Goal: Task Accomplishment & Management: Use online tool/utility

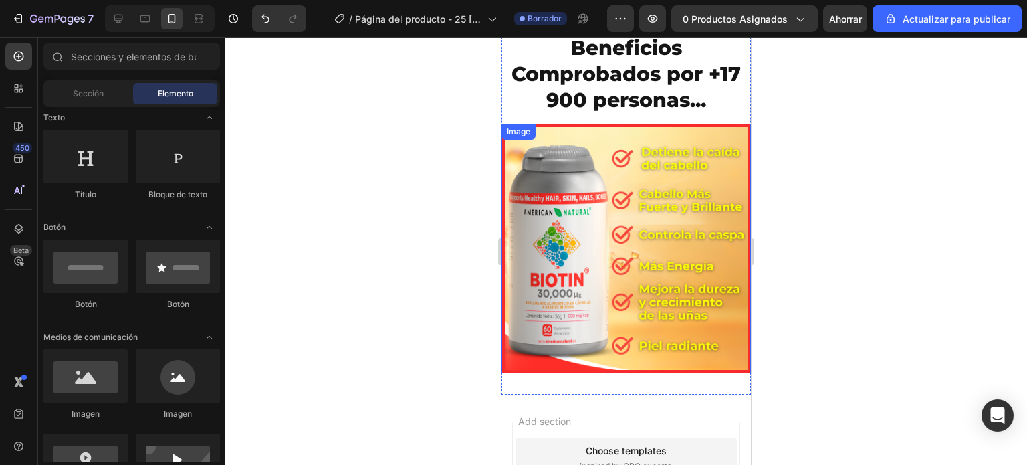
scroll to position [2056, 0]
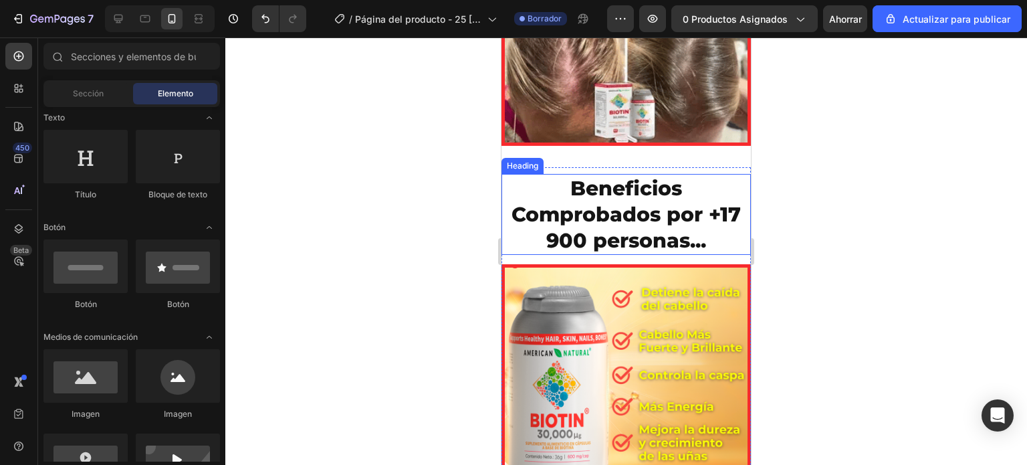
click at [613, 215] on h2 "Beneficios Comprobados por +17 900 personas..." at bounding box center [627, 214] width 250 height 81
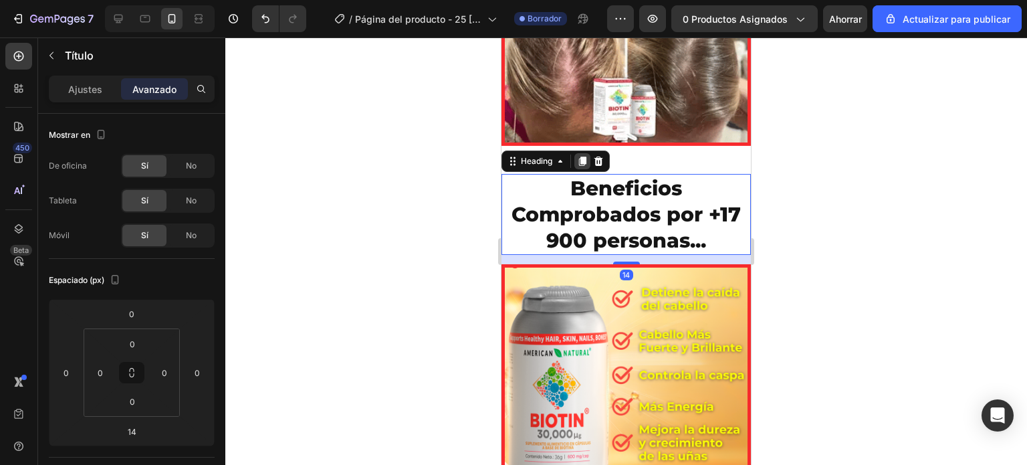
click at [582, 157] on icon at bounding box center [582, 161] width 7 height 9
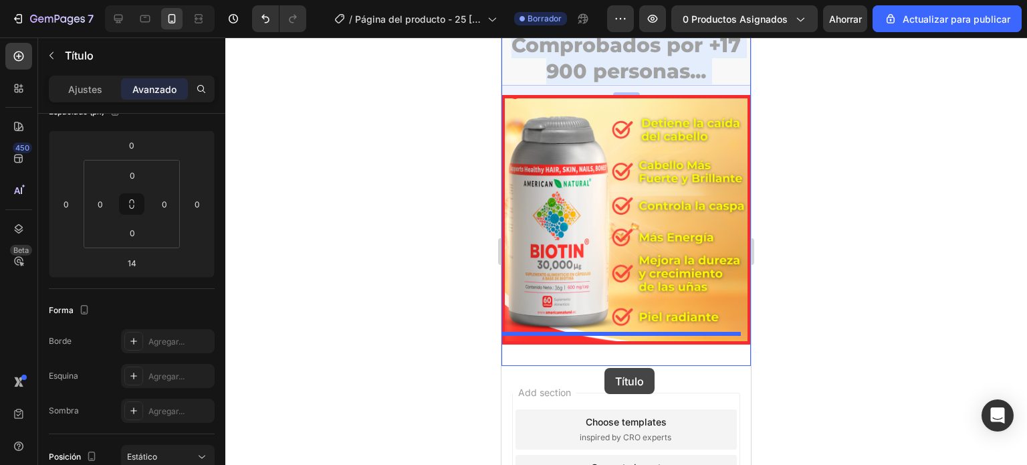
scroll to position [2310, 0]
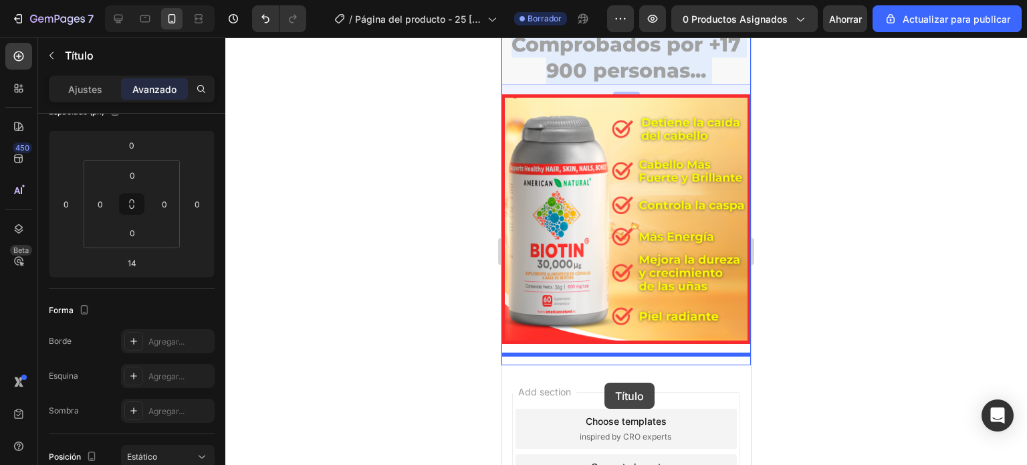
drag, startPoint x: 586, startPoint y: 285, endPoint x: 605, endPoint y: 383, distance: 99.4
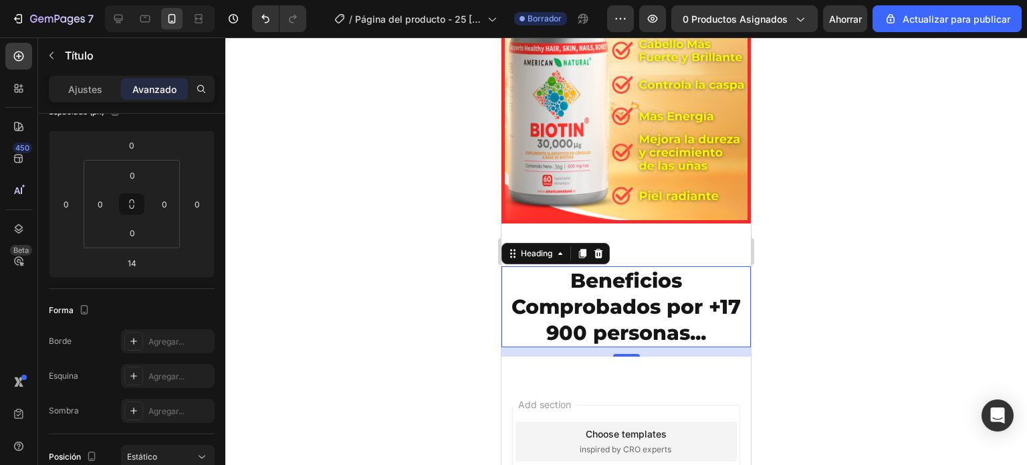
scroll to position [2363, 0]
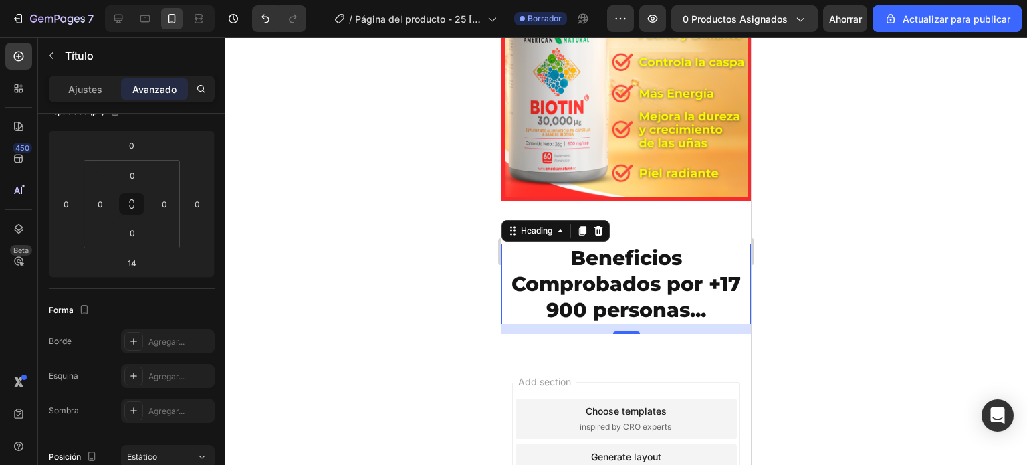
click at [631, 303] on h2 "Beneficios Comprobados por +17 900 personas..." at bounding box center [627, 283] width 250 height 81
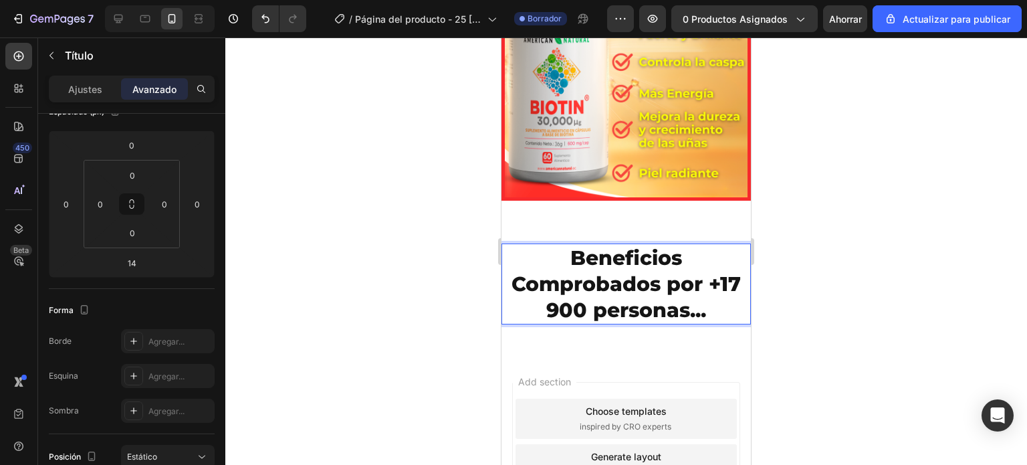
click at [692, 295] on p "Beneficios Comprobados por +17 900 personas..." at bounding box center [626, 284] width 247 height 78
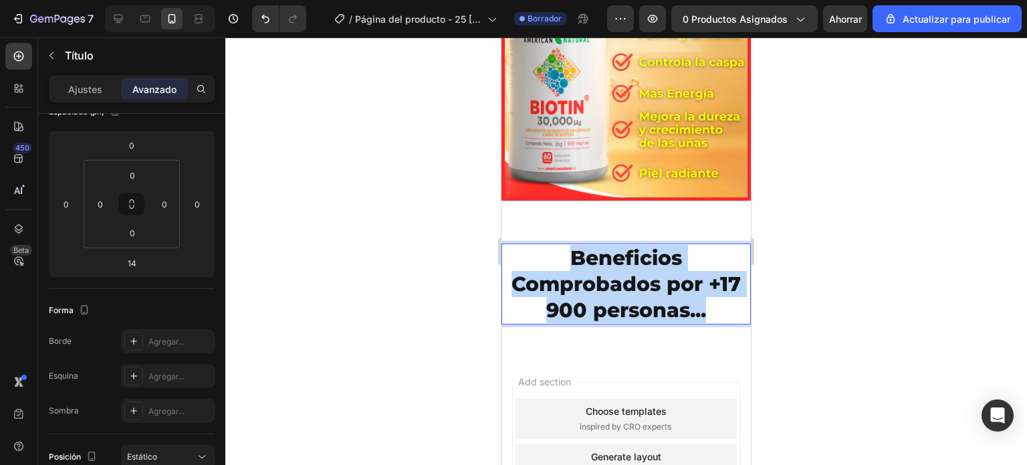
drag, startPoint x: 700, startPoint y: 297, endPoint x: 523, endPoint y: 254, distance: 181.9
click at [523, 254] on p "Beneficios Comprobados por +17 900 personas..." at bounding box center [626, 284] width 247 height 78
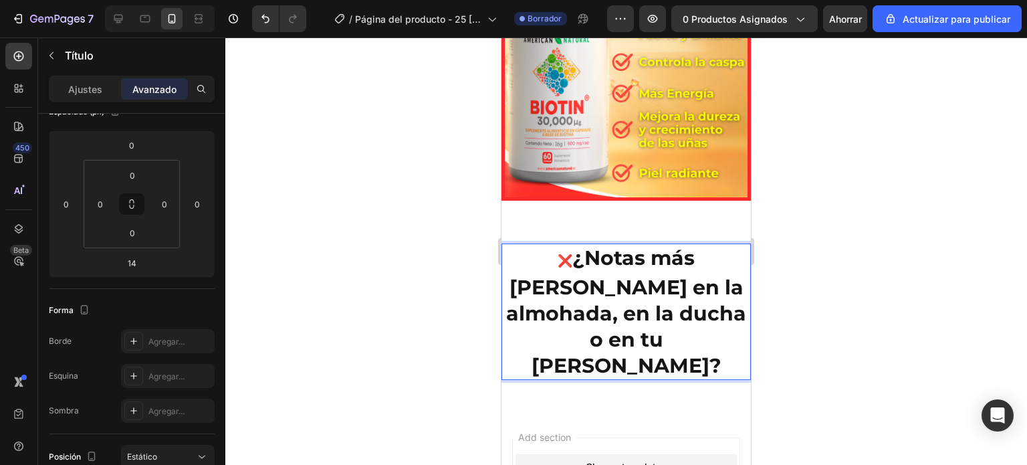
click at [532, 246] on strong "¿Notas más cabello en la almohada, en la ducha o en tu peine?" at bounding box center [626, 311] width 240 height 132
click at [558, 254] on span "❌" at bounding box center [565, 261] width 15 height 15
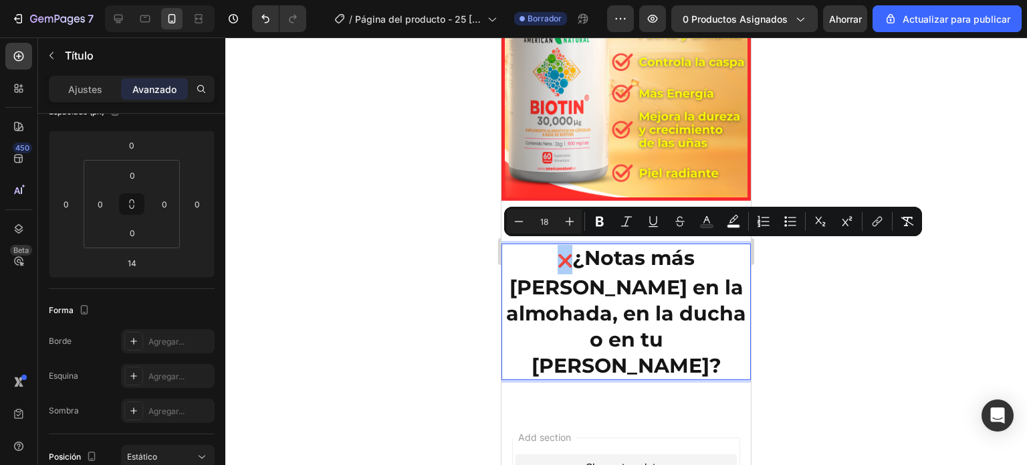
click at [446, 250] on div at bounding box center [626, 250] width 802 height 427
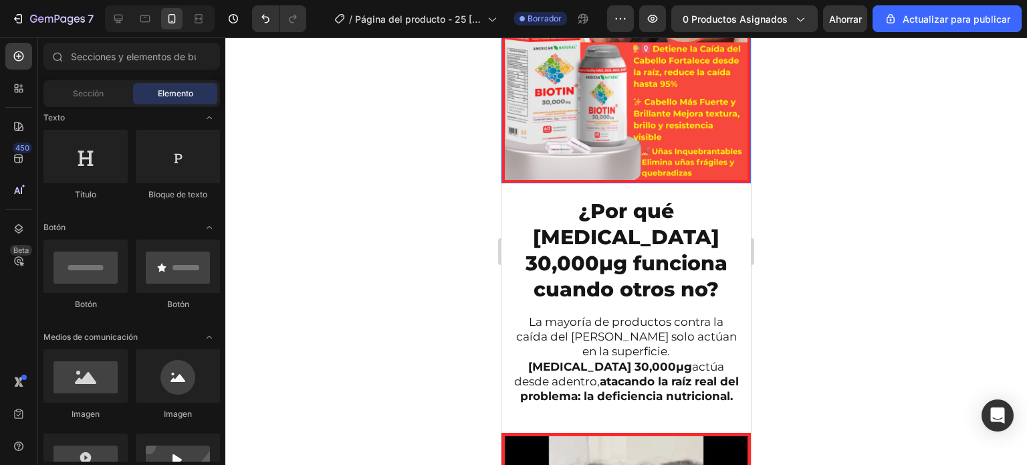
scroll to position [1697, 0]
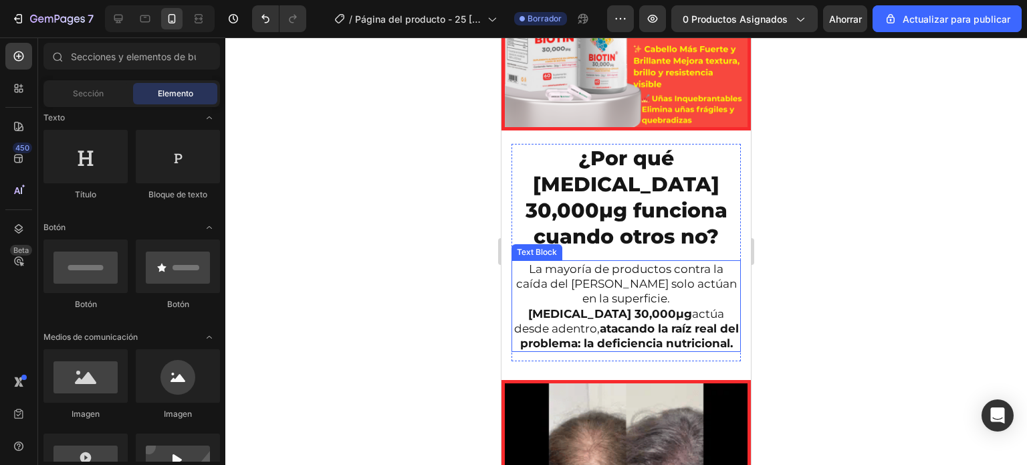
click at [621, 262] on p "La mayoría de productos contra la caída del cabello solo actúan en la superfici…" at bounding box center [626, 306] width 227 height 89
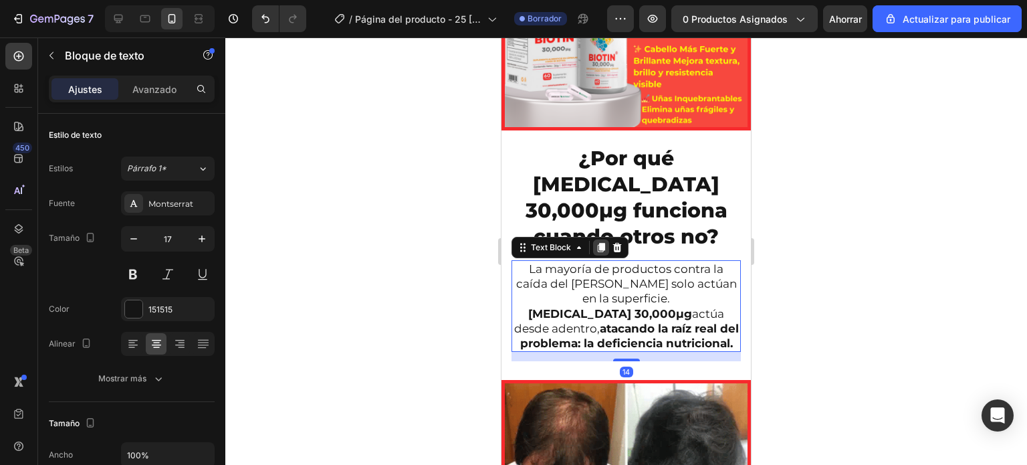
click at [606, 242] on icon at bounding box center [601, 247] width 11 height 11
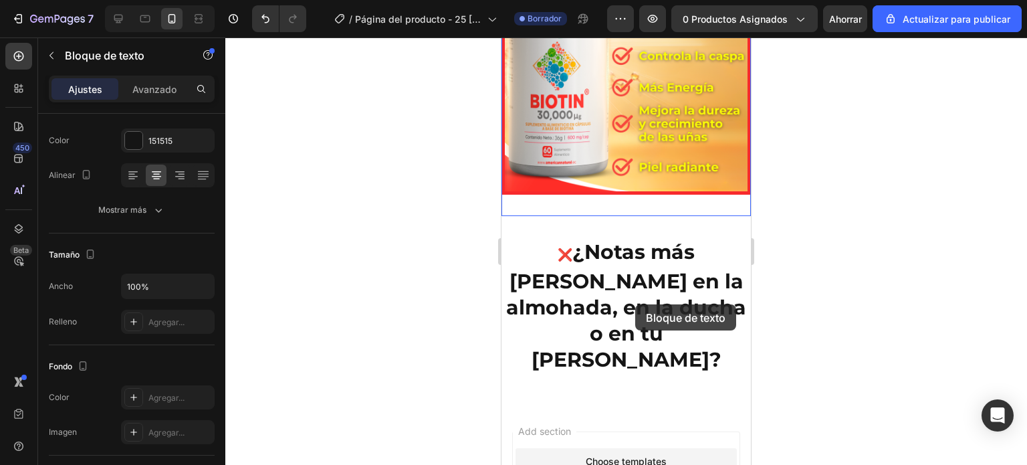
scroll to position [2470, 0]
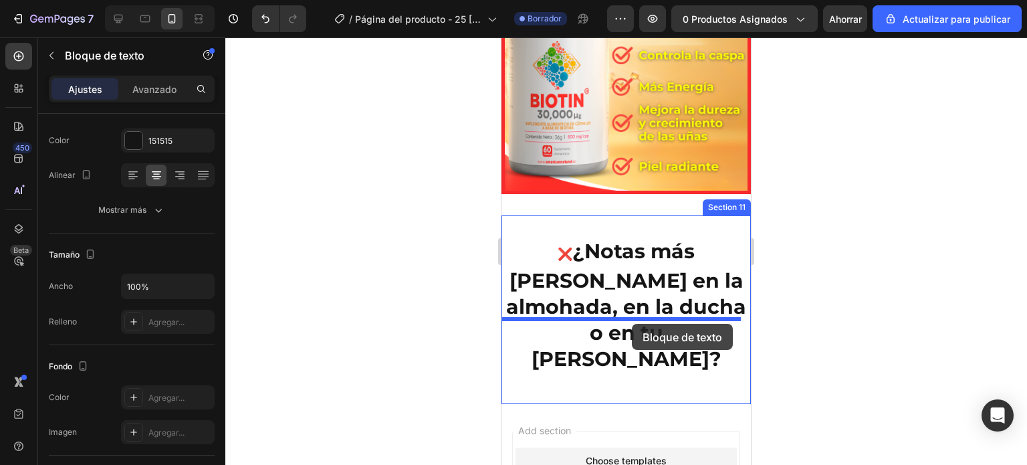
drag, startPoint x: 626, startPoint y: 156, endPoint x: 632, endPoint y: 324, distance: 168.0
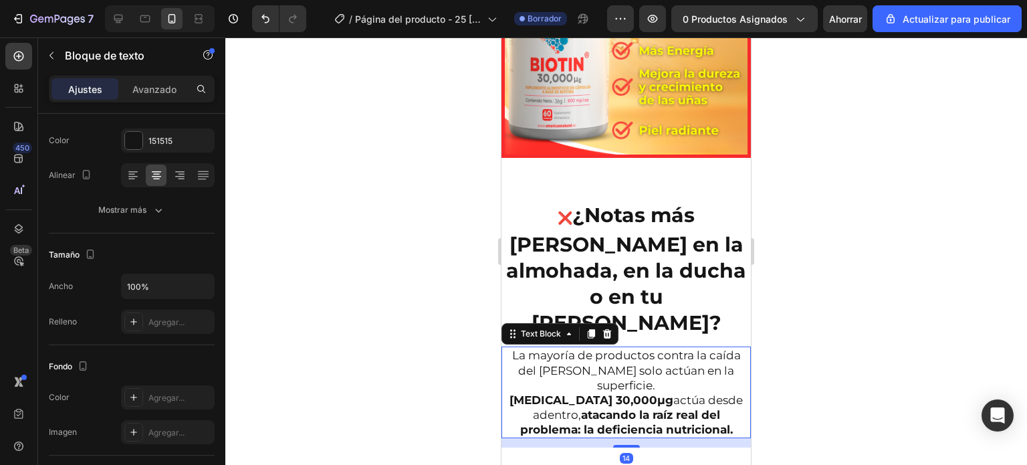
scroll to position [2537, 0]
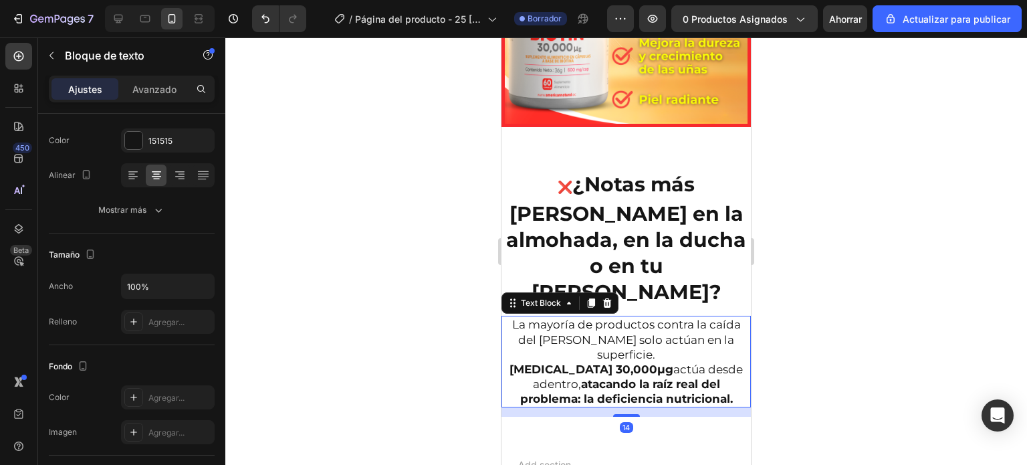
click at [693, 323] on p "La mayoría de productos contra la caída del cabello solo actúan en la superfici…" at bounding box center [626, 361] width 247 height 89
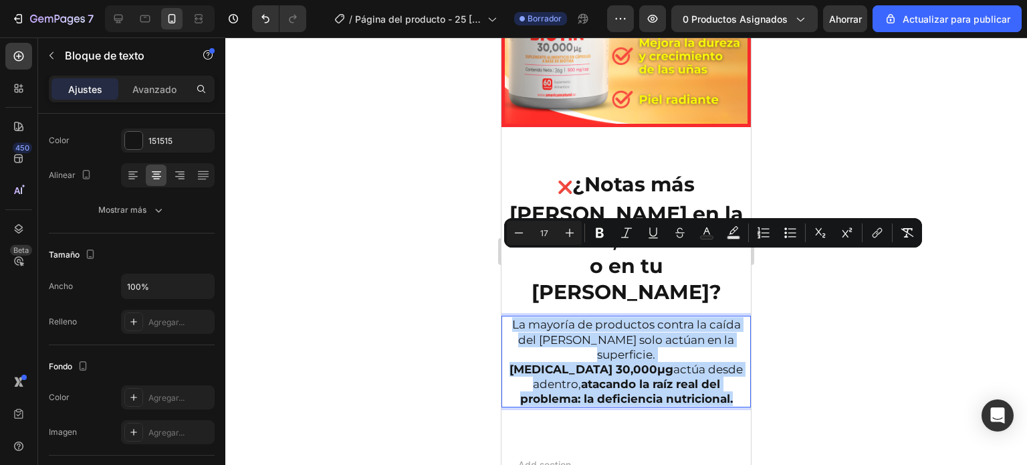
drag, startPoint x: 693, startPoint y: 323, endPoint x: 1002, endPoint y: 301, distance: 309.8
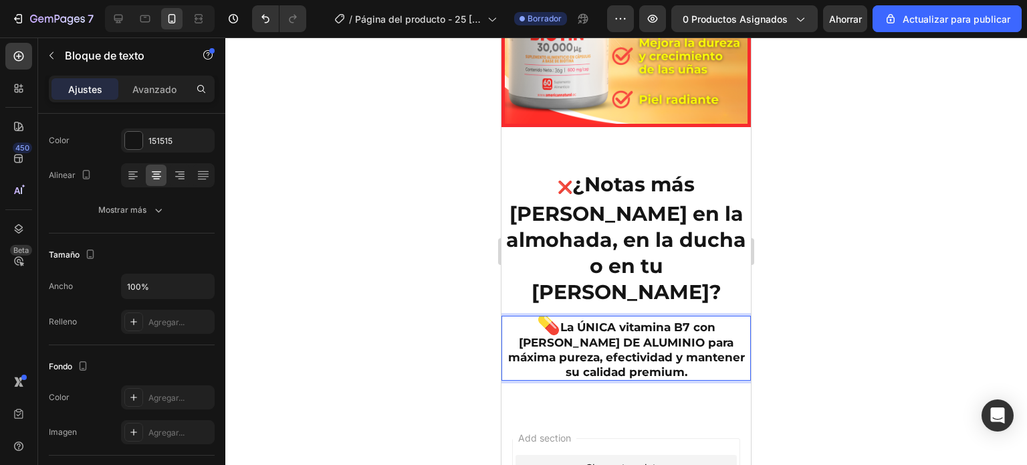
click at [559, 320] on strong "La ÚNICA vitamina B7 con FRASCO DE ALUMINIO para máxima pureza, efectividad y m…" at bounding box center [626, 349] width 237 height 58
click at [532, 320] on strong "La ÚNICA vitamina B7 con FRASCO DE ALUMINIO para máxima pureza, efectividad y m…" at bounding box center [626, 349] width 237 height 58
click at [531, 320] on strong "La ÚNICA vitamina B7 con FRASCO DE ALUMINIO para máxima pureza, efectividad y m…" at bounding box center [626, 349] width 237 height 58
click at [537, 320] on strong "La ÚNICA vitamina B7 con FRASCO DE ALUMINIO para máxima pureza, efectividad y m…" at bounding box center [626, 349] width 237 height 58
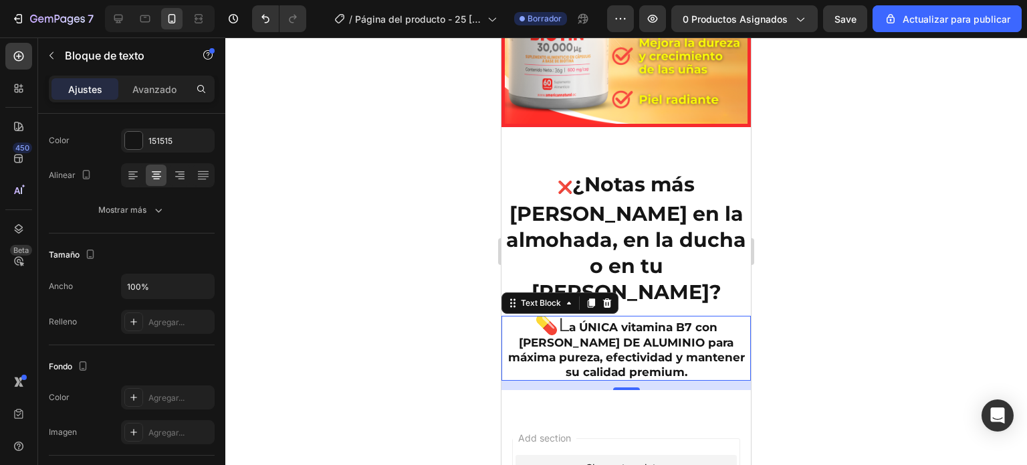
click at [364, 227] on div at bounding box center [626, 250] width 802 height 427
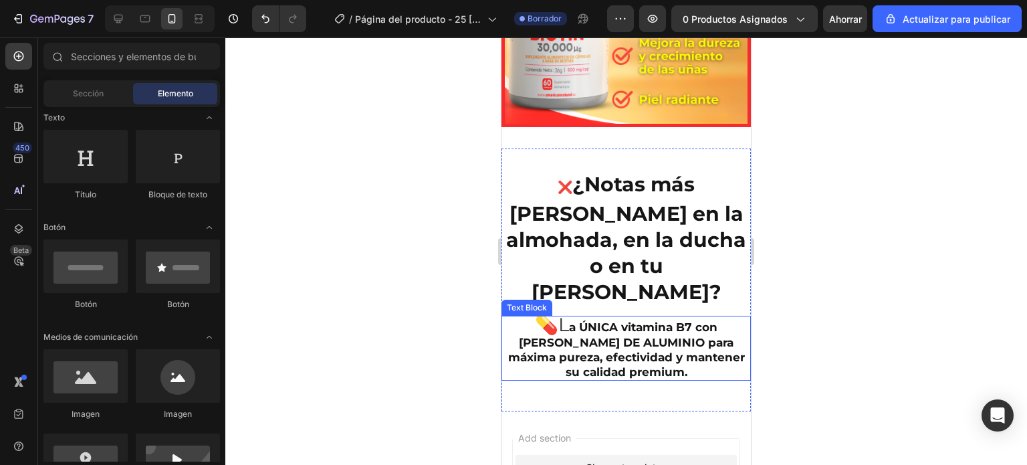
click at [570, 320] on strong "a ÚNICA vitamina B7 con FRASCO DE ALUMINIO para máxima pureza, efectividad y ma…" at bounding box center [626, 349] width 237 height 58
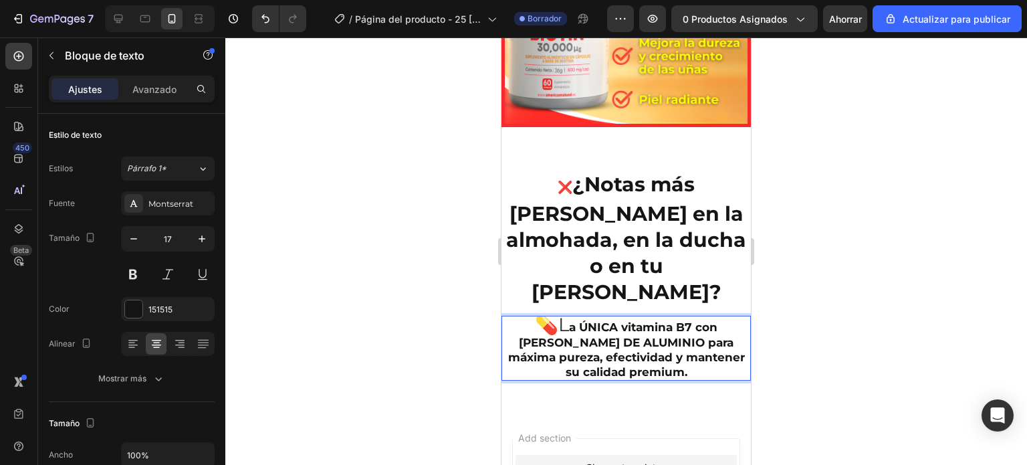
drag, startPoint x: 563, startPoint y: 263, endPoint x: 552, endPoint y: 265, distance: 10.9
click at [678, 320] on strong "a ÚNICA vitamina B7 con FRASCO DE ALUMINIO para máxima pureza, efectividad y ma…" at bounding box center [626, 349] width 237 height 58
click at [450, 286] on div at bounding box center [626, 250] width 802 height 427
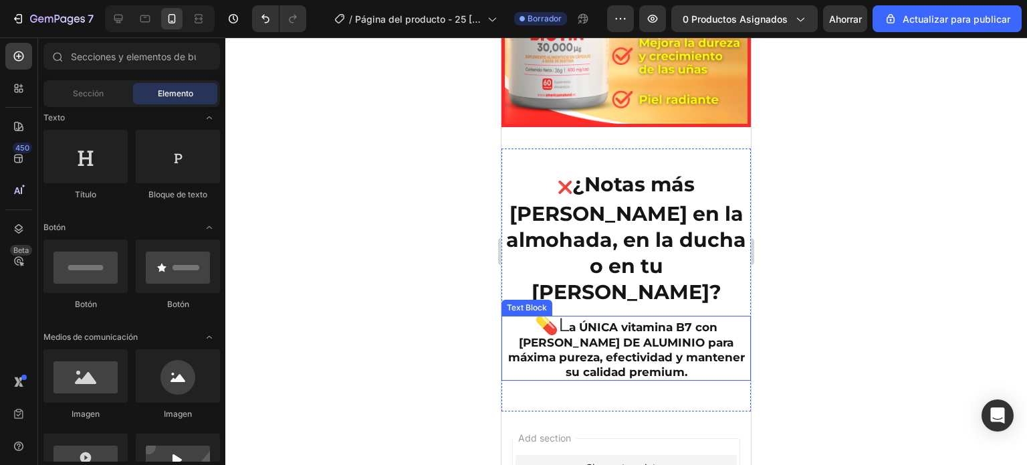
click at [524, 317] on p "💊L a ÚNICA vitamina B7 con FRASCO DE ALUMINIO para máxima pureza, efectividad y…" at bounding box center [626, 348] width 247 height 62
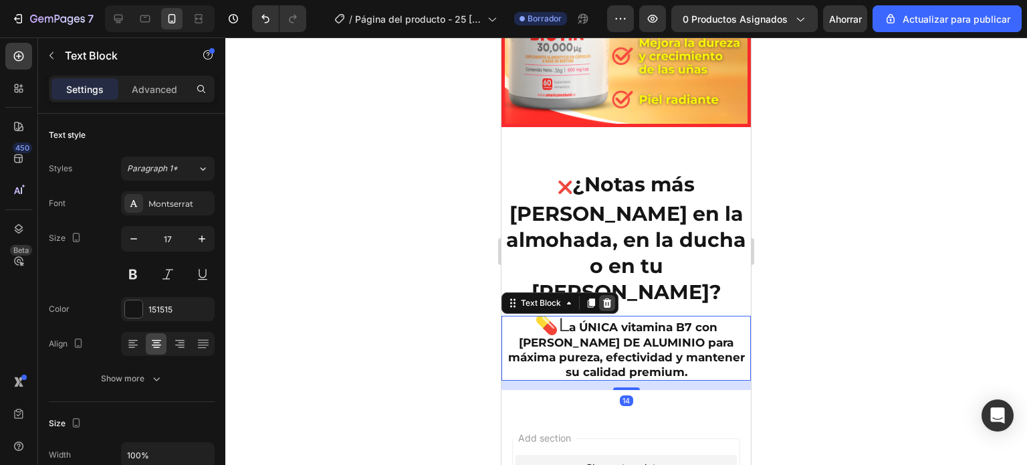
click at [605, 295] on div at bounding box center [607, 303] width 16 height 16
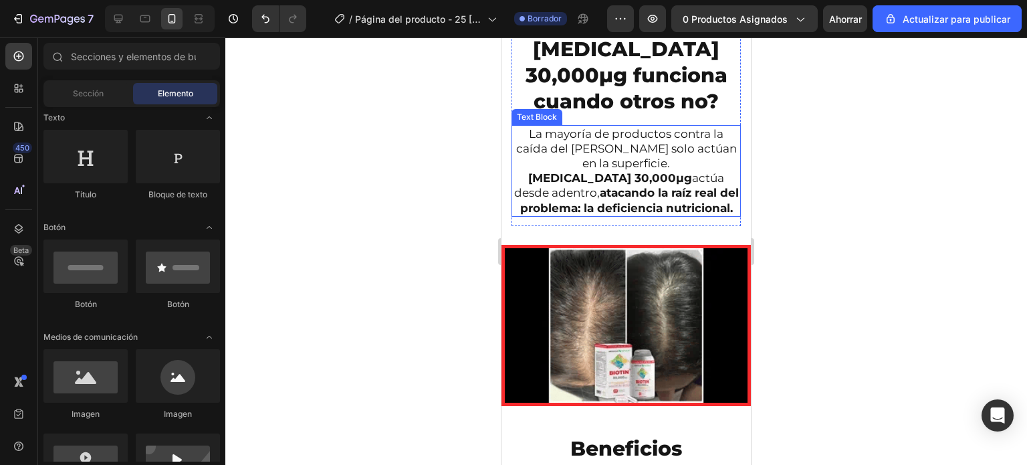
scroll to position [1555, 0]
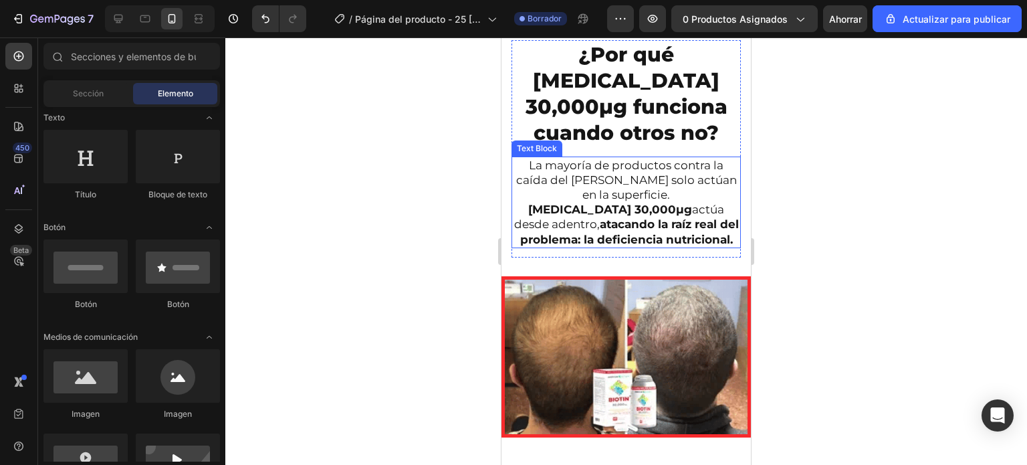
click at [627, 158] on p "La mayoría de productos contra la caída del cabello solo actúan en la superfici…" at bounding box center [626, 202] width 227 height 89
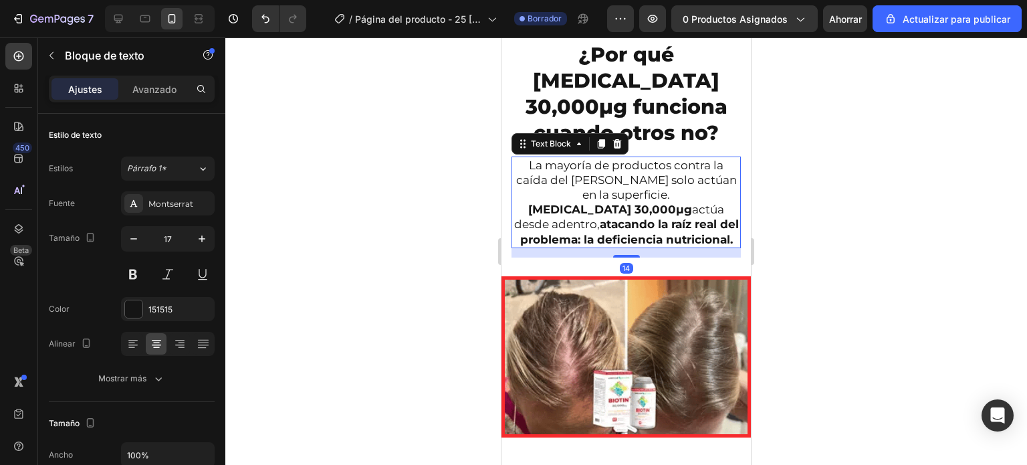
click at [829, 160] on div at bounding box center [626, 250] width 802 height 427
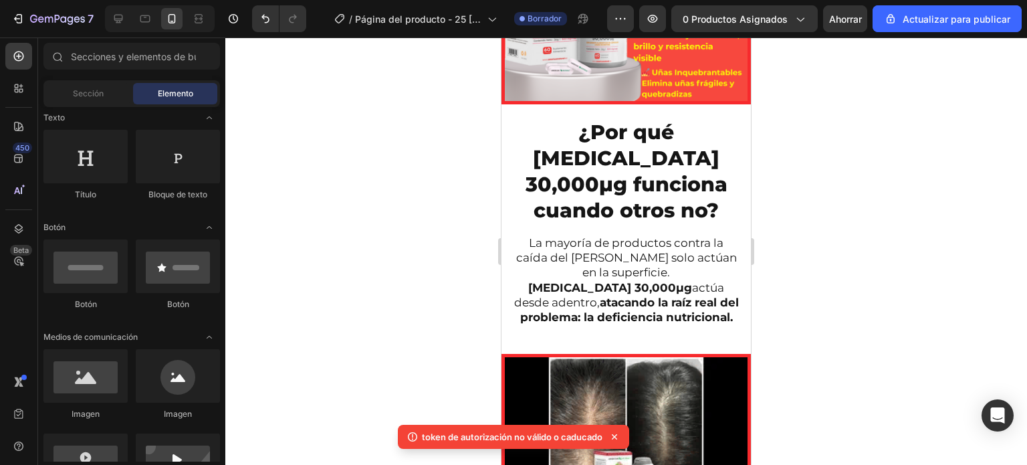
scroll to position [1785, 0]
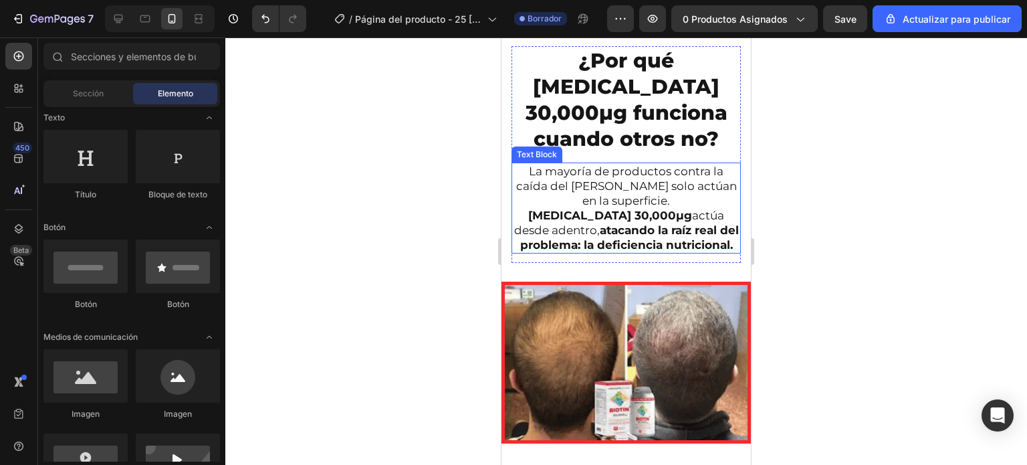
click at [562, 223] on strong "atacando la raíz real del problema: la deficiencia nutricional." at bounding box center [629, 237] width 219 height 28
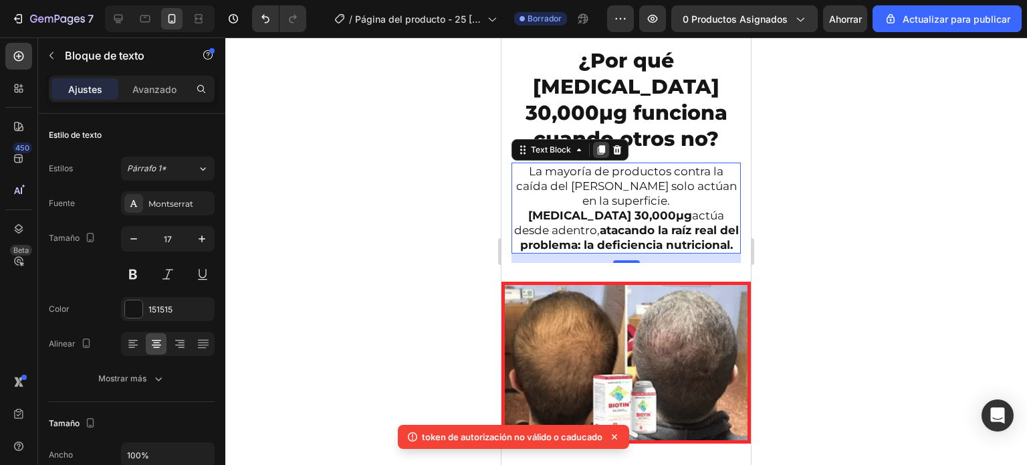
click at [601, 145] on icon at bounding box center [601, 149] width 7 height 9
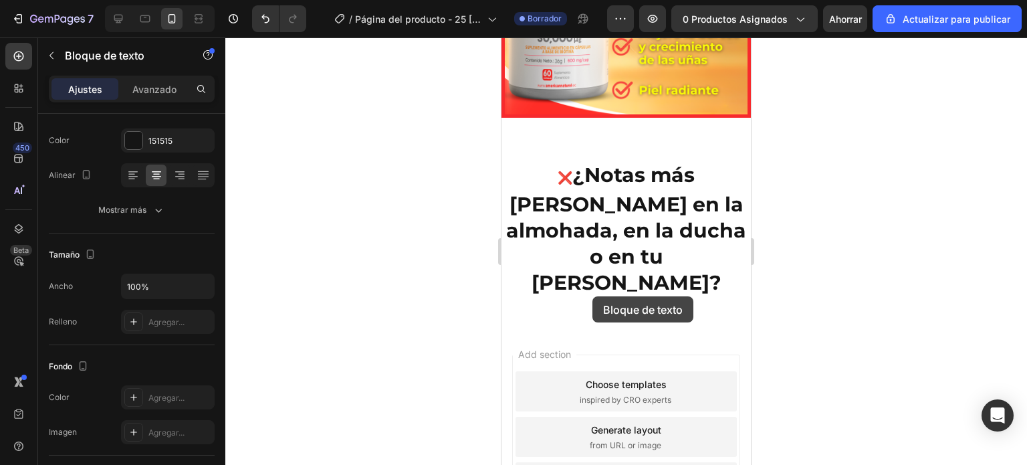
scroll to position [2547, 0]
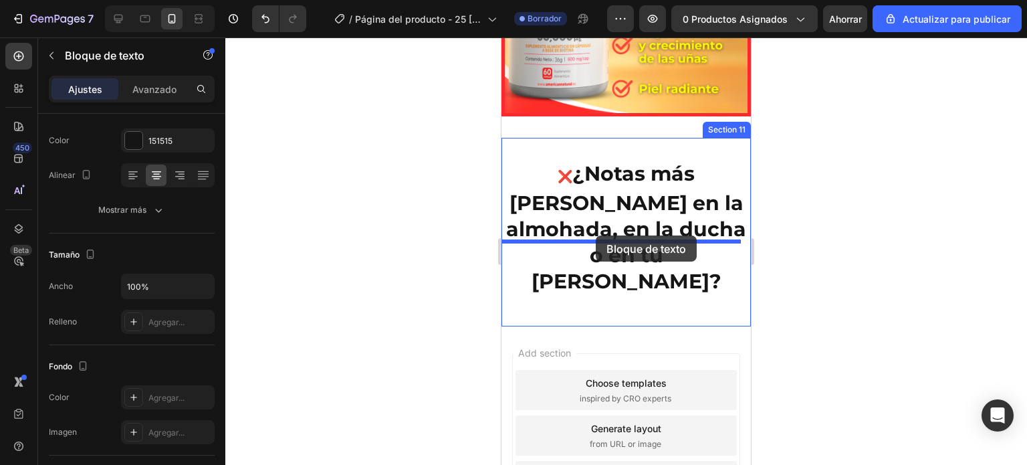
drag, startPoint x: 611, startPoint y: 280, endPoint x: 596, endPoint y: 235, distance: 47.2
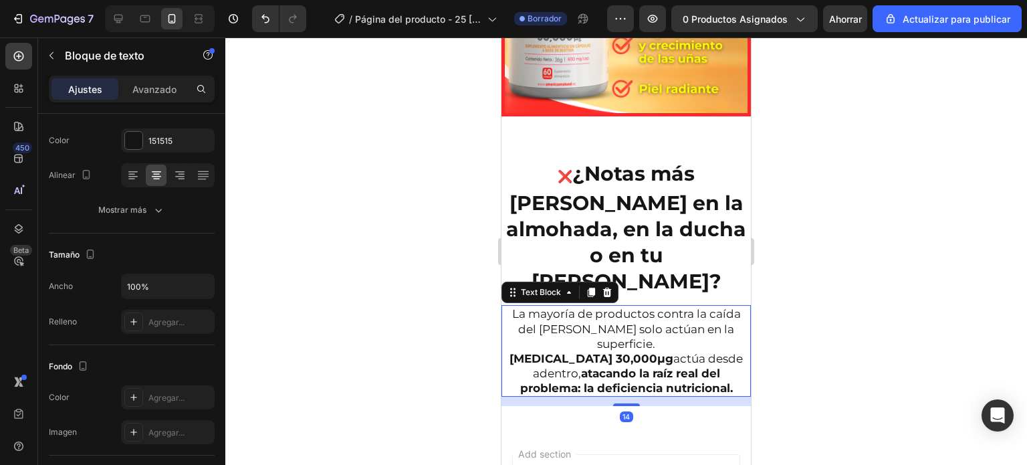
click at [688, 367] on strong "atacando la raíz real del problema: la deficiencia nutricional." at bounding box center [626, 381] width 213 height 28
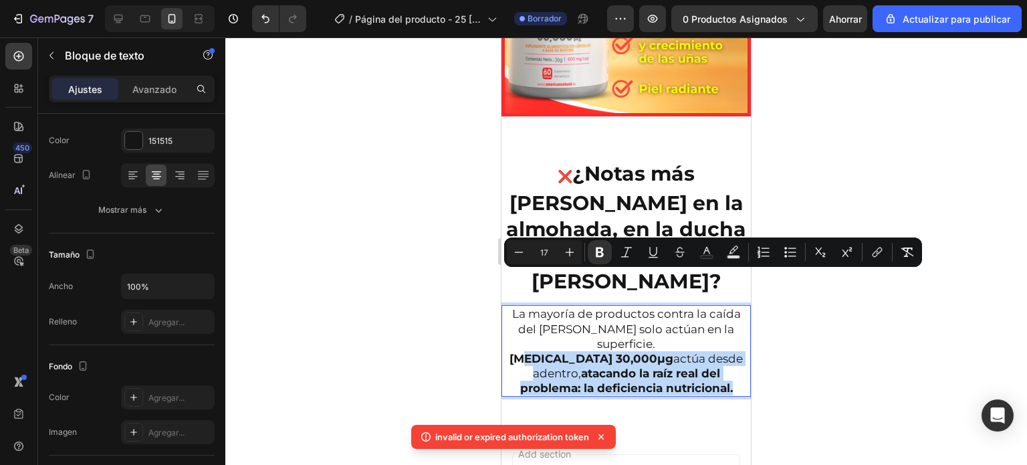
drag, startPoint x: 690, startPoint y: 310, endPoint x: 520, endPoint y: 283, distance: 172.0
click at [520, 306] on p "La mayoría de productos contra la caída del cabello solo actúan en la superfici…" at bounding box center [626, 350] width 247 height 89
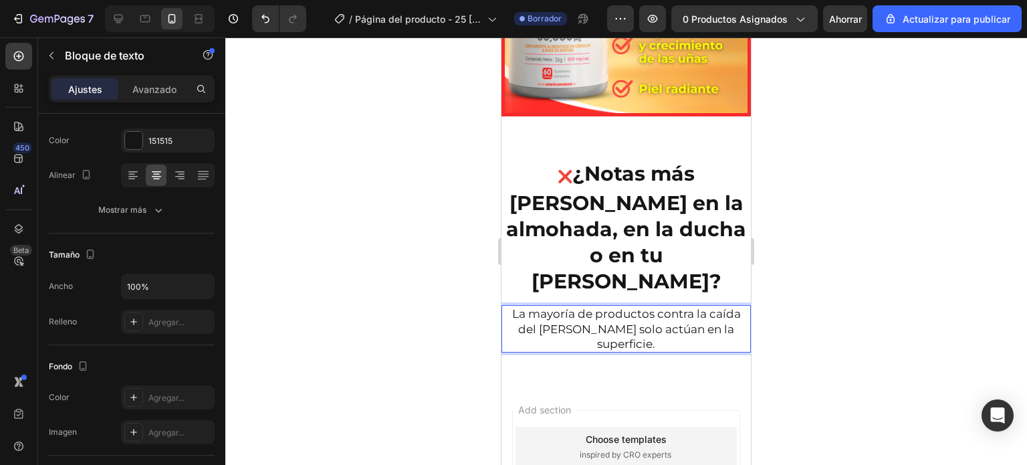
click at [646, 306] on p "La mayoría de productos contra la [MEDICAL_DATA] [PERSON_NAME] solo actúan en l…" at bounding box center [626, 328] width 247 height 44
click at [578, 306] on p "La mayoría de productos contra la [MEDICAL_DATA] [PERSON_NAME] solo actúan en l…" at bounding box center [626, 328] width 247 height 44
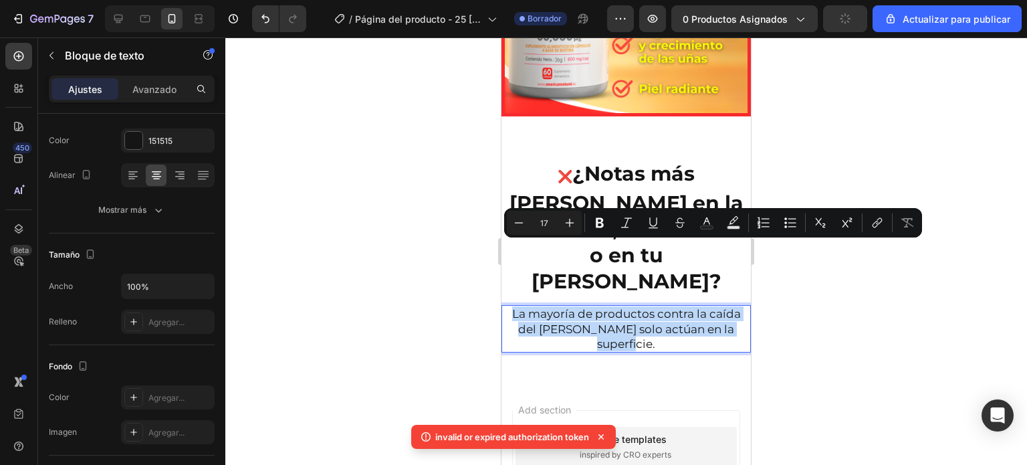
drag, startPoint x: 509, startPoint y: 248, endPoint x: 734, endPoint y: 269, distance: 226.4
click at [734, 306] on p "La mayoría de productos contra la [MEDICAL_DATA] [PERSON_NAME] solo actúan en l…" at bounding box center [626, 328] width 247 height 44
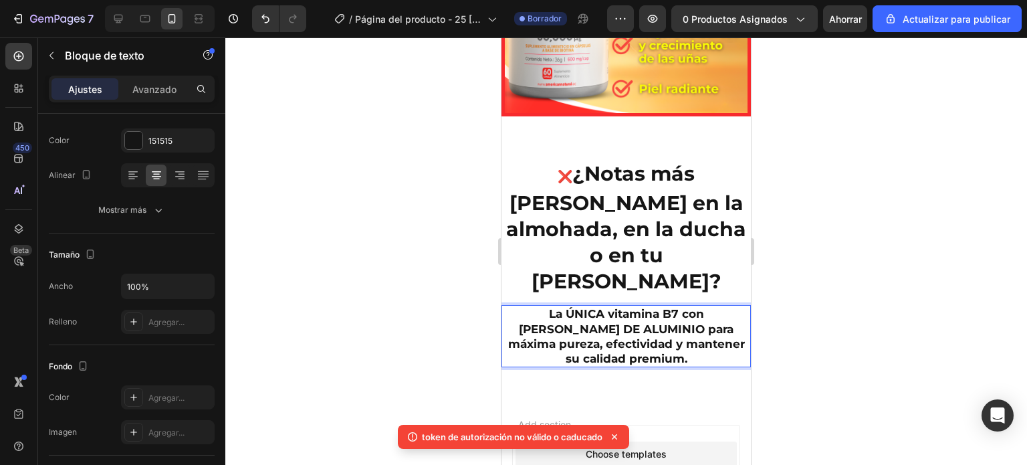
click at [817, 120] on div at bounding box center [626, 250] width 802 height 427
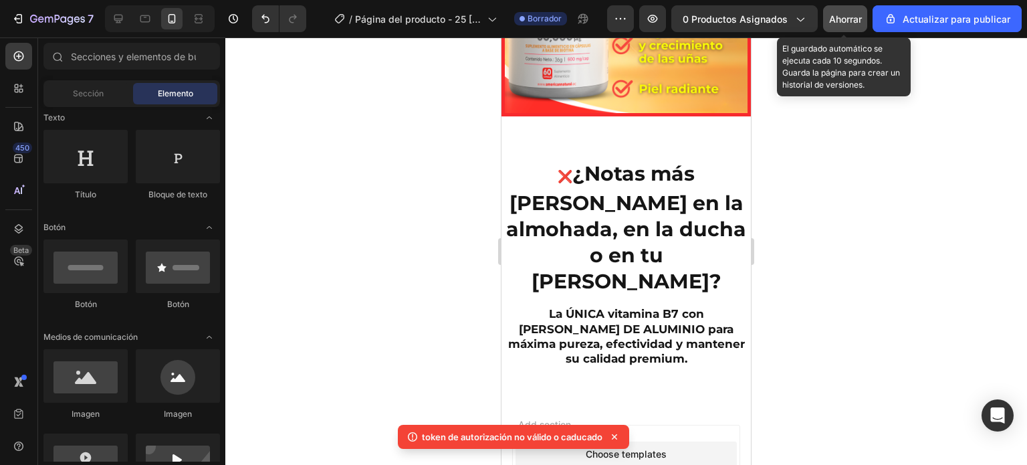
click at [852, 19] on font "Ahorrar" at bounding box center [845, 18] width 33 height 11
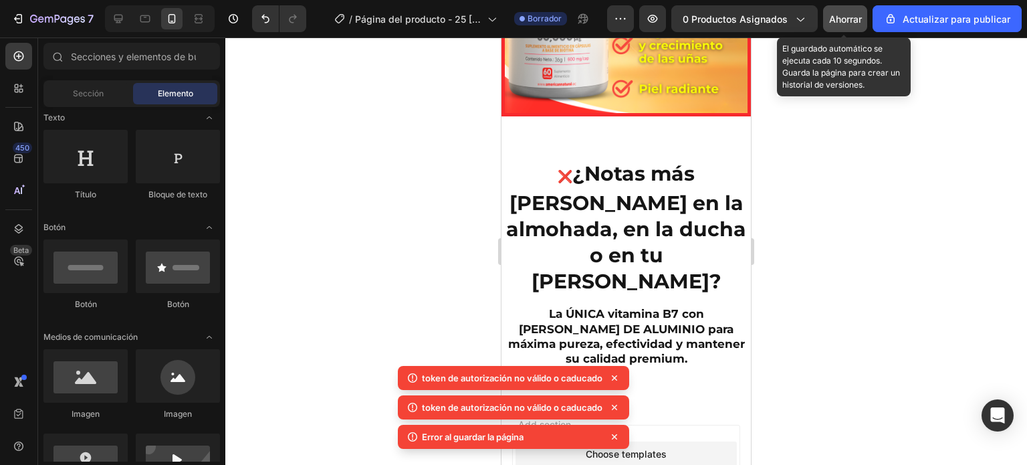
click at [852, 19] on font "Ahorrar" at bounding box center [845, 18] width 33 height 11
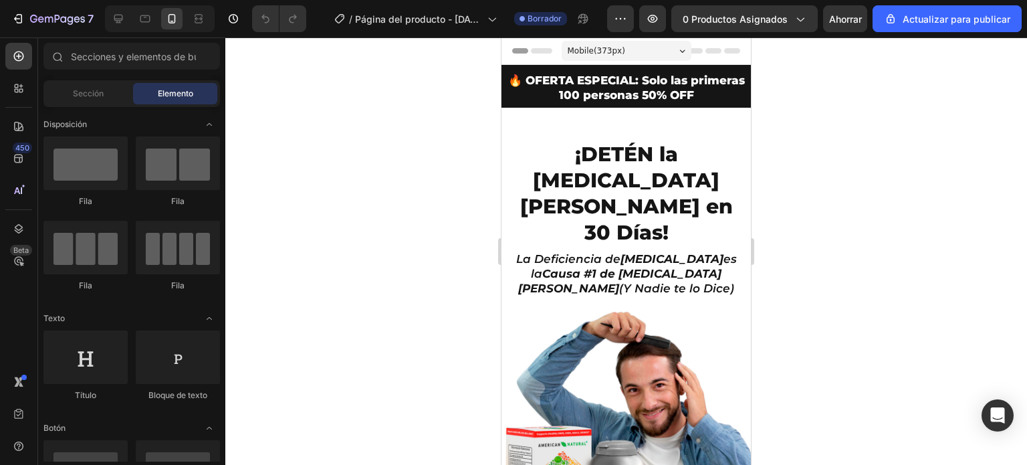
click at [401, 198] on div at bounding box center [626, 250] width 802 height 427
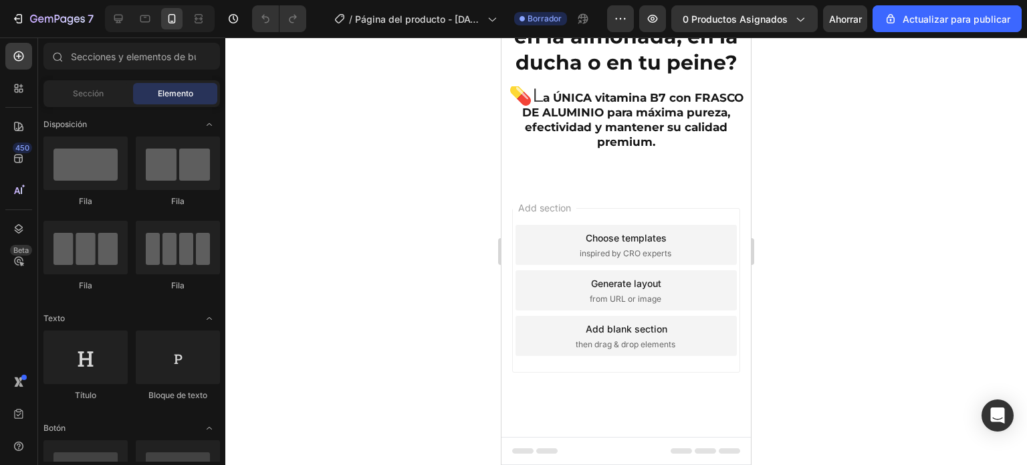
scroll to position [2682, 0]
click at [677, 149] on p "💊L a ÚNICA vitamina B7 con FRASCO DE ALUMINIO para máxima pureza, efectividad y…" at bounding box center [626, 119] width 247 height 62
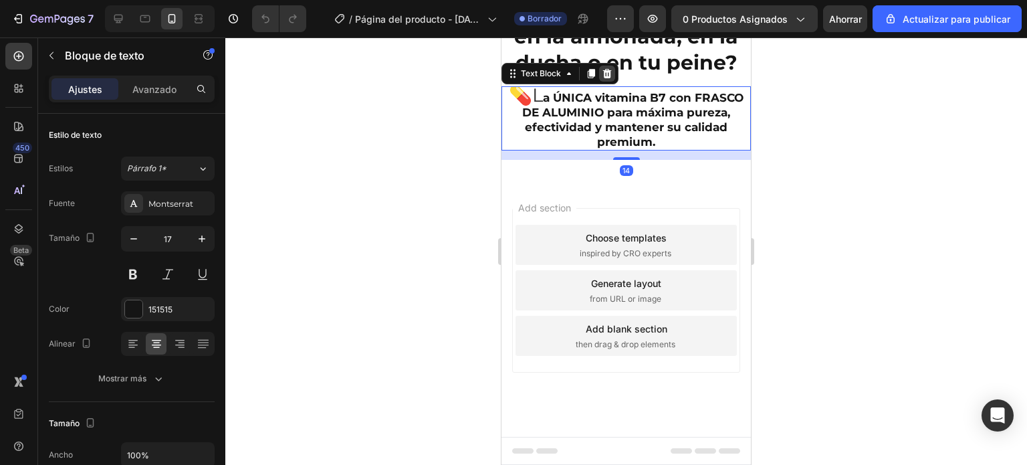
click at [613, 82] on div at bounding box center [607, 74] width 16 height 16
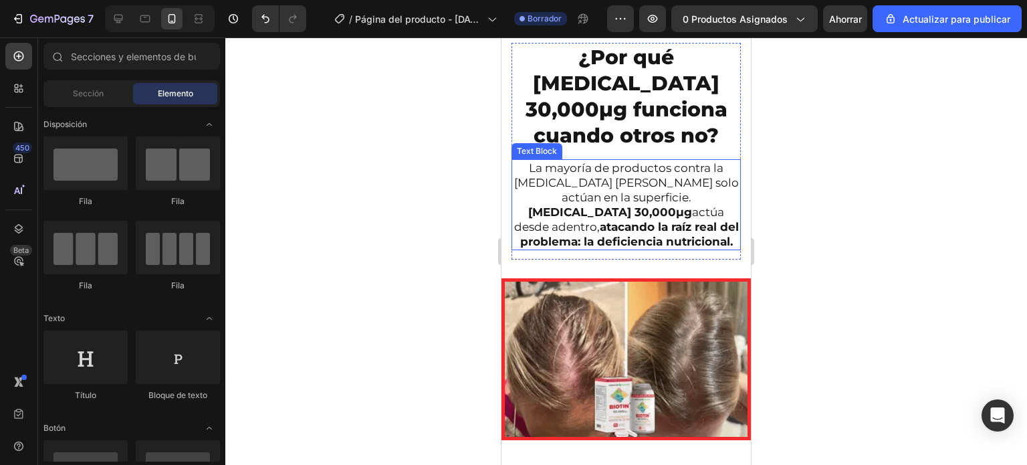
scroll to position [1957, 0]
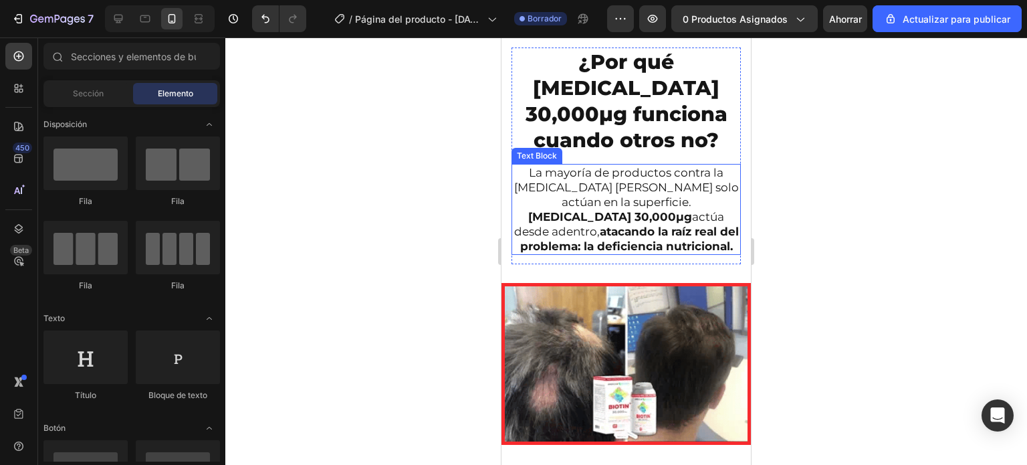
click at [608, 210] on strong "[MEDICAL_DATA] 30,000μg" at bounding box center [610, 216] width 164 height 13
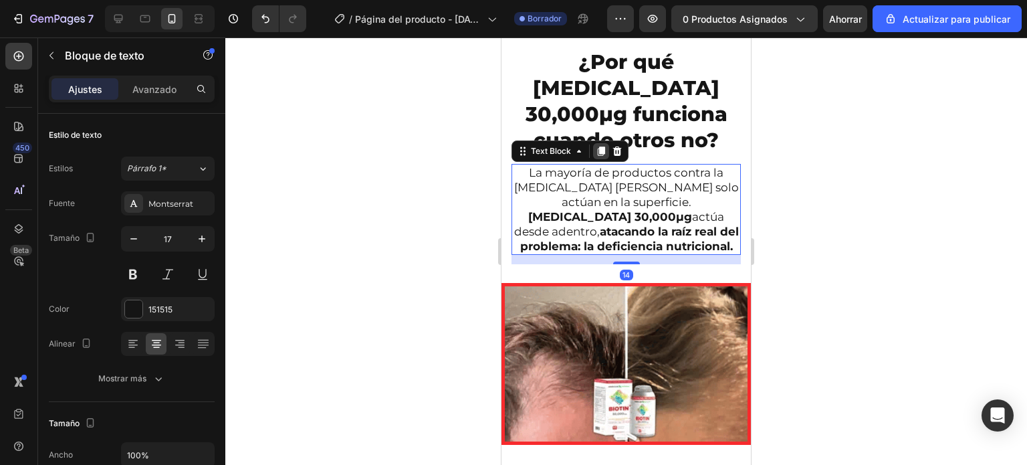
click at [596, 146] on icon at bounding box center [601, 151] width 11 height 11
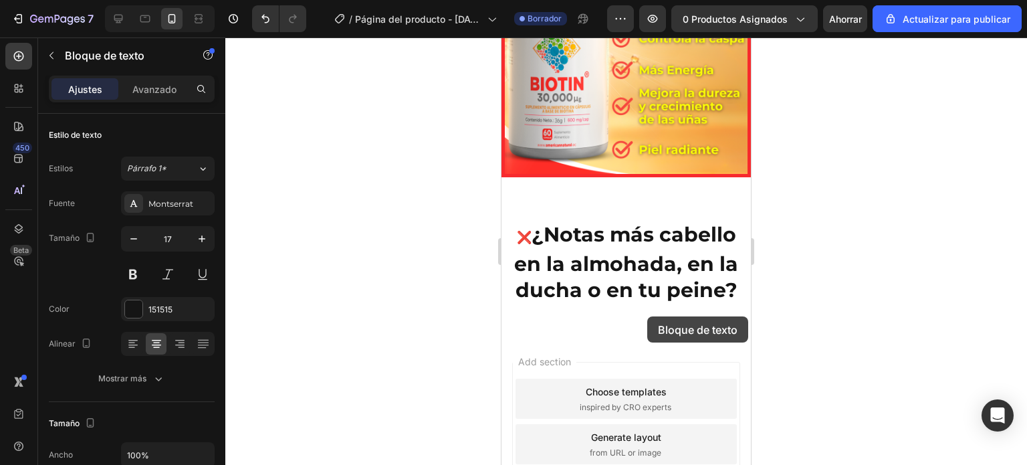
scroll to position [2664, 0]
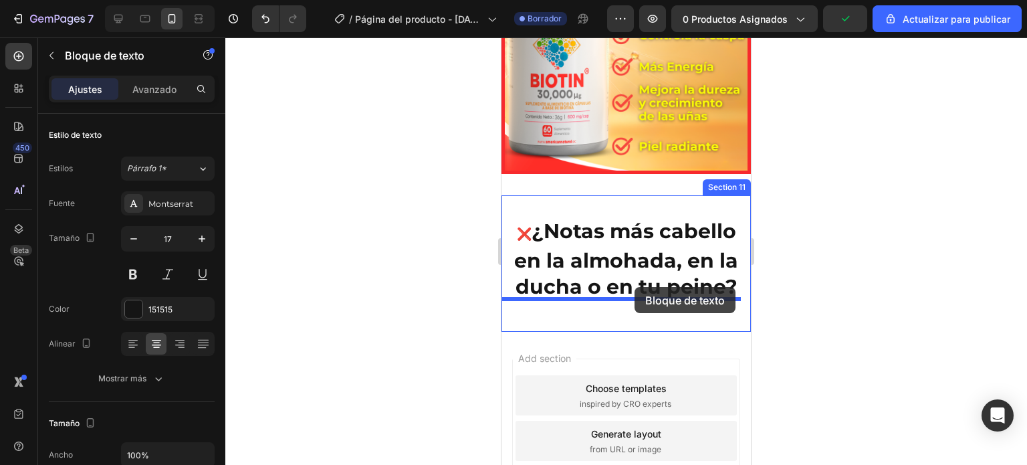
drag, startPoint x: 648, startPoint y: 280, endPoint x: 635, endPoint y: 287, distance: 14.4
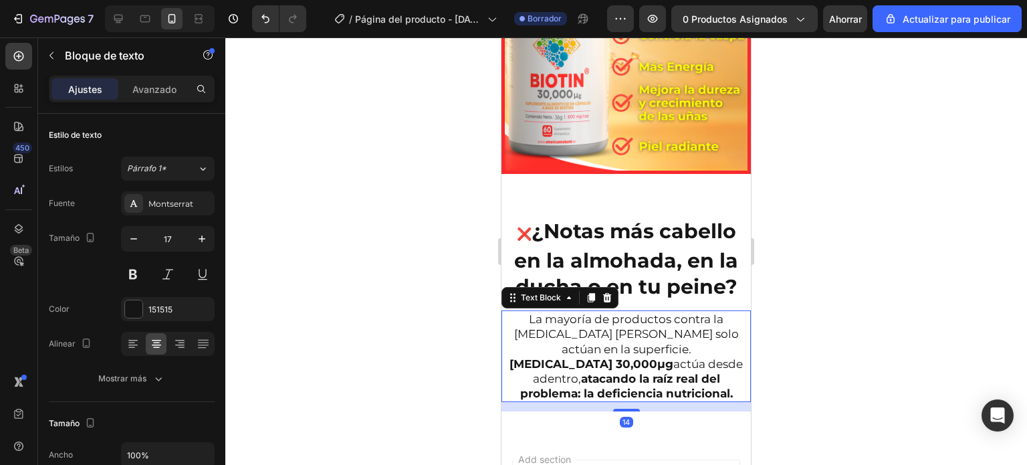
click at [514, 357] on strong "[MEDICAL_DATA] 30,000μg" at bounding box center [592, 363] width 164 height 13
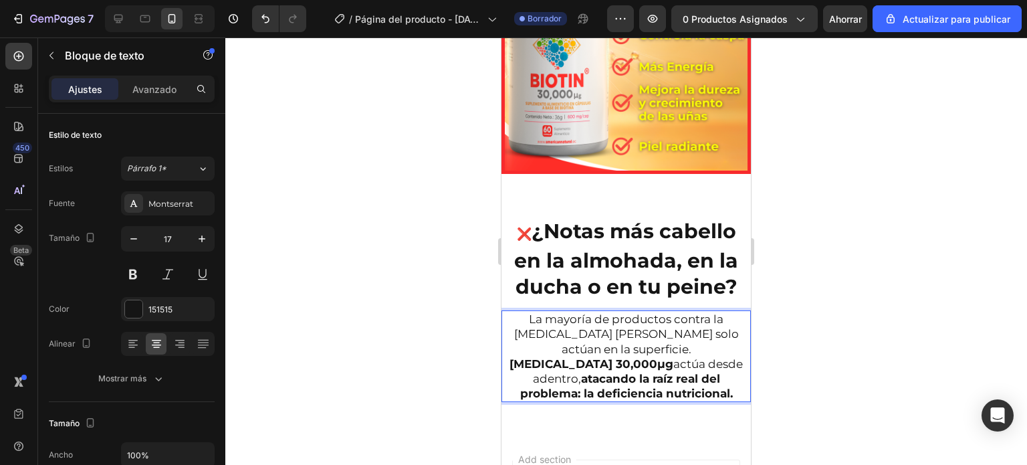
click at [510, 357] on strong "[MEDICAL_DATA] 30,000μg" at bounding box center [592, 363] width 164 height 13
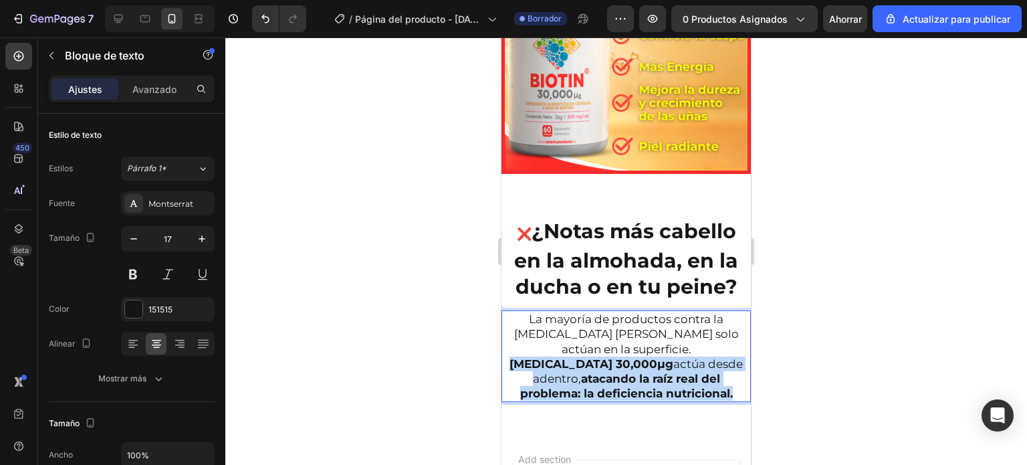
drag, startPoint x: 510, startPoint y: 334, endPoint x: 714, endPoint y: 368, distance: 207.5
click at [714, 368] on p "La mayoría de productos contra la caída del cabello solo actúan en la superfici…" at bounding box center [626, 356] width 247 height 89
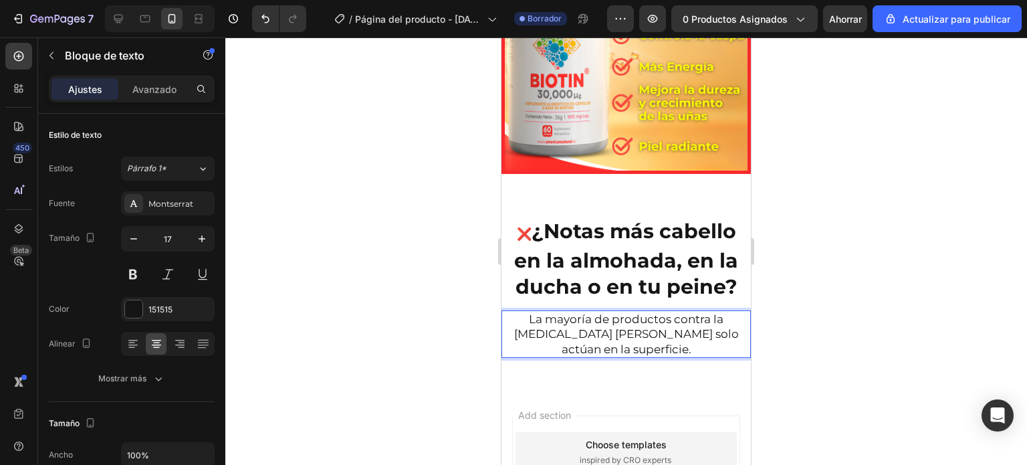
click at [661, 318] on p "La mayoría de productos contra la [MEDICAL_DATA] [PERSON_NAME] solo actúan en l…" at bounding box center [626, 334] width 247 height 44
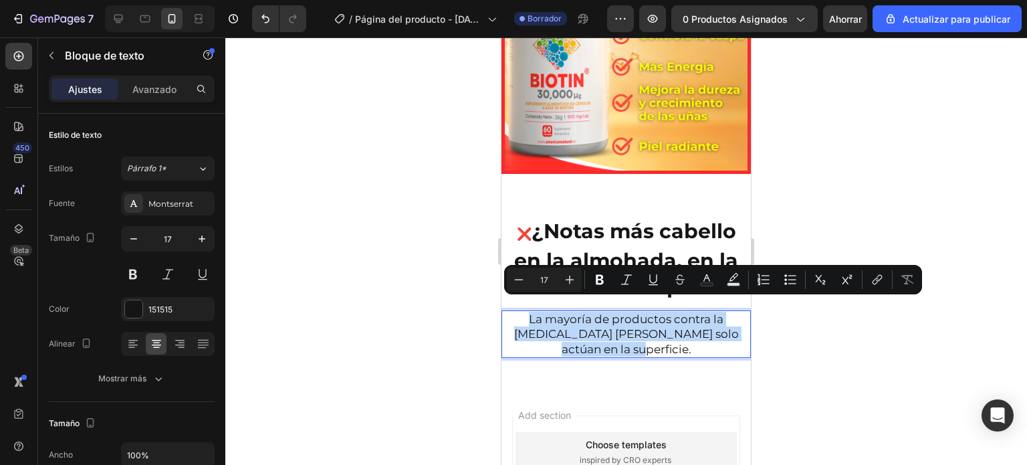
drag, startPoint x: 510, startPoint y: 306, endPoint x: 750, endPoint y: 341, distance: 242.7
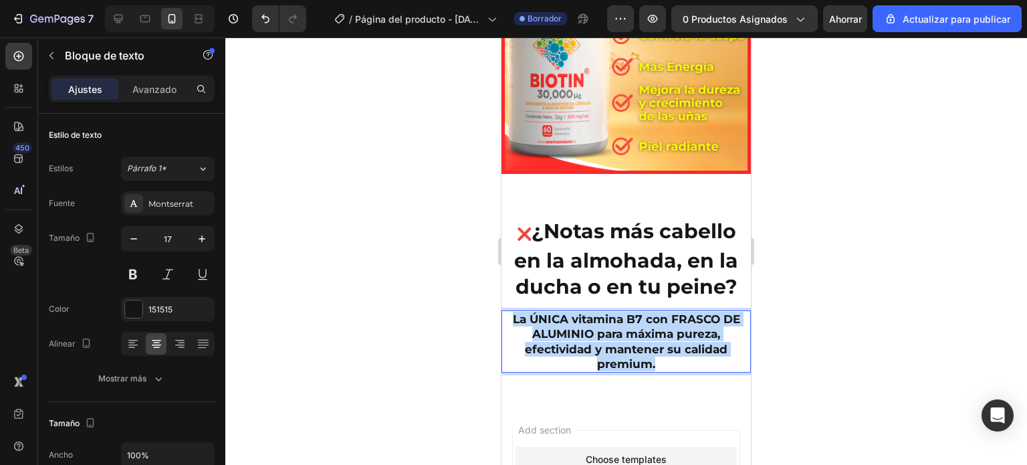
drag, startPoint x: 508, startPoint y: 304, endPoint x: 666, endPoint y: 351, distance: 164.9
click at [666, 351] on p "La ÚNICA vitamina B7 con FRASCO DE ALUMINIO para máxima pureza, efectividad y m…" at bounding box center [626, 341] width 247 height 59
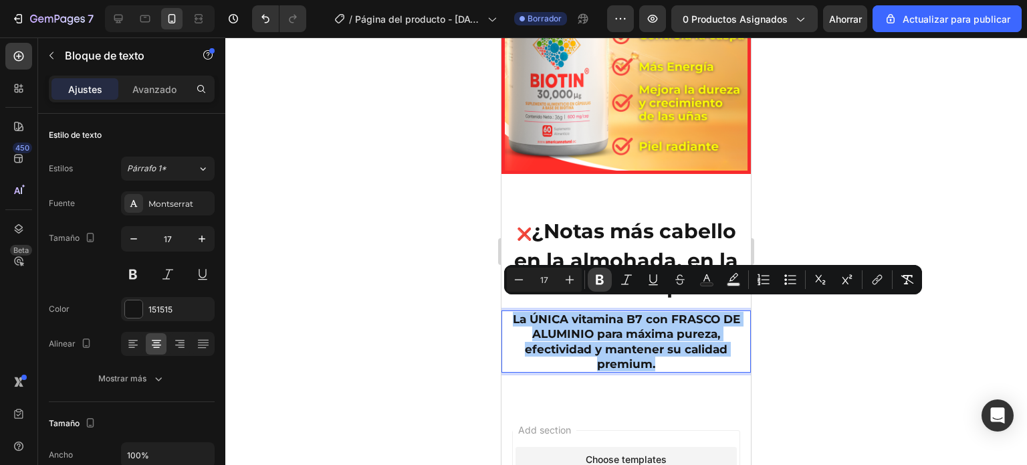
click at [602, 280] on icon "Editor contextual toolbar" at bounding box center [600, 280] width 8 height 10
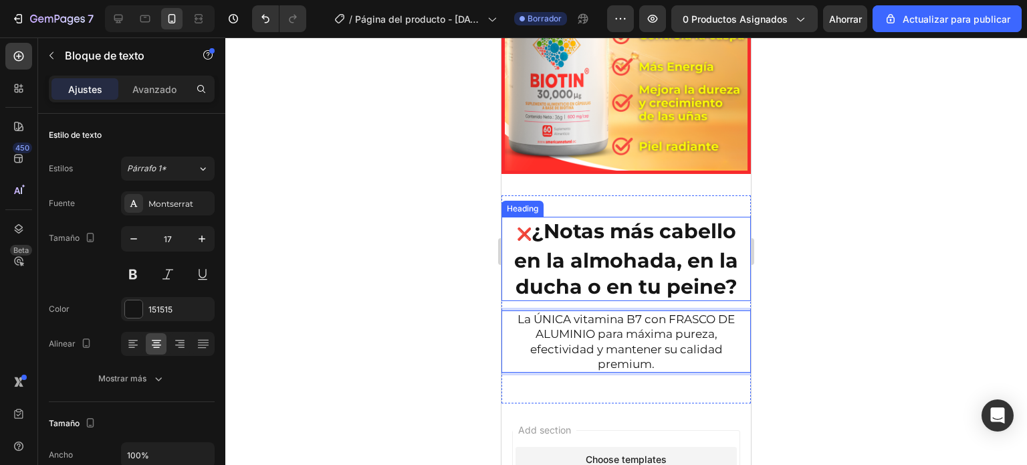
click at [474, 296] on div at bounding box center [626, 250] width 802 height 427
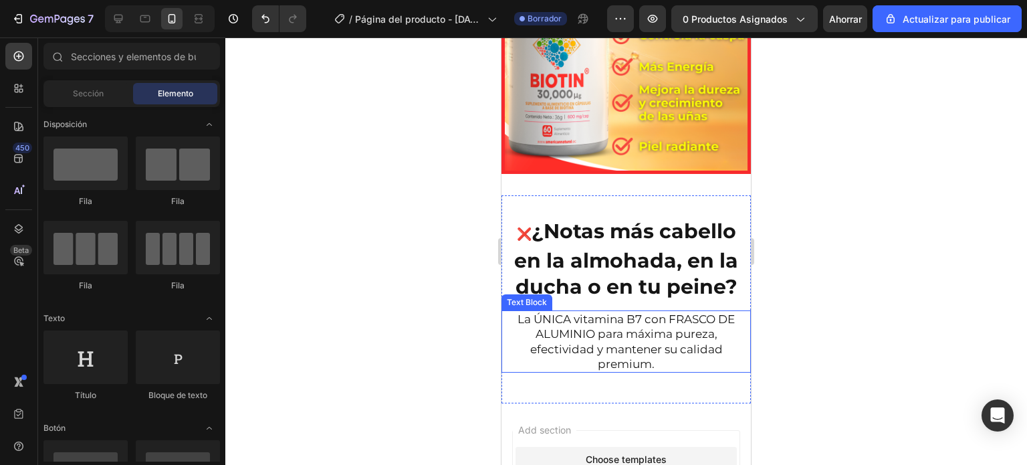
click at [528, 312] on p "La ÚNICA vitamina B7 con FRASCO DE ALUMINIO para máxima pureza, efectividad y m…" at bounding box center [626, 341] width 247 height 59
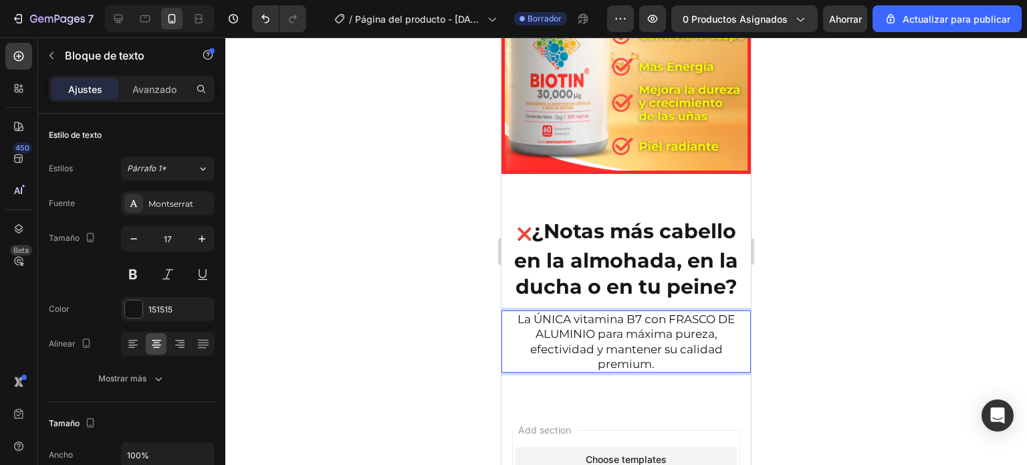
click at [528, 312] on p "La ÚNICA vitamina B7 con FRASCO DE ALUMINIO para máxima pureza, efectividad y m…" at bounding box center [626, 341] width 247 height 59
click at [513, 312] on p "La ÚNICA vitamina B7 con FRASCO DE ALUMINIO para máxima pureza, efectividad y m…" at bounding box center [626, 341] width 247 height 59
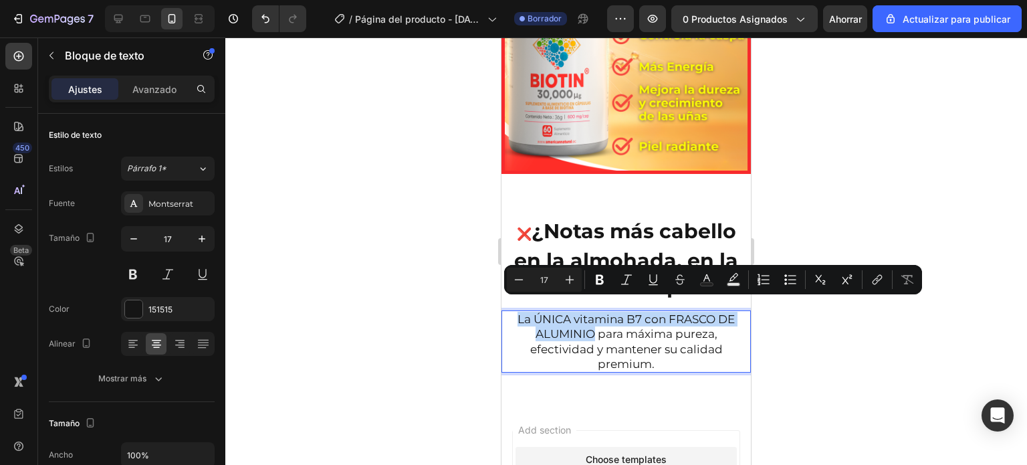
drag, startPoint x: 513, startPoint y: 306, endPoint x: 577, endPoint y: 316, distance: 64.4
click at [577, 316] on p "La ÚNICA vitamina B7 con FRASCO DE ALUMINIO para máxima pureza, efectividad y m…" at bounding box center [626, 341] width 247 height 59
click at [594, 284] on icon "Editor contextual toolbar" at bounding box center [599, 279] width 13 height 13
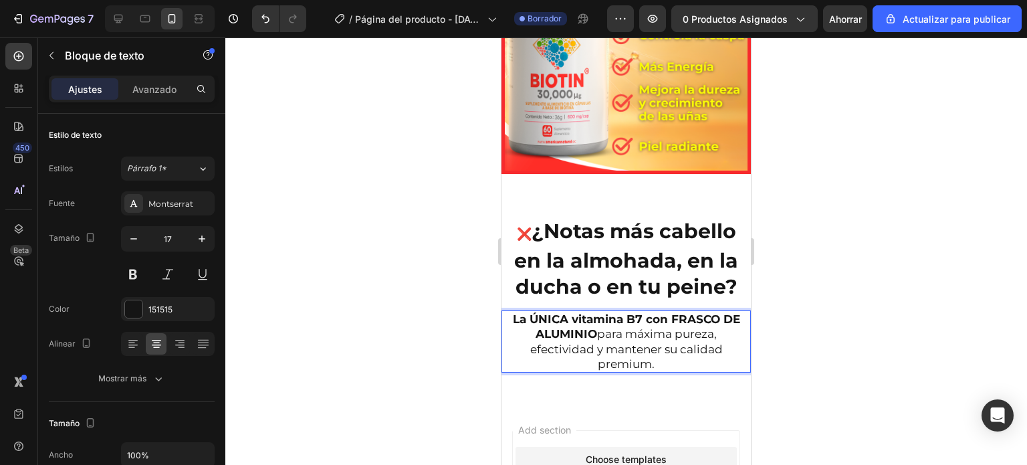
click at [459, 344] on div at bounding box center [626, 250] width 802 height 427
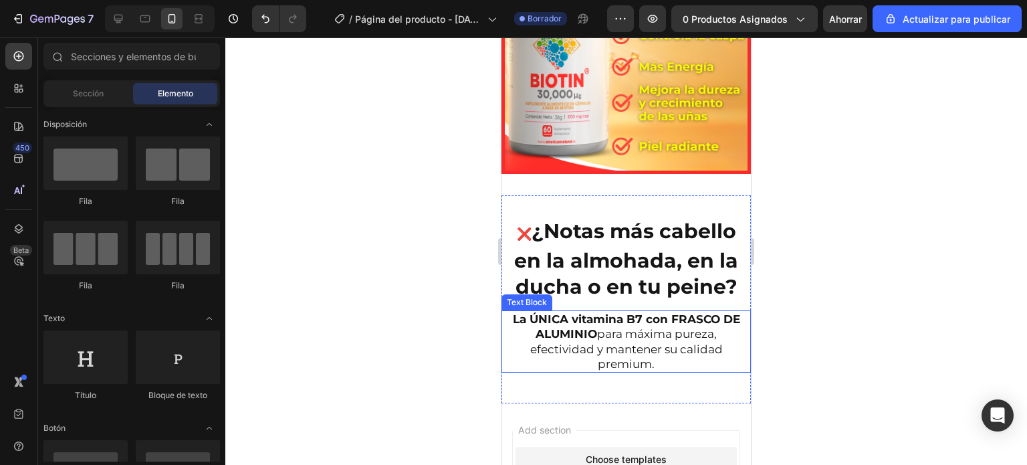
click at [435, 333] on div at bounding box center [626, 250] width 802 height 427
click at [513, 312] on strong "La ÚNICA vitamina B7 con FRASCO DE ALUMINIO" at bounding box center [626, 326] width 227 height 28
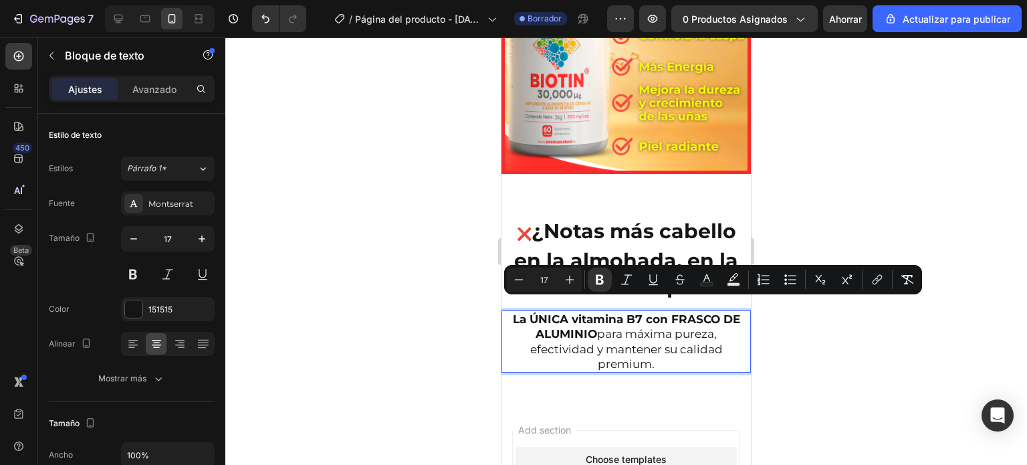
drag, startPoint x: 508, startPoint y: 307, endPoint x: 653, endPoint y: 347, distance: 150.0
click at [653, 347] on p "La ÚNICA vitamina B7 con FRASCO DE ALUMINIO para máxima pureza, efectividad y m…" at bounding box center [626, 341] width 247 height 59
click at [729, 283] on rect "Editor contextual toolbar" at bounding box center [734, 284] width 13 height 3
type input "000000"
type input "77"
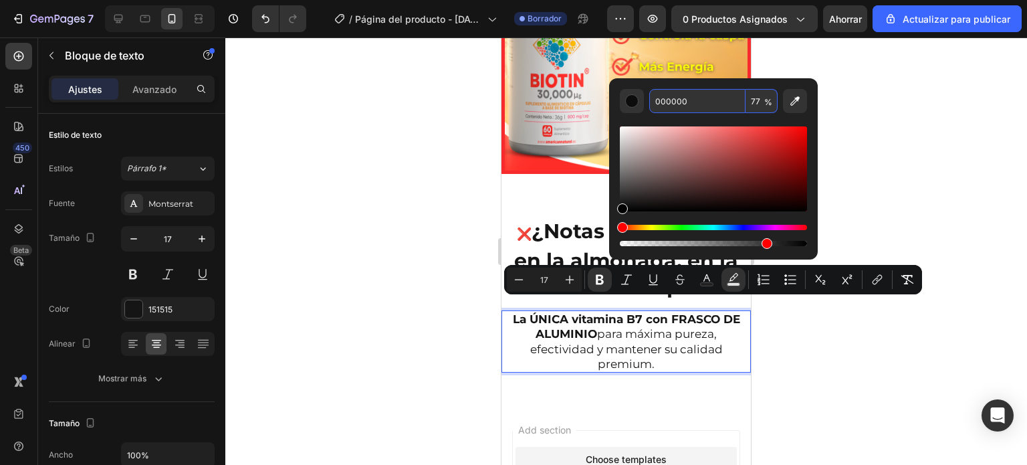
click at [693, 100] on input "000000" at bounding box center [698, 101] width 96 height 24
paste input "#FAD631"
type input "FAD631"
type input "100"
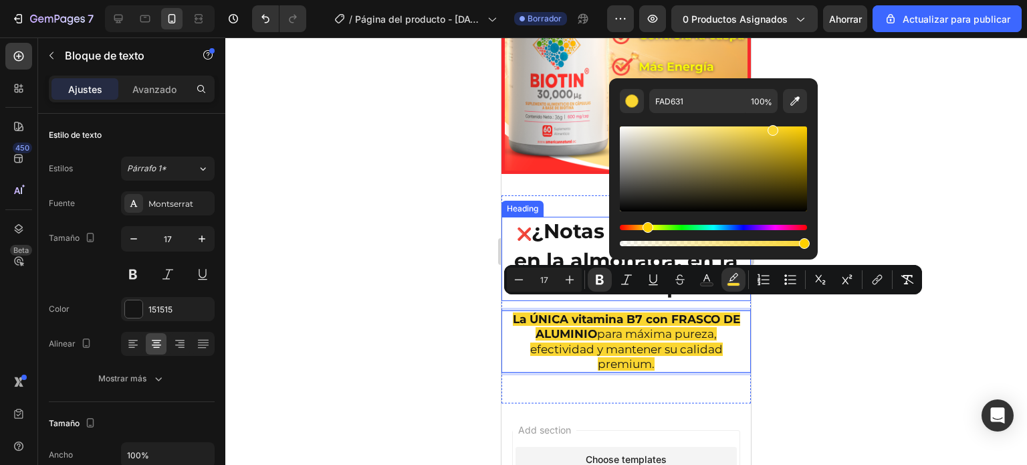
click at [426, 249] on div at bounding box center [626, 250] width 802 height 427
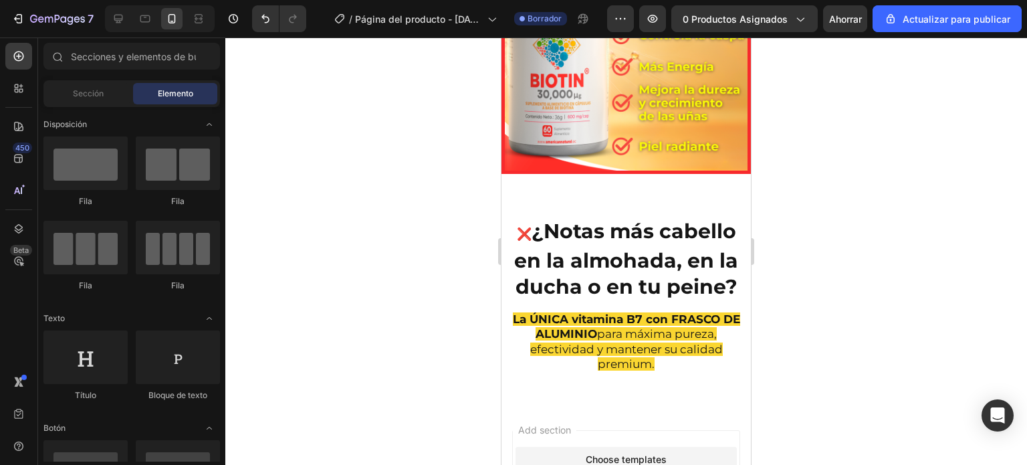
click at [807, 273] on div at bounding box center [626, 250] width 802 height 427
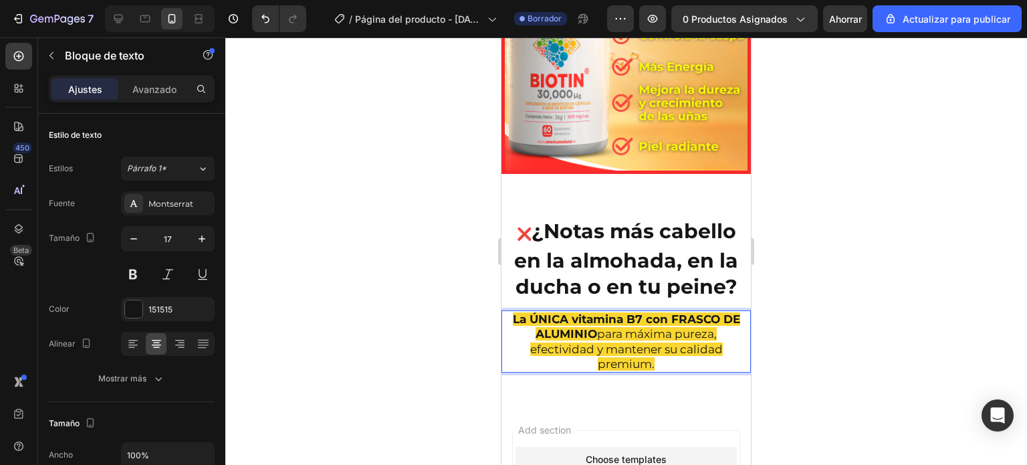
click at [504, 312] on p "La ÚNICA vitamina B7 con FRASCO DE ALUMINIO para máxima pureza, efectividad y m…" at bounding box center [626, 341] width 247 height 59
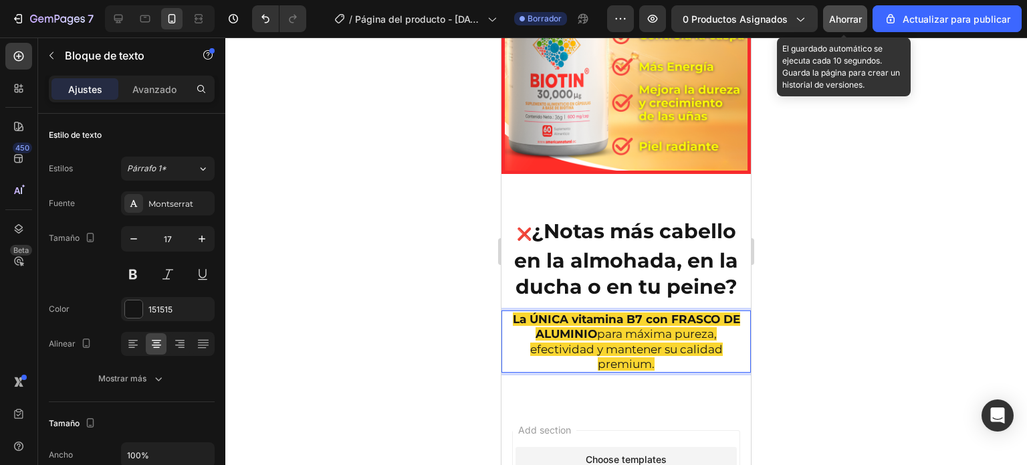
click at [855, 21] on font "Ahorrar" at bounding box center [845, 18] width 33 height 11
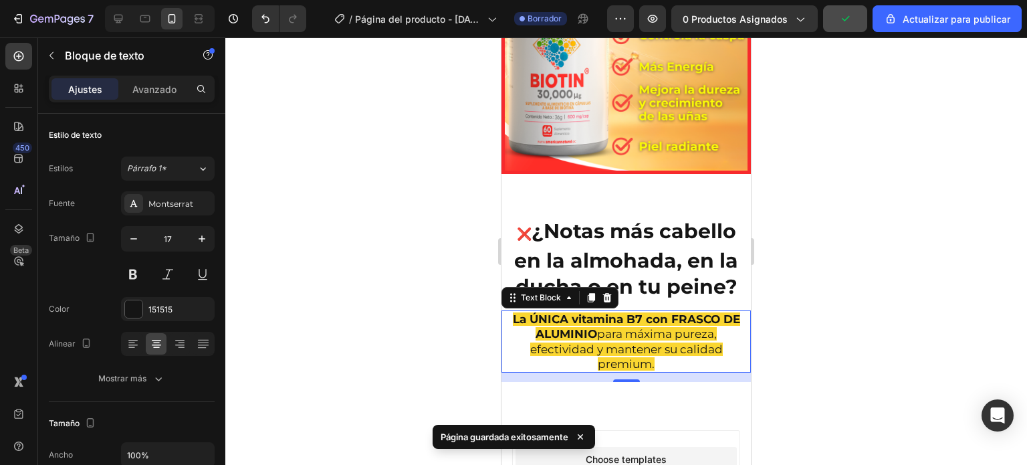
click at [900, 201] on div at bounding box center [626, 250] width 802 height 427
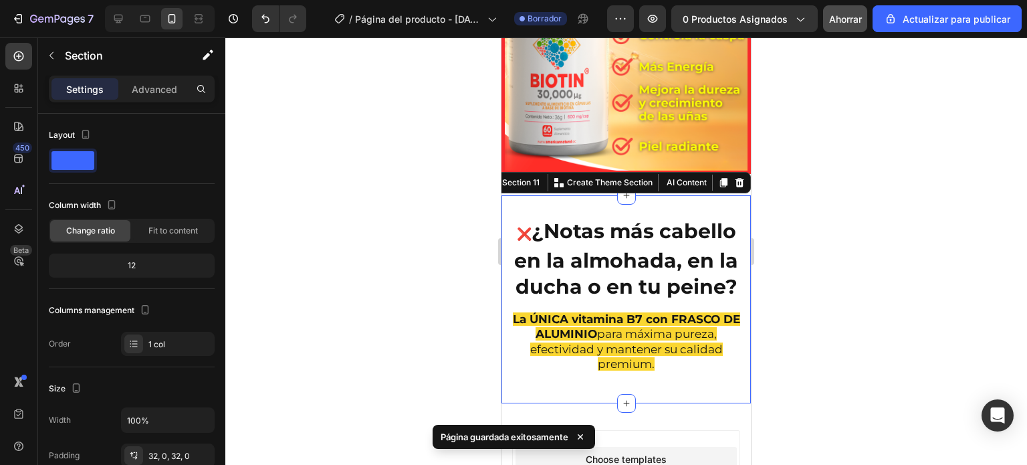
click at [605, 195] on div "❌ ¿Notas más cabello en la almohada, en la ducha o en tu peine? Heading La ÚNIC…" at bounding box center [627, 298] width 250 height 207
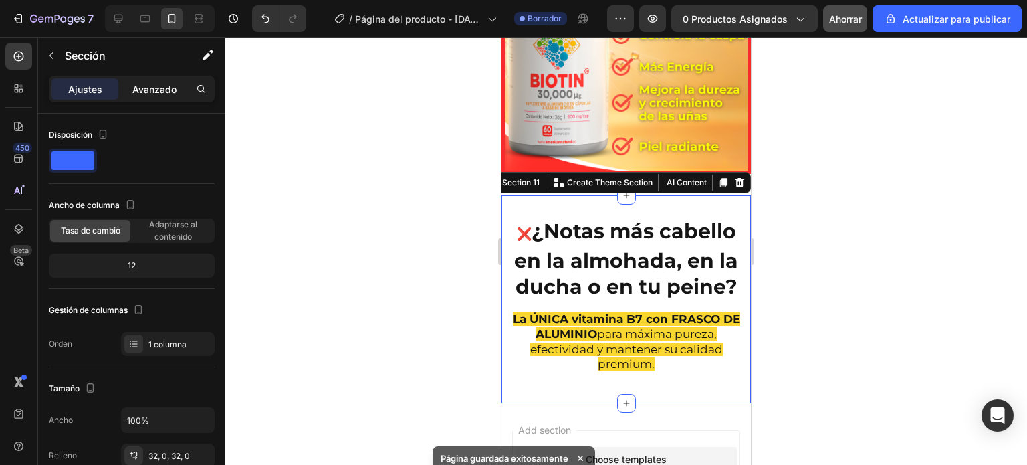
click at [165, 93] on font "Avanzado" at bounding box center [154, 89] width 44 height 11
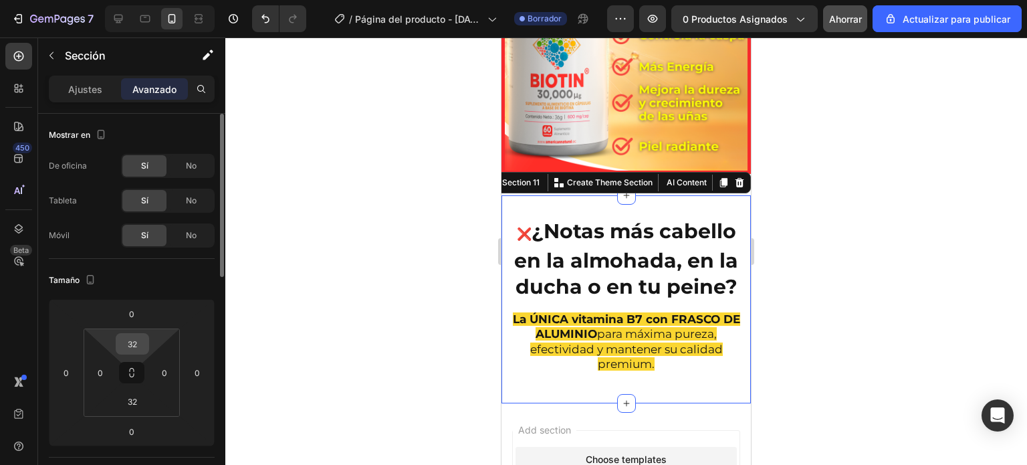
click at [129, 349] on input "32" at bounding box center [132, 344] width 27 height 20
type input "0"
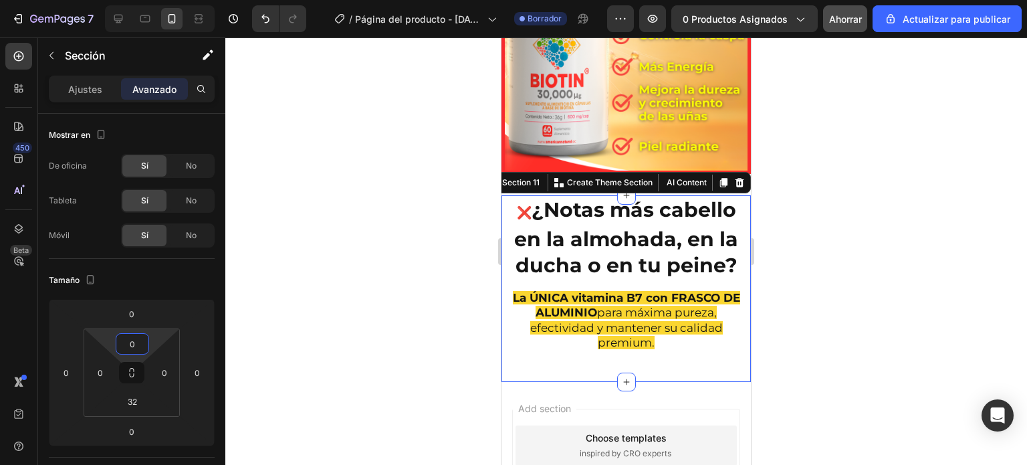
click at [391, 236] on div at bounding box center [626, 250] width 802 height 427
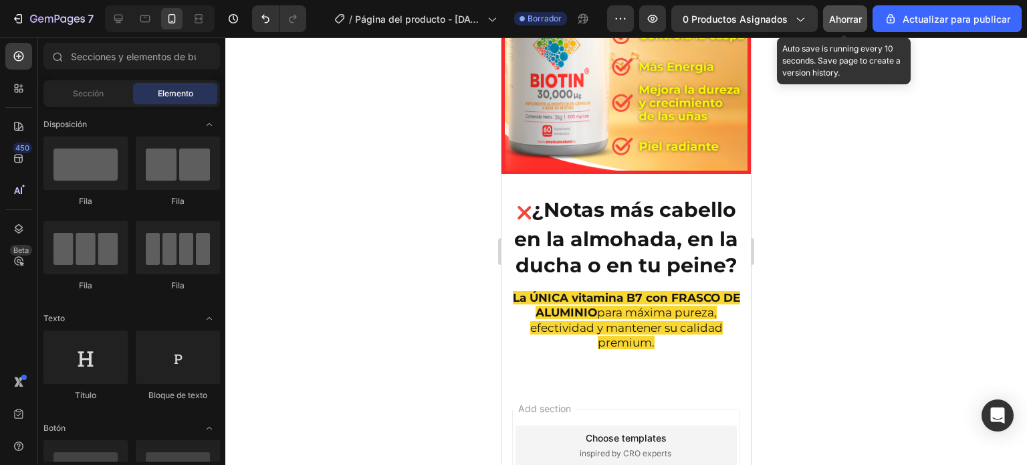
click at [844, 21] on font "Ahorrar" at bounding box center [845, 18] width 33 height 11
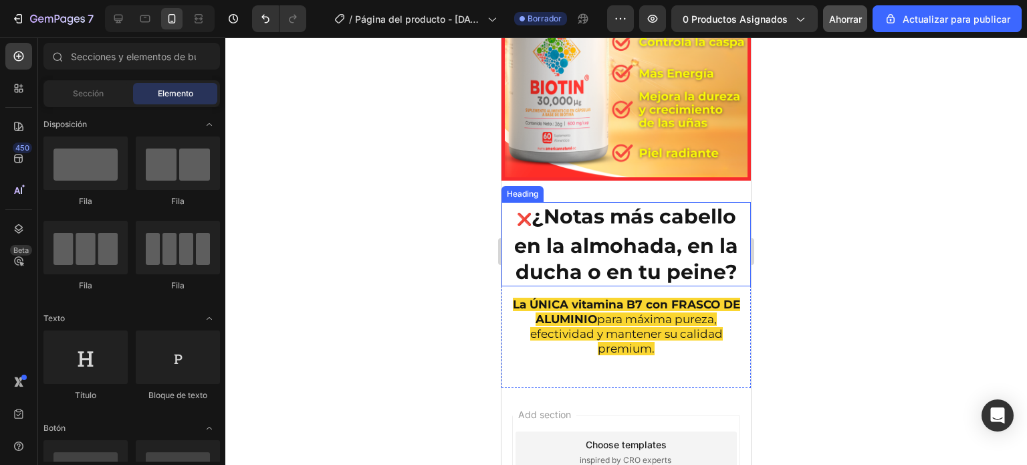
scroll to position [2563, 0]
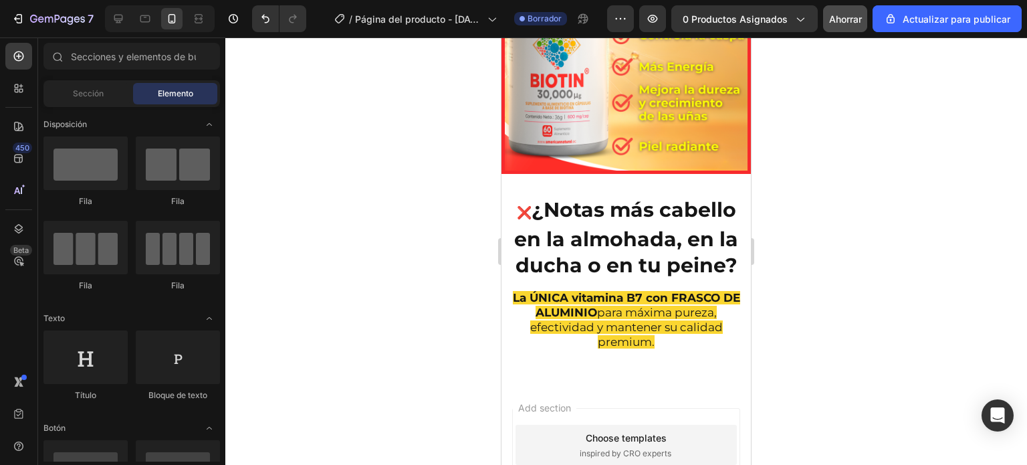
click at [340, 236] on div at bounding box center [626, 250] width 802 height 427
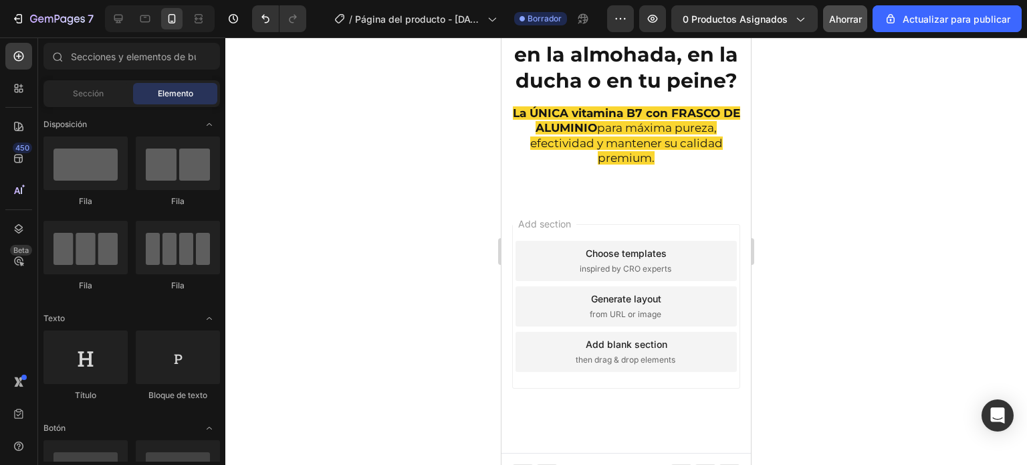
scroll to position [2751, 0]
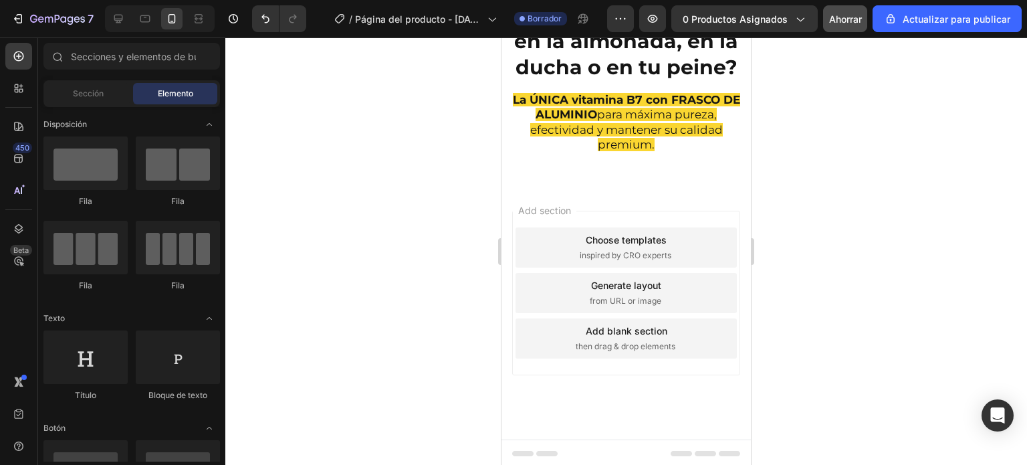
click at [345, 179] on div at bounding box center [626, 250] width 802 height 427
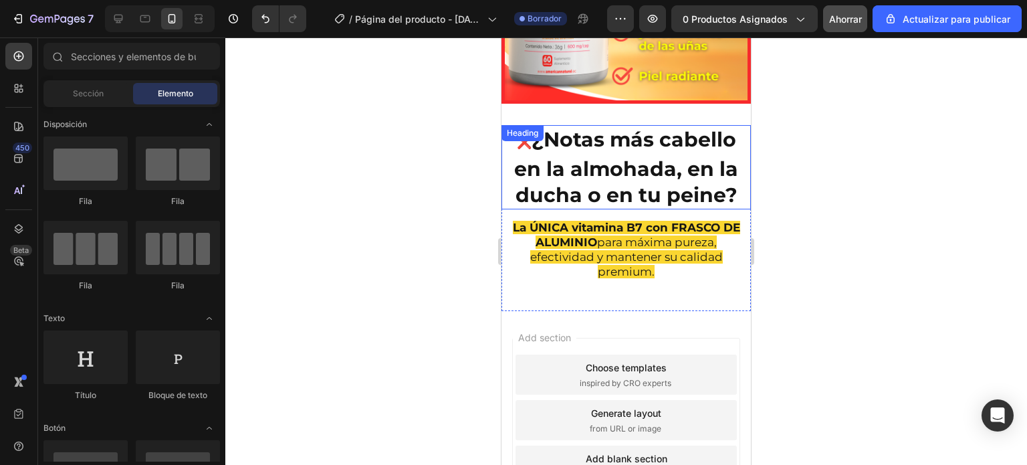
scroll to position [2611, 0]
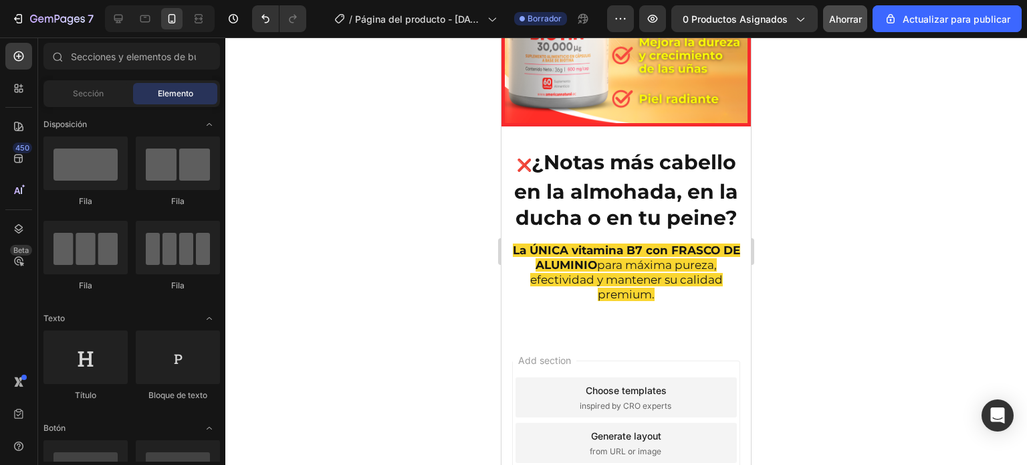
click at [447, 189] on div at bounding box center [626, 250] width 802 height 427
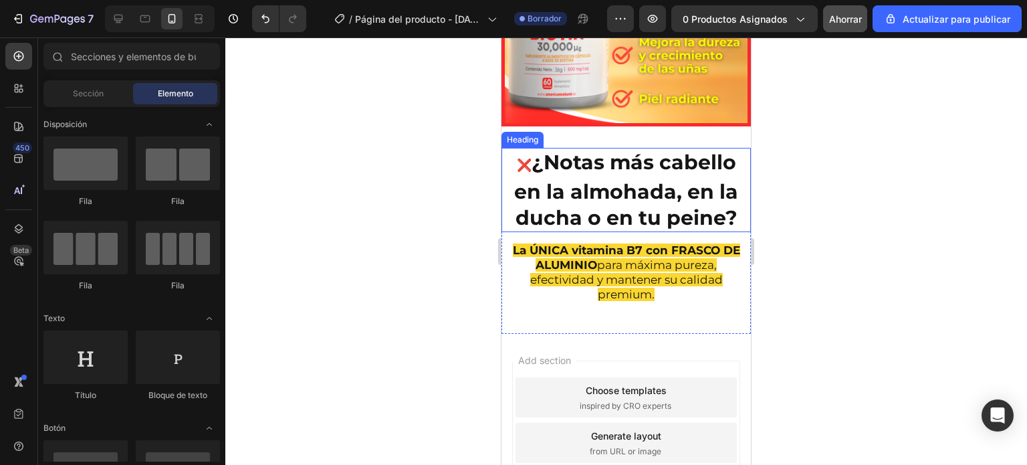
click at [558, 184] on strong "¿Notas más cabello en la almohada, en la ducha o en tu peine?" at bounding box center [626, 190] width 224 height 80
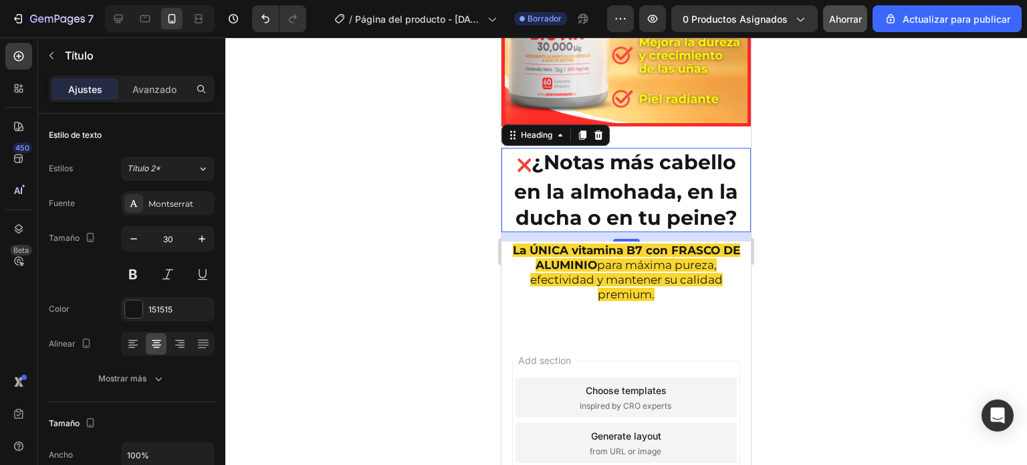
click at [484, 192] on div at bounding box center [626, 250] width 802 height 427
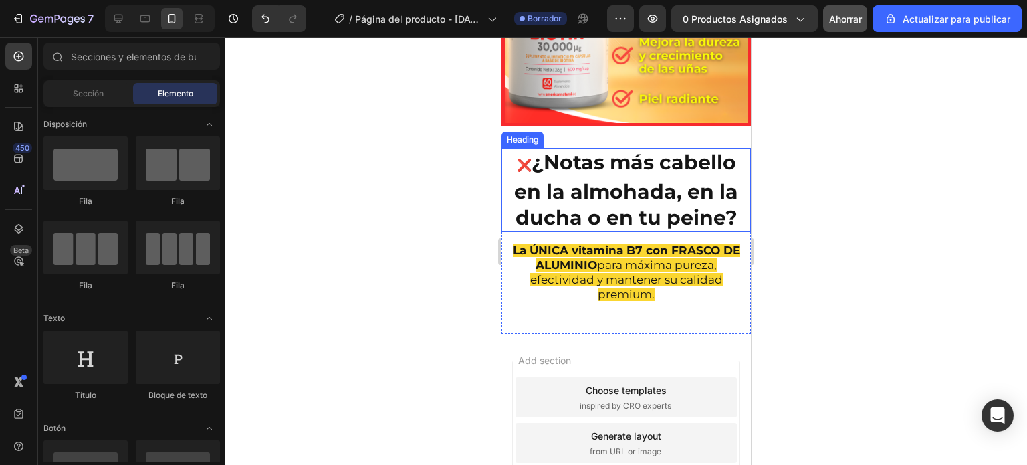
click at [591, 177] on strong "¿Notas más cabello en la almohada, en la ducha o en tu peine?" at bounding box center [626, 190] width 224 height 80
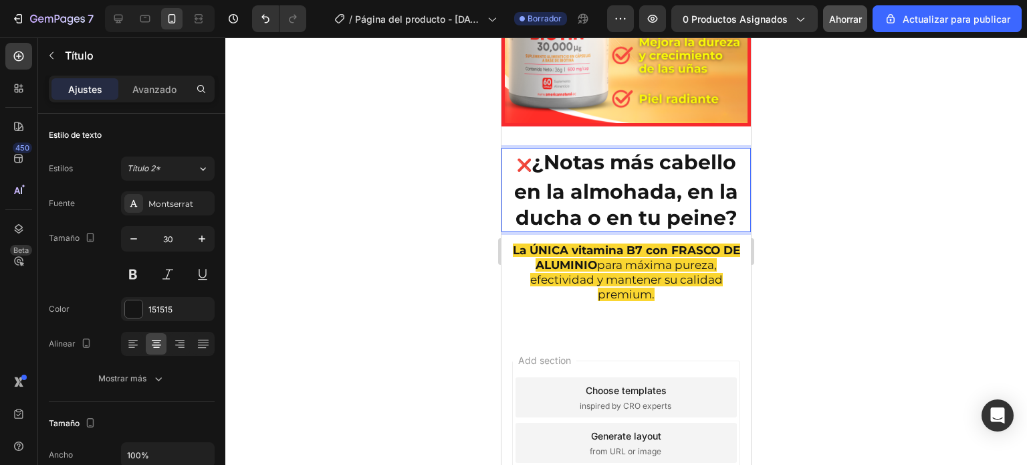
click at [730, 205] on strong "¿Notas más cabello en la almohada, en la ducha o en tu peine?" at bounding box center [626, 190] width 224 height 80
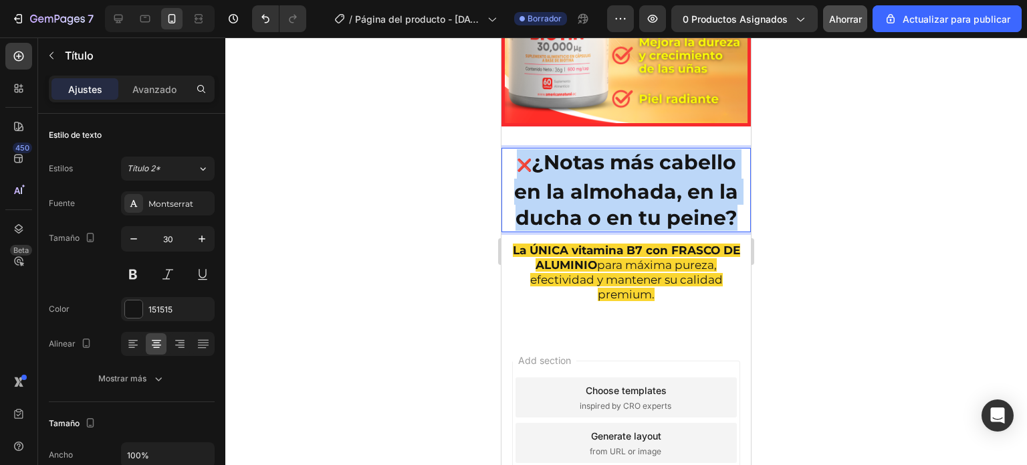
drag, startPoint x: 730, startPoint y: 205, endPoint x: 514, endPoint y: 157, distance: 222.0
click at [514, 157] on p "❌ ¿Notas más cabello en la almohada, en la ducha o en tu peine?" at bounding box center [626, 190] width 247 height 82
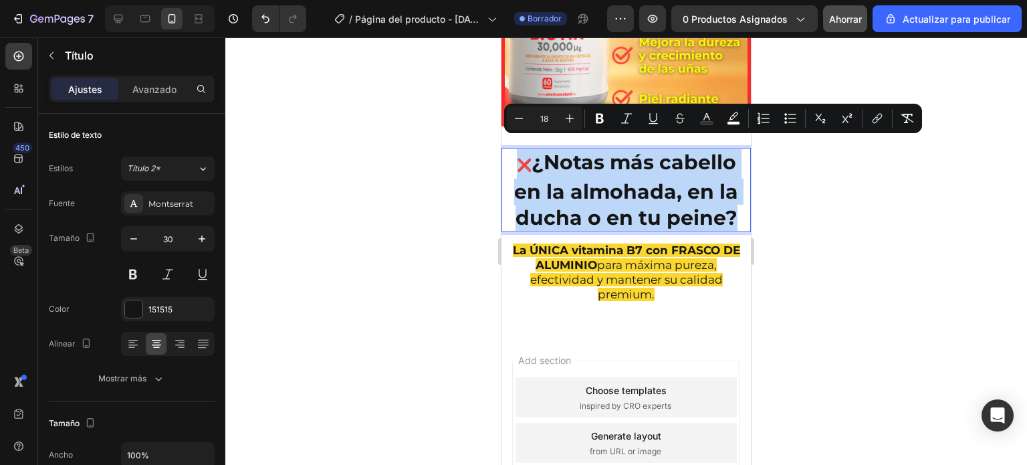
copy p "❌ ¿Notas más cabello en la almohada, en la ducha o en tu peine?"
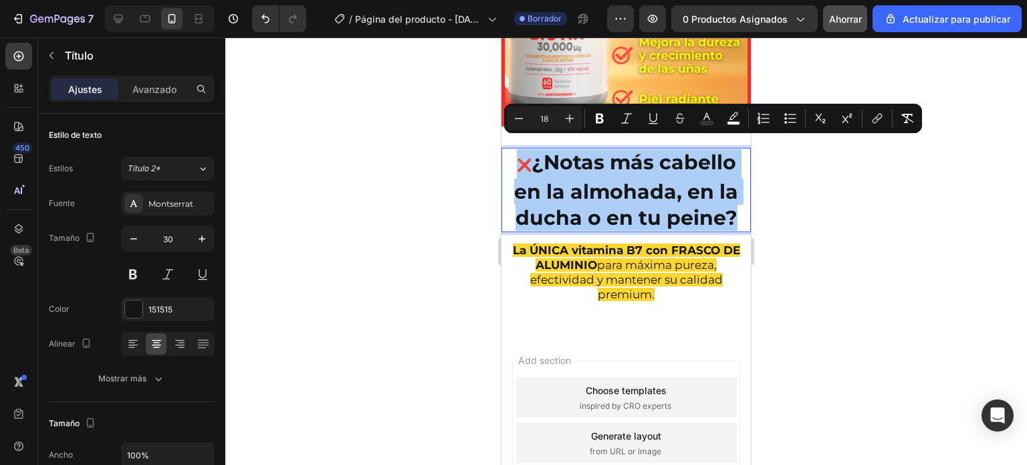
click at [462, 164] on div at bounding box center [626, 250] width 802 height 427
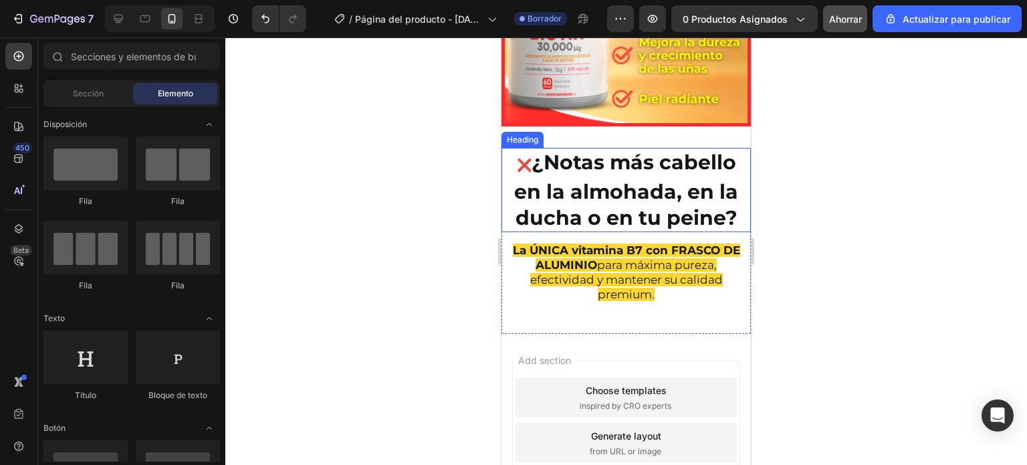
click at [573, 172] on strong "¿Notas más cabello en la almohada, en la ducha o en tu peine?" at bounding box center [626, 190] width 224 height 80
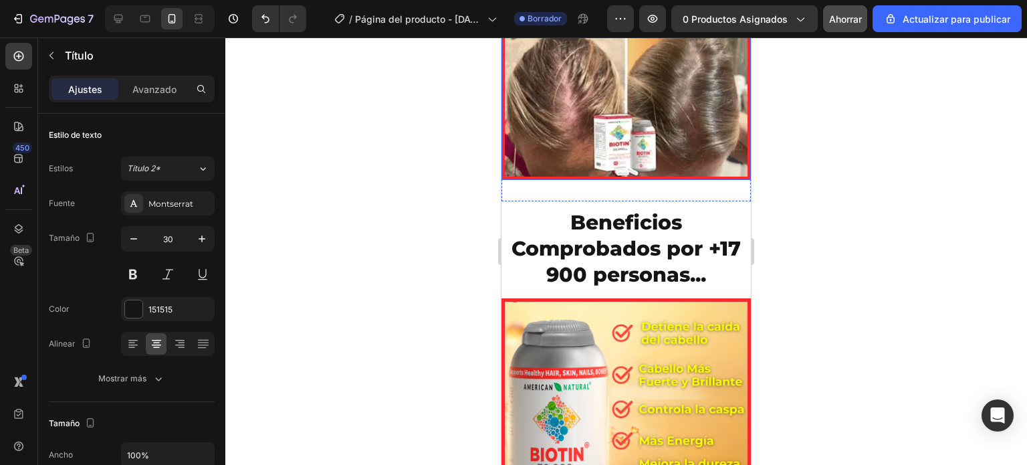
scroll to position [2187, 0]
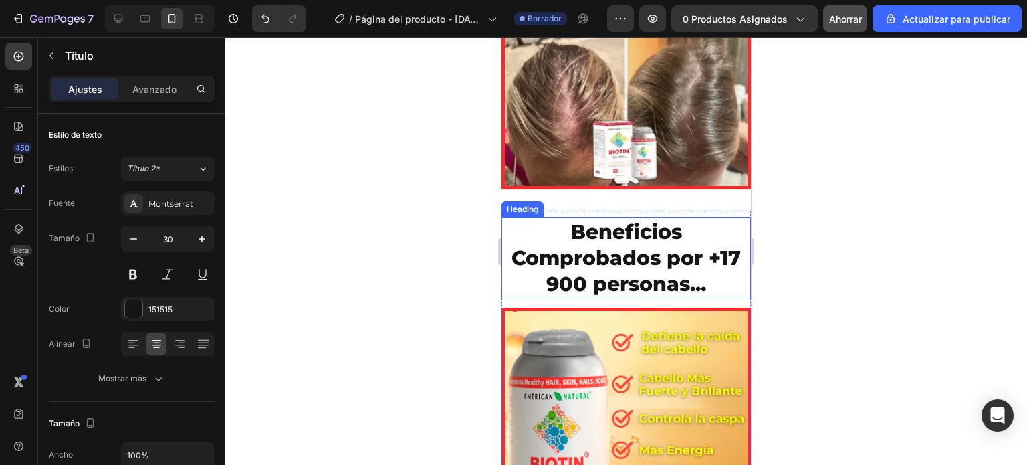
click at [605, 239] on h2 "Beneficios Comprobados por +17 900 personas..." at bounding box center [627, 257] width 250 height 81
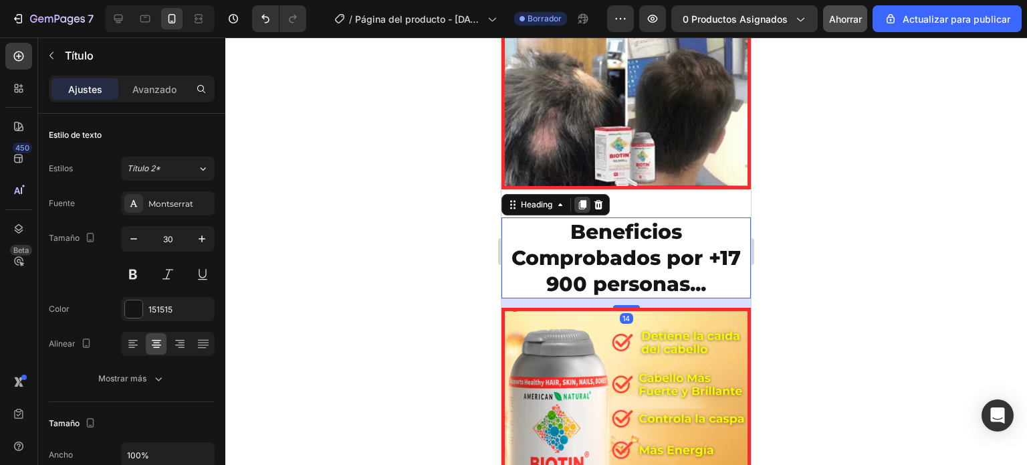
click at [581, 199] on icon at bounding box center [582, 204] width 11 height 11
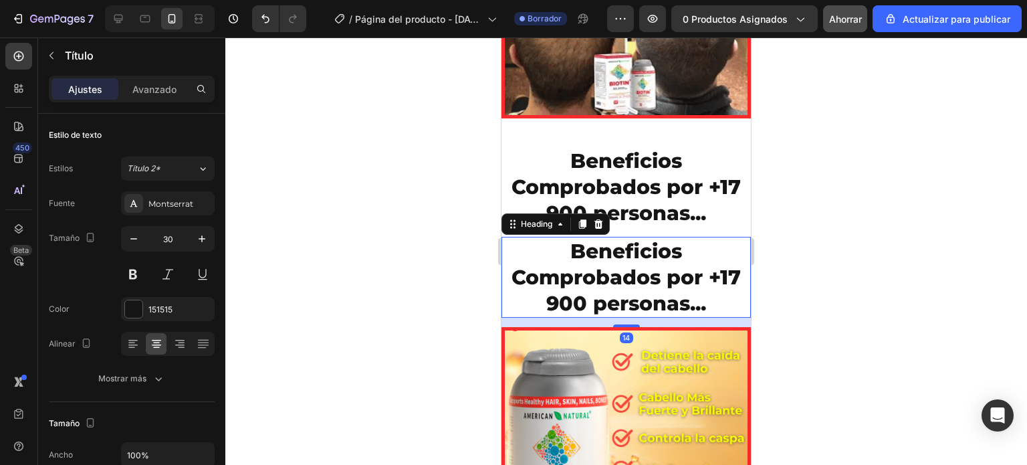
scroll to position [2258, 0]
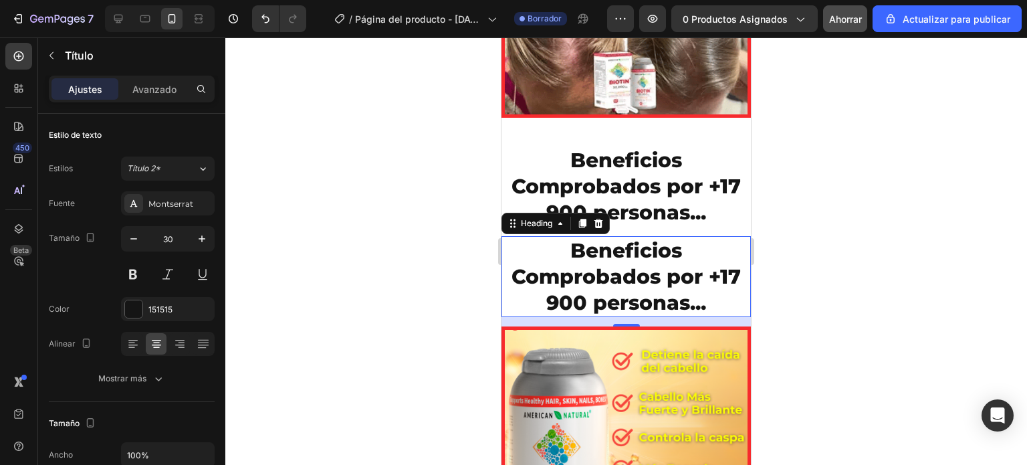
click at [704, 298] on h2 "Beneficios Comprobados por +17 900 personas..." at bounding box center [627, 276] width 250 height 81
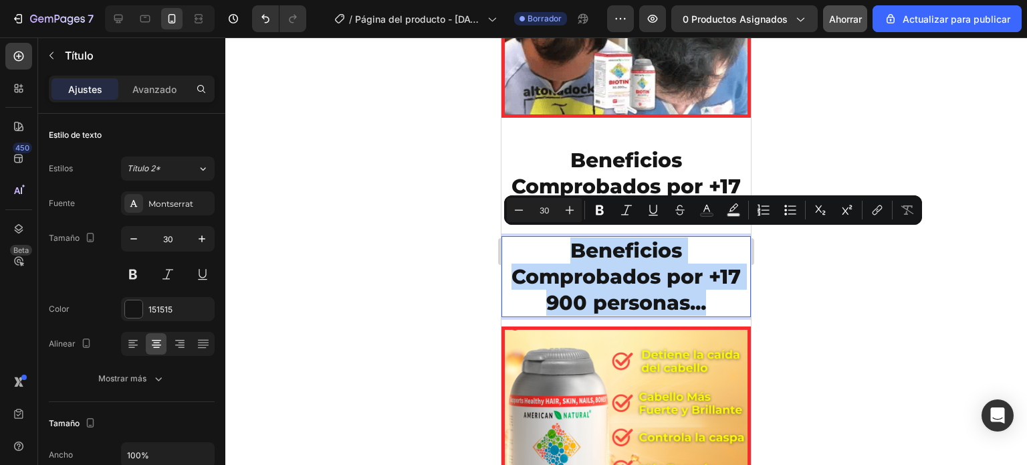
drag, startPoint x: 704, startPoint y: 298, endPoint x: 518, endPoint y: 254, distance: 191.3
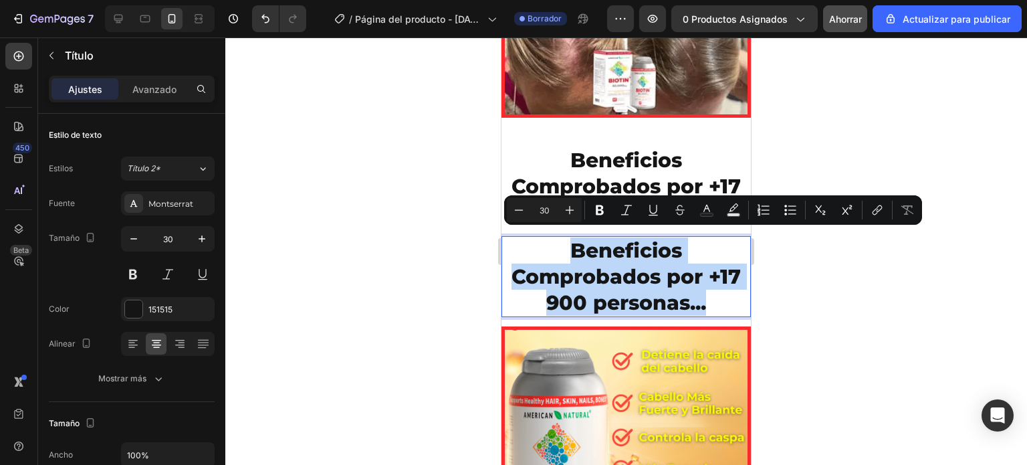
click at [518, 254] on p "Beneficios Comprobados por +17 900 personas..." at bounding box center [626, 276] width 247 height 78
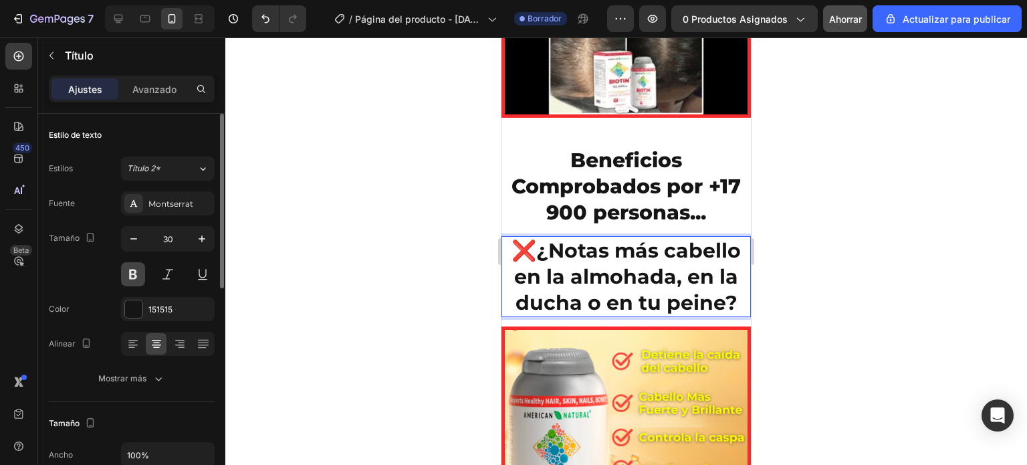
click at [130, 275] on button at bounding box center [133, 274] width 24 height 24
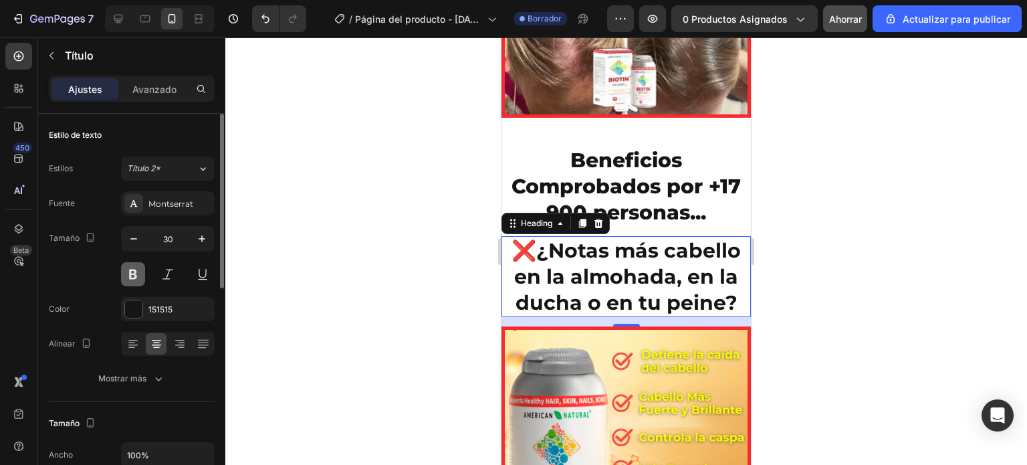
click at [130, 275] on button at bounding box center [133, 274] width 24 height 24
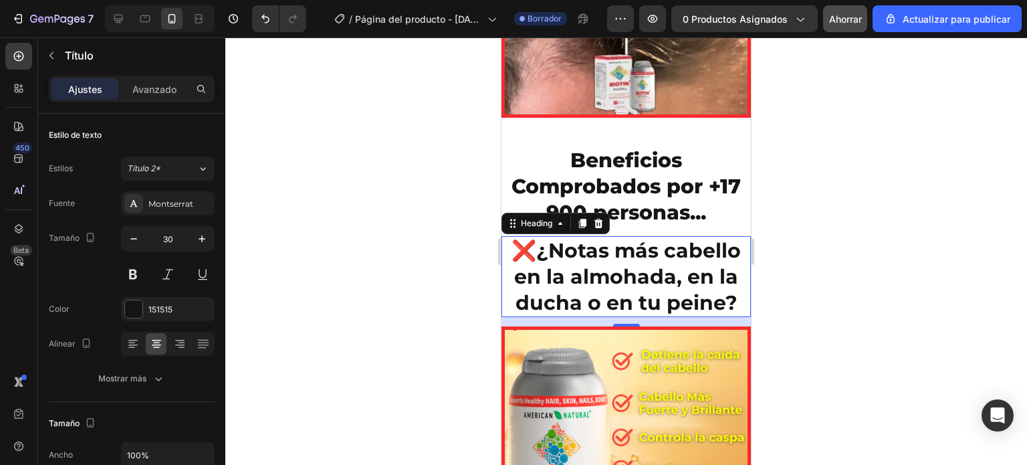
click at [455, 266] on div at bounding box center [626, 250] width 802 height 427
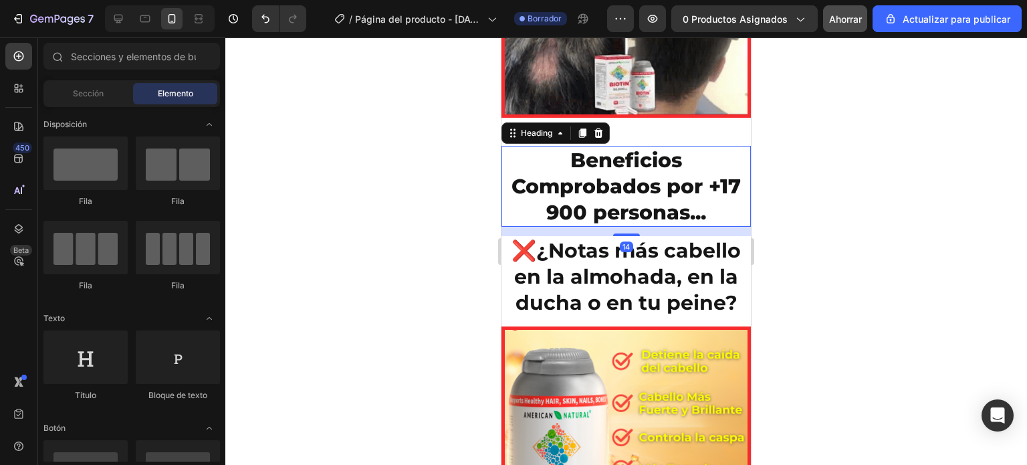
click at [593, 206] on h2 "Beneficios Comprobados por +17 900 personas..." at bounding box center [627, 186] width 250 height 81
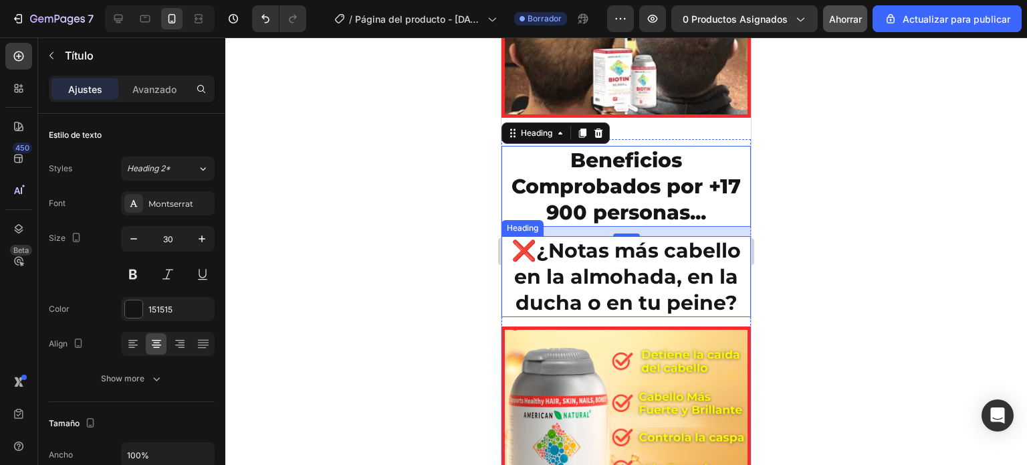
click at [607, 270] on strong "¿Notas más cabello en la almohada, en la ducha o en tu peine?" at bounding box center [627, 276] width 227 height 77
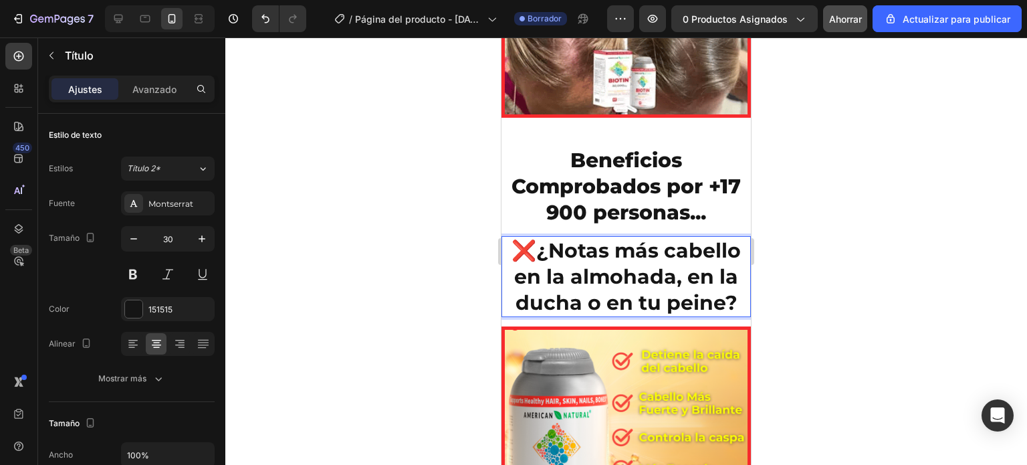
click at [576, 243] on strong "¿Notas más cabello en la almohada, en la ducha o en tu peine?" at bounding box center [627, 276] width 227 height 77
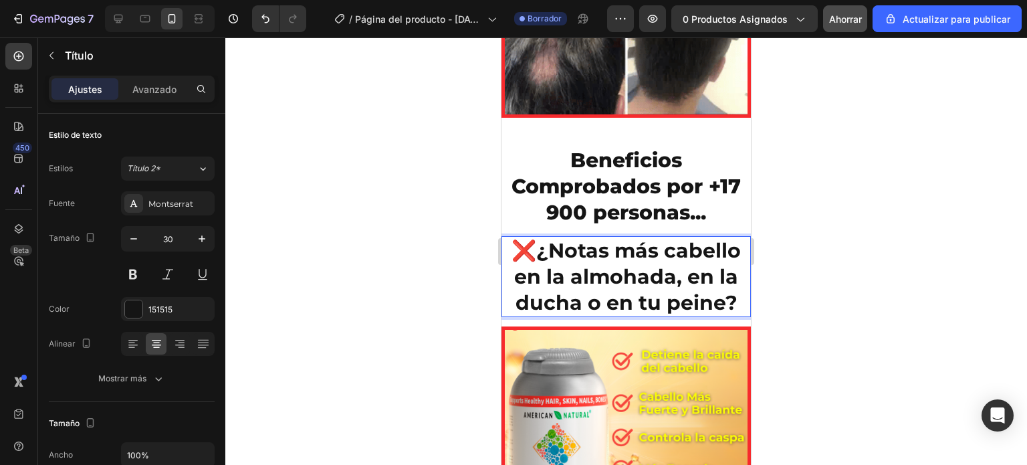
click at [712, 244] on p "❌ ¿Notas más cabello en la almohada, en la ducha o en tu peine?" at bounding box center [626, 276] width 247 height 78
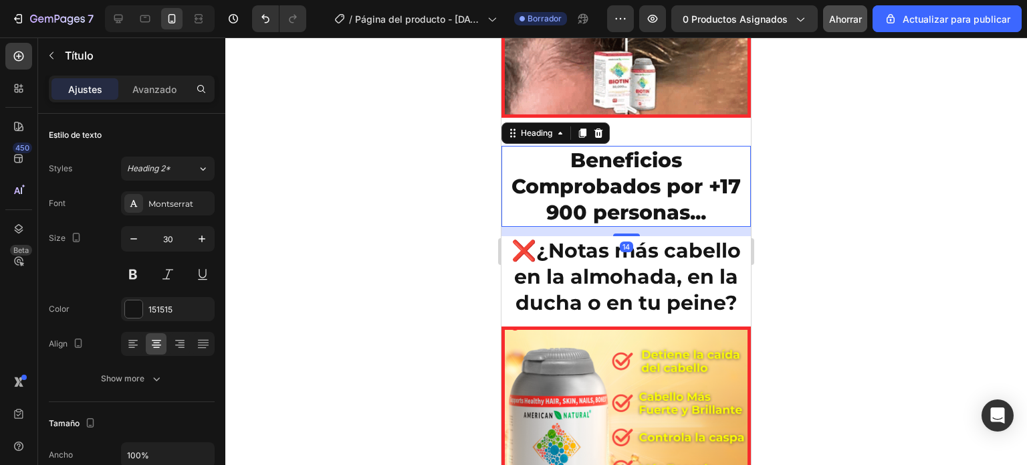
click at [631, 187] on h2 "Beneficios Comprobados por +17 900 personas..." at bounding box center [627, 186] width 250 height 81
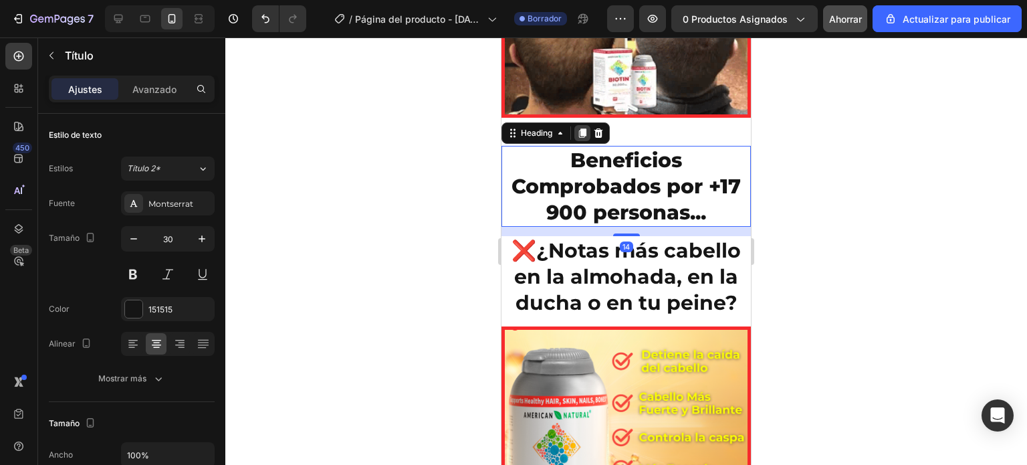
click at [586, 130] on icon at bounding box center [582, 133] width 11 height 11
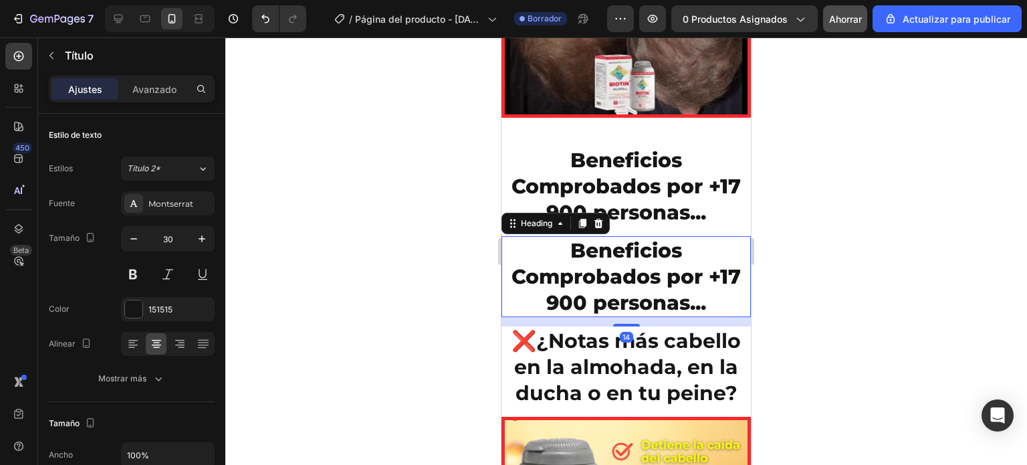
drag, startPoint x: 645, startPoint y: 266, endPoint x: 681, endPoint y: 274, distance: 37.2
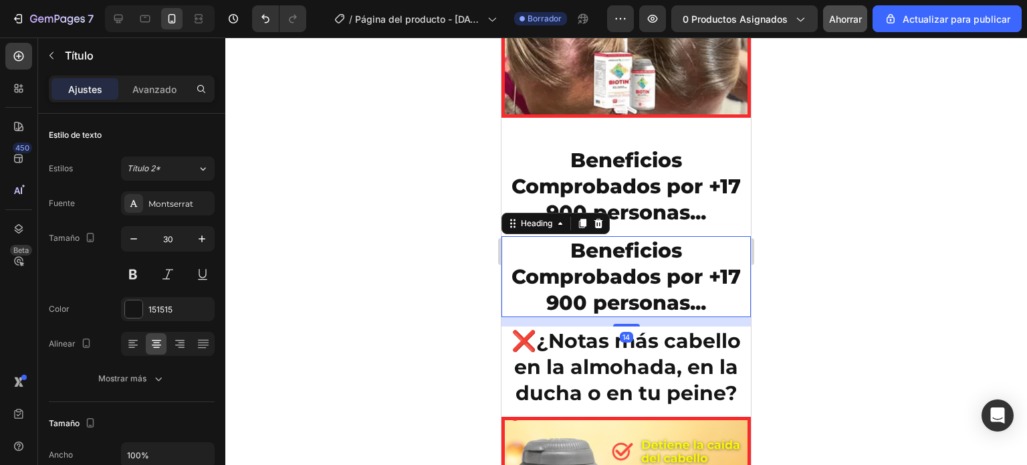
click at [646, 266] on h2 "Beneficios Comprobados por +17 900 personas..." at bounding box center [627, 276] width 250 height 81
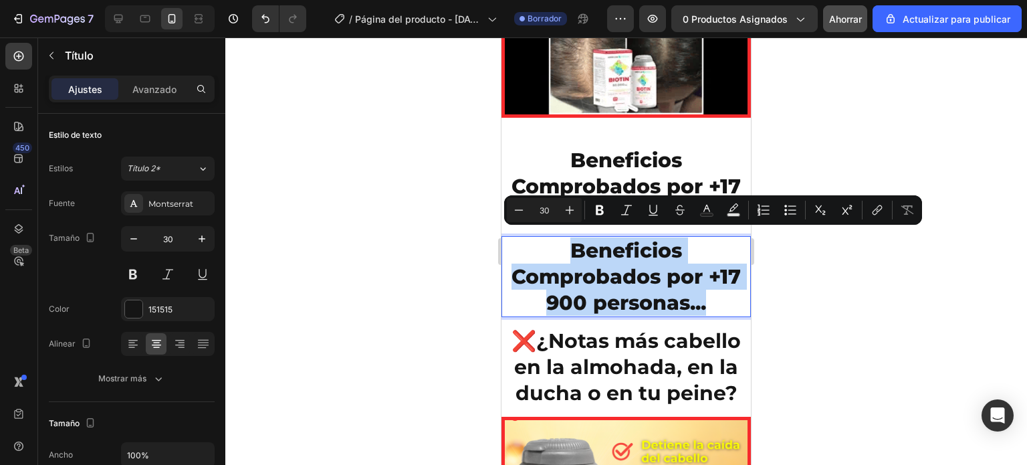
drag, startPoint x: 703, startPoint y: 296, endPoint x: 522, endPoint y: 248, distance: 187.6
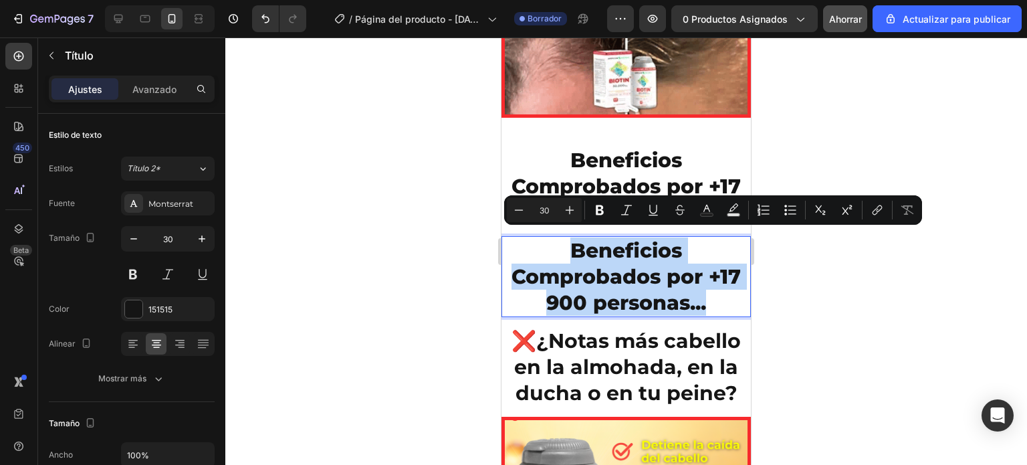
click at [522, 248] on p "Beneficios Comprobados por +17 900 personas..." at bounding box center [626, 276] width 247 height 78
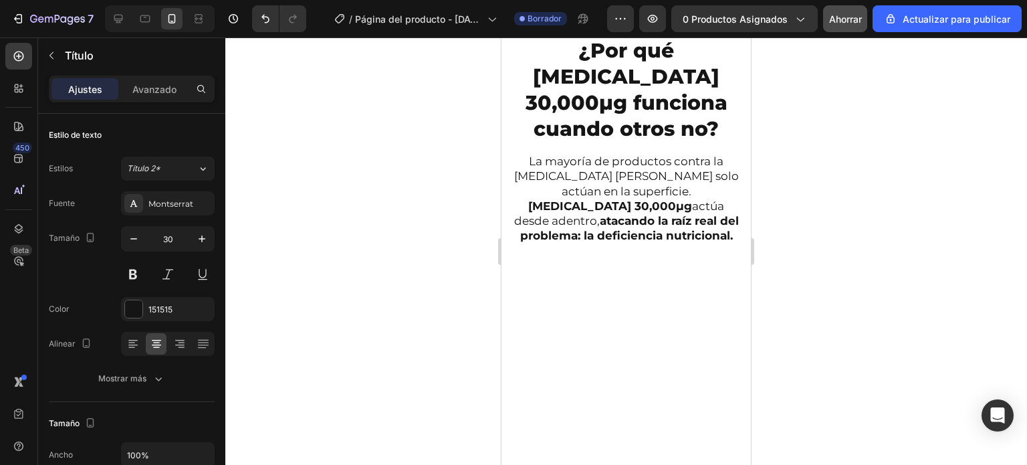
scroll to position [1733, 0]
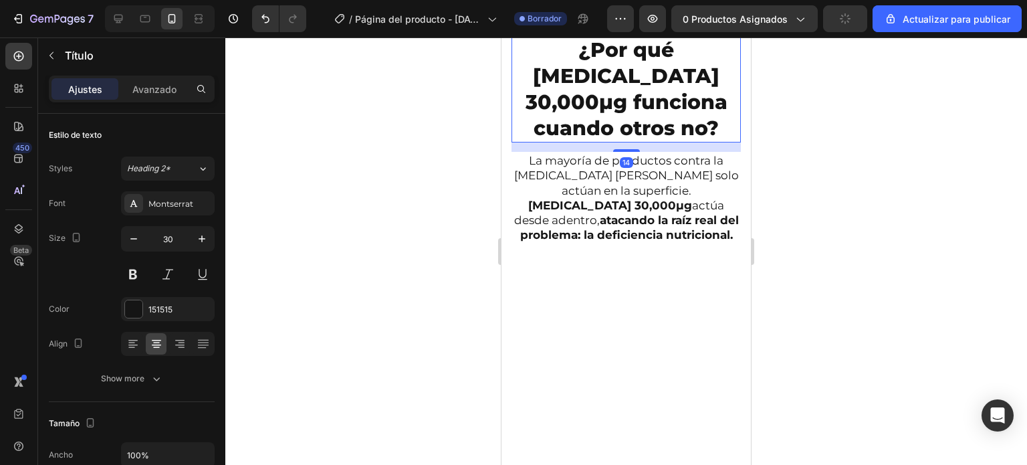
click at [698, 142] on h2 "¿Por qué [MEDICAL_DATA] 30,000μg funciona cuando otros no?" at bounding box center [626, 88] width 229 height 107
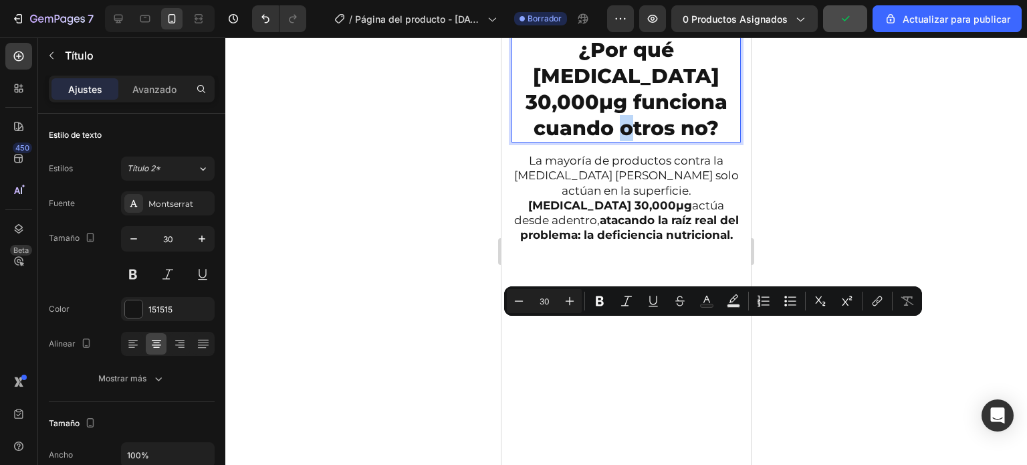
copy p "?"
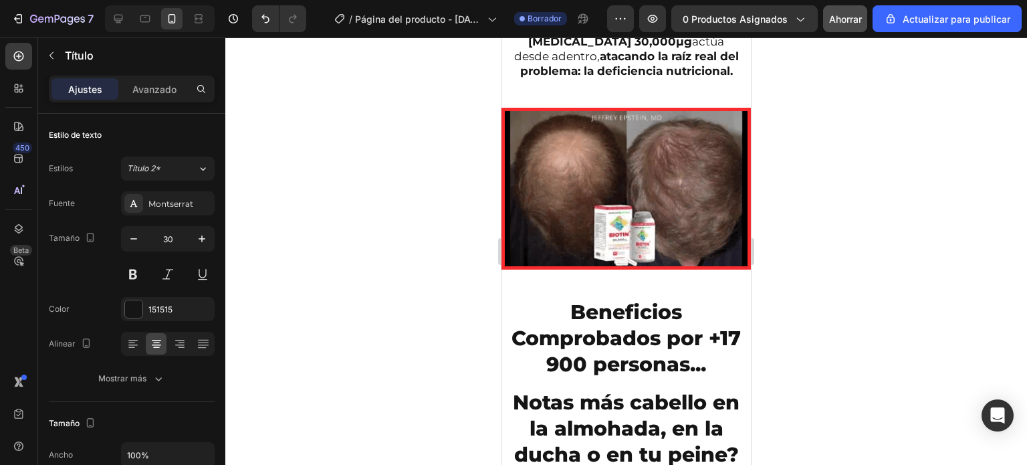
type input "16"
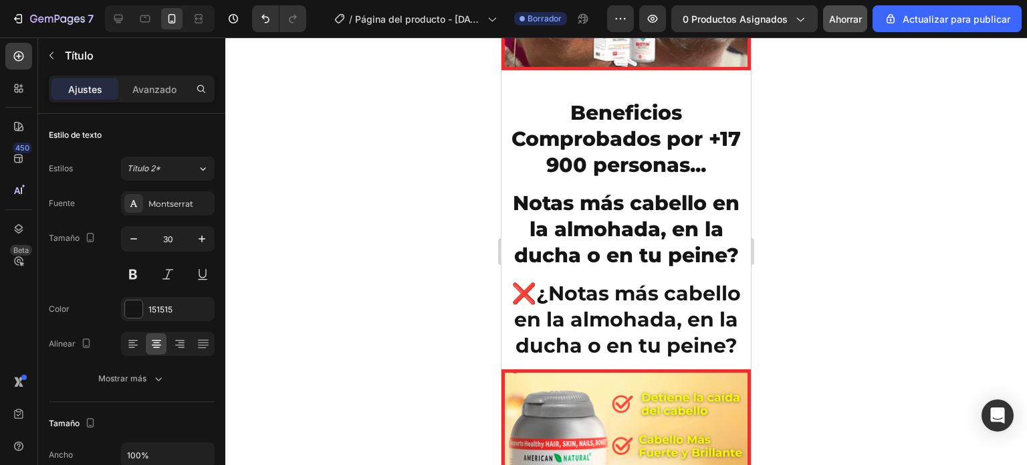
scroll to position [2306, 0]
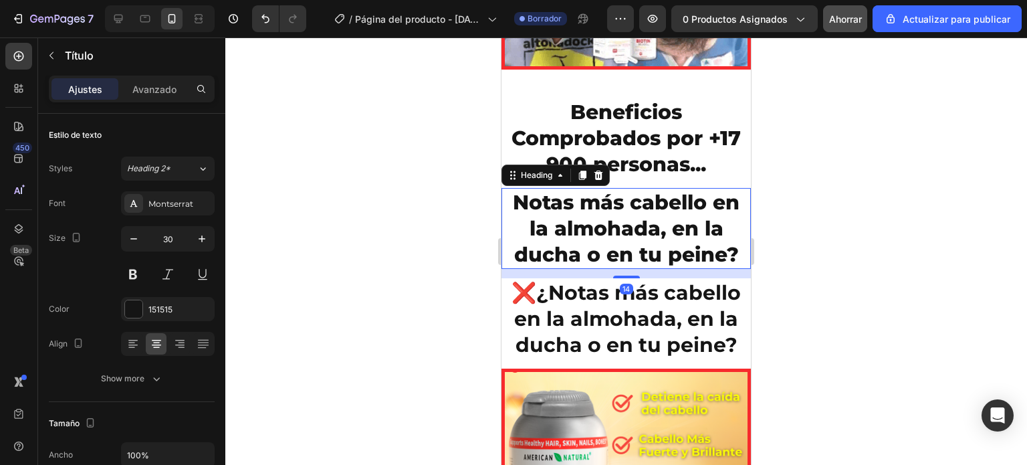
click at [509, 193] on h2 "Notas más cabello en la almohada, en la ducha o en tu peine?" at bounding box center [627, 228] width 250 height 81
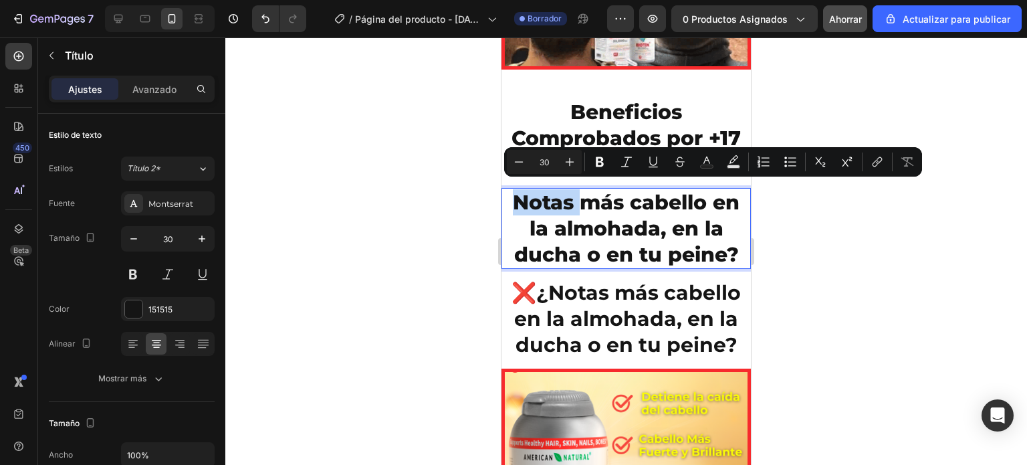
click at [509, 193] on p "Notas más cabello en la almohada, en la ducha o en tu peine?" at bounding box center [626, 228] width 247 height 78
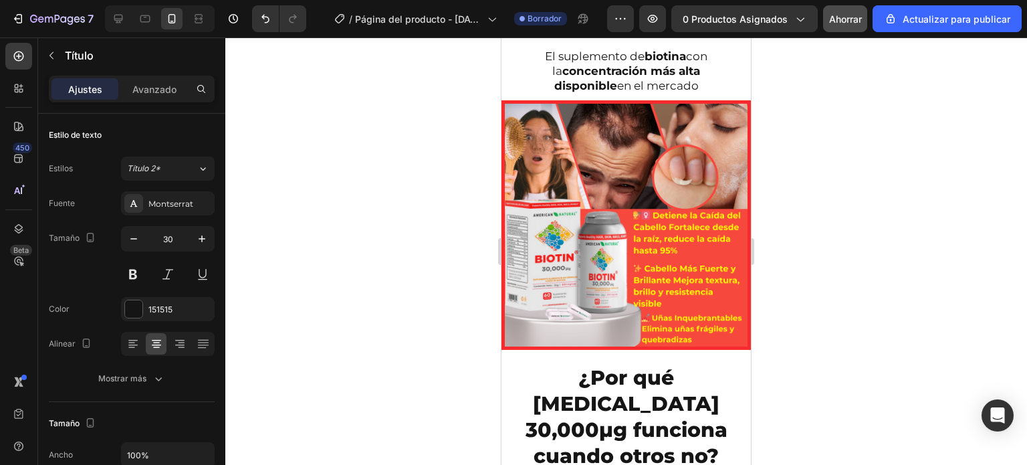
scroll to position [1646, 0]
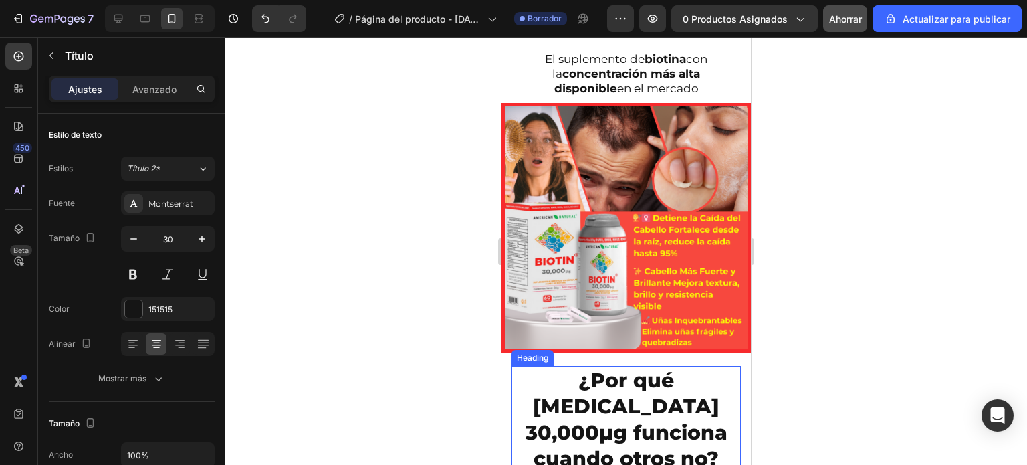
click at [557, 385] on h2 "¿Por qué [MEDICAL_DATA] 30,000μg funciona cuando otros no?" at bounding box center [626, 419] width 229 height 107
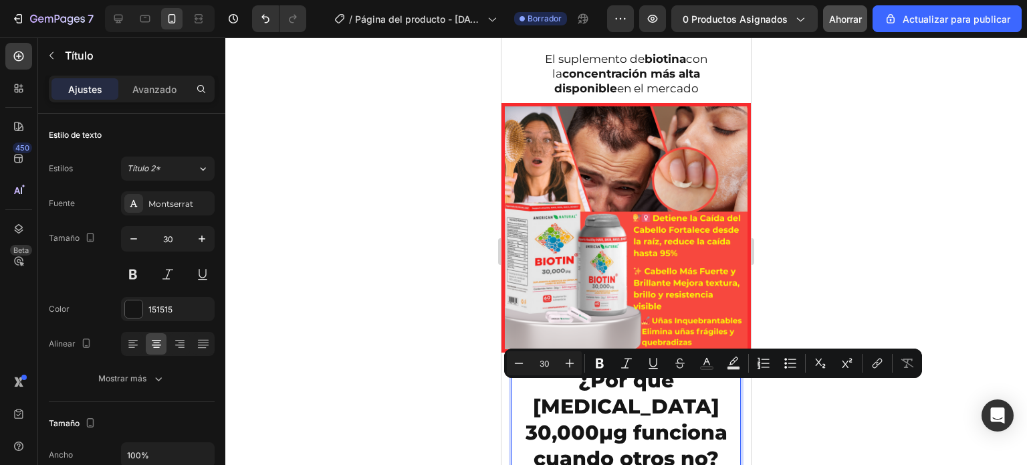
click at [541, 385] on p "¿Por qué [MEDICAL_DATA] 30,000μg funciona cuando otros no?" at bounding box center [626, 419] width 227 height 104
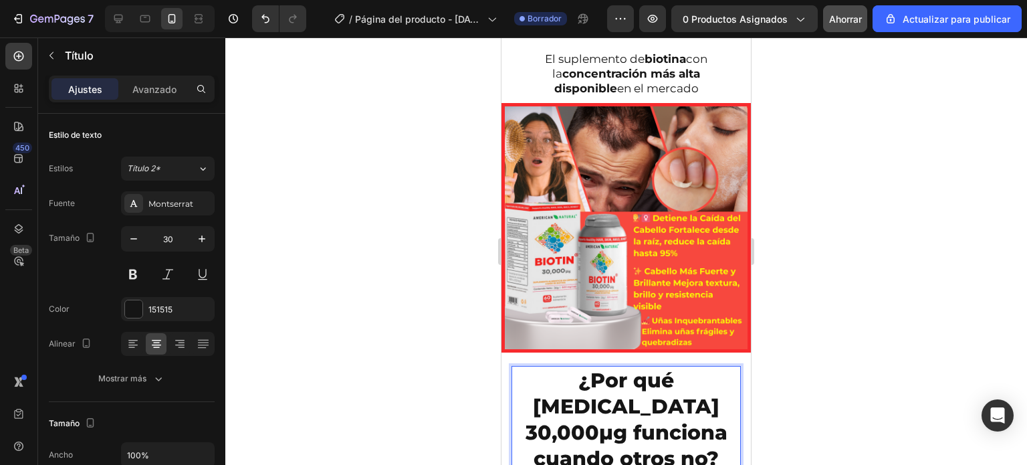
click at [543, 373] on p "¿Por qué [MEDICAL_DATA] 30,000μg funciona cuando otros no?" at bounding box center [626, 419] width 227 height 104
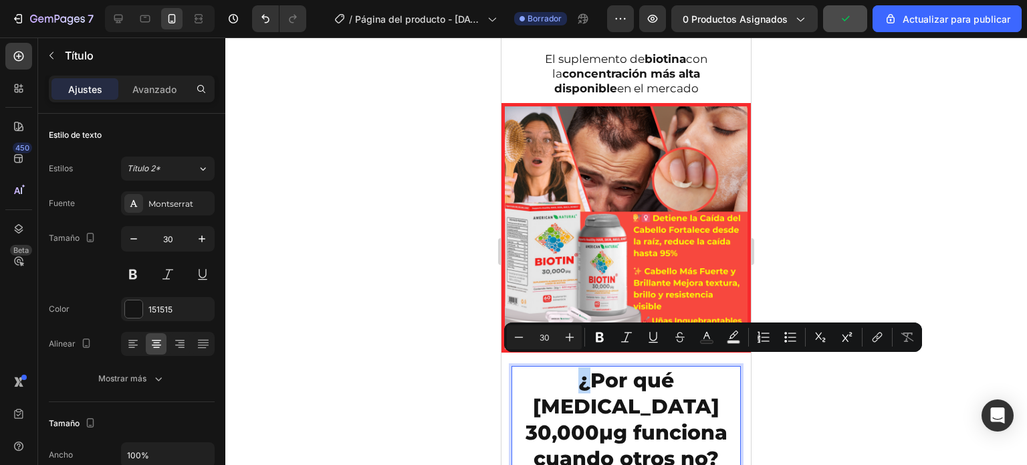
drag, startPoint x: 543, startPoint y: 373, endPoint x: 535, endPoint y: 375, distance: 8.3
click at [535, 375] on p "¿Por qué [MEDICAL_DATA] 30,000μg funciona cuando otros no?" at bounding box center [626, 419] width 227 height 104
copy p "¿"
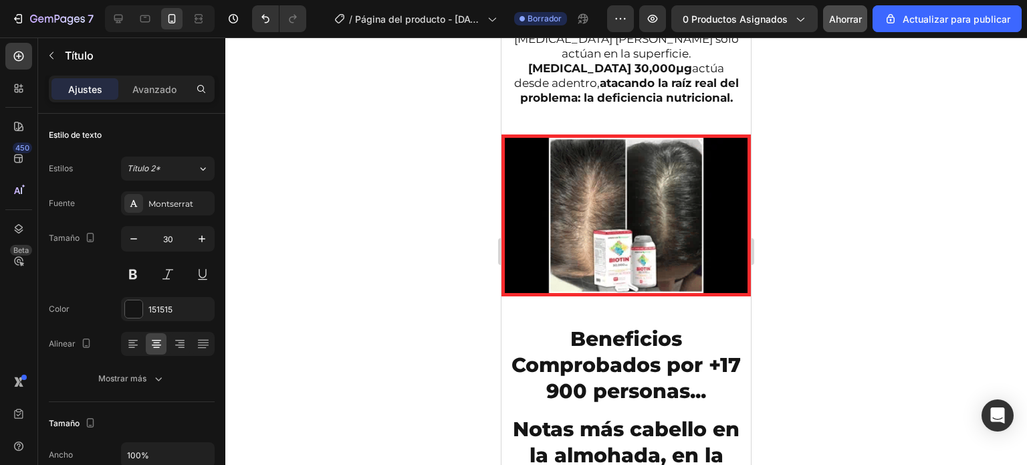
scroll to position [2170, 0]
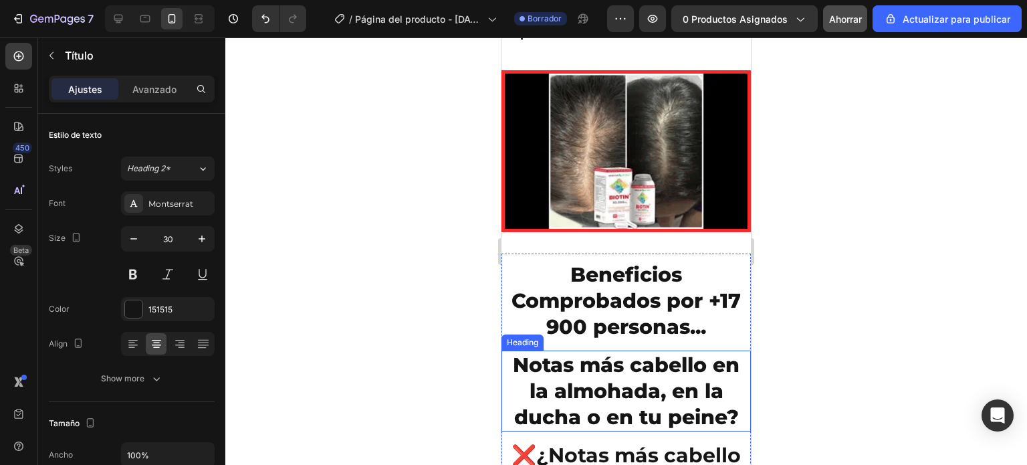
click at [514, 351] on h2 "Notas más cabello en la almohada, en la ducha o en tu peine?" at bounding box center [627, 391] width 250 height 81
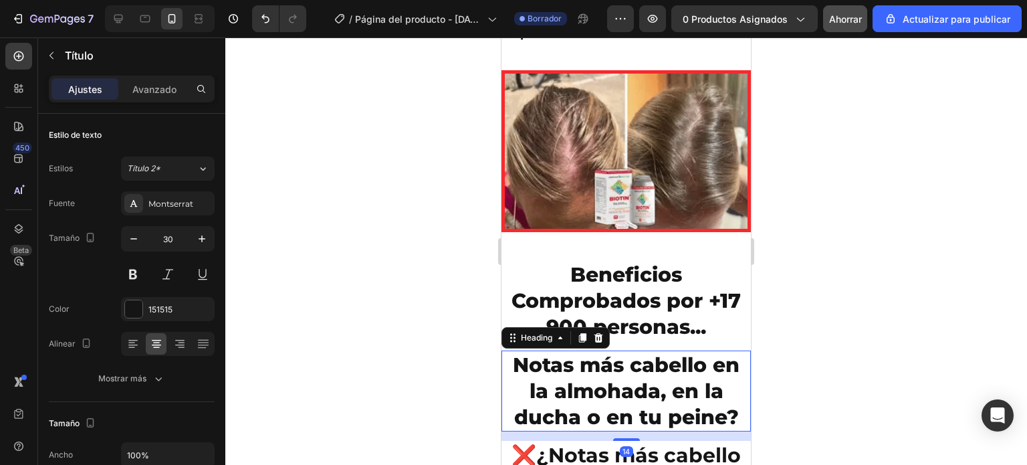
click at [514, 351] on h2 "Notas más cabello en la almohada, en la ducha o en tu peine?" at bounding box center [627, 391] width 250 height 81
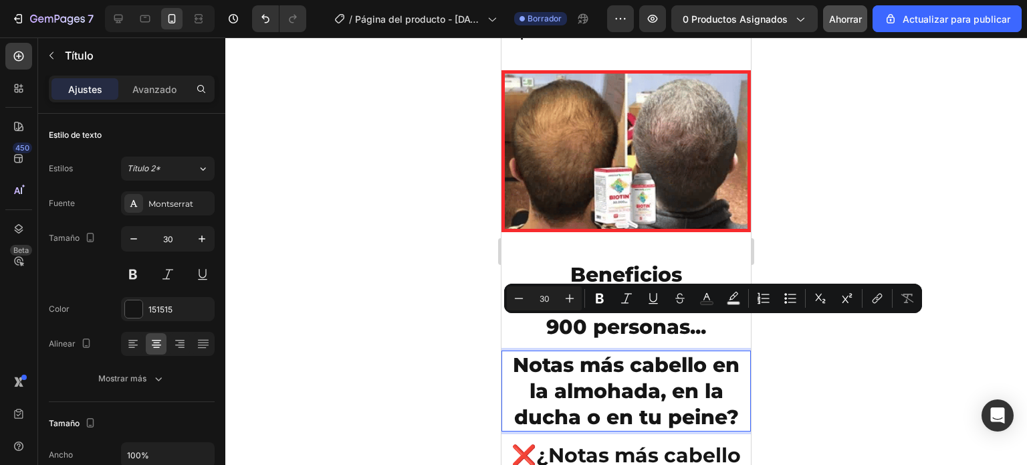
click at [514, 352] on p "Notas más cabello en la almohada, en la ducha o en tu peine?" at bounding box center [626, 391] width 247 height 78
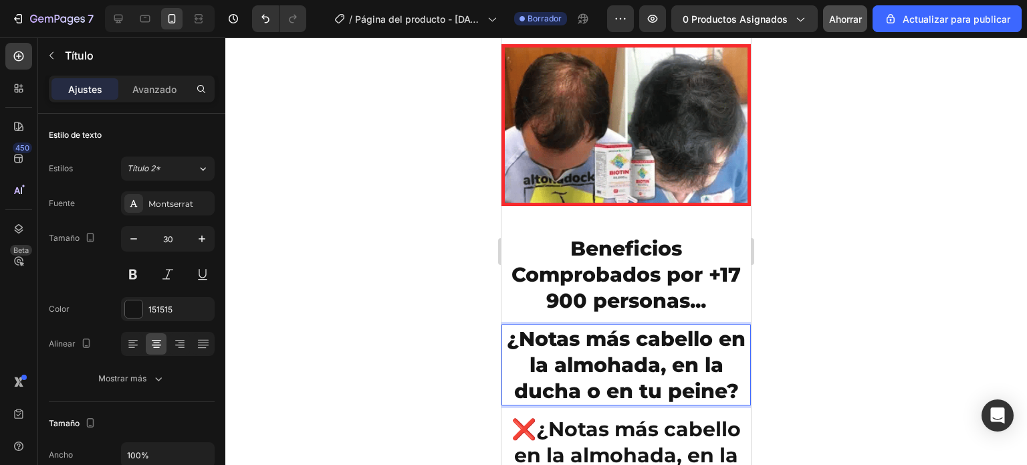
scroll to position [2226, 0]
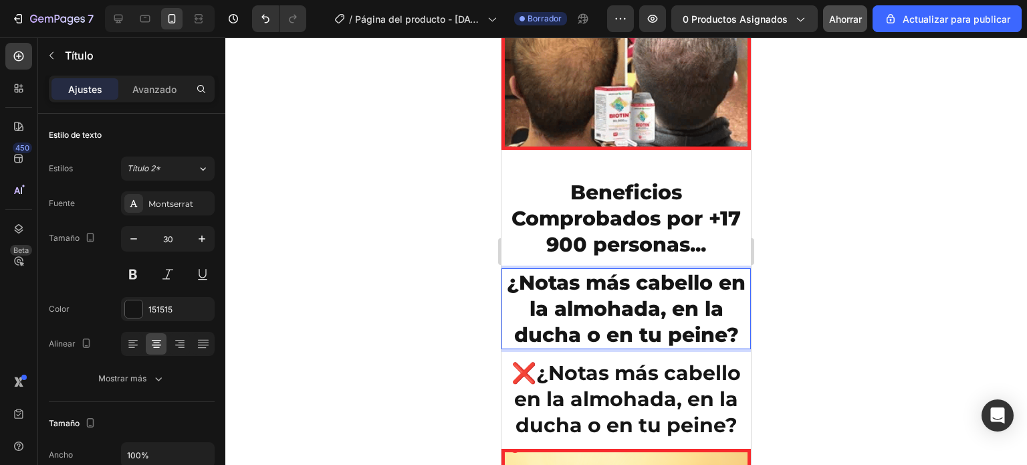
click at [520, 278] on p "¿Notas más cabello en la almohada, en la ducha o en tu peine?" at bounding box center [626, 309] width 247 height 78
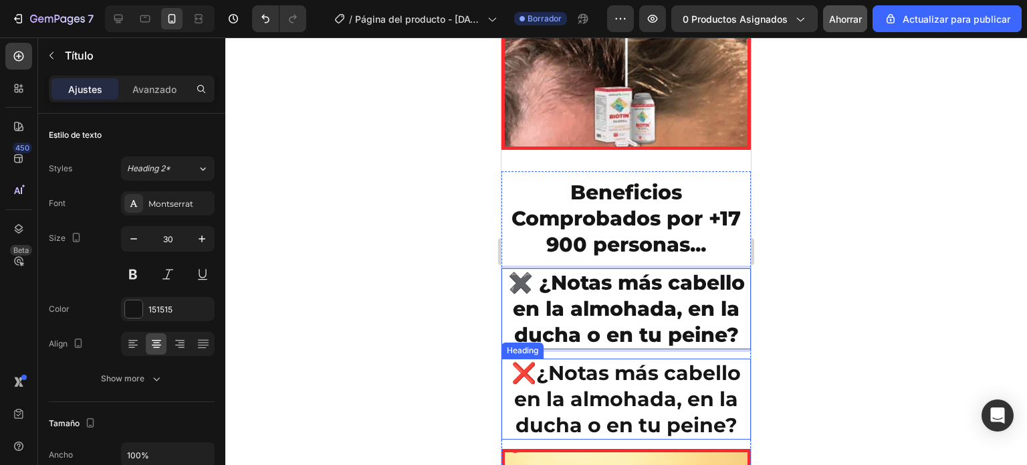
click at [557, 395] on h2 "❌ ¿Notas más cabello en la almohada, en la ducha o en tu peine?" at bounding box center [627, 399] width 250 height 81
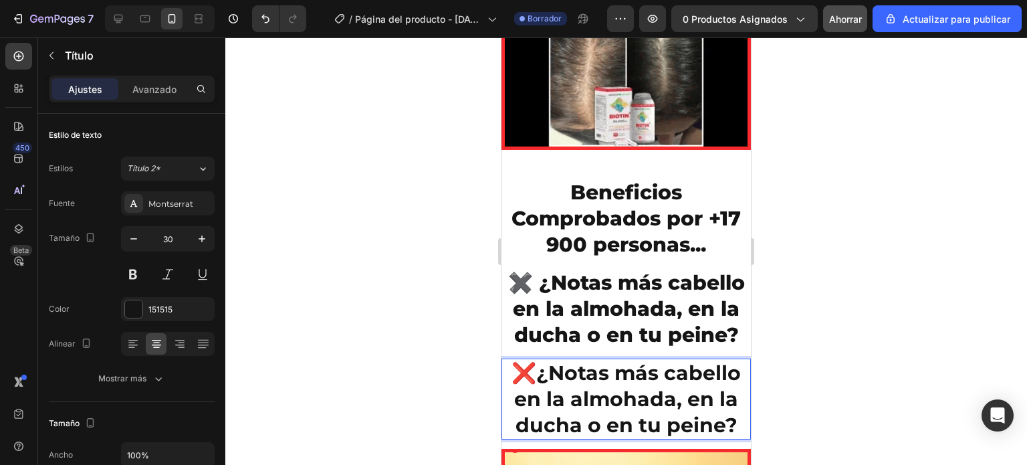
click at [557, 394] on h2 "❌ ¿Notas más cabello en la almohada, en la ducha o en tu peine?" at bounding box center [627, 399] width 250 height 81
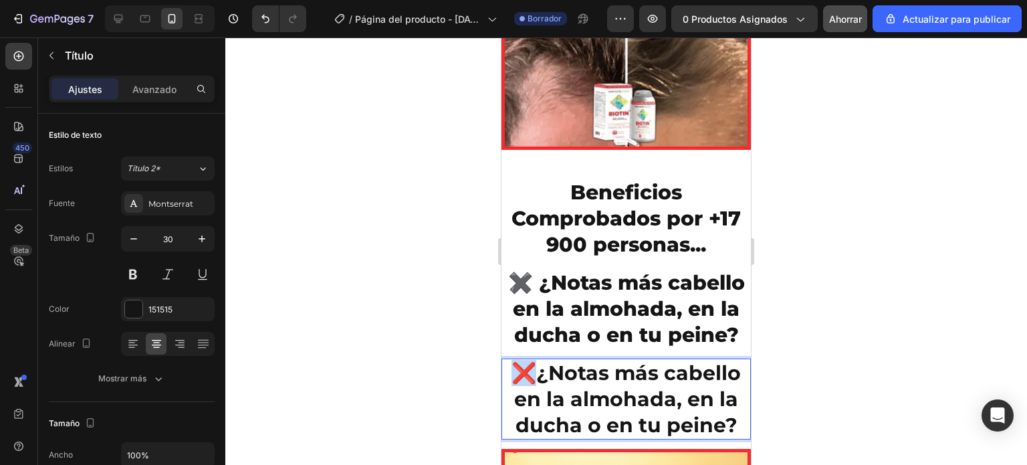
drag, startPoint x: 564, startPoint y: 392, endPoint x: 554, endPoint y: 389, distance: 10.6
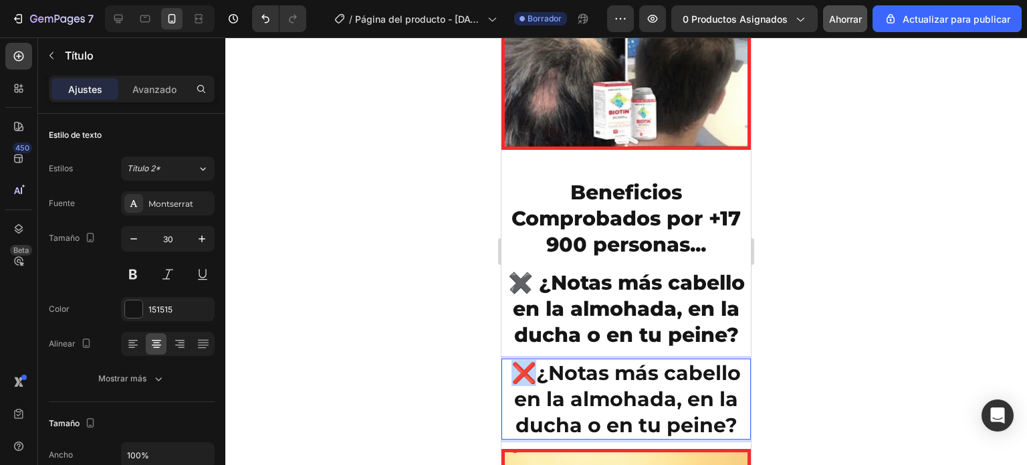
click at [554, 389] on p "❌ ¿Notas más cabello en la almohada, en la ducha o en tu peine?" at bounding box center [626, 399] width 247 height 78
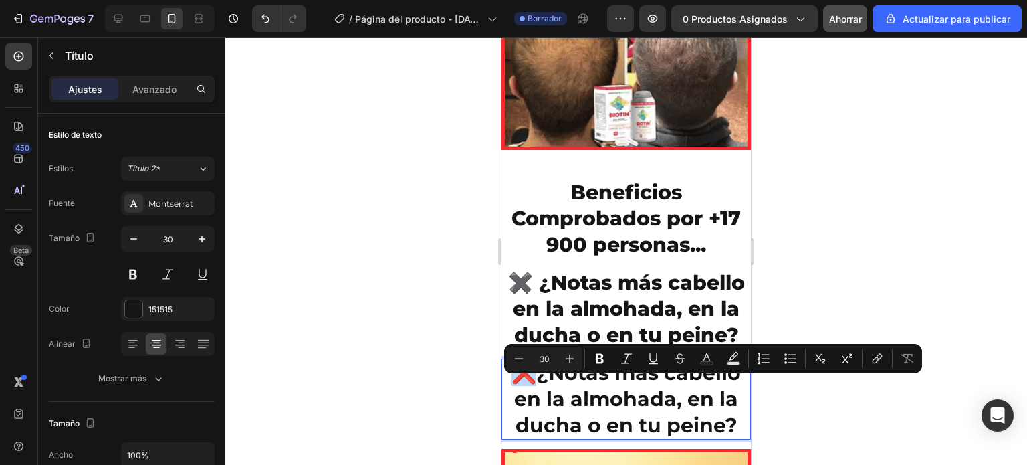
copy p "❌"
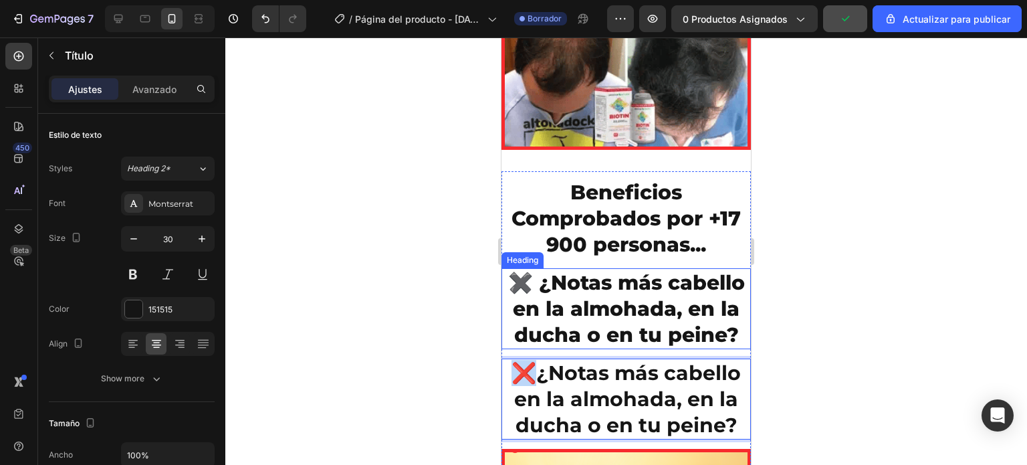
click at [580, 278] on p "✖️ ¿Notas más cabello en la almohada, en la ducha o en tu peine?" at bounding box center [626, 309] width 247 height 78
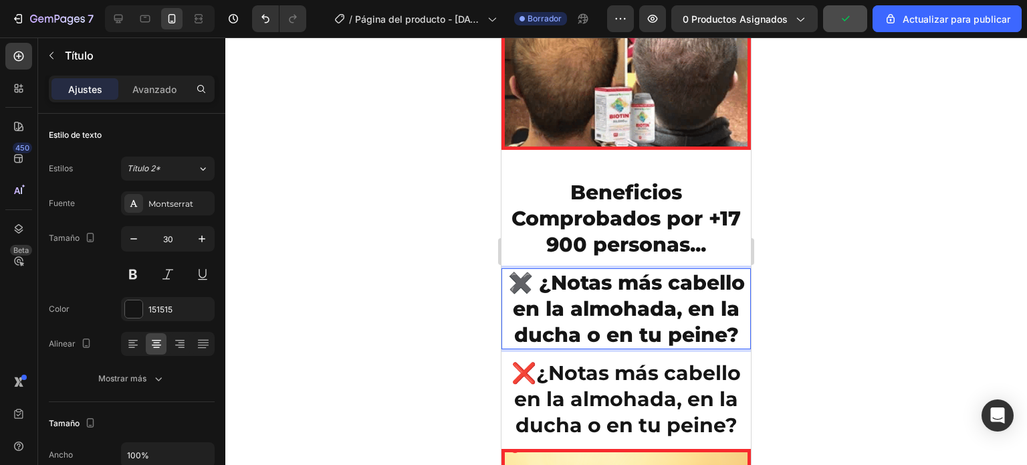
click at [574, 277] on p "✖️ ¿Notas más cabello en la almohada, en la ducha o en tu peine?" at bounding box center [626, 309] width 247 height 78
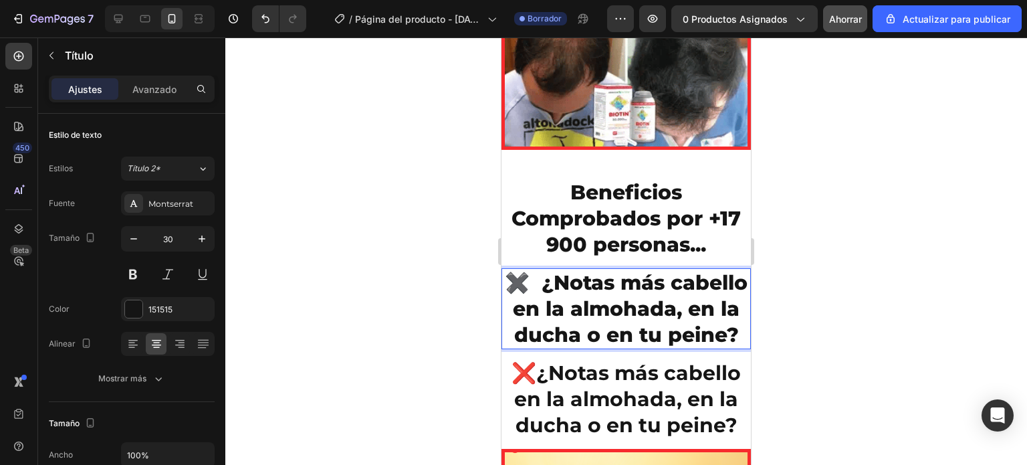
click at [575, 277] on p "✖️ ¿Notas más cabello en la almohada, en la ducha o en tu peine?" at bounding box center [626, 309] width 247 height 78
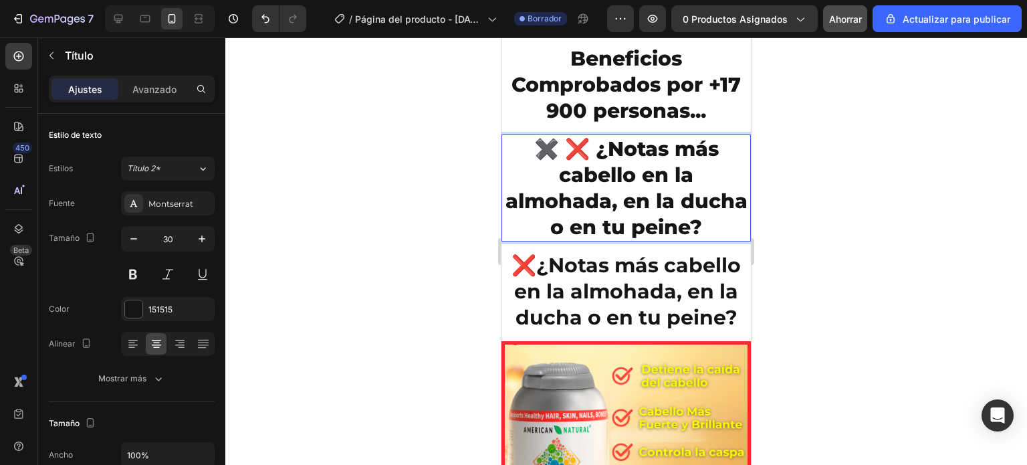
scroll to position [2360, 0]
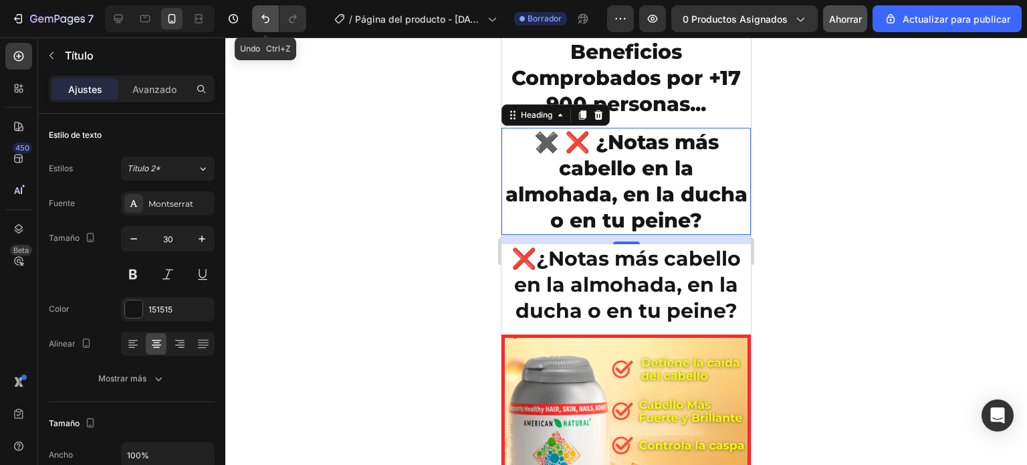
click at [269, 17] on icon "Deshacer/Rehacer" at bounding box center [265, 18] width 13 height 13
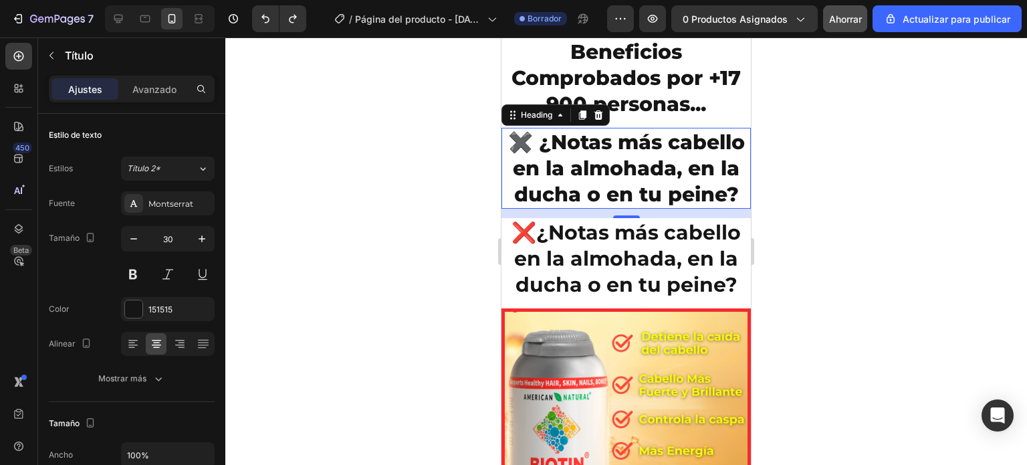
click at [449, 187] on div at bounding box center [626, 250] width 802 height 427
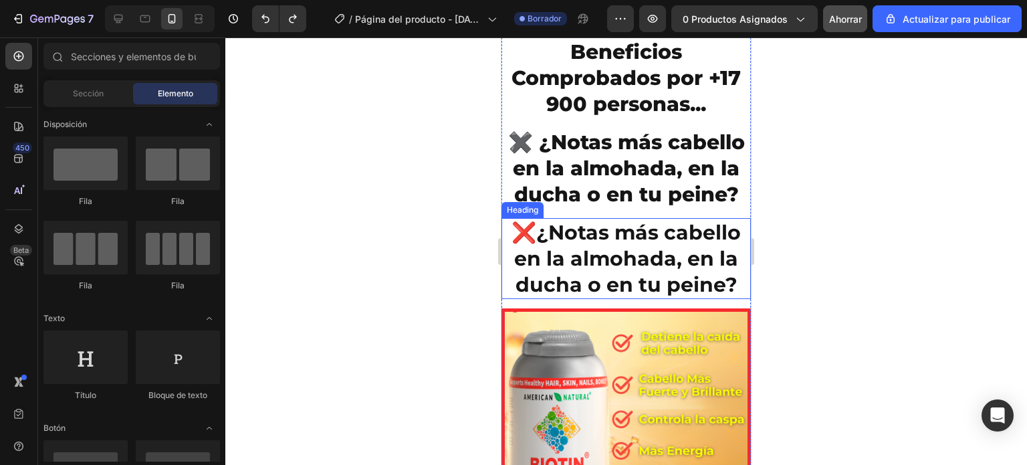
click at [623, 270] on strong "¿Notas más cabello en la almohada, en la ducha o en tu peine?" at bounding box center [627, 258] width 227 height 77
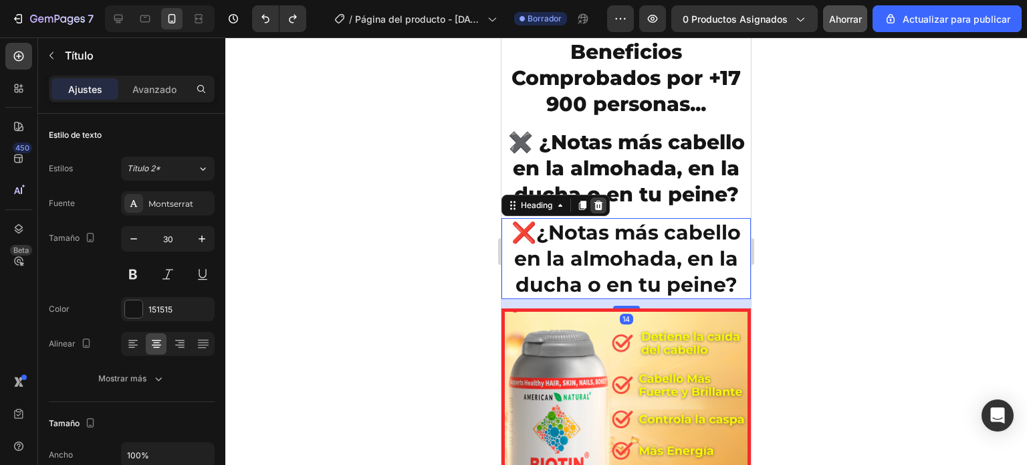
click at [601, 213] on div at bounding box center [599, 205] width 16 height 16
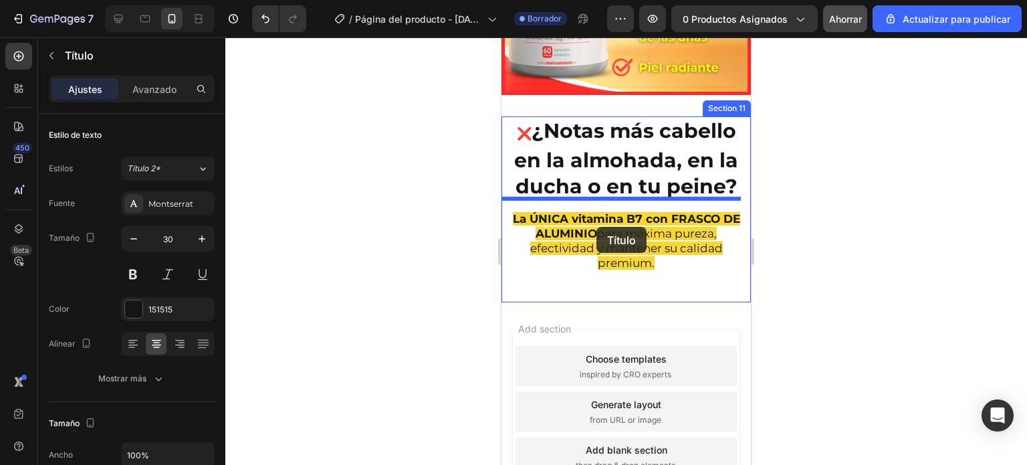
scroll to position [2759, 0]
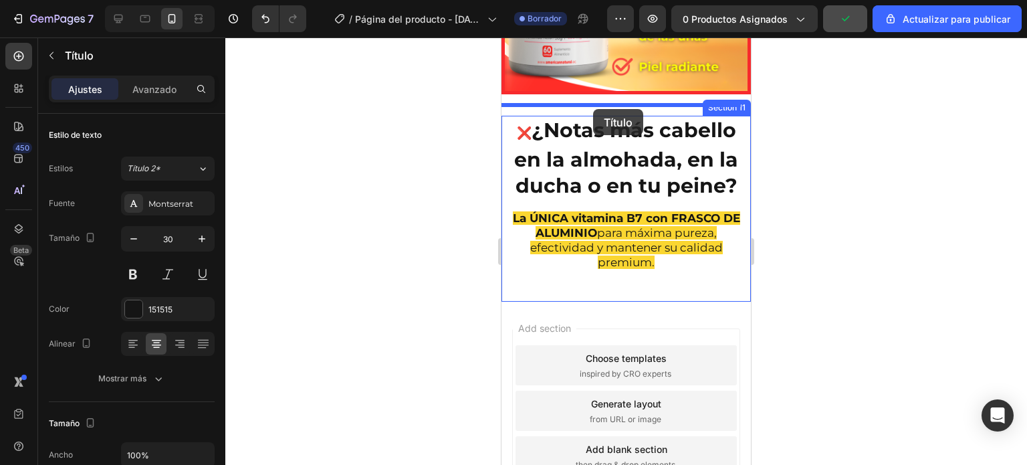
drag, startPoint x: 613, startPoint y: 84, endPoint x: 593, endPoint y: 109, distance: 31.9
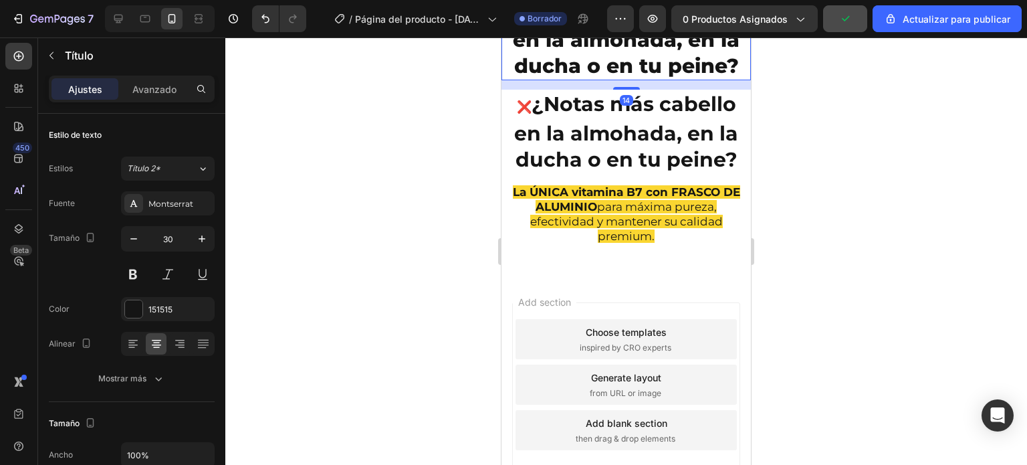
scroll to position [2644, 0]
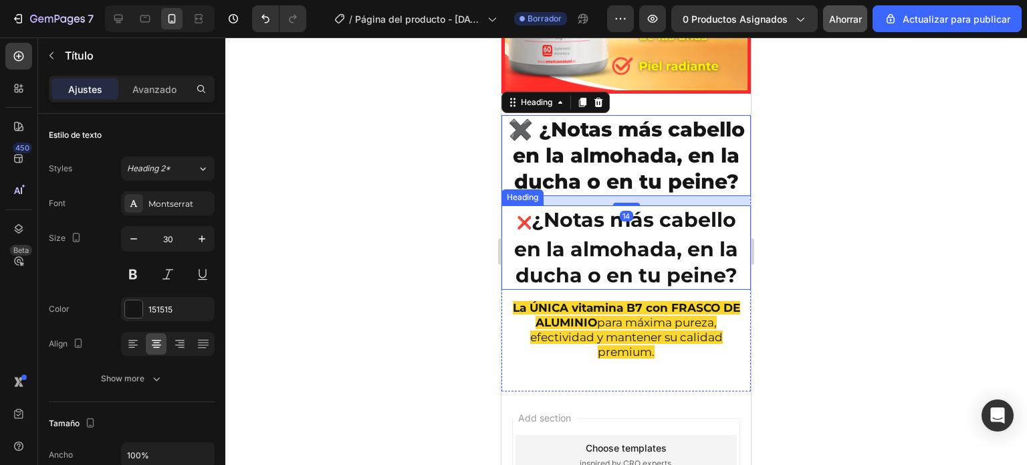
click at [607, 275] on strong "¿Notas más cabello en la almohada, en la ducha o en tu peine?" at bounding box center [626, 247] width 224 height 80
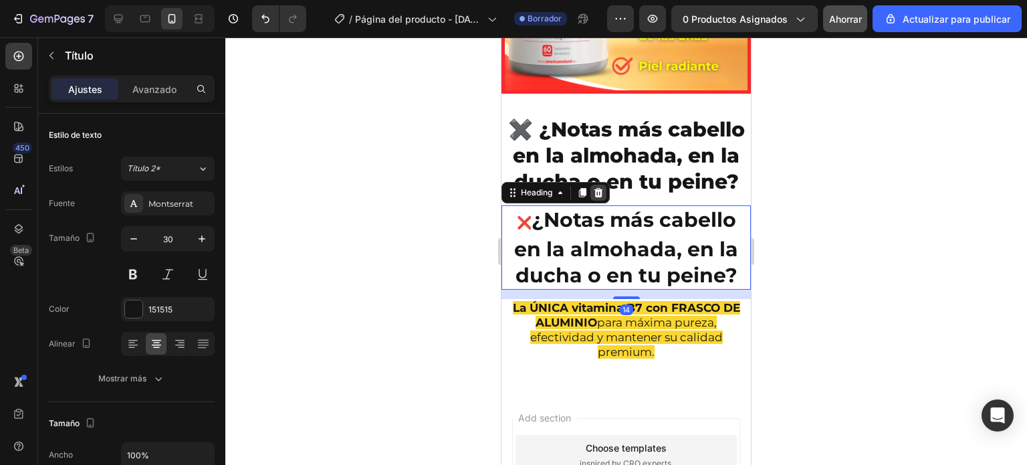
click at [598, 197] on icon at bounding box center [599, 192] width 9 height 9
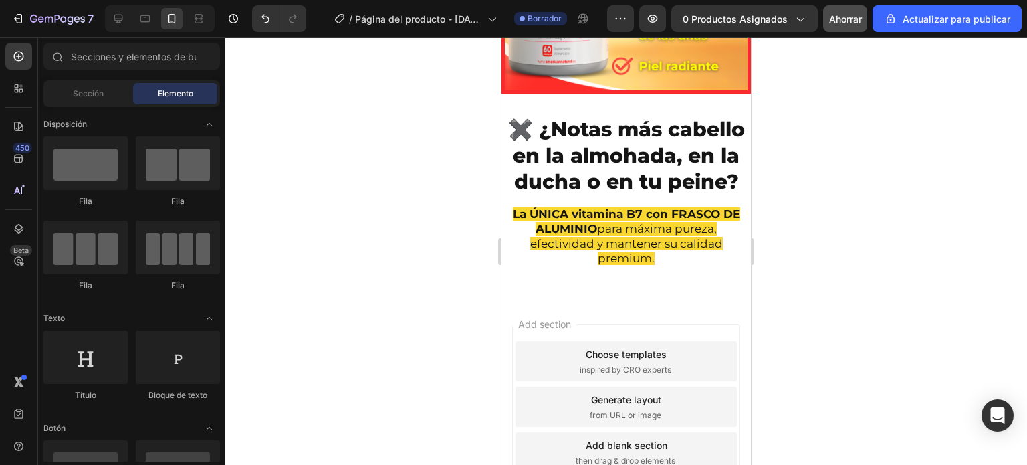
click at [458, 210] on div at bounding box center [626, 250] width 802 height 427
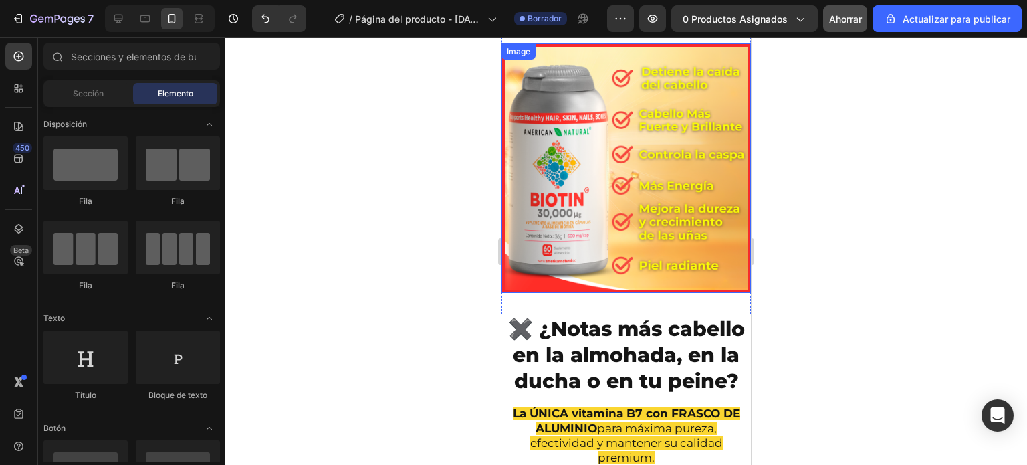
scroll to position [2435, 0]
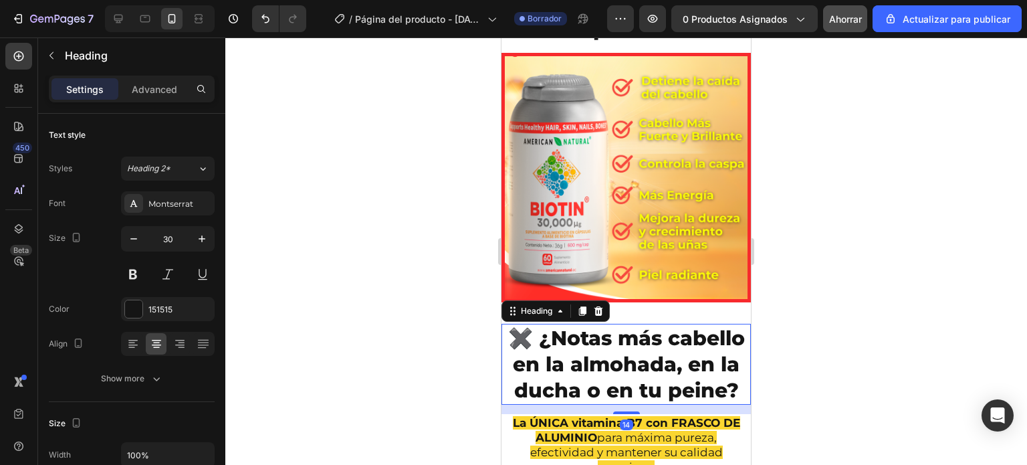
click at [578, 328] on h2 "✖️ ¿Notas más cabello en la almohada, en la ducha o en tu peine?" at bounding box center [627, 364] width 250 height 81
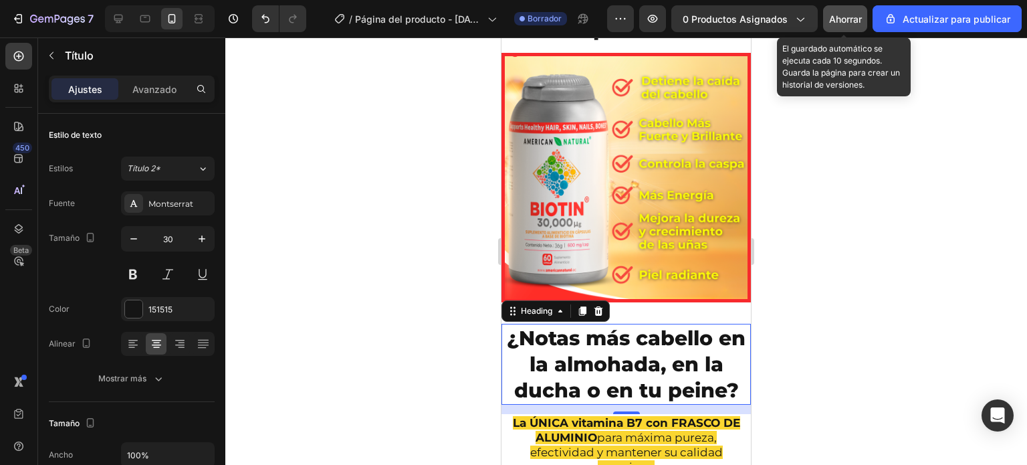
click at [837, 18] on font "Ahorrar" at bounding box center [845, 18] width 33 height 11
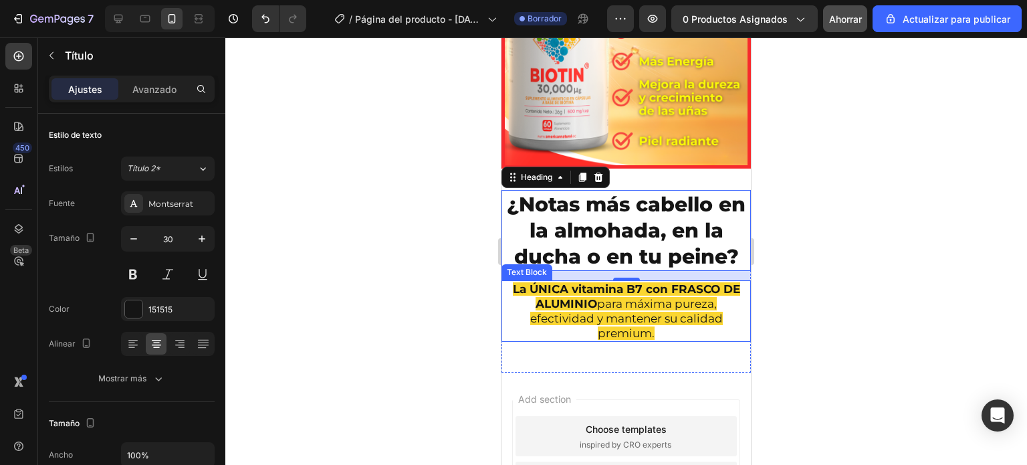
scroll to position [2636, 0]
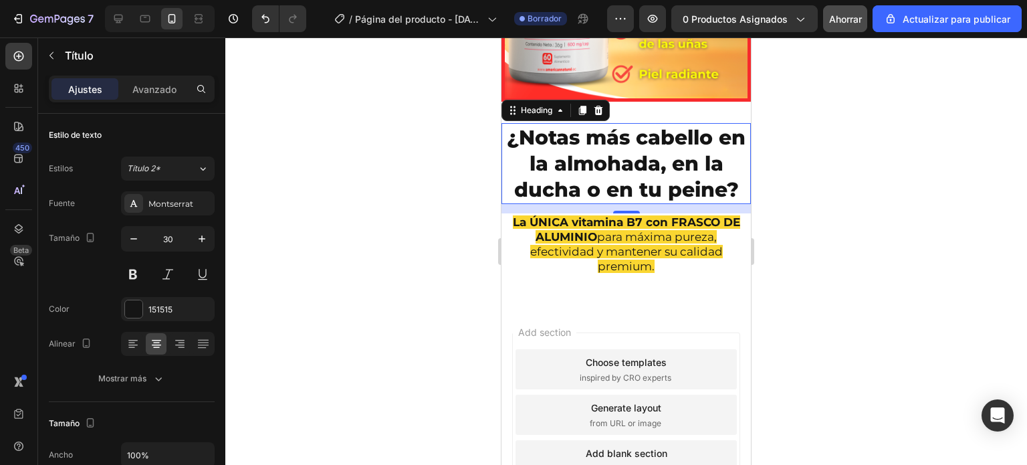
click at [412, 189] on div at bounding box center [626, 250] width 802 height 427
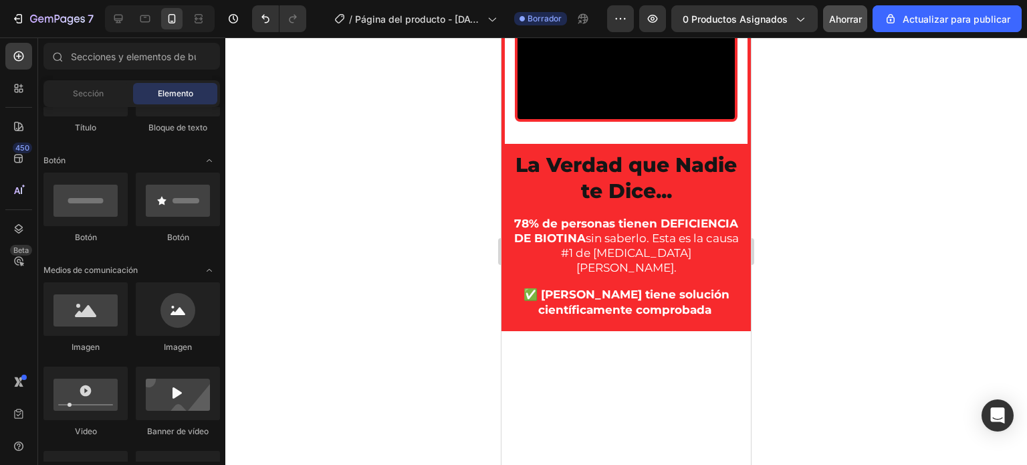
scroll to position [1040, 0]
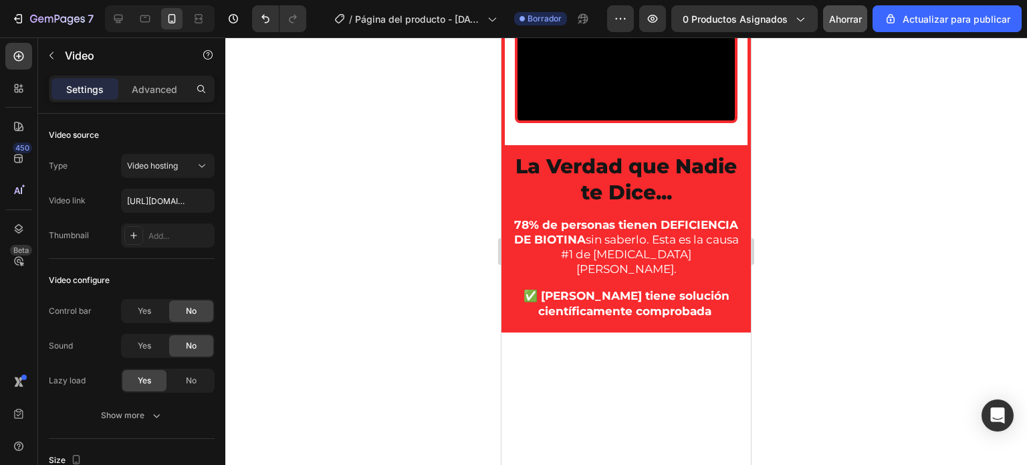
click at [614, 121] on video at bounding box center [626, 66] width 217 height 109
click at [587, 30] on icon at bounding box center [589, 25] width 7 height 9
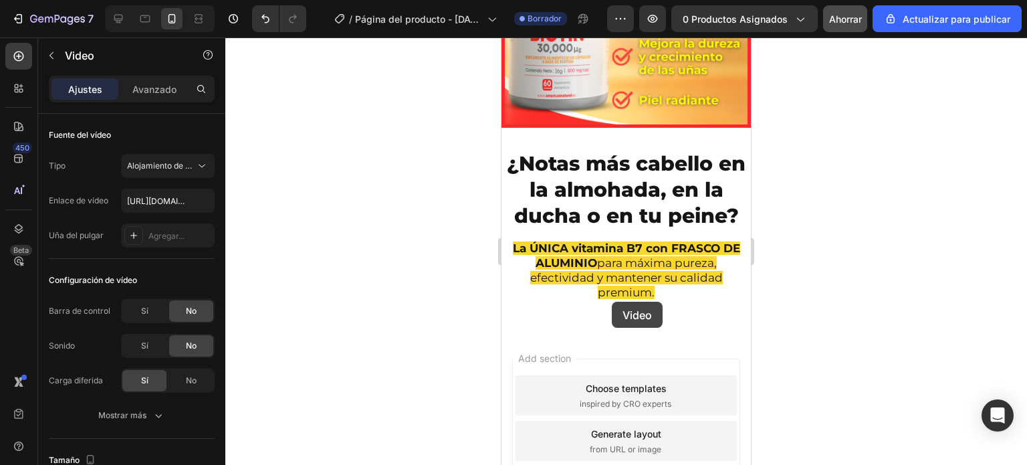
scroll to position [2914, 0]
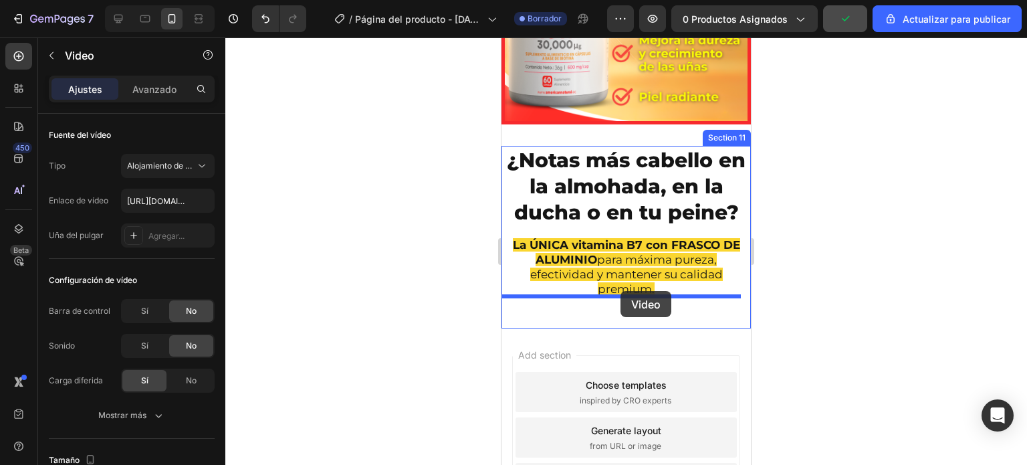
drag, startPoint x: 629, startPoint y: 223, endPoint x: 621, endPoint y: 291, distance: 68.0
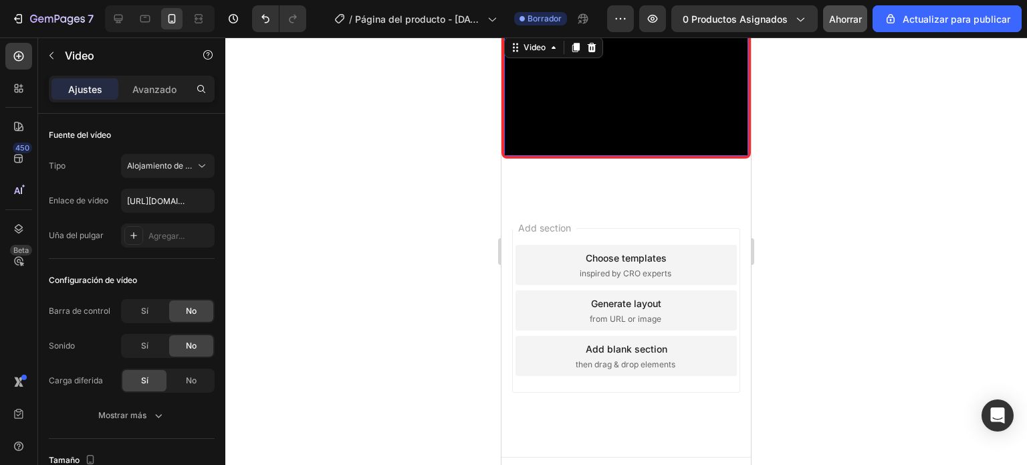
scroll to position [3181, 0]
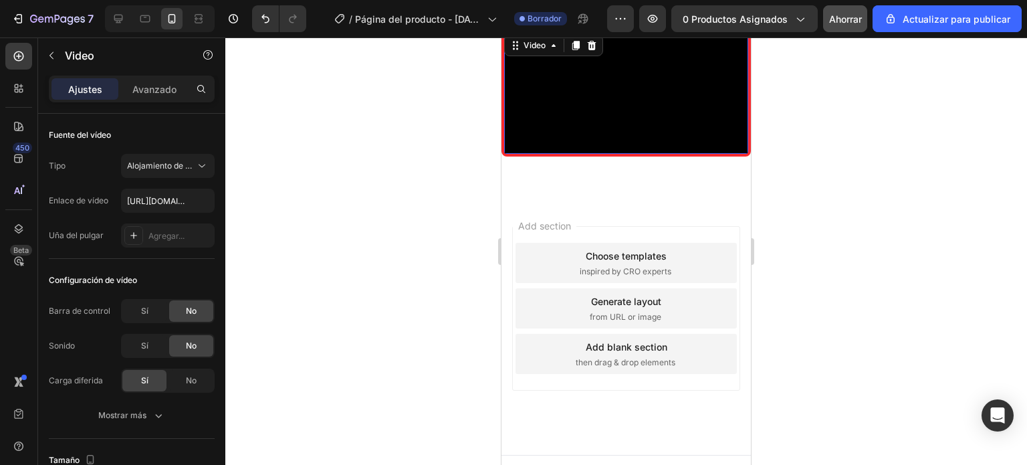
click at [641, 155] on video at bounding box center [626, 93] width 244 height 122
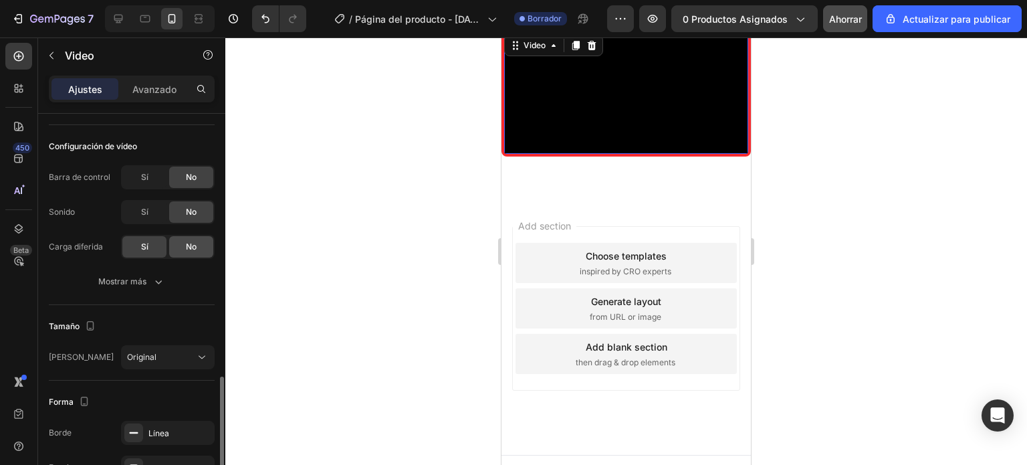
scroll to position [246, 0]
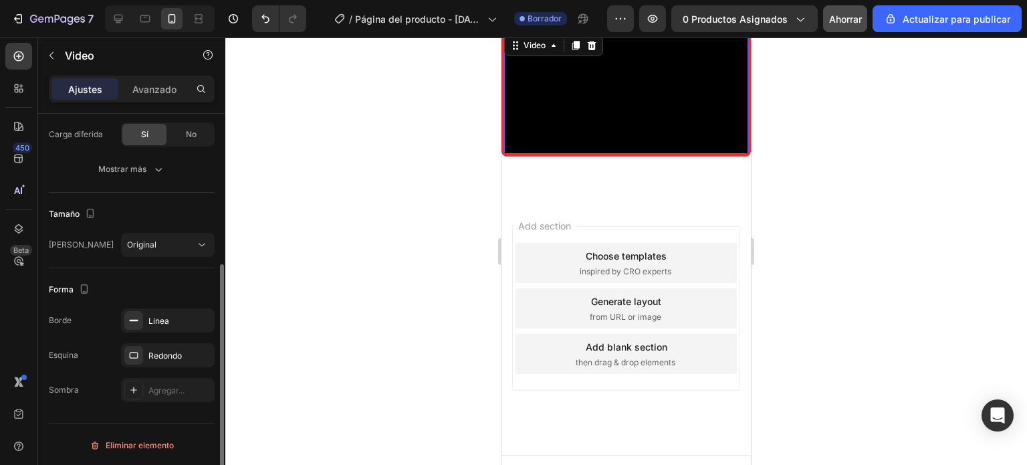
click at [463, 211] on div at bounding box center [626, 250] width 802 height 427
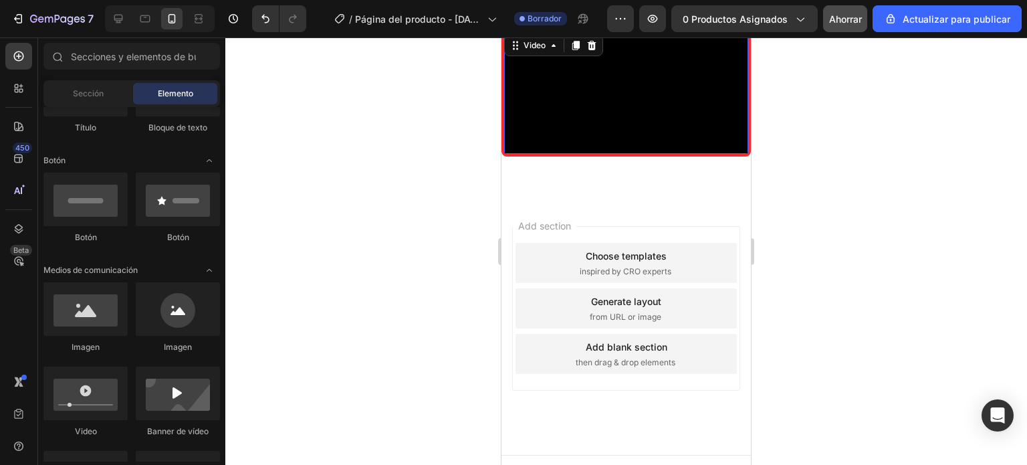
click at [613, 155] on video at bounding box center [626, 93] width 244 height 122
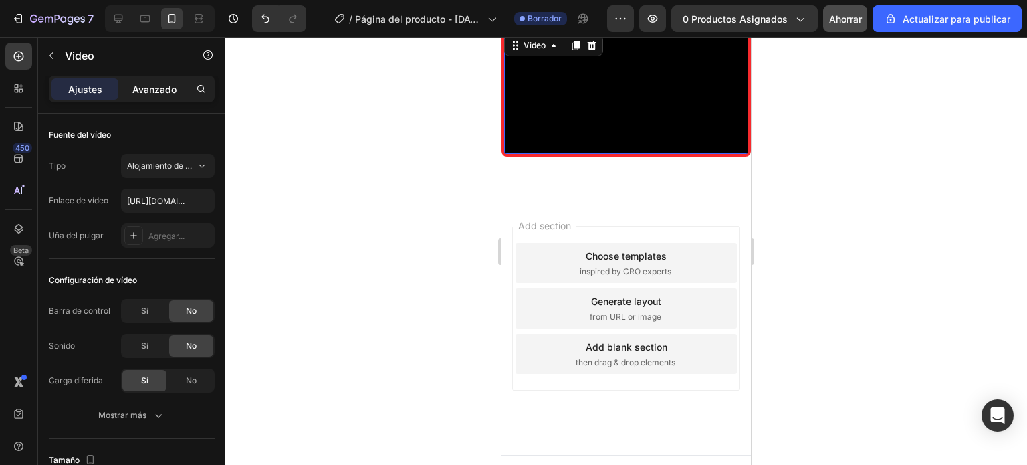
drag, startPoint x: 144, startPoint y: 93, endPoint x: 133, endPoint y: 92, distance: 11.4
click at [144, 93] on font "Avanzado" at bounding box center [154, 89] width 44 height 11
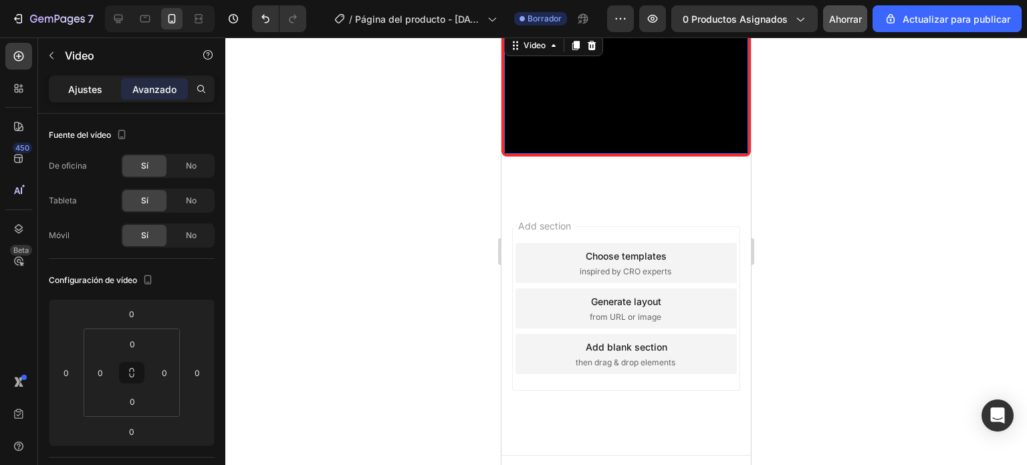
click at [94, 90] on font "Ajustes" at bounding box center [85, 89] width 34 height 11
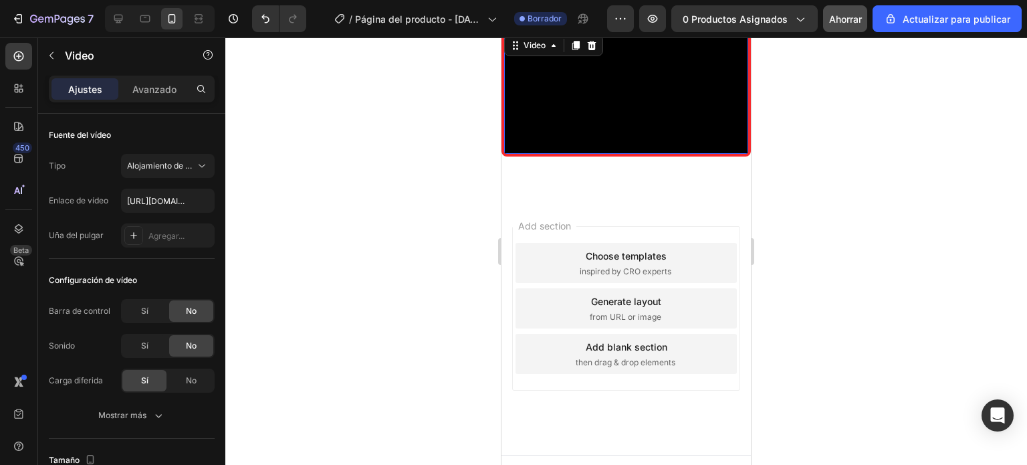
click at [359, 163] on div at bounding box center [626, 250] width 802 height 427
click at [585, 155] on video at bounding box center [626, 93] width 244 height 122
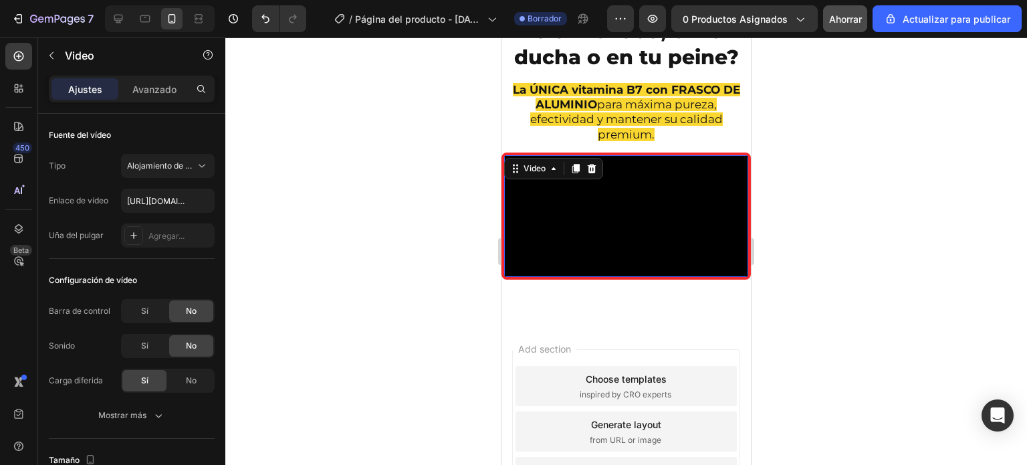
scroll to position [3048, 0]
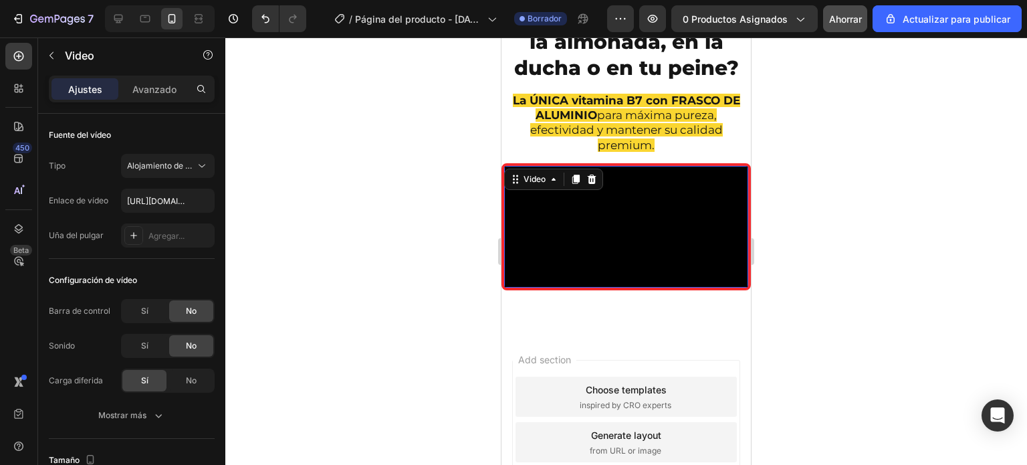
click at [615, 199] on video at bounding box center [626, 227] width 244 height 122
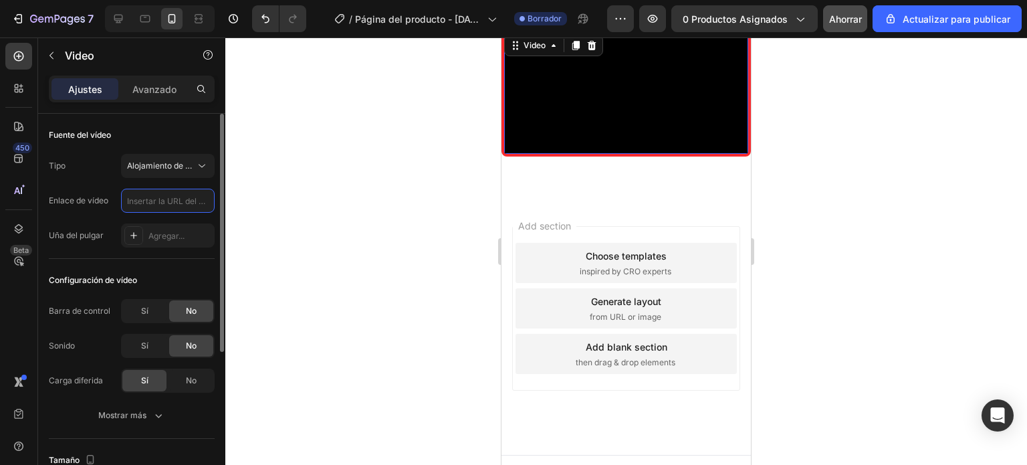
scroll to position [0, 0]
paste input "https://cdn.shopify.com/videos/c/o/v/653e9b45232c4328bf9f7a597c49923b.mp4"
type input "https://cdn.shopify.com/videos/c/o/v/653e9b45232c4328bf9f7a597c49923b.mp4"
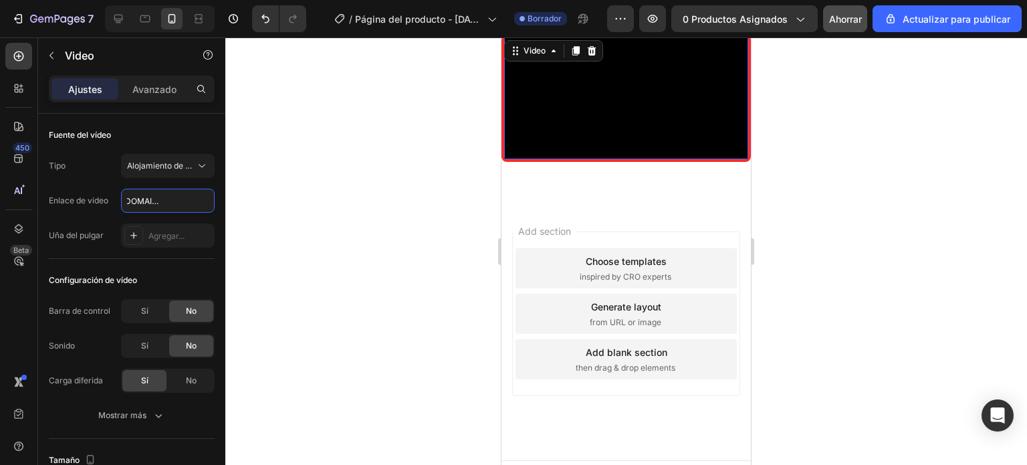
scroll to position [3181, 0]
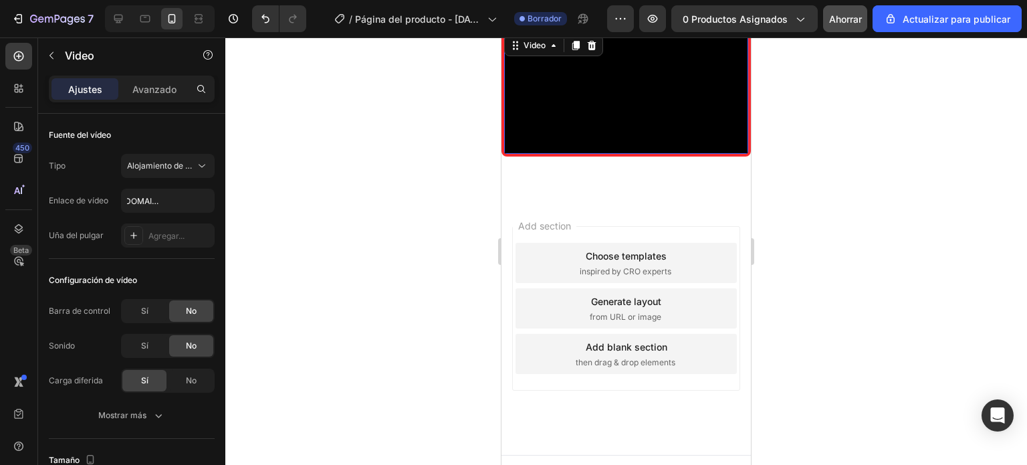
click at [287, 201] on div at bounding box center [626, 250] width 802 height 427
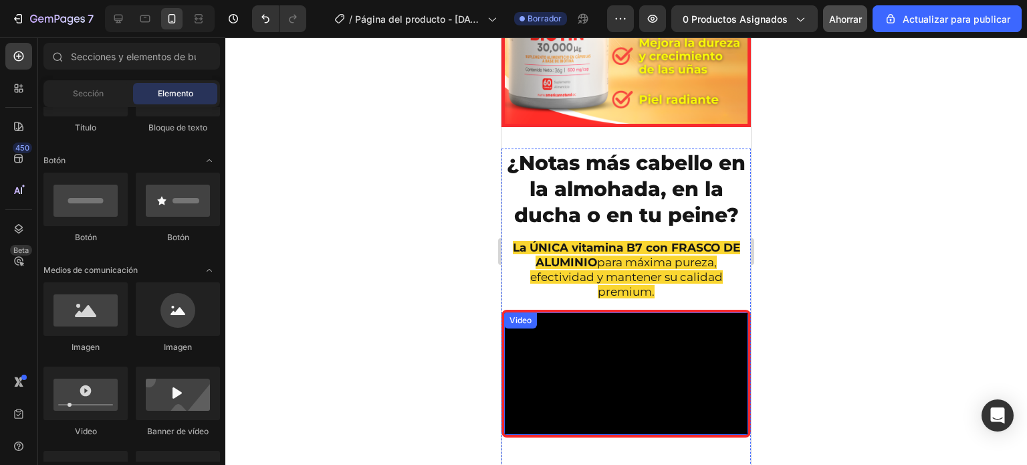
scroll to position [2887, 0]
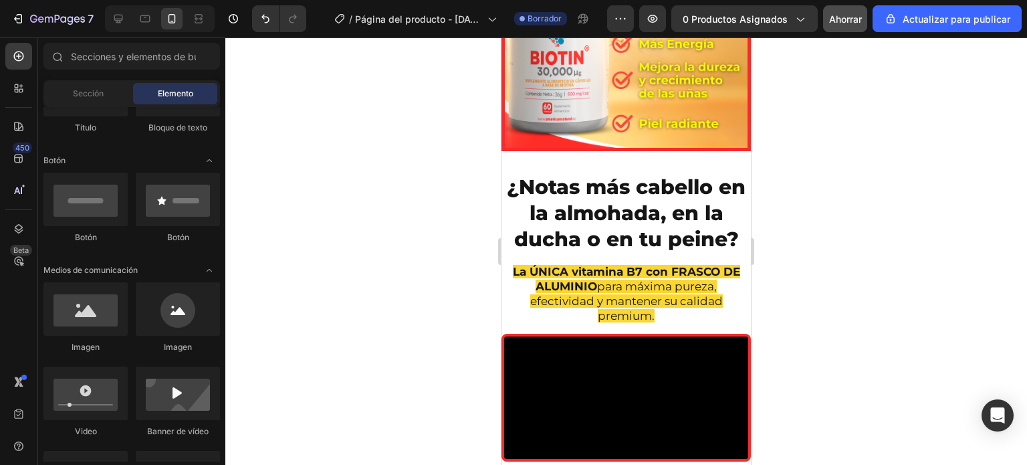
click at [815, 161] on div at bounding box center [626, 250] width 802 height 427
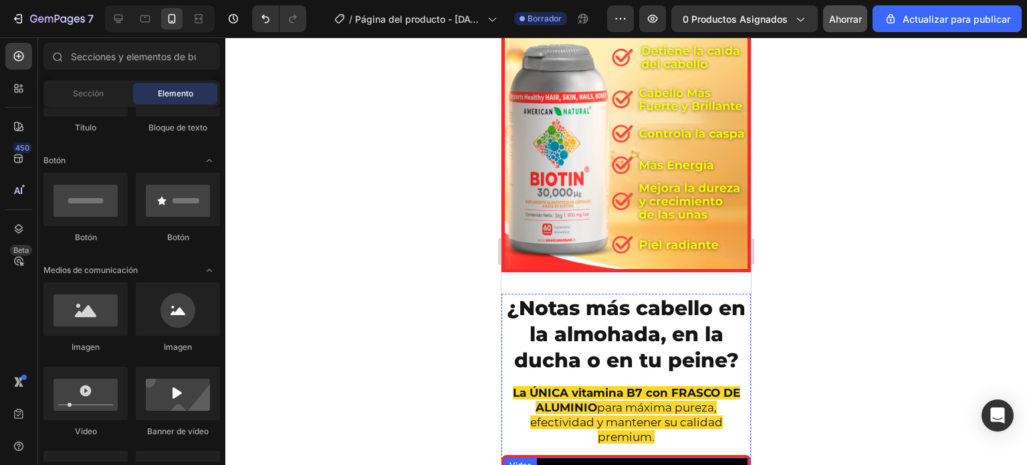
scroll to position [2615, 0]
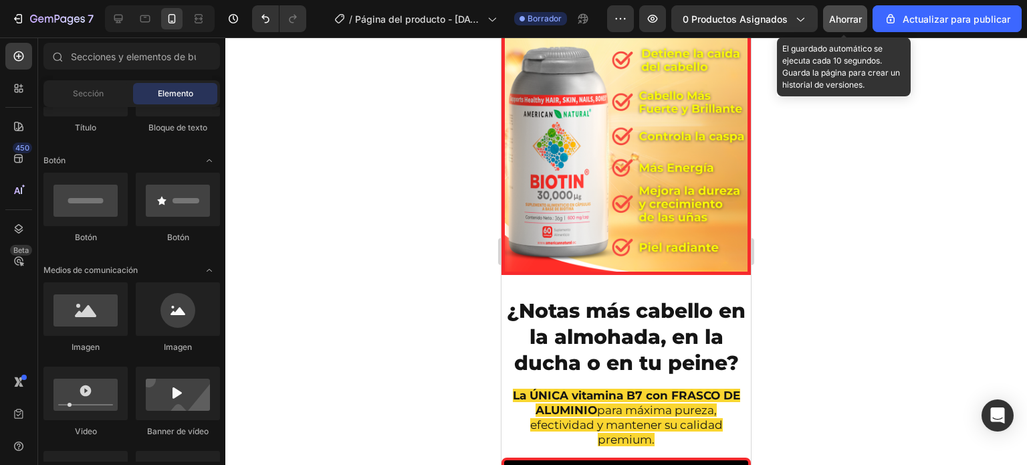
click at [842, 25] on div "Ahorrar" at bounding box center [845, 19] width 33 height 14
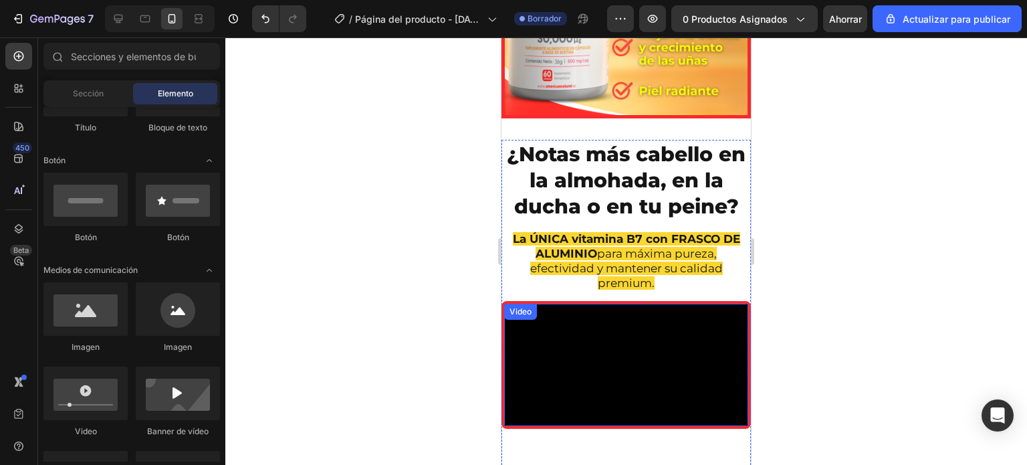
scroll to position [2749, 0]
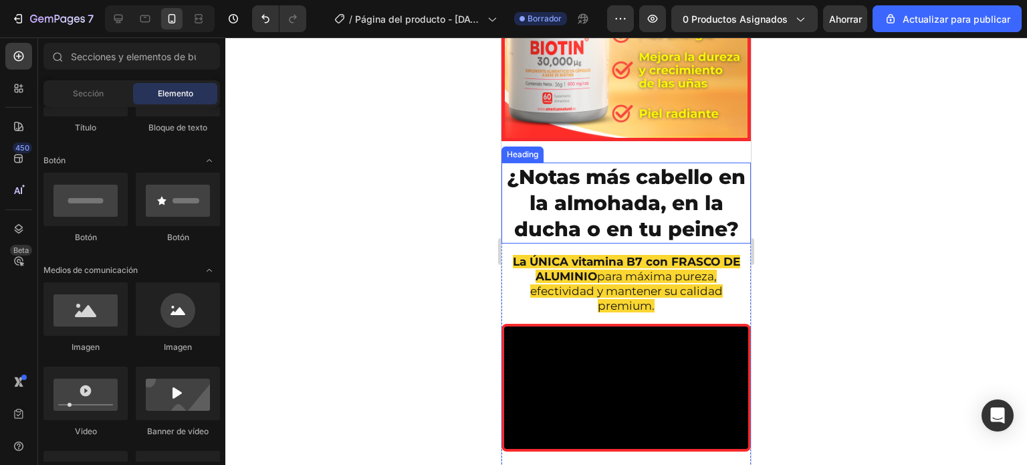
click at [653, 185] on h2 "¿Notas más cabello en la almohada, en la ducha o en tu peine?" at bounding box center [627, 203] width 250 height 81
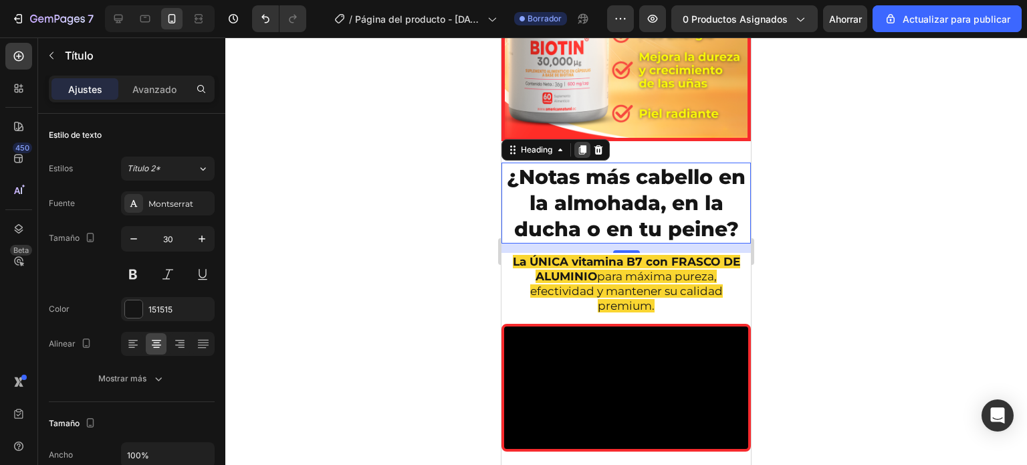
click at [586, 145] on icon at bounding box center [582, 149] width 7 height 9
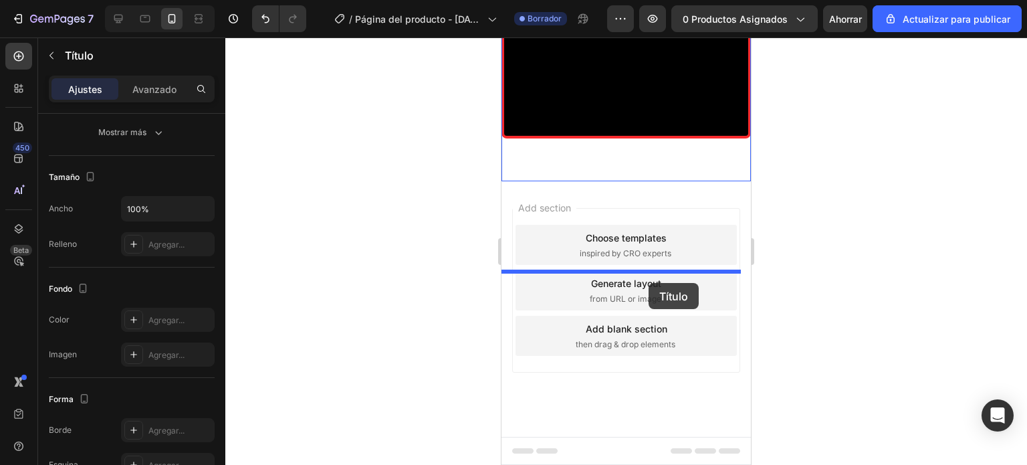
scroll to position [3149, 0]
drag, startPoint x: 655, startPoint y: 158, endPoint x: 617, endPoint y: 254, distance: 103.4
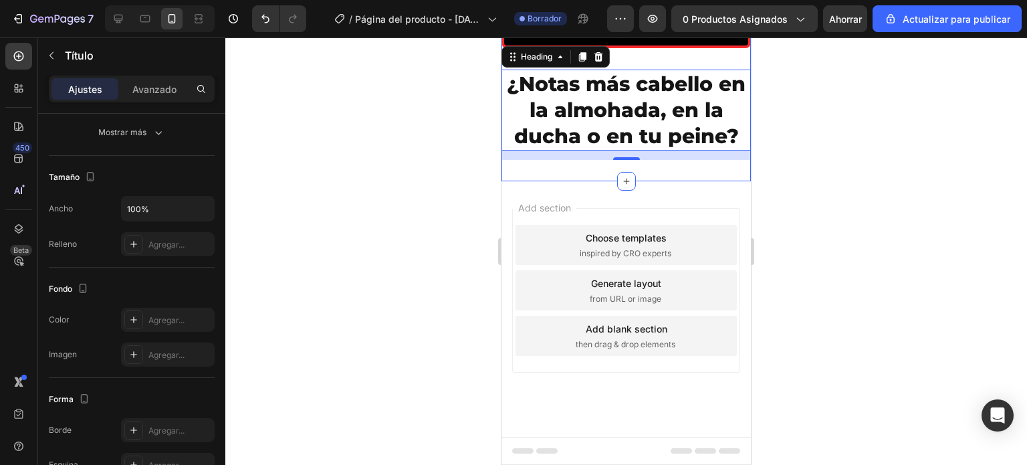
scroll to position [3058, 0]
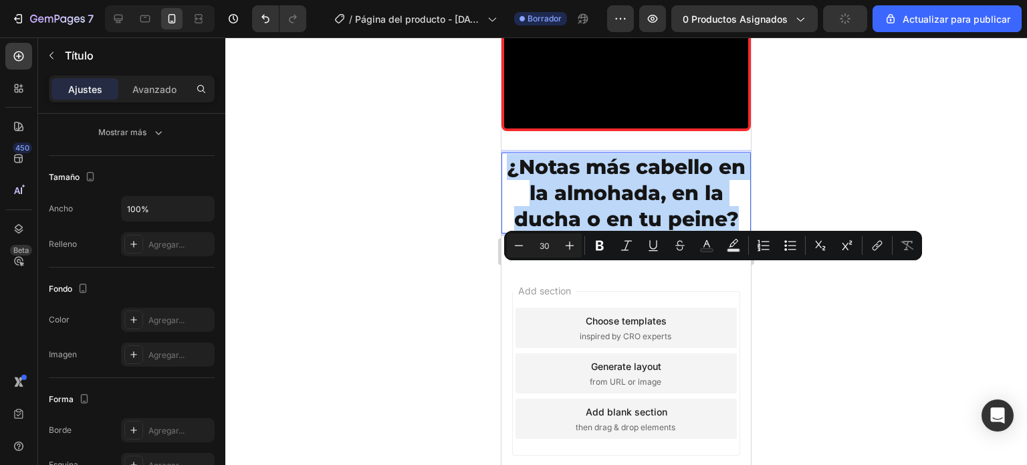
drag, startPoint x: 732, startPoint y: 323, endPoint x: 514, endPoint y: 284, distance: 222.3
click at [514, 232] on p "¿Notas más cabello en la almohada, en la ducha o en tu peine?" at bounding box center [626, 193] width 247 height 78
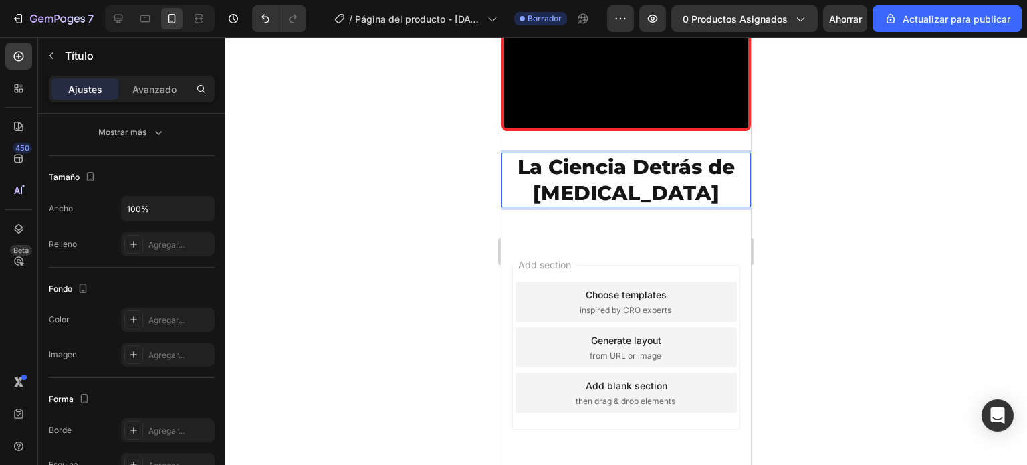
click at [879, 241] on div at bounding box center [626, 250] width 802 height 427
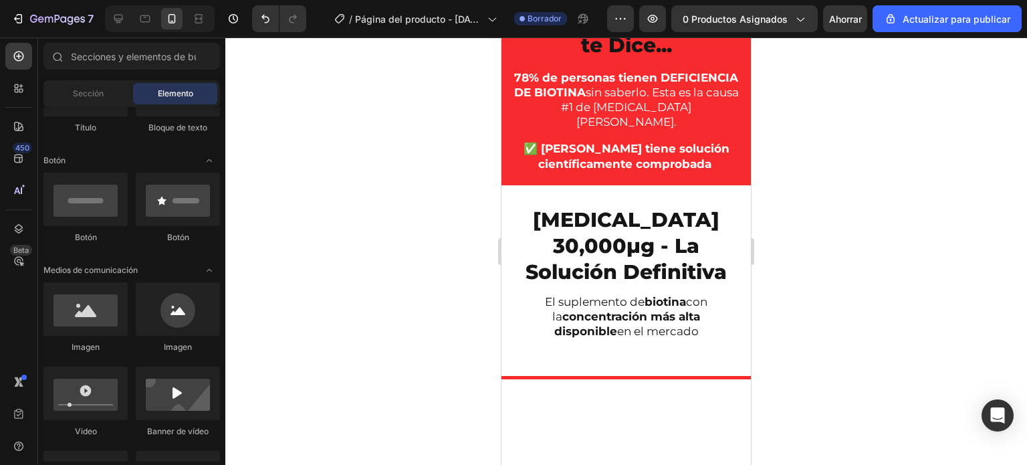
scroll to position [1219, 0]
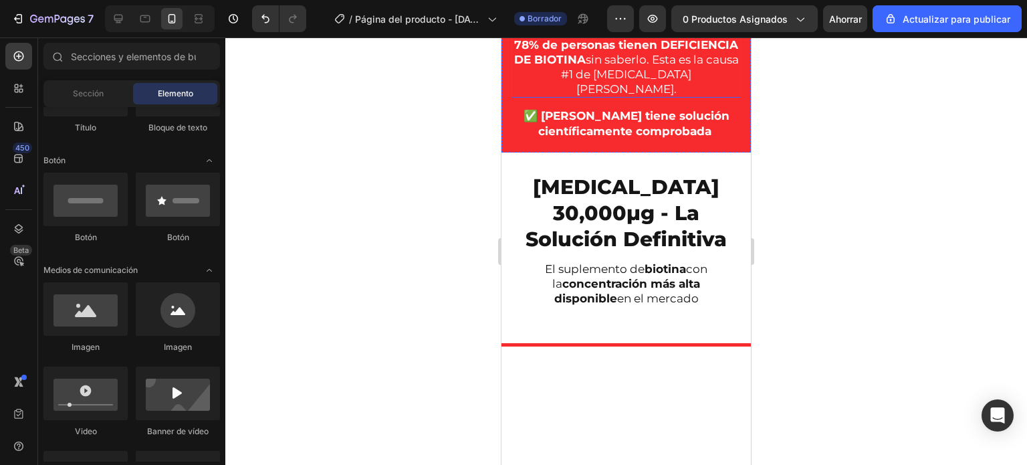
click at [659, 96] on p "78% de personas tienen DEFICIENCIA DE BIOTINA sin saberlo. Esta es la causa #1 …" at bounding box center [626, 66] width 227 height 59
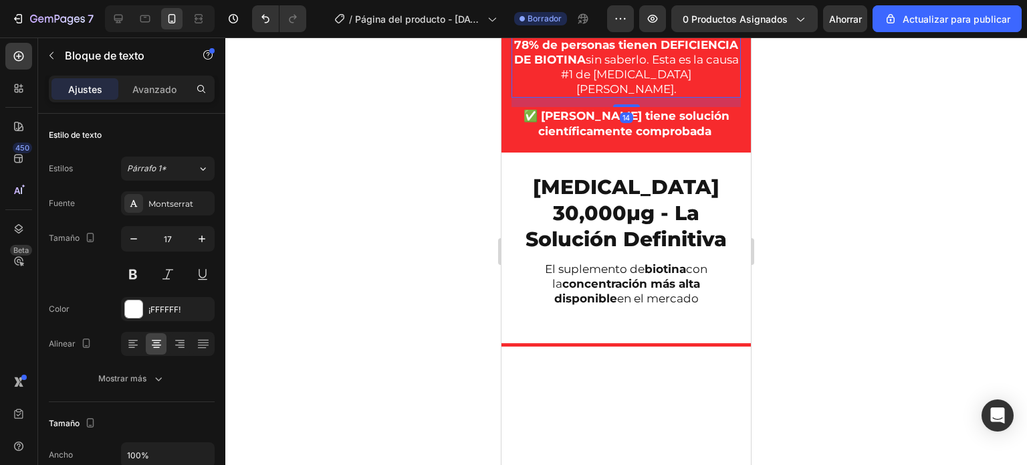
click at [602, 28] on icon at bounding box center [601, 23] width 7 height 9
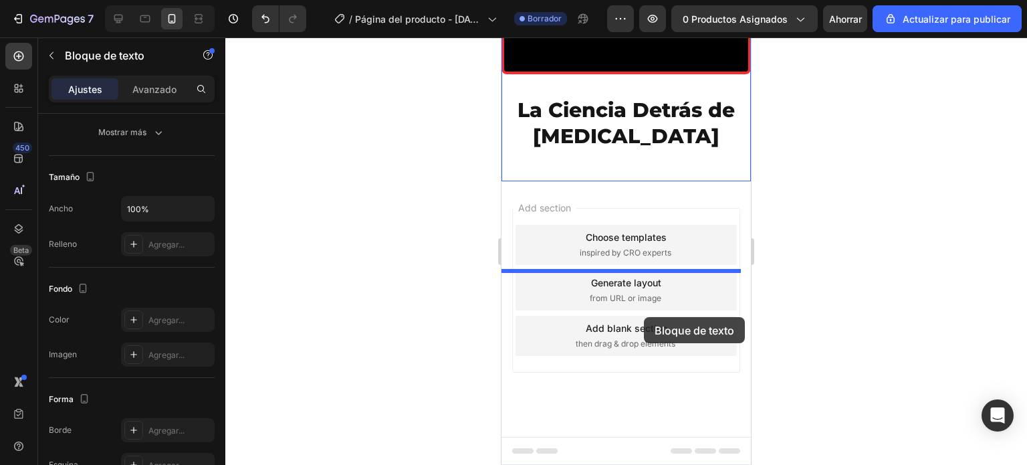
scroll to position [2990, 0]
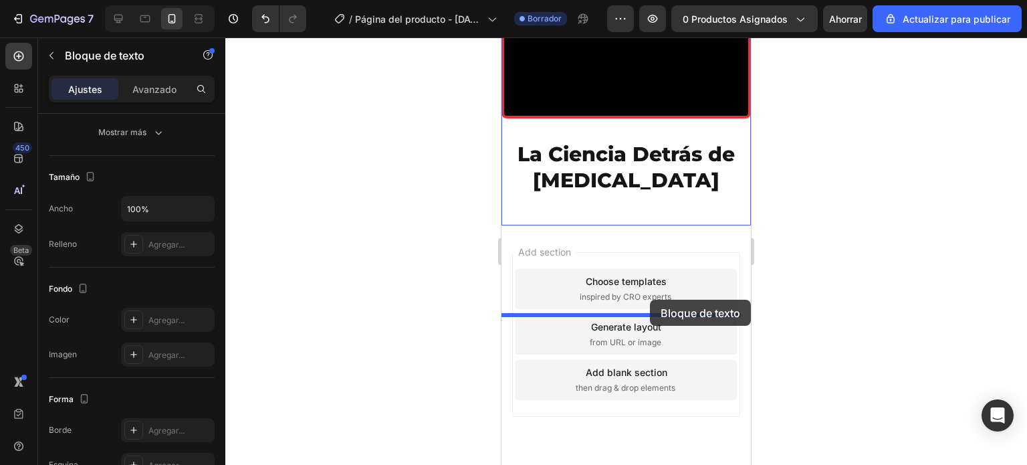
drag, startPoint x: 640, startPoint y: 348, endPoint x: 650, endPoint y: 300, distance: 49.2
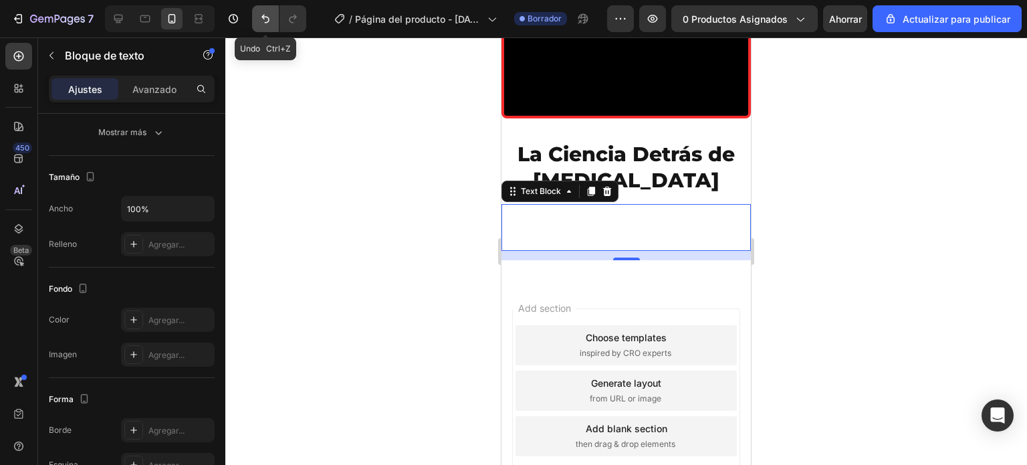
click at [273, 26] on button "Deshacer/Rehacer" at bounding box center [265, 18] width 27 height 27
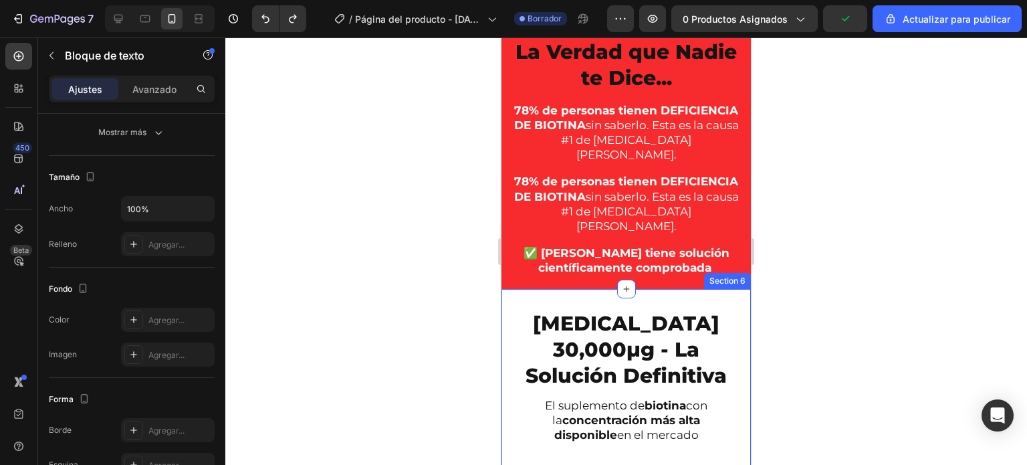
scroll to position [1148, 0]
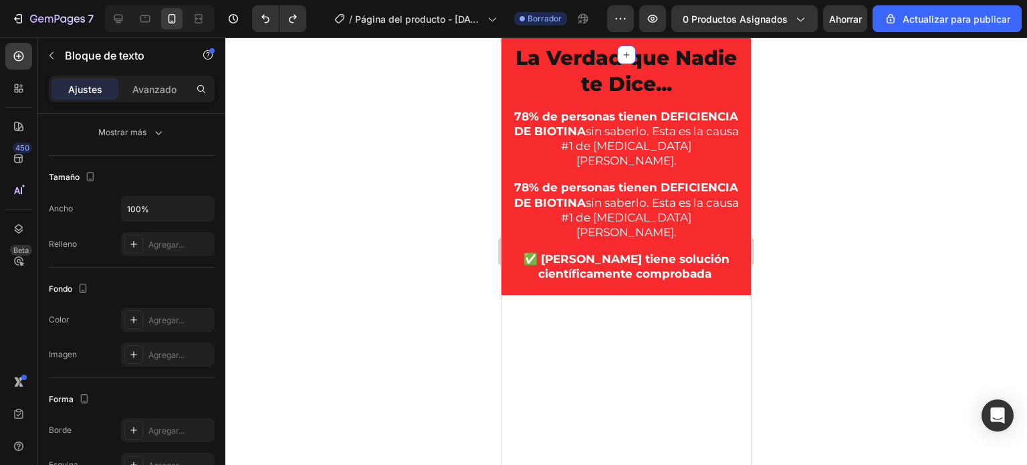
click at [448, 254] on div at bounding box center [626, 250] width 802 height 427
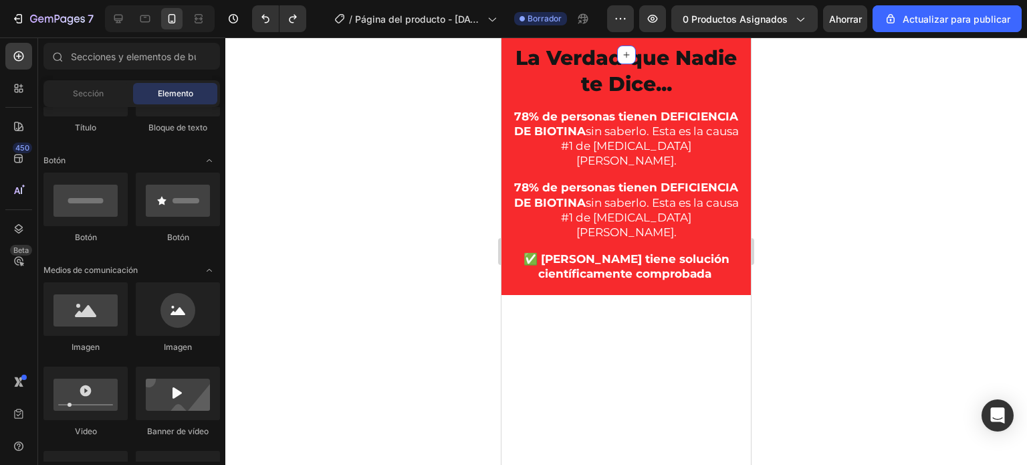
click at [472, 275] on div at bounding box center [626, 250] width 802 height 427
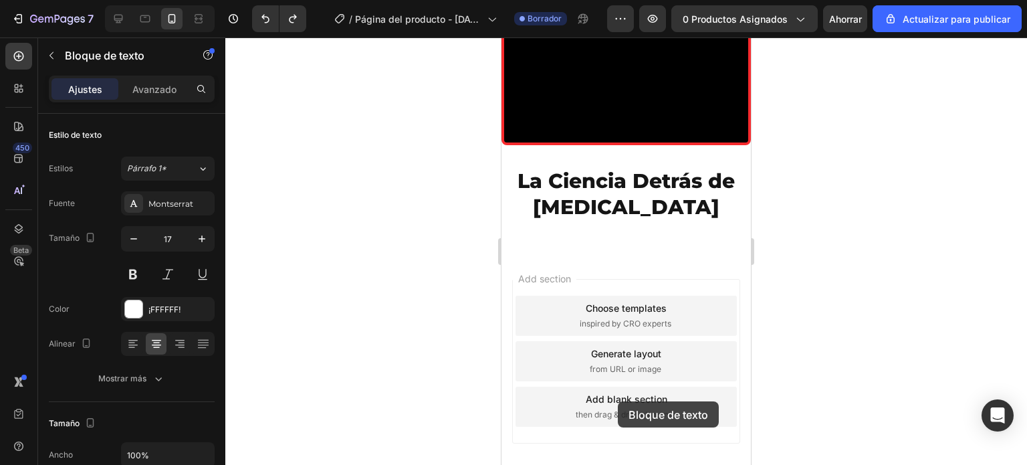
scroll to position [2965, 0]
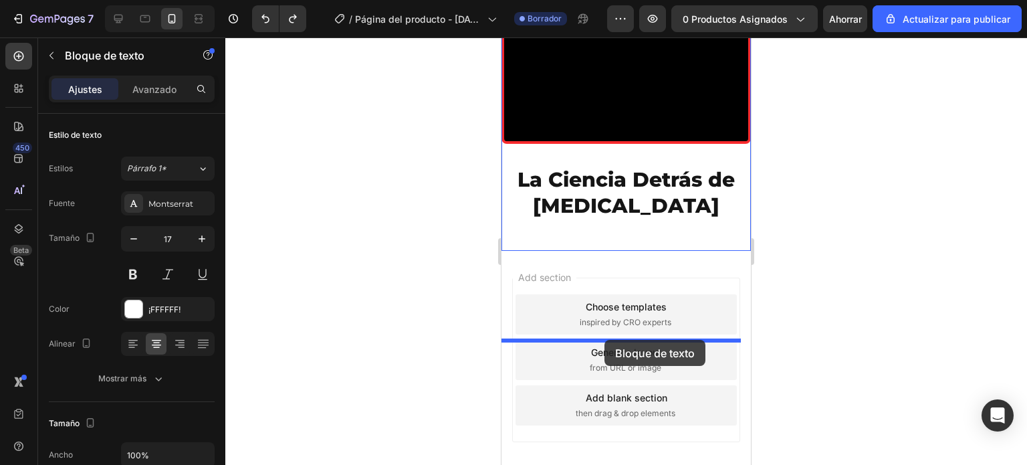
drag, startPoint x: 615, startPoint y: 349, endPoint x: 605, endPoint y: 340, distance: 13.8
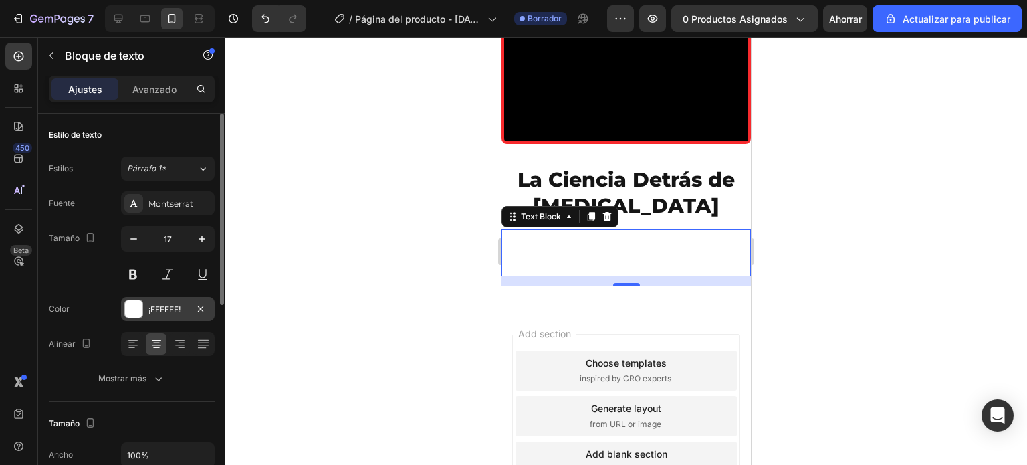
click at [130, 305] on div at bounding box center [133, 308] width 17 height 17
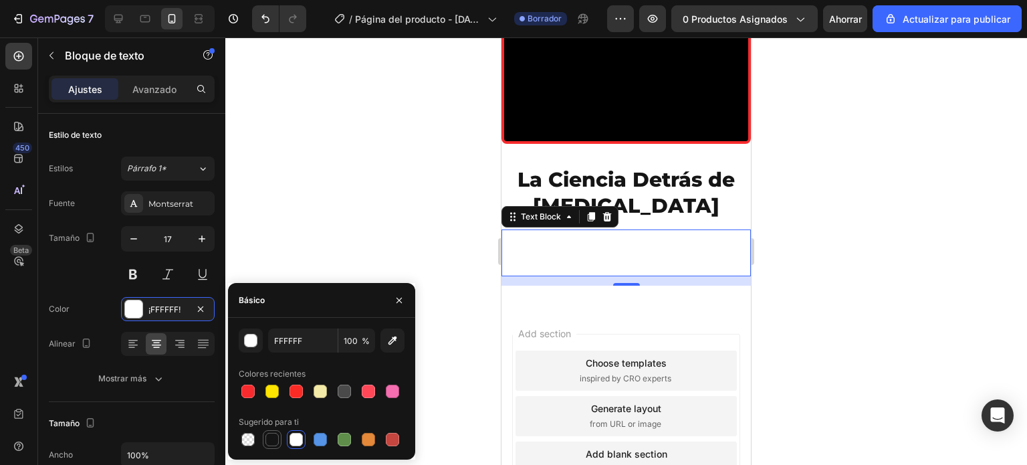
click at [275, 435] on div at bounding box center [272, 439] width 13 height 13
type input "151515"
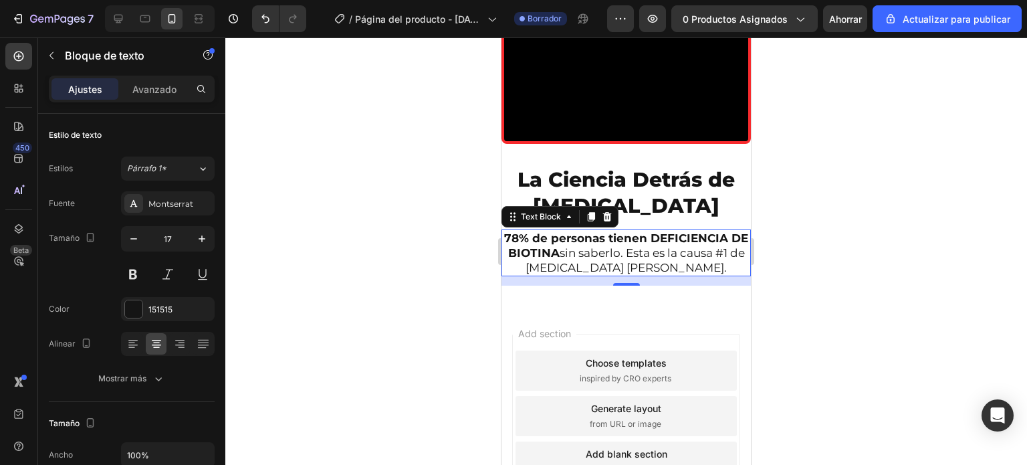
click at [448, 320] on div at bounding box center [626, 250] width 802 height 427
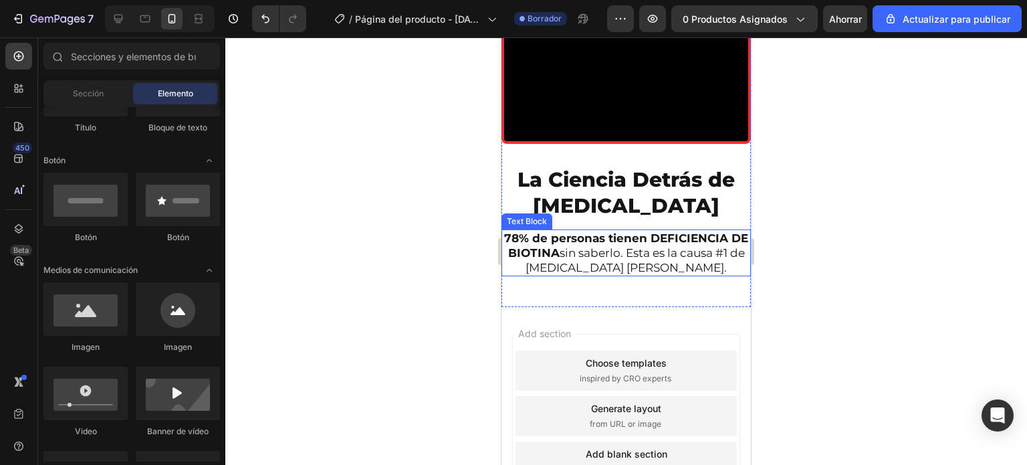
click at [610, 260] on strong "78% de personas tienen DEFICIENCIA DE BIOTINA" at bounding box center [626, 245] width 244 height 28
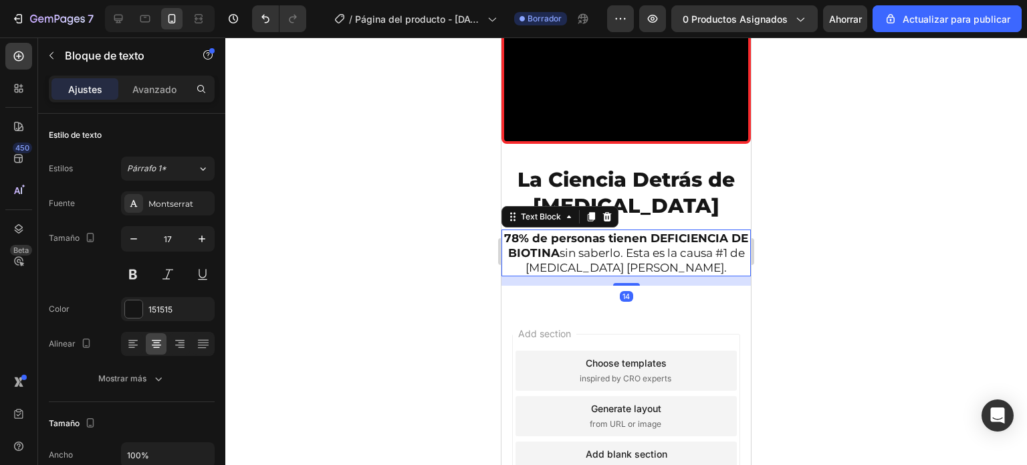
click at [610, 260] on strong "78% de personas tienen DEFICIENCIA DE BIOTINA" at bounding box center [626, 245] width 244 height 28
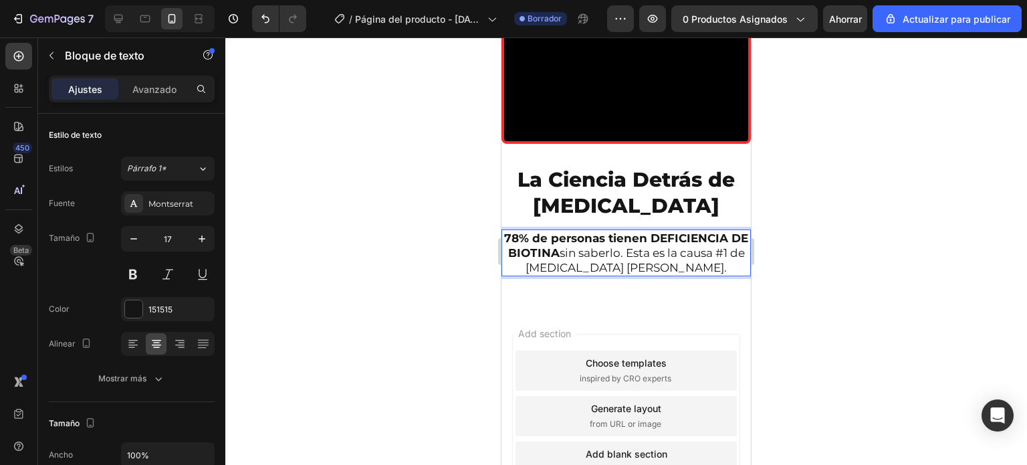
click at [682, 275] on p "78% de personas tienen DEFICIENCIA DE BIOTINA sin saberlo. Esta es la causa #1 …" at bounding box center [626, 253] width 247 height 44
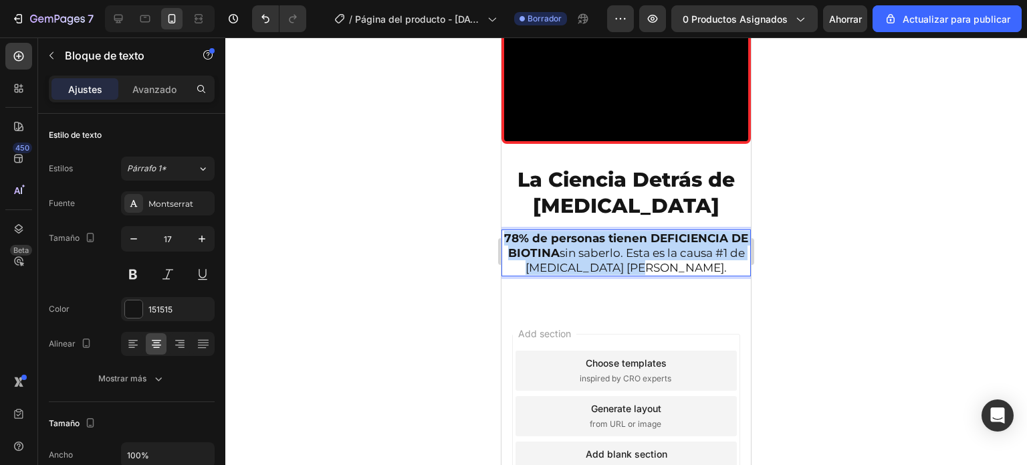
drag, startPoint x: 684, startPoint y: 375, endPoint x: 509, endPoint y: 350, distance: 176.4
click at [509, 275] on p "78% de personas tienen DEFICIENCIA DE BIOTINA sin saberlo. Esta es la causa #1 …" at bounding box center [626, 253] width 247 height 44
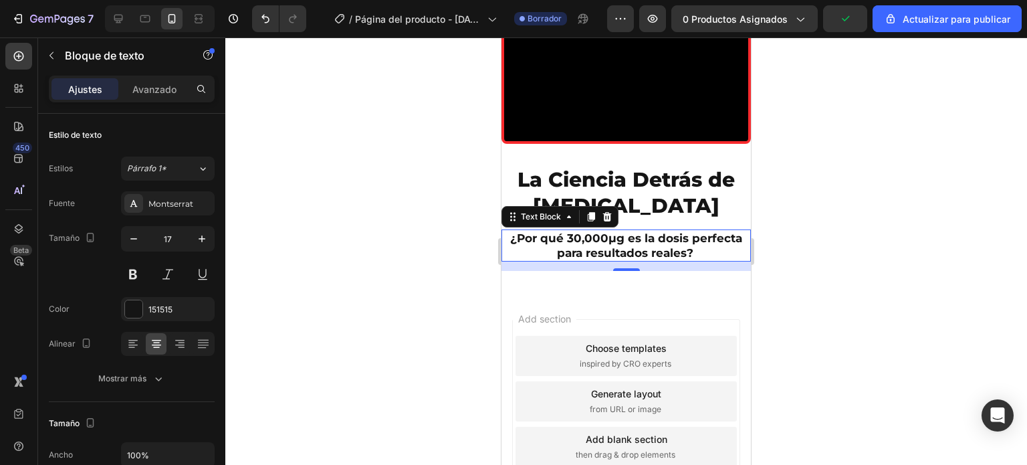
click at [403, 280] on div at bounding box center [626, 250] width 802 height 427
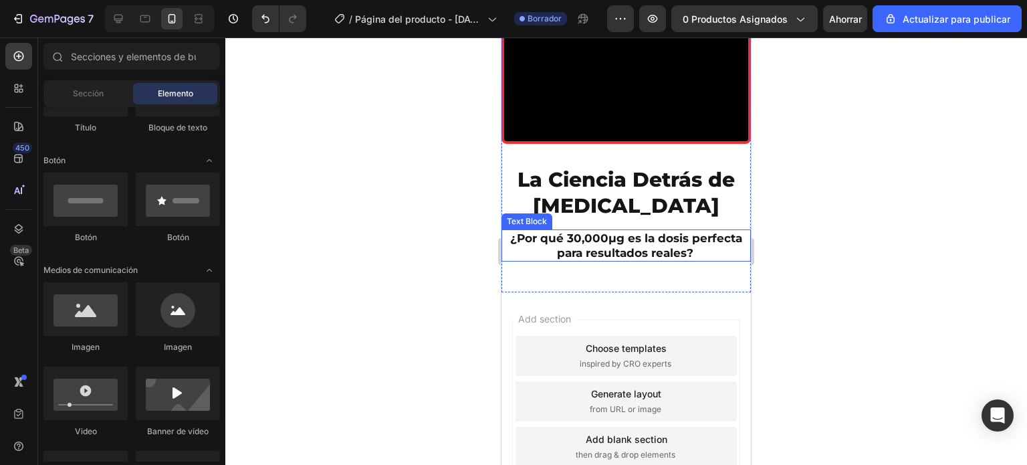
click at [532, 260] on strong "¿Por qué 30,000μg es la dosis perfecta para resultados reales?" at bounding box center [626, 245] width 232 height 28
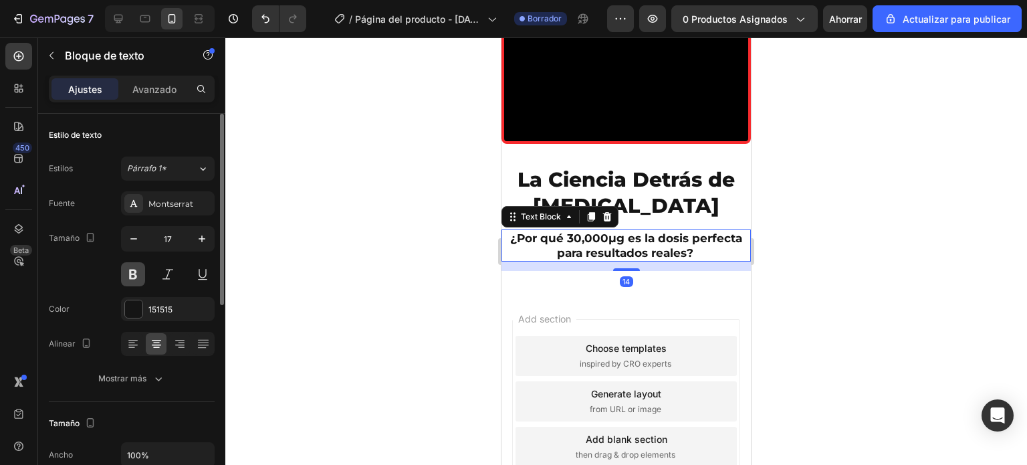
click at [136, 278] on button at bounding box center [133, 274] width 24 height 24
click at [401, 320] on div at bounding box center [626, 250] width 802 height 427
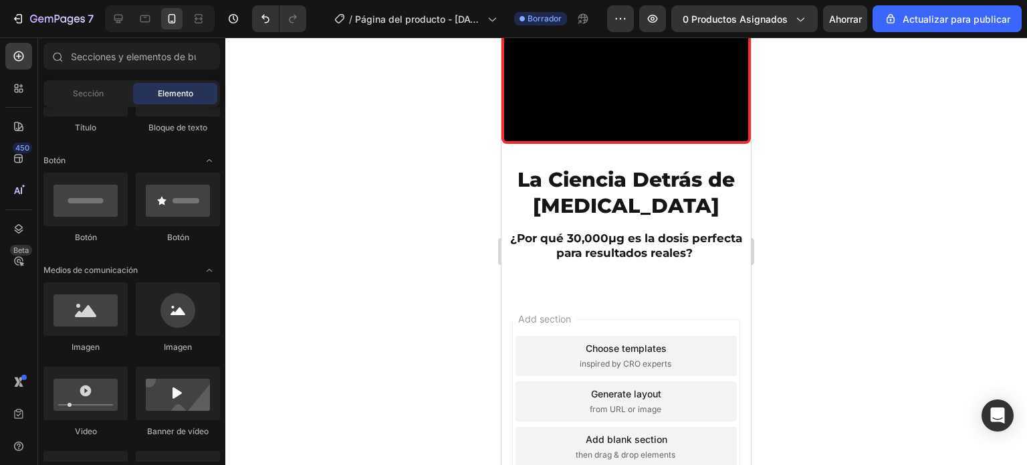
click at [401, 320] on div at bounding box center [626, 250] width 802 height 427
click at [526, 260] on p "¿Por qué 30,000μg es la dosis perfecta para resultados reales?" at bounding box center [626, 245] width 247 height 29
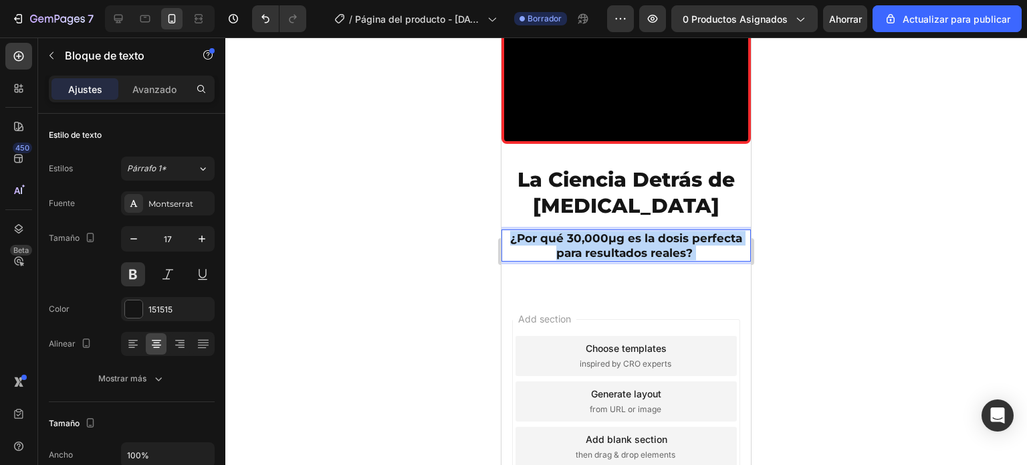
drag, startPoint x: 506, startPoint y: 352, endPoint x: 709, endPoint y: 362, distance: 203.6
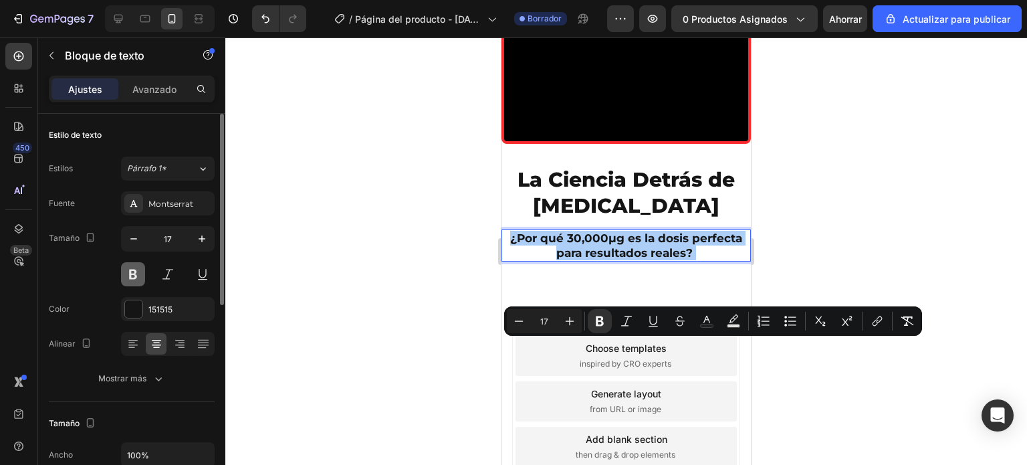
click at [132, 272] on button at bounding box center [133, 274] width 24 height 24
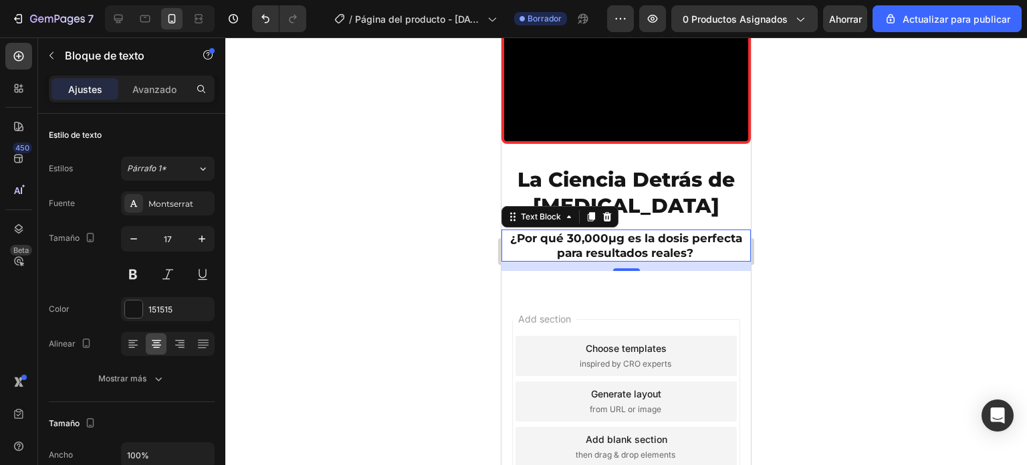
click at [439, 343] on div at bounding box center [626, 250] width 802 height 427
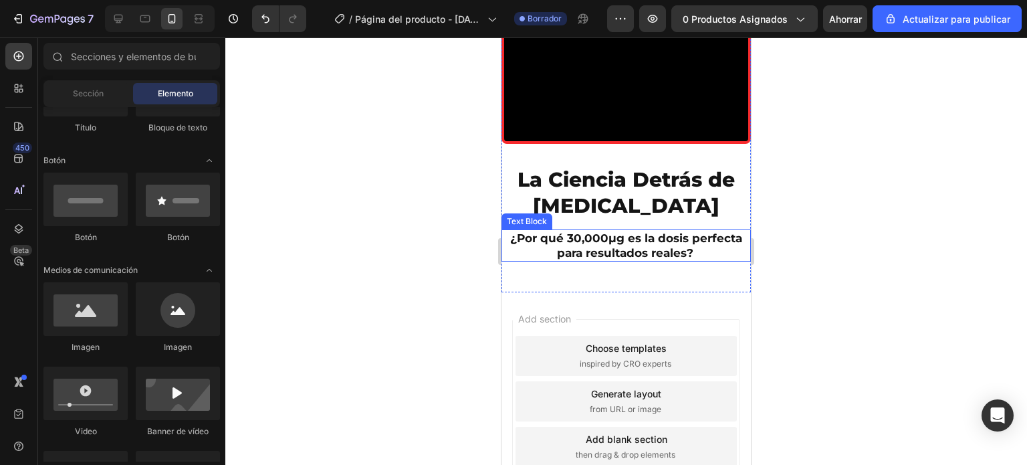
click at [510, 260] on strong "¿Por qué 30,000μg es la dosis perfecta para resultados reales?" at bounding box center [626, 245] width 232 height 28
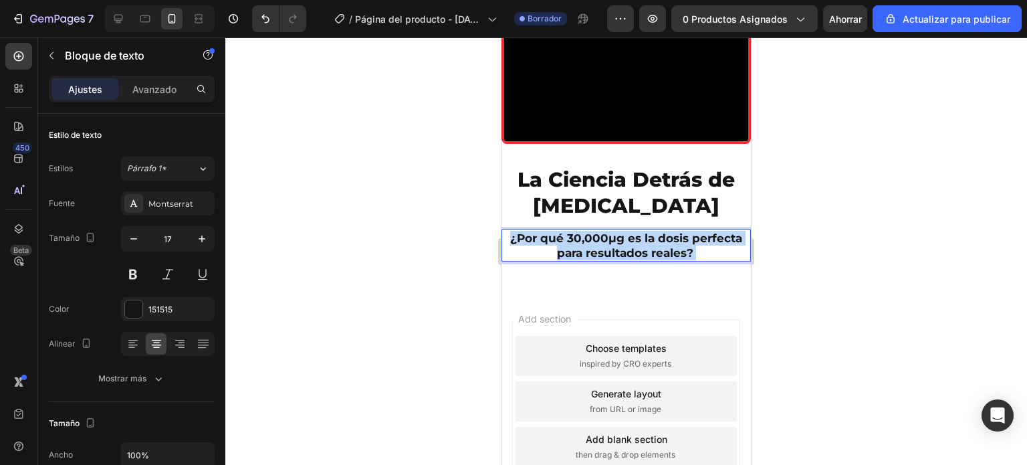
drag, startPoint x: 508, startPoint y: 350, endPoint x: 691, endPoint y: 361, distance: 183.6
click at [705, 260] on p "¿Por qué 30,000μg es la dosis perfecta para resultados reales?" at bounding box center [626, 245] width 247 height 29
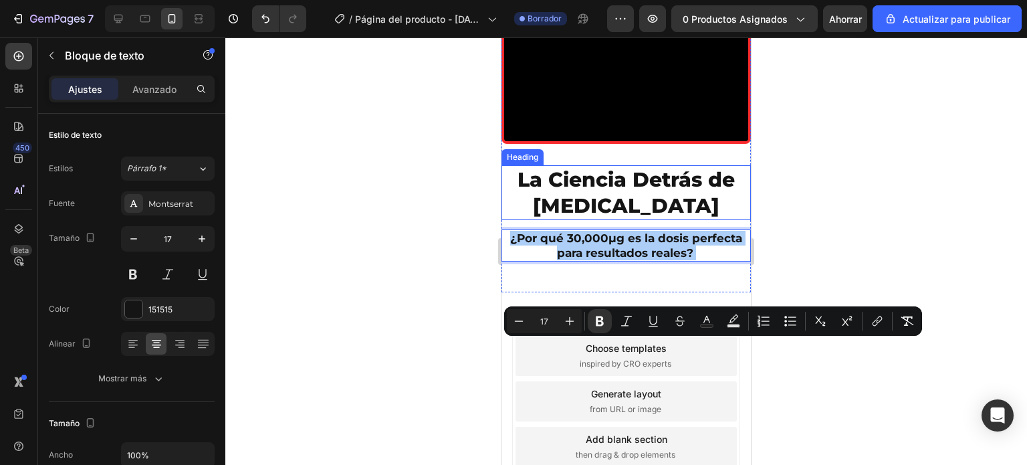
click at [431, 265] on div at bounding box center [626, 250] width 802 height 427
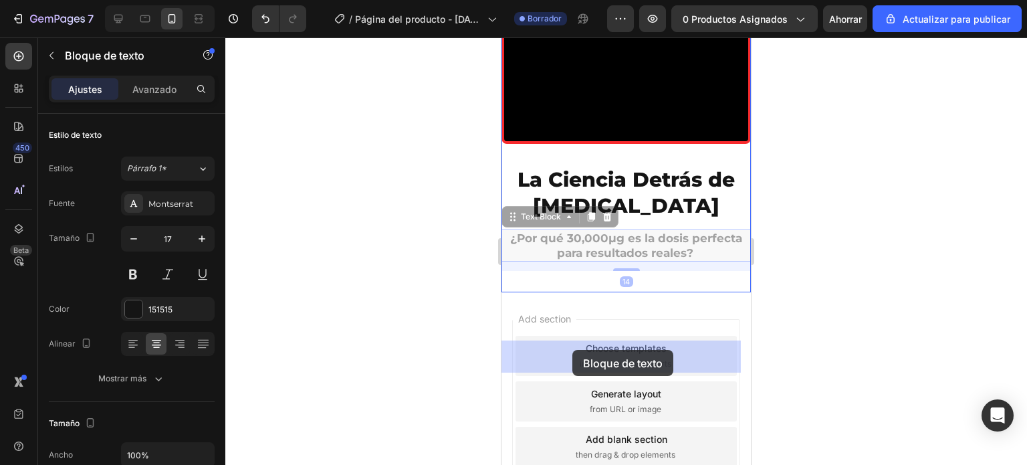
drag, startPoint x: 654, startPoint y: 361, endPoint x: 574, endPoint y: 350, distance: 80.3
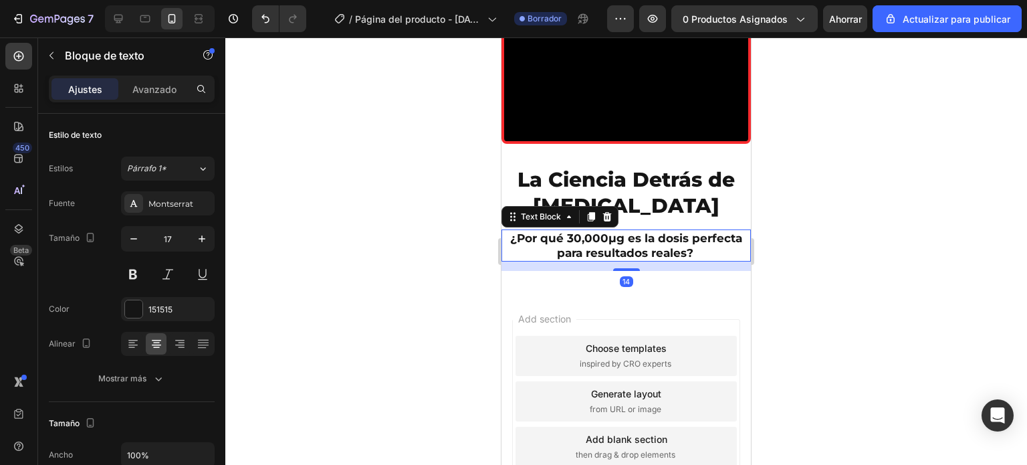
click at [438, 351] on div at bounding box center [626, 250] width 802 height 427
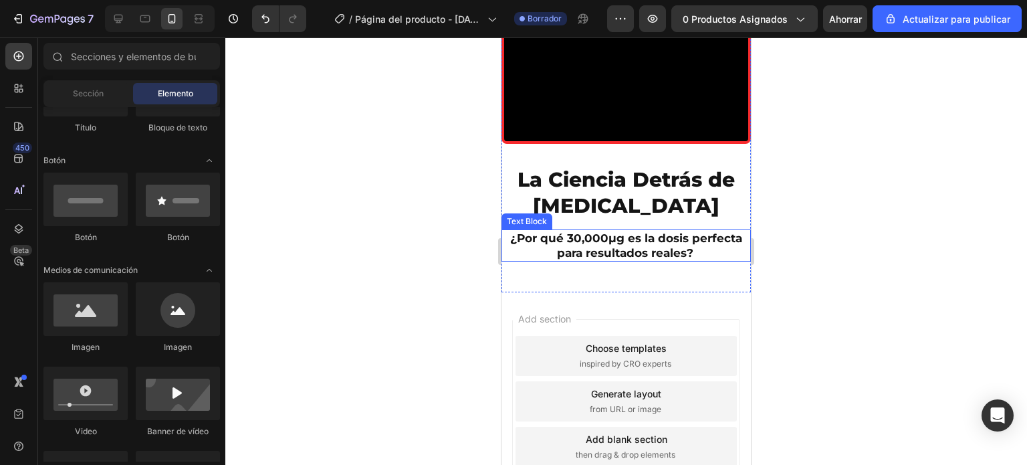
click at [510, 260] on strong "¿Por qué 30,000μg es la dosis perfecta para resultados reales?" at bounding box center [626, 245] width 232 height 28
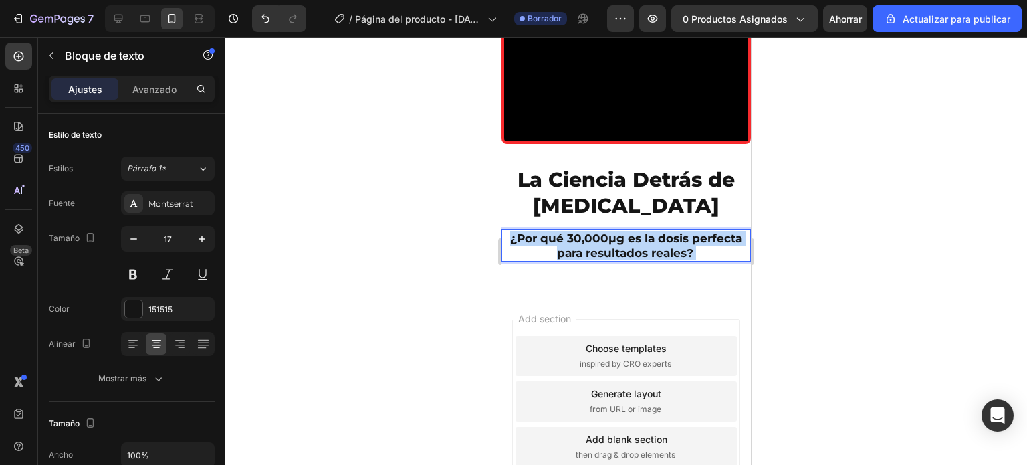
drag, startPoint x: 508, startPoint y: 347, endPoint x: 690, endPoint y: 369, distance: 183.2
click at [690, 260] on p "¿Por qué 30,000μg es la dosis perfecta para resultados reales?" at bounding box center [626, 245] width 247 height 29
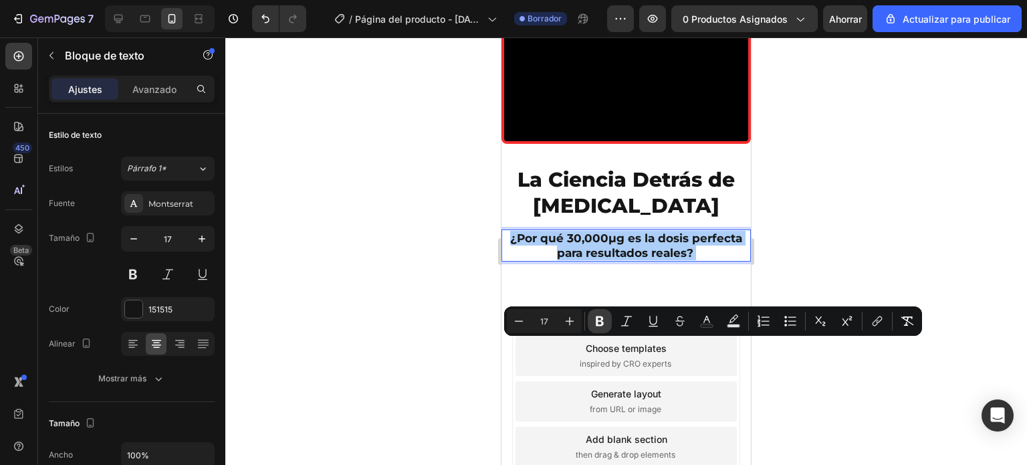
click at [602, 326] on icon "Editor contextual toolbar" at bounding box center [599, 320] width 13 height 13
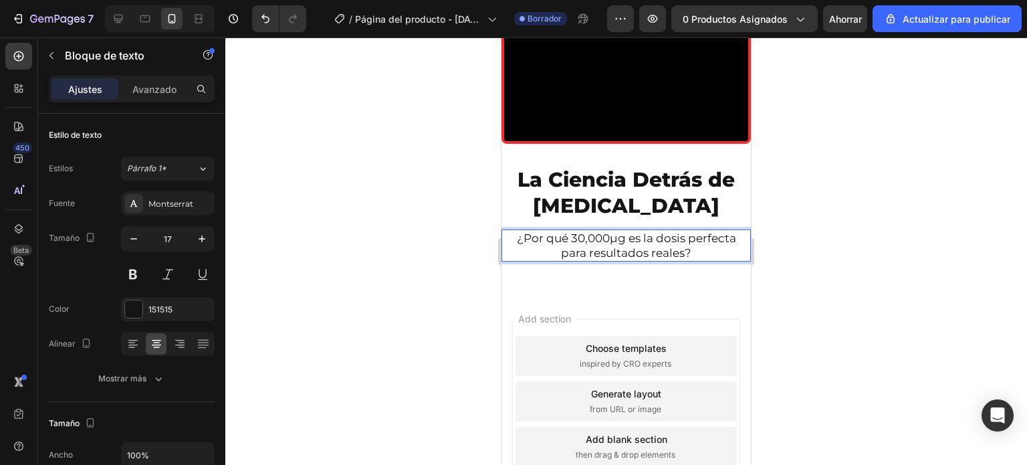
click at [567, 260] on p "¿Por qué 30,000μg es la dosis perfecta para resultados reales?" at bounding box center [626, 245] width 247 height 29
drag, startPoint x: 567, startPoint y: 344, endPoint x: 595, endPoint y: 350, distance: 28.6
click at [595, 260] on p "¿Por qué 30,000μg es la dosis perfecta para resultados reales?" at bounding box center [626, 245] width 247 height 29
click at [144, 279] on button at bounding box center [133, 274] width 24 height 24
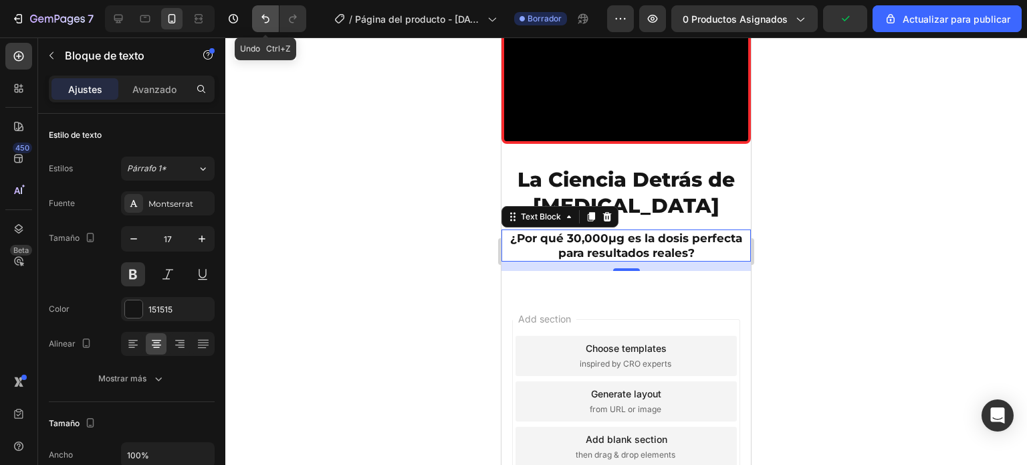
click at [269, 13] on icon "Deshacer/Rehacer" at bounding box center [265, 18] width 13 height 13
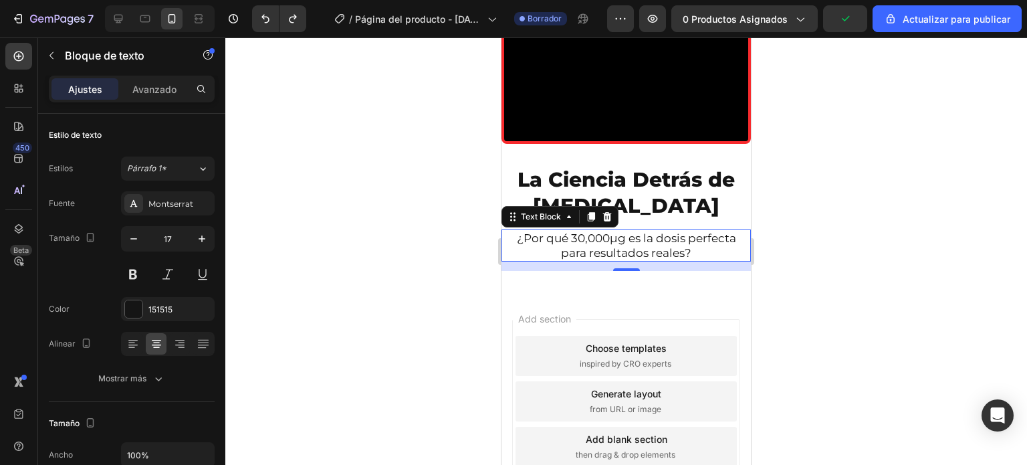
drag, startPoint x: 364, startPoint y: 267, endPoint x: 416, endPoint y: 308, distance: 66.2
click at [365, 267] on div at bounding box center [626, 250] width 802 height 427
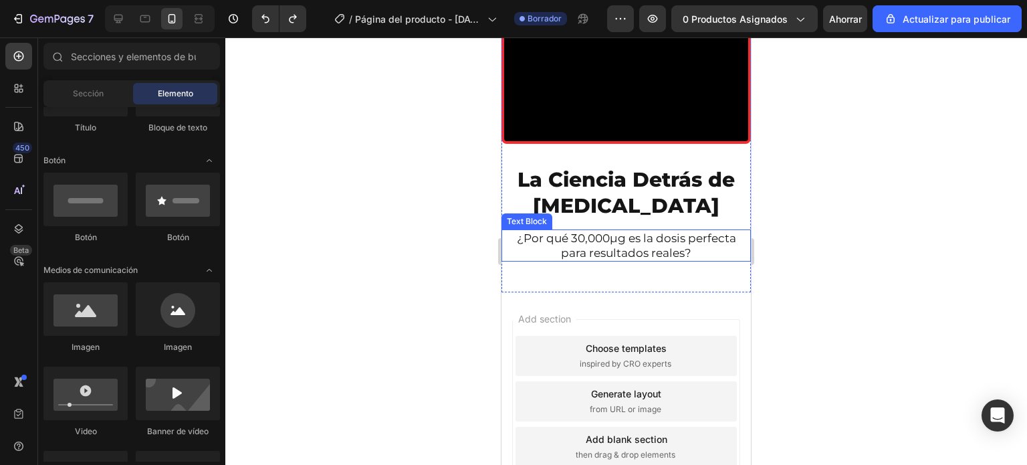
click at [551, 260] on p "¿Por qué 30,000μg es la dosis perfecta para resultados reales?" at bounding box center [626, 245] width 247 height 29
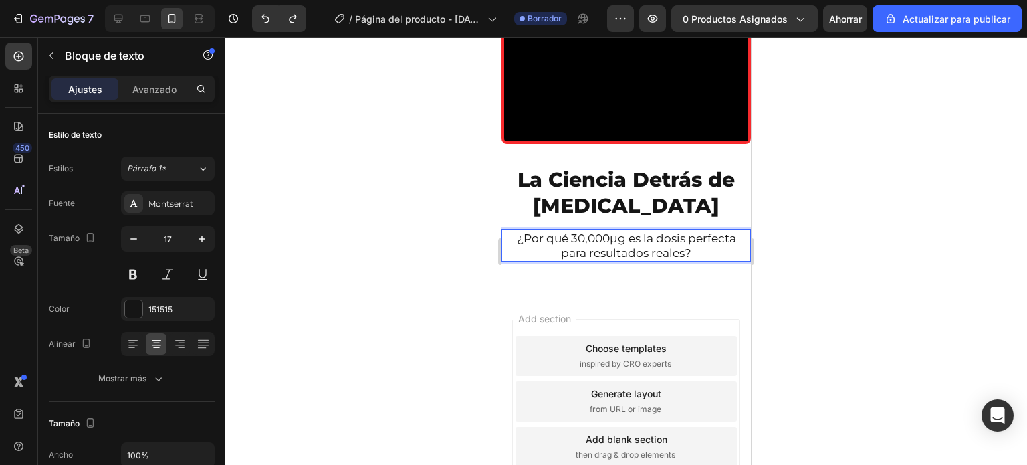
click at [569, 260] on p "¿Por qué 30,000μg es la dosis perfecta para resultados reales?" at bounding box center [626, 245] width 247 height 29
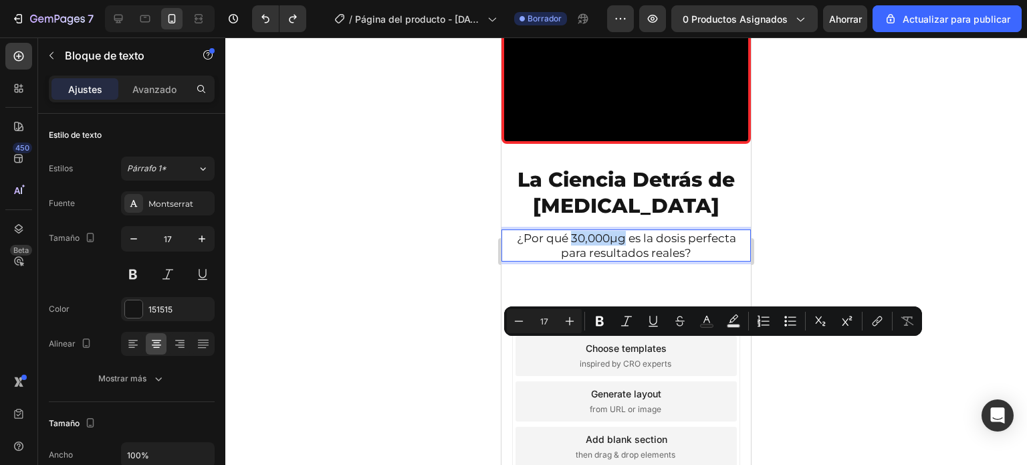
drag, startPoint x: 567, startPoint y: 347, endPoint x: 618, endPoint y: 342, distance: 51.1
click at [618, 260] on p "¿Por qué 30,000μg es la dosis perfecta para resultados reales?" at bounding box center [626, 245] width 247 height 29
click at [605, 321] on icon "Editor contextual toolbar" at bounding box center [599, 320] width 13 height 13
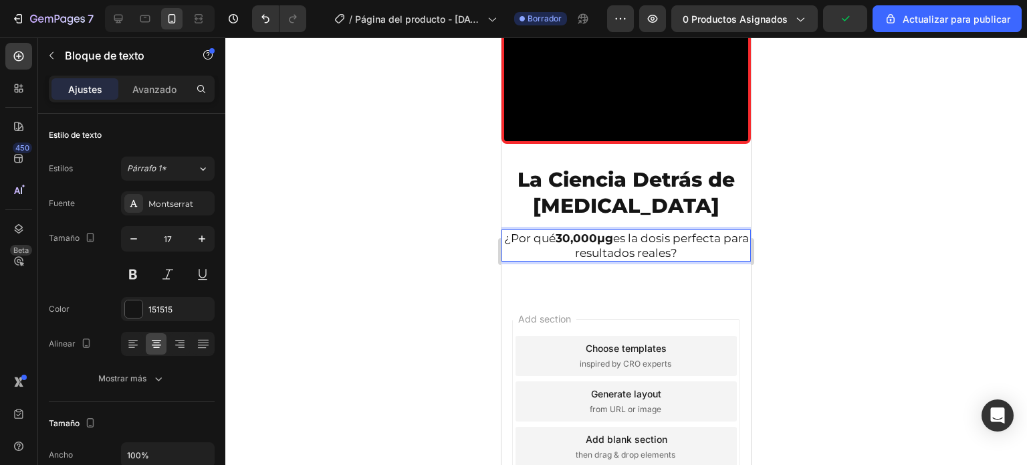
click at [654, 260] on p "¿Por qué 30,000μg es la dosis perfecta para resultados reales?" at bounding box center [626, 245] width 247 height 29
drag, startPoint x: 654, startPoint y: 344, endPoint x: 731, endPoint y: 347, distance: 77.6
click at [731, 260] on p "¿Por qué 30,000μg es la dosis perfecta para resultados reales?" at bounding box center [626, 245] width 247 height 29
click at [655, 260] on p "¿Por qué 30,000μg es la dosis perfecta para resultados reales?" at bounding box center [626, 245] width 247 height 29
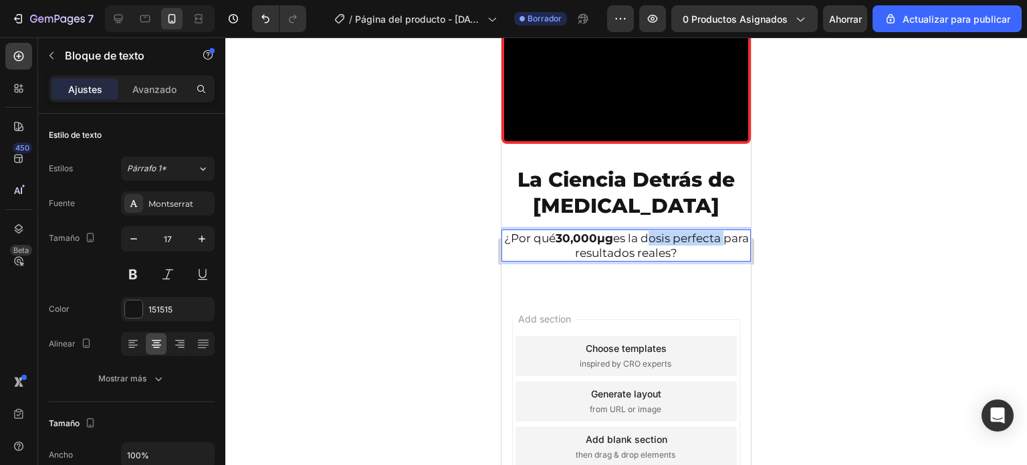
click at [654, 260] on p "¿Por qué 30,000μg es la dosis perfecta para resultados reales?" at bounding box center [626, 245] width 247 height 29
drag, startPoint x: 654, startPoint y: 351, endPoint x: 741, endPoint y: 348, distance: 87.7
click at [700, 260] on p "¿Por qué 30,000μg es la dosis perfecta para resultados reales?" at bounding box center [626, 245] width 247 height 29
drag, startPoint x: 734, startPoint y: 348, endPoint x: 653, endPoint y: 347, distance: 81.0
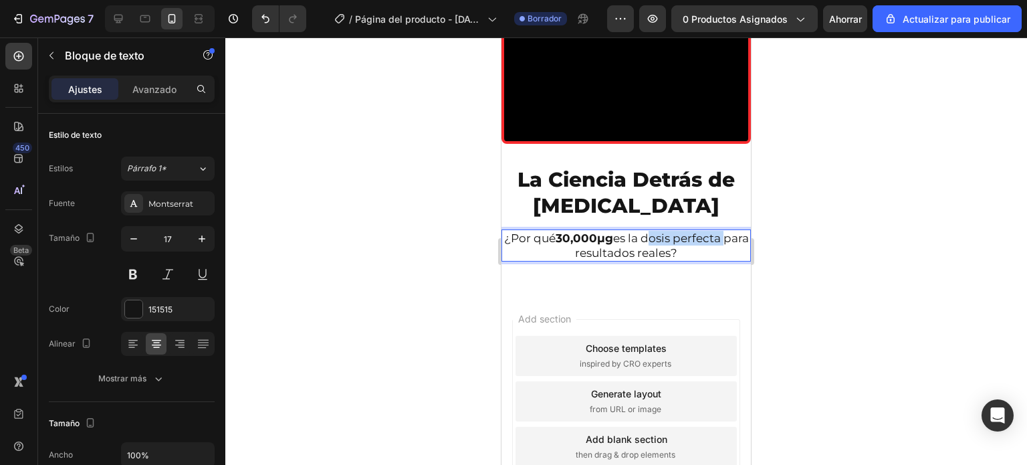
click at [653, 260] on p "¿Por qué 30,000μg es la dosis perfecta para resultados reales?" at bounding box center [626, 245] width 247 height 29
drag, startPoint x: 670, startPoint y: 351, endPoint x: 660, endPoint y: 347, distance: 10.8
click at [660, 260] on p "¿Por qué 30,000μg es la dosis perfecta para resultados reales?" at bounding box center [626, 245] width 247 height 29
click at [613, 245] on strong "30,000μg" at bounding box center [585, 237] width 58 height 13
click at [423, 338] on div at bounding box center [626, 250] width 802 height 427
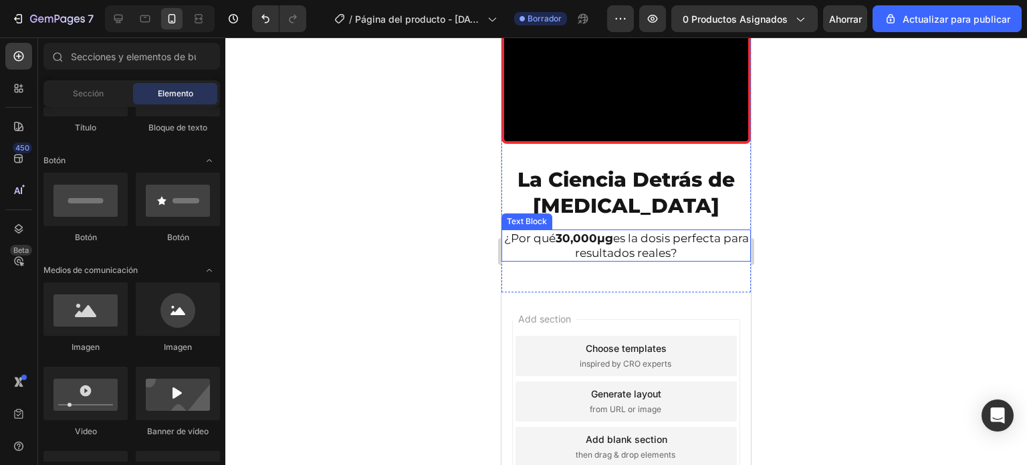
click at [656, 260] on p "¿Por qué 30,000μg es la dosis perfecta para resultados reales?" at bounding box center [626, 245] width 247 height 29
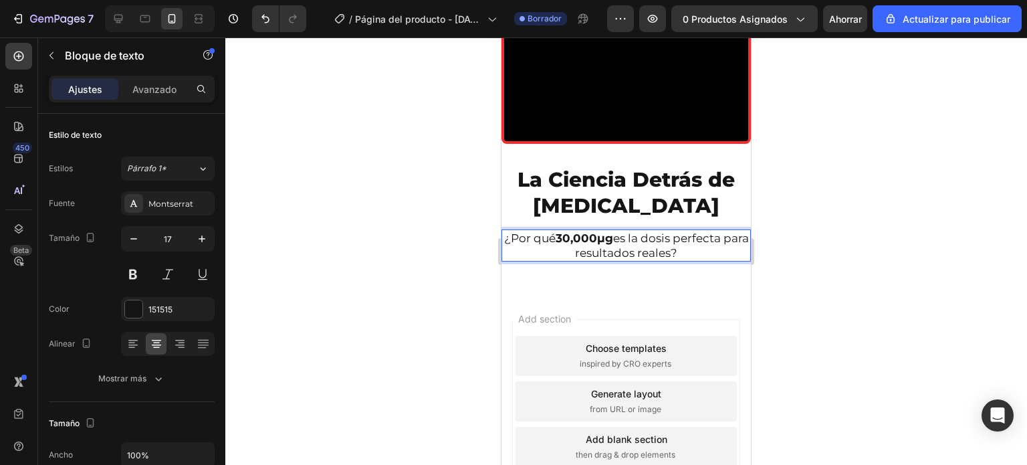
click at [654, 260] on p "¿Por qué 30,000μg es la dosis perfecta para resultados reales?" at bounding box center [626, 245] width 247 height 29
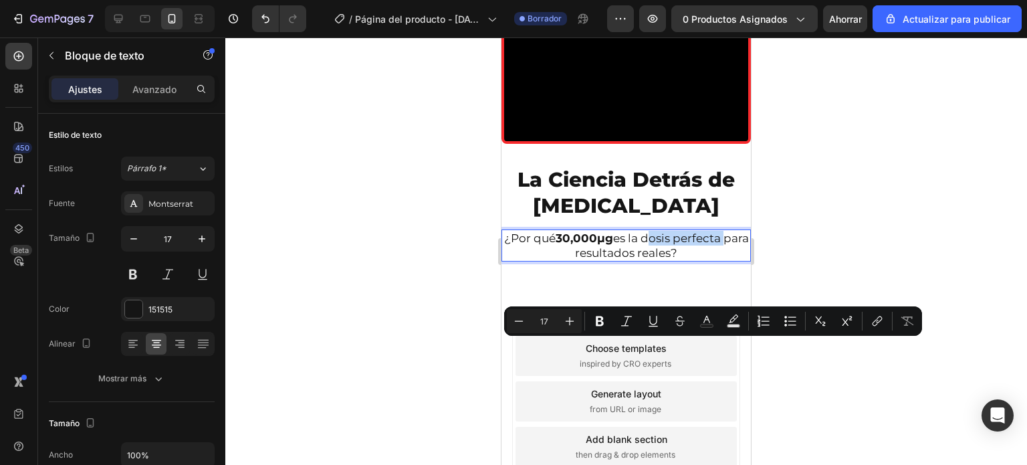
drag, startPoint x: 654, startPoint y: 348, endPoint x: 716, endPoint y: 344, distance: 62.3
click at [726, 260] on p "¿Por qué 30,000μg es la dosis perfecta para resultados reales?" at bounding box center [626, 245] width 247 height 29
click at [605, 324] on icon "Editor contextual toolbar" at bounding box center [599, 320] width 13 height 13
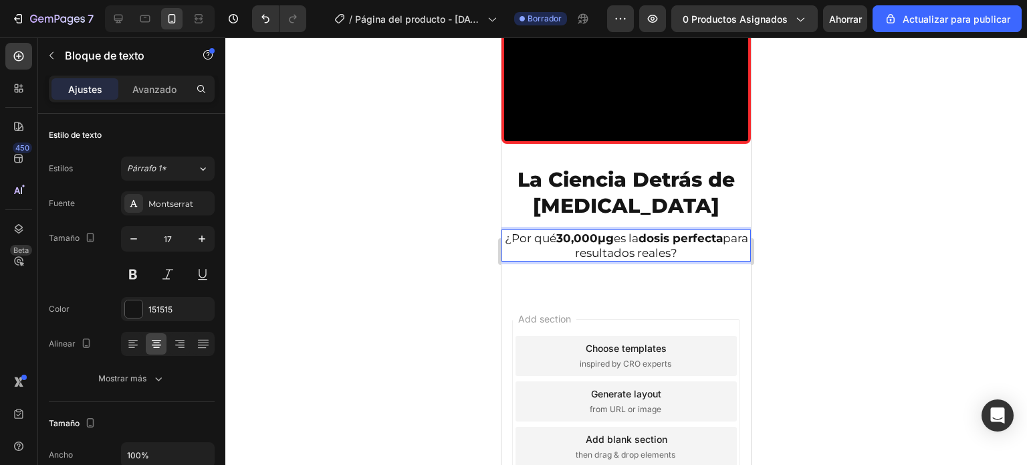
click at [585, 260] on p "¿Por qué 30,000μg es la dosis perfecta para resultados reales?" at bounding box center [626, 245] width 247 height 29
drag, startPoint x: 585, startPoint y: 363, endPoint x: 678, endPoint y: 363, distance: 93.0
click at [678, 260] on p "¿Por qué 30,000μg es la dosis perfecta para resultados reales?" at bounding box center [626, 245] width 247 height 29
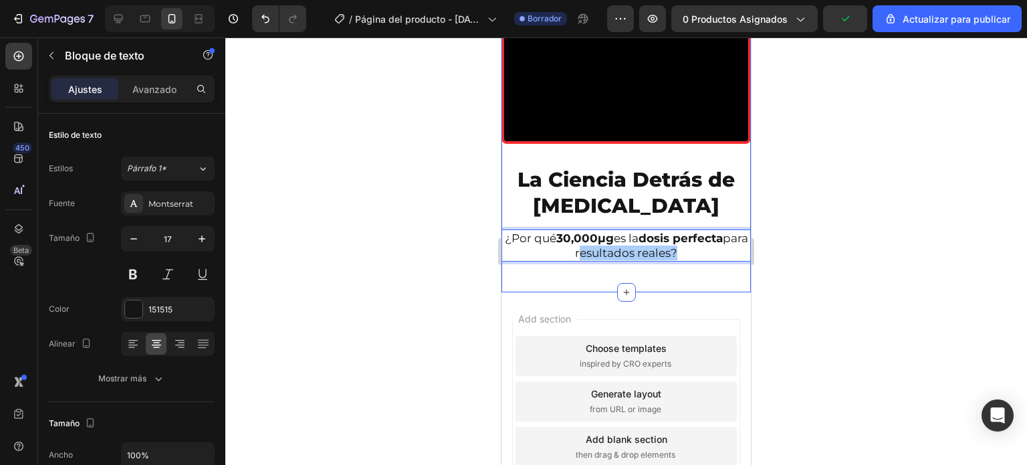
drag, startPoint x: 476, startPoint y: 338, endPoint x: 64, endPoint y: 324, distance: 412.3
click at [476, 338] on div at bounding box center [626, 250] width 802 height 427
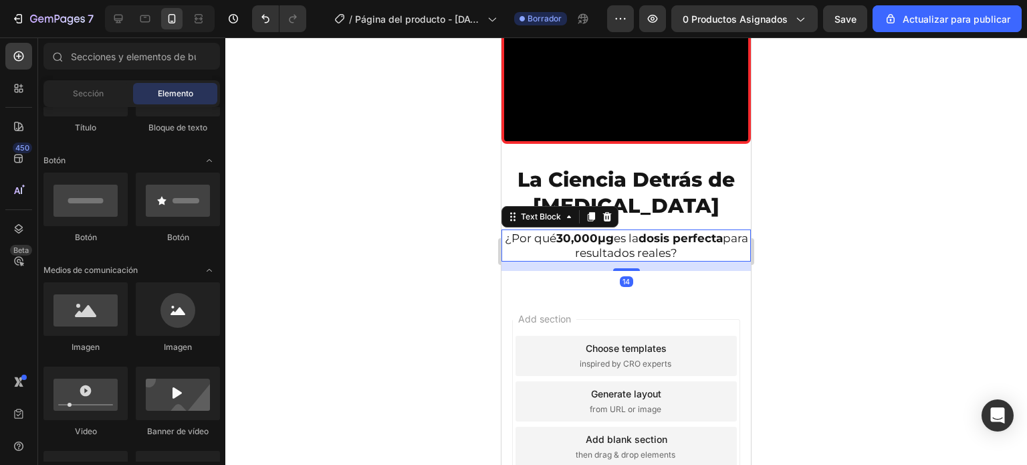
click at [583, 260] on p "¿Por qué 30,000μg es la dosis perfecta para resultados reales?" at bounding box center [626, 245] width 247 height 29
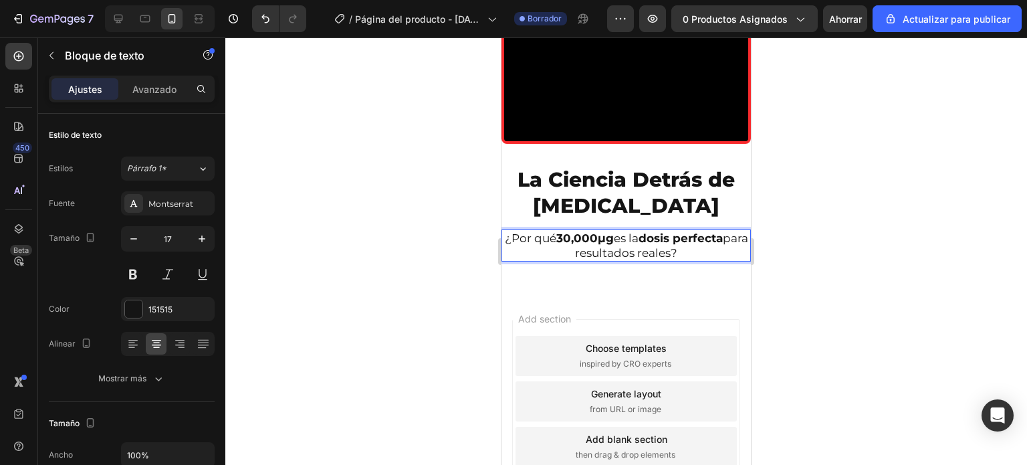
click at [583, 260] on p "¿Por qué 30,000μg es la dosis perfecta para resultados reales?" at bounding box center [626, 245] width 247 height 29
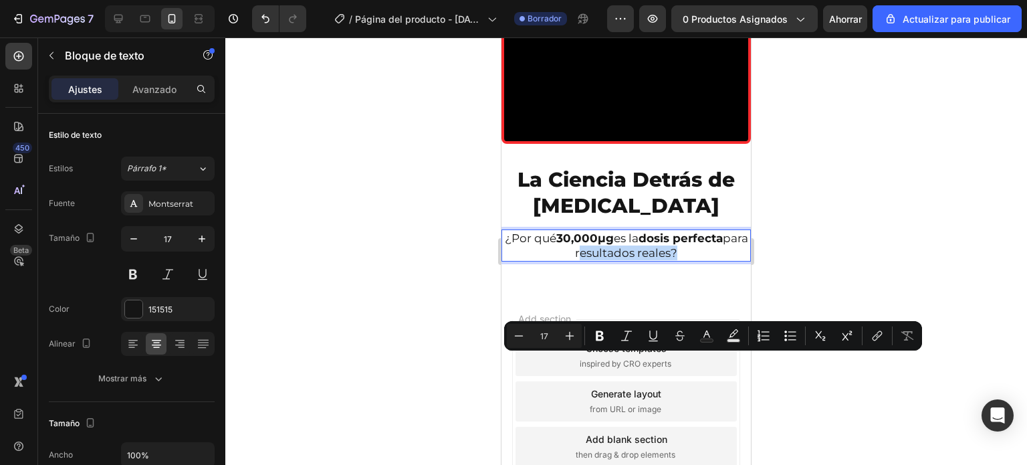
drag, startPoint x: 583, startPoint y: 362, endPoint x: 672, endPoint y: 369, distance: 88.6
click at [672, 260] on p "¿Por qué 30,000μg es la dosis perfecta para resultados reales?" at bounding box center [626, 245] width 247 height 29
click at [604, 342] on icon "Editor contextual toolbar" at bounding box center [599, 335] width 13 height 13
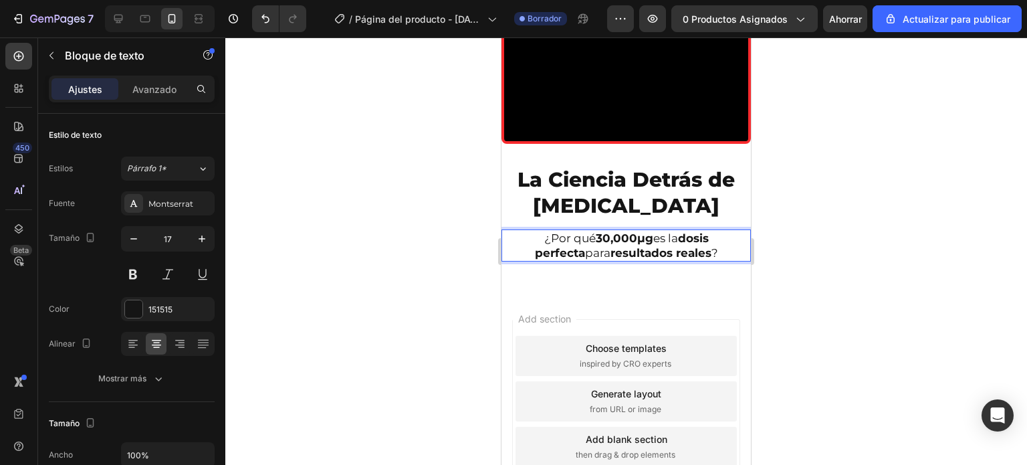
click at [439, 362] on div at bounding box center [626, 250] width 802 height 427
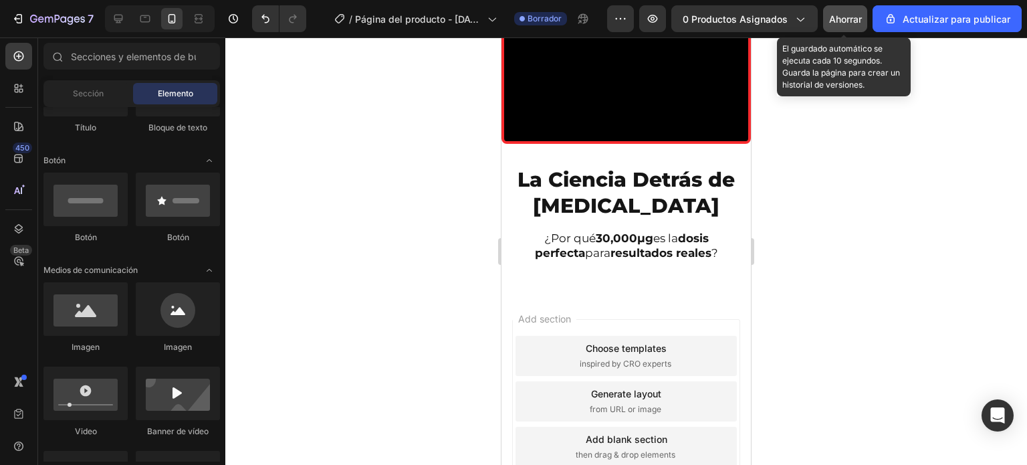
click at [842, 13] on font "Ahorrar" at bounding box center [845, 18] width 33 height 11
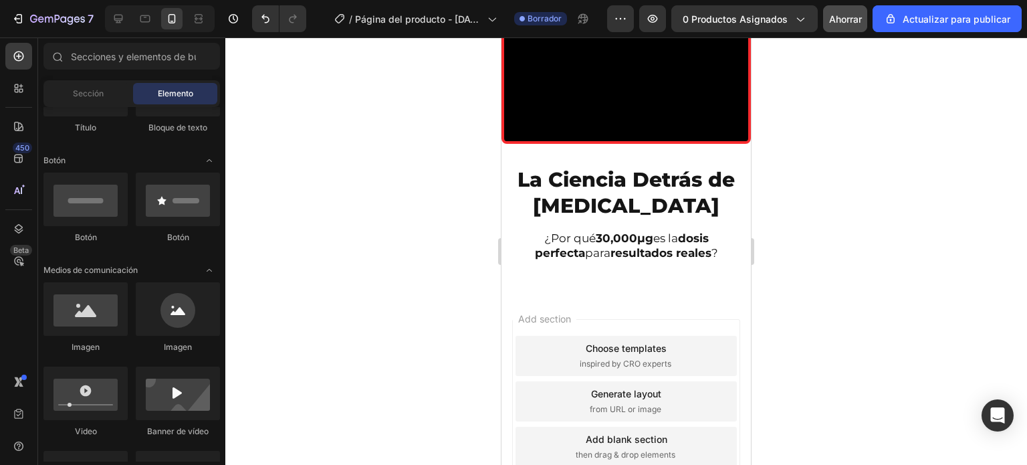
click at [871, 278] on div at bounding box center [626, 250] width 802 height 427
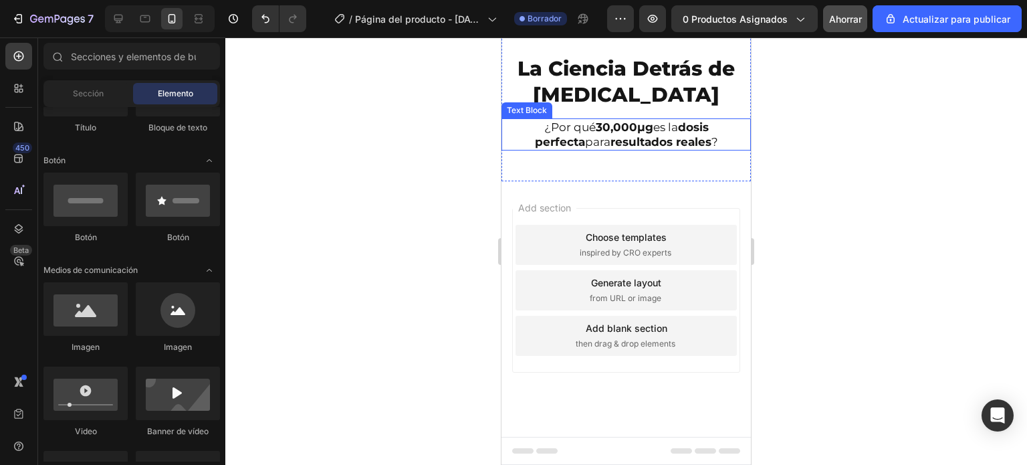
scroll to position [3129, 0]
click at [403, 189] on div at bounding box center [626, 250] width 802 height 427
click at [456, 152] on div at bounding box center [626, 250] width 802 height 427
click at [875, 221] on div at bounding box center [626, 250] width 802 height 427
click at [828, 134] on div at bounding box center [626, 250] width 802 height 427
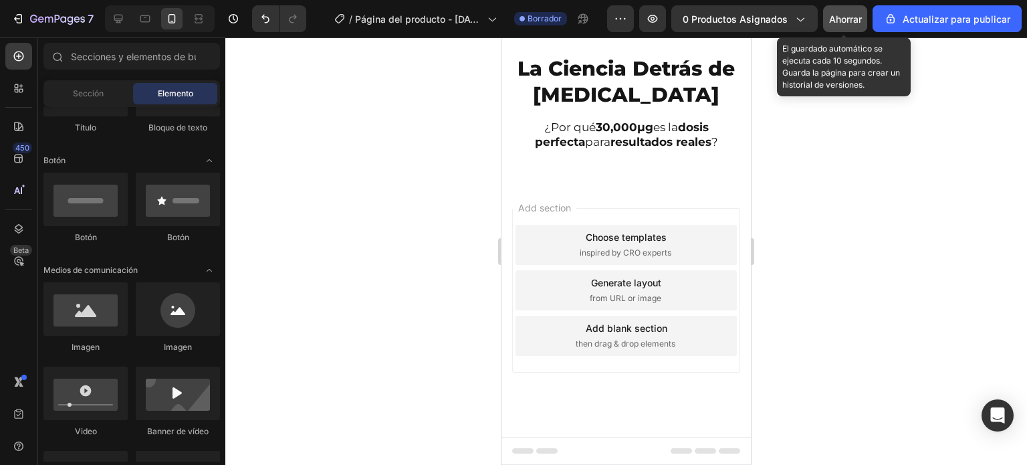
click at [849, 17] on font "Ahorrar" at bounding box center [845, 18] width 33 height 11
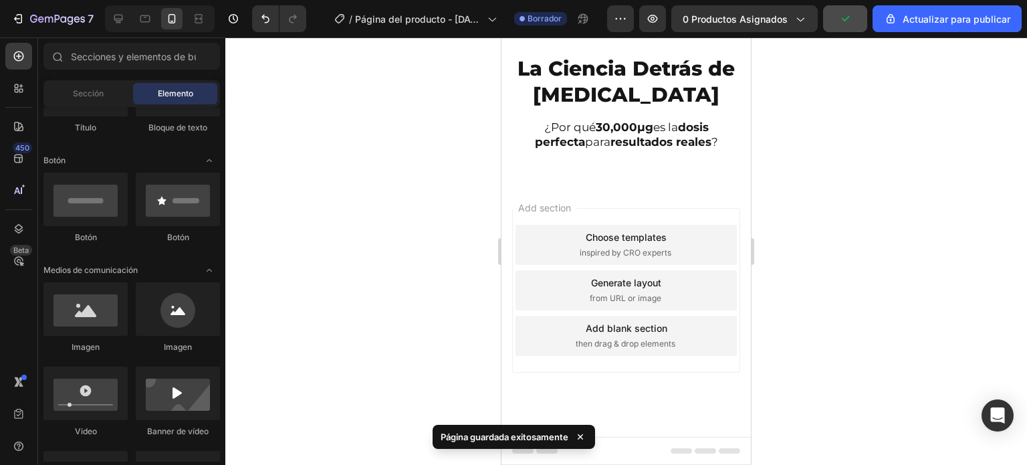
click at [840, 181] on div at bounding box center [626, 250] width 802 height 427
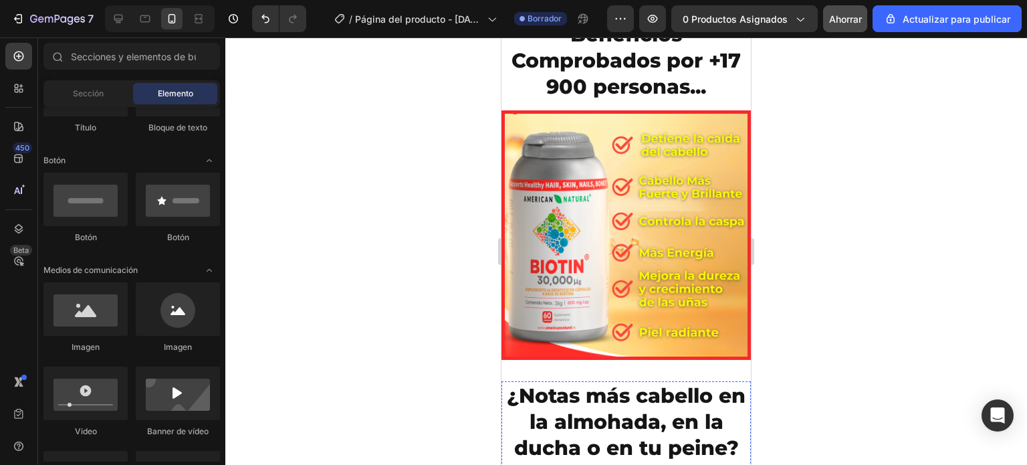
scroll to position [2365, 0]
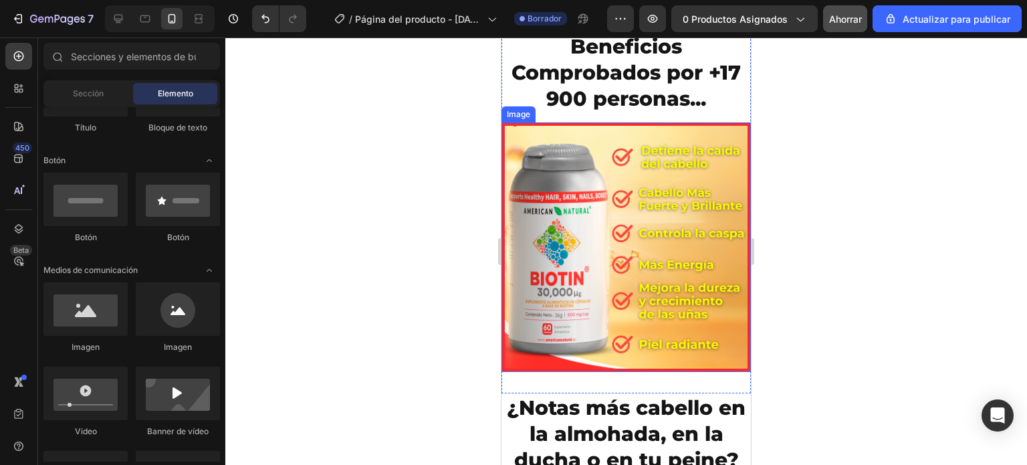
click at [591, 210] on img at bounding box center [627, 247] width 250 height 250
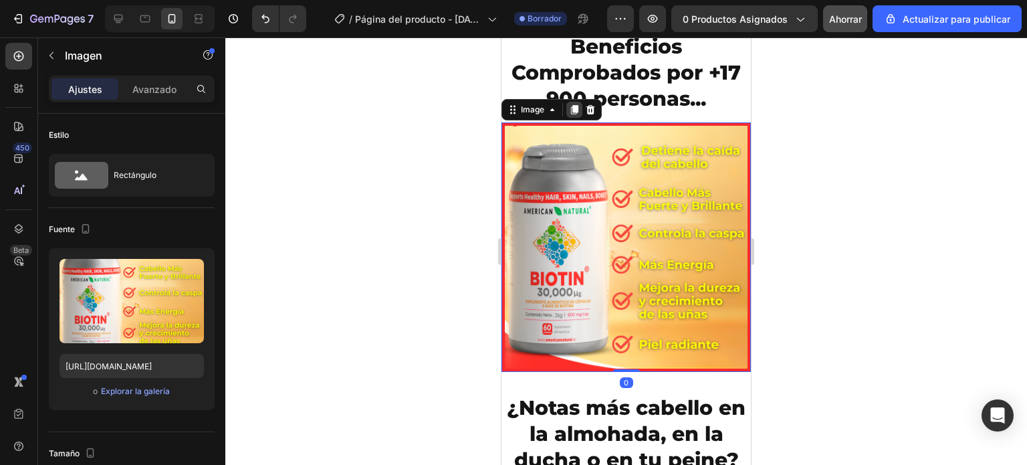
click at [575, 110] on icon at bounding box center [574, 109] width 7 height 9
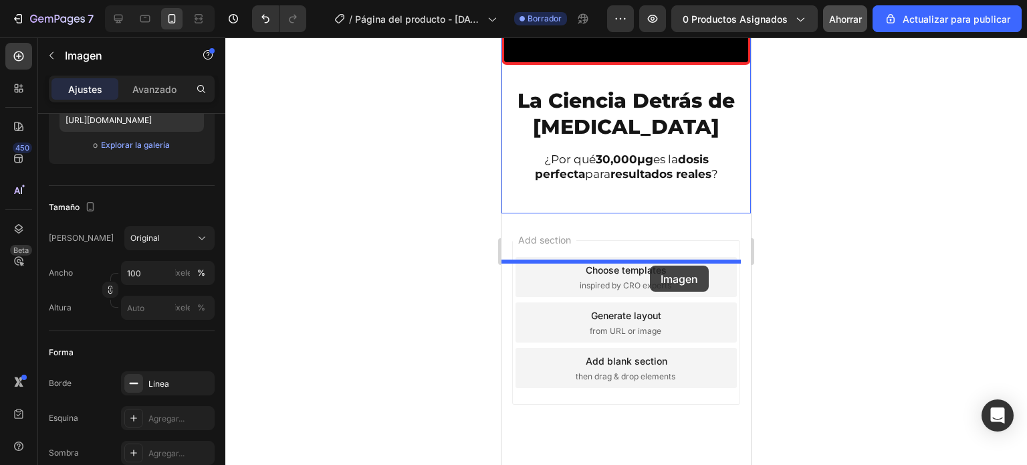
scroll to position [3214, 0]
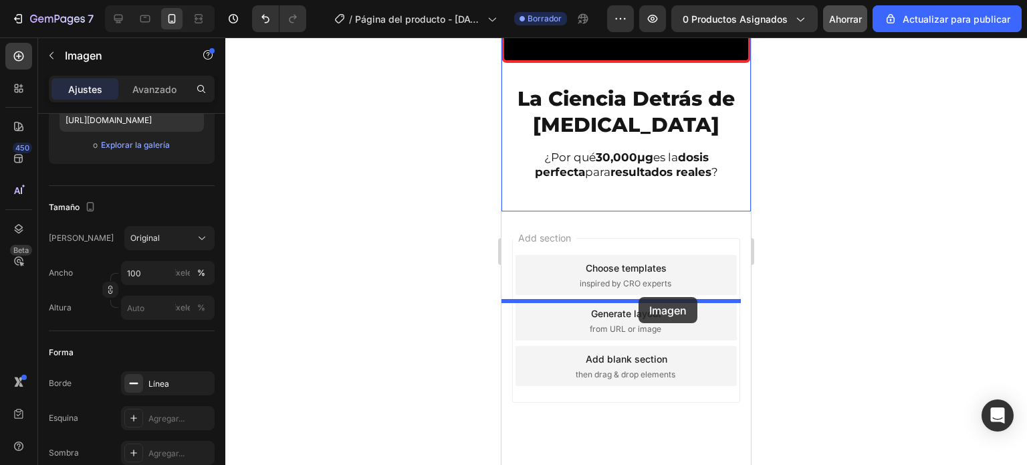
drag, startPoint x: 586, startPoint y: 132, endPoint x: 639, endPoint y: 297, distance: 173.5
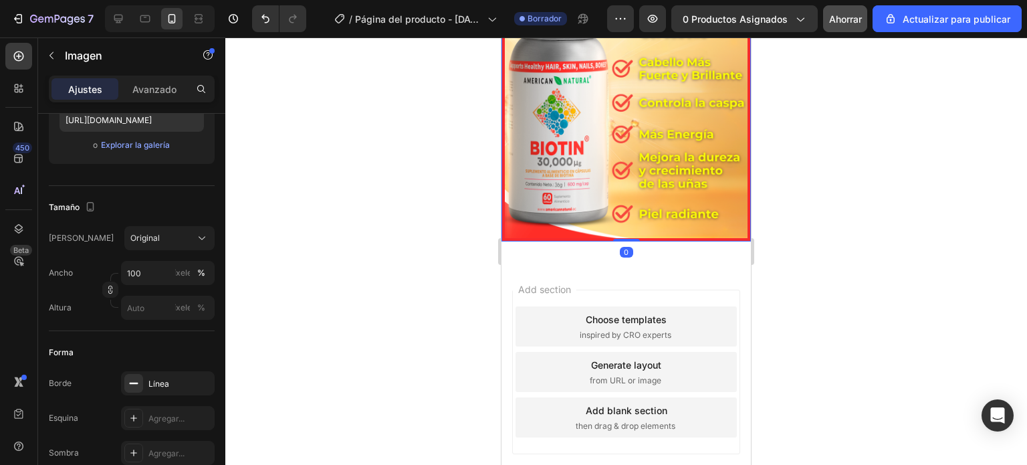
scroll to position [3414, 0]
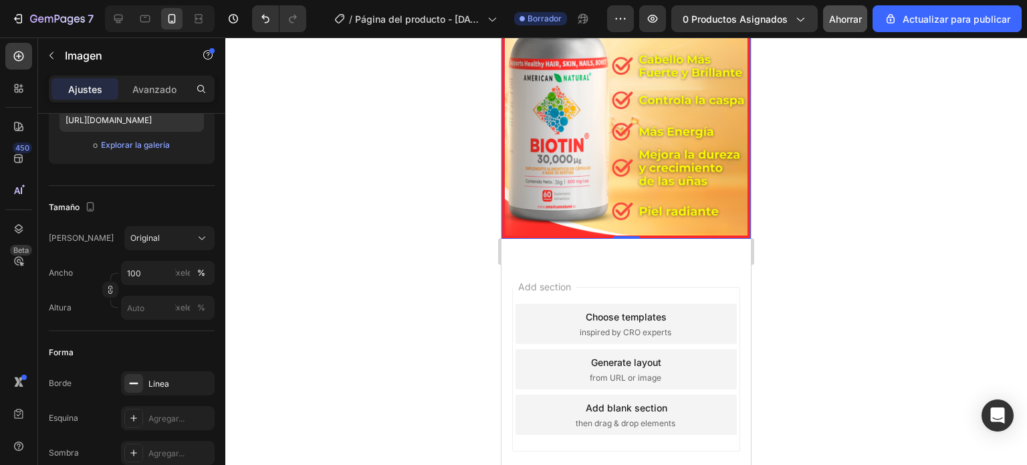
click at [435, 250] on div at bounding box center [626, 250] width 802 height 427
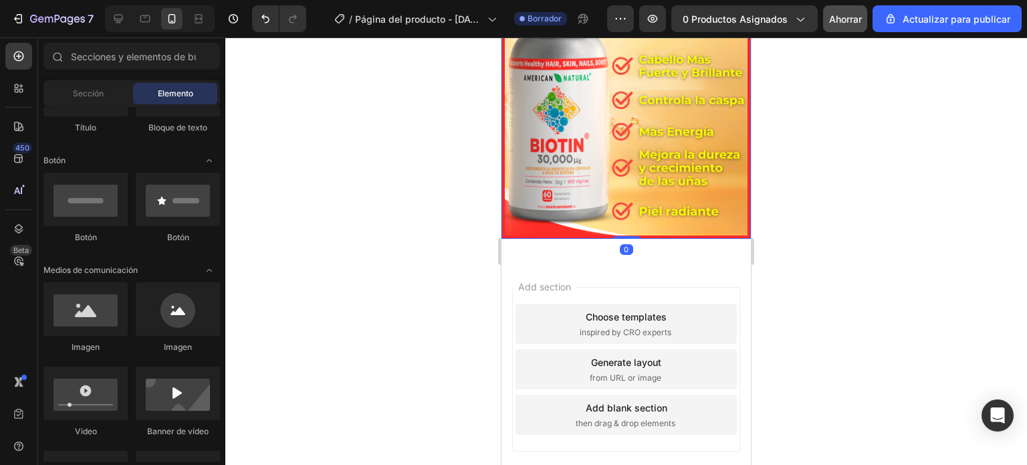
click at [549, 231] on img at bounding box center [627, 114] width 250 height 250
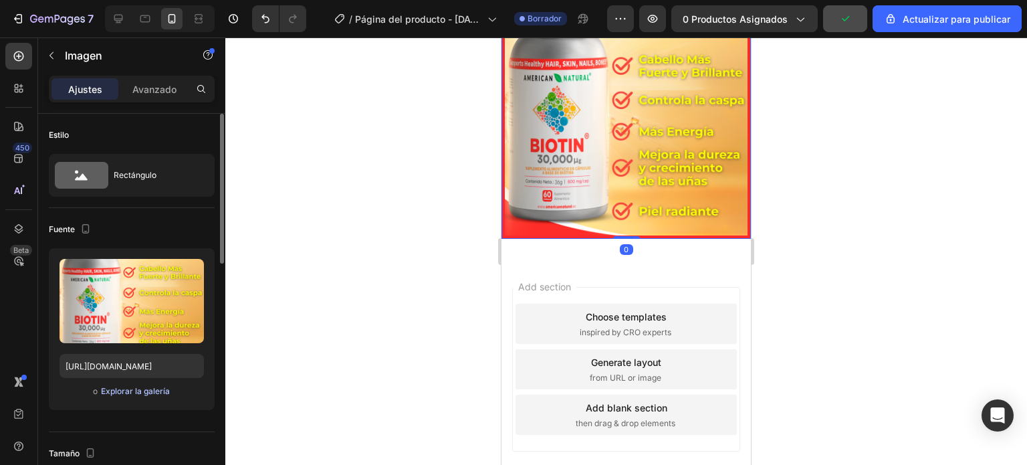
click at [120, 391] on font "Explorar la galería" at bounding box center [135, 391] width 69 height 10
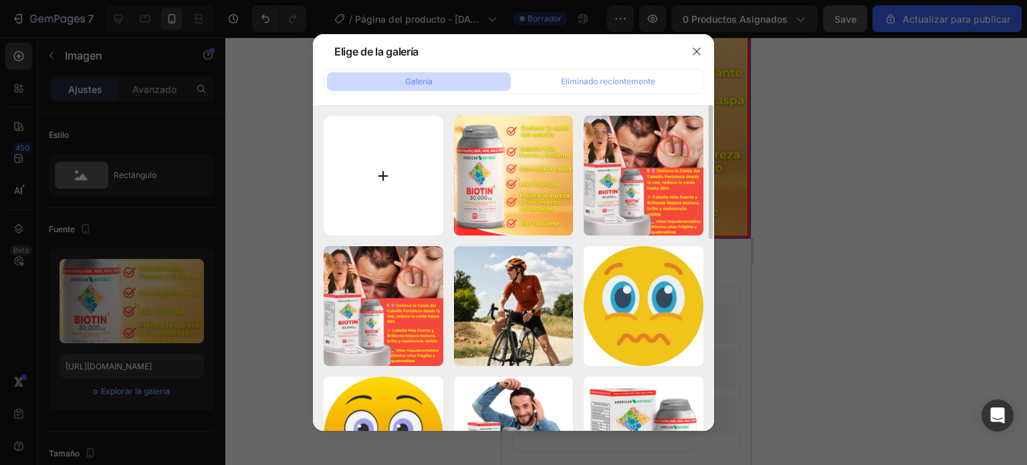
click at [388, 181] on input "file" at bounding box center [384, 176] width 120 height 120
type input "C:\fakepath\Dile ADIÓS a la CAIDA del CABELLO.png"
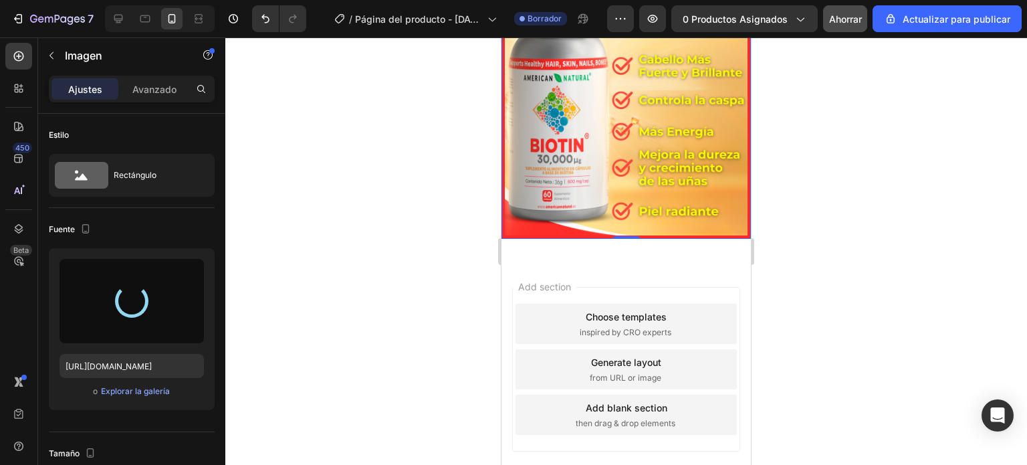
type input "https://cdn.shopify.com/s/files/1/0664/8912/2947/files/gempages_578817352406139…"
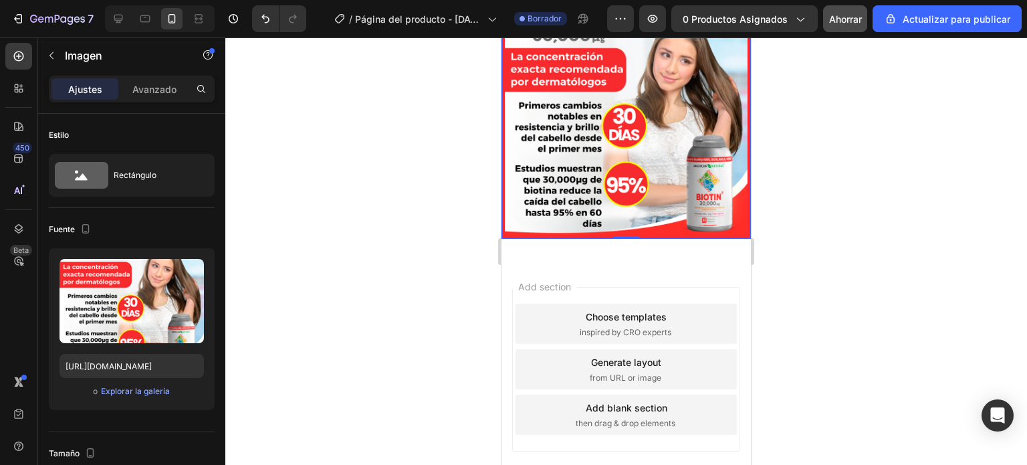
click at [455, 182] on div at bounding box center [626, 250] width 802 height 427
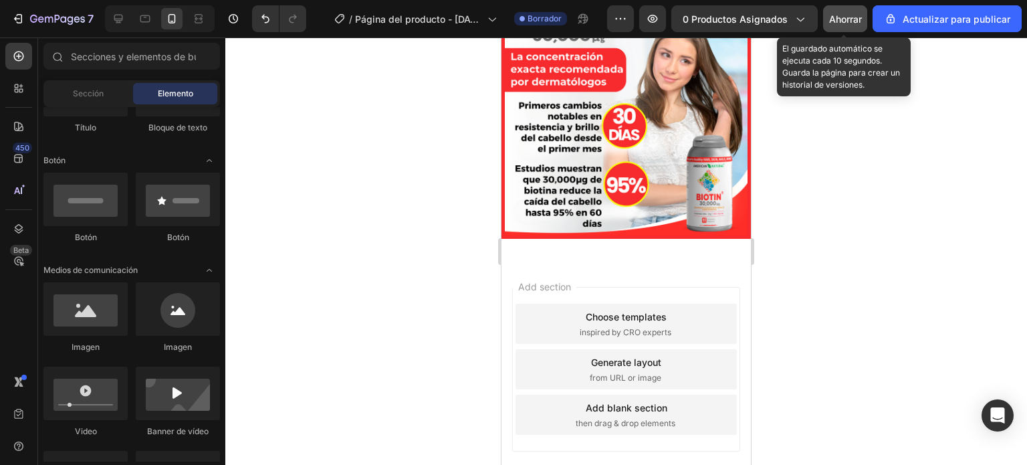
click at [858, 19] on font "Ahorrar" at bounding box center [845, 18] width 33 height 11
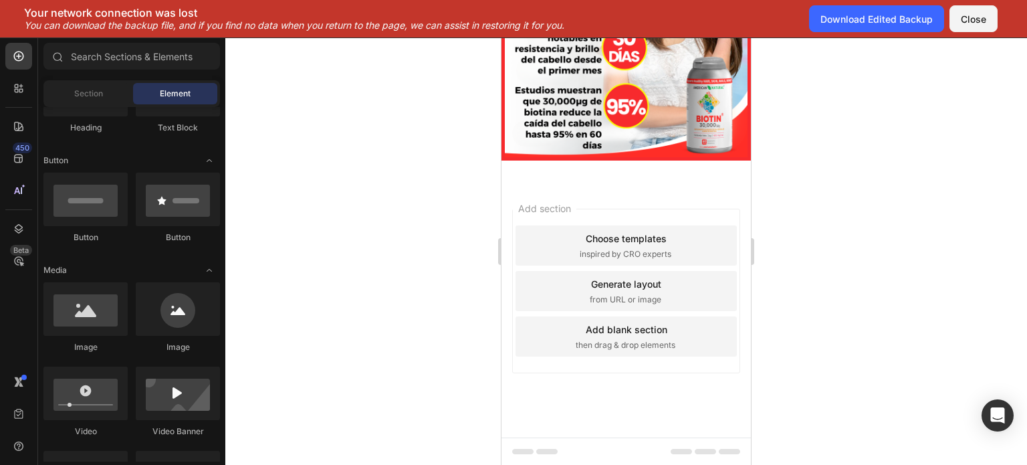
scroll to position [3256, 0]
click at [409, 173] on div at bounding box center [626, 250] width 802 height 427
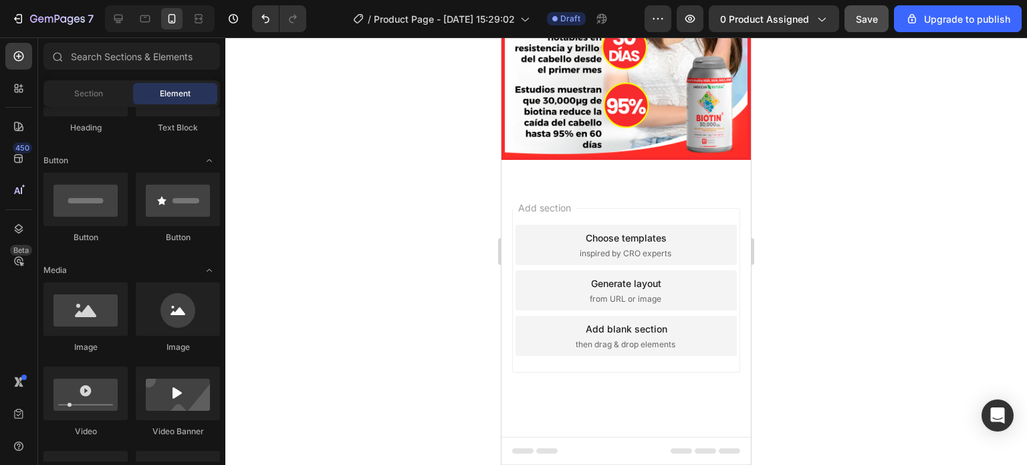
click at [386, 184] on div at bounding box center [626, 250] width 802 height 427
click at [79, 93] on span "Section" at bounding box center [88, 94] width 29 height 12
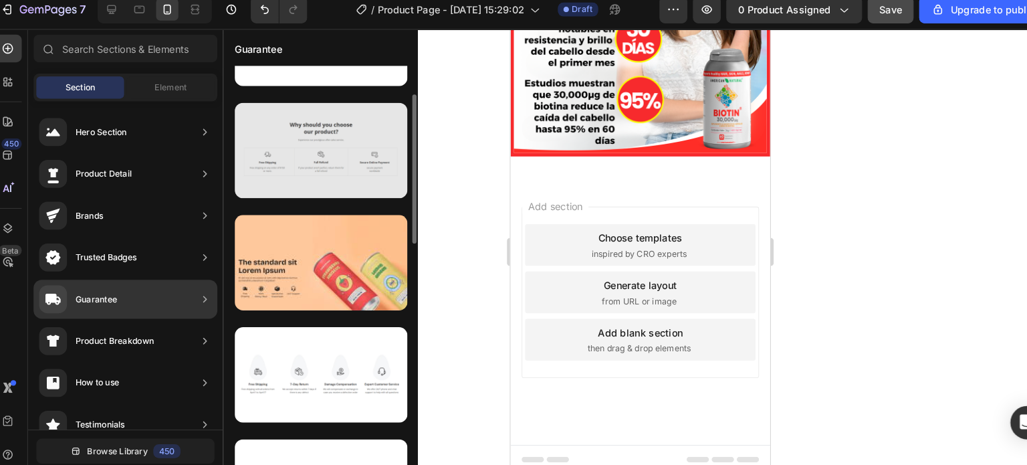
scroll to position [76, 0]
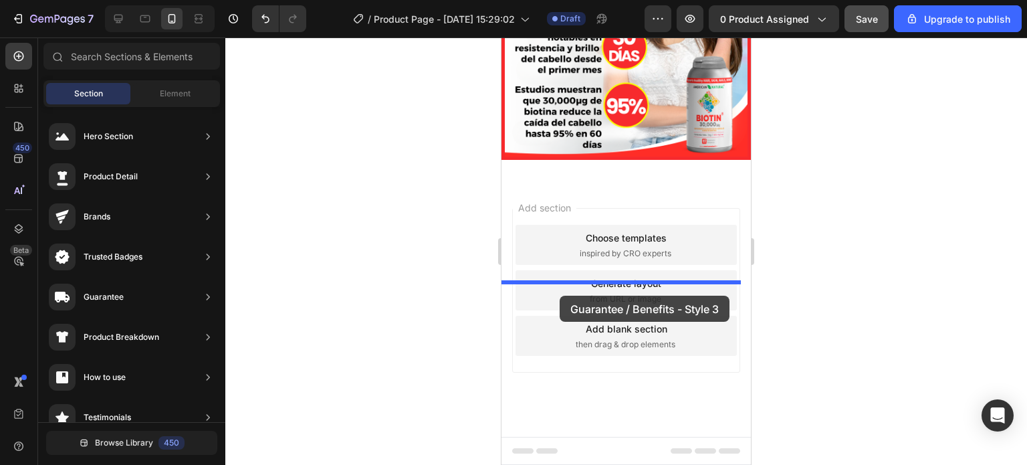
drag, startPoint x: 824, startPoint y: 208, endPoint x: 560, endPoint y: 296, distance: 278.4
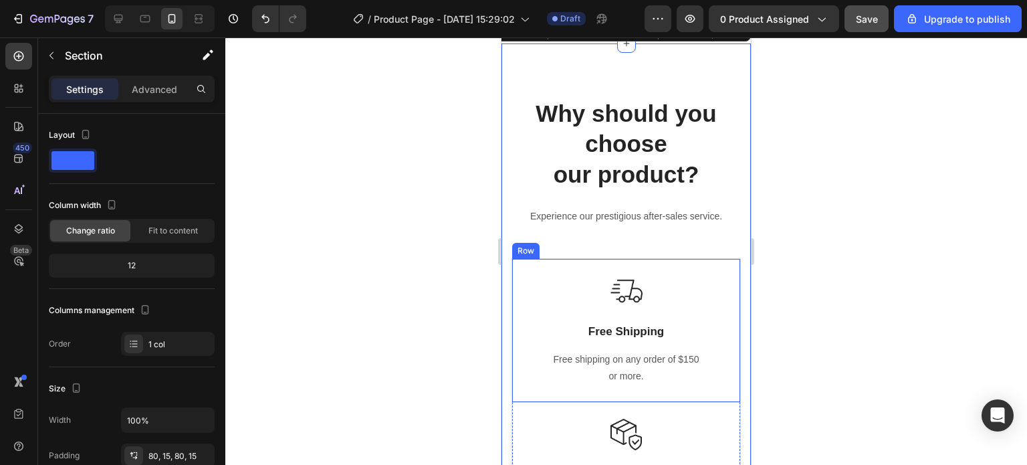
scroll to position [3318, 0]
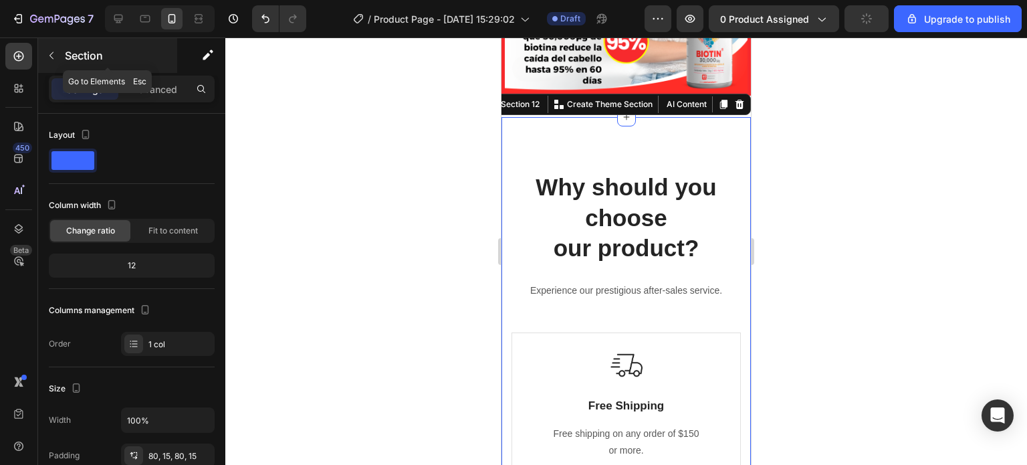
click at [52, 54] on icon "button" at bounding box center [51, 55] width 11 height 11
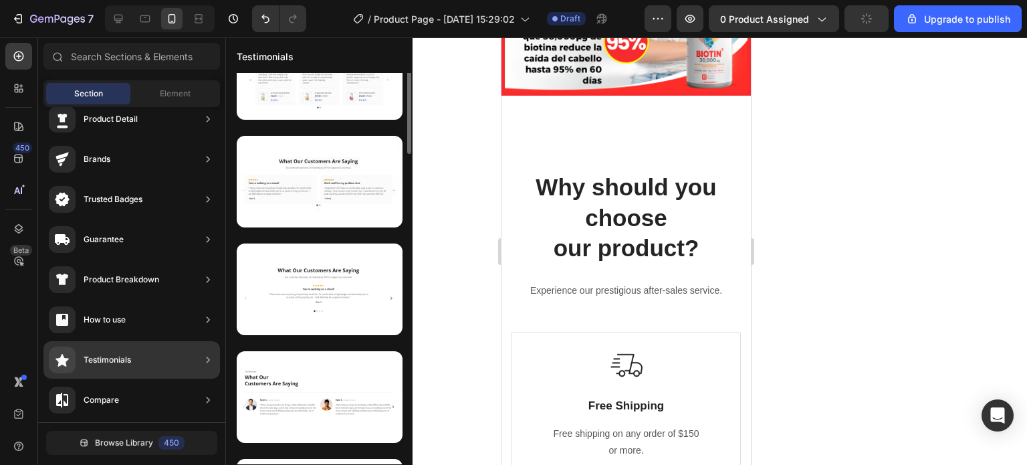
scroll to position [0, 0]
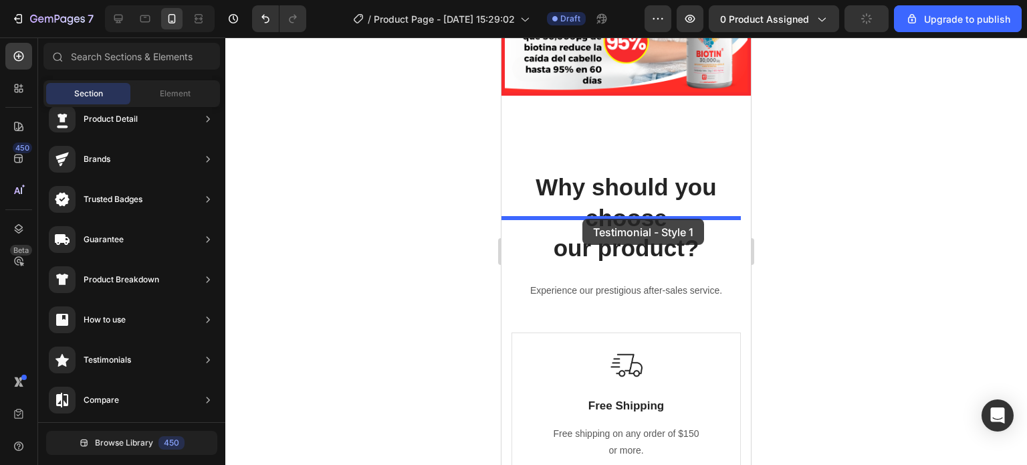
drag, startPoint x: 790, startPoint y: 167, endPoint x: 583, endPoint y: 219, distance: 213.7
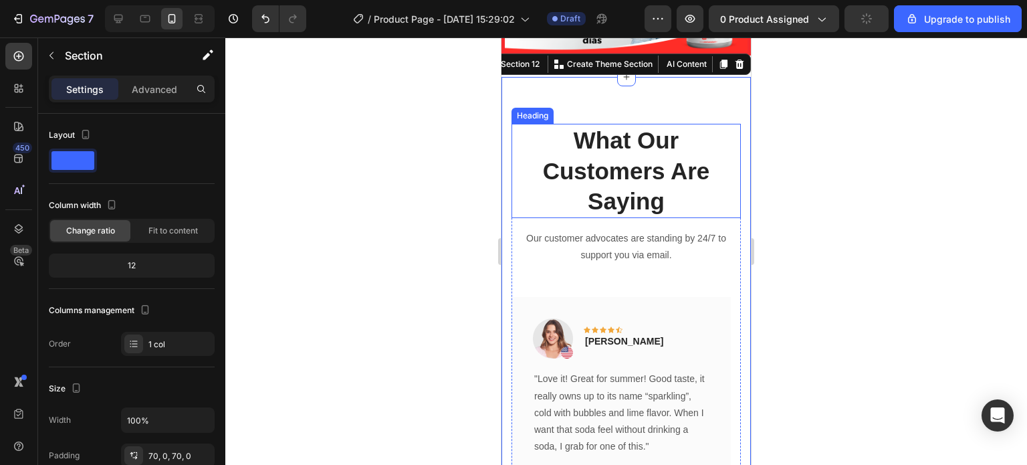
scroll to position [3452, 0]
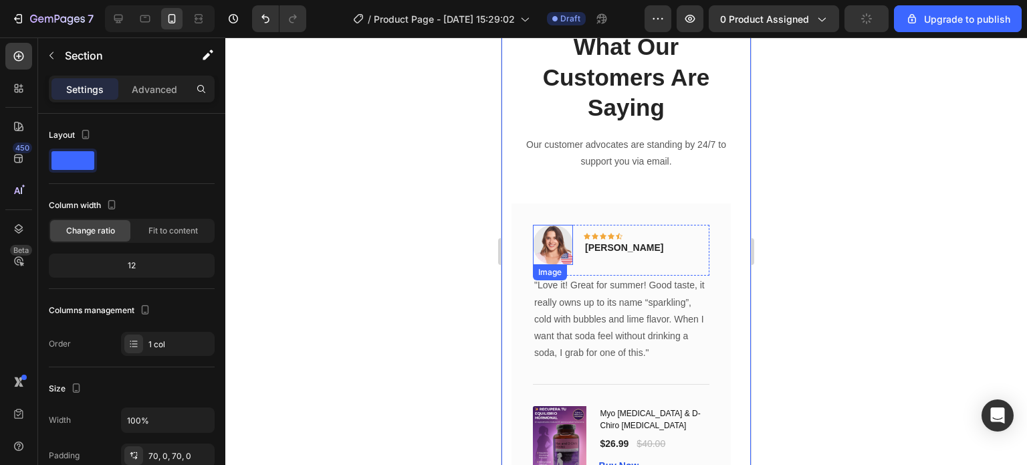
click at [562, 265] on img at bounding box center [553, 245] width 40 height 40
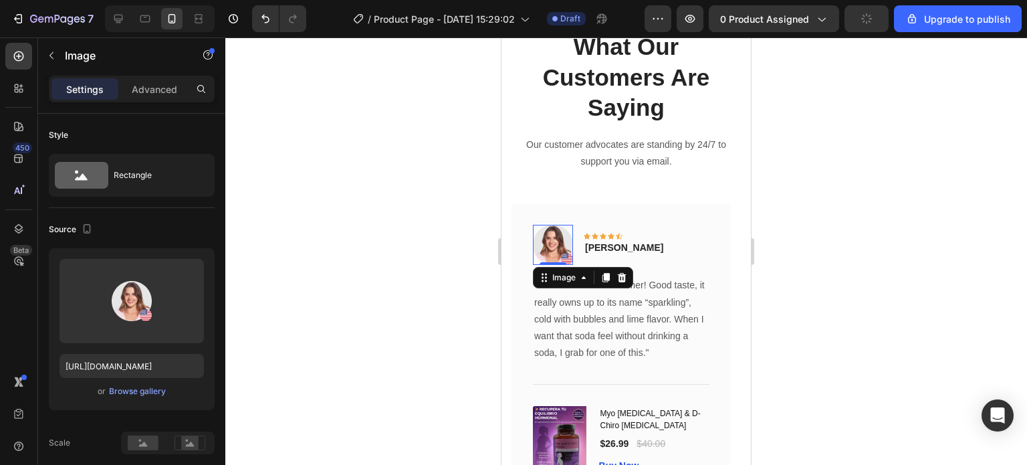
click at [403, 245] on div at bounding box center [626, 250] width 802 height 427
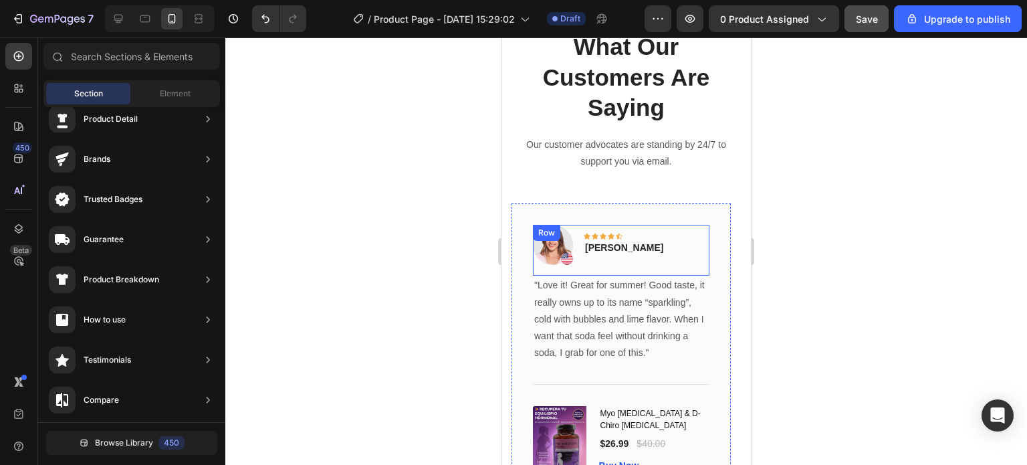
click at [825, 302] on div at bounding box center [626, 250] width 802 height 427
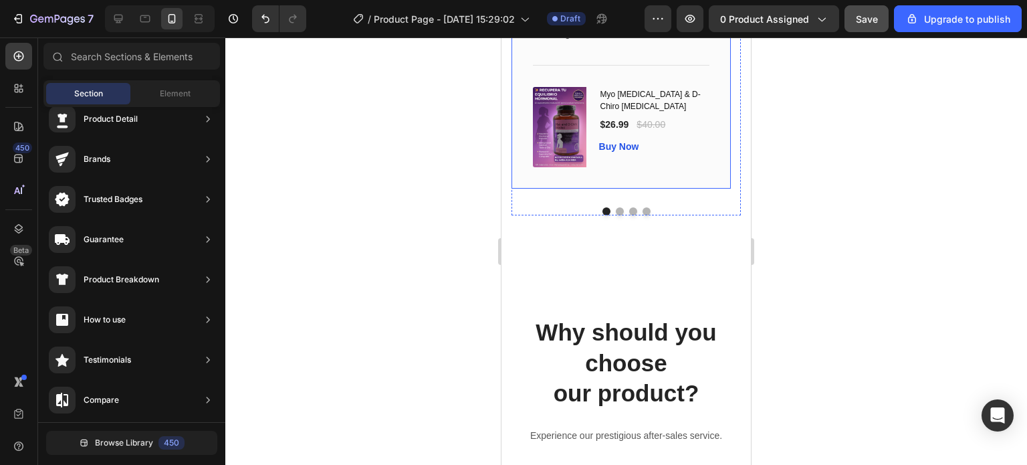
scroll to position [3786, 0]
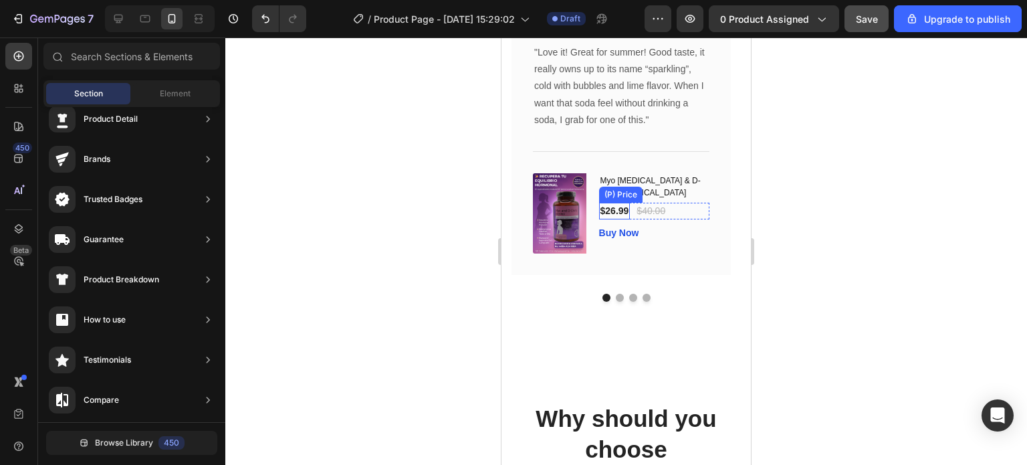
click at [629, 211] on div "$26.99" at bounding box center [614, 211] width 31 height 17
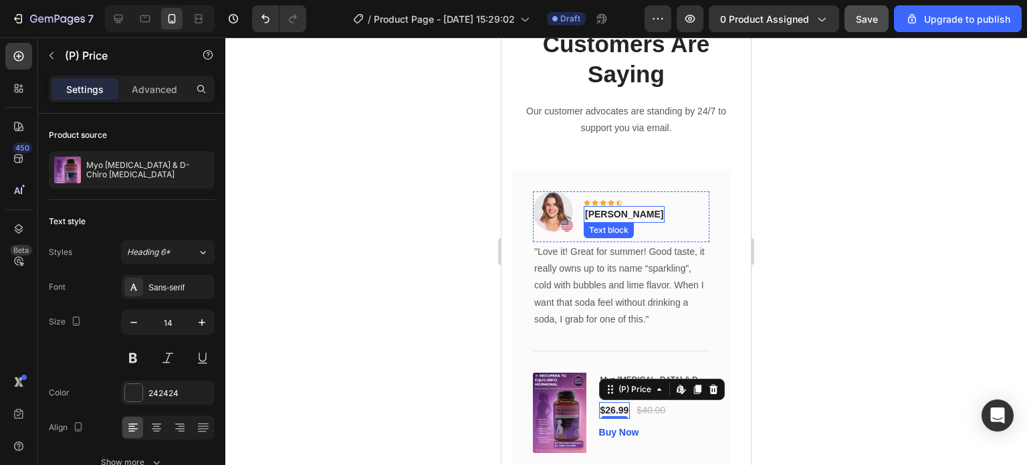
scroll to position [3652, 0]
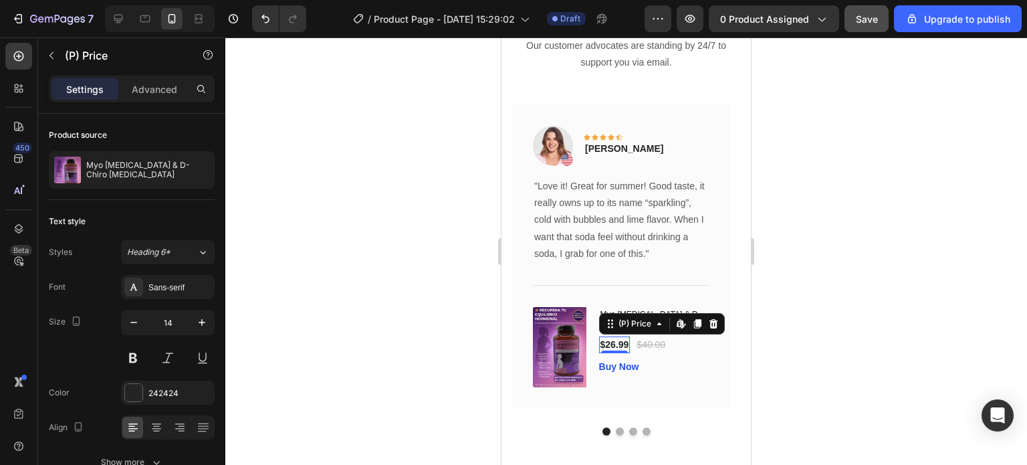
click at [342, 310] on div at bounding box center [626, 250] width 802 height 427
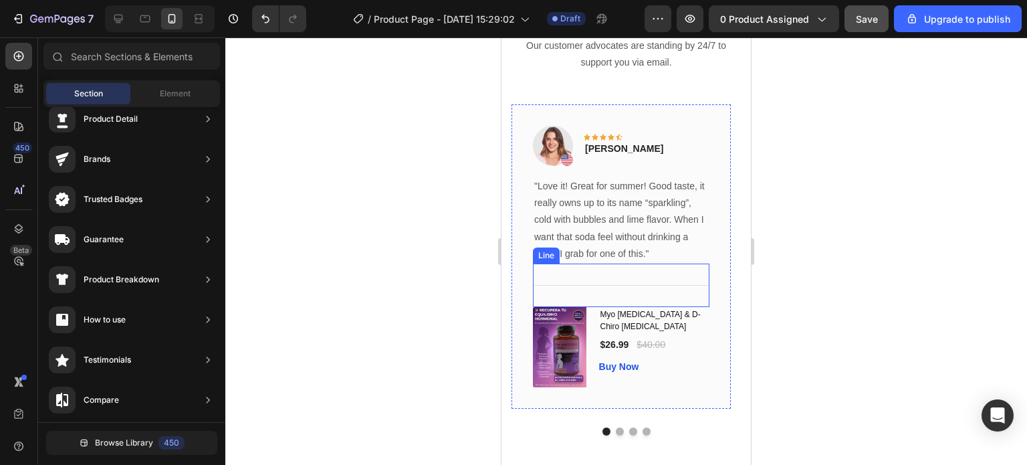
click at [656, 292] on div "Title Line" at bounding box center [621, 285] width 177 height 43
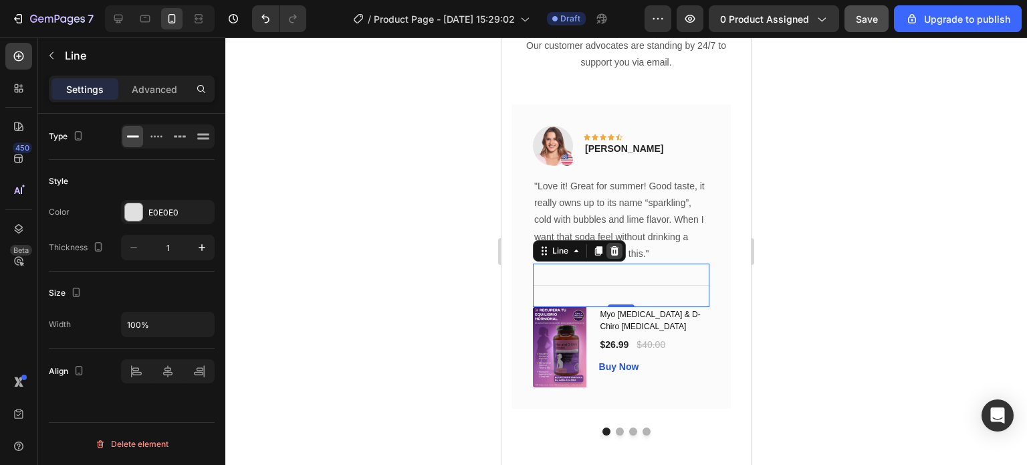
click at [616, 250] on icon at bounding box center [615, 250] width 9 height 9
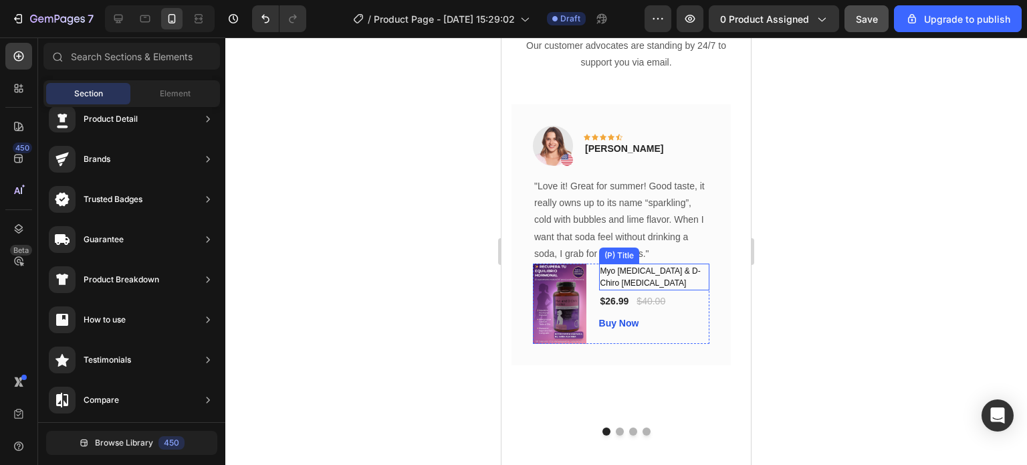
click at [678, 279] on h1 "Myo Inositol & D-Chiro Inositol" at bounding box center [654, 277] width 110 height 27
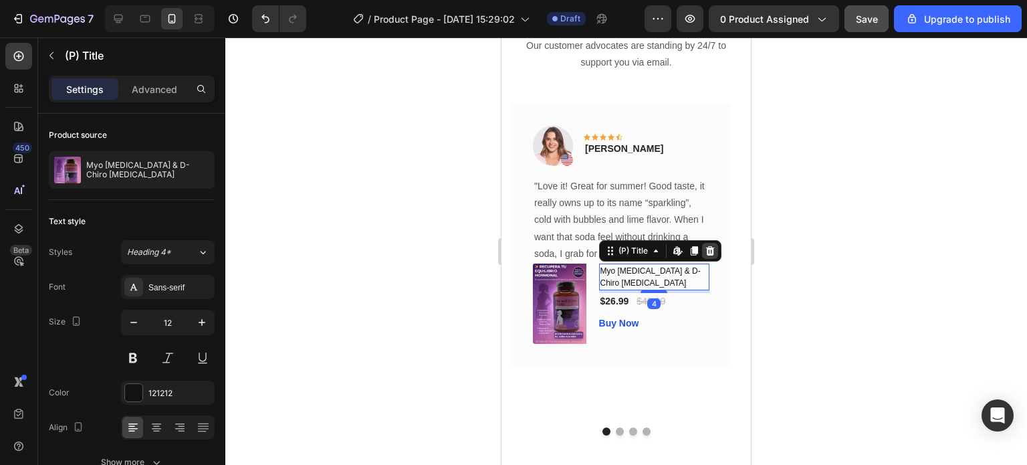
click at [710, 245] on icon at bounding box center [710, 250] width 11 height 11
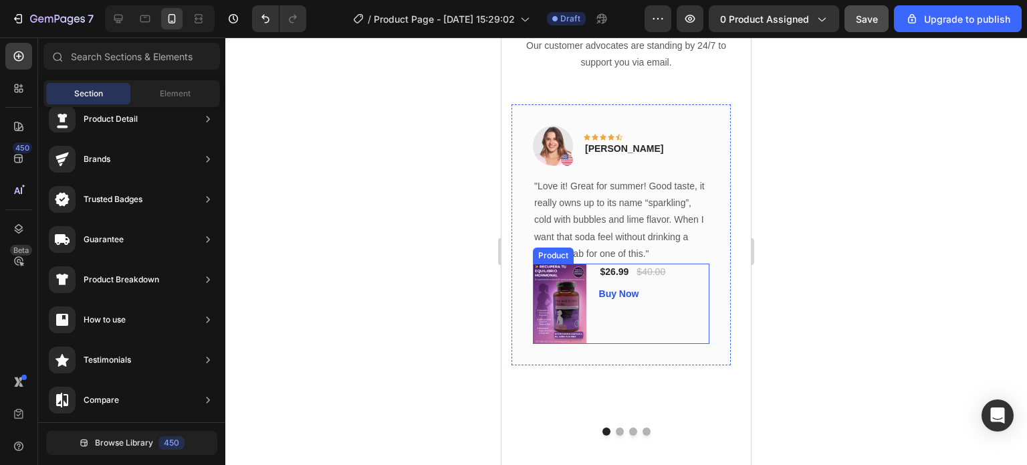
click at [693, 282] on div "$26.99 (P) Price (P) Price $40.00 (P) Price (P) Price Row Buy Now (P) Cart Butt…" at bounding box center [654, 304] width 110 height 80
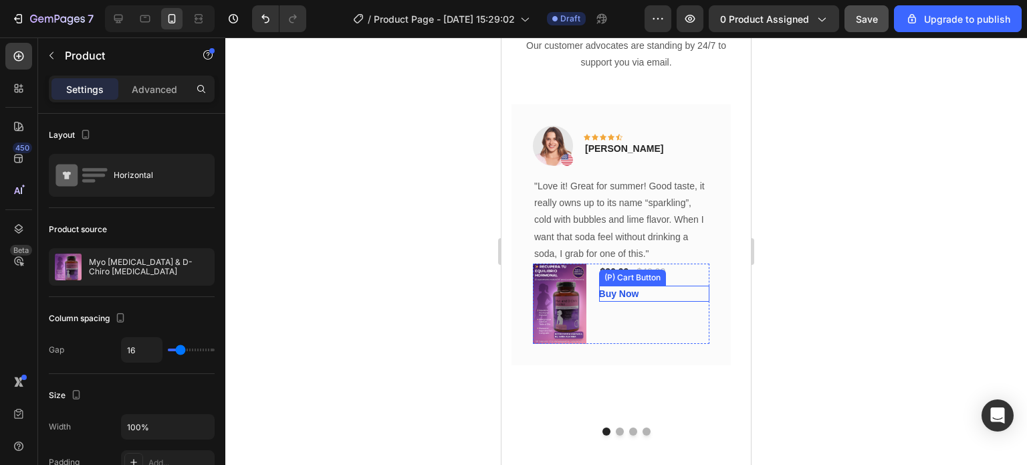
click at [693, 301] on div "$26.99 (P) Price (P) Price $40.00 (P) Price (P) Price Row Buy Now (P) Cart Butt…" at bounding box center [654, 304] width 110 height 80
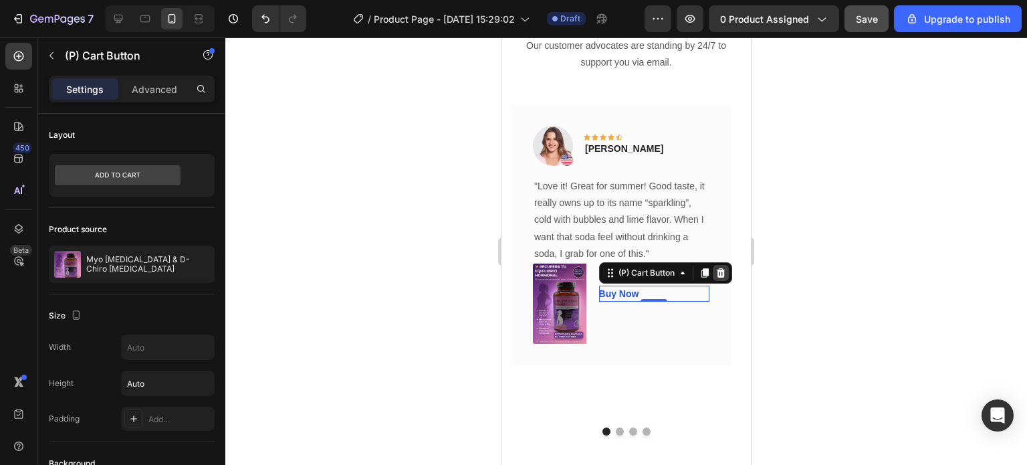
click at [725, 274] on icon at bounding box center [721, 273] width 11 height 11
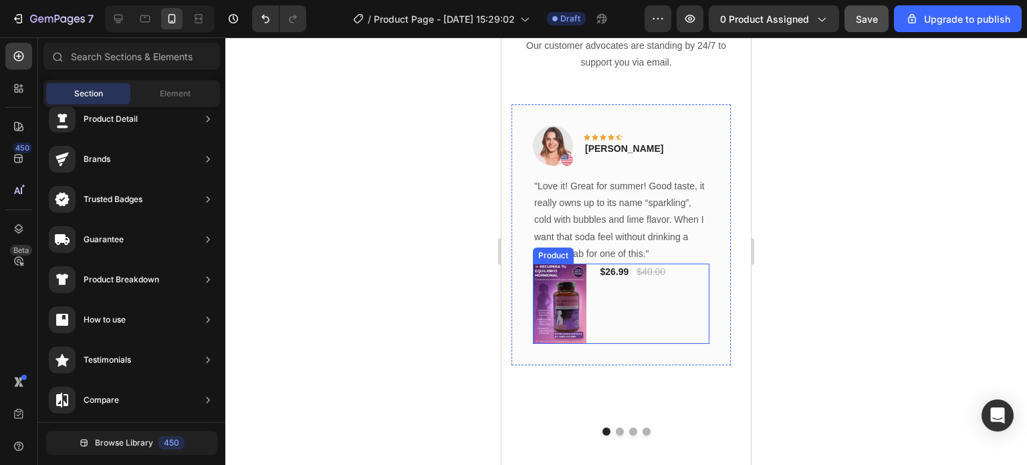
click at [601, 293] on div "$26.99 (P) Price (P) Price $40.00 (P) Price (P) Price Row" at bounding box center [654, 304] width 110 height 80
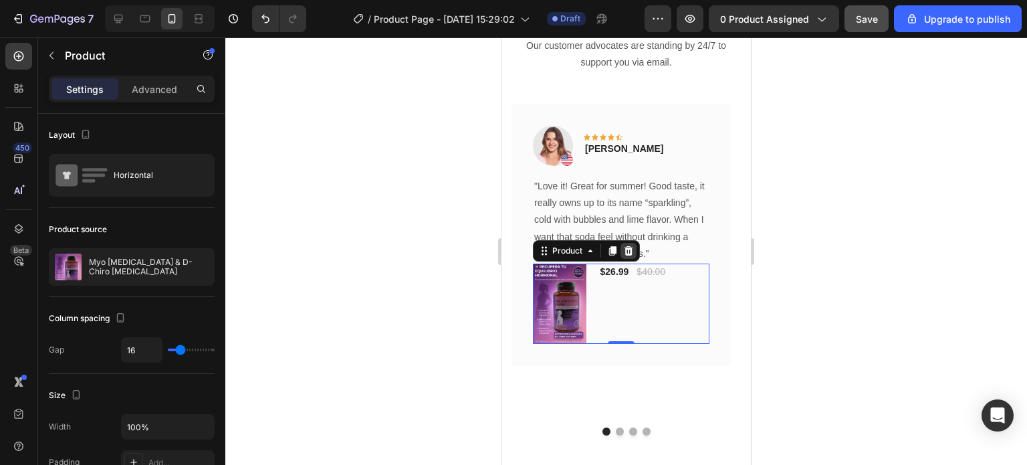
click at [629, 254] on icon at bounding box center [629, 250] width 9 height 9
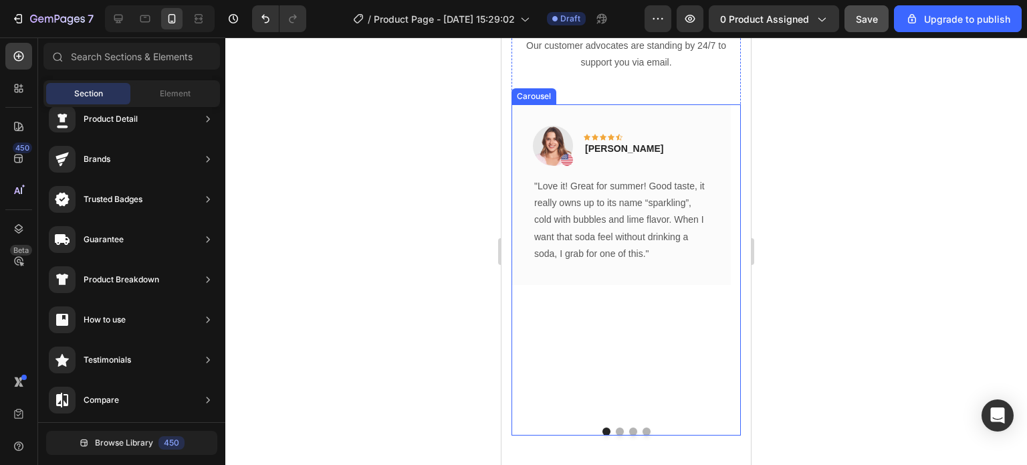
click at [616, 433] on button "Dot" at bounding box center [620, 431] width 8 height 8
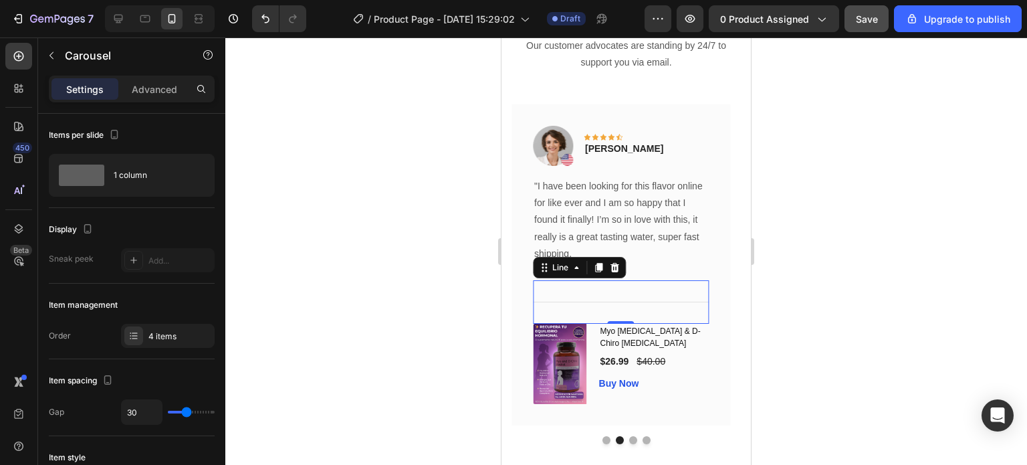
click at [692, 294] on div "Title Line 0" at bounding box center [621, 301] width 177 height 43
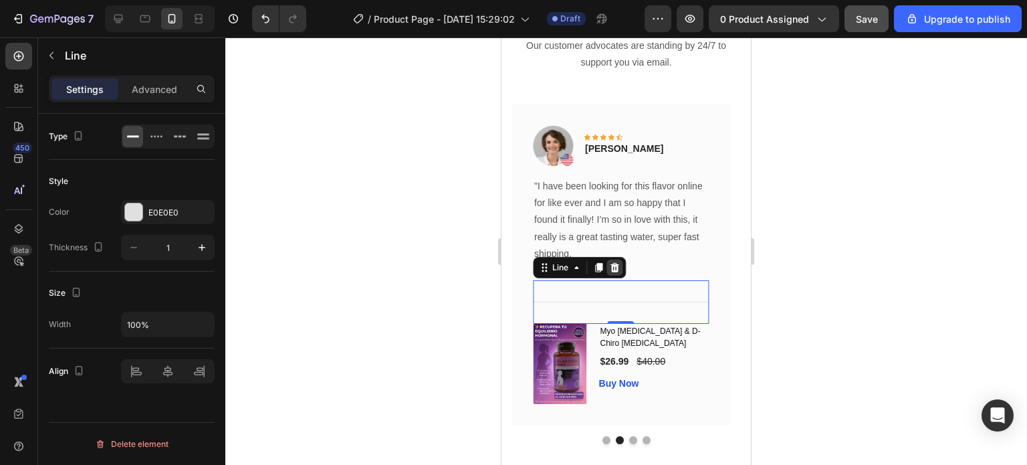
click at [616, 270] on icon at bounding box center [614, 267] width 9 height 9
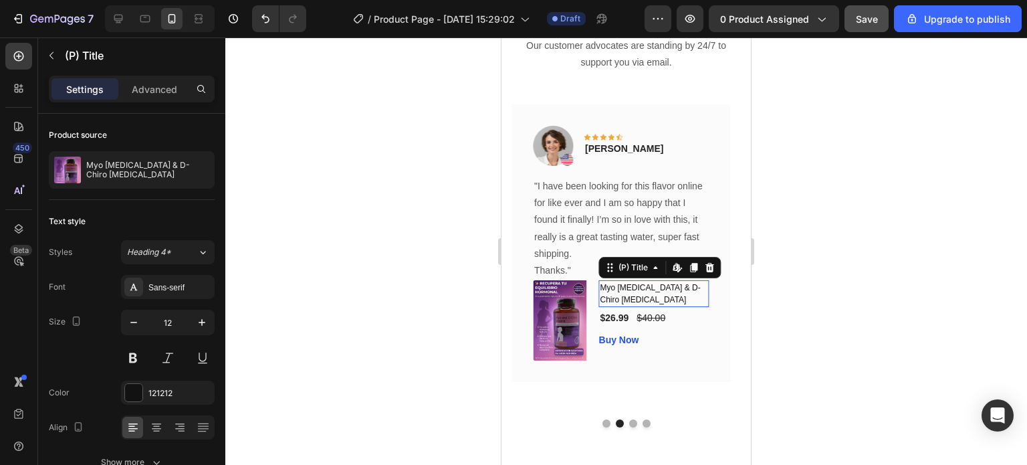
click at [704, 290] on h1 "Myo Inositol & D-Chiro Inositol" at bounding box center [654, 293] width 110 height 27
click at [715, 267] on icon at bounding box center [710, 267] width 11 height 11
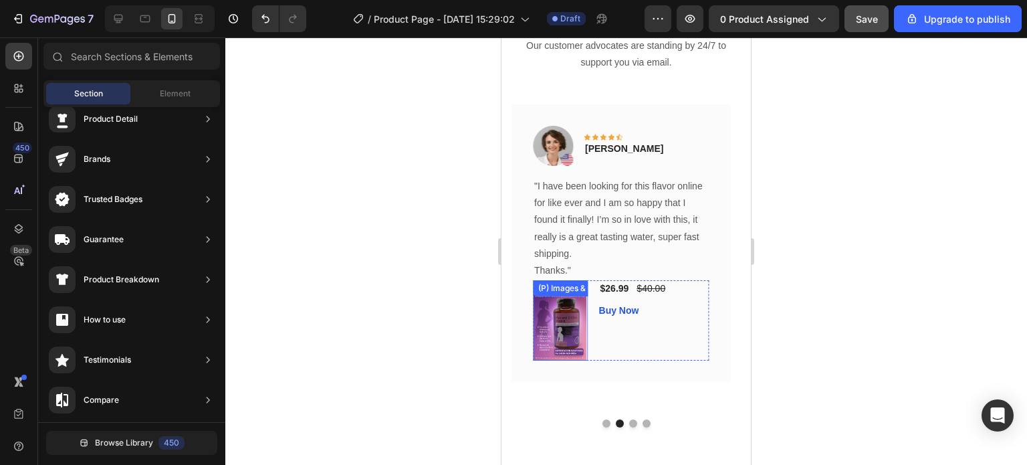
click at [559, 322] on img at bounding box center [560, 320] width 54 height 80
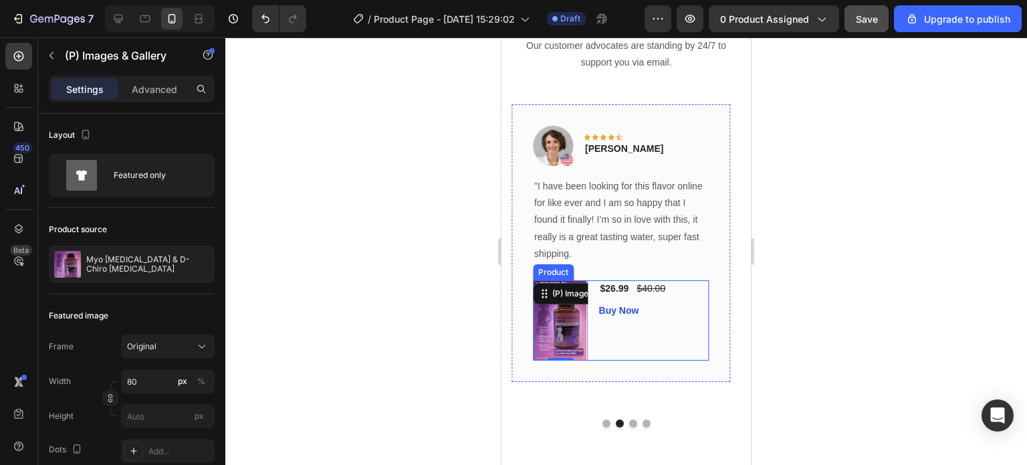
click at [655, 336] on div "$26.99 (P) Price (P) Price $40.00 (P) Price (P) Price Row Buy Now (P) Cart Butt…" at bounding box center [654, 320] width 110 height 80
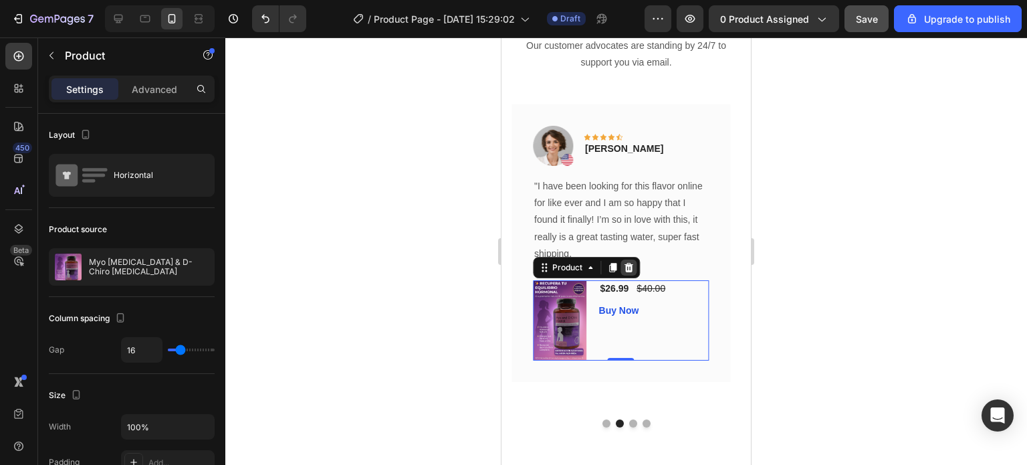
click at [632, 268] on icon at bounding box center [628, 267] width 11 height 11
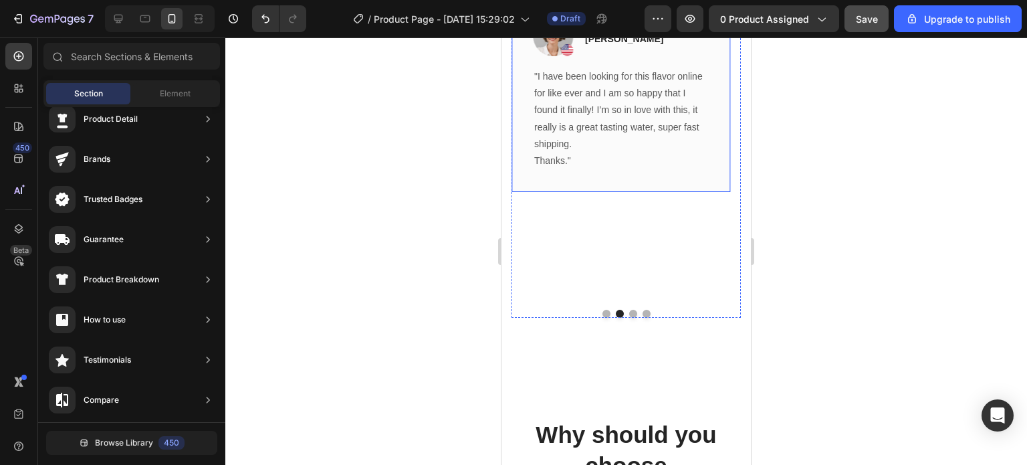
scroll to position [3719, 0]
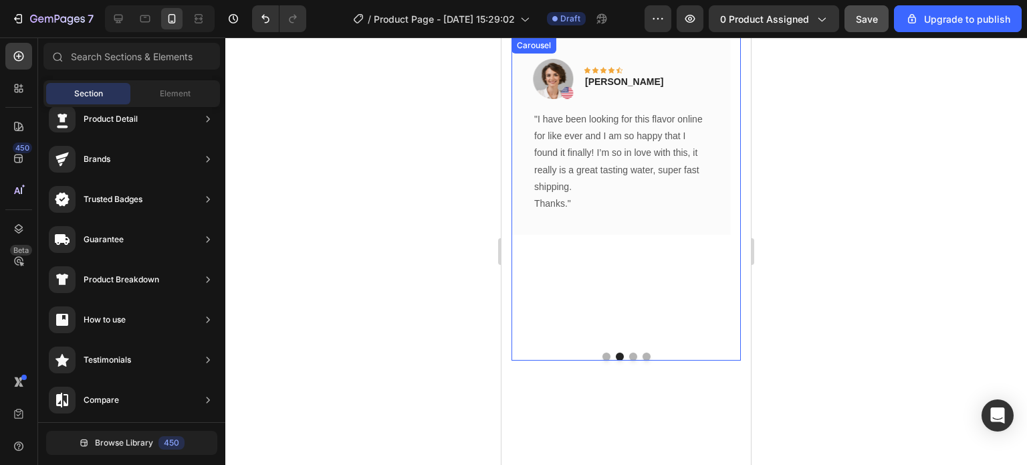
click at [600, 280] on div "Image Icon Icon Icon Icon Icon Row Olivia Rowse Text block Row "I have been loo…" at bounding box center [621, 189] width 219 height 304
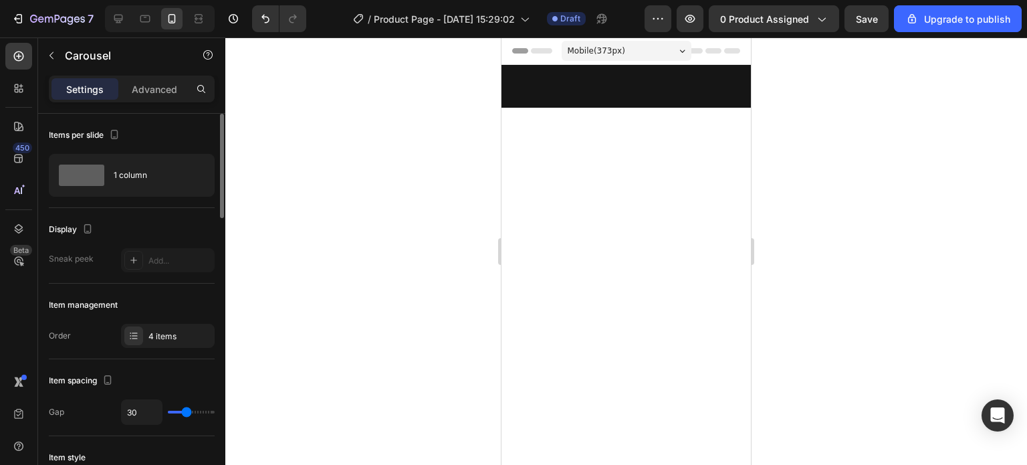
scroll to position [3719, 0]
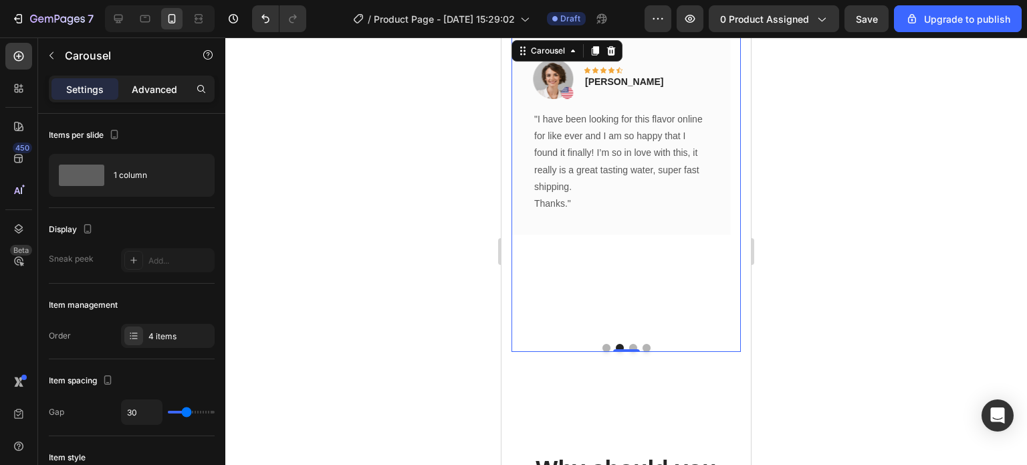
click at [149, 93] on p "Advanced" at bounding box center [154, 89] width 45 height 14
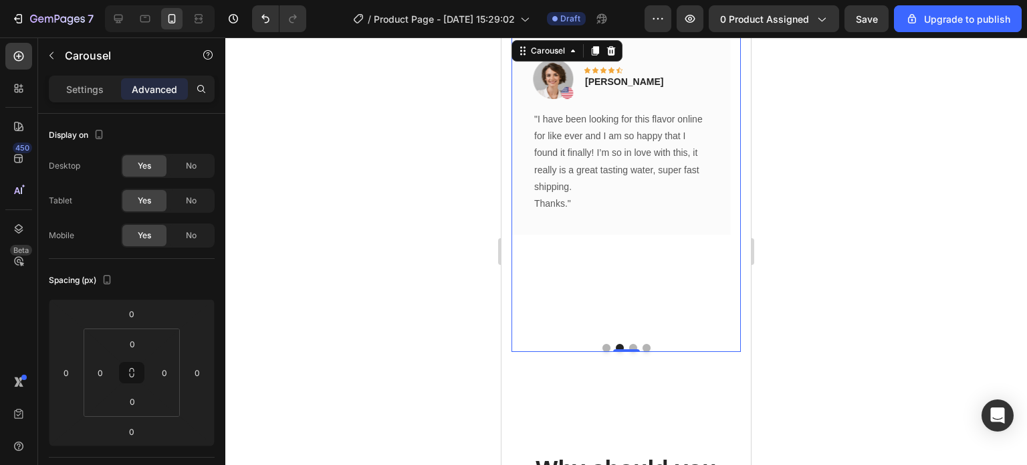
click at [418, 259] on div at bounding box center [626, 250] width 802 height 427
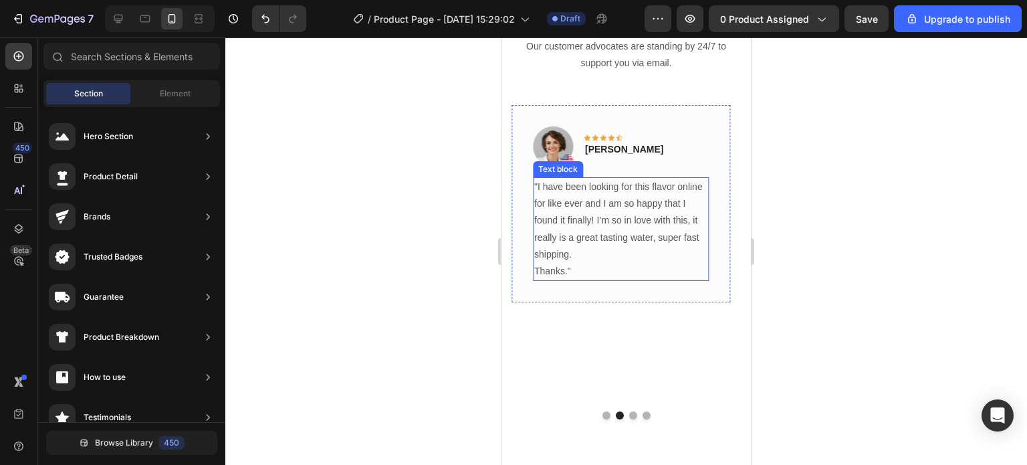
scroll to position [3652, 0]
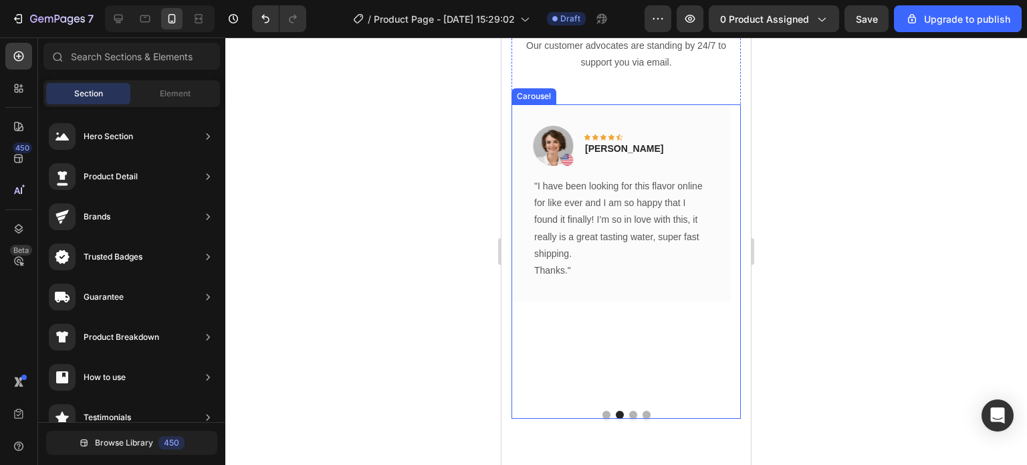
click at [589, 364] on div "Image Icon Icon Icon Icon Icon Row [PERSON_NAME] Text block Row "I have been lo…" at bounding box center [621, 252] width 219 height 296
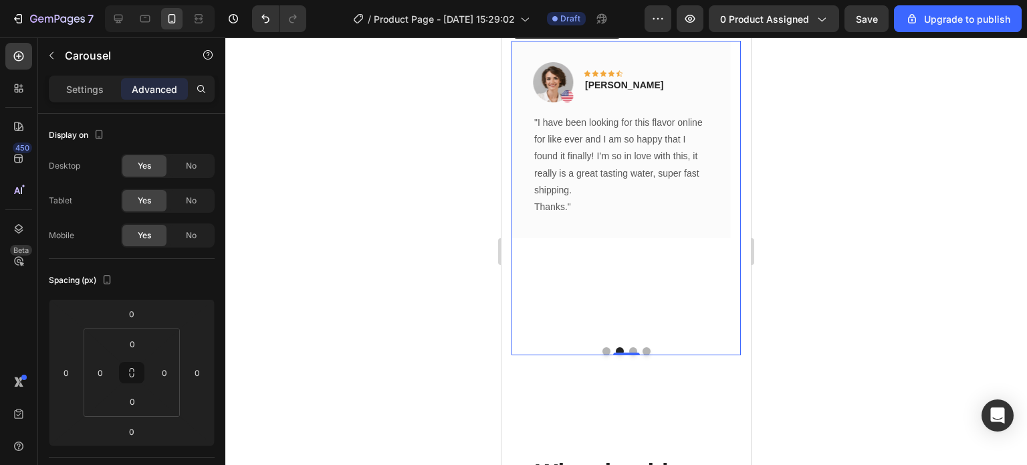
scroll to position [3719, 0]
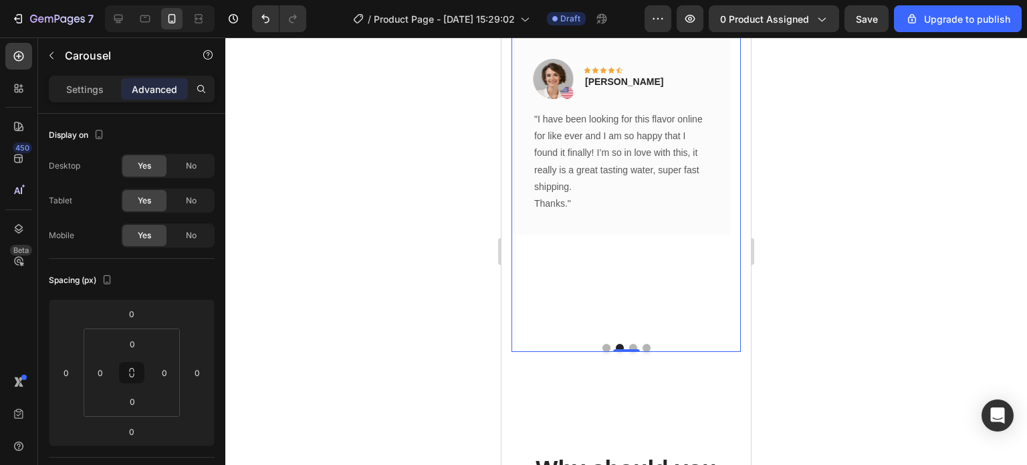
click at [595, 278] on div "Image Icon Icon Icon Icon Icon Row [PERSON_NAME] Text block Row "I have been lo…" at bounding box center [621, 185] width 219 height 296
click at [444, 357] on div at bounding box center [626, 250] width 802 height 427
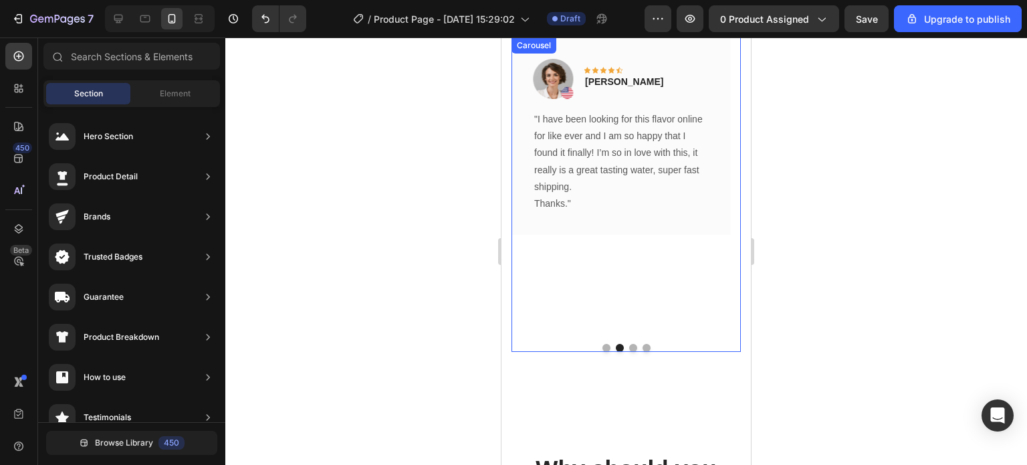
click at [414, 280] on div at bounding box center [626, 250] width 802 height 427
click at [634, 328] on div "Image Icon Icon Icon Icon Icon Row [PERSON_NAME] Text block Row "I have been lo…" at bounding box center [621, 185] width 219 height 296
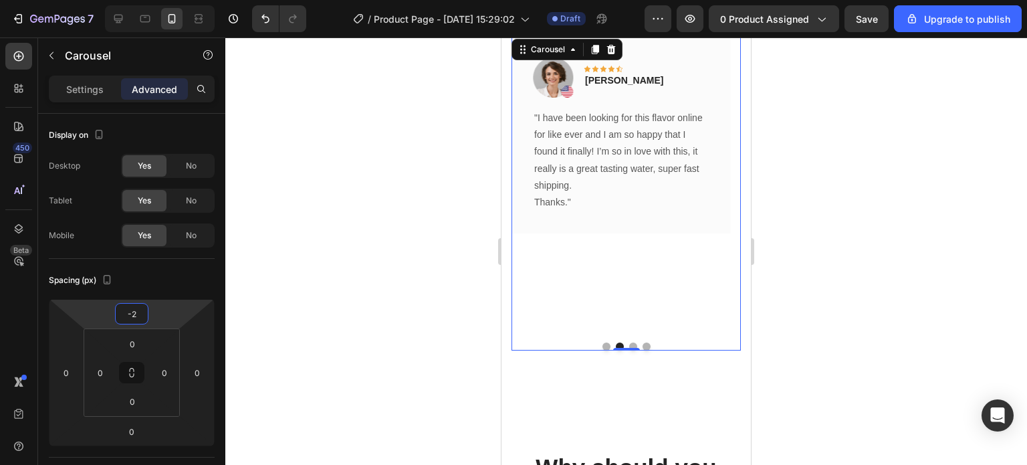
type input "4"
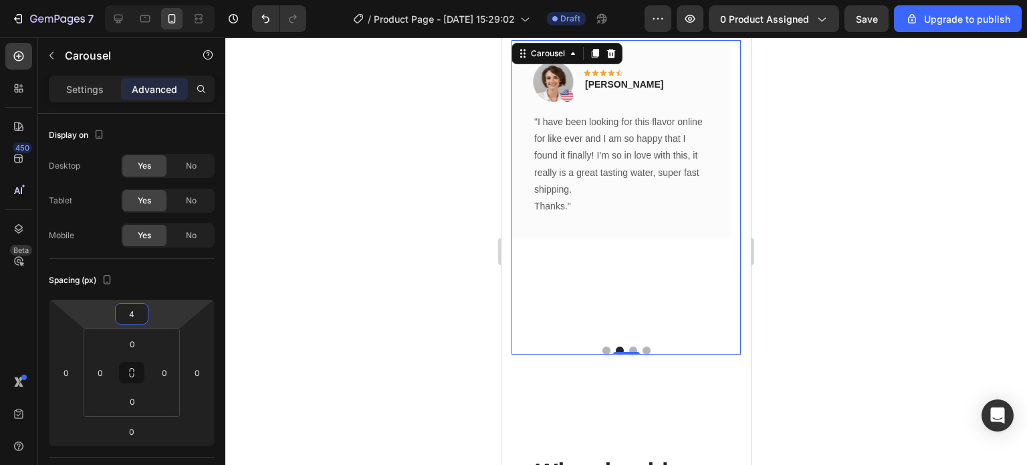
drag, startPoint x: 152, startPoint y: 324, endPoint x: 163, endPoint y: 322, distance: 11.5
click at [163, 0] on html "7 / Product Page - [DATE] 15:29:02 Draft Preview 0 product assigned Save Upgrad…" at bounding box center [513, 0] width 1027 height 0
click at [132, 318] on input "4" at bounding box center [131, 314] width 27 height 20
drag, startPoint x: 132, startPoint y: 318, endPoint x: 121, endPoint y: 320, distance: 10.9
click at [121, 320] on input "4" at bounding box center [131, 314] width 27 height 20
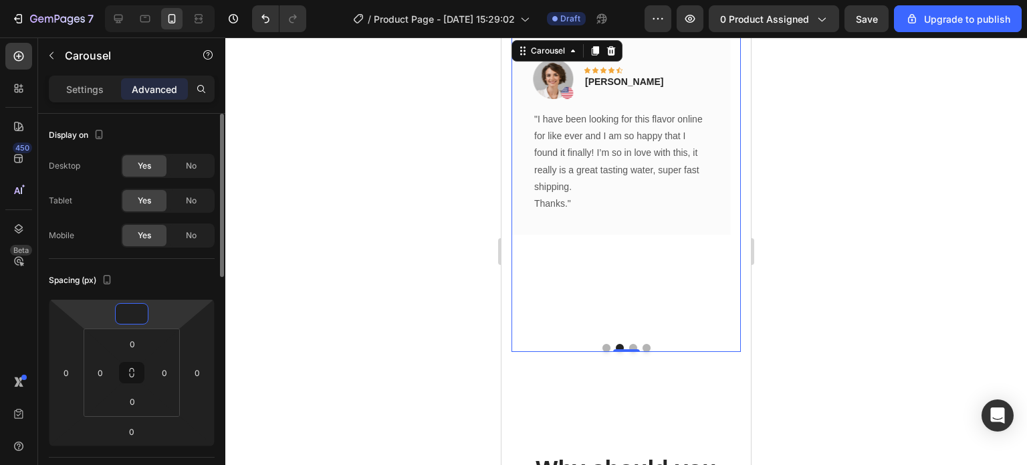
type input "0"
drag, startPoint x: 382, startPoint y: 296, endPoint x: 364, endPoint y: 305, distance: 20.0
click at [382, 295] on div at bounding box center [626, 250] width 802 height 427
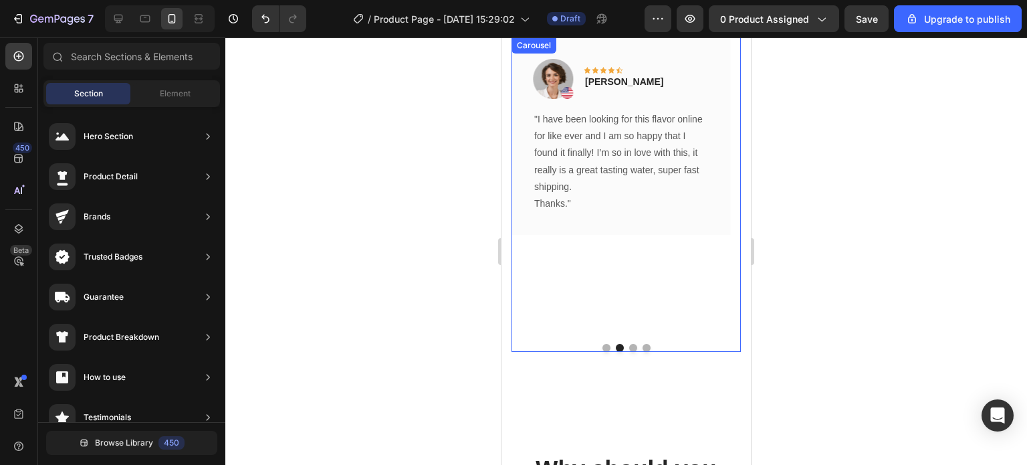
click at [599, 308] on div "Image Icon Icon Icon Icon Icon Row Olivia Rowse Text block Row "I have been loo…" at bounding box center [621, 185] width 219 height 296
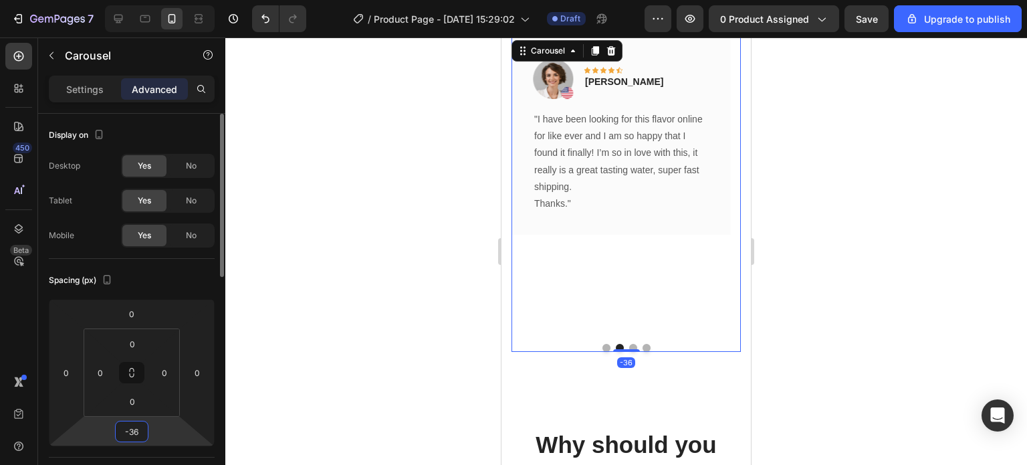
click at [158, 0] on html "7 / Product Page - Aug 25, 15:29:02 Draft Preview 0 product assigned Save Upgra…" at bounding box center [513, 0] width 1027 height 0
type input "-2"
type input "0"
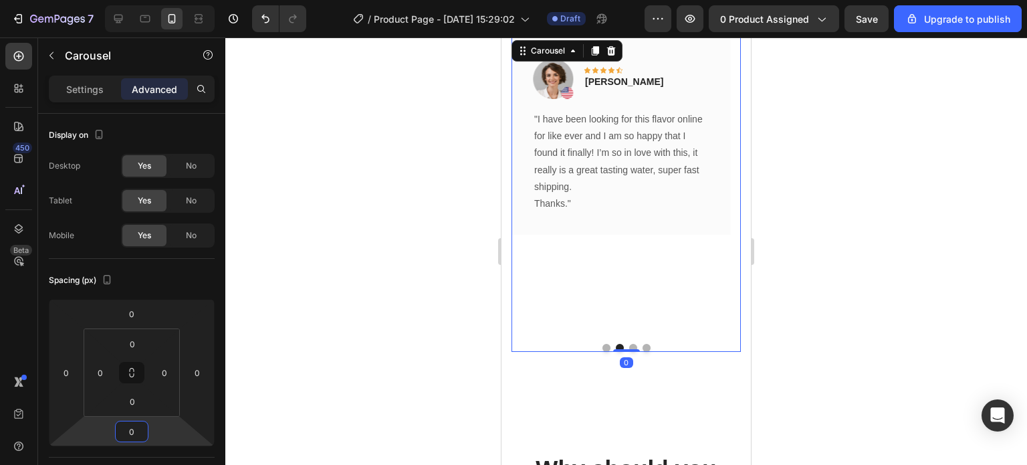
click at [407, 298] on div at bounding box center [626, 250] width 802 height 427
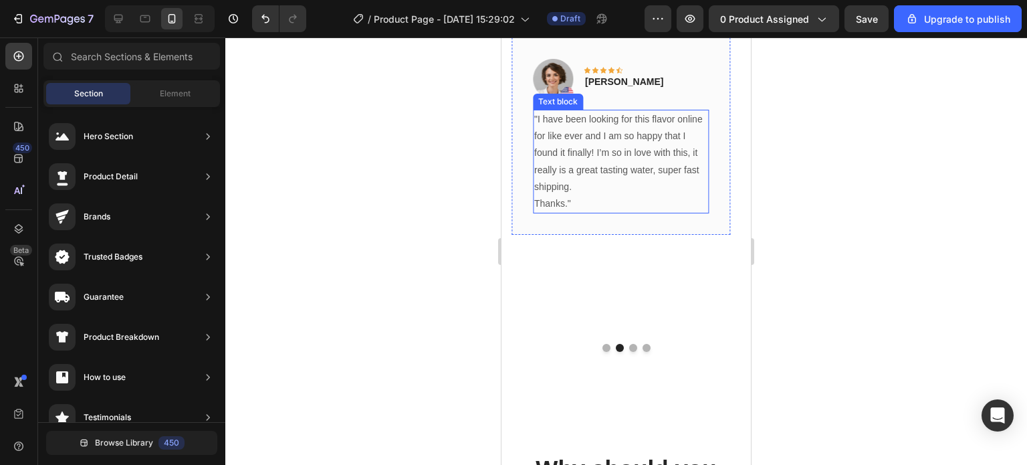
click at [581, 210] on p "Thanks."" at bounding box center [621, 203] width 174 height 17
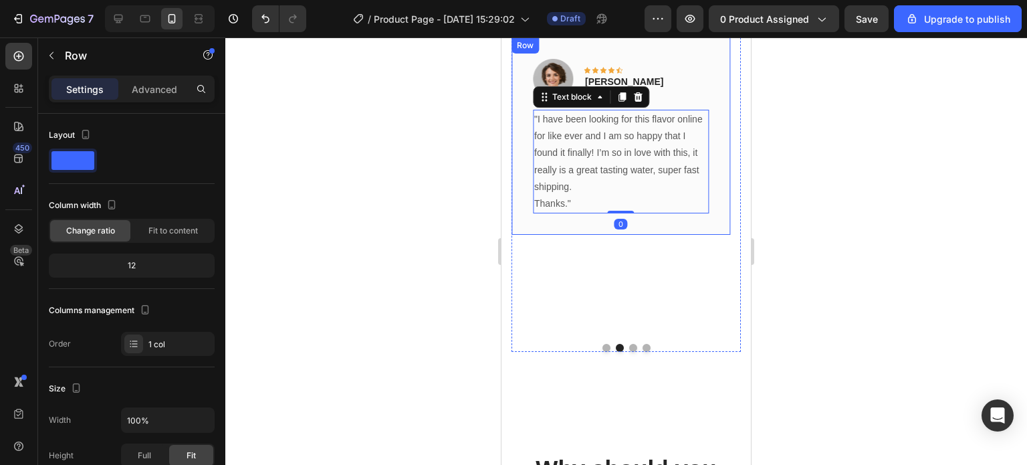
click at [570, 221] on div "Image Icon Icon Icon Icon Icon Row Olivia Rowse Text block Row "I have been loo…" at bounding box center [621, 135] width 219 height 197
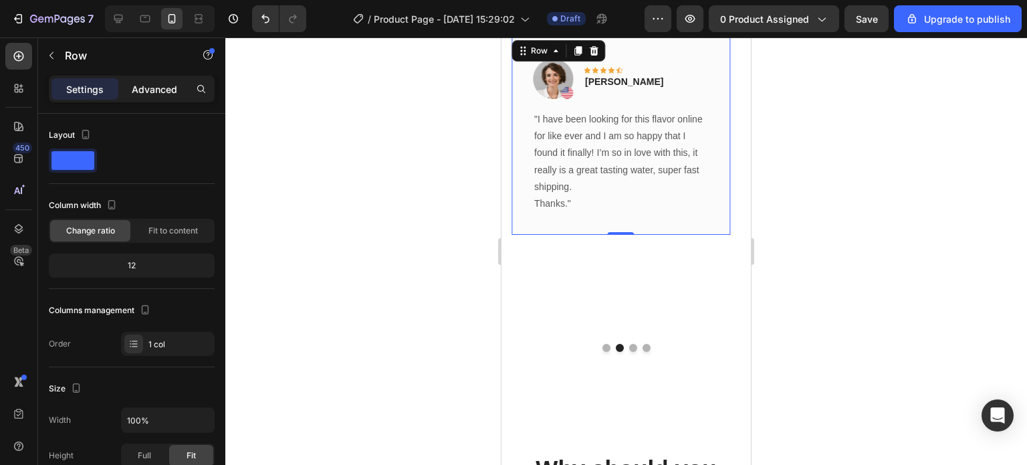
click at [158, 96] on div "Advanced" at bounding box center [154, 88] width 67 height 21
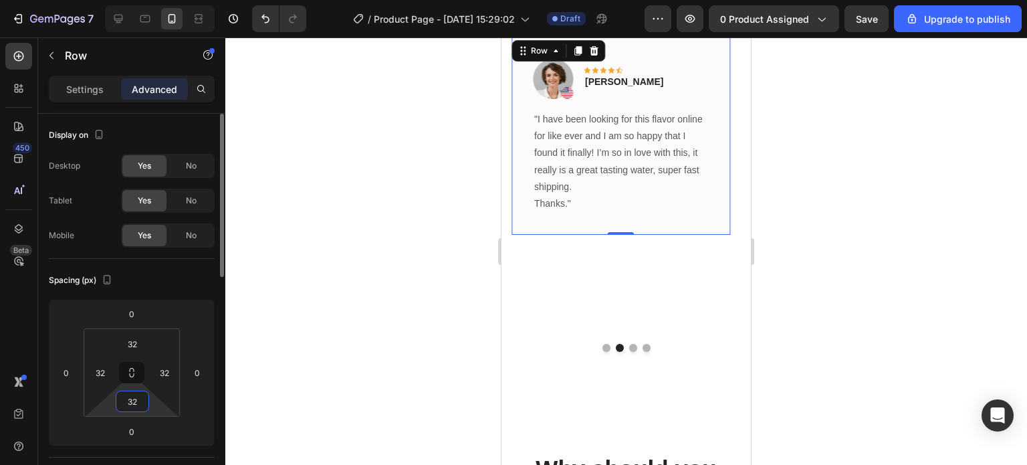
click at [137, 400] on input "32" at bounding box center [132, 401] width 27 height 20
type input "0"
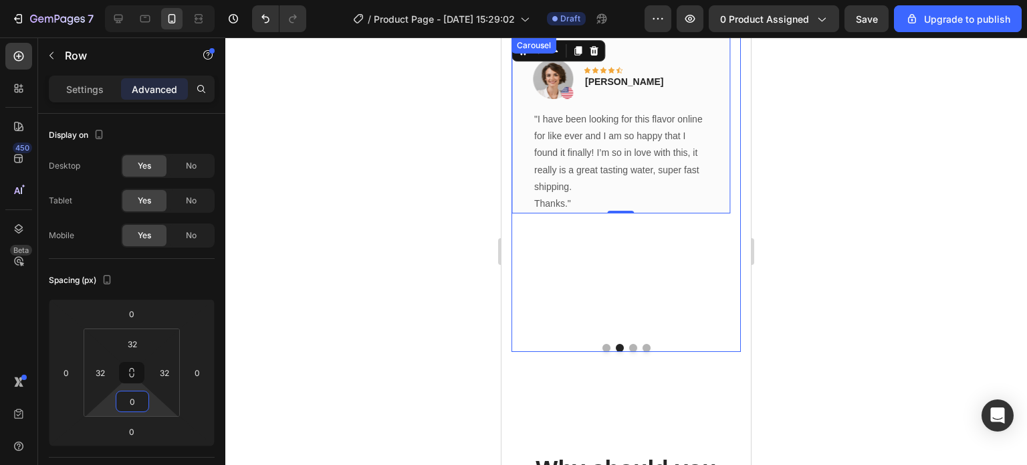
click at [566, 309] on div "Image Icon Icon Icon Icon Icon Row Olivia Rowse Text block Row "I have been loo…" at bounding box center [621, 185] width 219 height 296
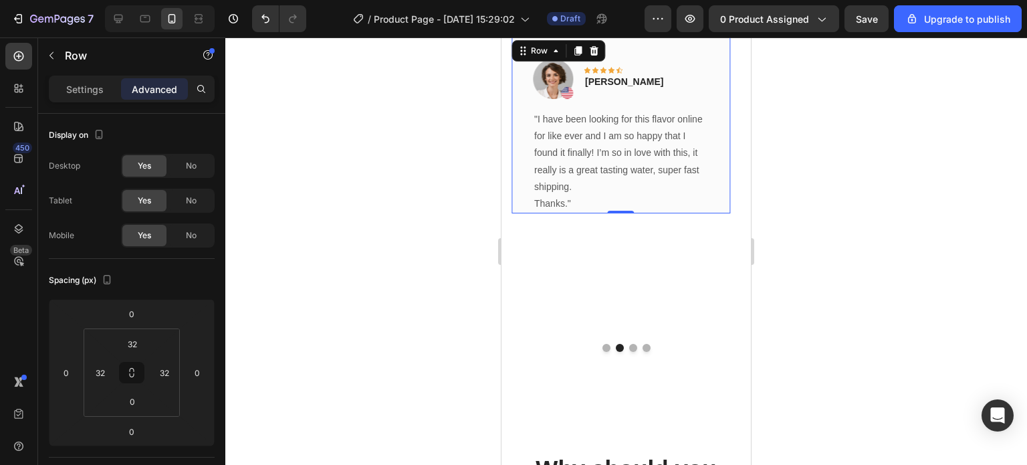
click at [514, 180] on div "Image Icon Icon Icon Icon Icon Row Olivia Rowse Text block Row "I have been loo…" at bounding box center [621, 125] width 219 height 176
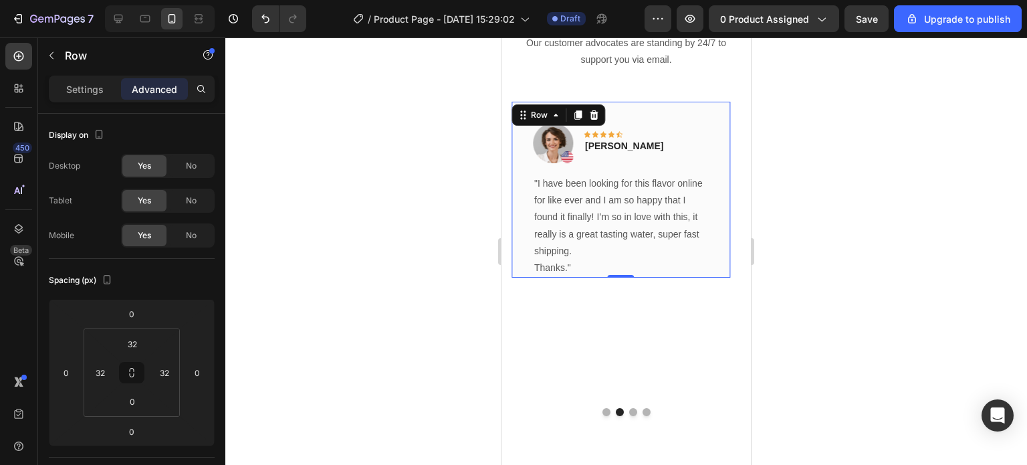
scroll to position [3652, 0]
drag, startPoint x: 628, startPoint y: 278, endPoint x: 635, endPoint y: 249, distance: 29.7
click at [635, 249] on div "Image Icon Icon Icon Icon Icon Row Olivia Rowse Text block Row "I have been loo…" at bounding box center [621, 192] width 219 height 176
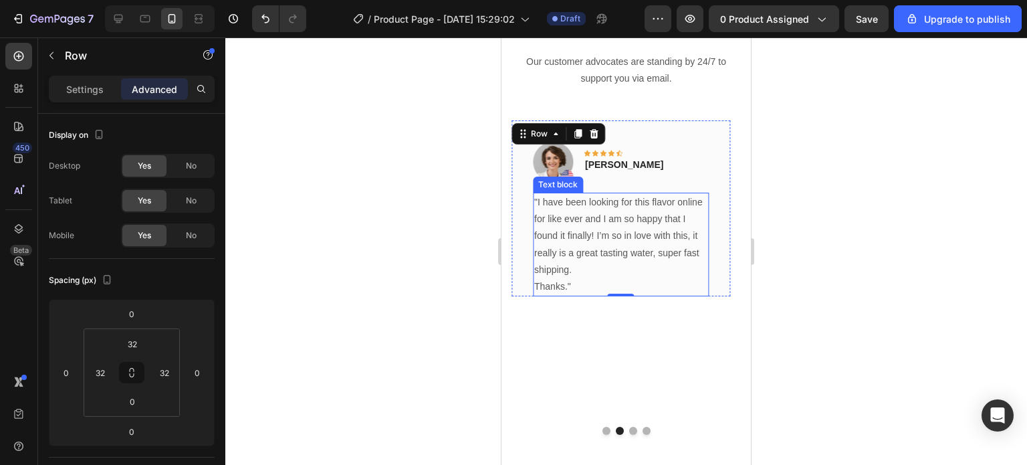
scroll to position [3585, 0]
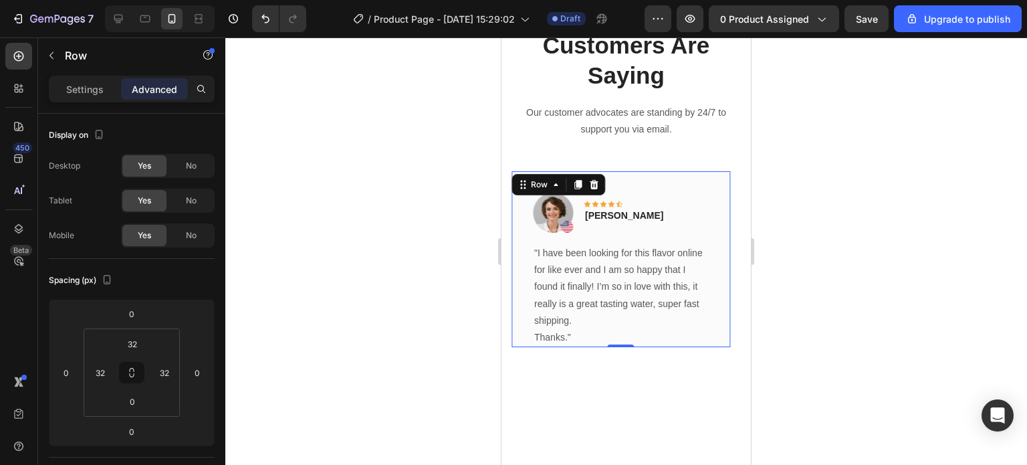
click at [674, 181] on div "Image Icon Icon Icon Icon Icon Row Olivia Rowse Text block Row "I have been loo…" at bounding box center [621, 259] width 219 height 176
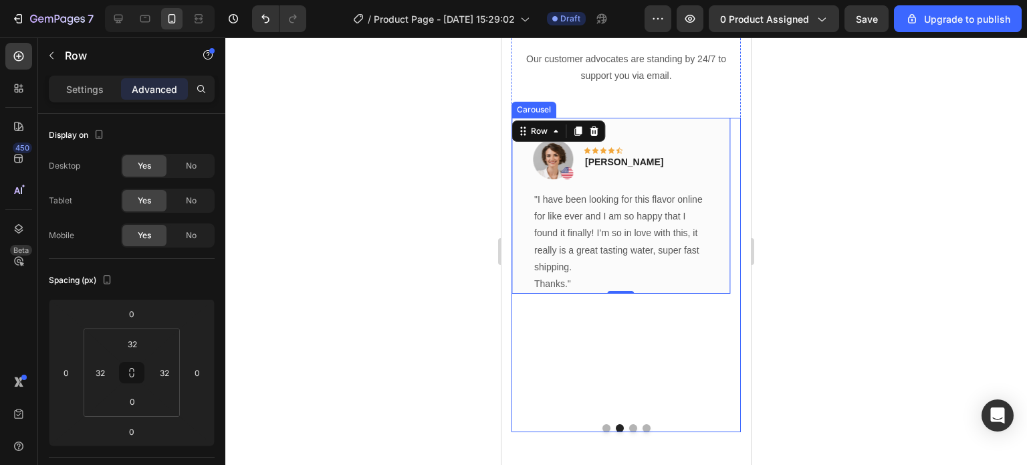
scroll to position [3652, 0]
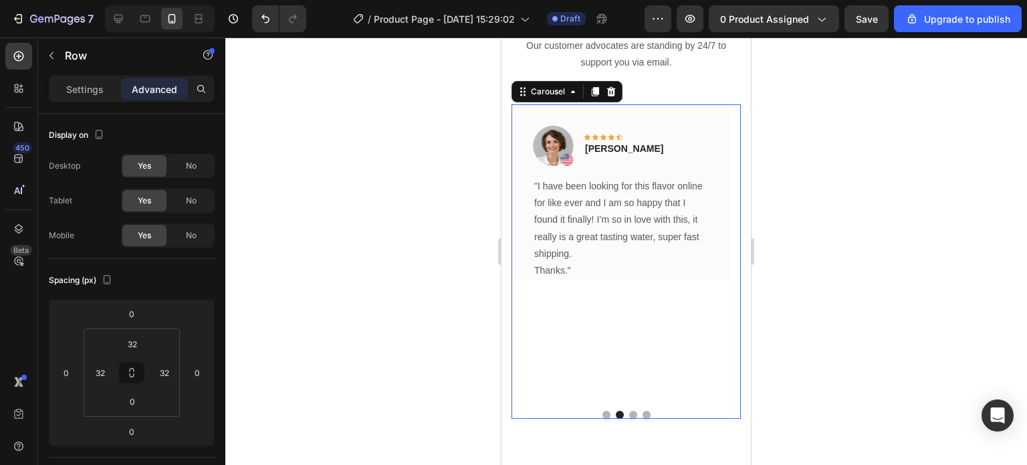
click at [559, 318] on div "Image Icon Icon Icon Icon Icon Row Olivia Rowse Text block Row "I have been loo…" at bounding box center [621, 252] width 219 height 296
click at [609, 86] on icon at bounding box center [611, 91] width 11 height 11
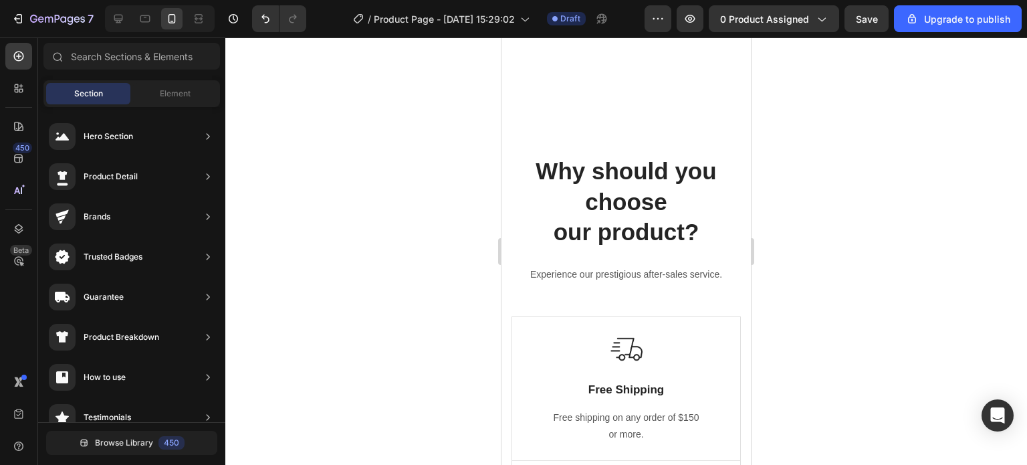
scroll to position [3452, 0]
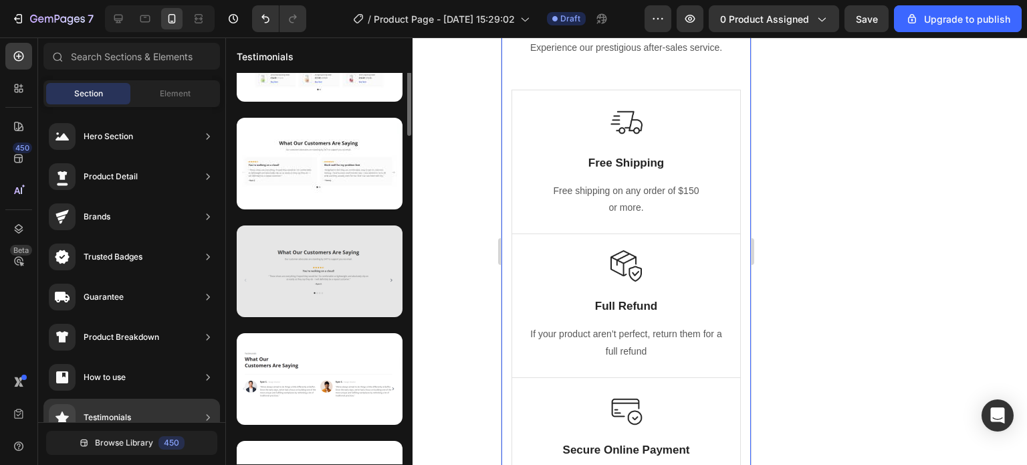
scroll to position [0, 0]
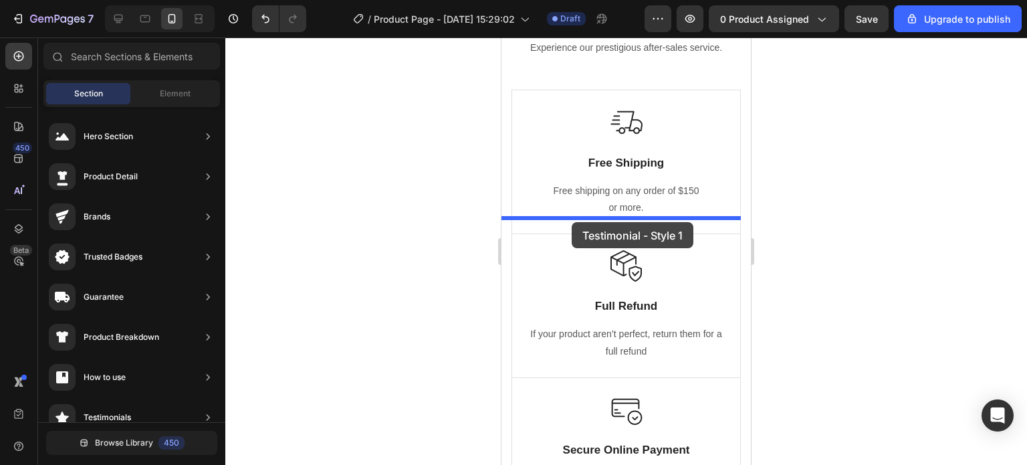
drag, startPoint x: 809, startPoint y: 178, endPoint x: 572, endPoint y: 222, distance: 241.5
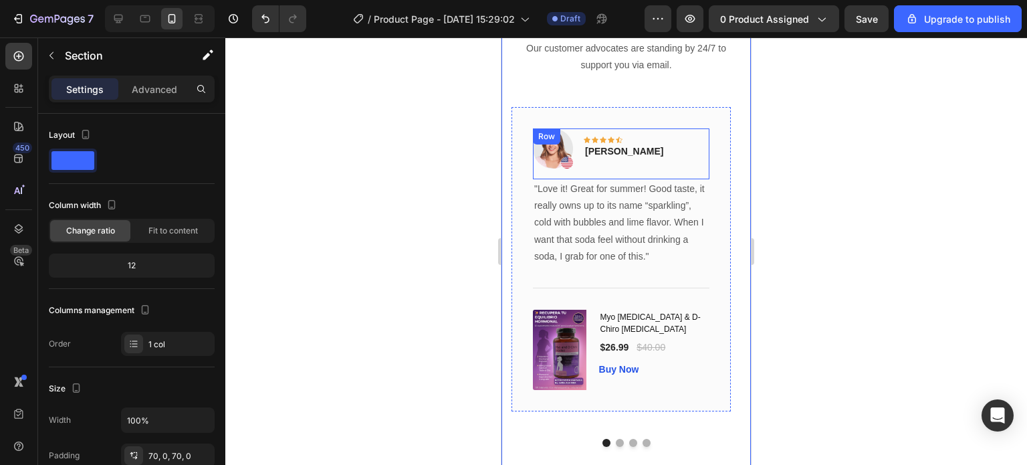
scroll to position [3652, 0]
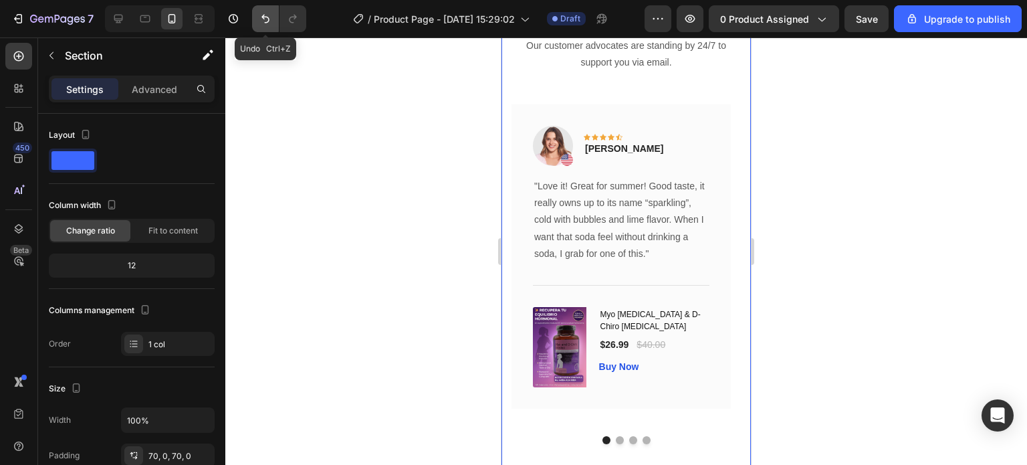
click at [270, 21] on icon "Undo/Redo" at bounding box center [265, 18] width 13 height 13
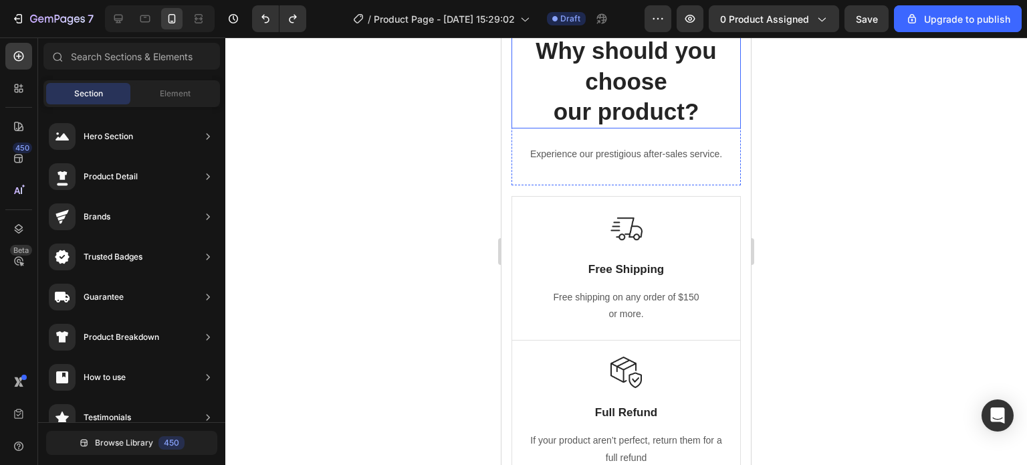
scroll to position [3433, 0]
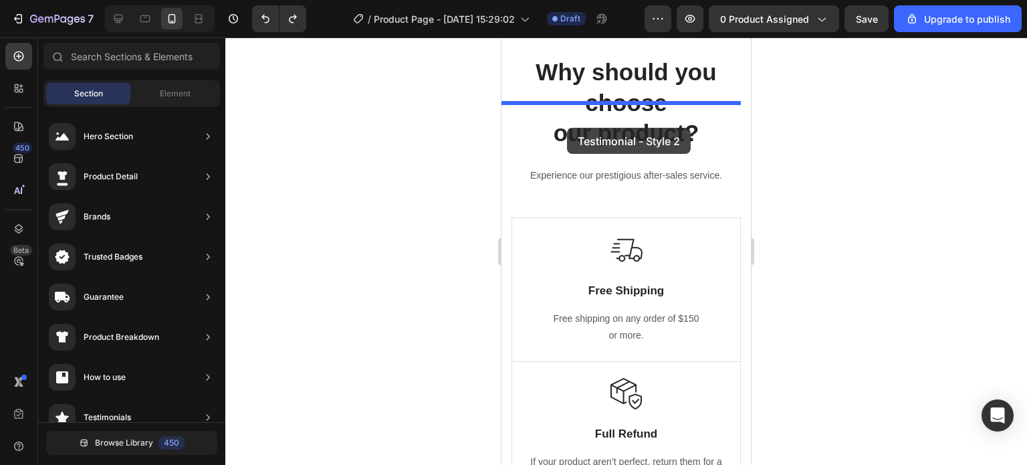
drag, startPoint x: 811, startPoint y: 278, endPoint x: 573, endPoint y: 124, distance: 282.6
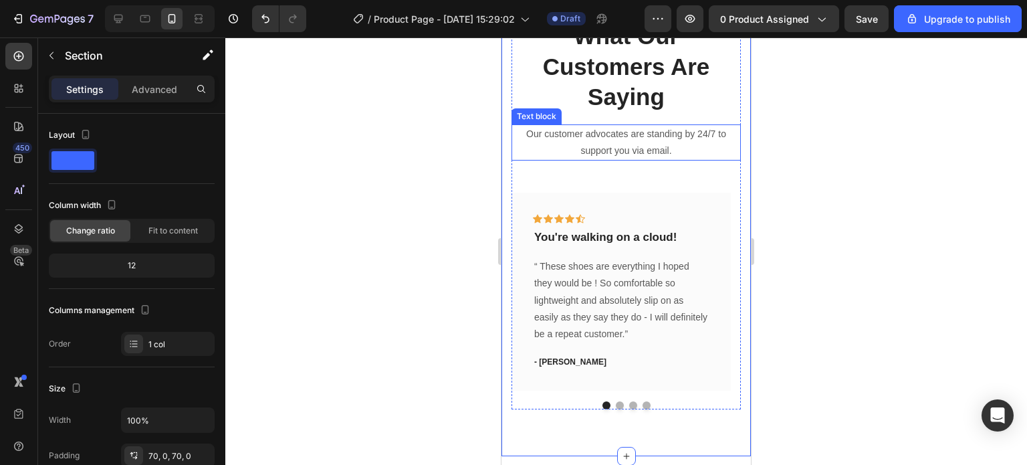
scroll to position [3567, 0]
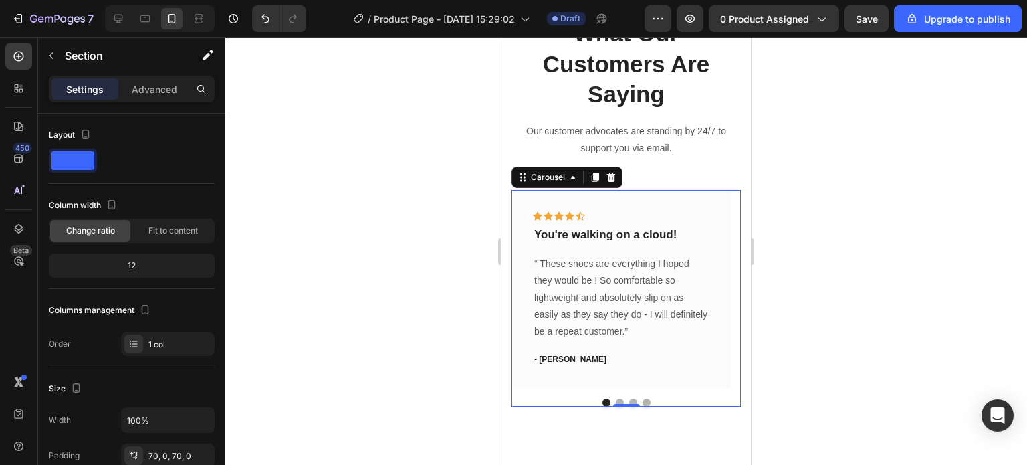
click at [613, 403] on div "Icon Icon Icon Icon Icon Row You're walking on a cloud! Text block “ These shoe…" at bounding box center [626, 298] width 229 height 217
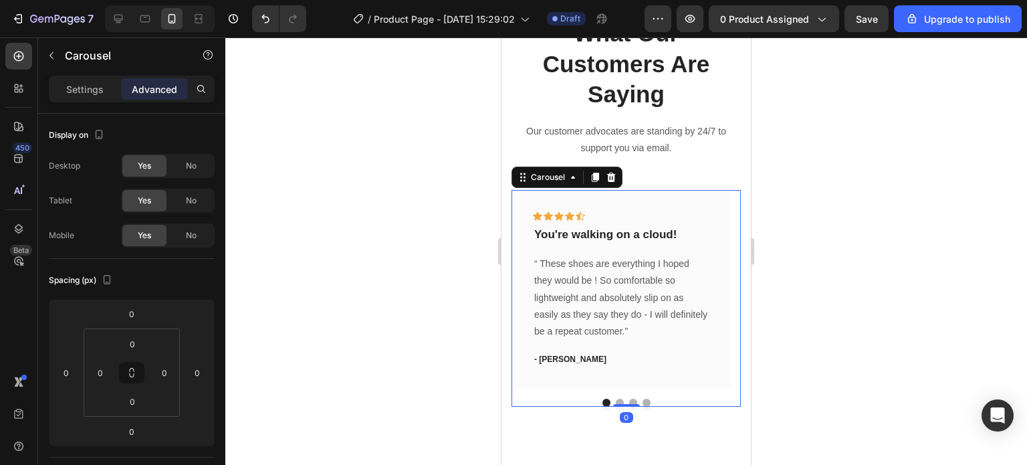
click at [616, 400] on button "Dot" at bounding box center [620, 403] width 8 height 8
click at [629, 399] on button "Dot" at bounding box center [633, 403] width 8 height 8
click at [643, 399] on button "Dot" at bounding box center [647, 403] width 8 height 8
click at [391, 228] on div at bounding box center [626, 250] width 802 height 427
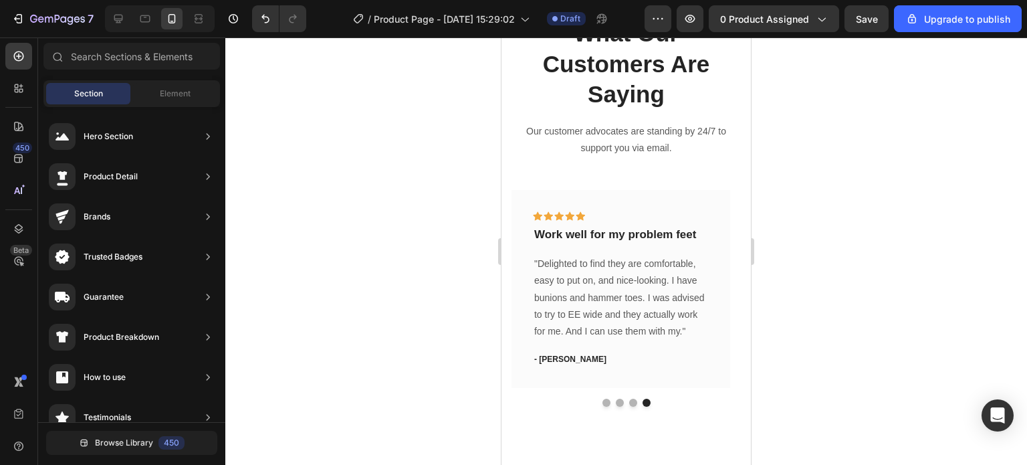
click at [428, 248] on div at bounding box center [626, 250] width 802 height 427
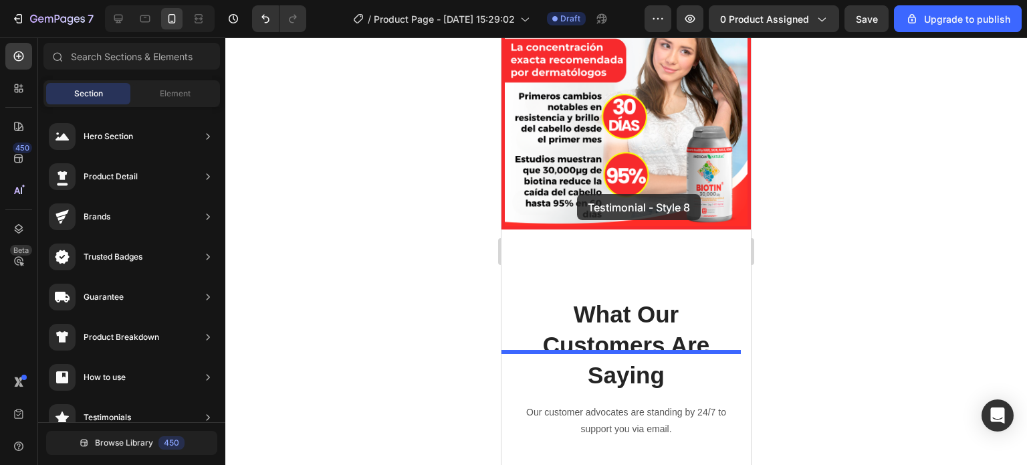
scroll to position [3268, 0]
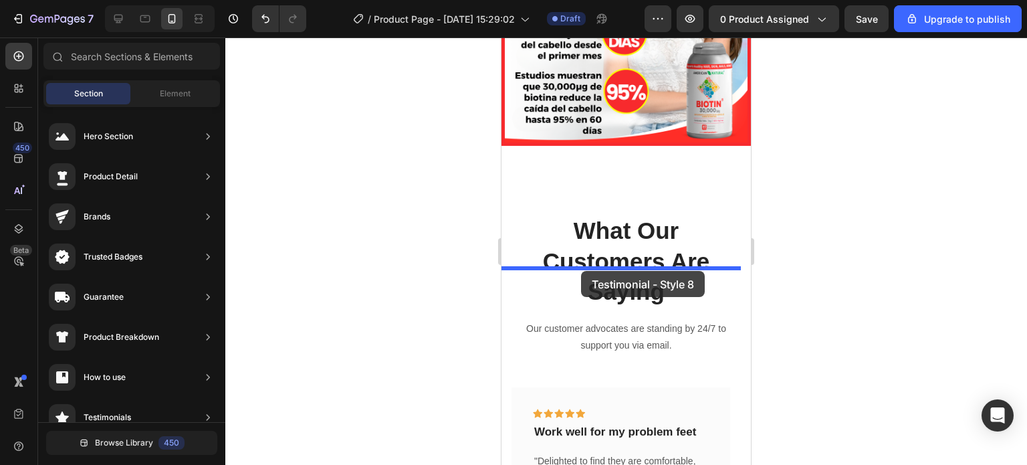
drag, startPoint x: 790, startPoint y: 252, endPoint x: 581, endPoint y: 271, distance: 209.5
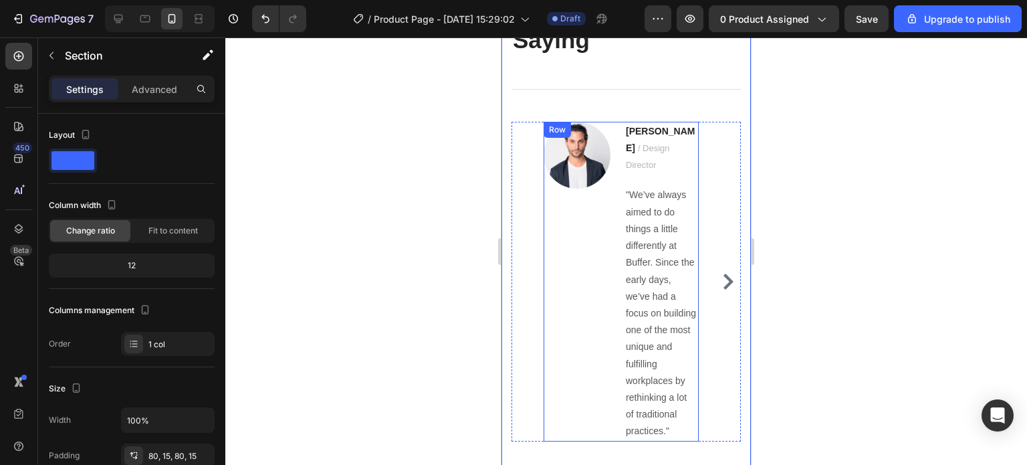
scroll to position [3719, 0]
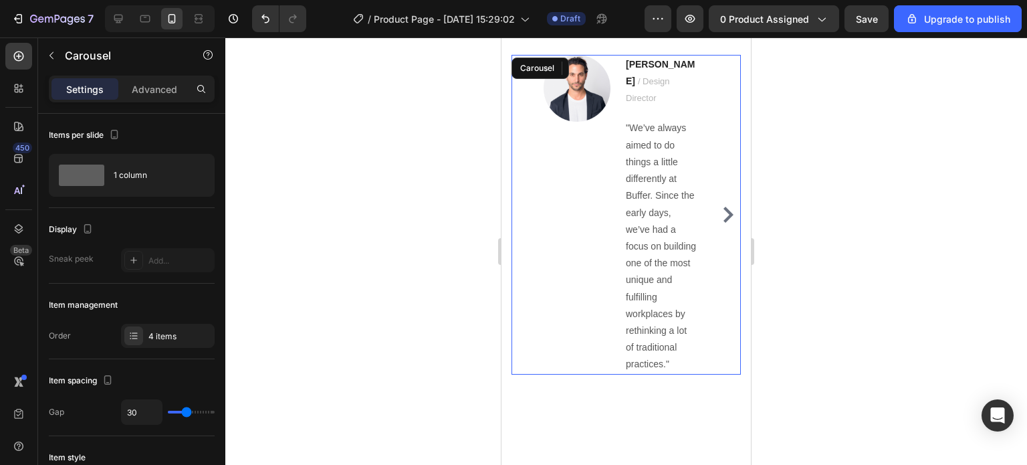
click at [724, 207] on icon "Carousel Next Arrow" at bounding box center [729, 215] width 10 height 16
click at [717, 201] on div "Image Ryan S. / Design Director Text block "We’ve always aimed to do things a l…" at bounding box center [626, 215] width 229 height 320
click at [527, 207] on icon "Carousel Back Arrow" at bounding box center [524, 215] width 16 height 16
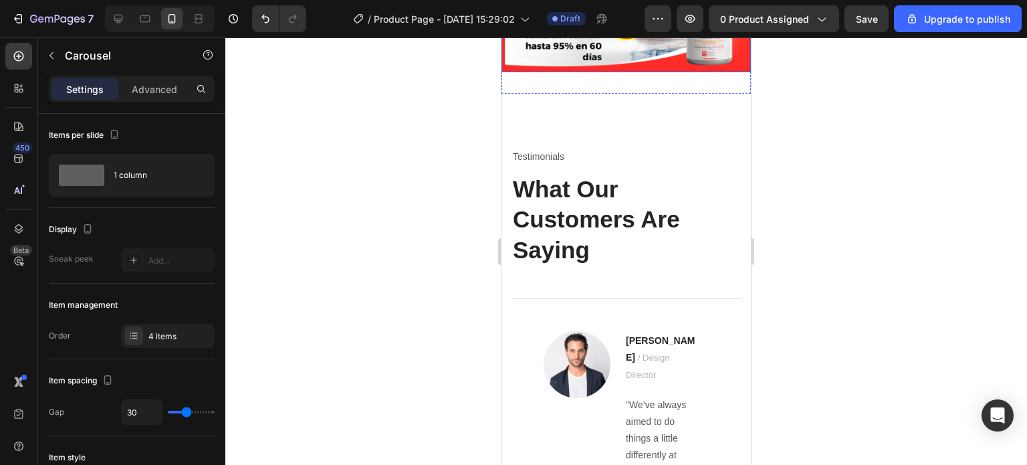
scroll to position [3358, 0]
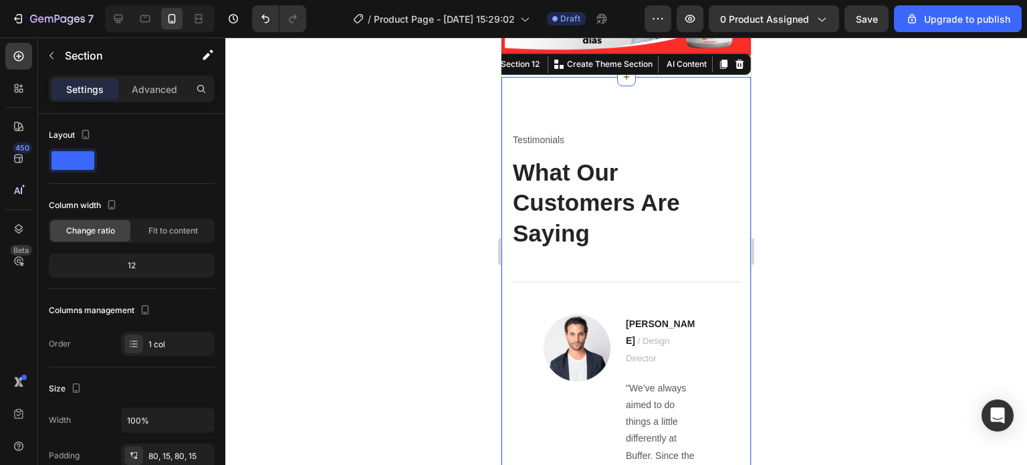
click at [694, 218] on div "Testimonials Text block What Our Customers Are Saying Heading Title Line Image …" at bounding box center [627, 392] width 250 height 631
click at [734, 72] on div at bounding box center [740, 64] width 16 height 16
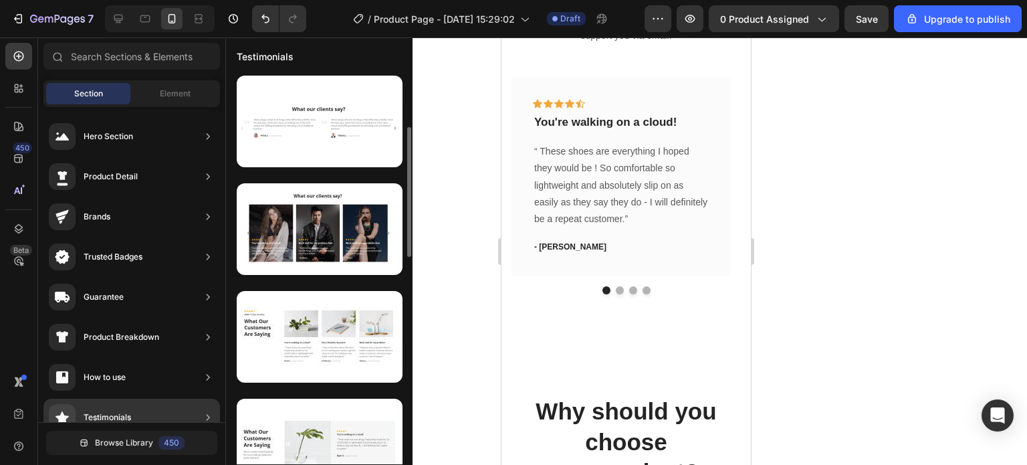
scroll to position [365, 0]
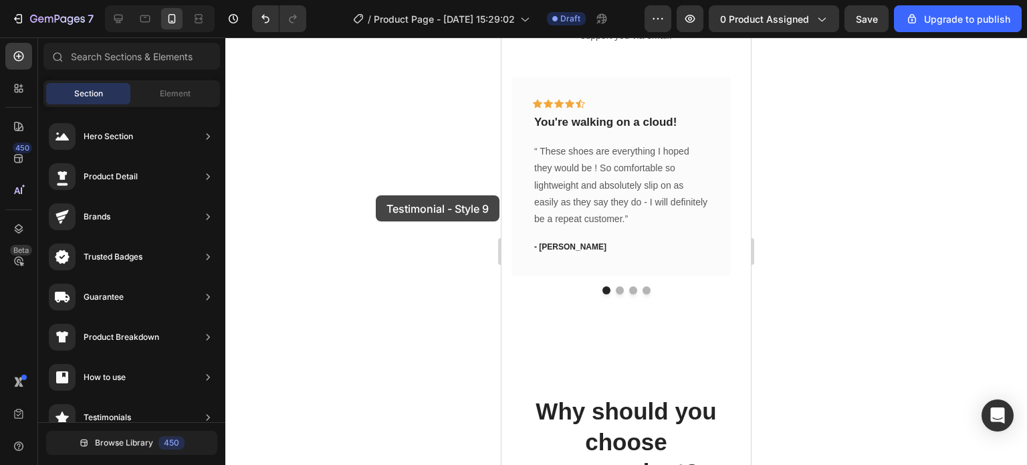
click at [376, 195] on div at bounding box center [626, 250] width 802 height 427
drag, startPoint x: 469, startPoint y: 187, endPoint x: 492, endPoint y: 187, distance: 23.4
drag, startPoint x: 25, startPoint y: 149, endPoint x: 398, endPoint y: 187, distance: 374.5
click at [398, 187] on div at bounding box center [626, 250] width 802 height 427
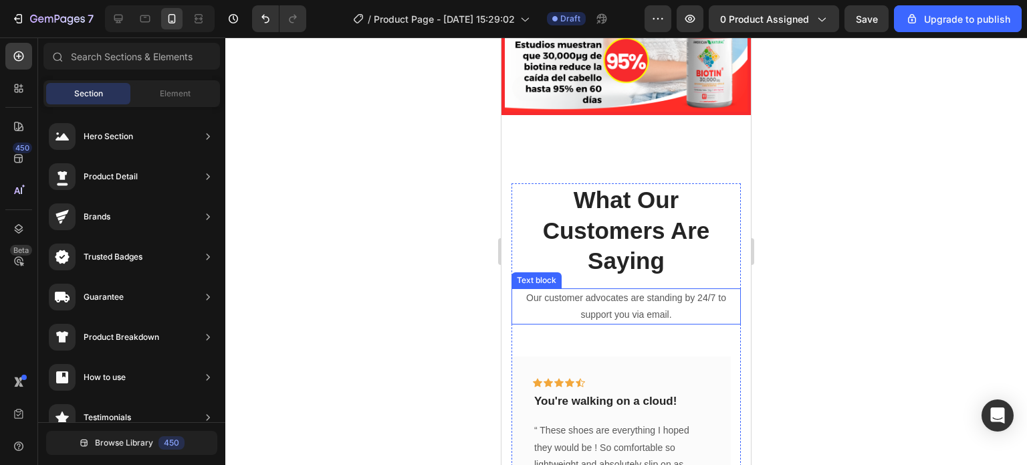
scroll to position [3298, 0]
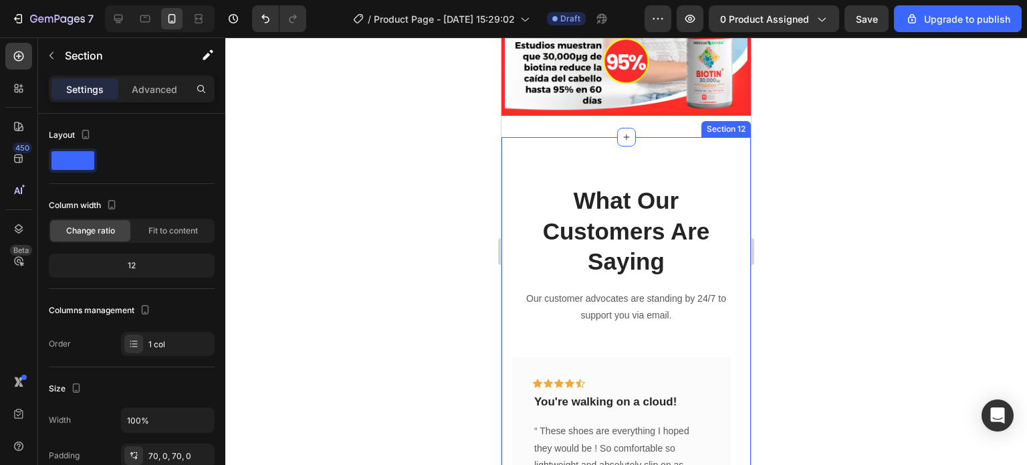
click at [719, 245] on div "What Our Customers Are Saying Heading Our customer advocates are standing by 24…" at bounding box center [627, 379] width 250 height 484
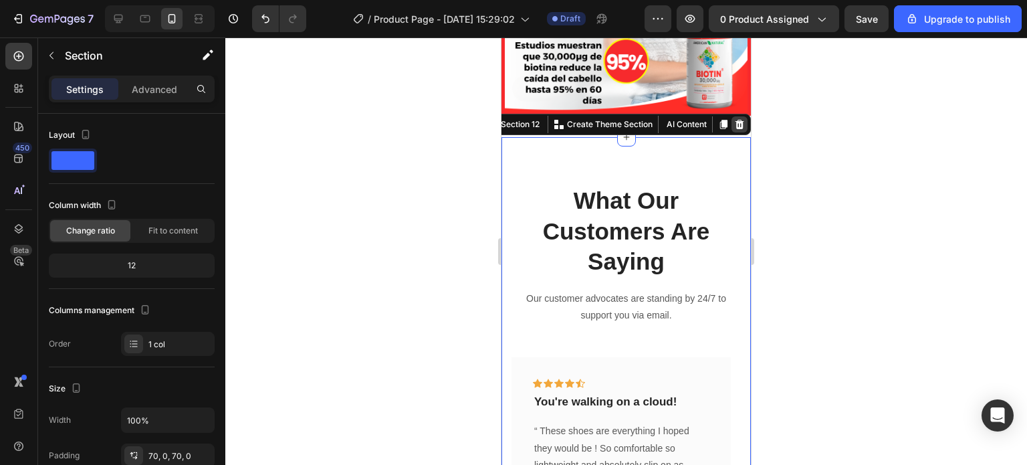
click at [736, 129] on icon at bounding box center [740, 124] width 9 height 9
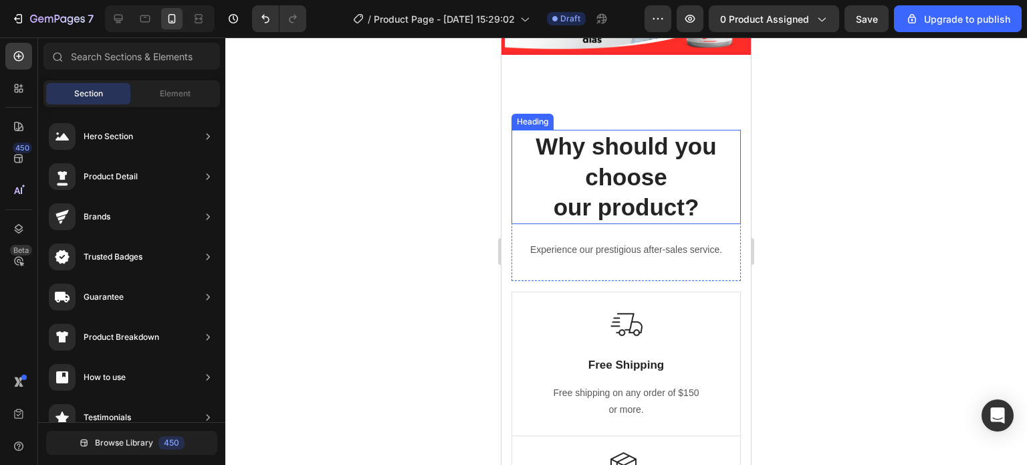
scroll to position [3356, 0]
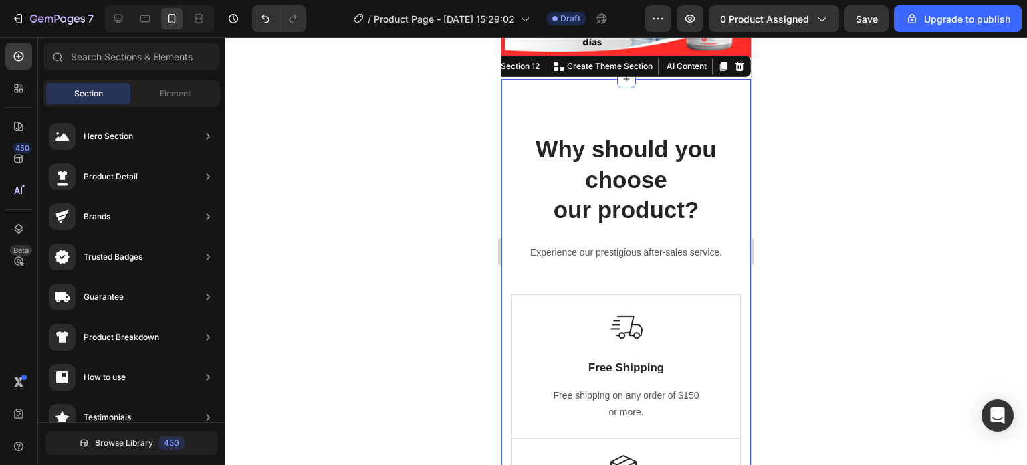
click at [727, 197] on div "Why should you choose our product? Heading Experience our prestigious after-sal…" at bounding box center [627, 435] width 250 height 712
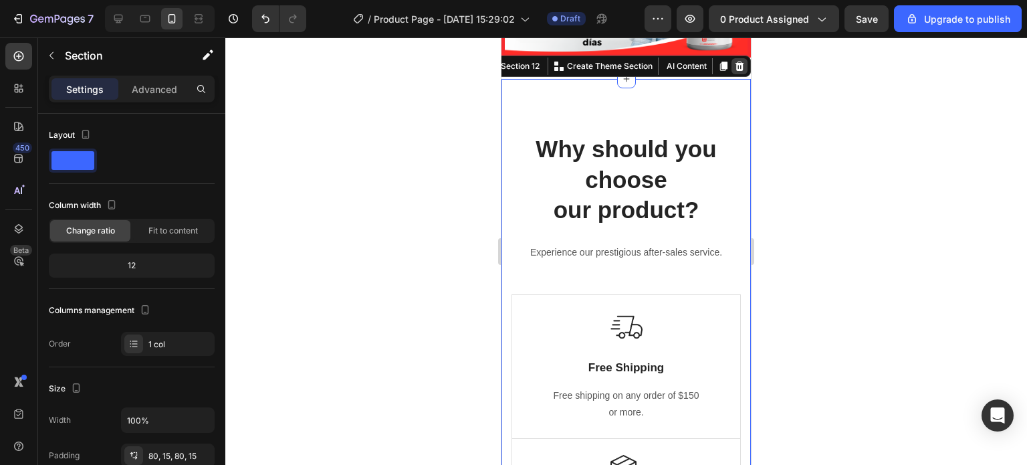
click at [736, 71] on icon at bounding box center [740, 66] width 9 height 9
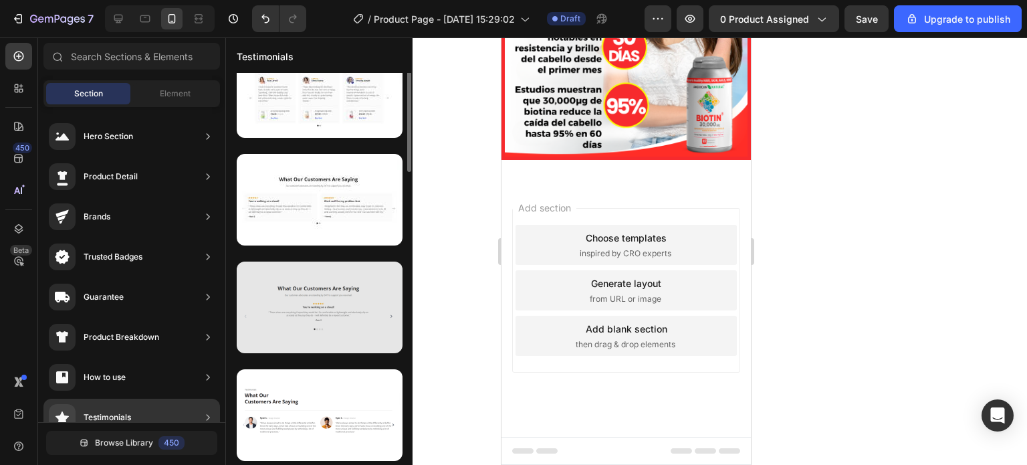
scroll to position [0, 0]
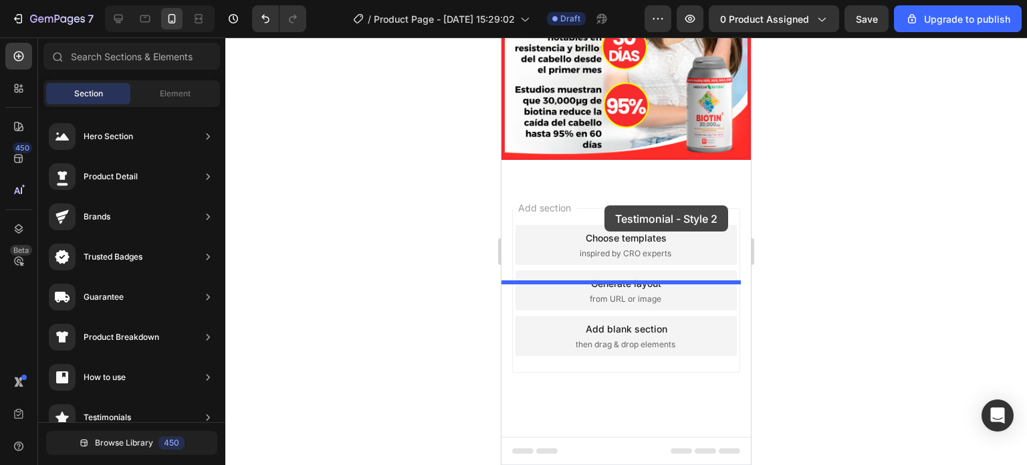
drag, startPoint x: 798, startPoint y: 280, endPoint x: 605, endPoint y: 205, distance: 207.3
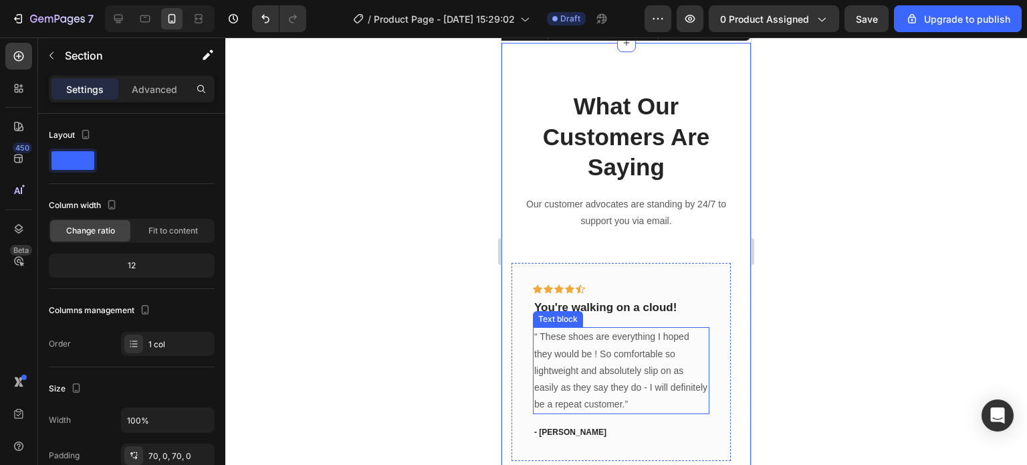
scroll to position [3318, 0]
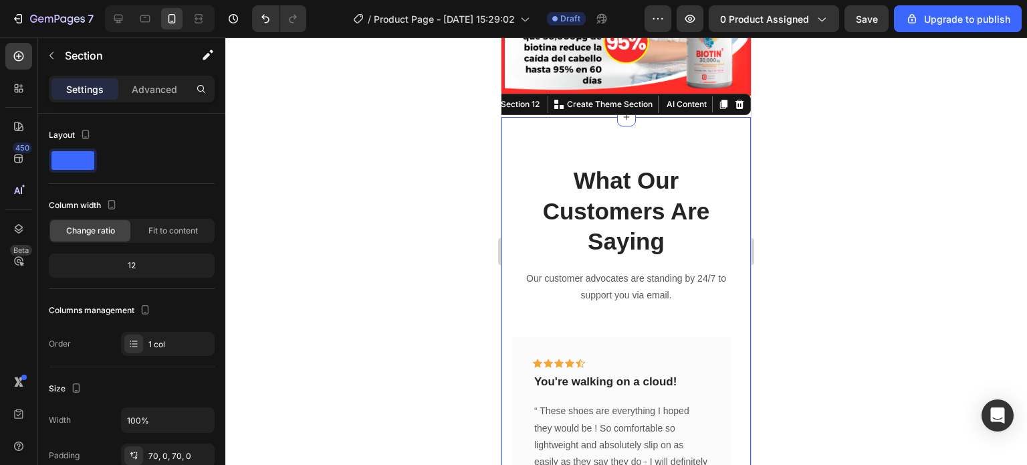
click at [458, 256] on div at bounding box center [626, 250] width 802 height 427
click at [504, 286] on div "What Our Customers Are Saying Heading Our customer advocates are standing by 24…" at bounding box center [627, 359] width 250 height 484
click at [50, 47] on button "button" at bounding box center [51, 55] width 21 height 21
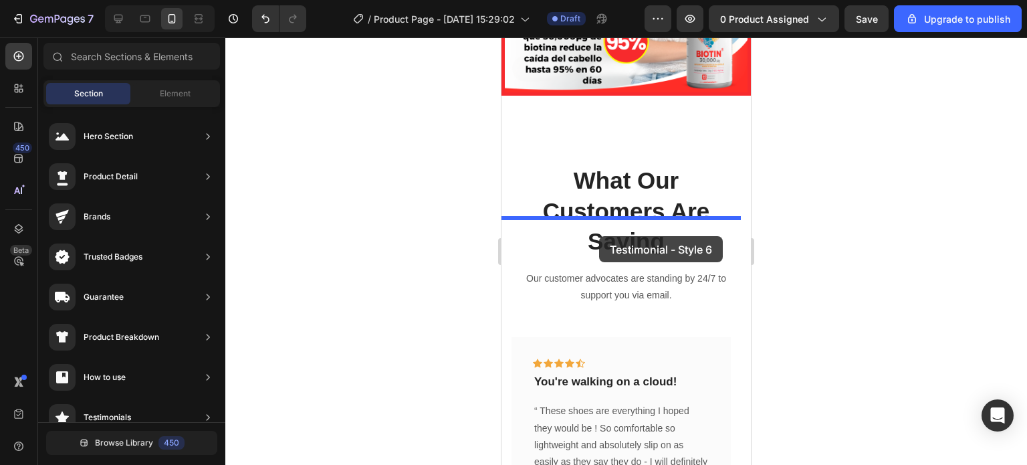
drag, startPoint x: 831, startPoint y: 377, endPoint x: 599, endPoint y: 235, distance: 271.4
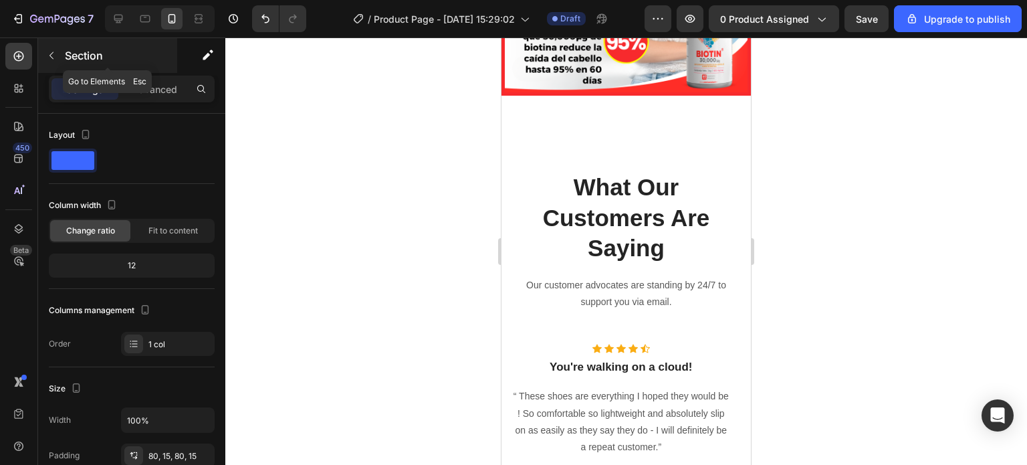
click at [54, 54] on icon "button" at bounding box center [51, 55] width 11 height 11
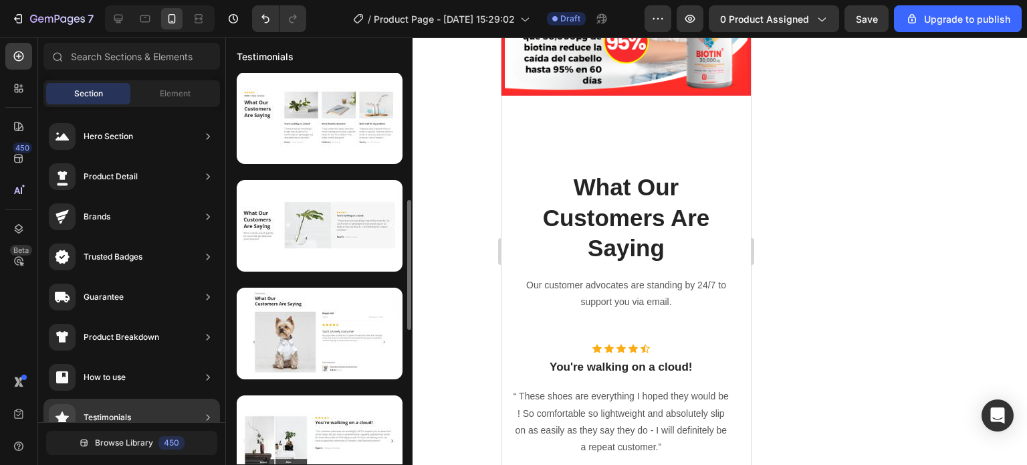
scroll to position [584, 0]
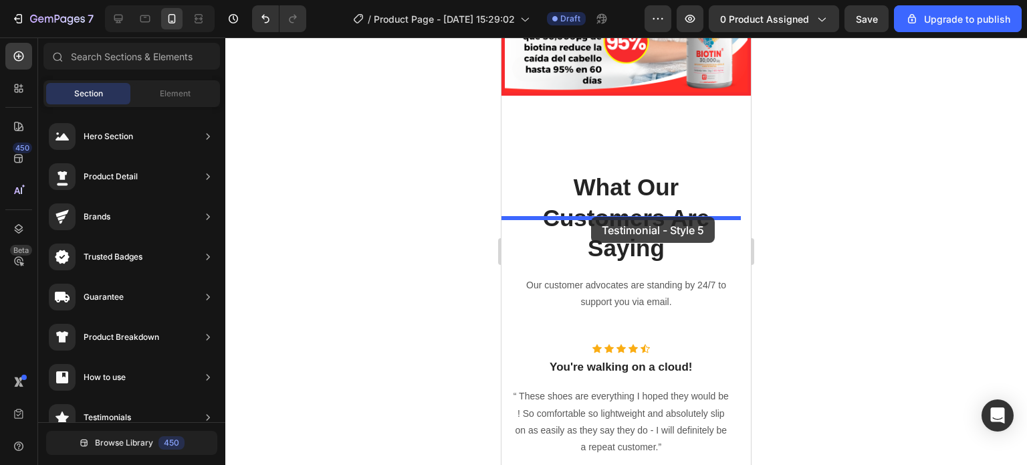
drag, startPoint x: 805, startPoint y: 231, endPoint x: 591, endPoint y: 217, distance: 214.5
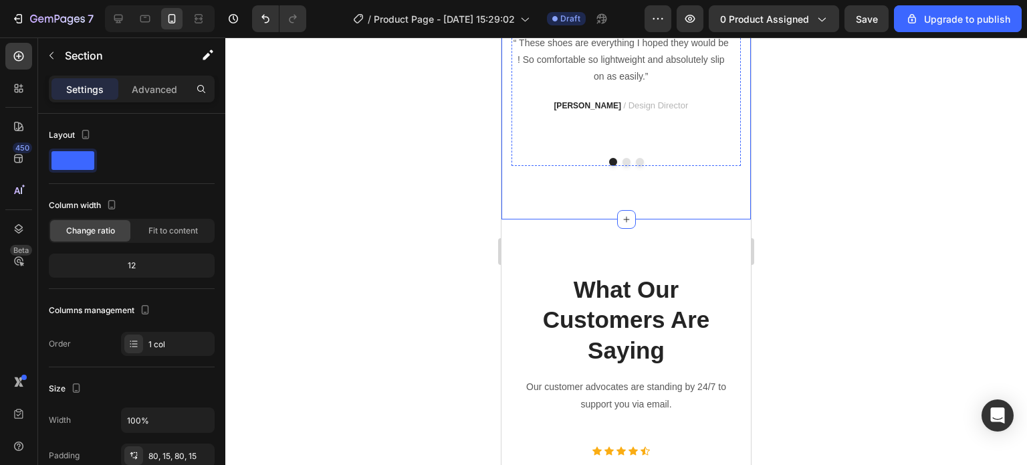
scroll to position [3786, 0]
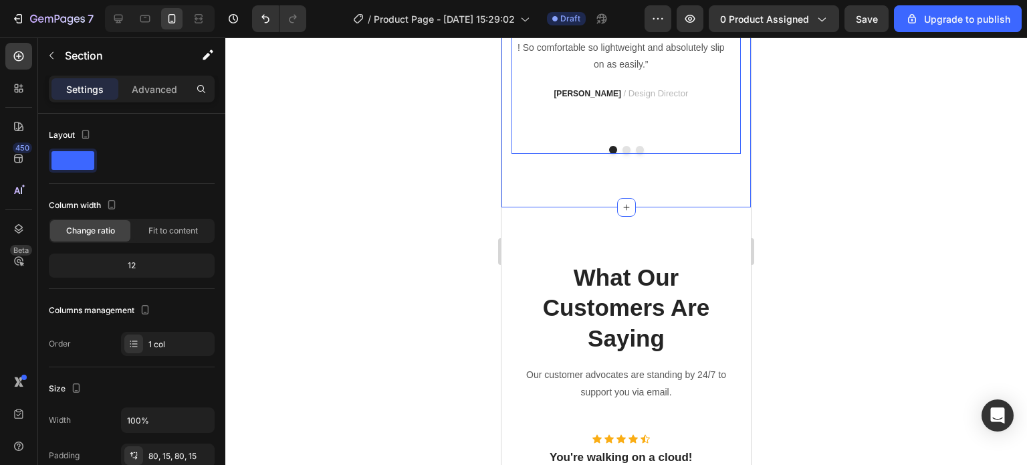
click at [623, 154] on button "Dot" at bounding box center [627, 150] width 8 height 8
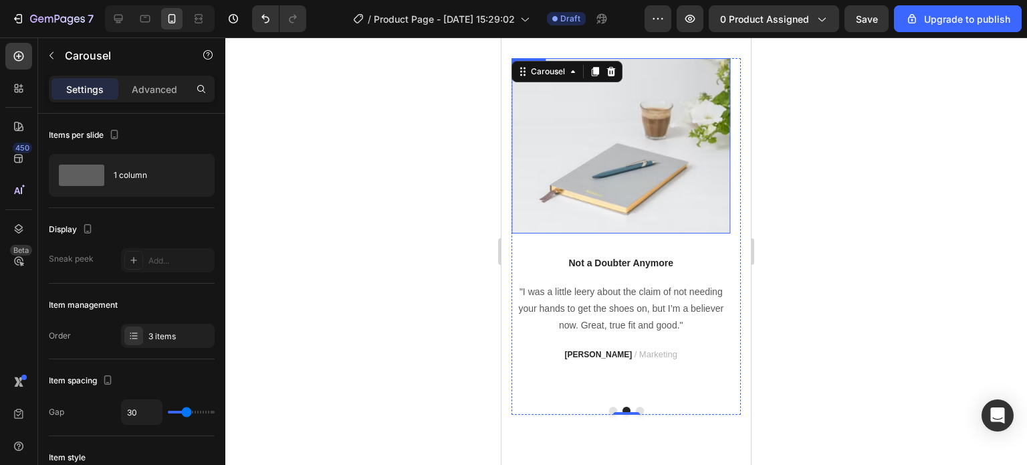
scroll to position [3723, 0]
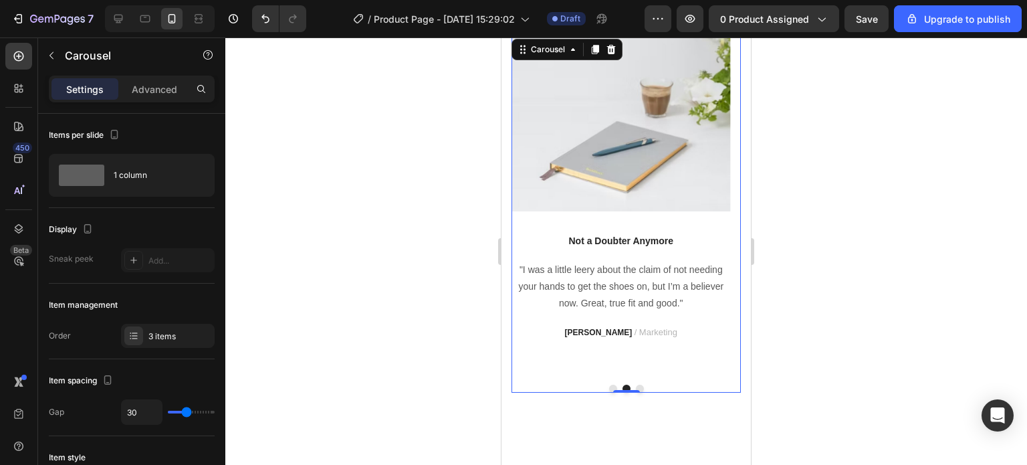
click at [636, 385] on button "Dot" at bounding box center [640, 389] width 8 height 8
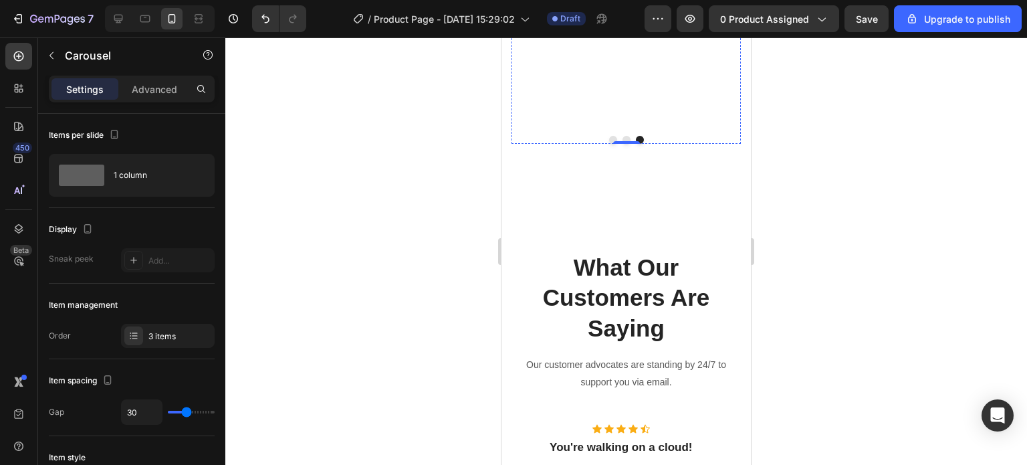
scroll to position [3971, 0]
click at [405, 192] on div at bounding box center [626, 250] width 802 height 427
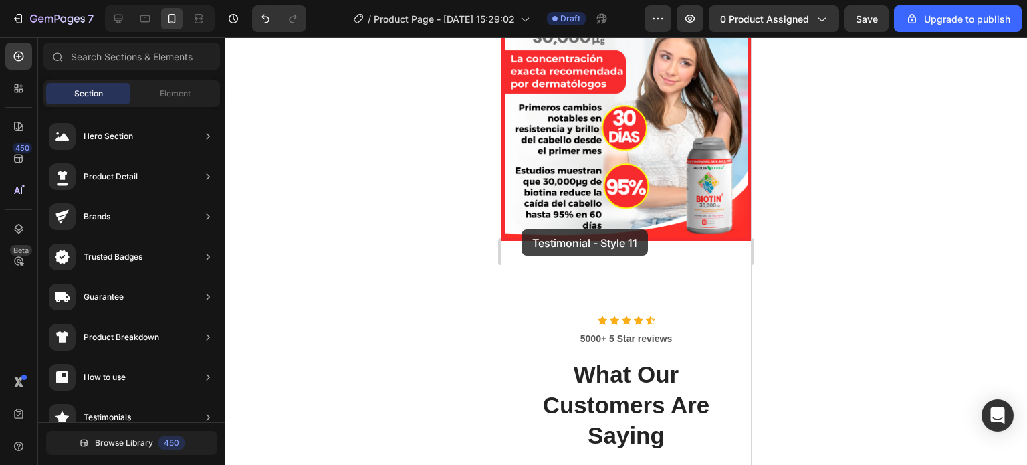
scroll to position [3157, 0]
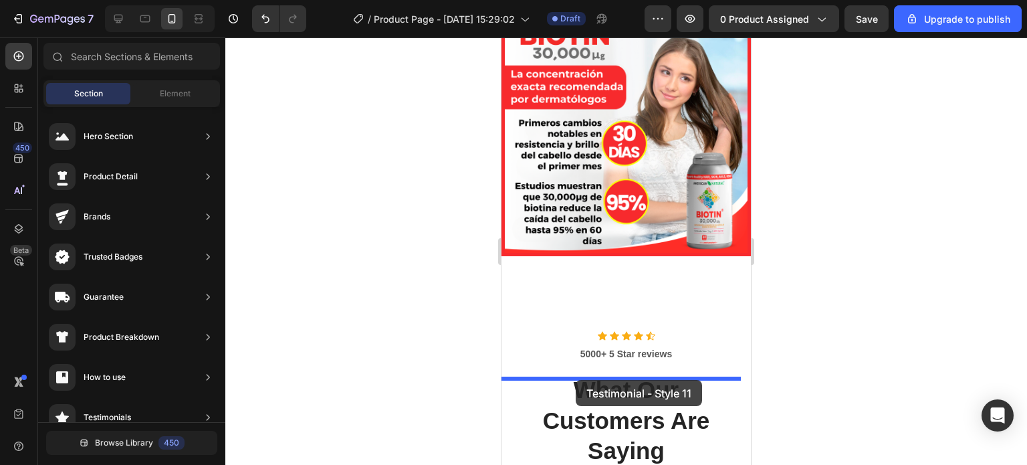
drag, startPoint x: 823, startPoint y: 468, endPoint x: 576, endPoint y: 380, distance: 262.6
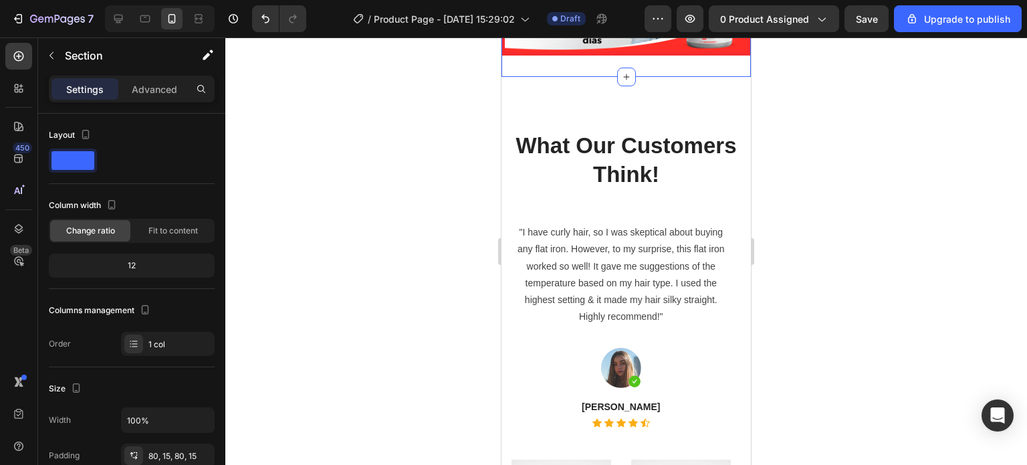
scroll to position [3385, 0]
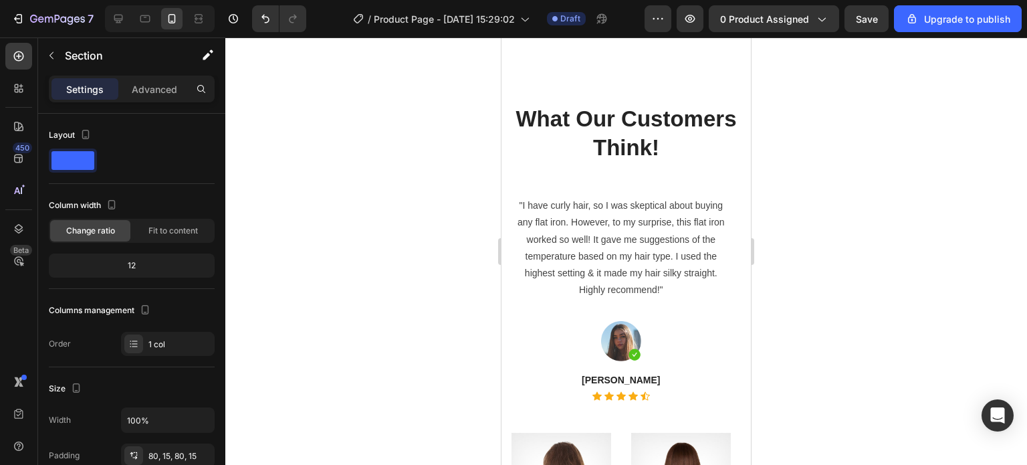
drag, startPoint x: 563, startPoint y: 165, endPoint x: 566, endPoint y: 177, distance: 12.5
click at [563, 165] on div "What Our Customers Think! Heading "I have curly hair, so I was skeptical about …" at bounding box center [627, 380] width 250 height 661
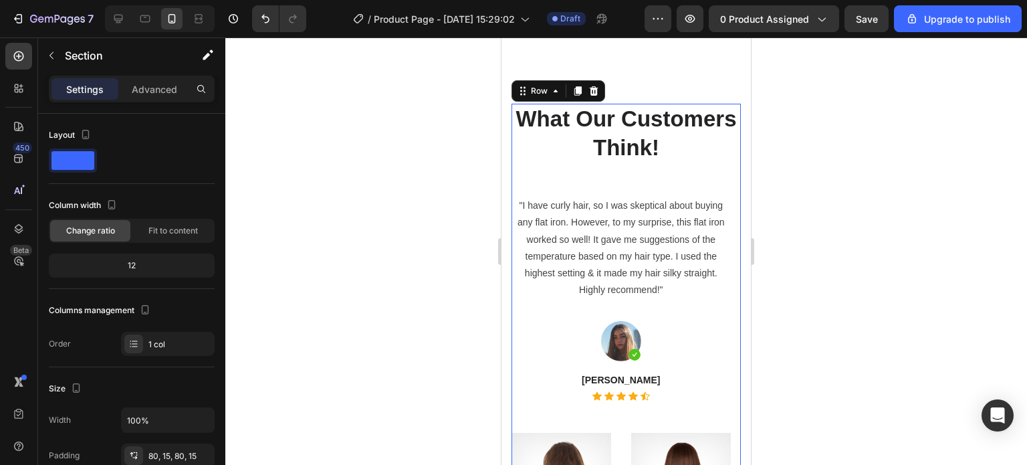
click at [517, 273] on div "What Our Customers Think! Heading "I have curly hair, so I was skeptical about …" at bounding box center [626, 381] width 229 height 554
click at [599, 99] on div at bounding box center [594, 91] width 16 height 16
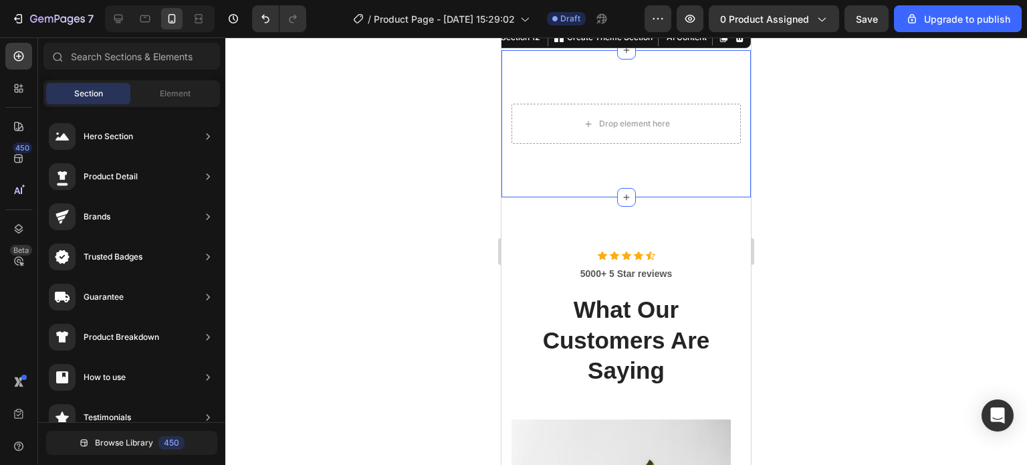
click at [721, 164] on div "Drop element here Section 12 You can create reusable sections Create Theme Sect…" at bounding box center [627, 123] width 250 height 147
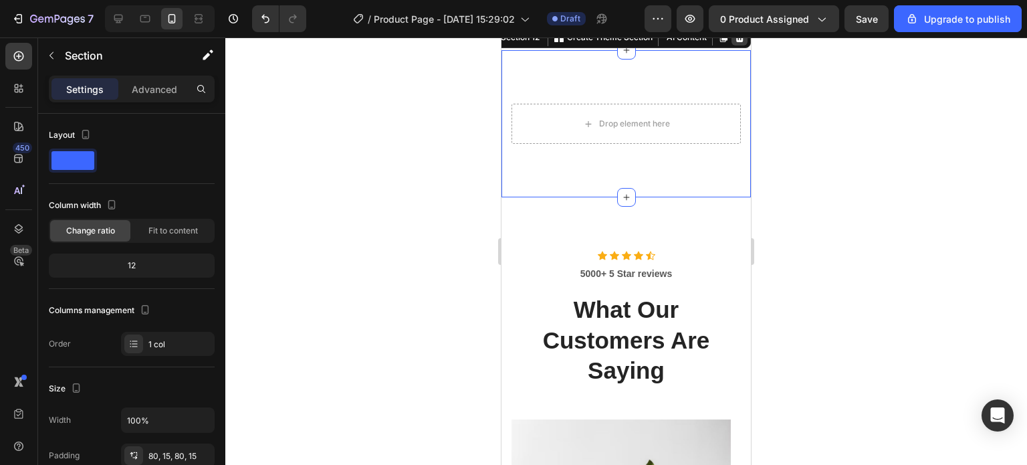
click at [734, 43] on icon at bounding box center [739, 37] width 11 height 11
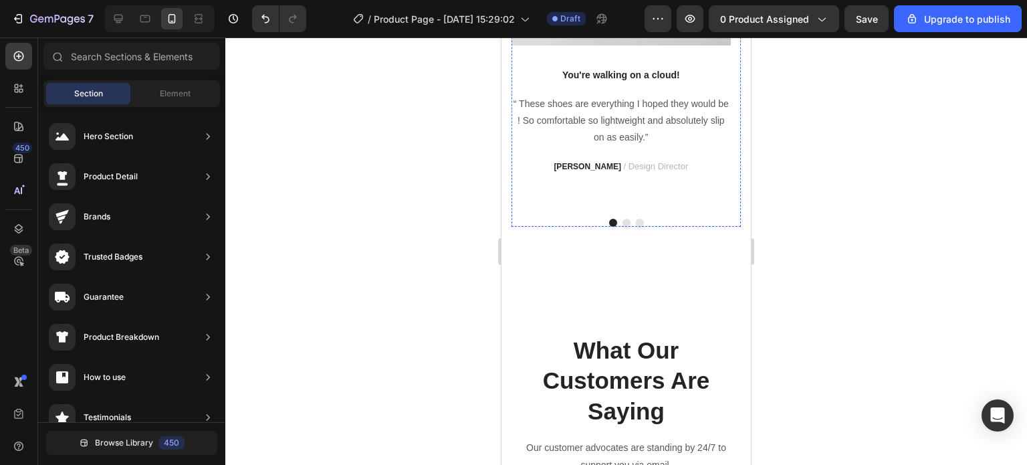
scroll to position [3920, 0]
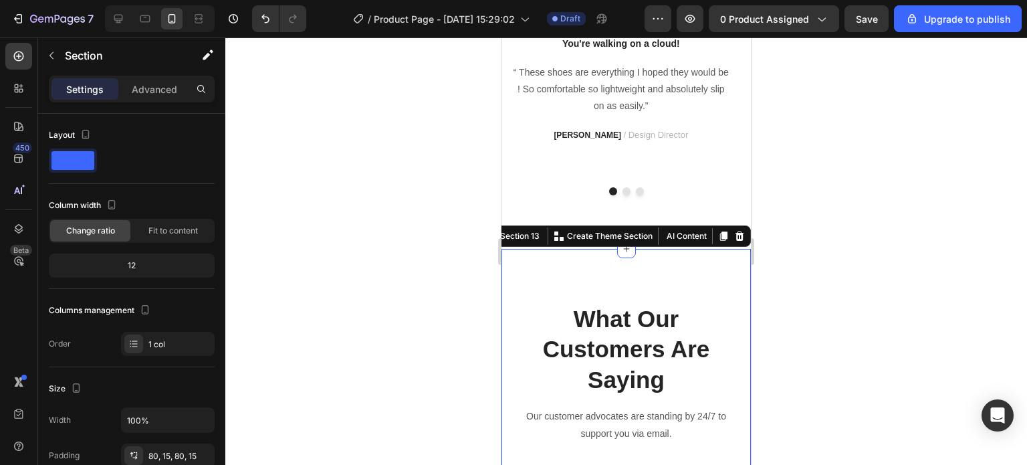
click at [734, 235] on icon at bounding box center [739, 236] width 11 height 11
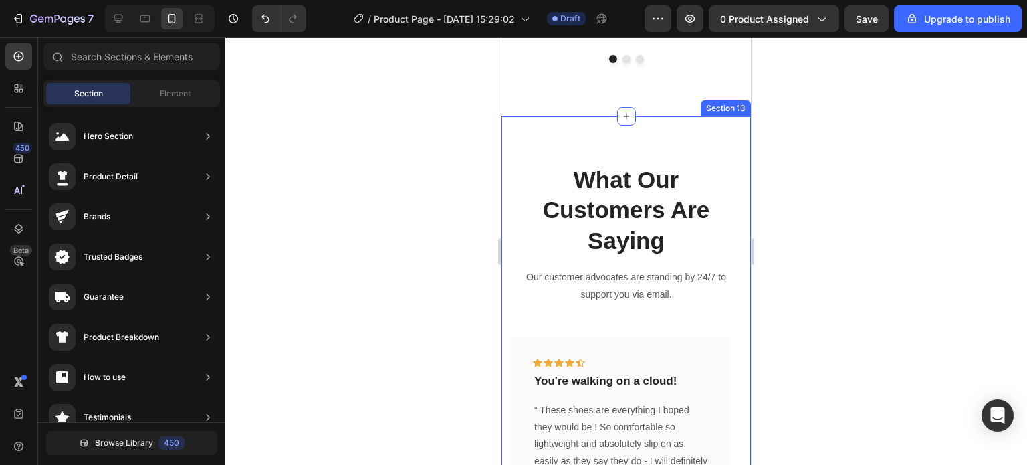
scroll to position [4054, 0]
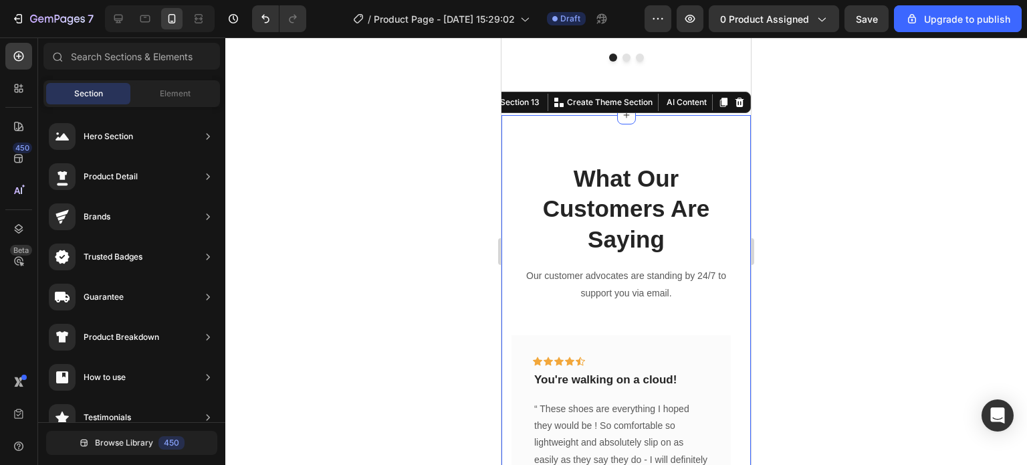
click at [729, 151] on div "What Our Customers Are Saying Heading Our customer advocates are standing by 24…" at bounding box center [627, 357] width 250 height 484
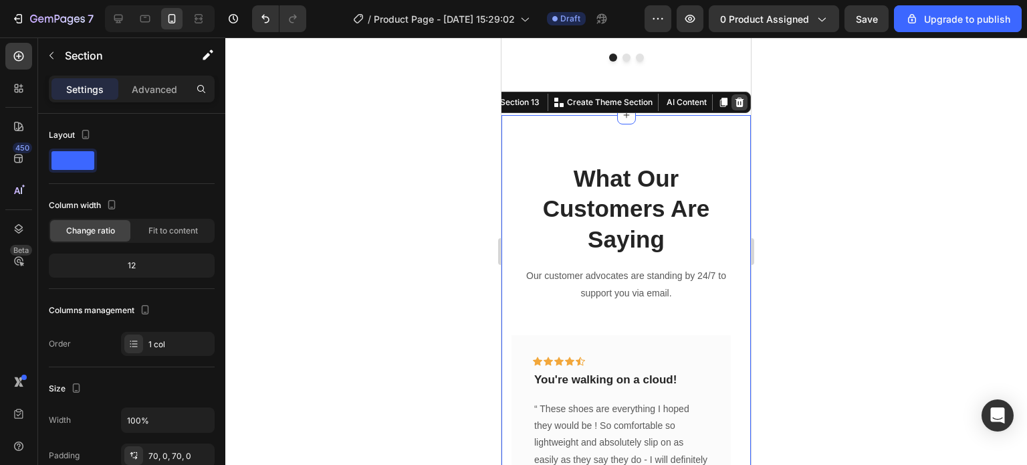
click at [732, 106] on div at bounding box center [740, 102] width 16 height 16
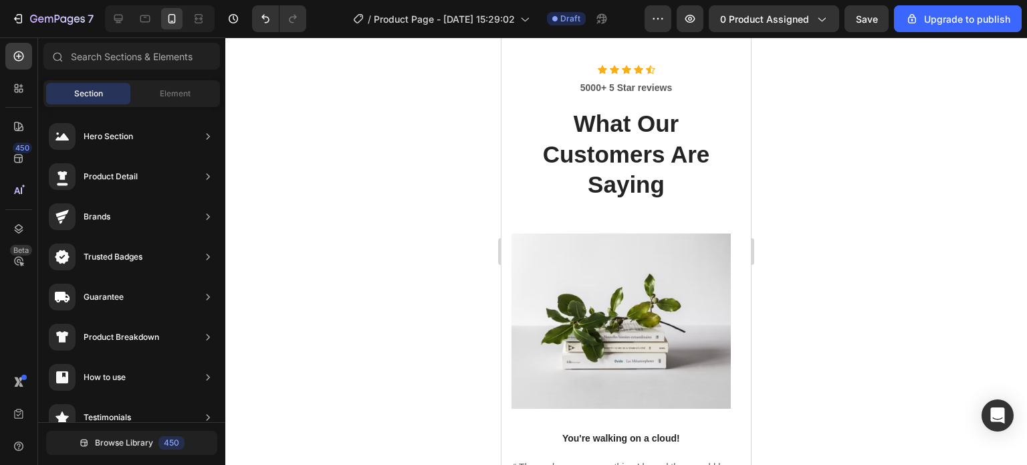
scroll to position [3424, 0]
click at [423, 191] on div at bounding box center [626, 250] width 802 height 427
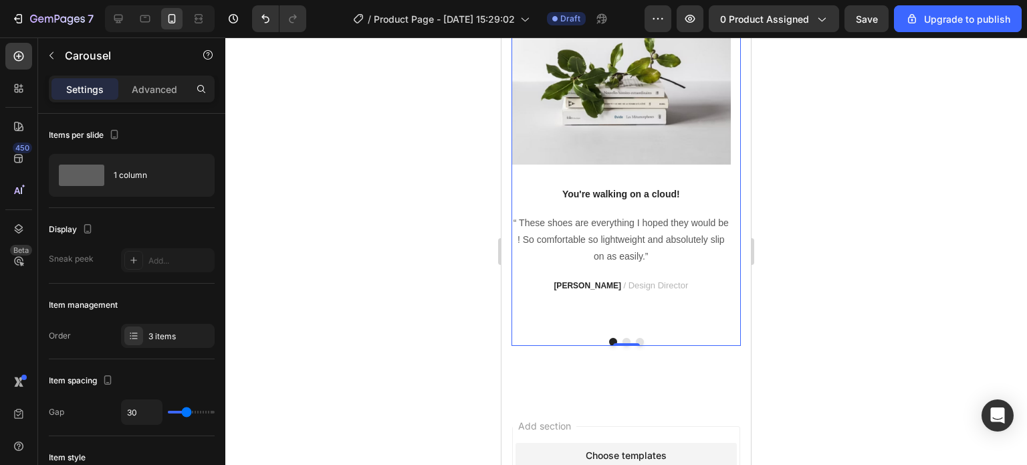
scroll to position [3767, 0]
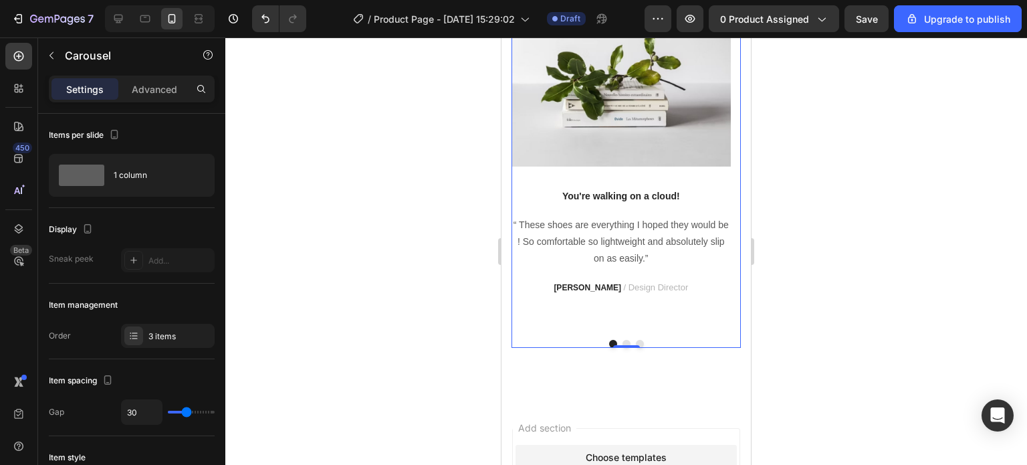
click at [623, 342] on button "Dot" at bounding box center [627, 344] width 8 height 8
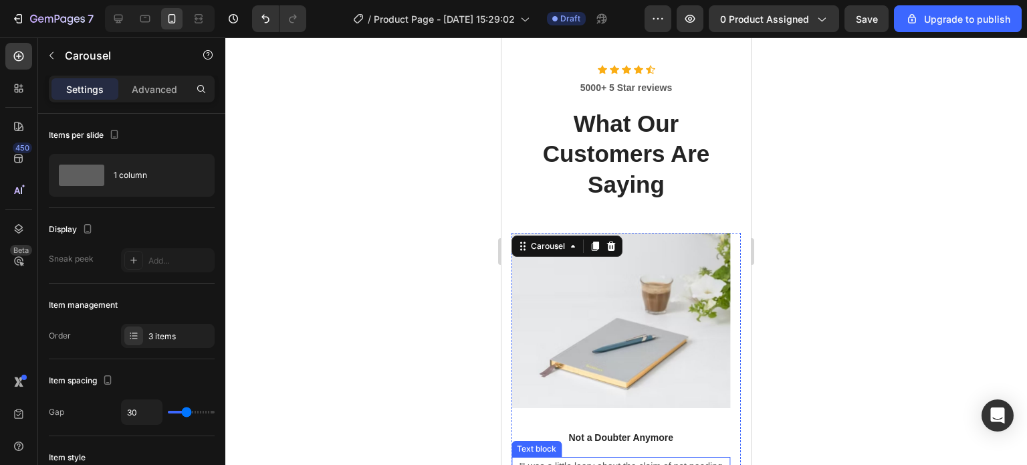
scroll to position [3393, 0]
click at [844, 229] on div at bounding box center [626, 250] width 802 height 427
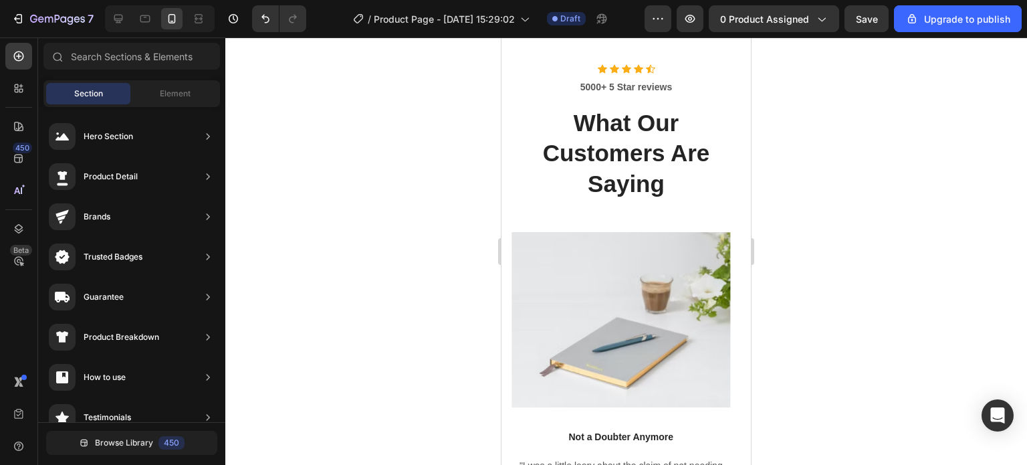
click at [423, 236] on div at bounding box center [626, 250] width 802 height 427
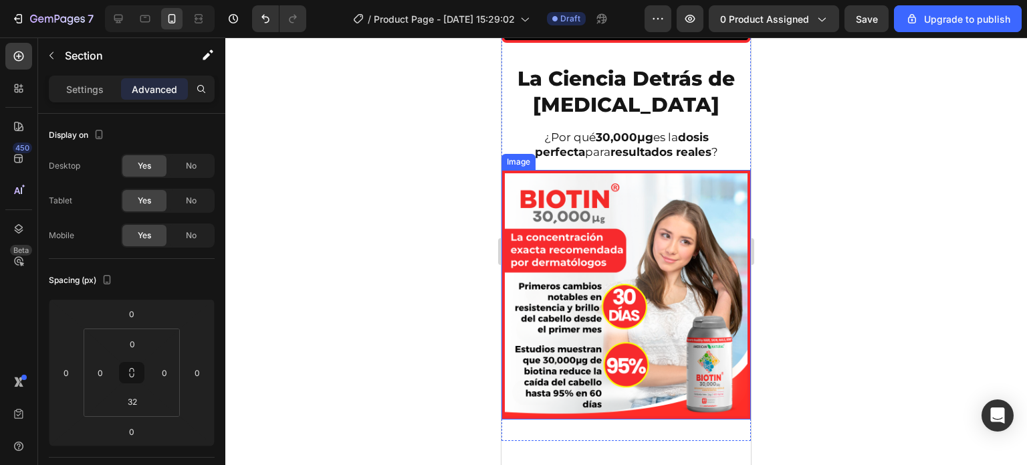
scroll to position [2985, 0]
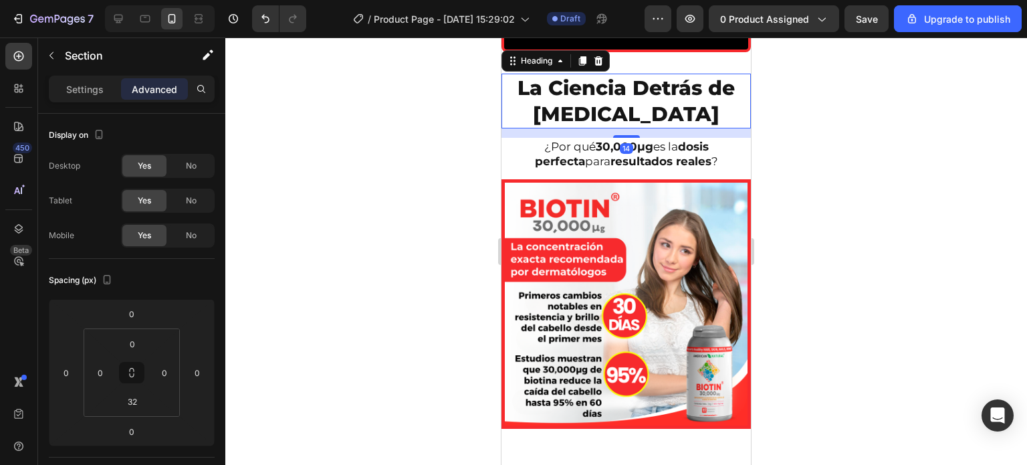
click at [620, 128] on h2 "La Ciencia Detrás de [MEDICAL_DATA]" at bounding box center [627, 101] width 250 height 55
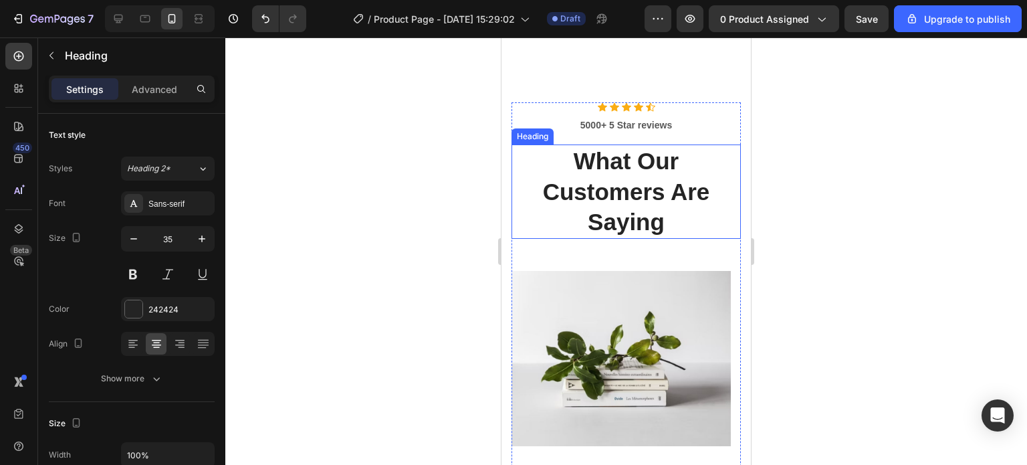
scroll to position [246, 0]
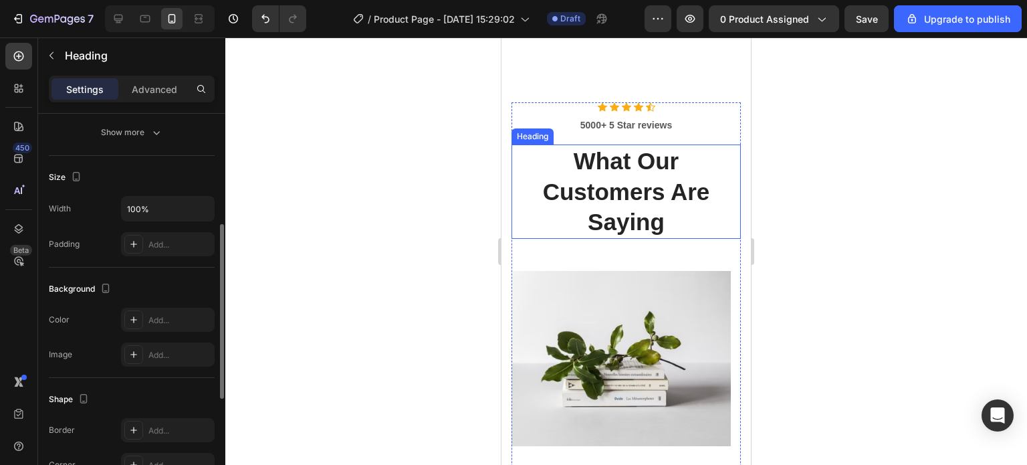
click at [632, 237] on p "What Our Customers Are Saying" at bounding box center [626, 192] width 227 height 92
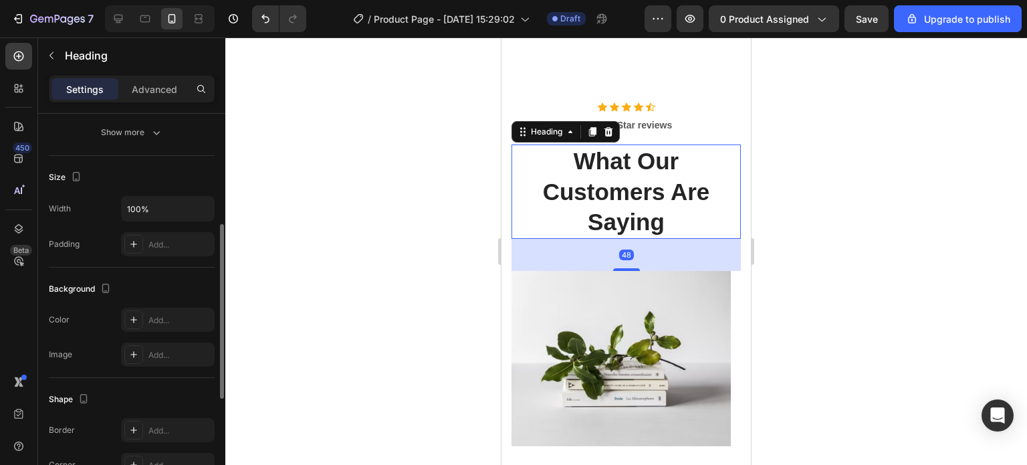
click at [632, 237] on p "What Our Customers Are Saying" at bounding box center [626, 192] width 227 height 92
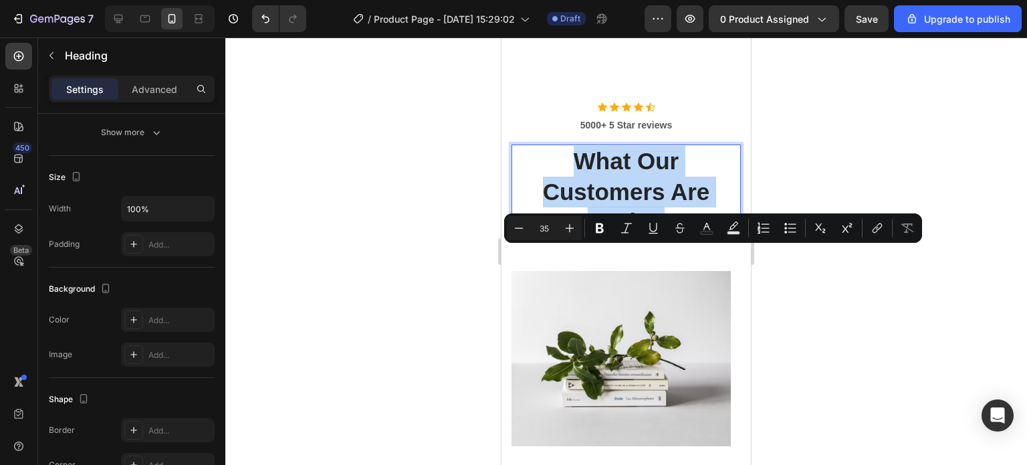
drag, startPoint x: 678, startPoint y: 326, endPoint x: 556, endPoint y: 272, distance: 133.3
click at [556, 237] on p "What Our Customers Are Saying" at bounding box center [626, 192] width 227 height 92
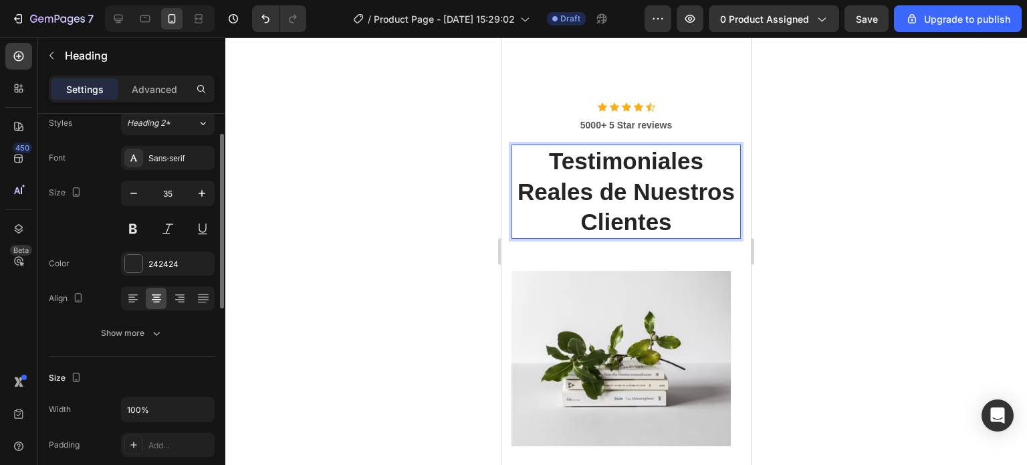
scroll to position [0, 0]
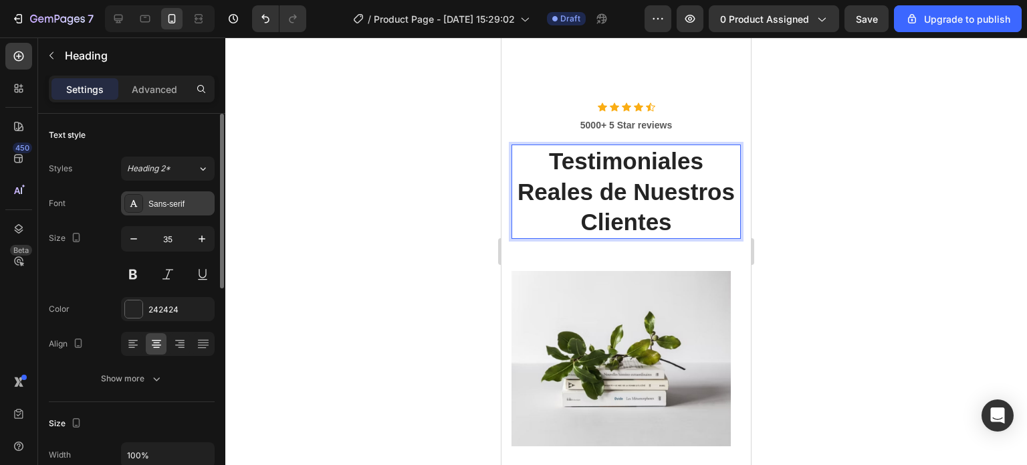
click at [167, 204] on div "Sans-serif" at bounding box center [180, 204] width 63 height 12
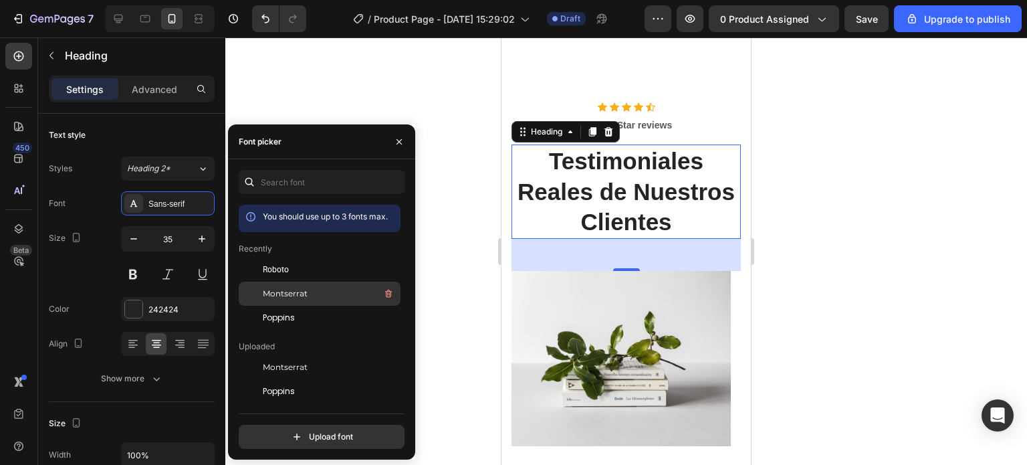
click at [292, 292] on span "Montserrat" at bounding box center [285, 294] width 45 height 12
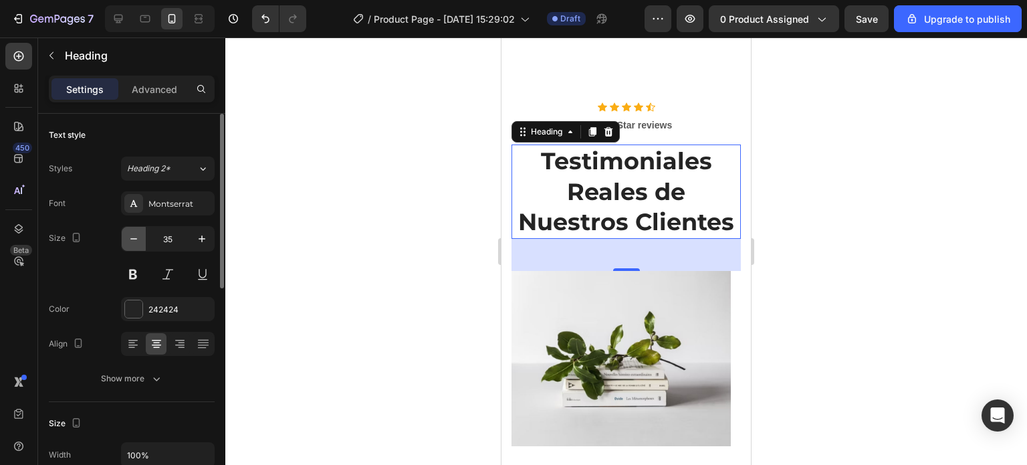
click at [138, 237] on icon "button" at bounding box center [133, 238] width 13 height 13
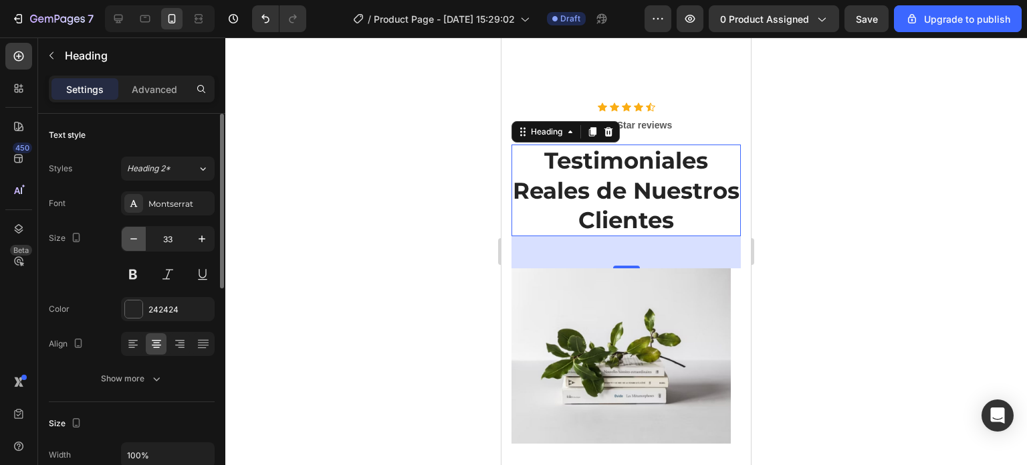
click at [138, 237] on icon "button" at bounding box center [133, 238] width 13 height 13
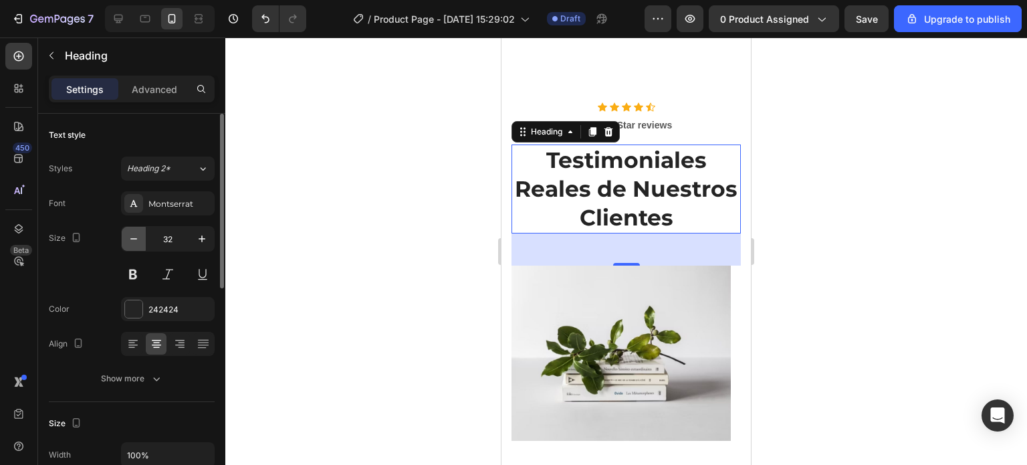
click at [138, 237] on icon "button" at bounding box center [133, 238] width 13 height 13
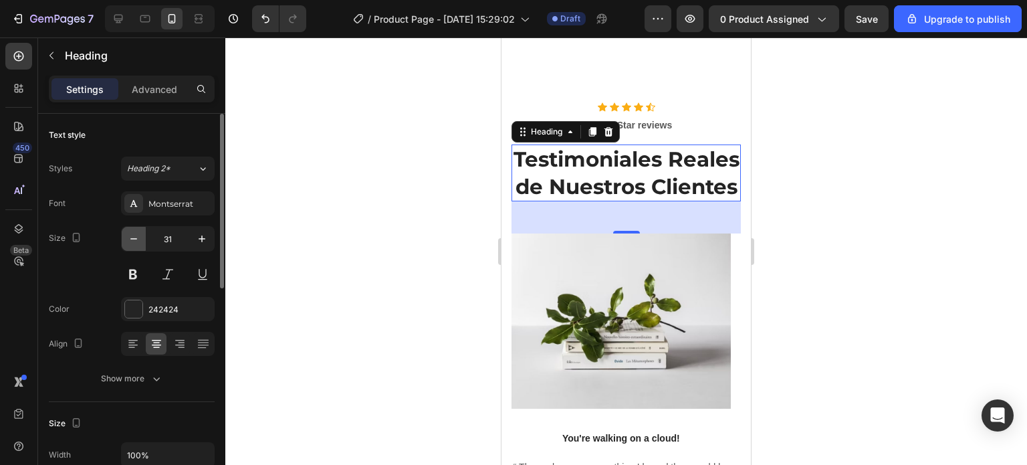
click at [138, 237] on icon "button" at bounding box center [133, 238] width 13 height 13
type input "30"
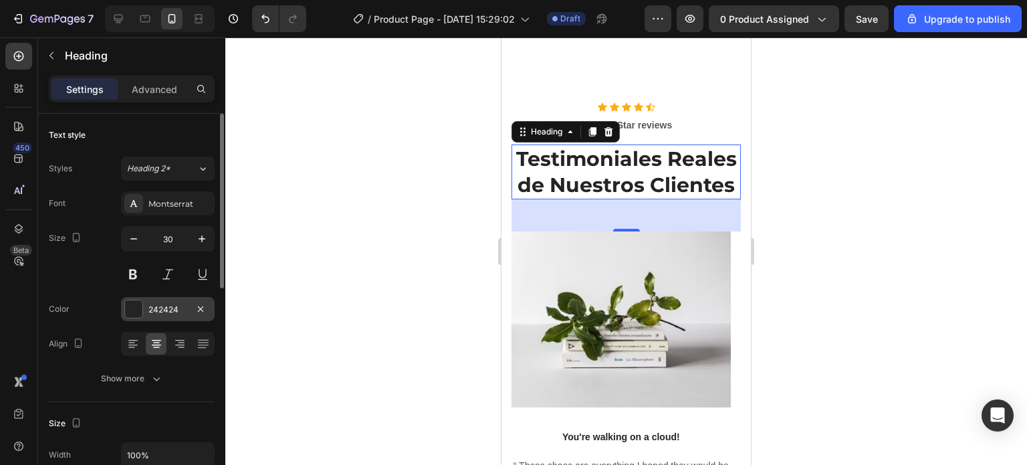
click at [136, 307] on div at bounding box center [133, 308] width 17 height 17
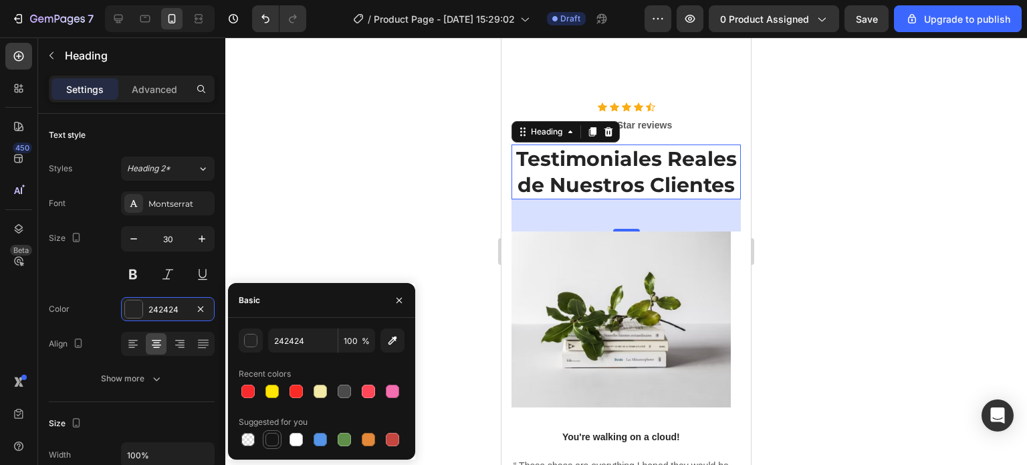
click at [270, 441] on div at bounding box center [272, 439] width 13 height 13
type input "151515"
click at [345, 264] on div at bounding box center [626, 250] width 802 height 427
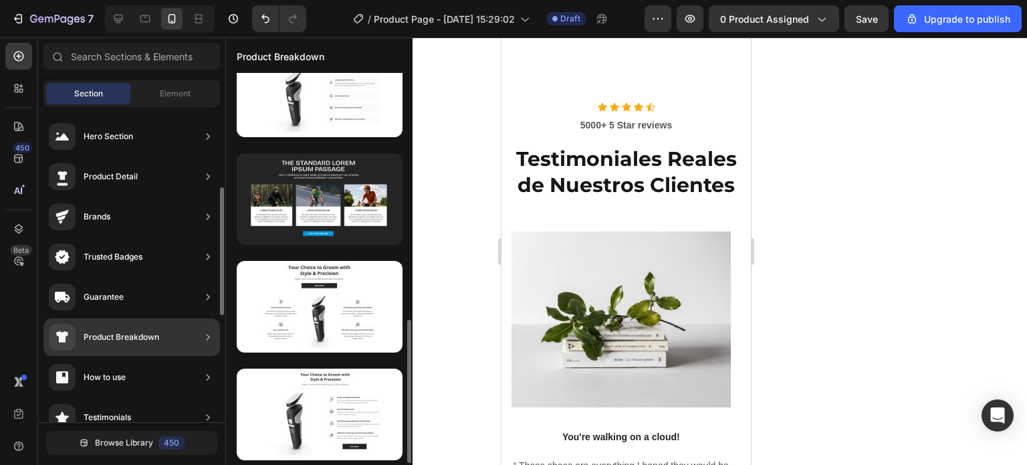
scroll to position [677, 0]
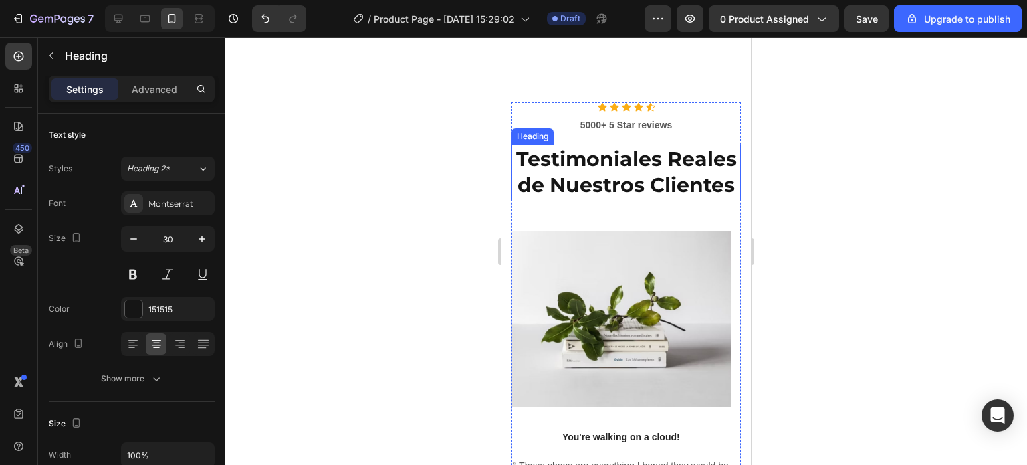
click at [589, 198] on p "Testimoniales Reales de Nuestros Clientes" at bounding box center [626, 172] width 227 height 52
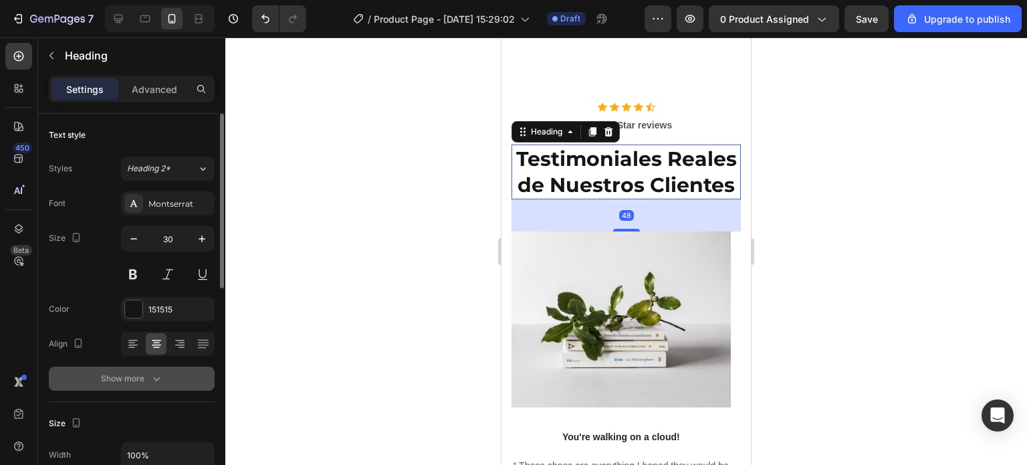
click at [132, 369] on button "Show more" at bounding box center [132, 379] width 166 height 24
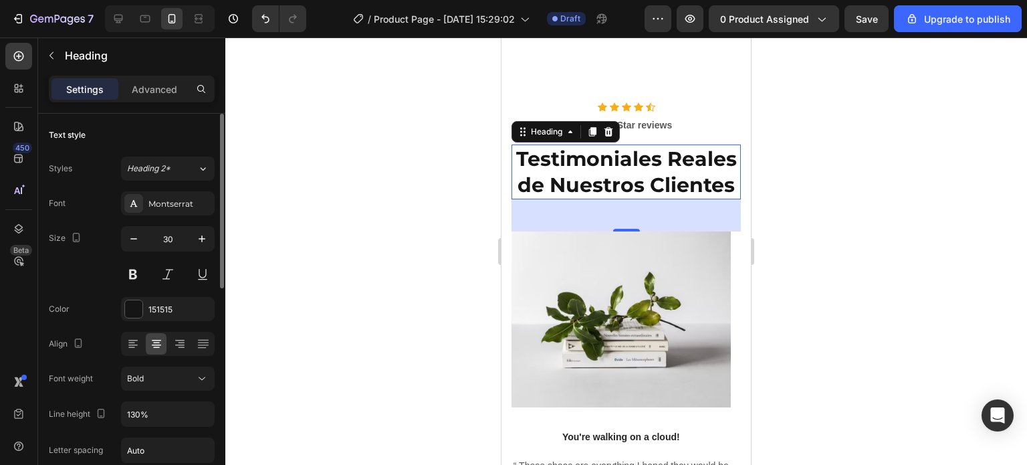
scroll to position [67, 0]
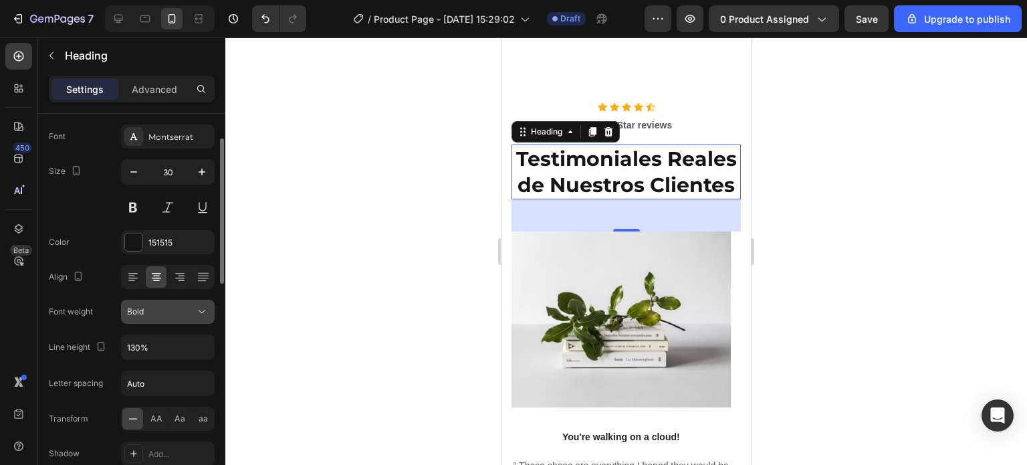
click at [188, 315] on div "Bold" at bounding box center [161, 312] width 68 height 12
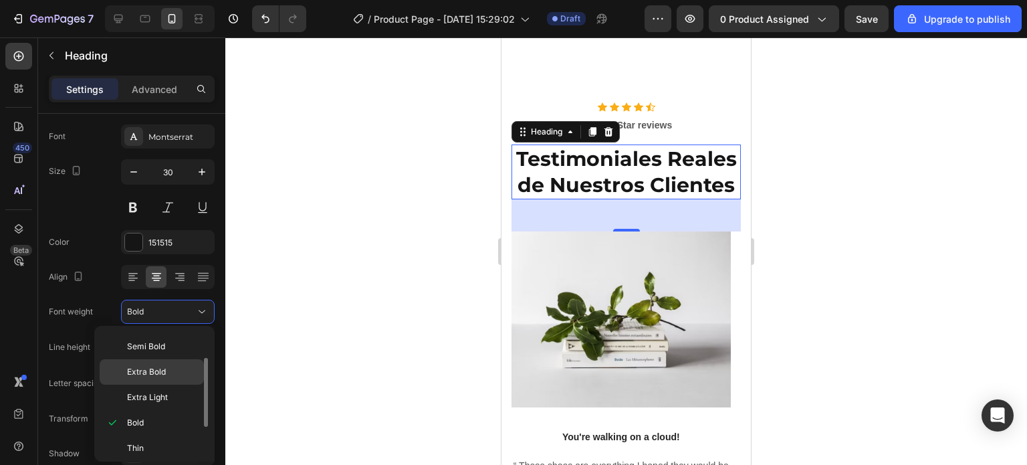
scroll to position [49, 0]
click at [168, 365] on p "Extra Bold" at bounding box center [162, 371] width 71 height 12
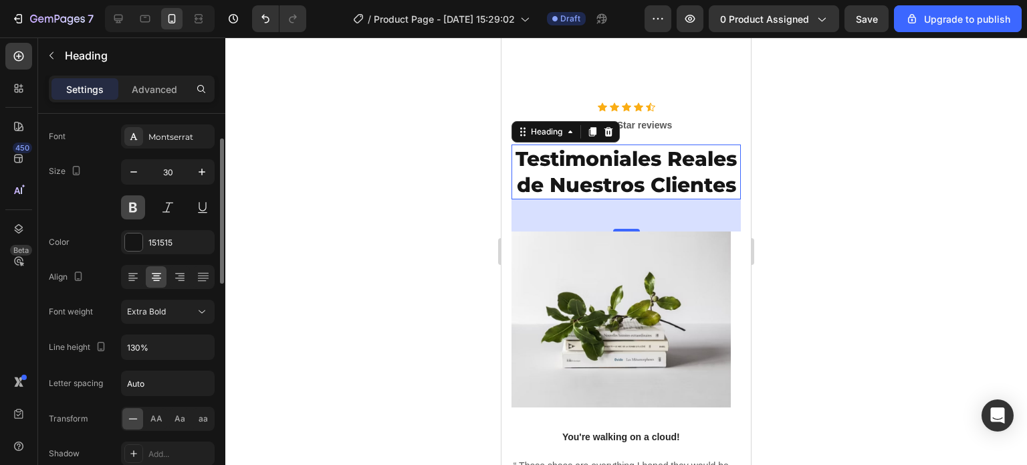
click at [136, 211] on button at bounding box center [133, 207] width 24 height 24
click at [320, 292] on div at bounding box center [626, 250] width 802 height 427
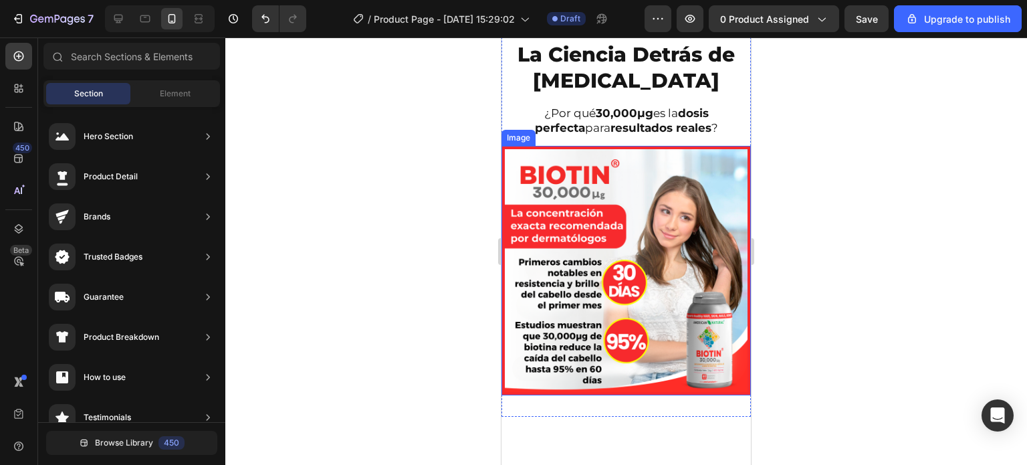
scroll to position [3019, 0]
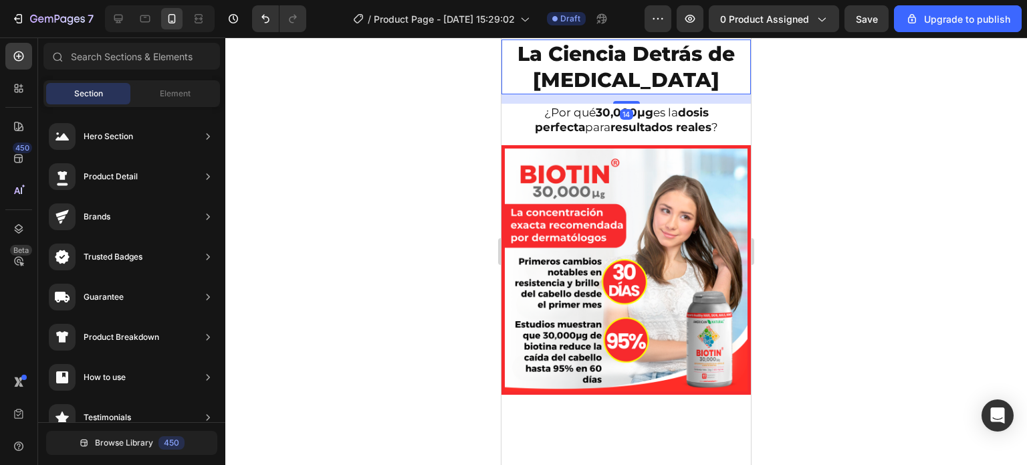
click at [613, 94] on h2 "La Ciencia Detrás de [MEDICAL_DATA]" at bounding box center [627, 66] width 250 height 55
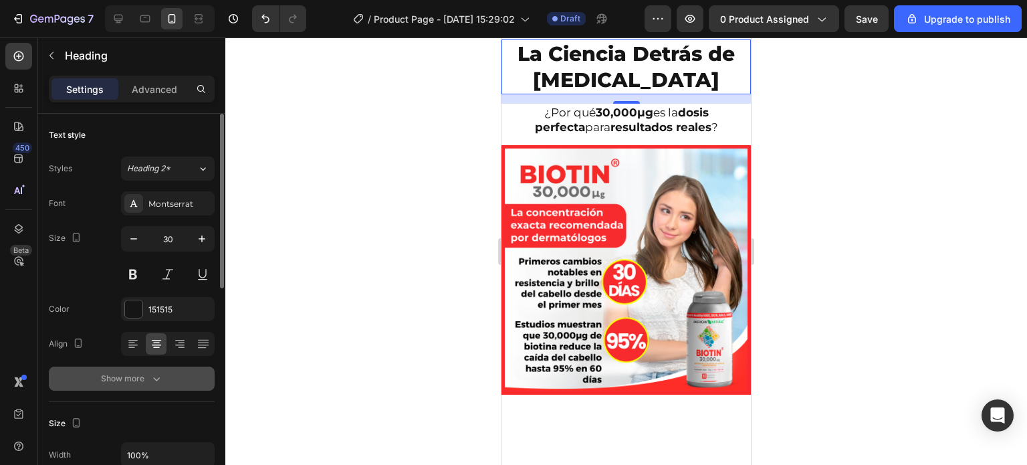
click at [139, 377] on div "Show more" at bounding box center [132, 378] width 62 height 13
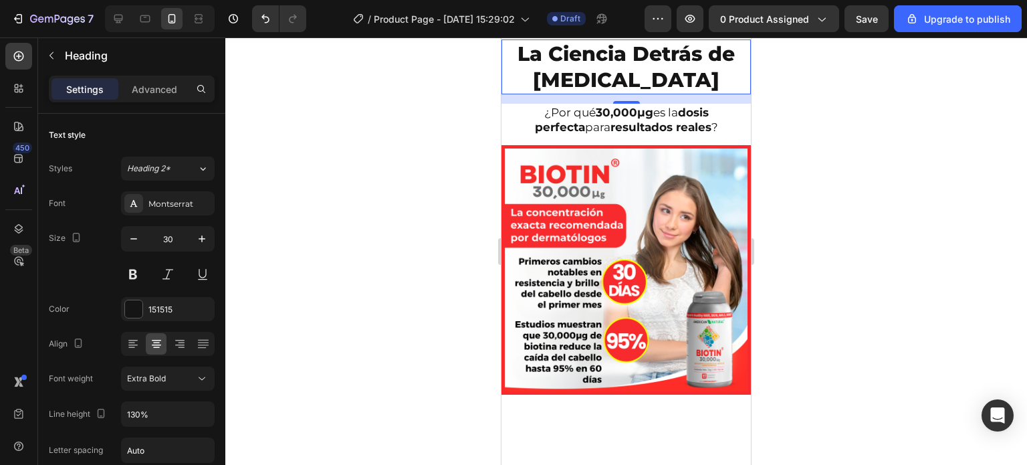
click at [377, 296] on div at bounding box center [626, 250] width 802 height 427
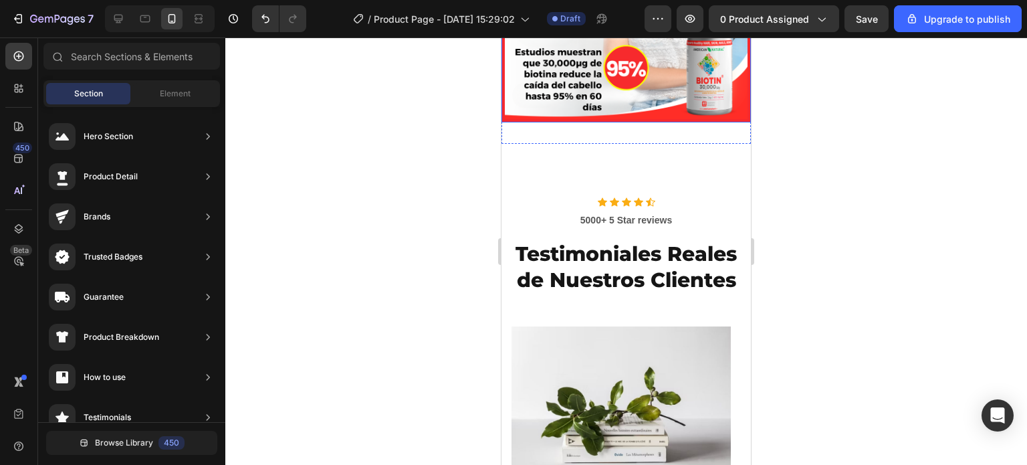
scroll to position [3295, 0]
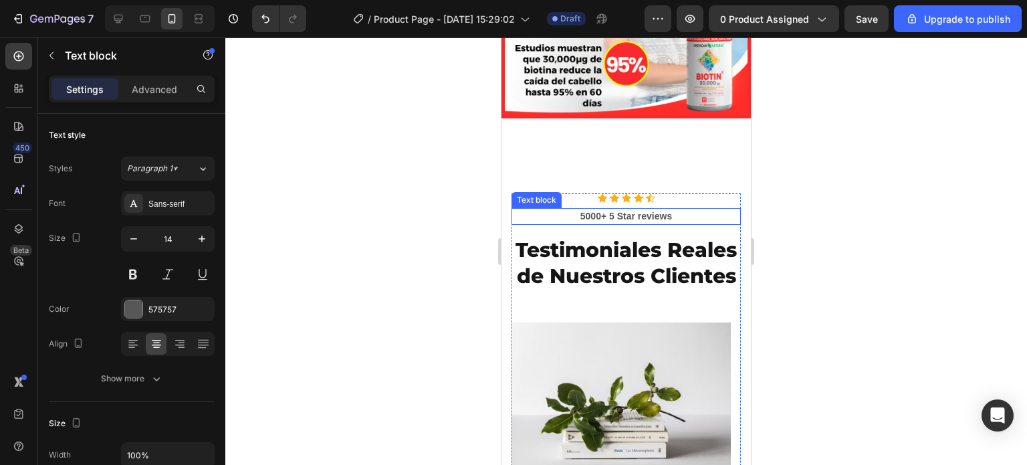
click at [589, 223] on p "5000+ 5 Star reviews" at bounding box center [626, 216] width 227 height 14
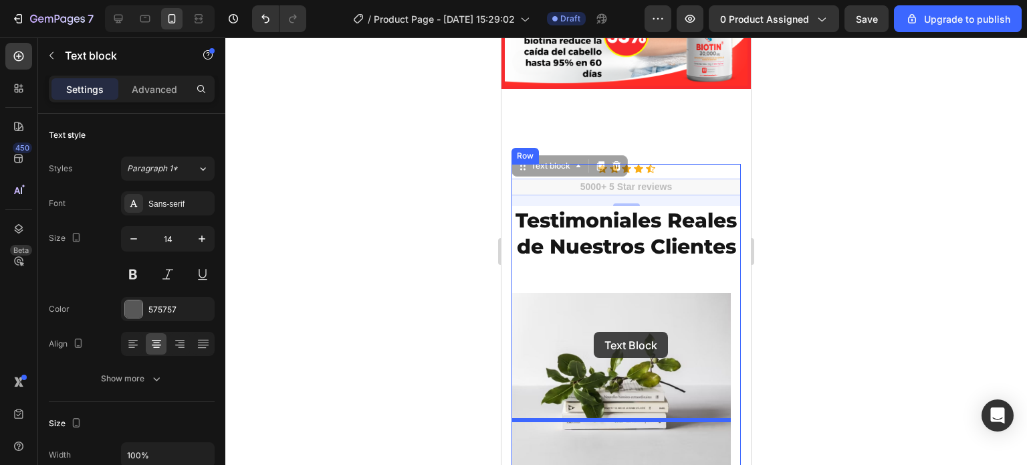
scroll to position [3349, 0]
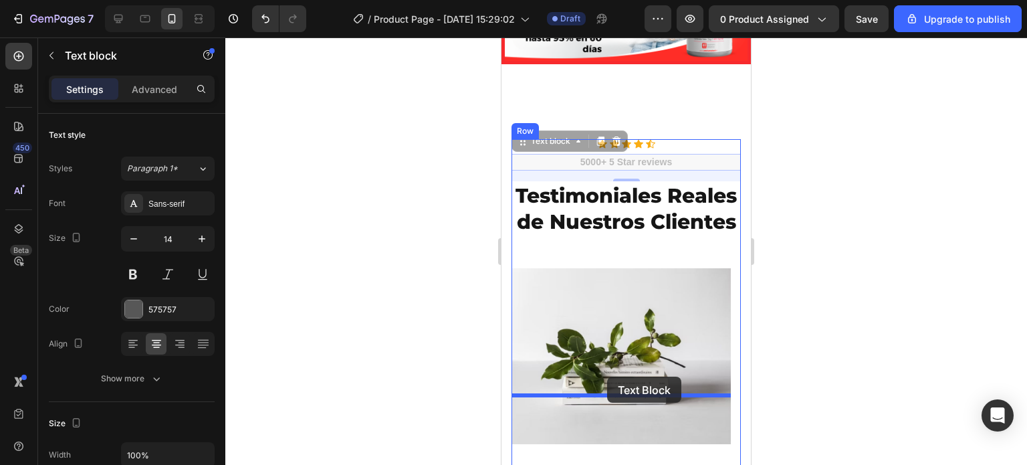
drag, startPoint x: 631, startPoint y: 318, endPoint x: 607, endPoint y: 377, distance: 63.6
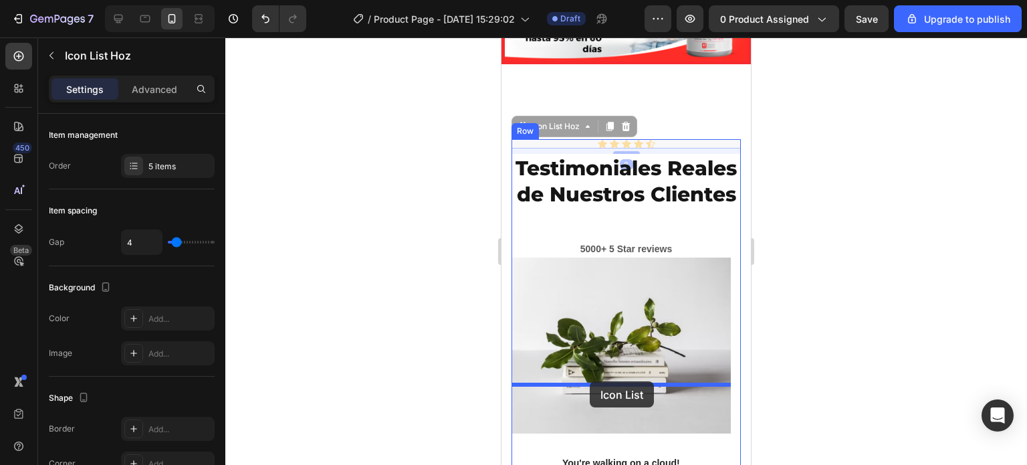
drag, startPoint x: 578, startPoint y: 242, endPoint x: 590, endPoint y: 381, distance: 139.7
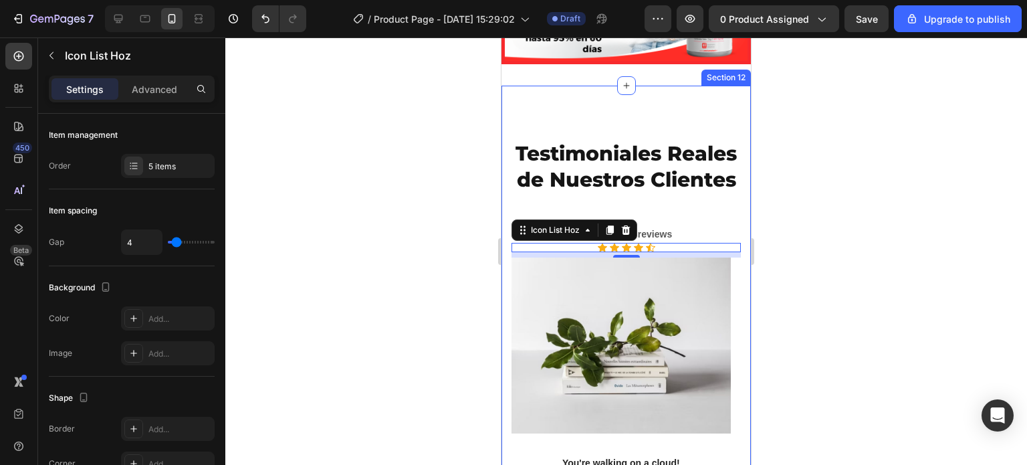
click at [433, 294] on div at bounding box center [626, 250] width 802 height 427
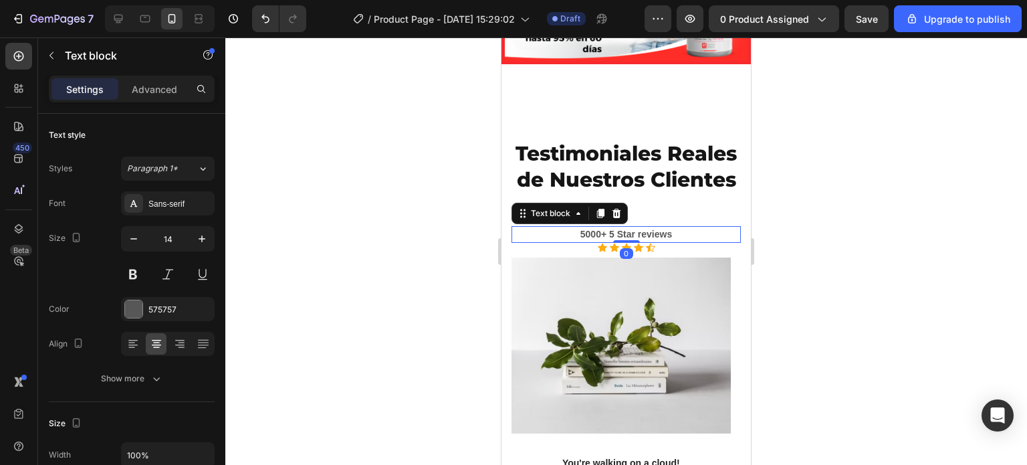
click at [666, 241] on p "5000+ 5 Star reviews" at bounding box center [626, 234] width 227 height 14
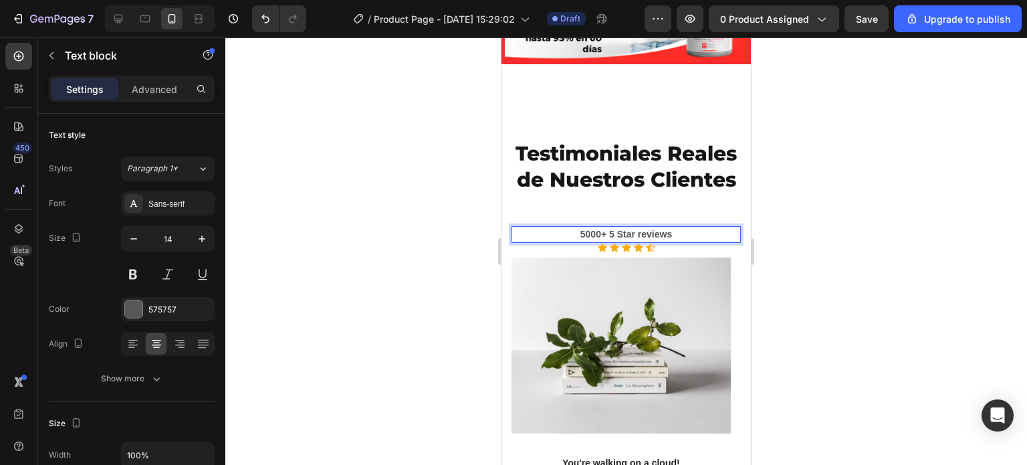
click at [668, 241] on p "5000+ 5 Star reviews" at bounding box center [626, 234] width 227 height 14
drag, startPoint x: 668, startPoint y: 359, endPoint x: 565, endPoint y: 361, distance: 103.0
click at [565, 241] on p "5000+ 5 Star reviews" at bounding box center [626, 234] width 227 height 14
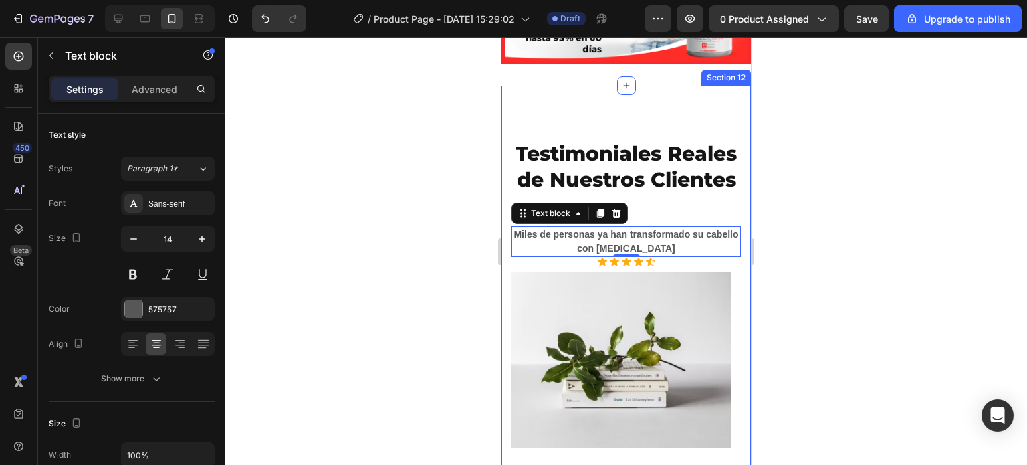
click at [445, 308] on div at bounding box center [626, 250] width 802 height 427
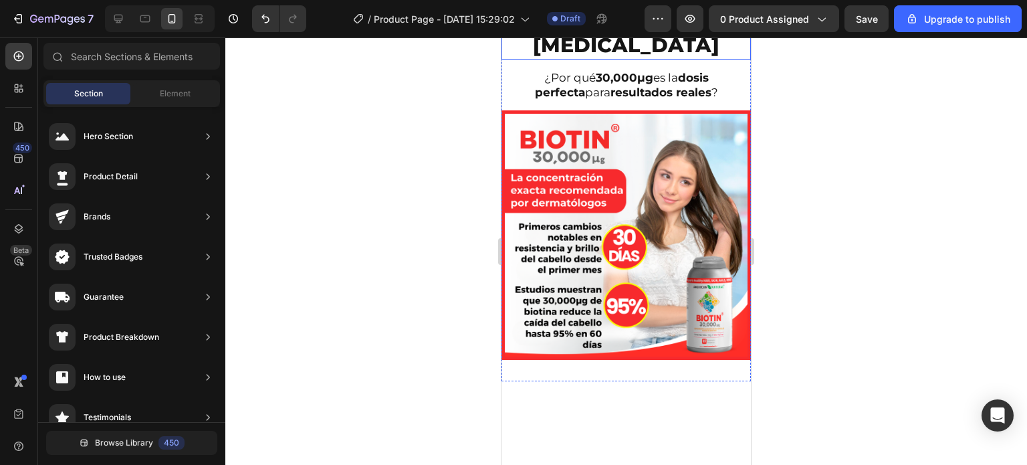
scroll to position [3053, 0]
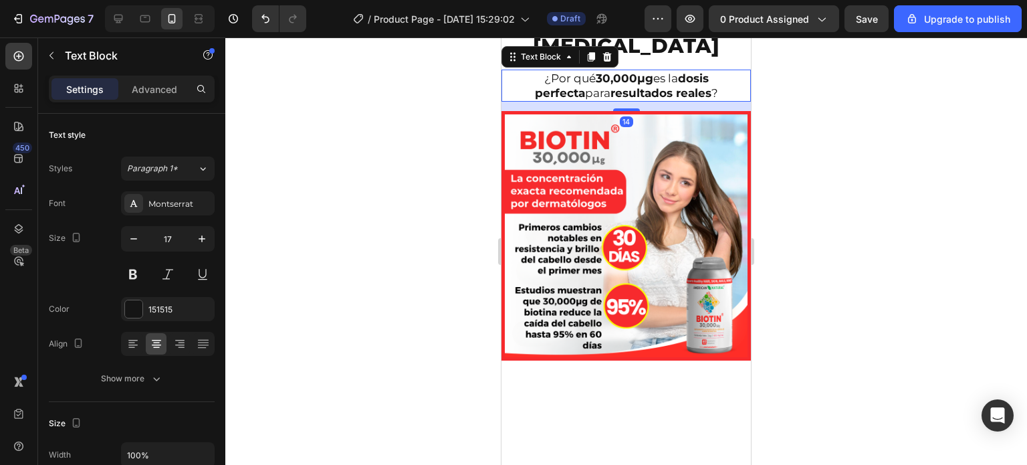
click at [615, 100] on strong "resultados reales" at bounding box center [661, 92] width 101 height 13
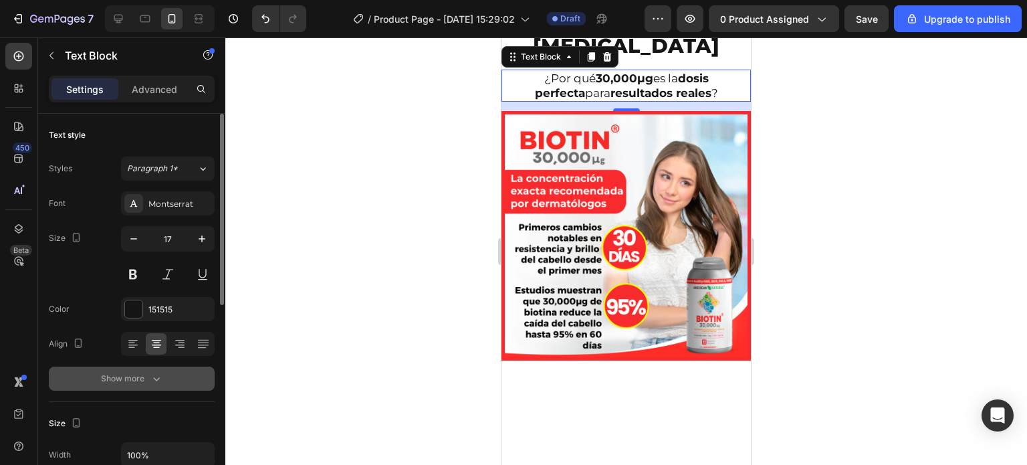
click at [139, 382] on div "Show more" at bounding box center [132, 378] width 62 height 13
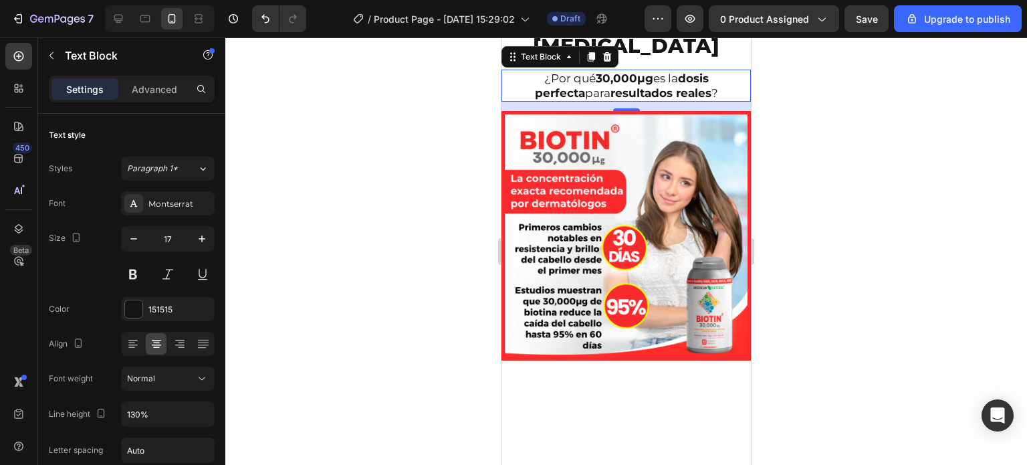
click at [397, 371] on div at bounding box center [626, 250] width 802 height 427
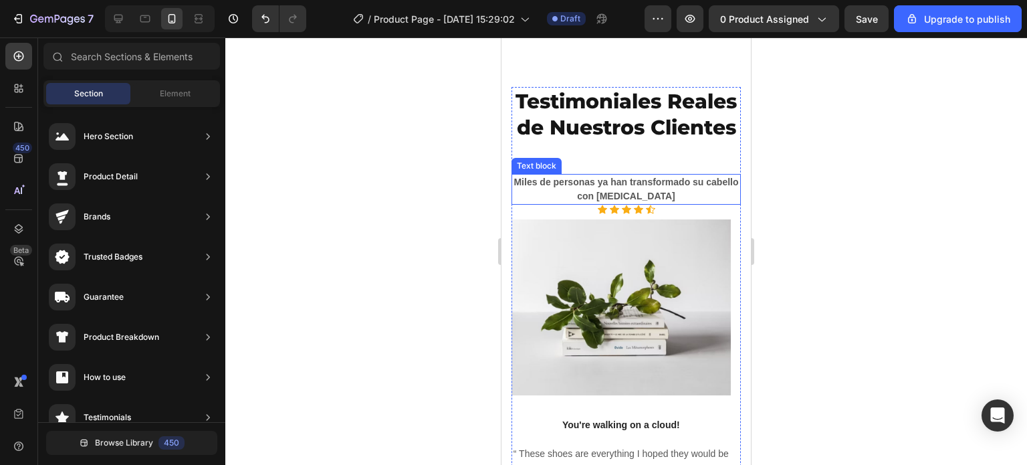
scroll to position [3402, 0]
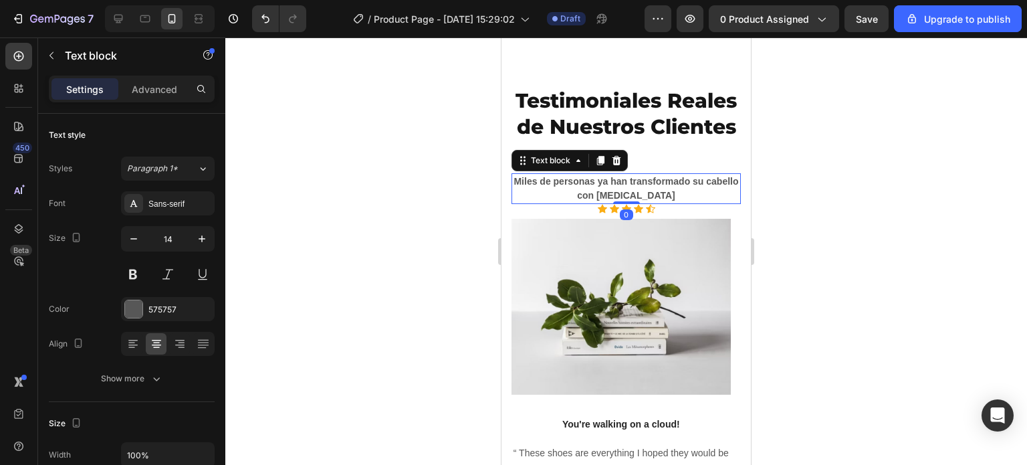
click at [599, 203] on p "Miles de personas ya han transformado su cabello con [MEDICAL_DATA]" at bounding box center [626, 189] width 227 height 28
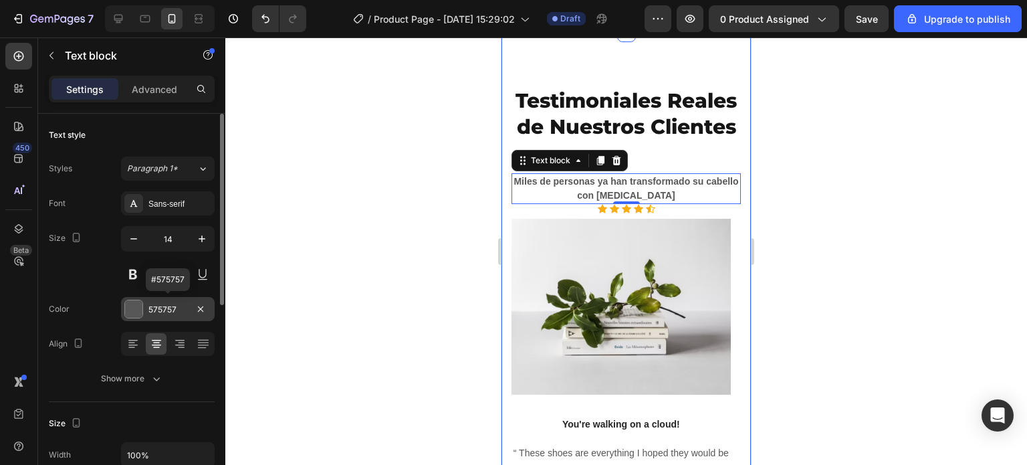
click at [138, 304] on div at bounding box center [133, 308] width 17 height 17
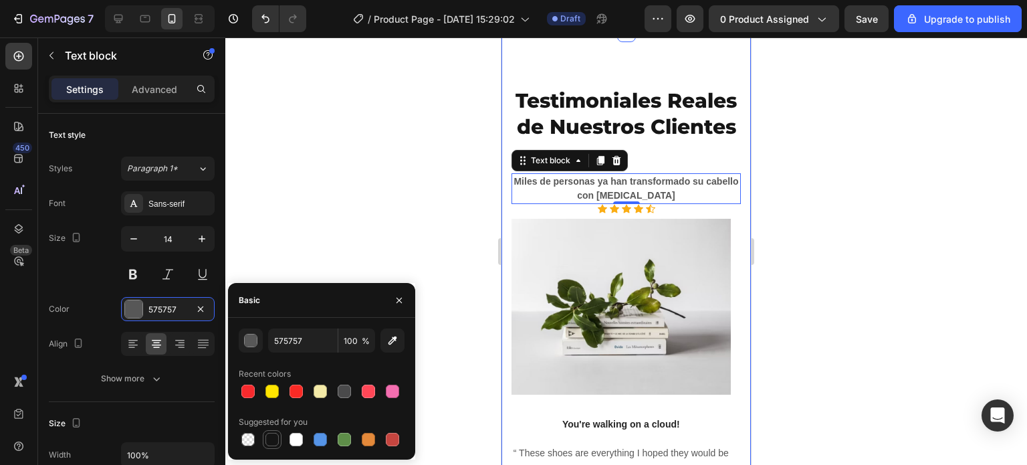
click at [268, 443] on div at bounding box center [272, 439] width 13 height 13
type input "151515"
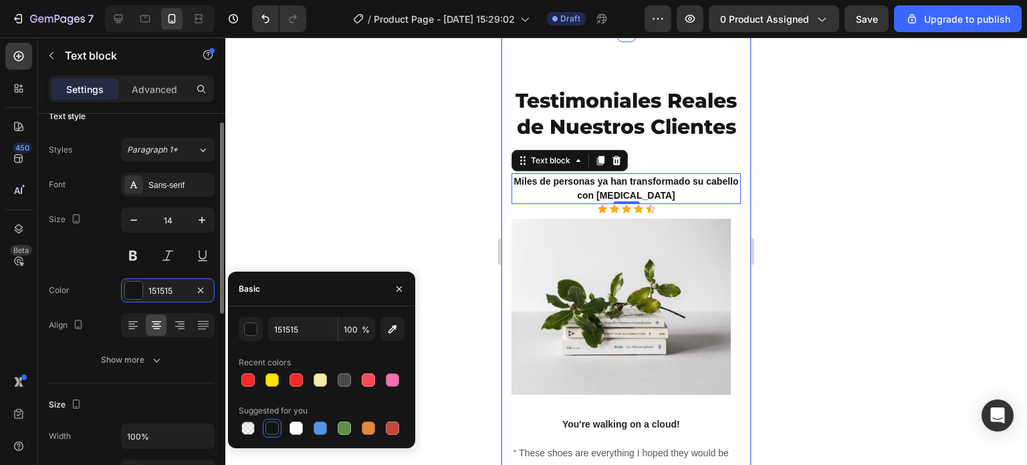
scroll to position [29, 0]
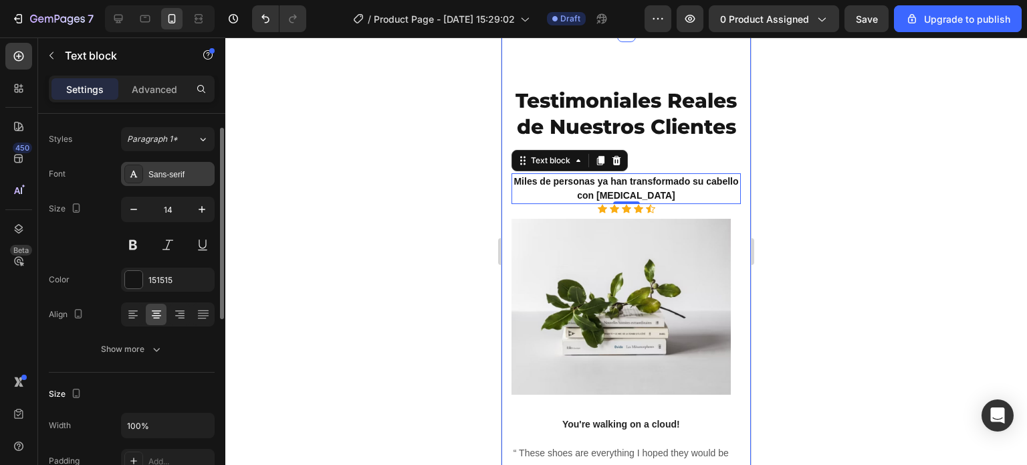
click at [165, 171] on div "Sans-serif" at bounding box center [180, 175] width 63 height 12
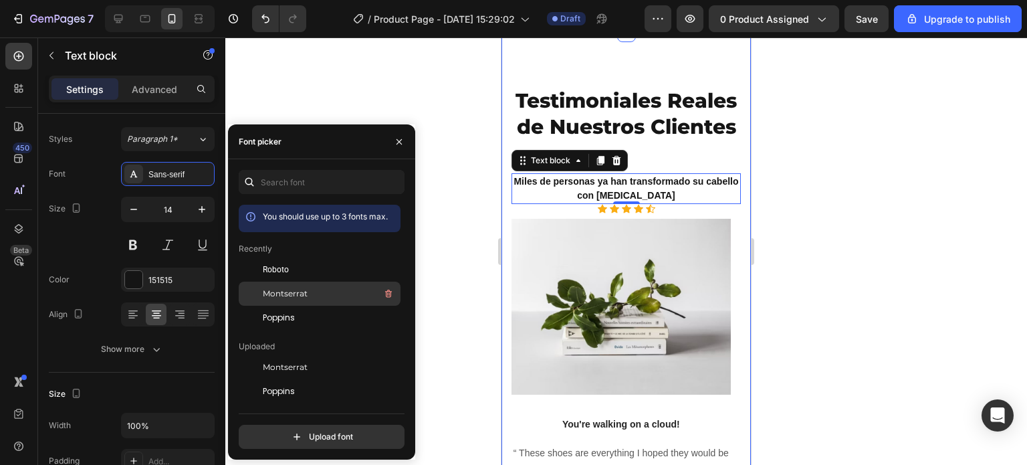
click at [290, 292] on span "Montserrat" at bounding box center [285, 294] width 45 height 12
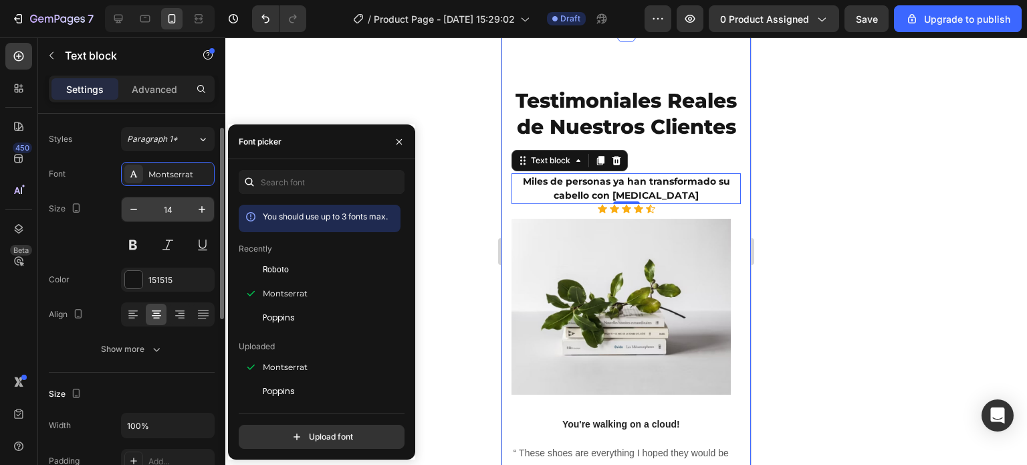
click at [167, 211] on input "14" at bounding box center [168, 209] width 44 height 24
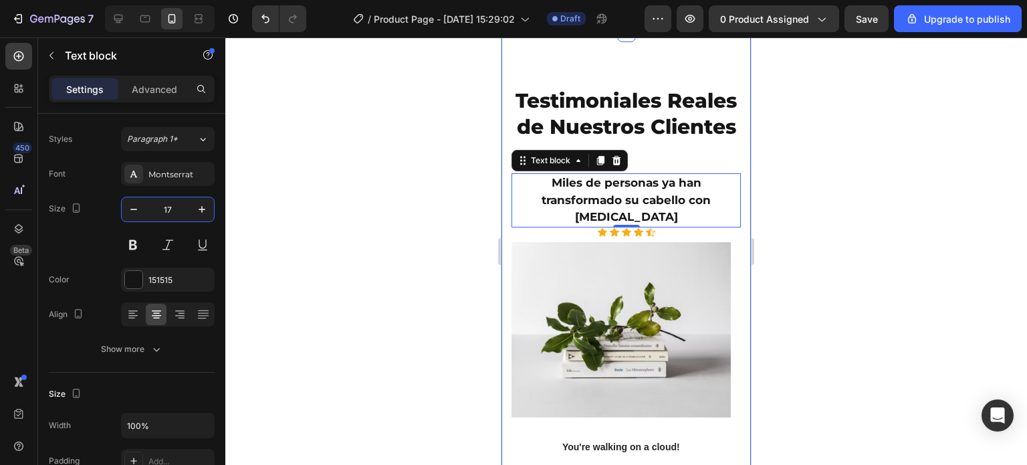
type input "17"
click at [286, 228] on div at bounding box center [626, 250] width 802 height 427
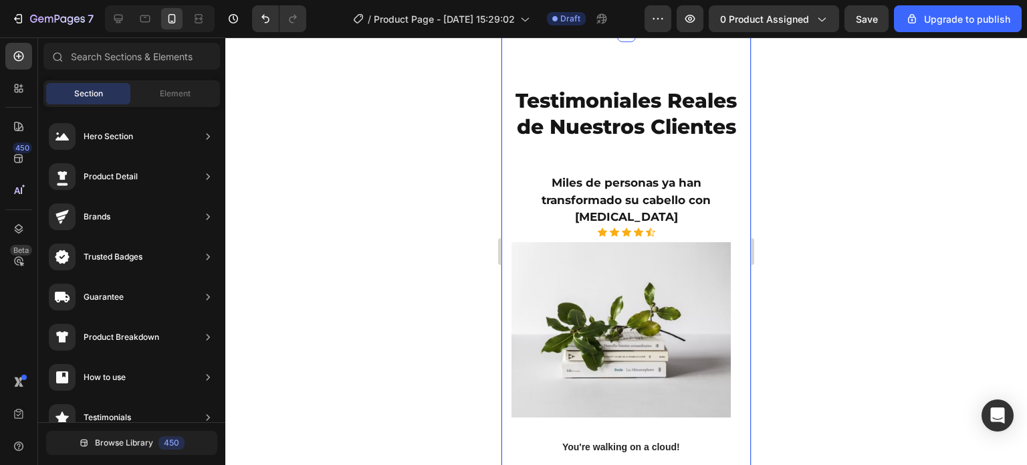
click at [294, 258] on div at bounding box center [626, 250] width 802 height 427
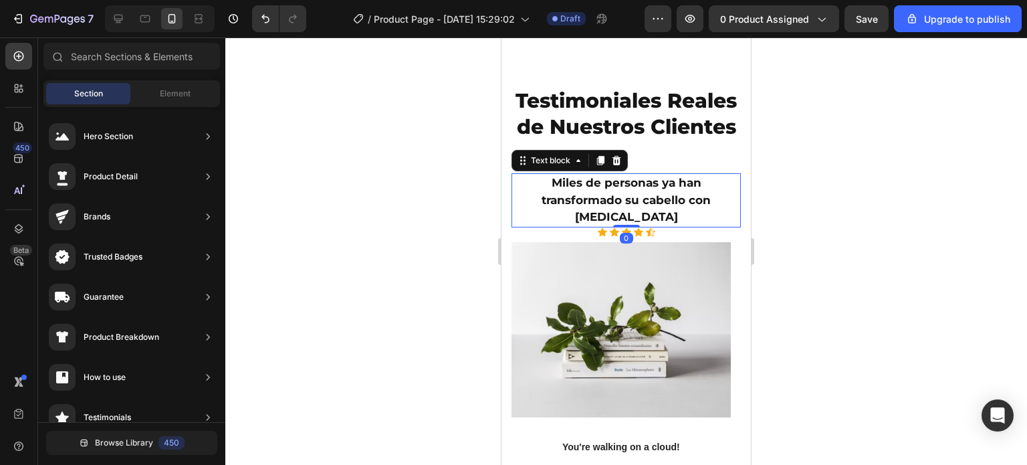
click at [549, 226] on p "Miles de personas ya han transformado su cabello con [MEDICAL_DATA]" at bounding box center [626, 201] width 227 height 52
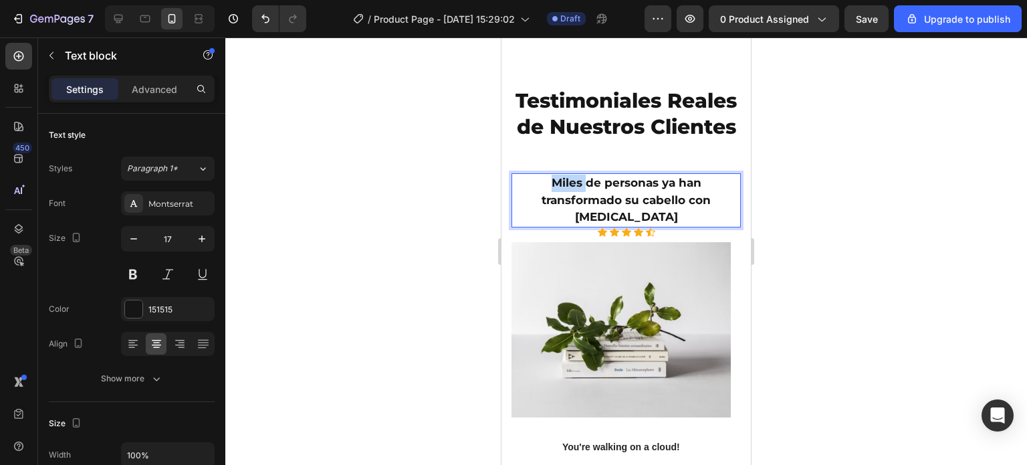
click at [549, 226] on p "Miles de personas ya han transformado su cabello con [MEDICAL_DATA]" at bounding box center [626, 201] width 227 height 52
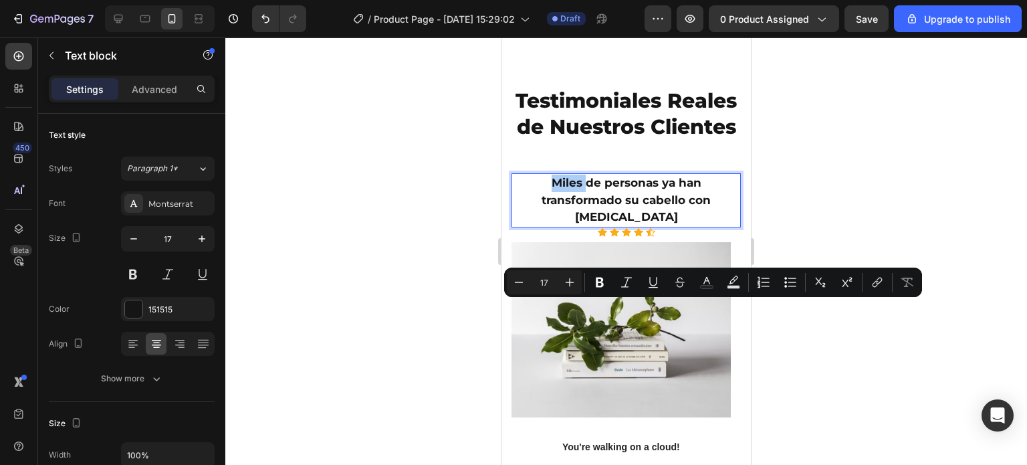
click at [425, 308] on div at bounding box center [626, 250] width 802 height 427
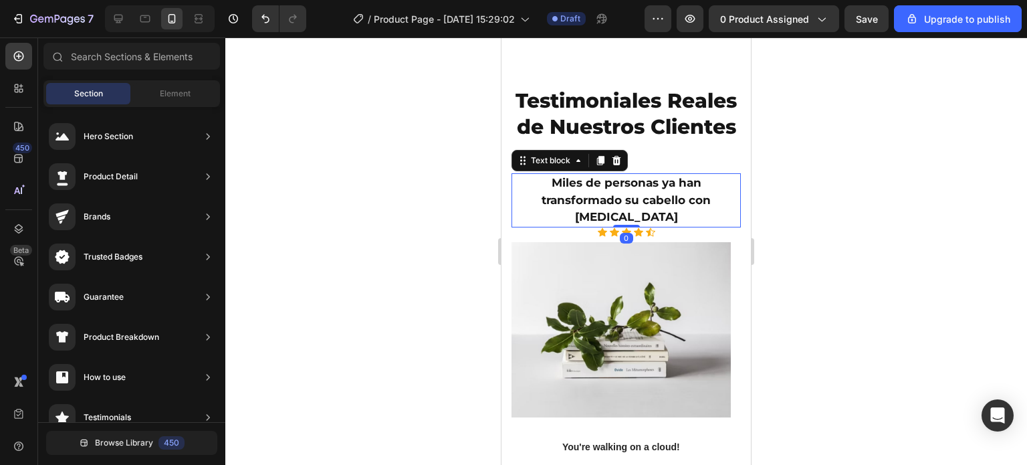
click at [549, 226] on p "Miles de personas ya han transformado su cabello con [MEDICAL_DATA]" at bounding box center [626, 201] width 227 height 52
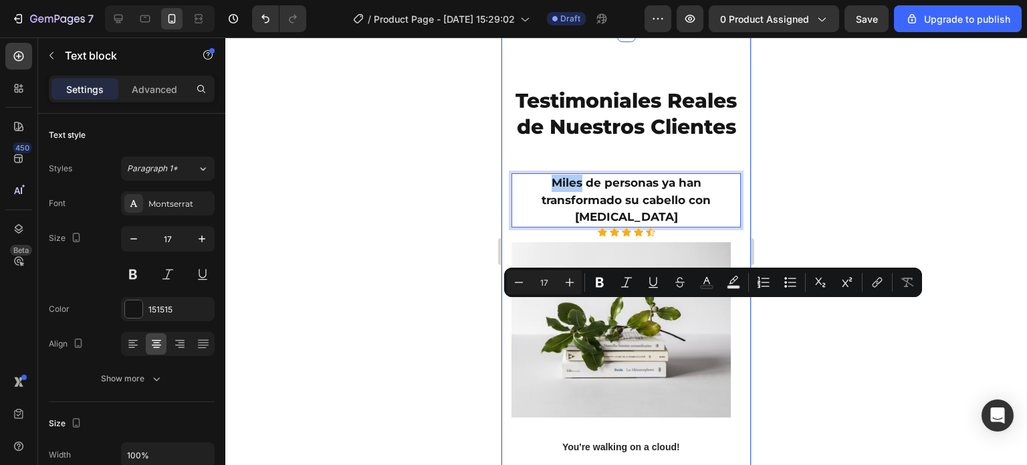
click at [472, 312] on div at bounding box center [626, 250] width 802 height 427
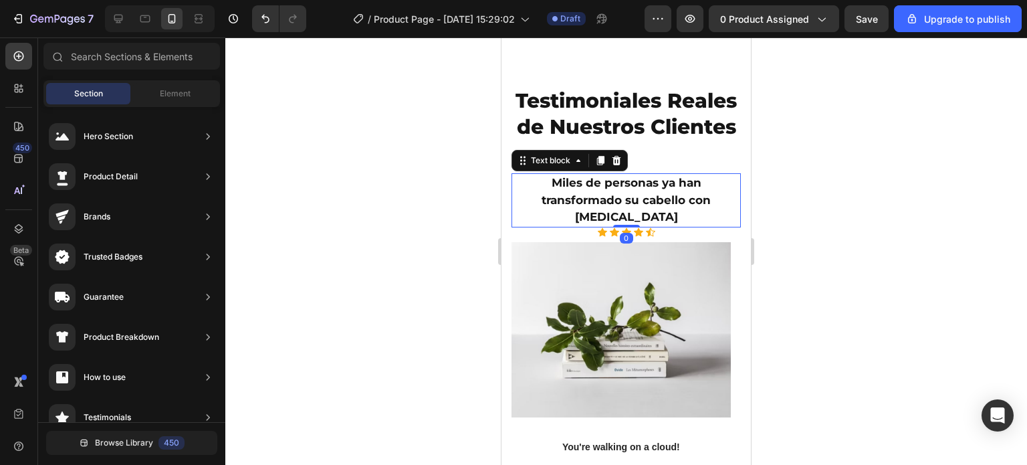
click at [559, 226] on p "Miles de personas ya han transformado su cabello con [MEDICAL_DATA]" at bounding box center [626, 201] width 227 height 52
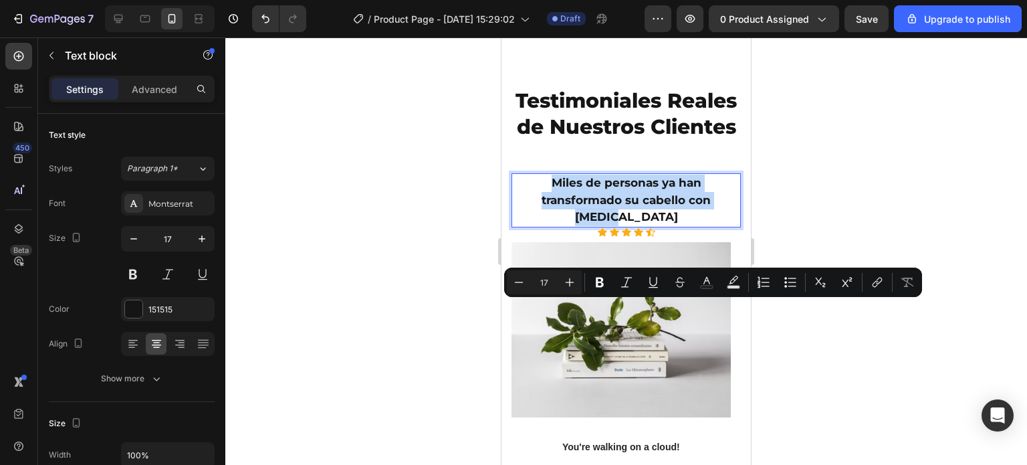
drag, startPoint x: 549, startPoint y: 312, endPoint x: 765, endPoint y: 320, distance: 216.2
click at [595, 276] on icon "Editor contextual toolbar" at bounding box center [599, 282] width 13 height 13
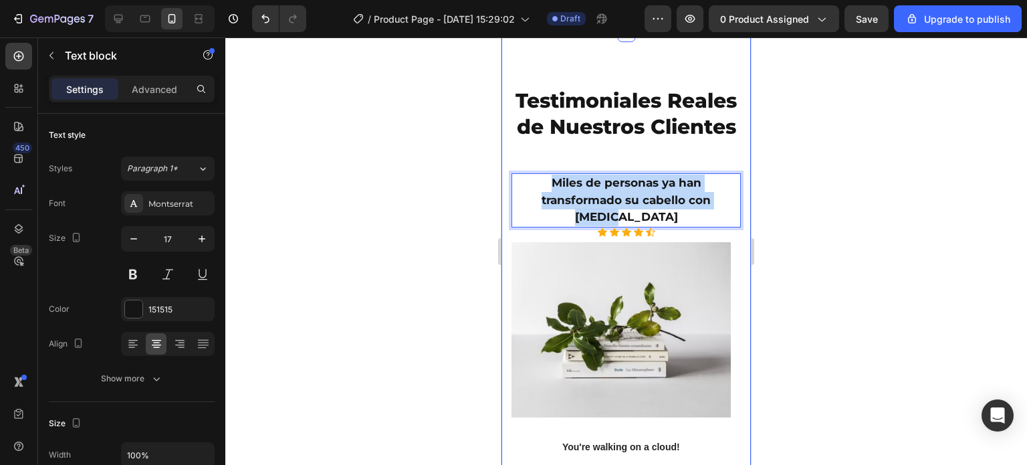
drag, startPoint x: 548, startPoint y: 308, endPoint x: 736, endPoint y: 328, distance: 189.1
click at [736, 328] on div "Testimoniales Reales de Nuestros Clientes Heading Miles de personas ya han tran…" at bounding box center [627, 342] width 250 height 619
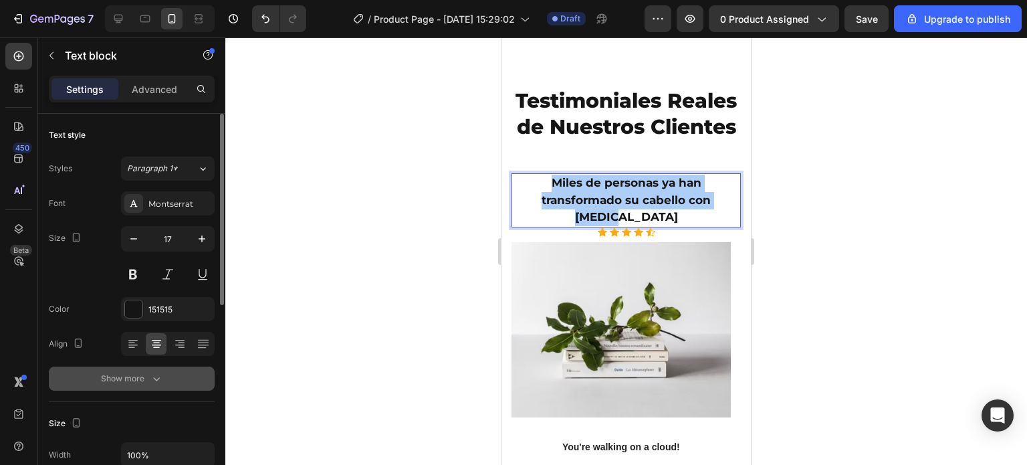
click at [153, 369] on button "Show more" at bounding box center [132, 379] width 166 height 24
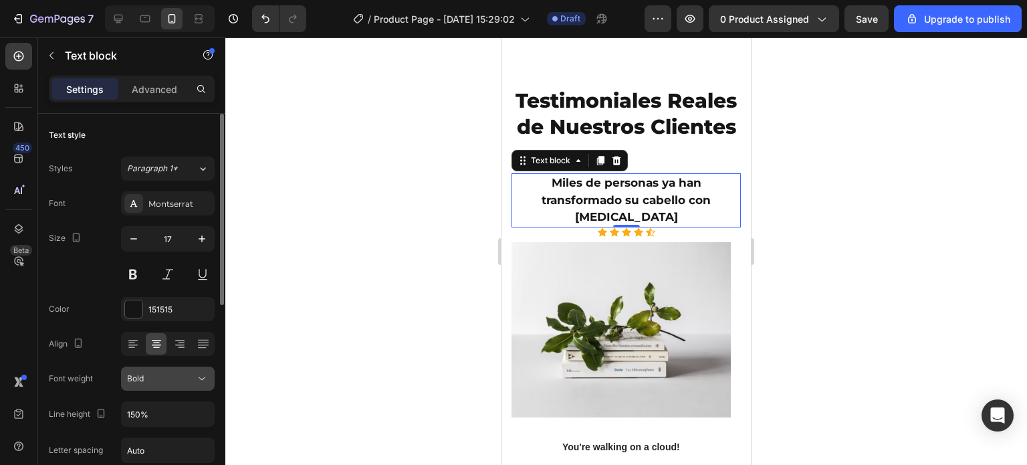
click at [185, 374] on div "Bold" at bounding box center [161, 379] width 68 height 12
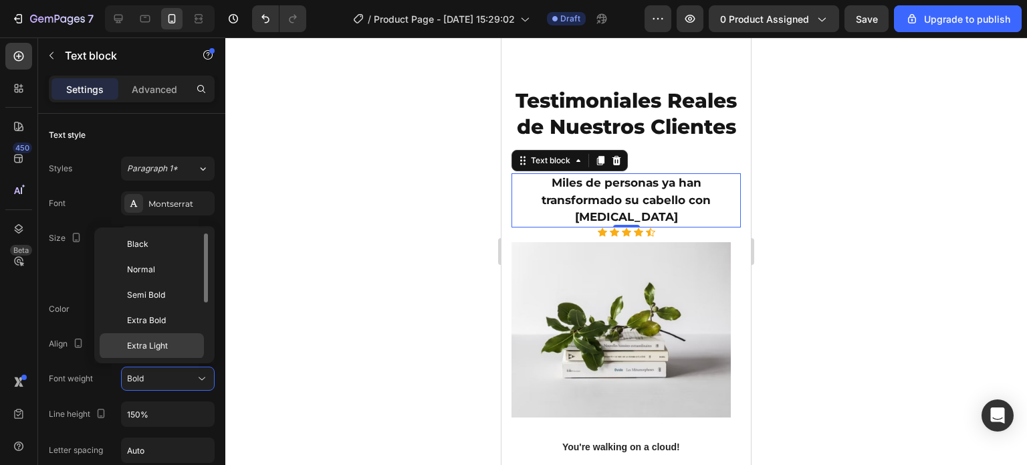
scroll to position [0, 0]
click at [150, 284] on div "Normal" at bounding box center [152, 296] width 104 height 25
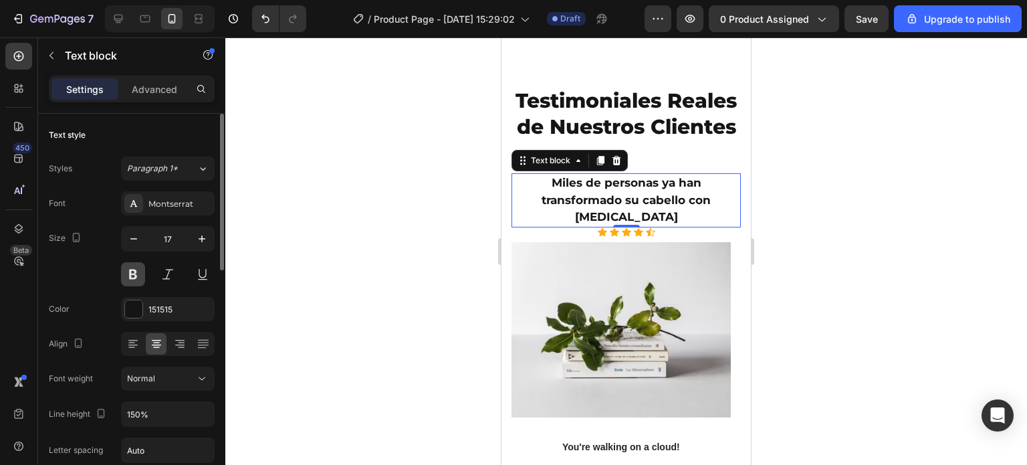
click at [136, 279] on button at bounding box center [133, 274] width 24 height 24
click at [429, 308] on div at bounding box center [626, 250] width 802 height 427
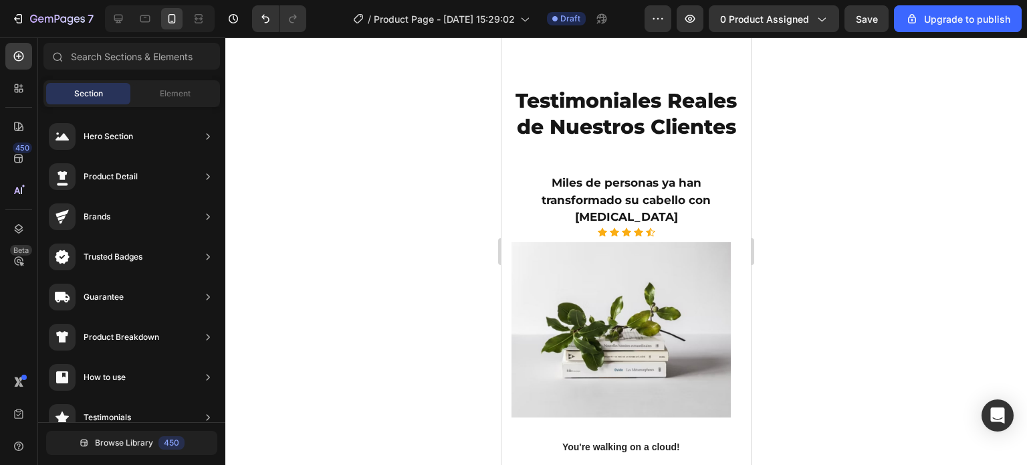
click at [429, 308] on div at bounding box center [626, 250] width 802 height 427
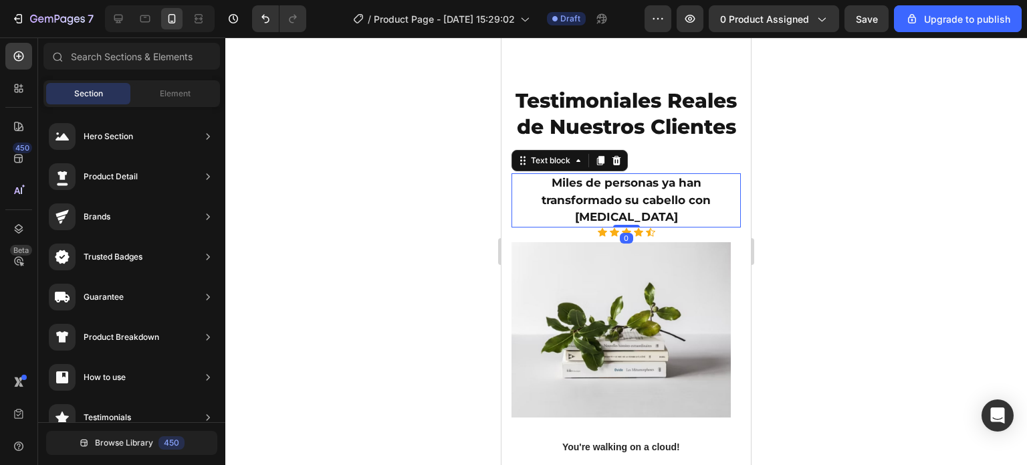
click at [545, 223] on strong "Miles de personas ya han transformado su cabello con [MEDICAL_DATA]" at bounding box center [626, 199] width 169 height 47
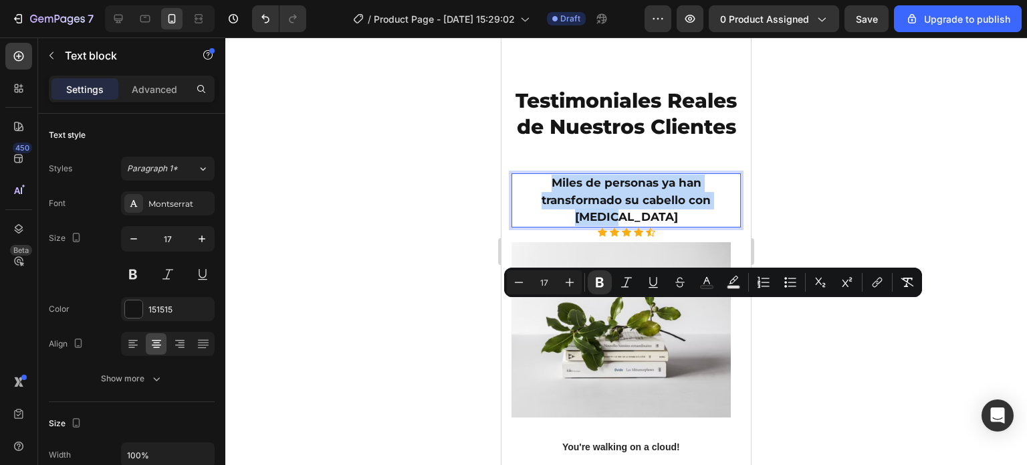
drag, startPoint x: 550, startPoint y: 308, endPoint x: 727, endPoint y: 329, distance: 178.6
click at [711, 223] on strong "Miles de personas ya han transformado su cabello con [MEDICAL_DATA]" at bounding box center [626, 199] width 169 height 47
click at [603, 285] on icon "Editor contextual toolbar" at bounding box center [600, 283] width 8 height 10
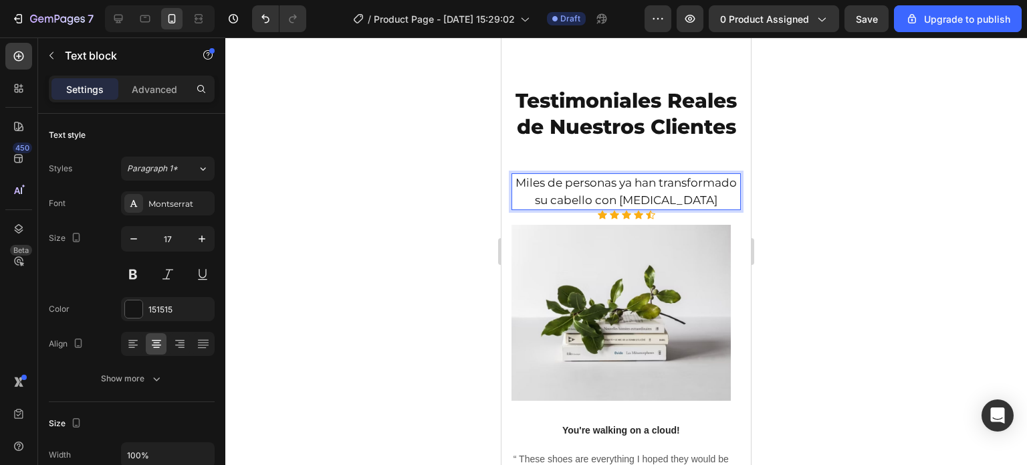
click at [656, 209] on p "Miles de personas ya han transformado su cabello con [MEDICAL_DATA]" at bounding box center [626, 192] width 227 height 34
drag, startPoint x: 656, startPoint y: 312, endPoint x: 653, endPoint y: 326, distance: 14.3
click at [653, 209] on p "Miles de personas ya han transformado su cabello con [MEDICAL_DATA]" at bounding box center [626, 192] width 227 height 34
click at [562, 209] on p "Miles de personas ya han transformado su cabello con [MEDICAL_DATA]" at bounding box center [626, 192] width 227 height 34
click at [657, 209] on p "Miles de personas ya han transformado su cabello con [MEDICAL_DATA]" at bounding box center [626, 192] width 227 height 34
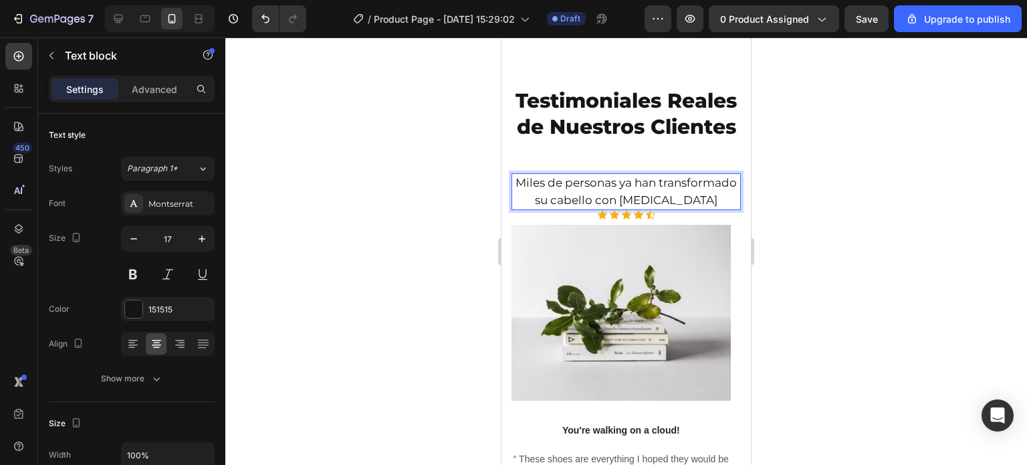
click at [671, 209] on p "Miles de personas ya han transformado su cabello con [MEDICAL_DATA]" at bounding box center [626, 192] width 227 height 34
drag, startPoint x: 671, startPoint y: 307, endPoint x: 649, endPoint y: 326, distance: 29.0
click at [649, 209] on p "Miles de personas ya han transformado su cabello con [MEDICAL_DATA]" at bounding box center [626, 192] width 227 height 34
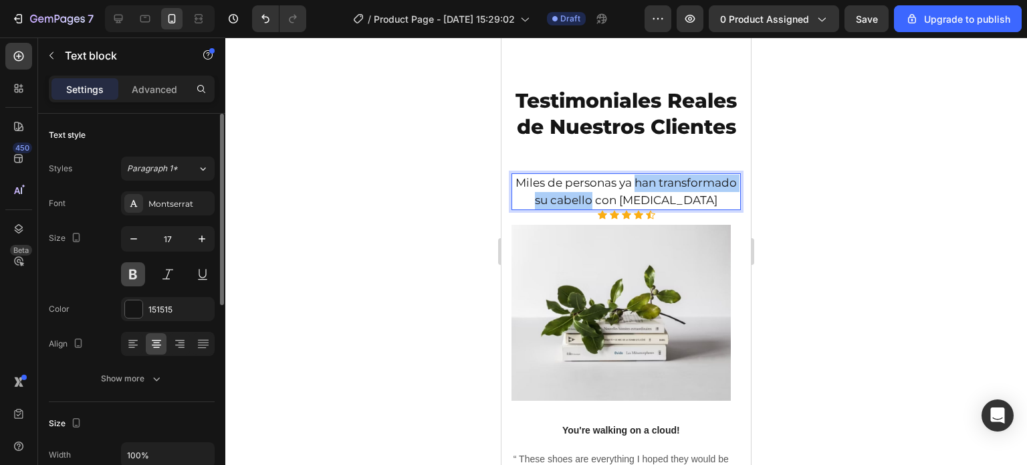
click at [138, 276] on button at bounding box center [133, 274] width 24 height 24
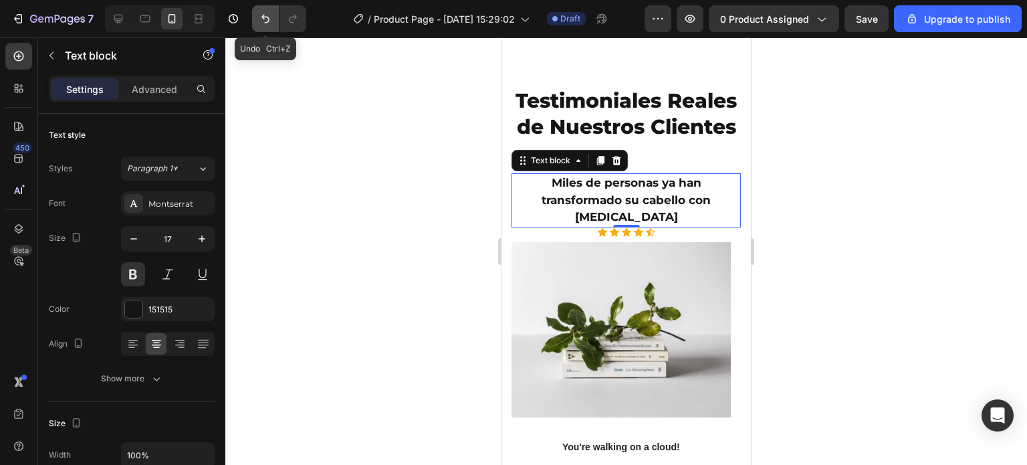
click at [266, 28] on button "Undo/Redo" at bounding box center [265, 18] width 27 height 27
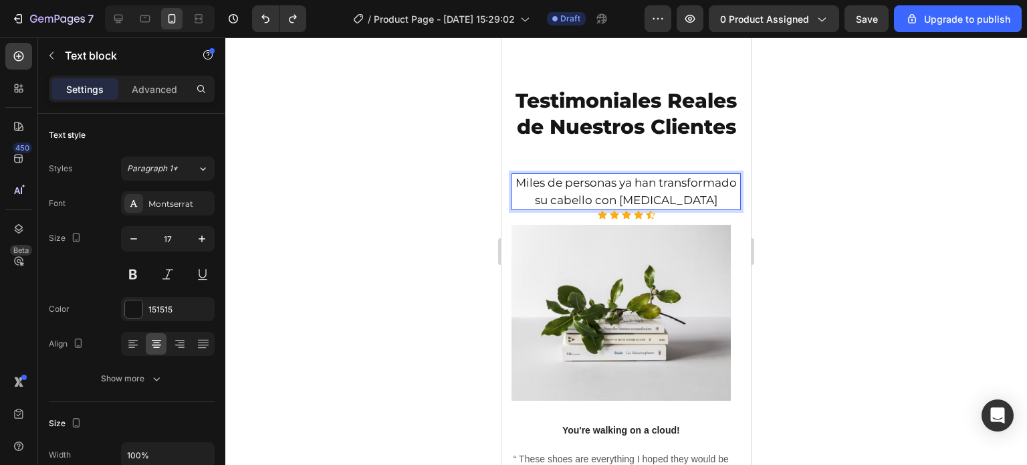
click at [653, 209] on p "Miles de personas ya han transformado su cabello con [MEDICAL_DATA]" at bounding box center [626, 192] width 227 height 34
click at [672, 209] on p "Miles de personas ya han transformado su cabello con [MEDICAL_DATA]" at bounding box center [626, 192] width 227 height 34
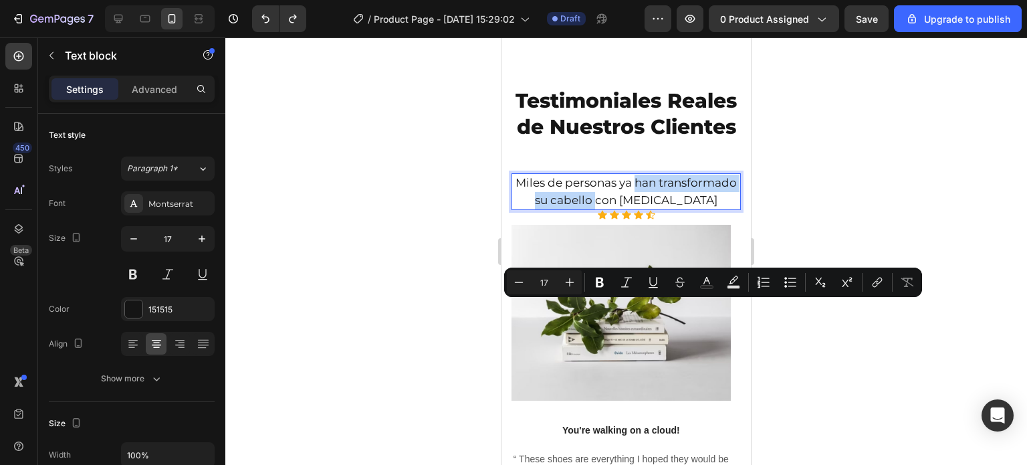
drag, startPoint x: 672, startPoint y: 306, endPoint x: 655, endPoint y: 327, distance: 27.2
click at [655, 209] on p "Miles de personas ya han transformado su cabello con [MEDICAL_DATA]" at bounding box center [626, 192] width 227 height 34
click at [597, 278] on icon "Editor contextual toolbar" at bounding box center [600, 283] width 8 height 10
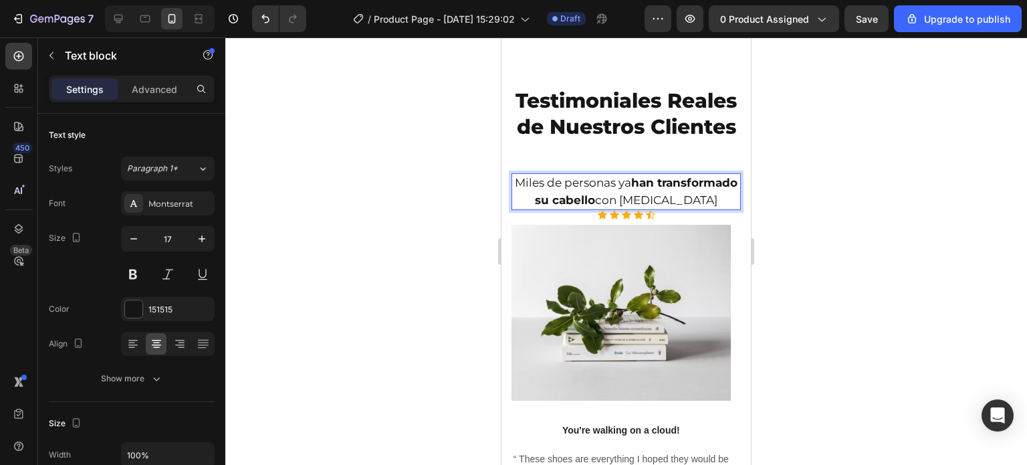
click at [689, 209] on p "Miles de personas ya han transformado su cabello con BIOTIN" at bounding box center [626, 192] width 227 height 34
drag, startPoint x: 702, startPoint y: 324, endPoint x: 726, endPoint y: 325, distance: 24.1
click at [726, 209] on p "Miles de personas ya han transformado su cabello con BIOTIN" at bounding box center [626, 192] width 227 height 34
click at [688, 209] on p "Miles de personas ya han transformado su cabello con BIOTIN" at bounding box center [626, 192] width 227 height 34
drag, startPoint x: 688, startPoint y: 327, endPoint x: 719, endPoint y: 329, distance: 31.5
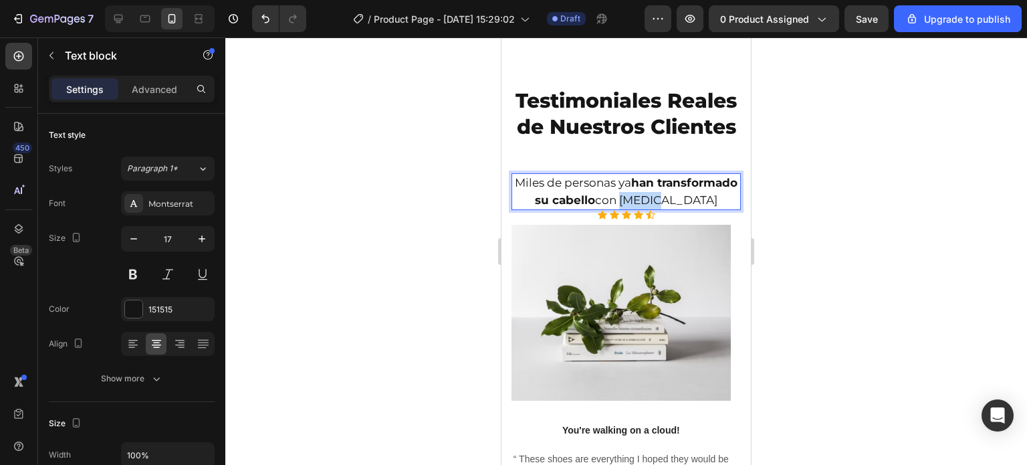
click at [719, 209] on p "Miles de personas ya han transformado su cabello con BIOTIN" at bounding box center [626, 192] width 227 height 34
click at [696, 209] on p "Miles de personas ya han transformado su cabello con BIOTIN" at bounding box center [626, 192] width 227 height 34
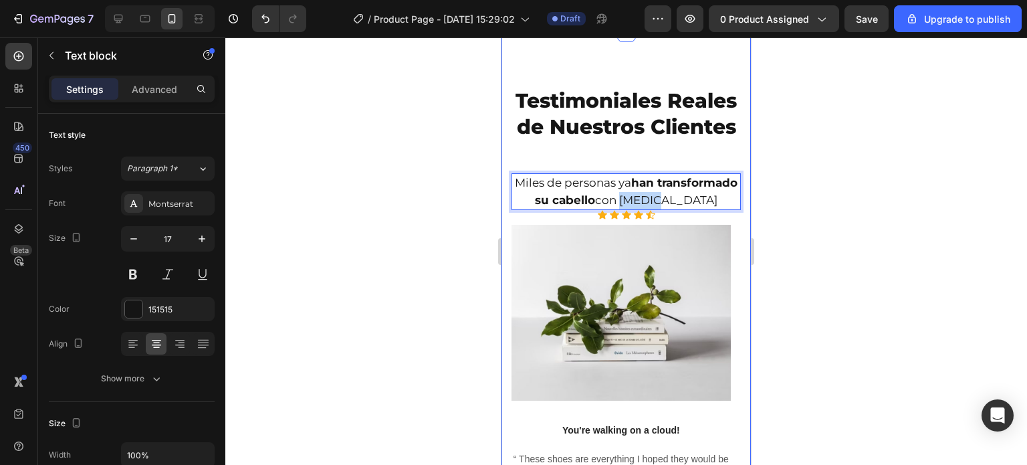
drag, startPoint x: 688, startPoint y: 328, endPoint x: 733, endPoint y: 330, distance: 45.5
click at [733, 330] on div "Testimoniales Reales de Nuestros Clientes Heading Miles de personas ya han tran…" at bounding box center [627, 334] width 250 height 602
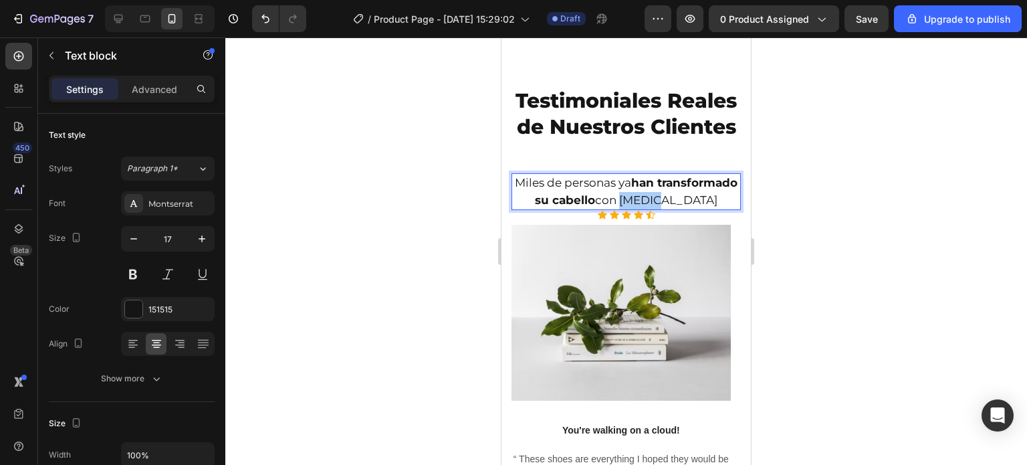
click at [479, 324] on div at bounding box center [626, 250] width 802 height 427
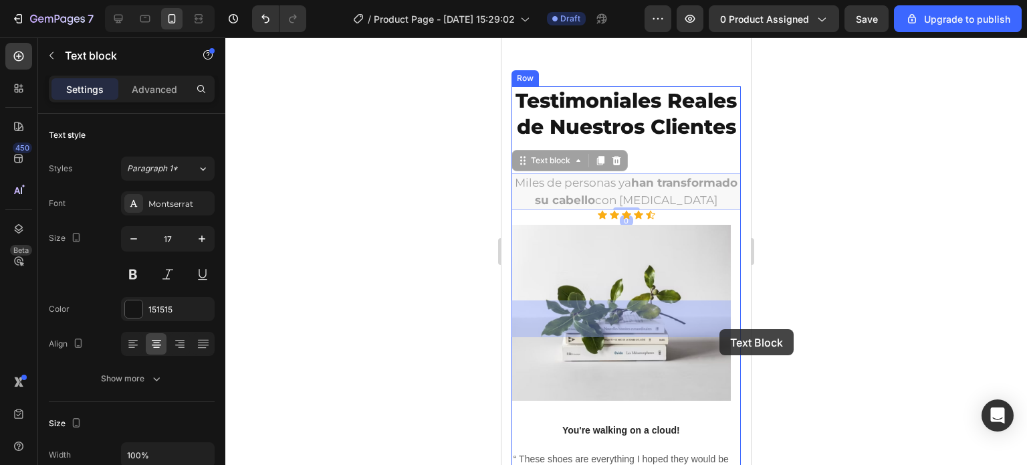
drag, startPoint x: 687, startPoint y: 325, endPoint x: 712, endPoint y: 329, distance: 25.1
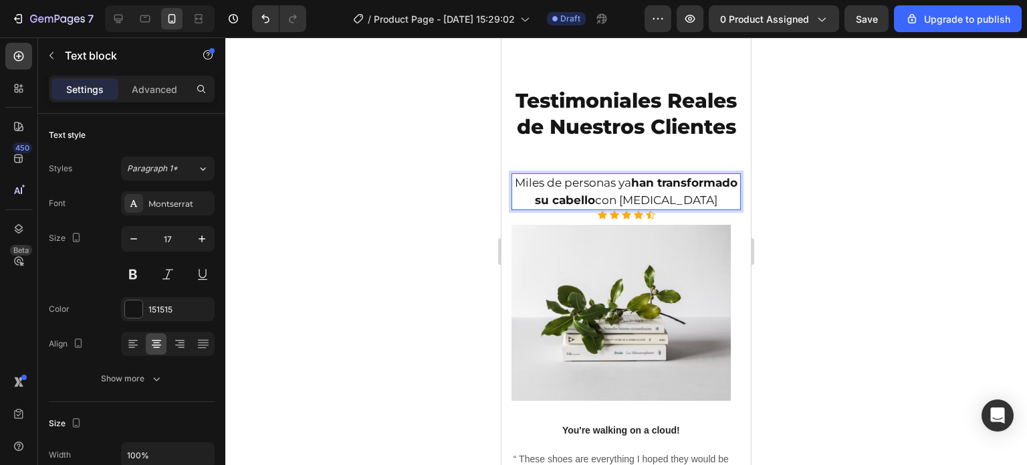
click at [726, 209] on p "Miles de personas ya han transformado su cabello con BIOTIN" at bounding box center [626, 192] width 227 height 34
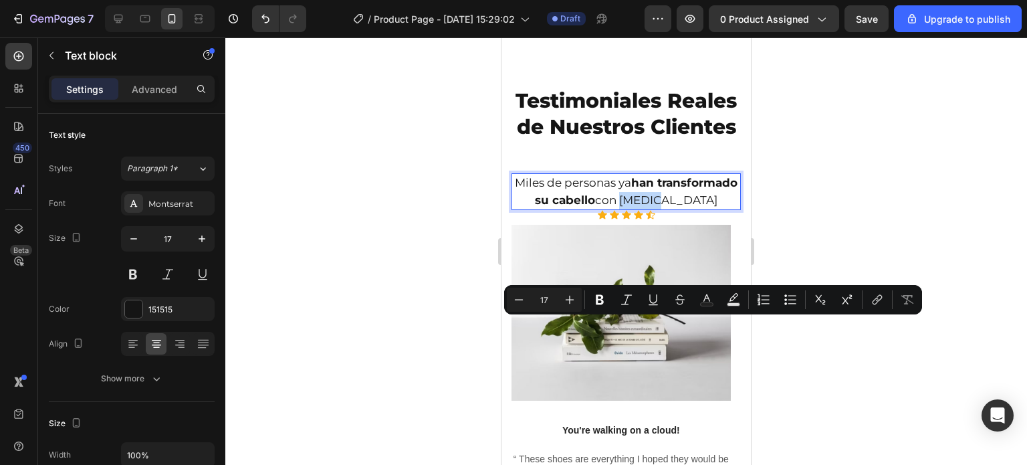
drag, startPoint x: 726, startPoint y: 328, endPoint x: 688, endPoint y: 329, distance: 38.2
click at [688, 209] on p "Miles de personas ya han transformado su cabello con BIOTIN" at bounding box center [626, 192] width 227 height 34
click at [608, 301] on button "Bold" at bounding box center [600, 300] width 24 height 24
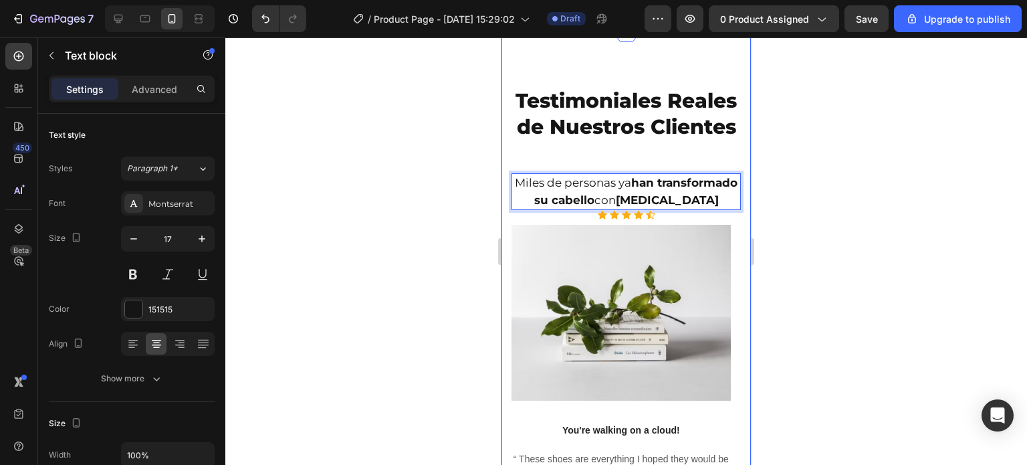
click at [421, 338] on div at bounding box center [626, 250] width 802 height 427
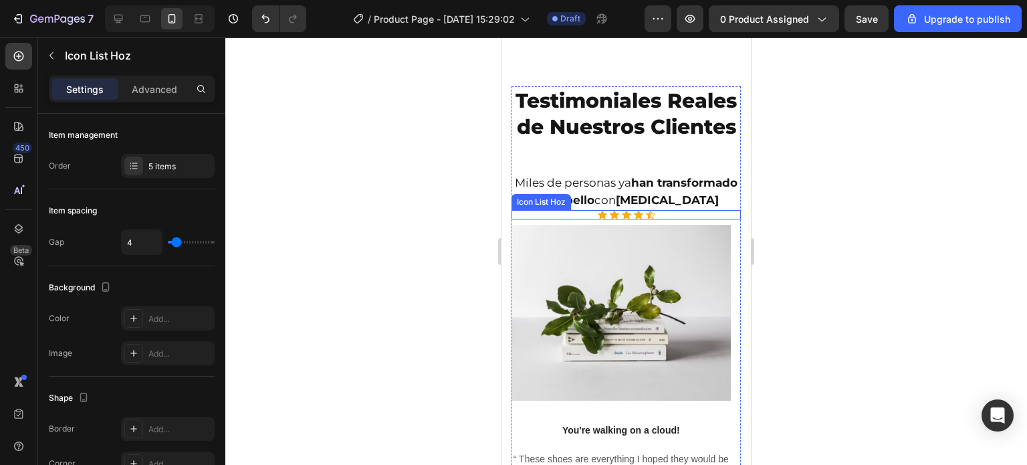
click at [626, 219] on div "Icon Icon Icon Icon Icon" at bounding box center [626, 214] width 229 height 9
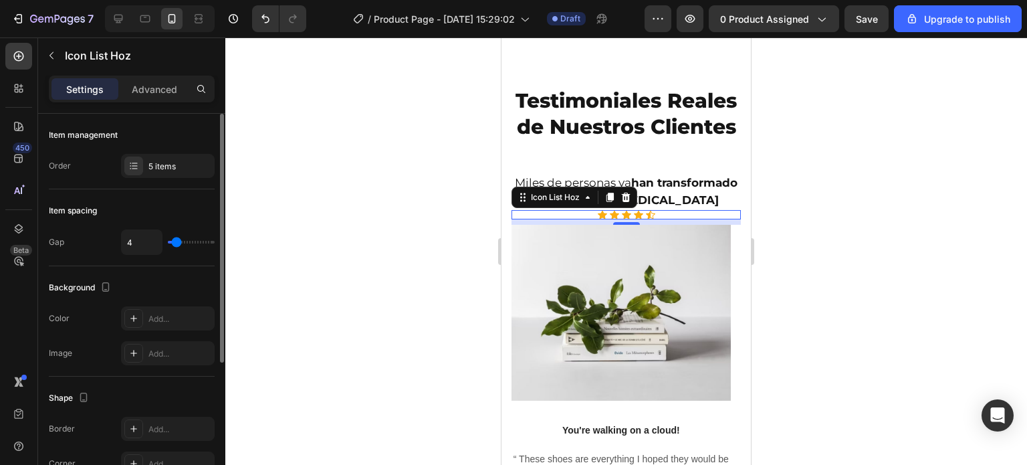
type input "6"
type input "7"
type input "8"
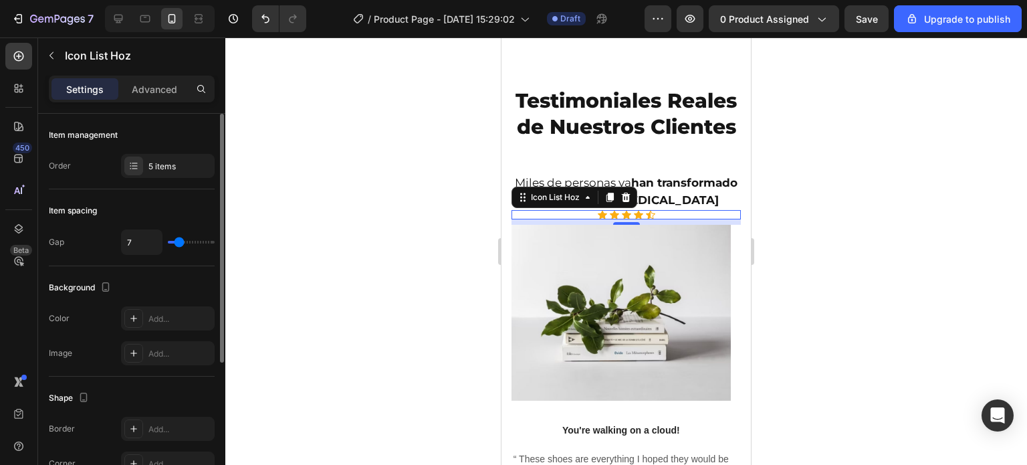
type input "8"
type input "9"
type input "10"
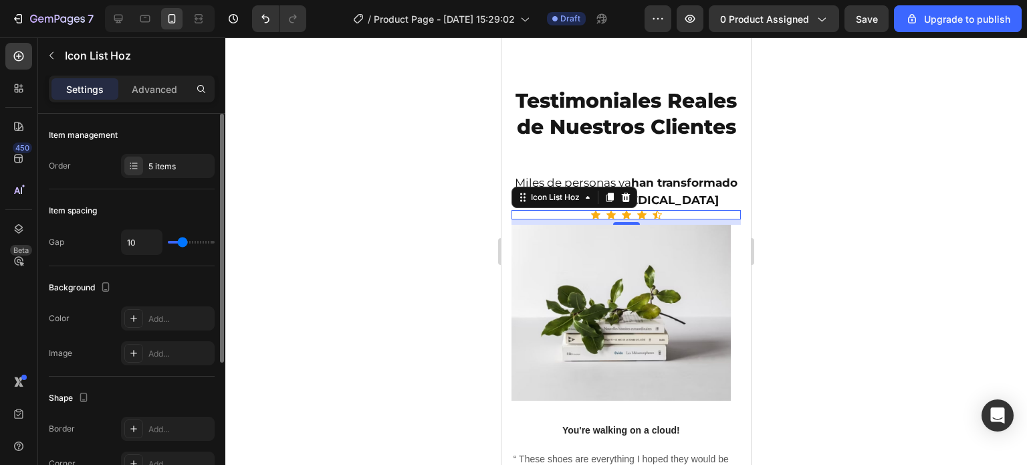
type input "11"
type input "12"
type input "11"
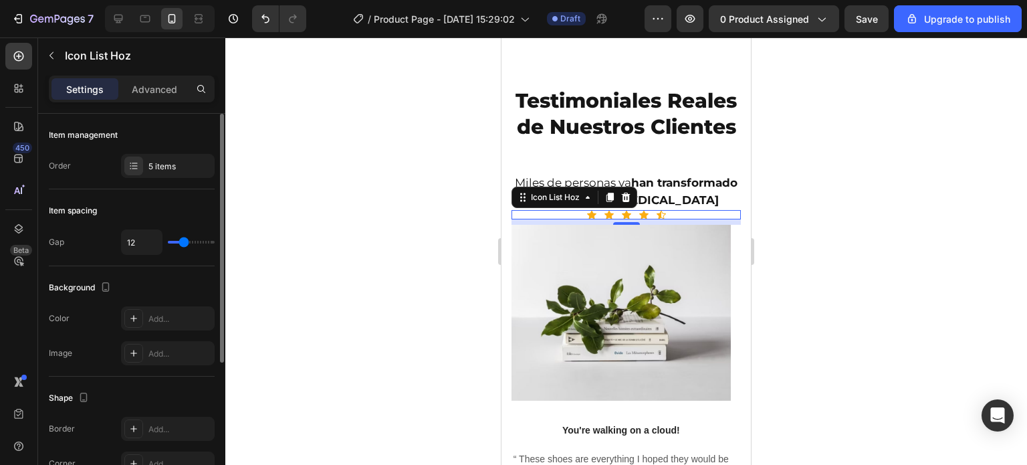
type input "11"
type input "10"
type input "9"
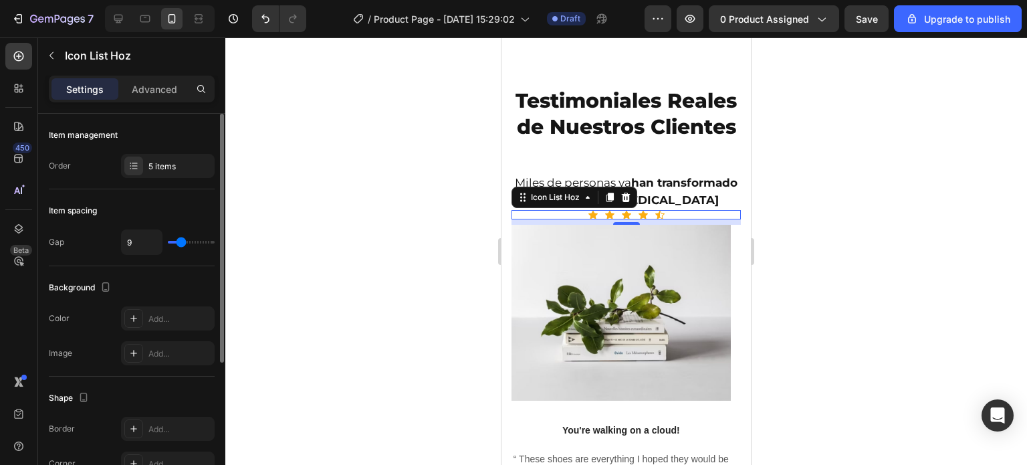
type input "8"
type input "7"
type input "5"
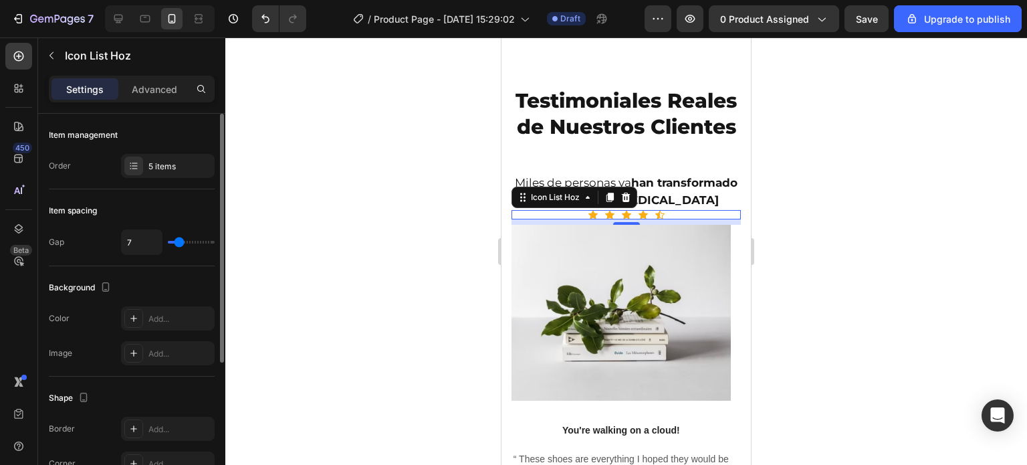
type input "5"
type input "4"
type input "3"
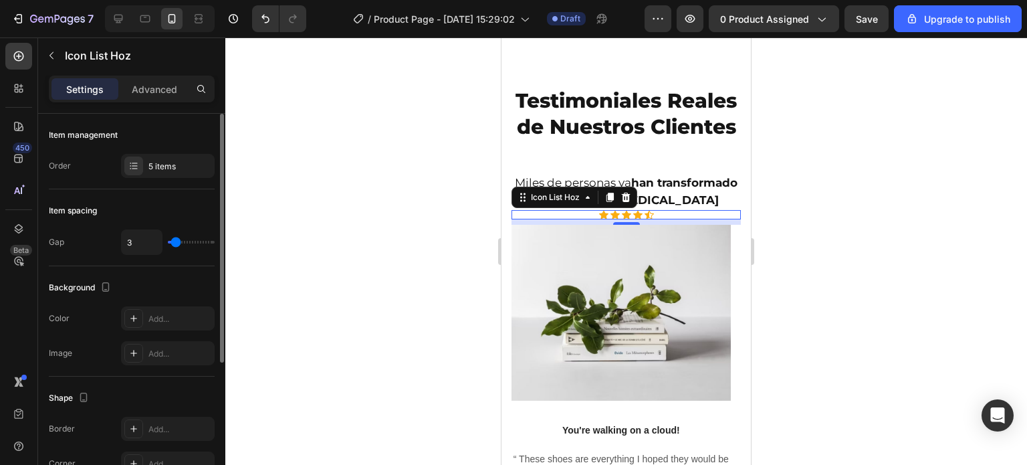
type input "4"
type input "5"
type input "6"
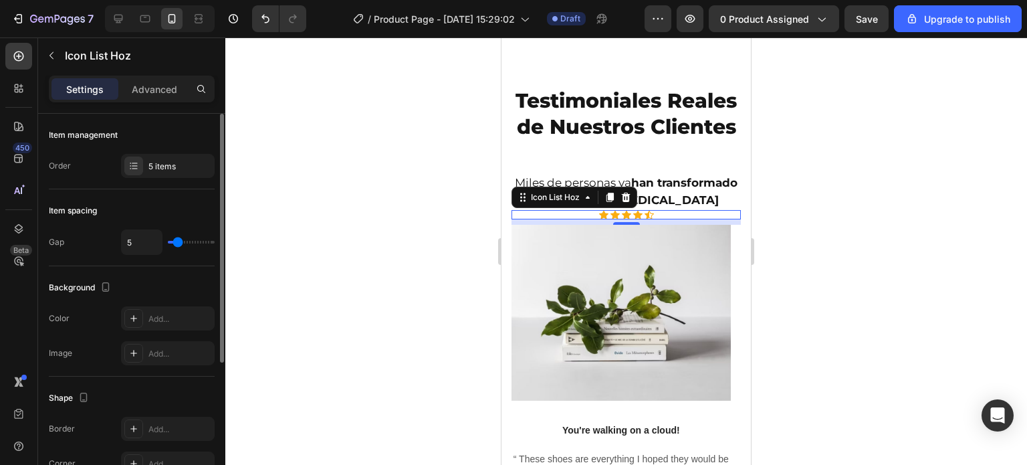
type input "6"
type input "5"
type input "4"
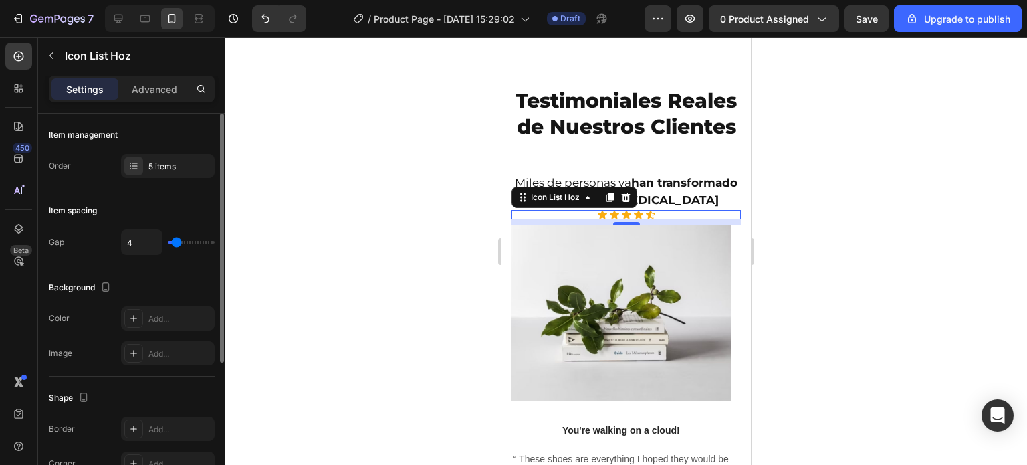
click at [177, 241] on input "range" at bounding box center [191, 242] width 47 height 3
click at [355, 260] on div at bounding box center [626, 250] width 802 height 427
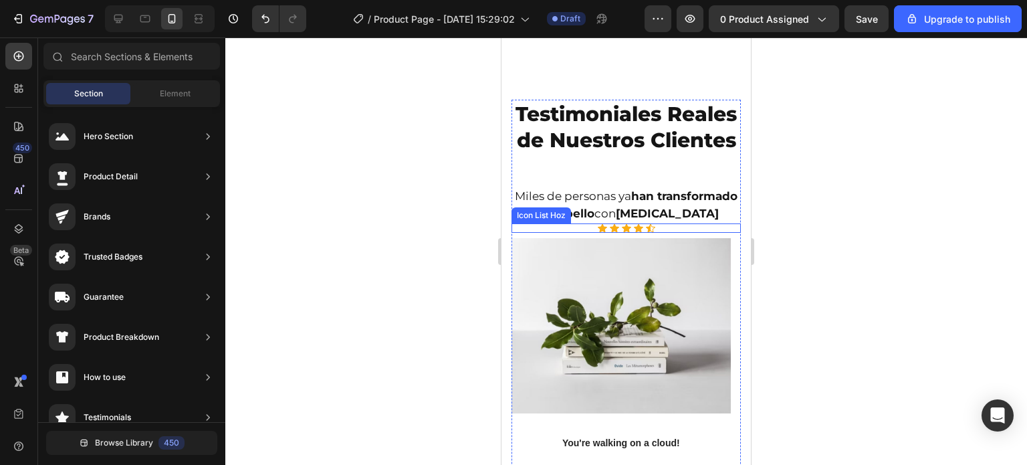
scroll to position [3469, 0]
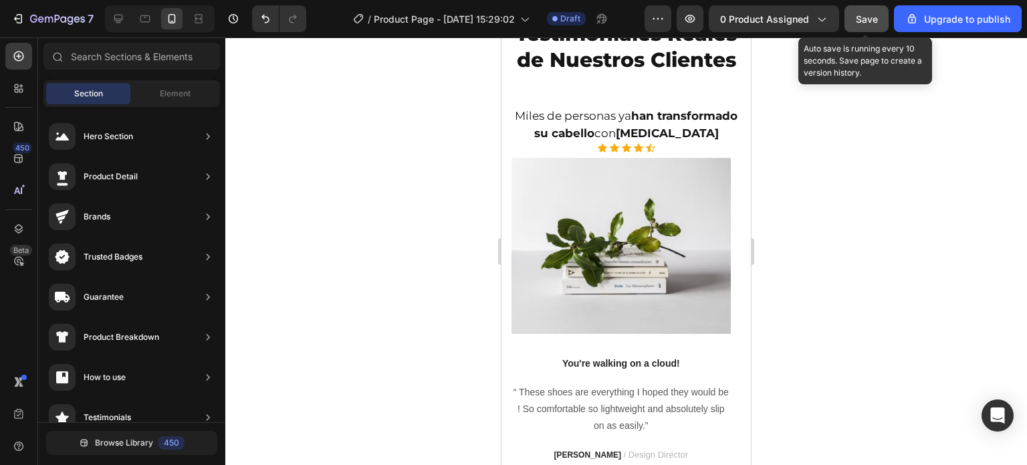
click at [868, 15] on span "Save" at bounding box center [867, 18] width 22 height 11
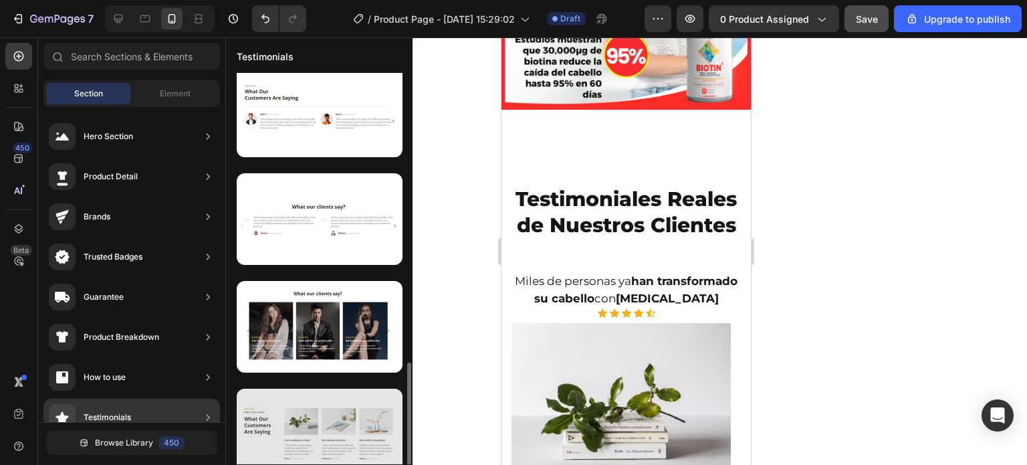
scroll to position [268, 0]
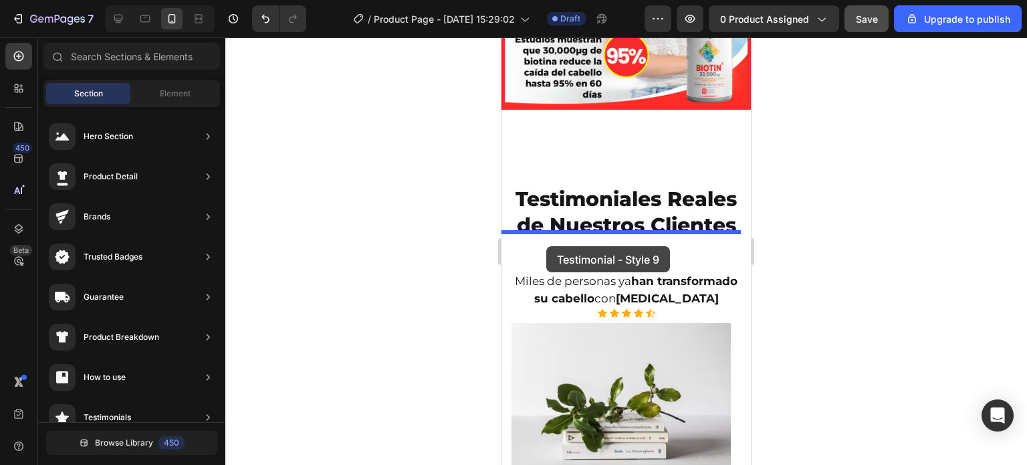
drag, startPoint x: 782, startPoint y: 350, endPoint x: 547, endPoint y: 246, distance: 257.3
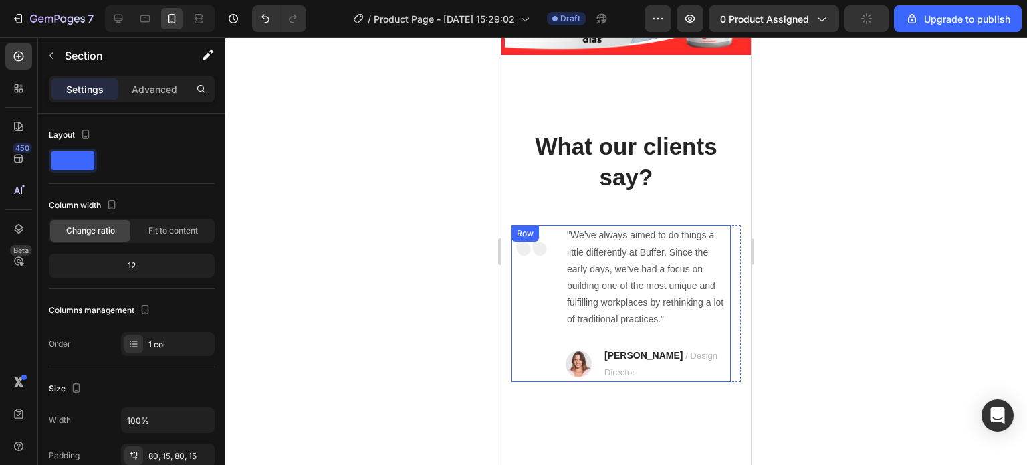
scroll to position [3448, 0]
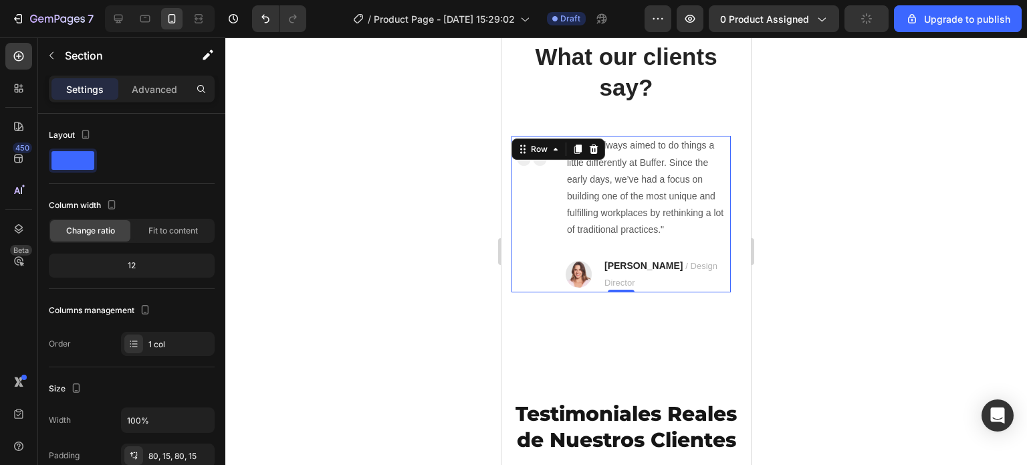
click at [555, 249] on div "Image "We’ve always aimed to do things a little differently at Buffer. Since th…" at bounding box center [621, 214] width 219 height 157
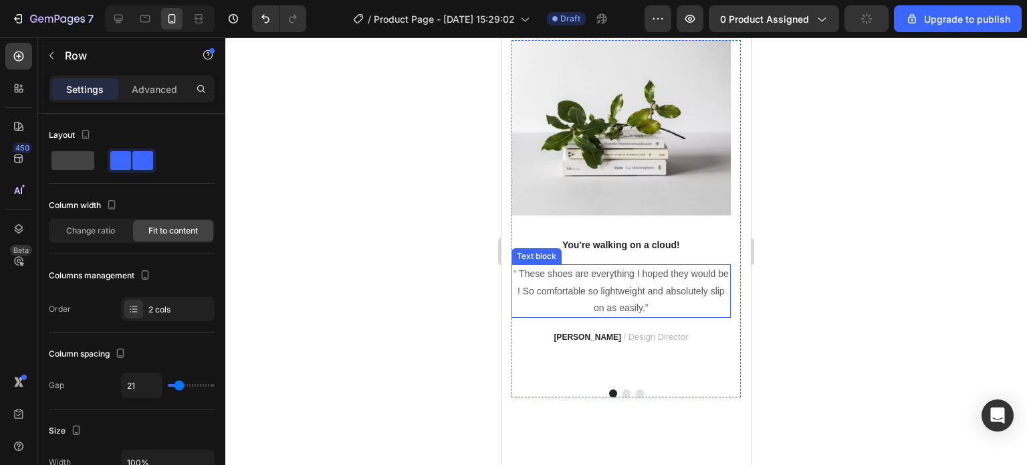
scroll to position [4117, 0]
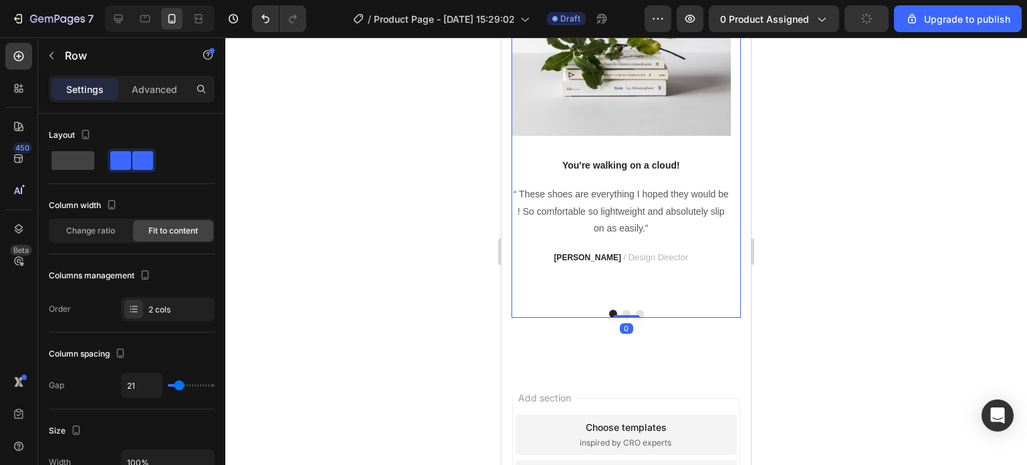
click at [623, 317] on div "Image You're walking on a cloud! Text block “ These shoes are everything I hope…" at bounding box center [626, 139] width 229 height 357
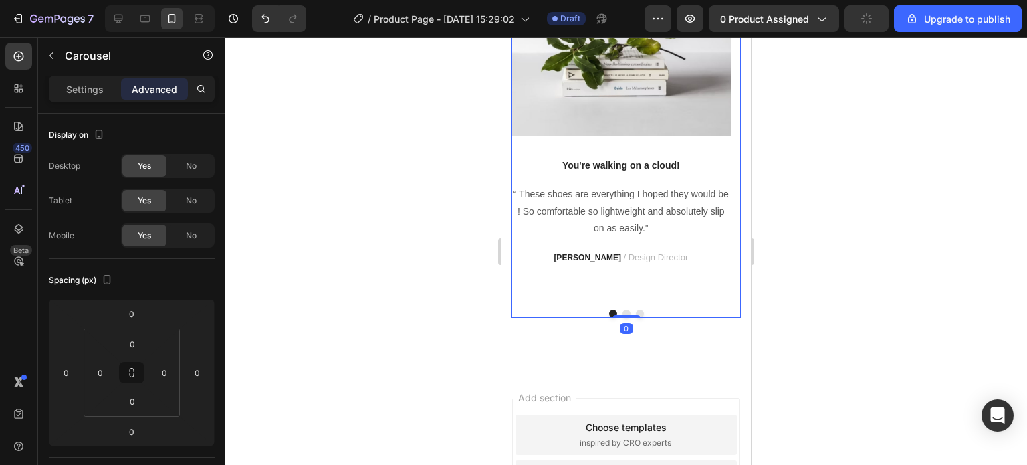
click at [623, 318] on div at bounding box center [626, 316] width 27 height 3
click at [637, 318] on button "Dot" at bounding box center [640, 314] width 8 height 8
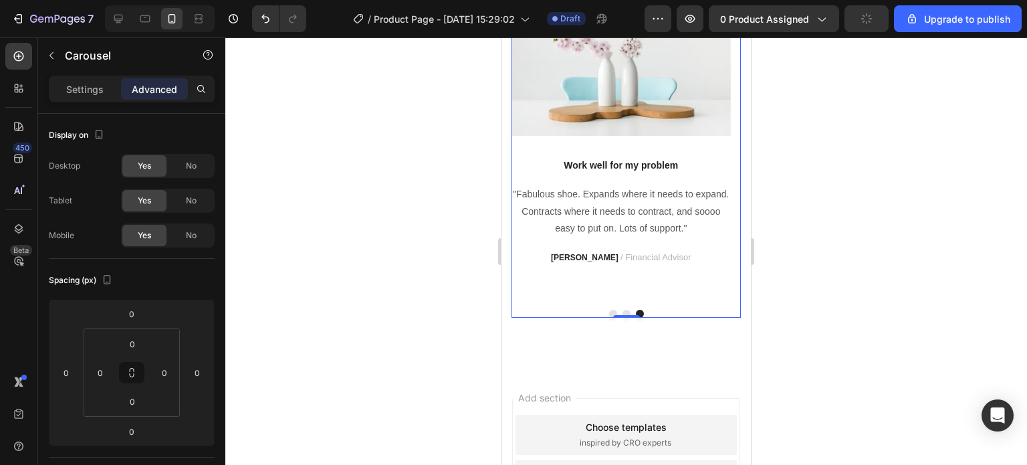
click at [623, 318] on button "Dot" at bounding box center [627, 314] width 8 height 8
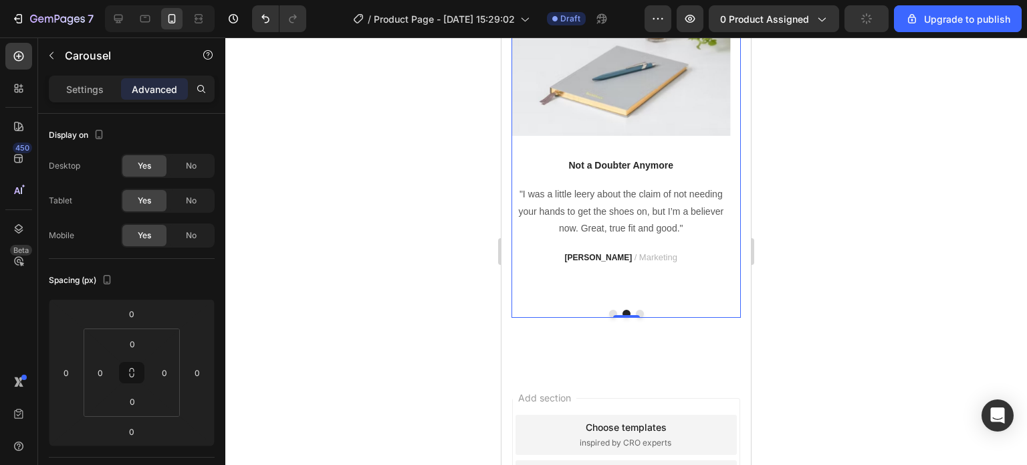
click at [609, 318] on button "Dot" at bounding box center [613, 314] width 8 height 8
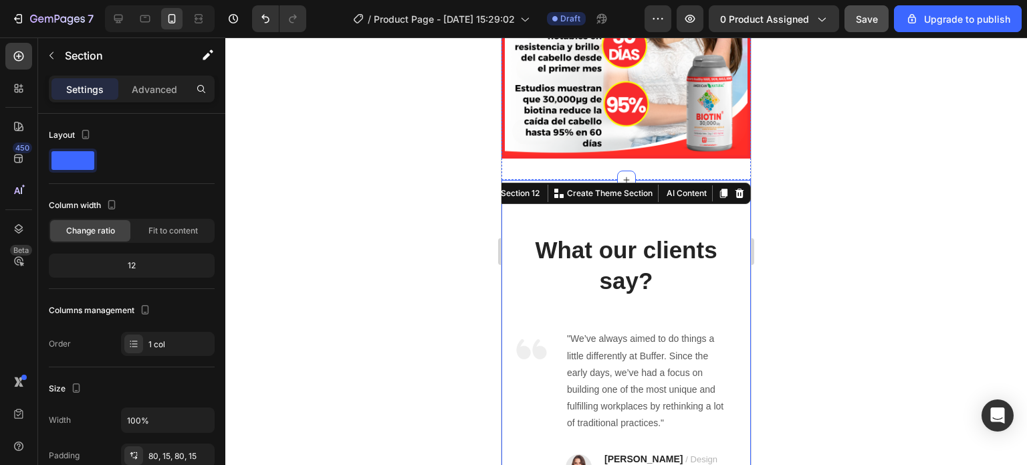
scroll to position [3270, 0]
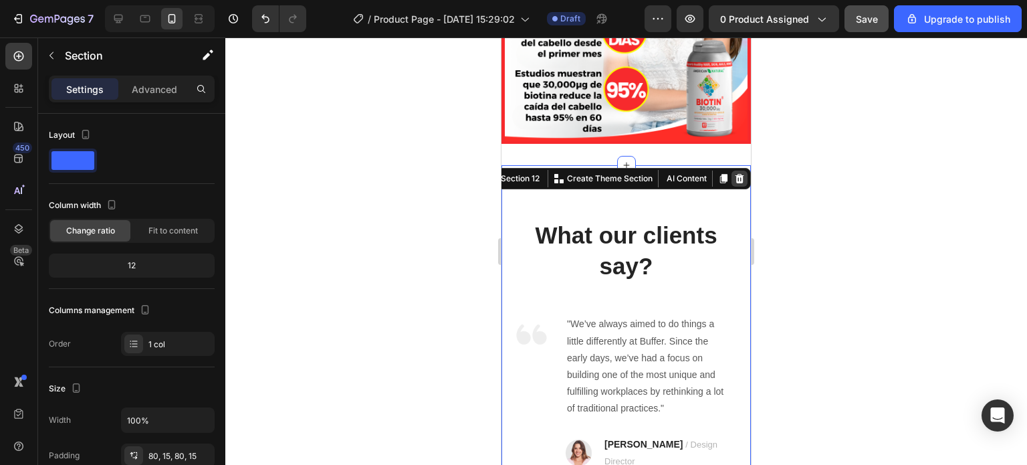
click at [734, 184] on icon at bounding box center [739, 178] width 11 height 11
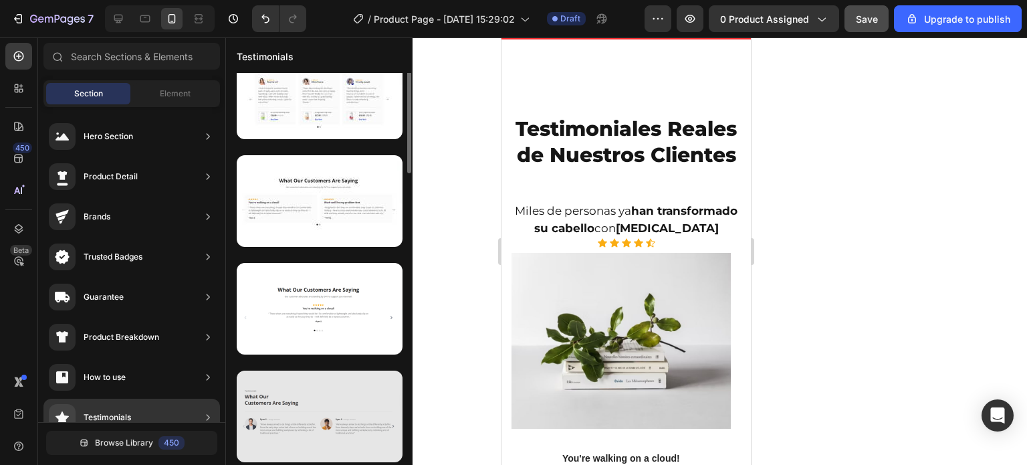
scroll to position [0, 0]
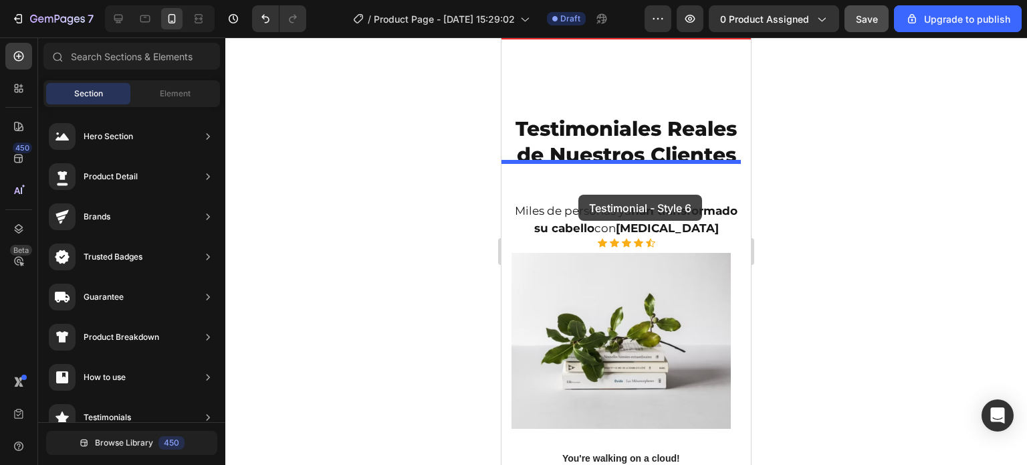
drag, startPoint x: 818, startPoint y: 389, endPoint x: 579, endPoint y: 195, distance: 308.2
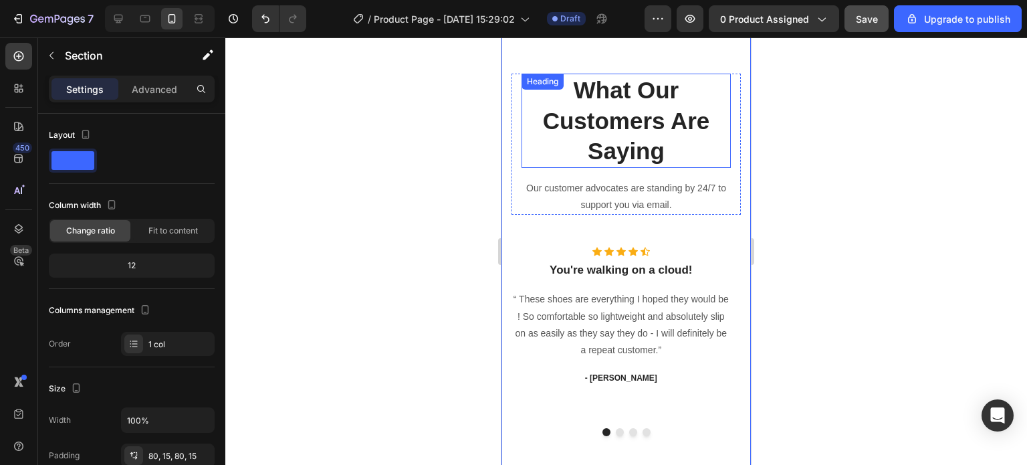
scroll to position [3385, 0]
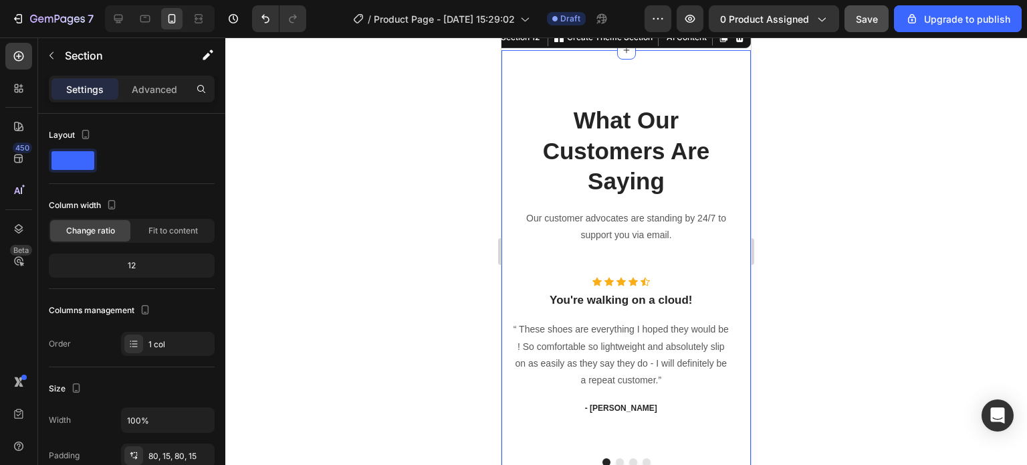
click at [730, 239] on div "What Our Customers Are Saying Heading Our customer advocates are standing by 24…" at bounding box center [627, 285] width 250 height 470
click at [735, 340] on div "What Our Customers Are Saying Heading Our customer advocates are standing by 24…" at bounding box center [627, 285] width 250 height 470
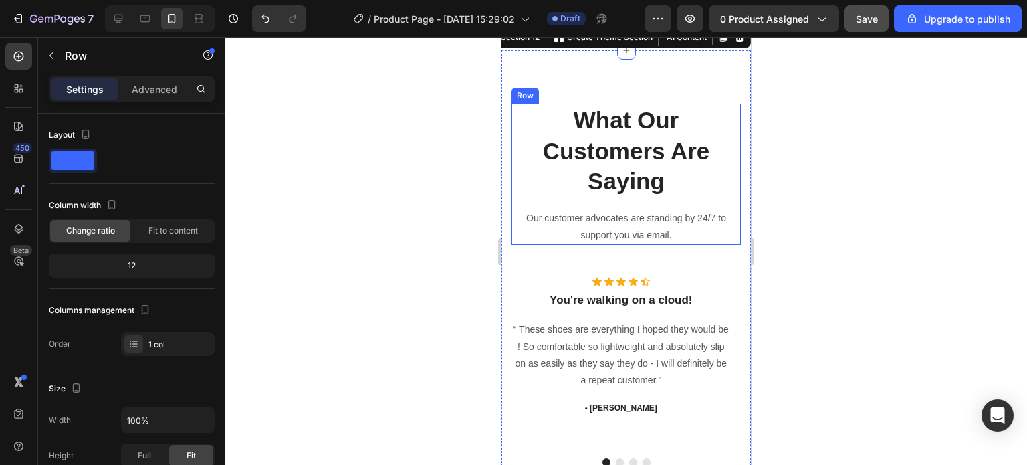
click at [519, 245] on div "What Our Customers Are Saying Heading Our customer advocates are standing by 24…" at bounding box center [626, 174] width 229 height 141
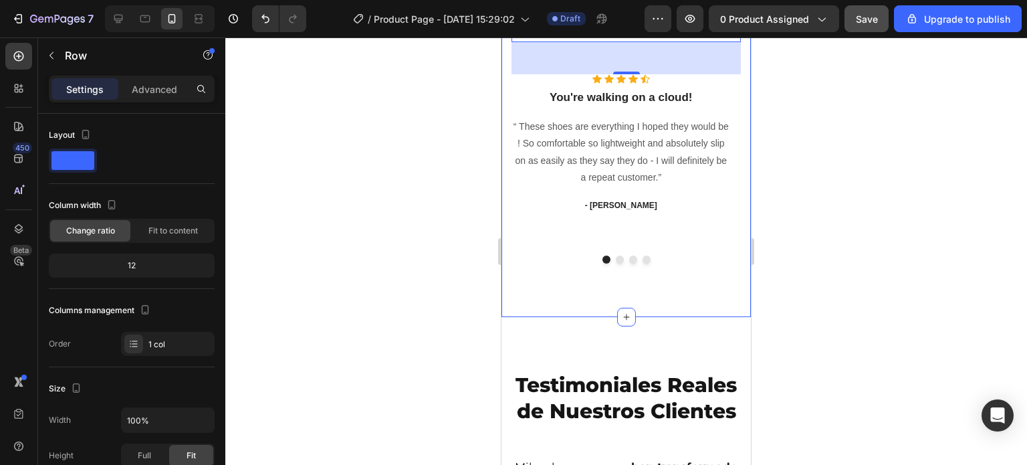
scroll to position [3719, 0]
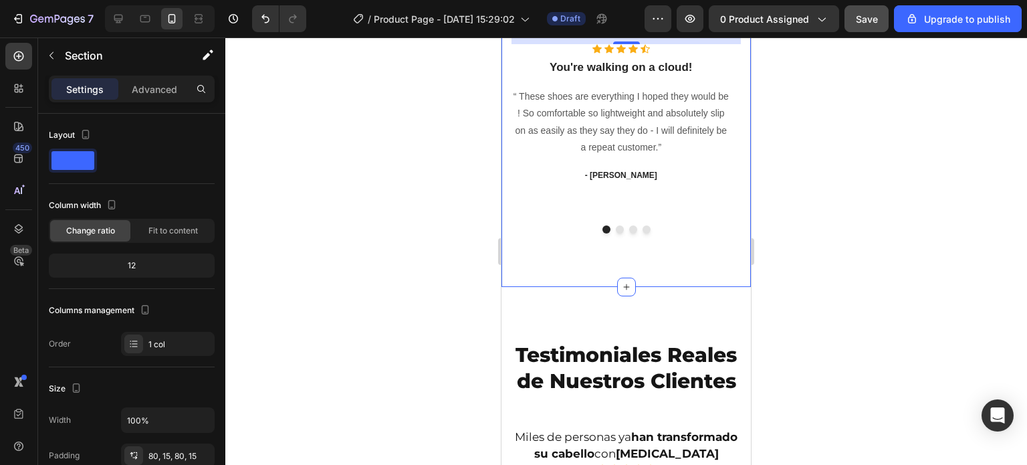
click at [549, 278] on div "What Our Customers Are Saying Heading Our customer advocates are standing by 24…" at bounding box center [627, 52] width 250 height 470
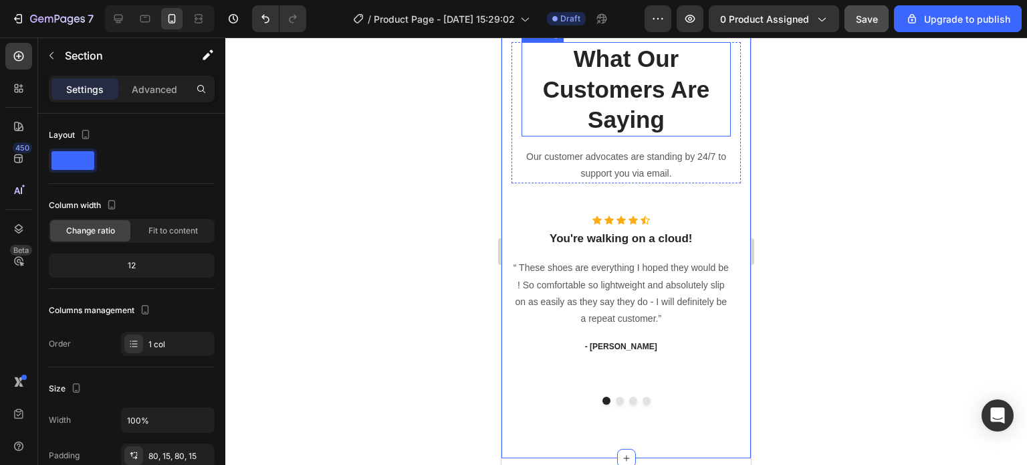
scroll to position [3519, 0]
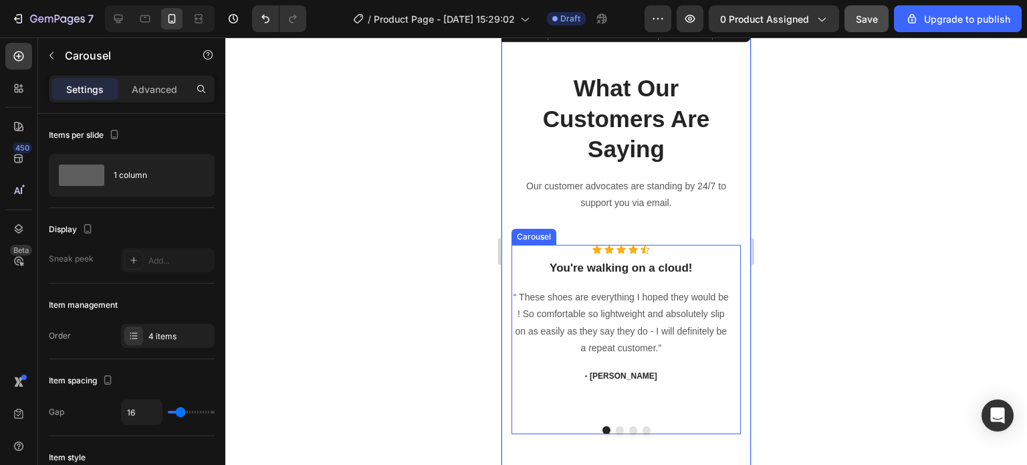
click at [616, 427] on button "Dot" at bounding box center [620, 430] width 8 height 8
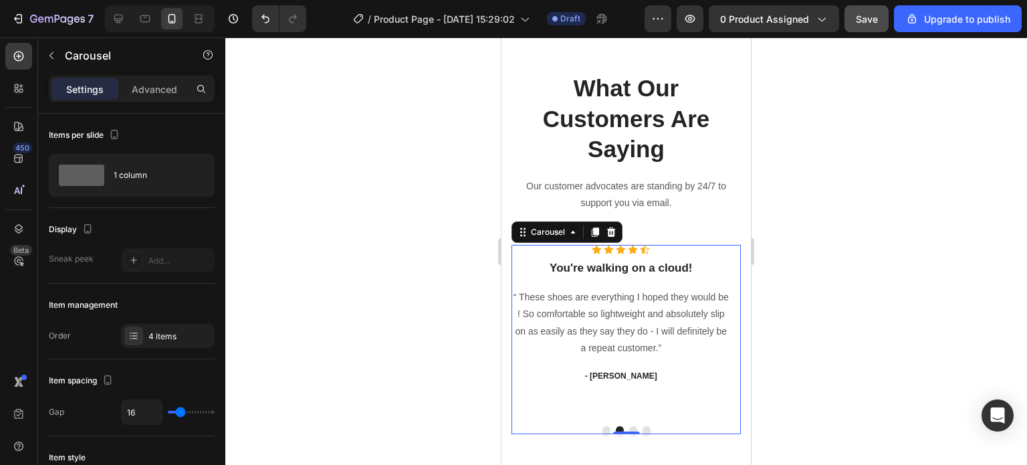
click at [643, 427] on button "Dot" at bounding box center [647, 430] width 8 height 8
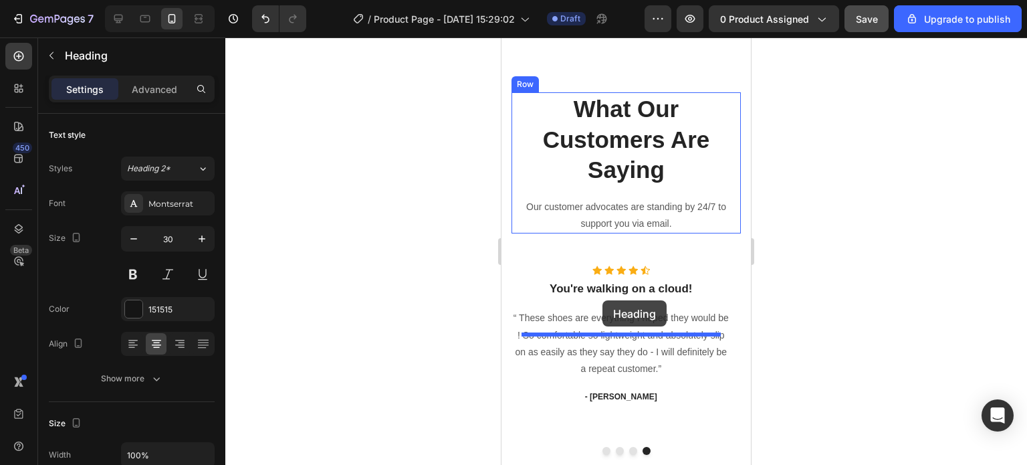
scroll to position [3397, 0]
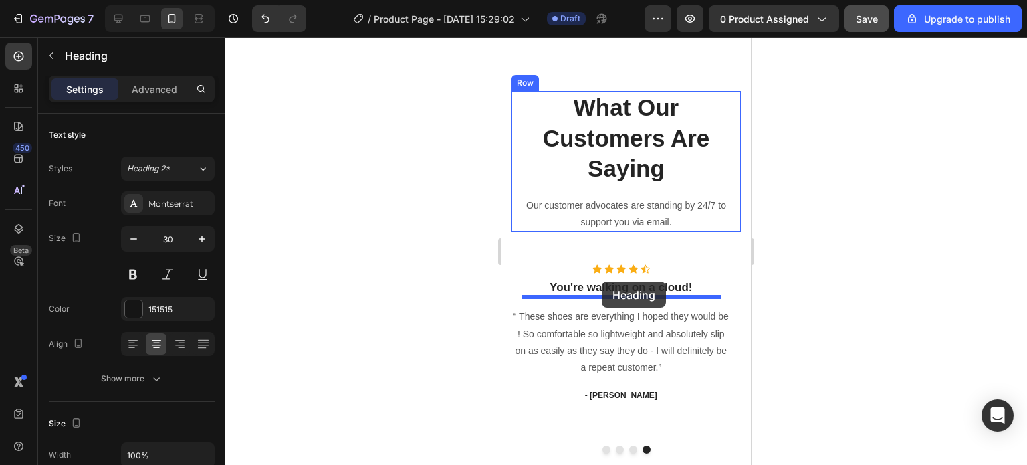
drag, startPoint x: 606, startPoint y: 377, endPoint x: 602, endPoint y: 282, distance: 95.1
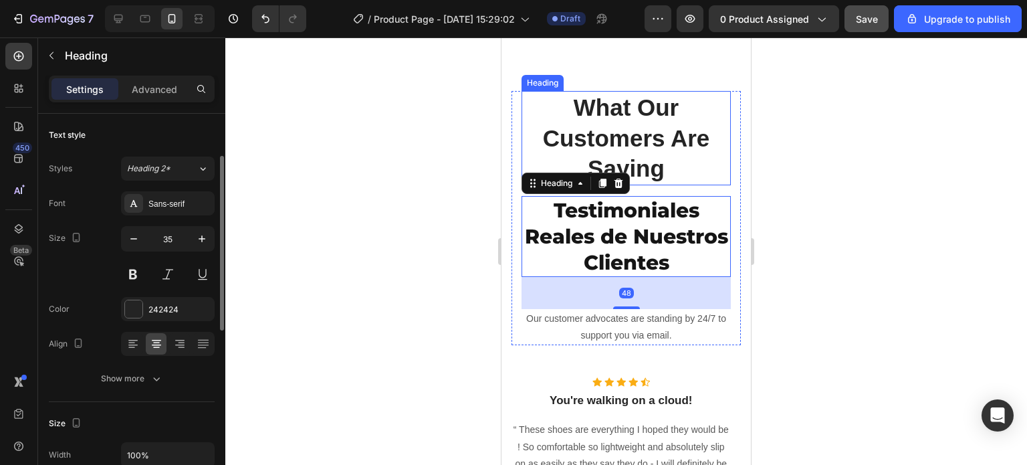
scroll to position [29, 0]
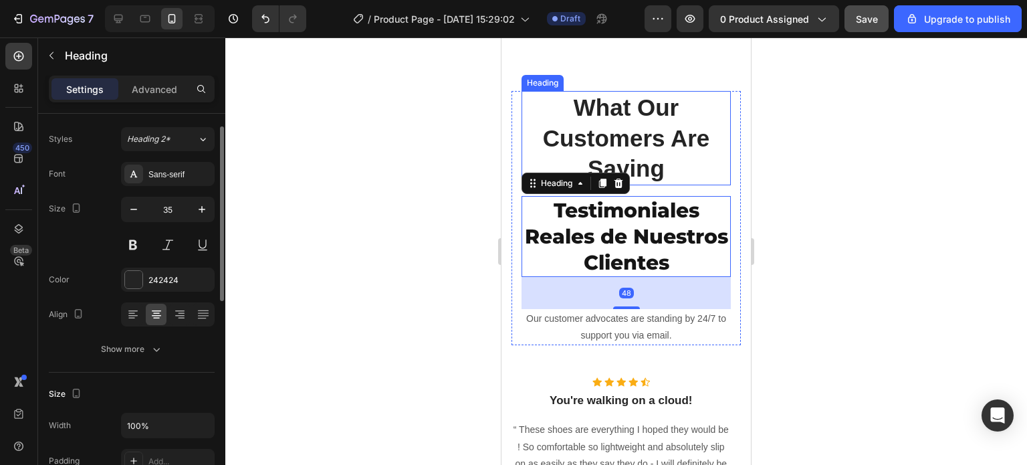
click at [642, 184] on p "What Our Customers Are Saying" at bounding box center [626, 138] width 207 height 92
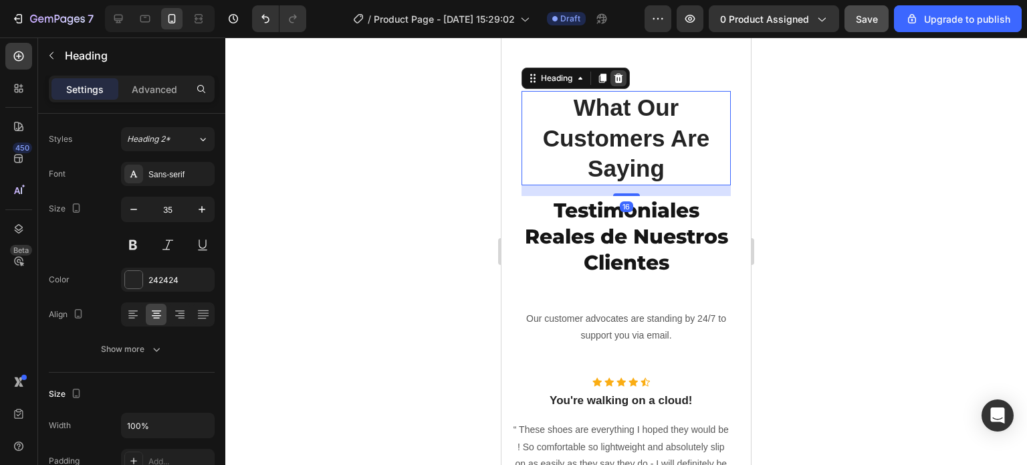
click at [619, 86] on div at bounding box center [619, 78] width 16 height 16
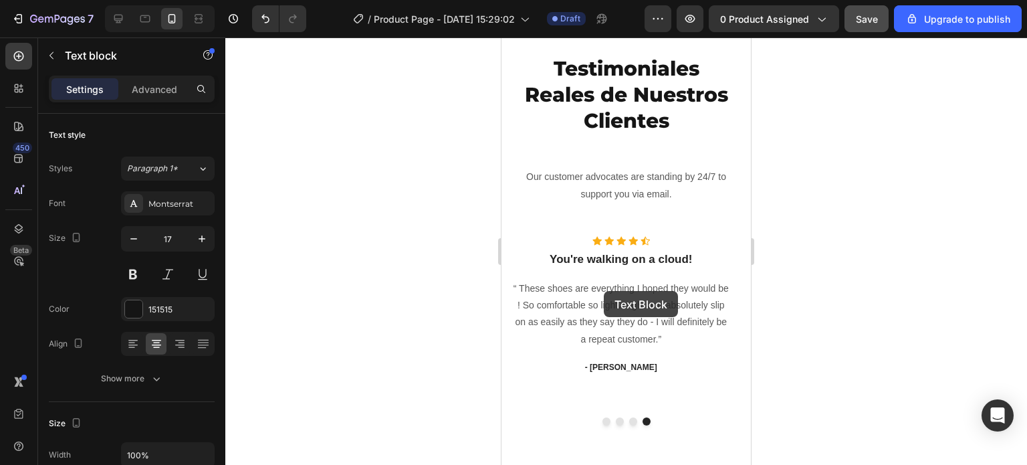
scroll to position [3432, 0]
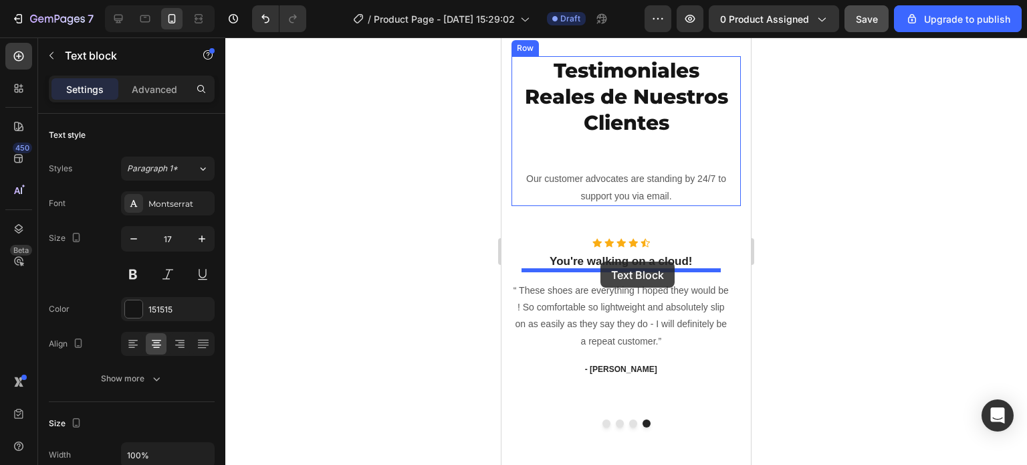
drag, startPoint x: 609, startPoint y: 347, endPoint x: 601, endPoint y: 262, distance: 85.3
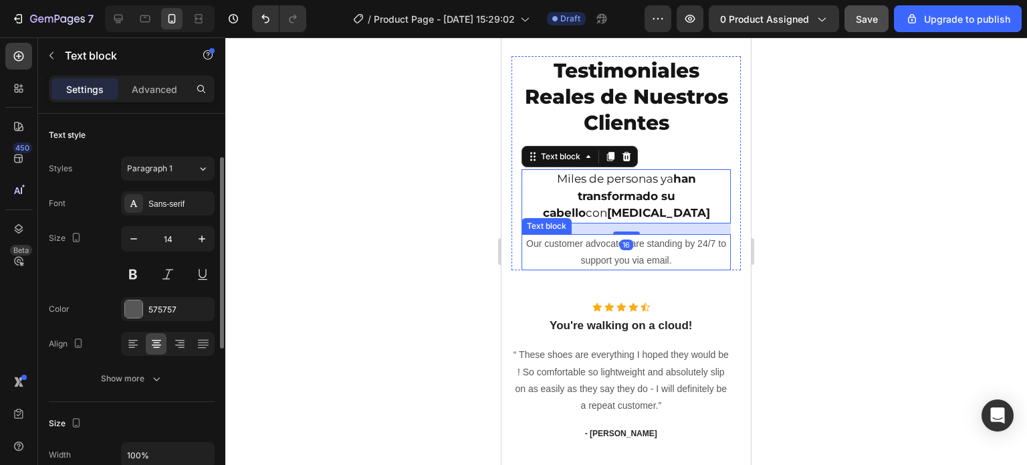
scroll to position [29, 0]
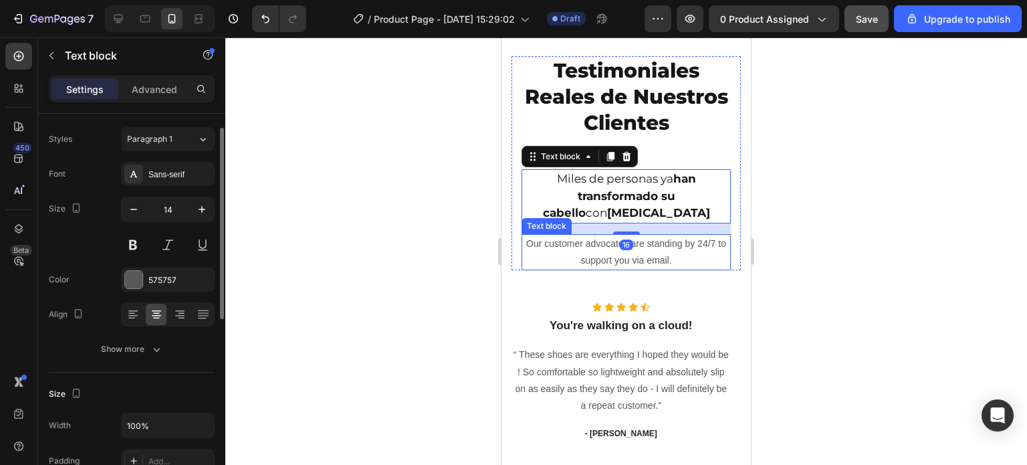
click at [669, 269] on p "Our customer advocates are standing by 24/7 to support you via email." at bounding box center [626, 251] width 207 height 33
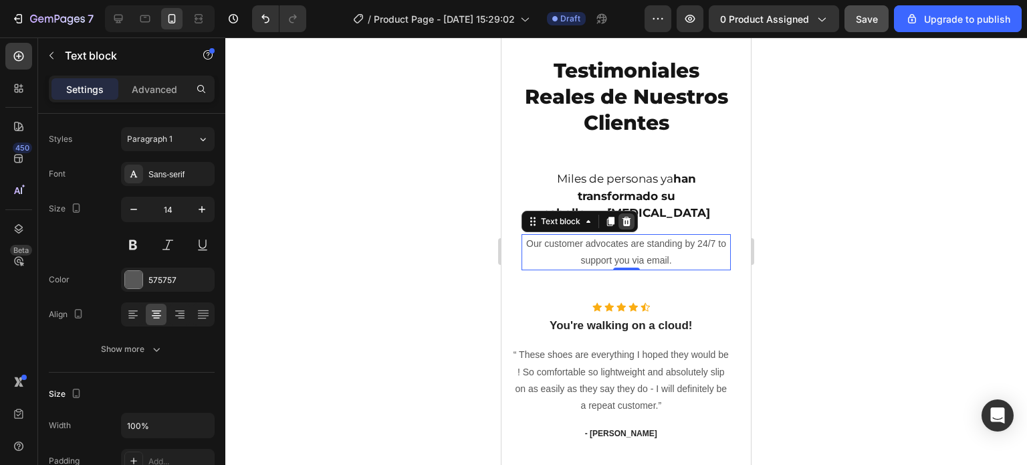
click at [622, 227] on icon at bounding box center [626, 221] width 11 height 11
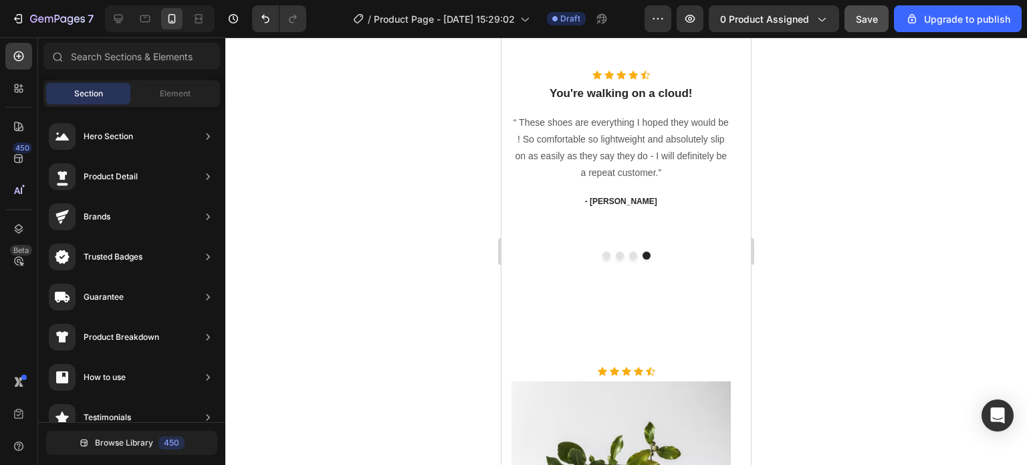
scroll to position [3721, 0]
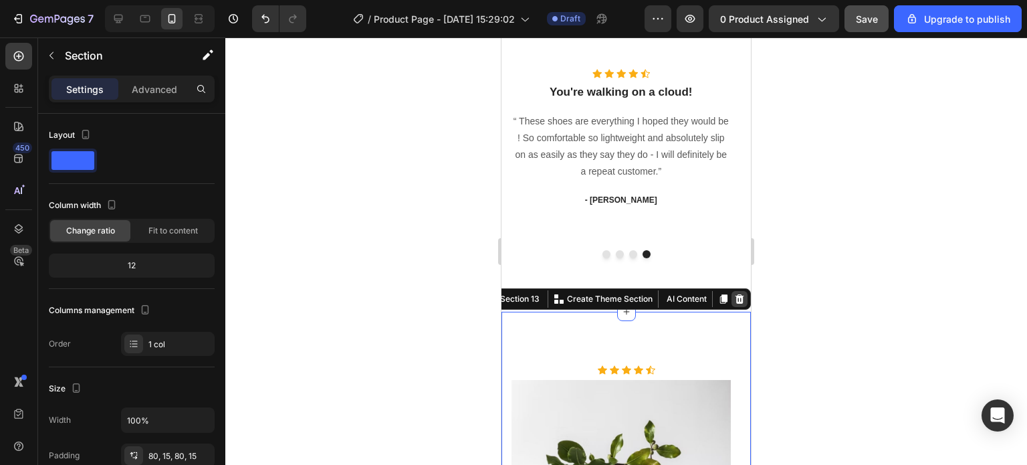
click at [736, 297] on icon at bounding box center [740, 298] width 9 height 9
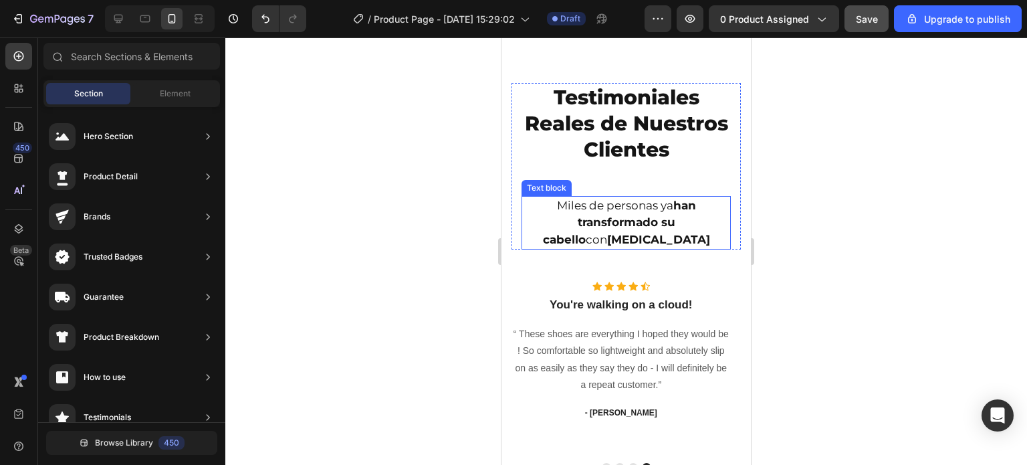
scroll to position [3137, 0]
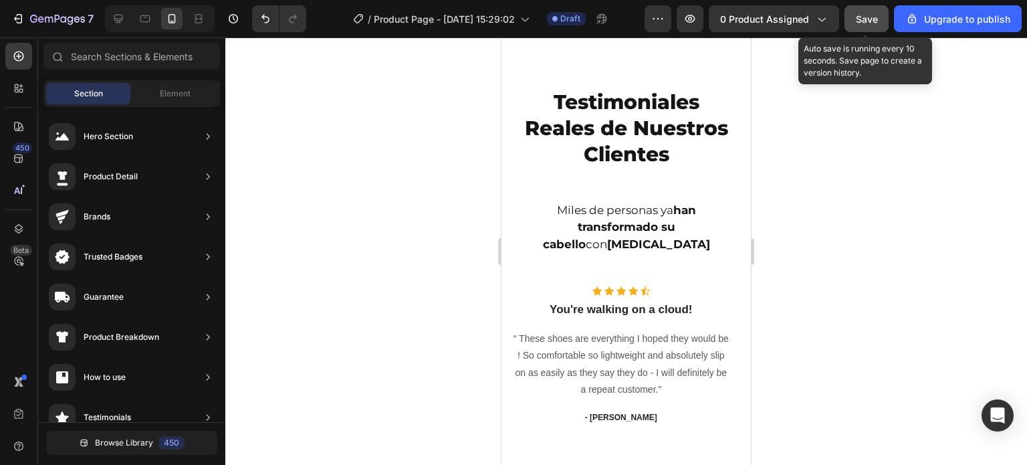
click at [861, 14] on span "Save" at bounding box center [867, 18] width 22 height 11
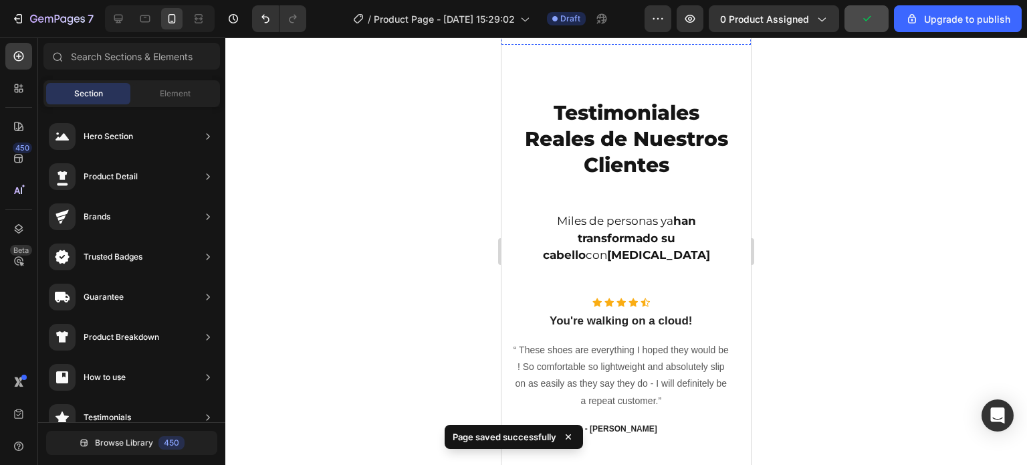
scroll to position [3391, 0]
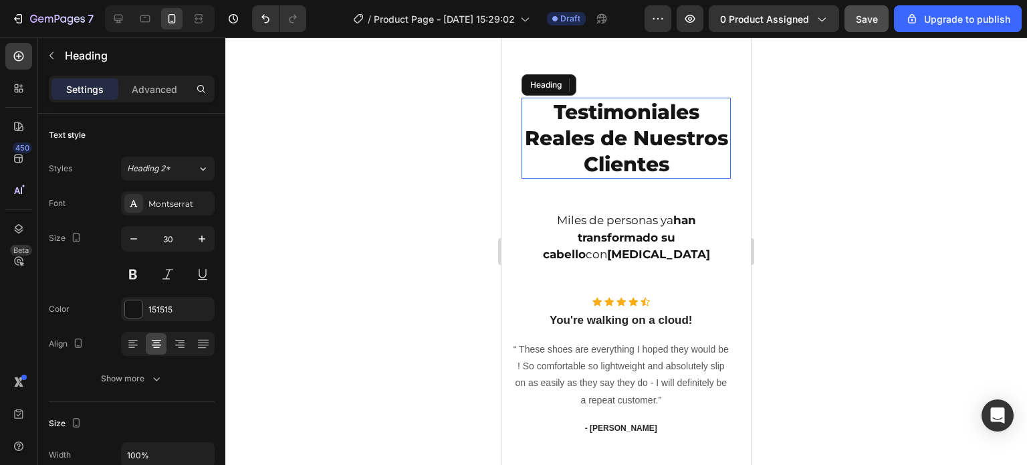
click at [717, 179] on h2 "Testimoniales Reales de Nuestros Clientes" at bounding box center [626, 138] width 209 height 81
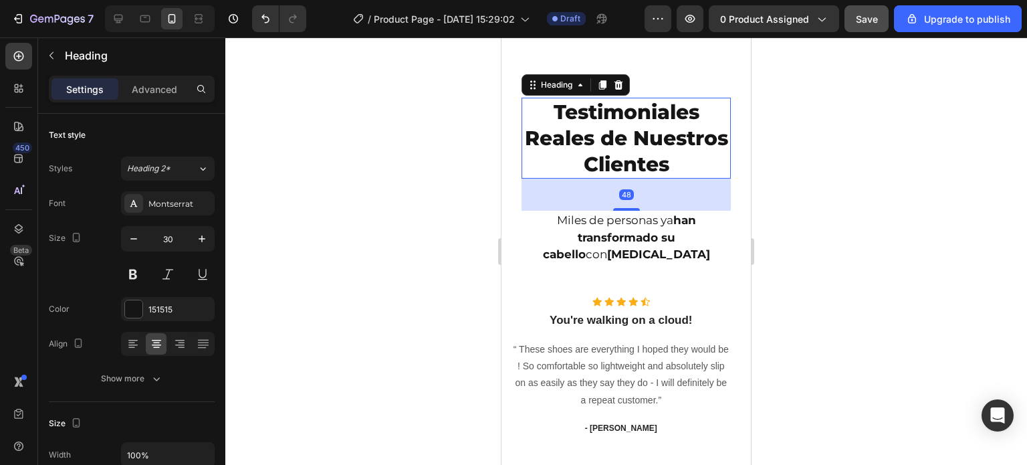
click at [717, 179] on h2 "Testimoniales Reales de Nuestros Clientes" at bounding box center [626, 138] width 209 height 81
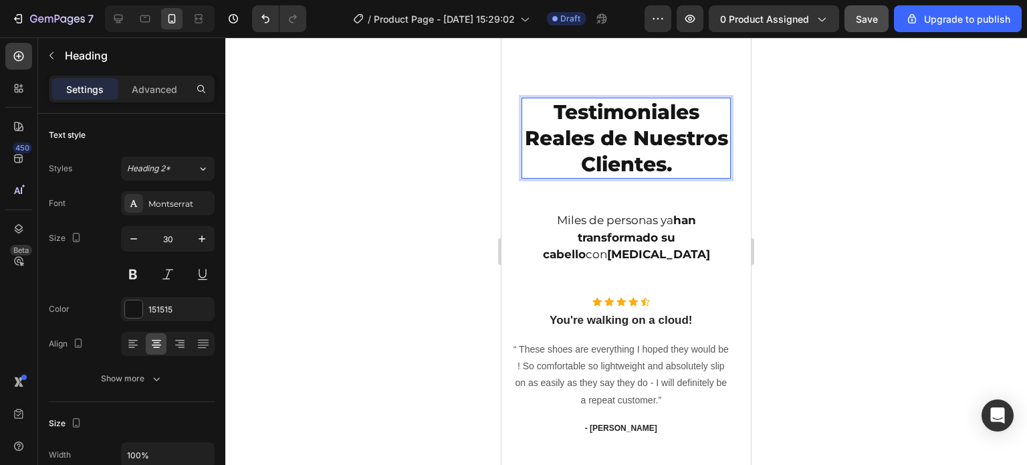
click at [809, 220] on div at bounding box center [626, 250] width 802 height 427
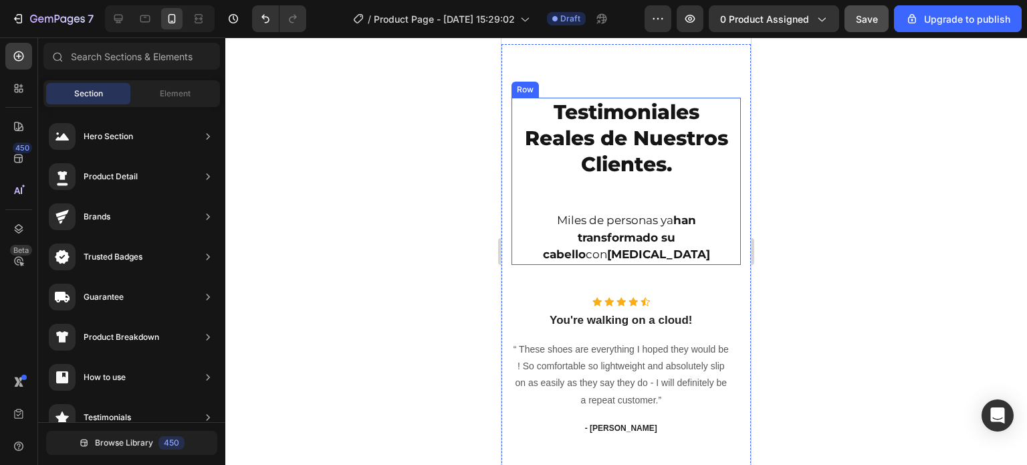
click at [441, 255] on div at bounding box center [626, 250] width 802 height 427
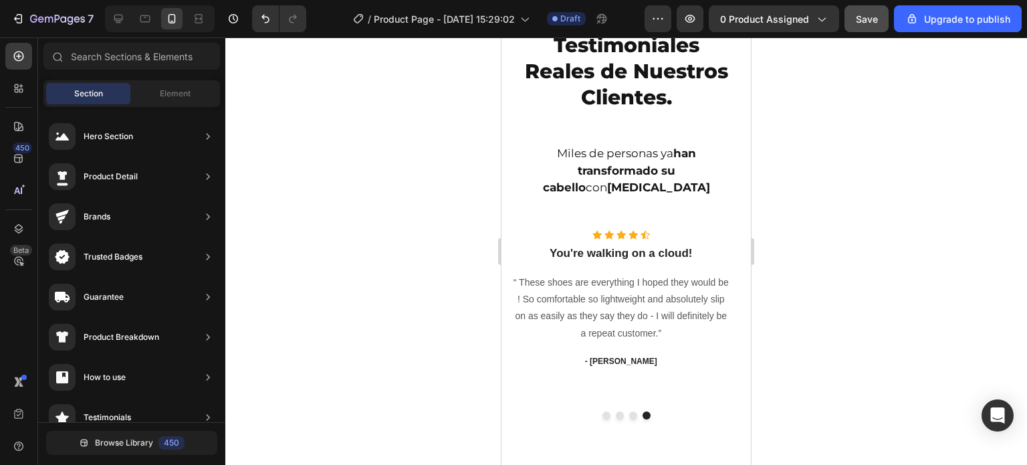
click at [805, 187] on div at bounding box center [626, 250] width 802 height 427
click at [816, 159] on div at bounding box center [626, 250] width 802 height 427
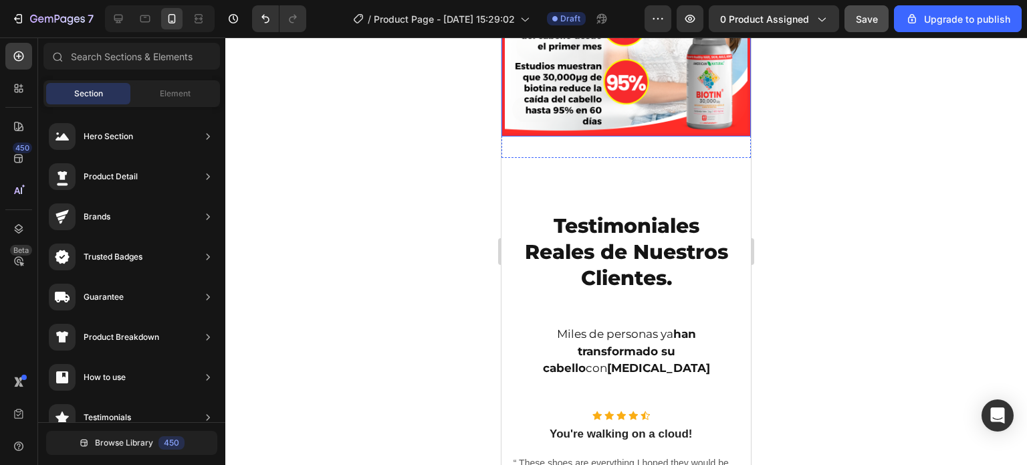
scroll to position [3324, 0]
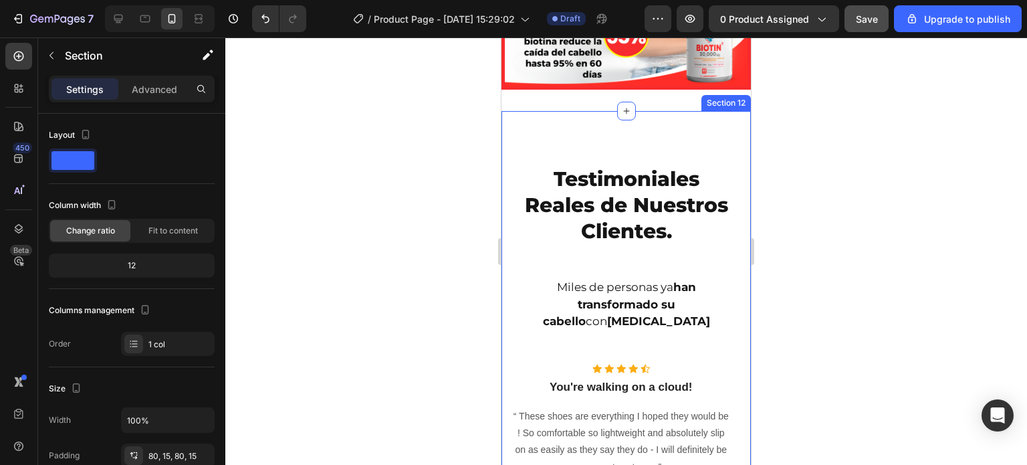
click at [633, 251] on div "Testimoniales Reales de Nuestros Clientes. Heading Miles de personas ya han tra…" at bounding box center [627, 358] width 250 height 495
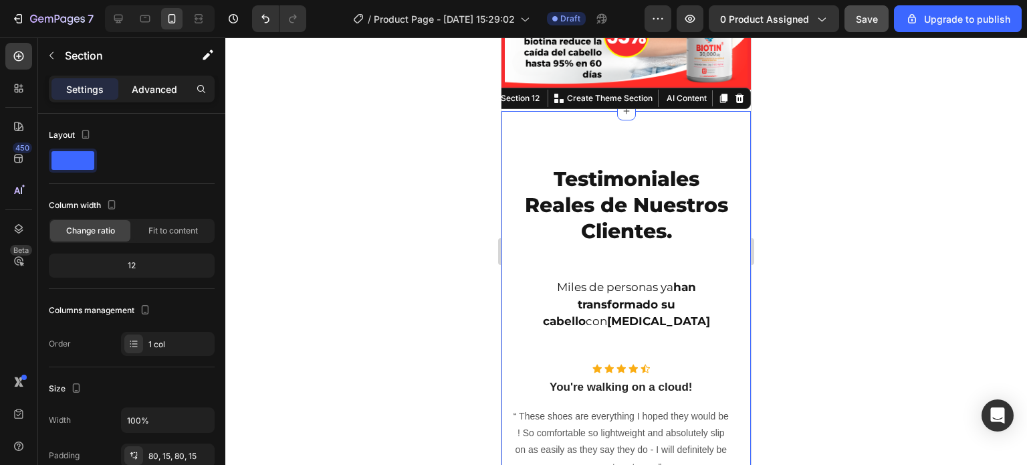
click at [160, 80] on div "Advanced" at bounding box center [154, 88] width 67 height 21
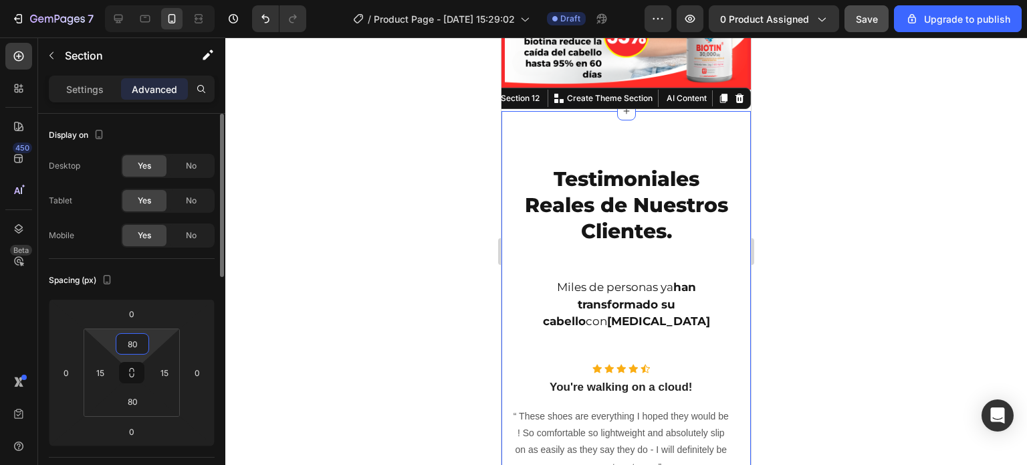
click at [132, 342] on input "80" at bounding box center [132, 344] width 27 height 20
type input "0"
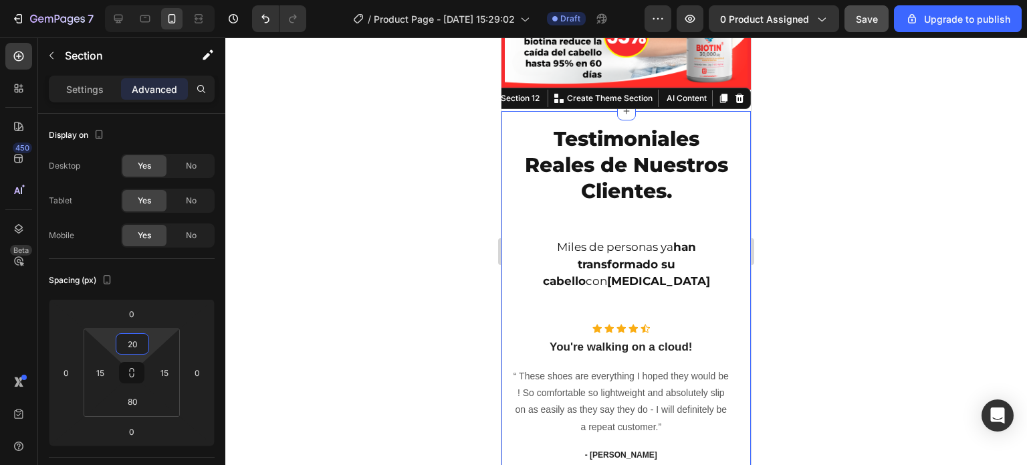
type input "20"
click at [433, 224] on div at bounding box center [626, 250] width 802 height 427
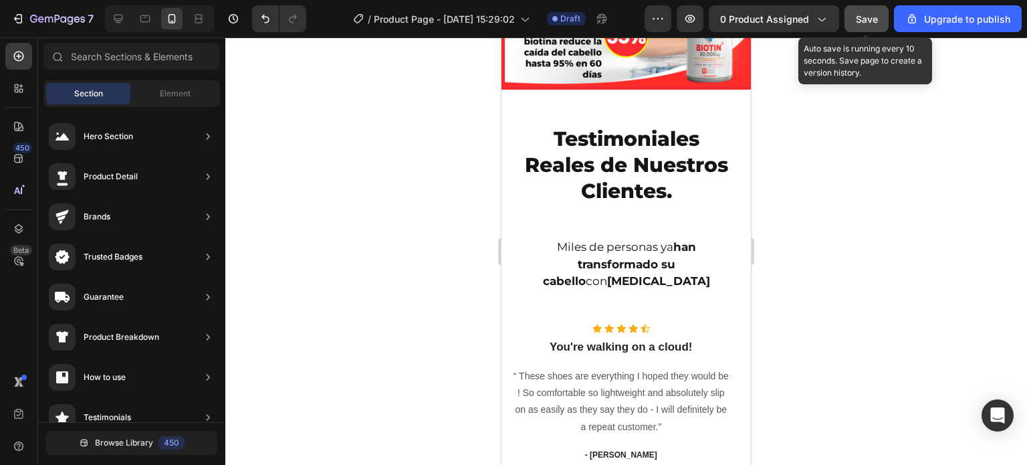
click at [873, 18] on span "Save" at bounding box center [867, 18] width 22 height 11
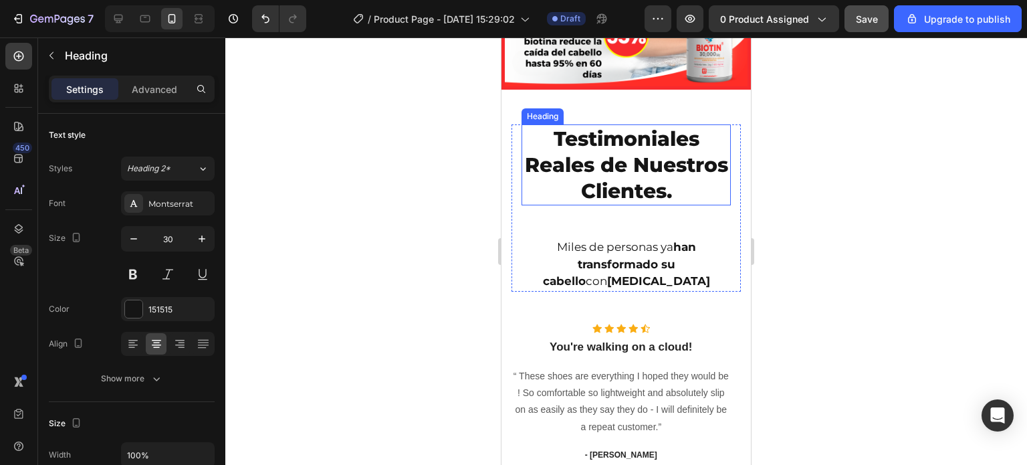
click at [591, 204] on p "Testimoniales Reales de Nuestros Clientes." at bounding box center [626, 165] width 207 height 78
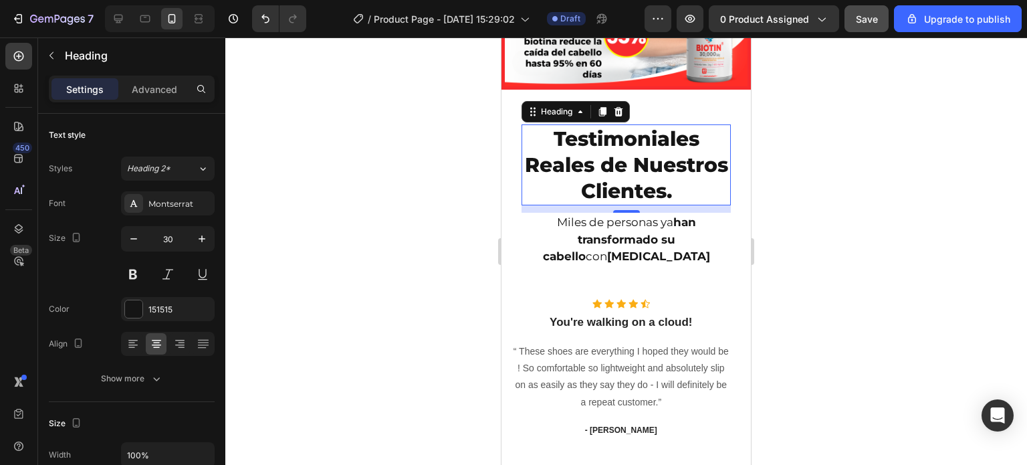
drag, startPoint x: 625, startPoint y: 337, endPoint x: 622, endPoint y: 312, distance: 24.9
click at [622, 213] on div at bounding box center [626, 211] width 27 height 3
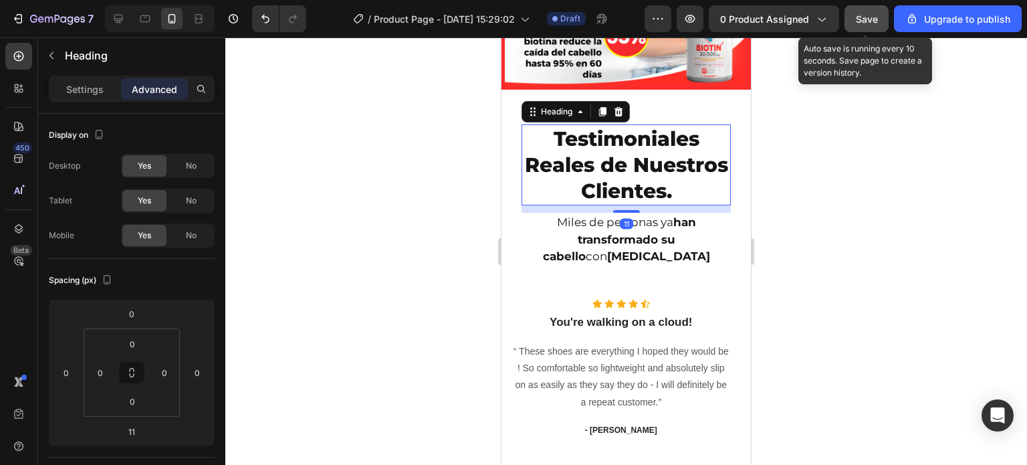
click at [860, 21] on span "Save" at bounding box center [867, 18] width 22 height 11
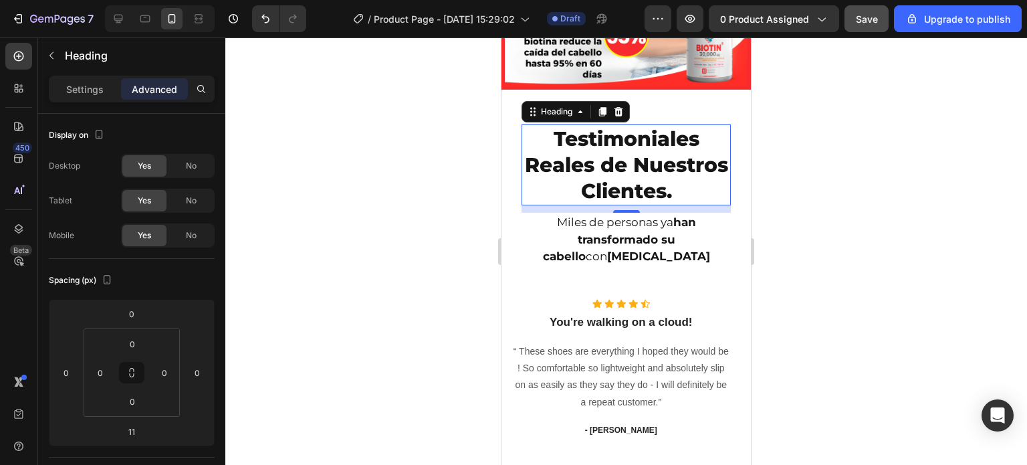
click at [431, 207] on div at bounding box center [626, 250] width 802 height 427
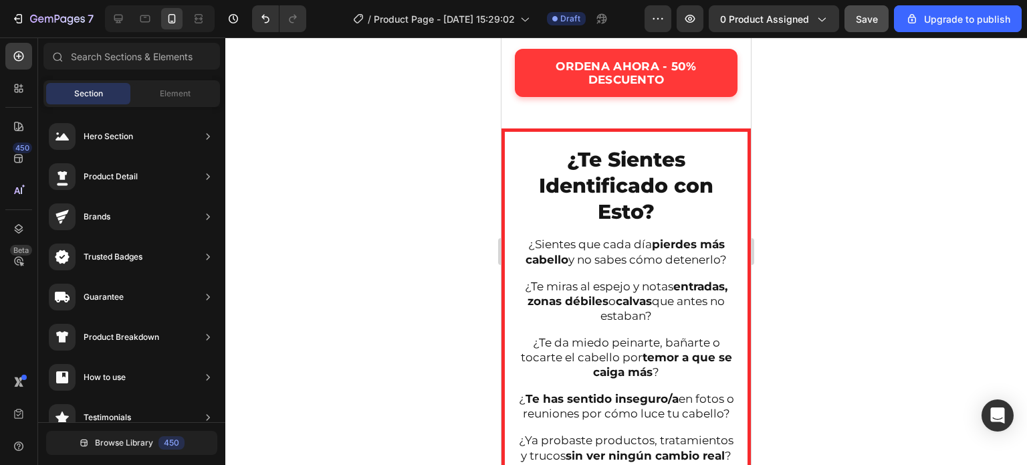
scroll to position [581, 0]
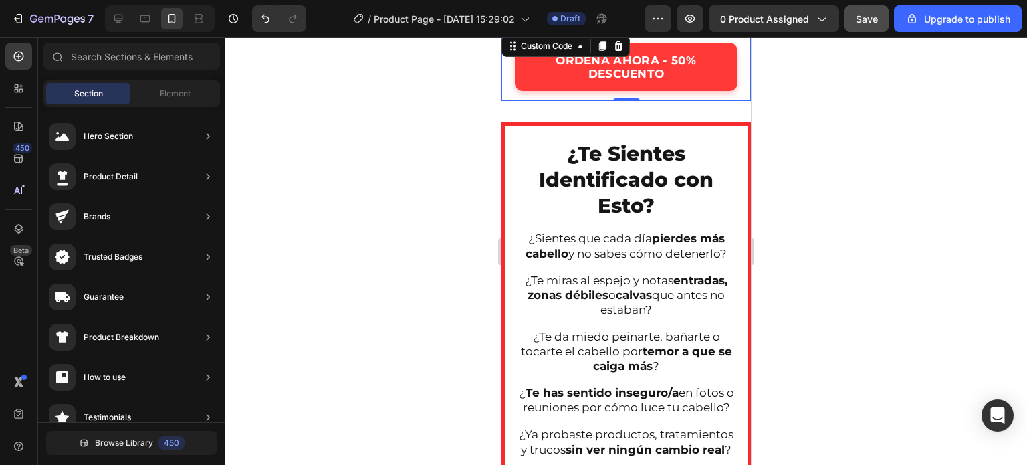
click at [522, 92] on div "ORDENA AHORA - 50% DESCUENTO" at bounding box center [627, 67] width 250 height 69
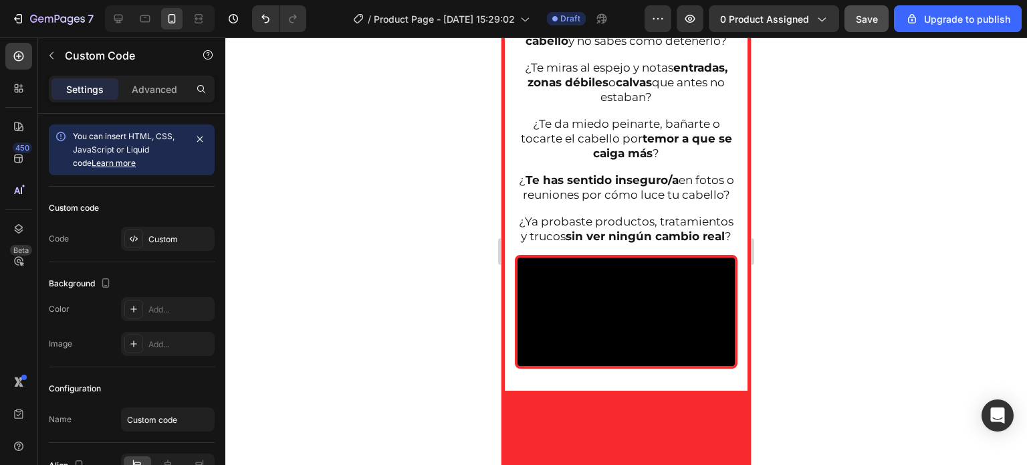
scroll to position [514, 0]
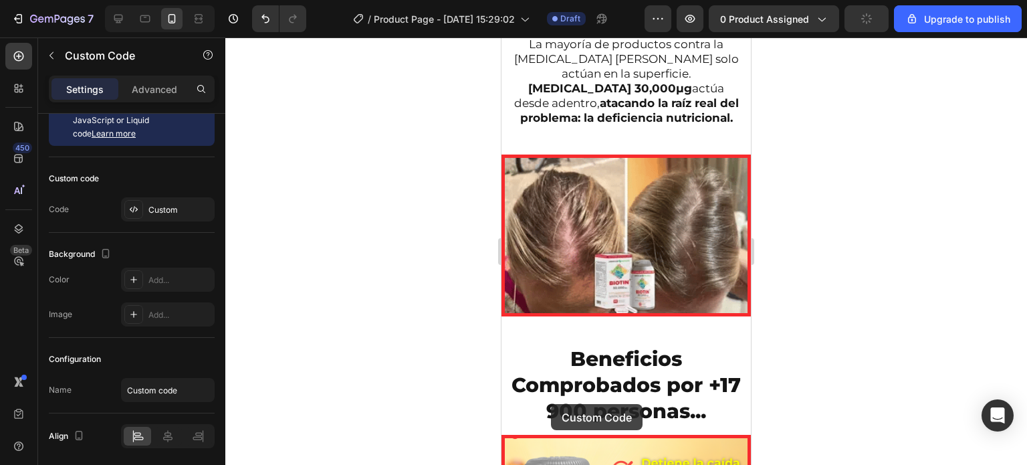
scroll to position [2169, 0]
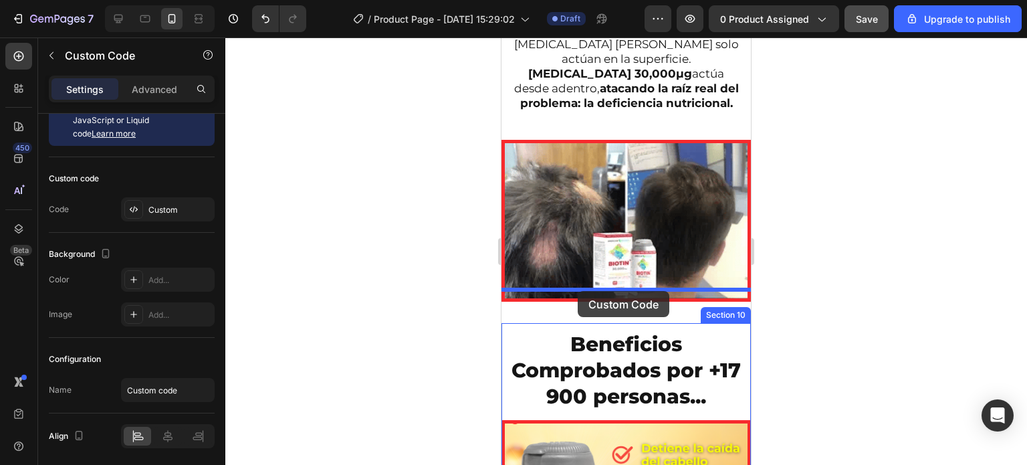
drag, startPoint x: 557, startPoint y: 197, endPoint x: 577, endPoint y: 288, distance: 92.7
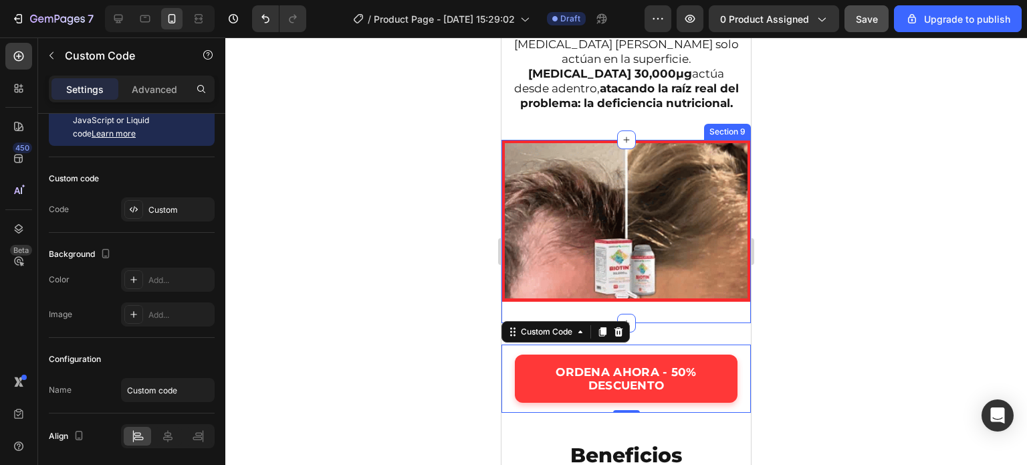
click at [458, 285] on div at bounding box center [626, 250] width 802 height 427
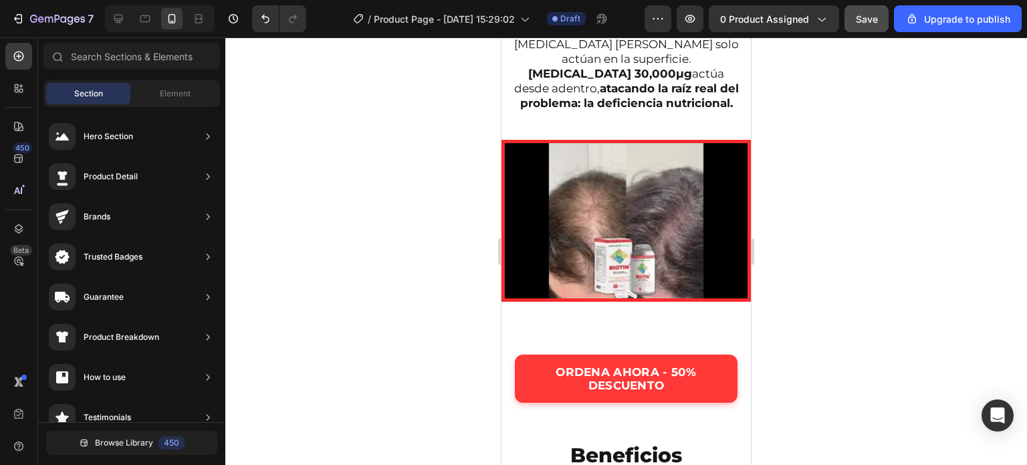
click at [458, 318] on div at bounding box center [626, 250] width 802 height 427
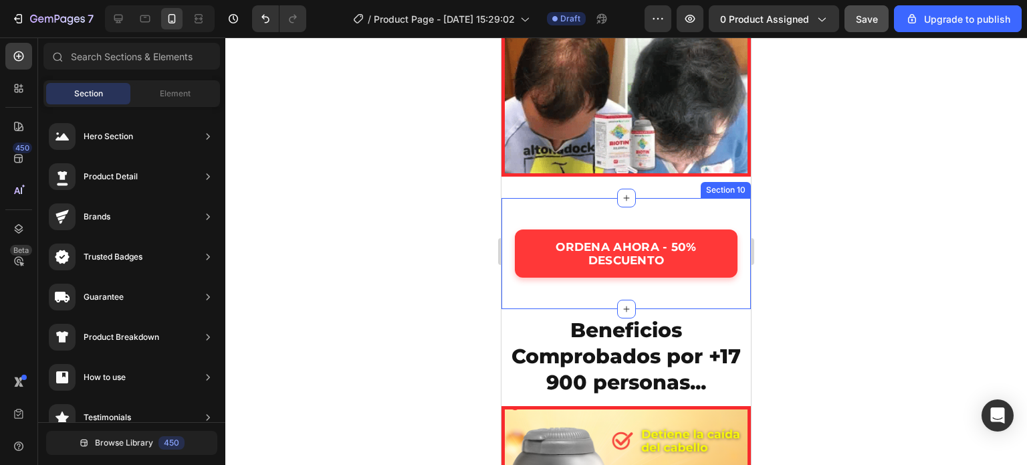
scroll to position [2270, 0]
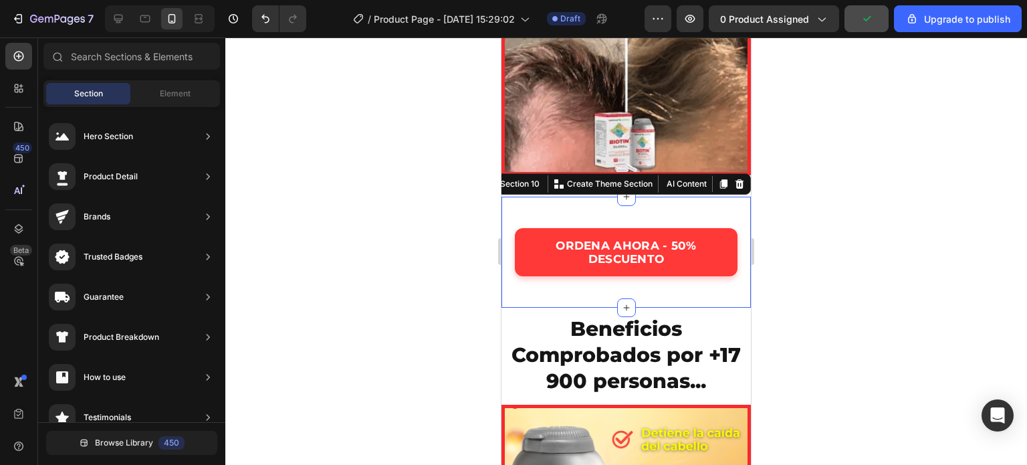
click at [617, 199] on div "ORDENA AHORA - 50% DESCUENTO Custom Code Section 10 You can create reusable sec…" at bounding box center [627, 253] width 250 height 112
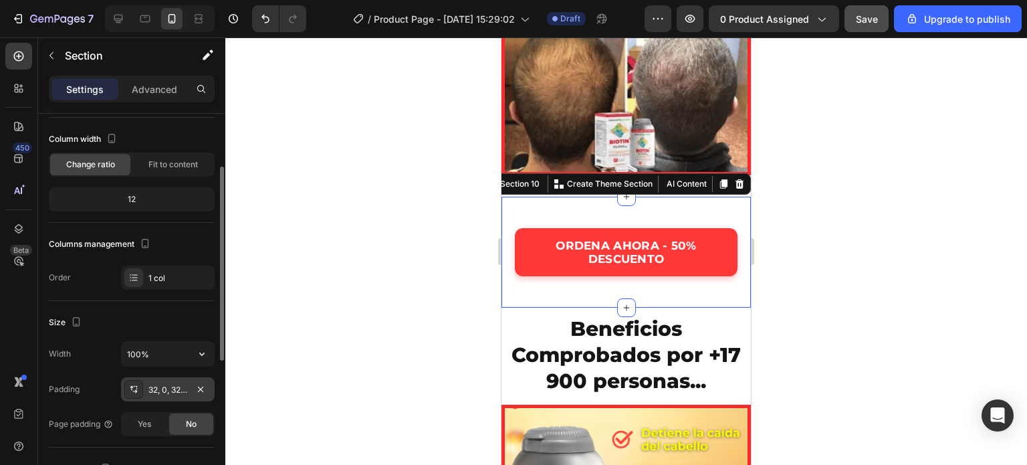
scroll to position [86, 0]
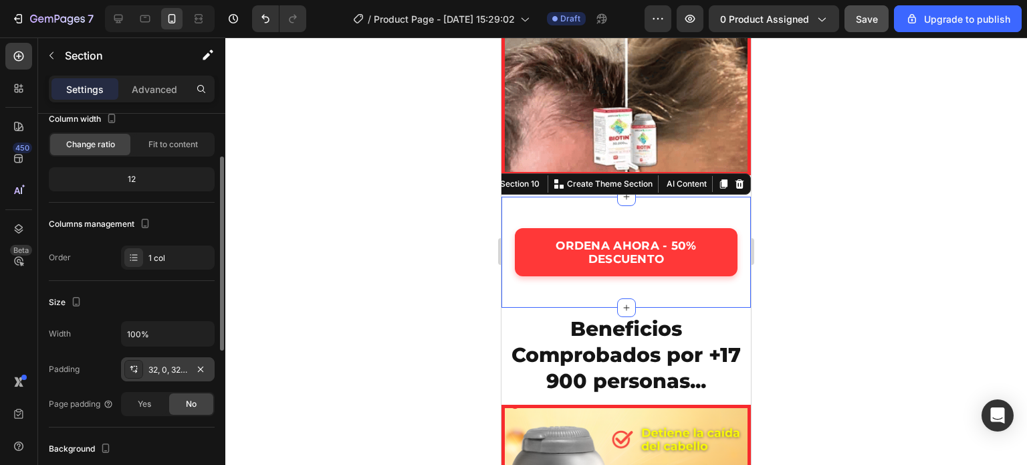
click at [177, 364] on div "32, 0, 32, 0" at bounding box center [168, 370] width 39 height 12
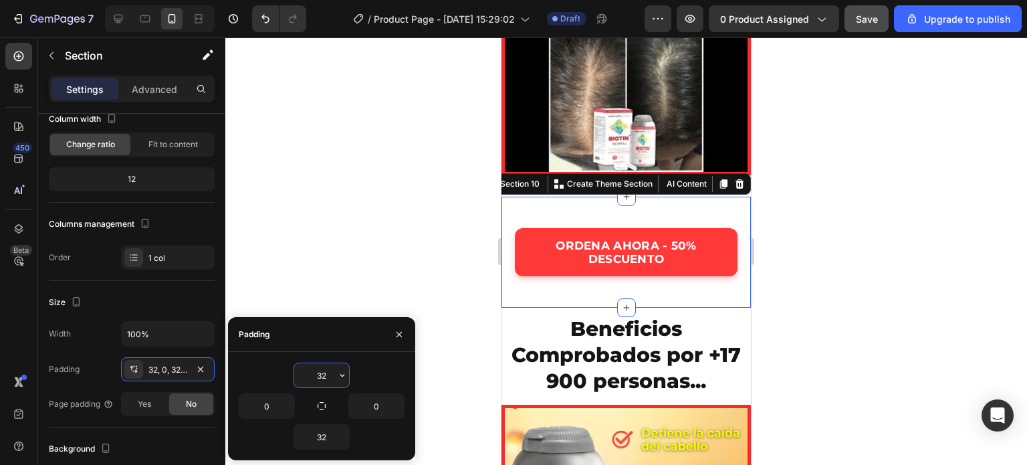
click at [318, 374] on input "32" at bounding box center [321, 375] width 55 height 24
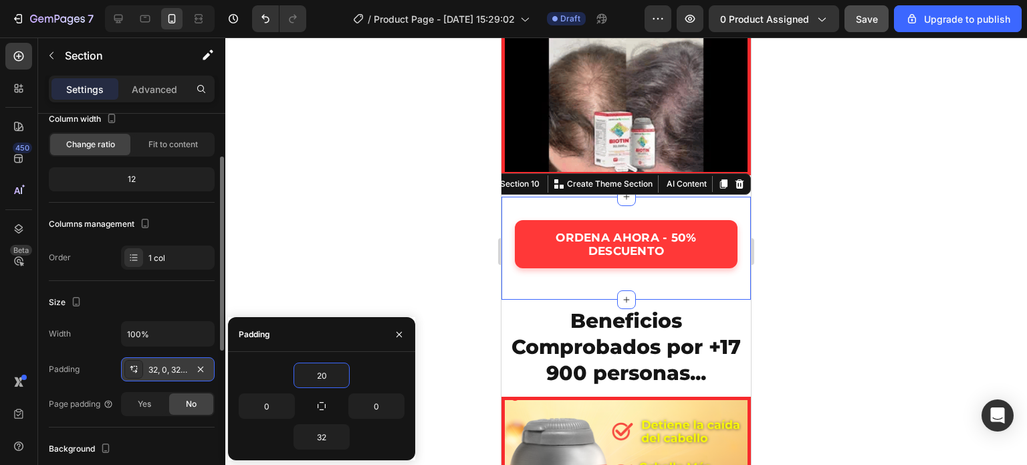
type input "20"
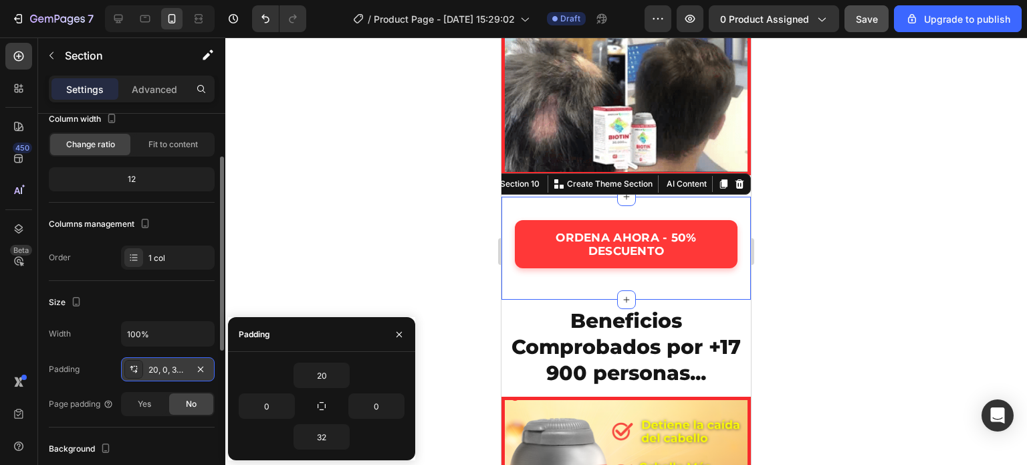
click at [178, 364] on div "20, 0, 32, 0" at bounding box center [168, 370] width 39 height 12
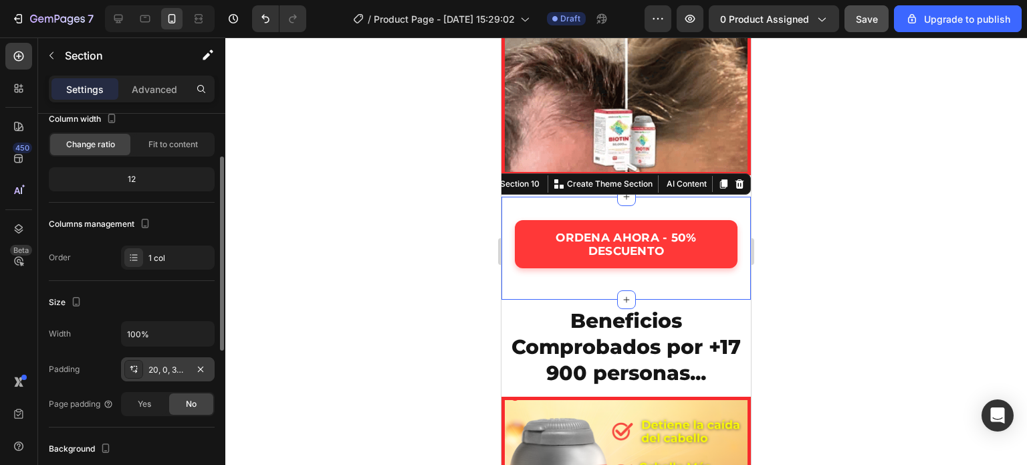
click at [165, 367] on div "20, 0, 32, 0" at bounding box center [168, 370] width 39 height 12
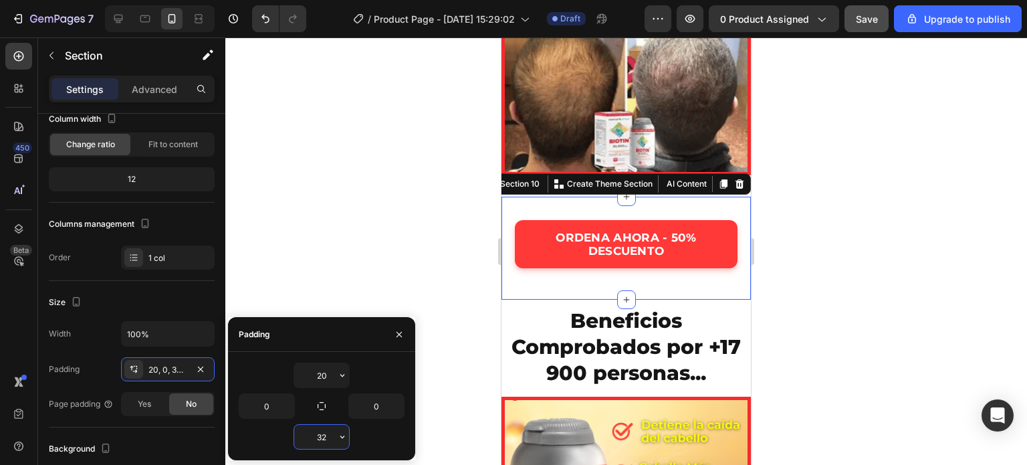
click at [313, 437] on input "32" at bounding box center [321, 437] width 55 height 24
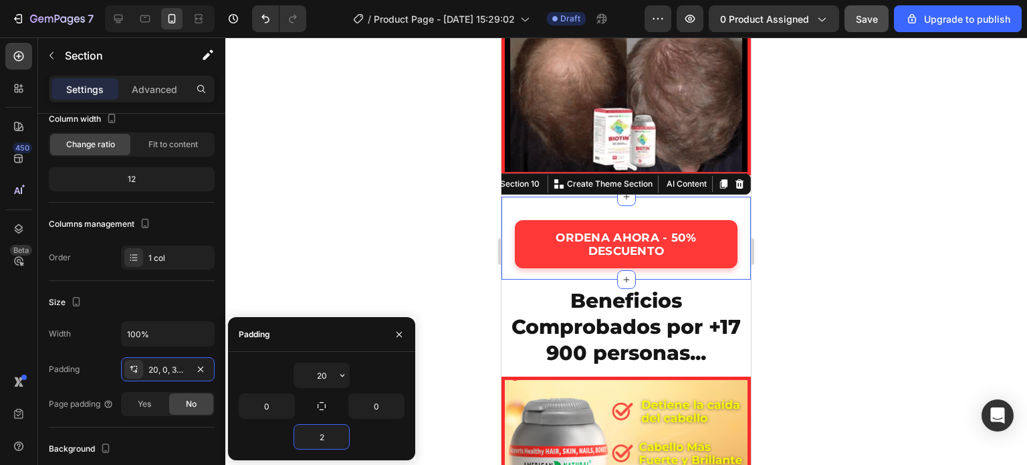
type input "20"
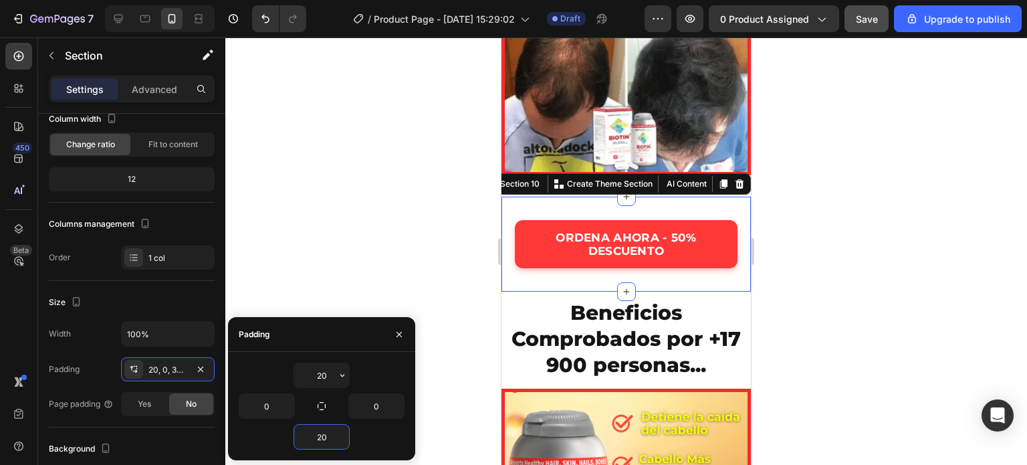
click at [817, 201] on div at bounding box center [626, 250] width 802 height 427
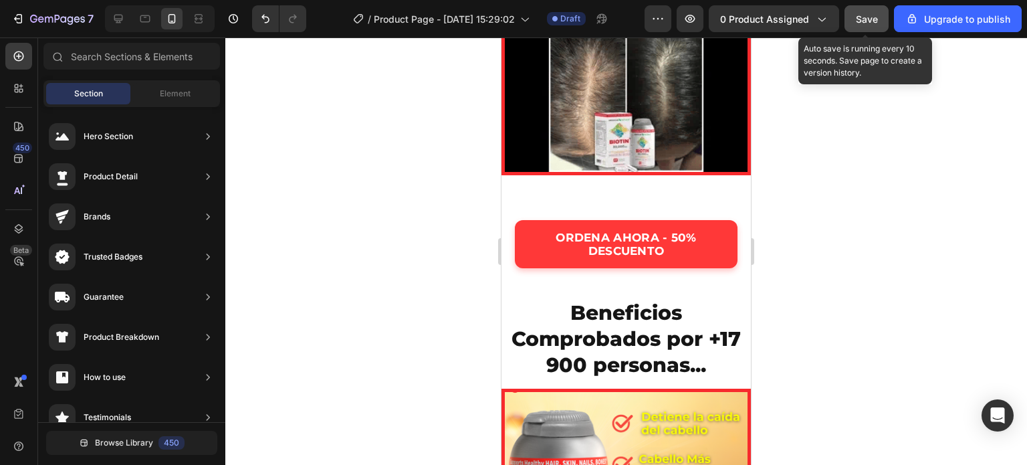
click at [871, 21] on span "Save" at bounding box center [867, 18] width 22 height 11
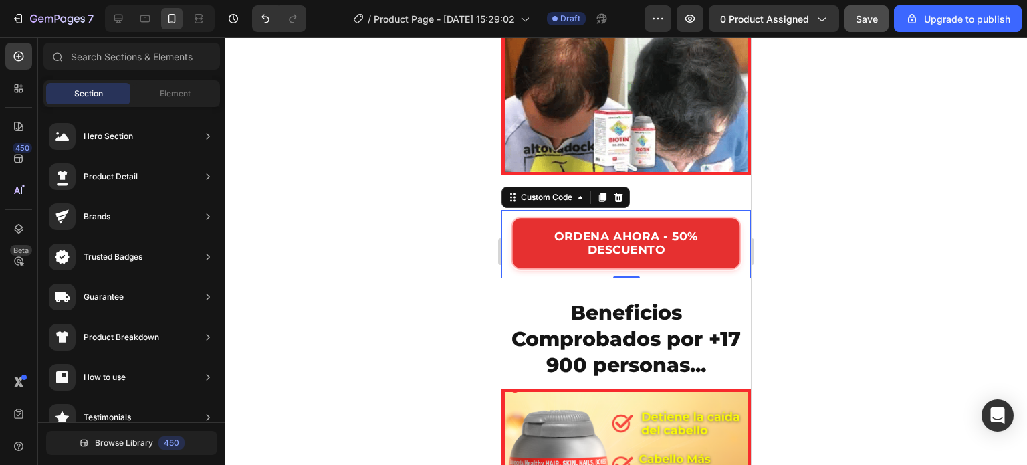
click at [578, 239] on span "ORDENA AHORA - 50% DESCUENTO" at bounding box center [626, 244] width 196 height 27
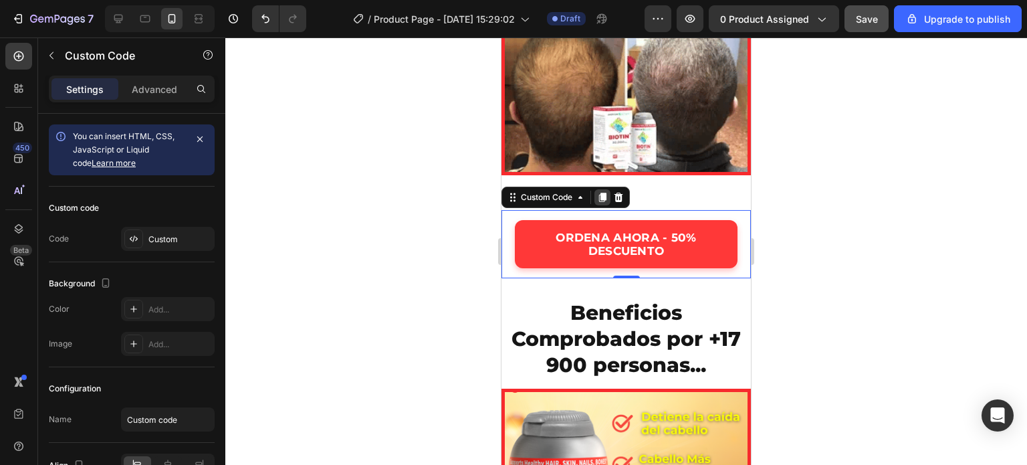
click at [602, 193] on icon at bounding box center [602, 197] width 7 height 9
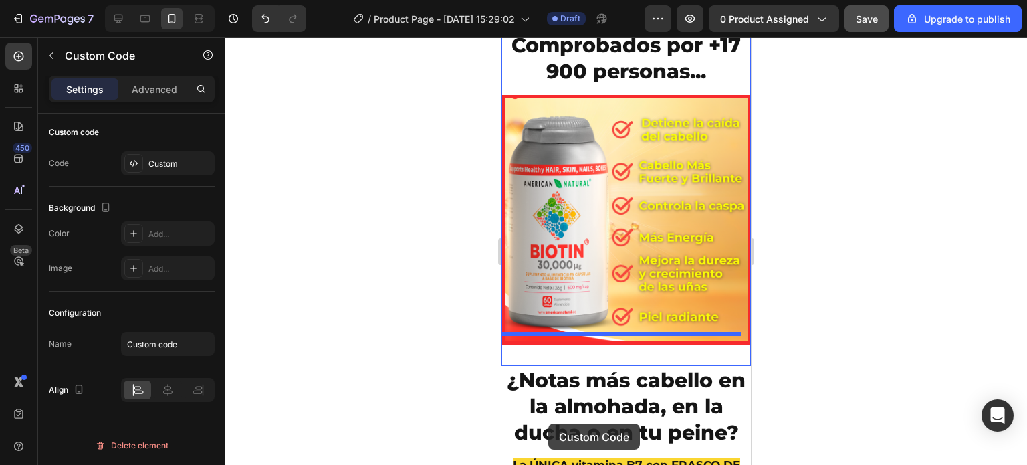
scroll to position [2636, 0]
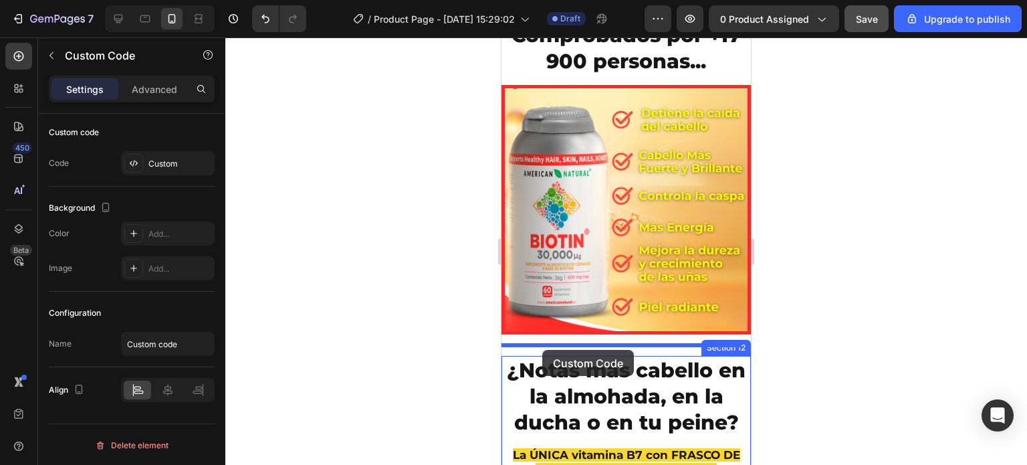
drag, startPoint x: 587, startPoint y: 231, endPoint x: 543, endPoint y: 350, distance: 126.4
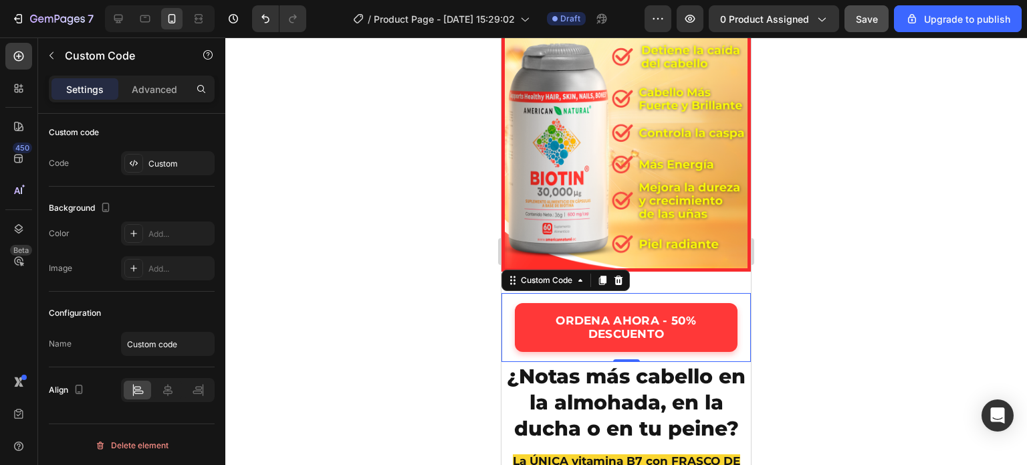
scroll to position [2769, 0]
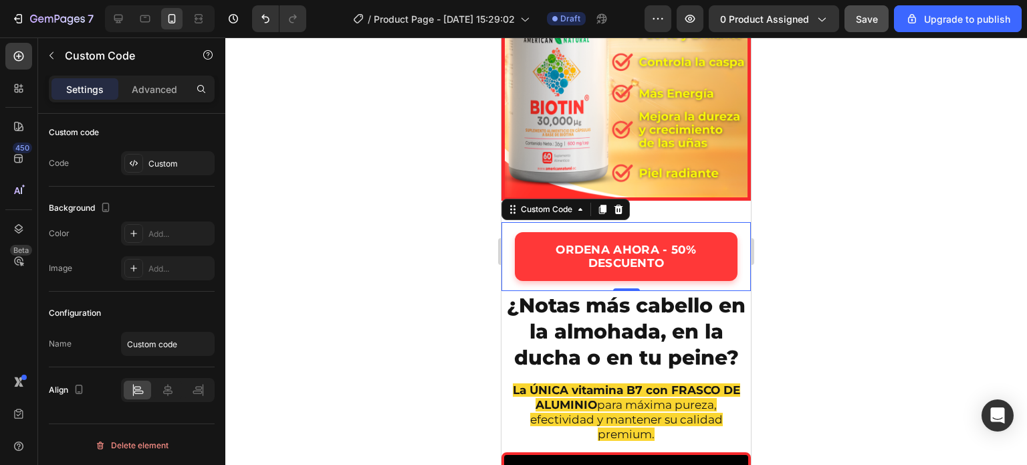
click at [389, 275] on div at bounding box center [626, 250] width 802 height 427
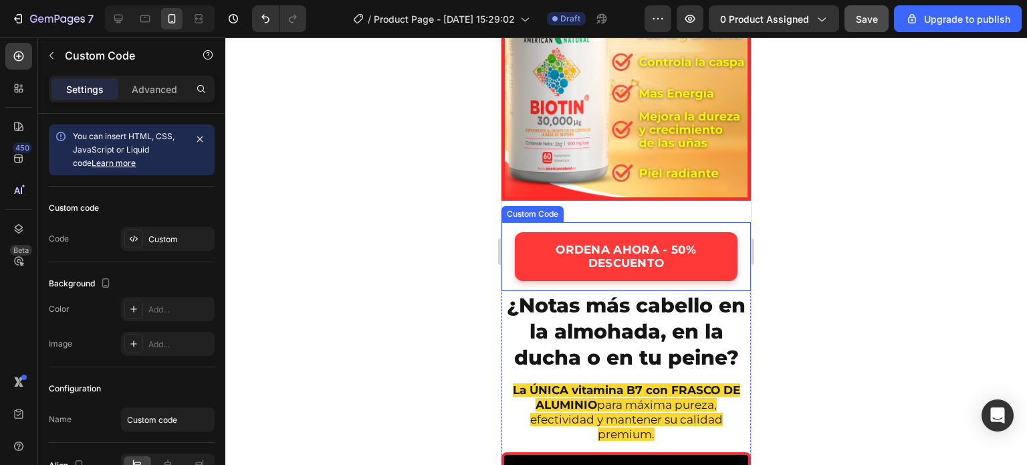
click at [511, 261] on div "ORDENA AHORA - 50% DESCUENTO" at bounding box center [627, 256] width 250 height 69
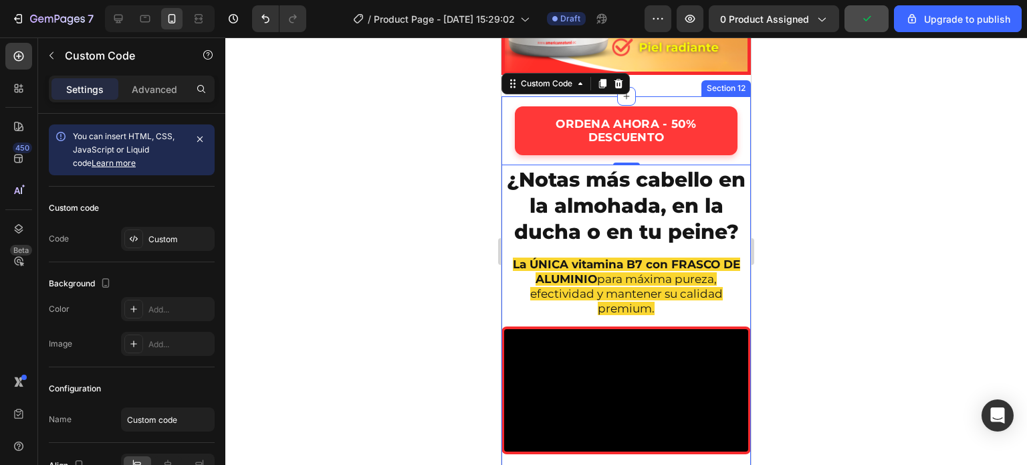
scroll to position [2903, 0]
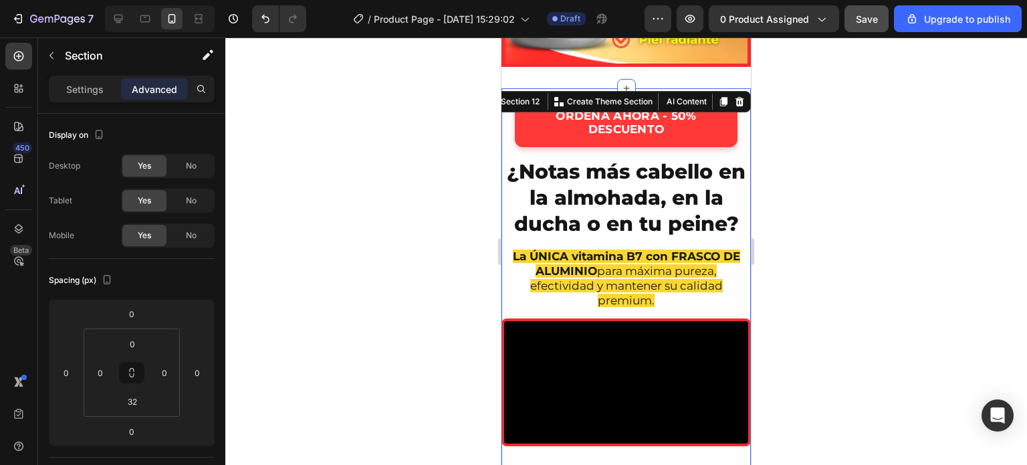
click at [508, 302] on div "ORDENA AHORA - 50% DESCUENTO Custom Code ¿Notas más cabello en la almohada, en …" at bounding box center [627, 455] width 250 height 734
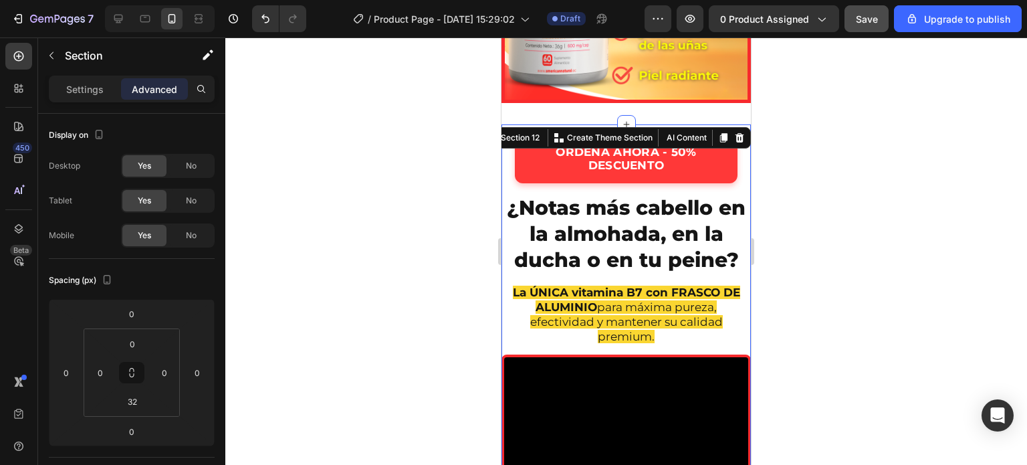
scroll to position [2836, 0]
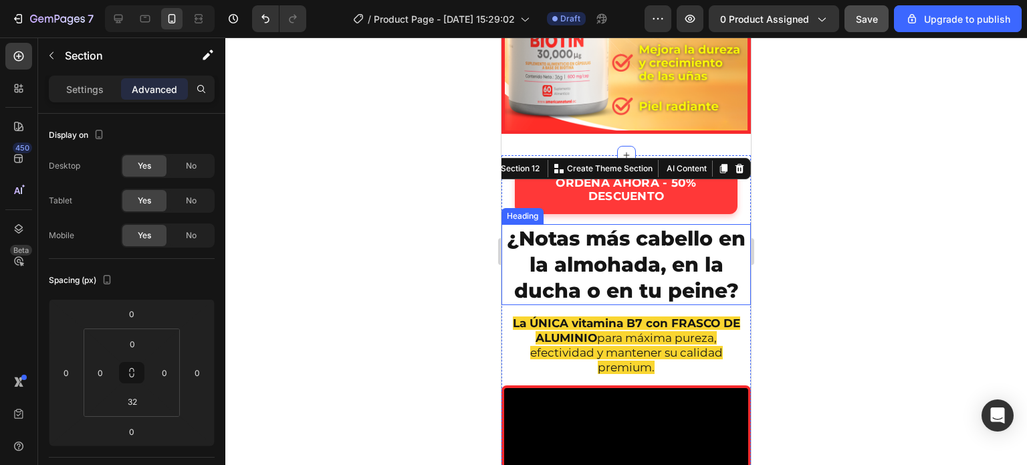
click at [435, 174] on div at bounding box center [626, 250] width 802 height 427
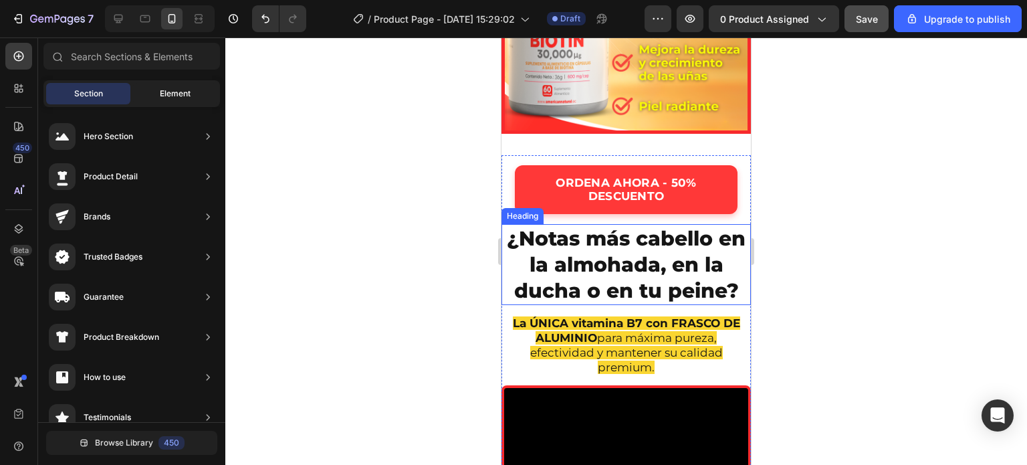
click at [176, 91] on span "Element" at bounding box center [175, 94] width 31 height 12
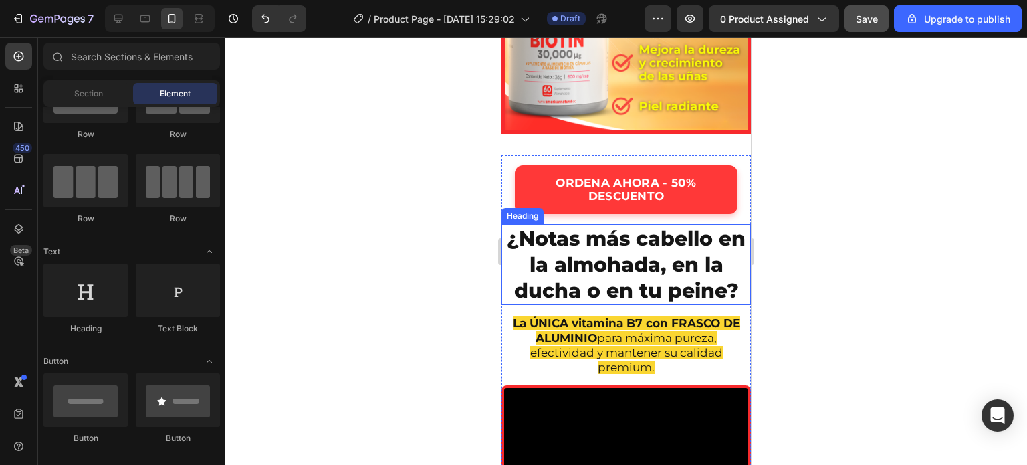
scroll to position [0, 0]
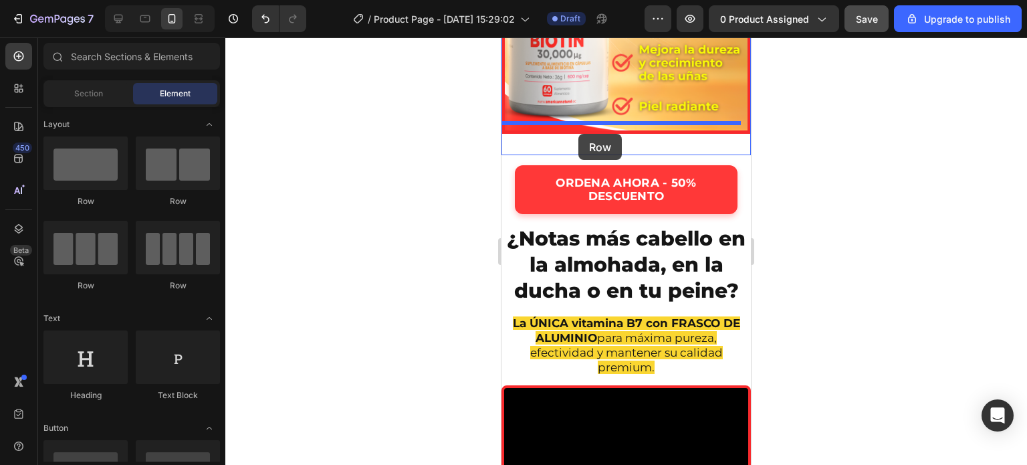
drag, startPoint x: 587, startPoint y: 205, endPoint x: 579, endPoint y: 134, distance: 71.4
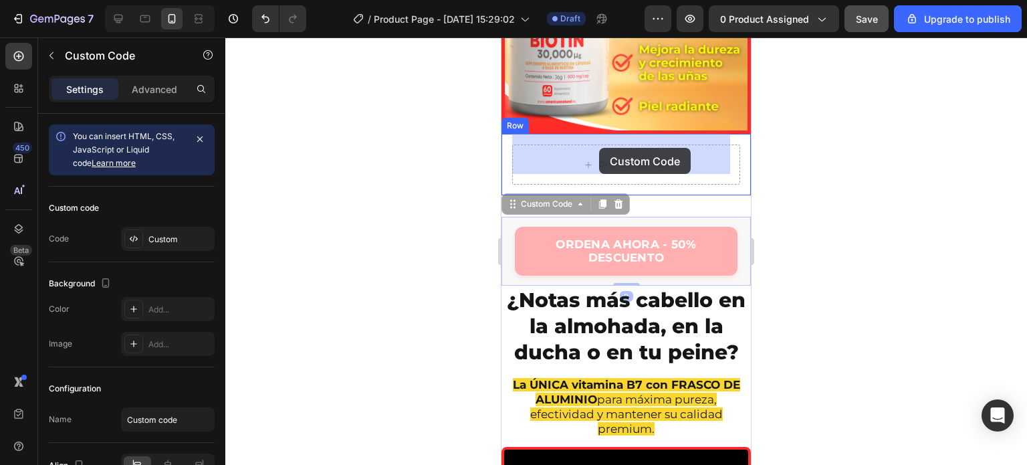
drag, startPoint x: 613, startPoint y: 245, endPoint x: 599, endPoint y: 148, distance: 98.7
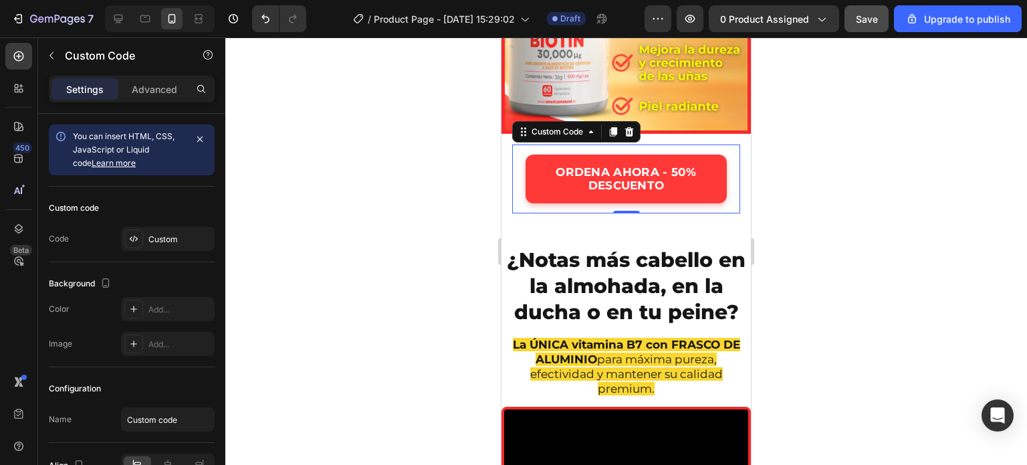
click at [412, 184] on div at bounding box center [626, 250] width 802 height 427
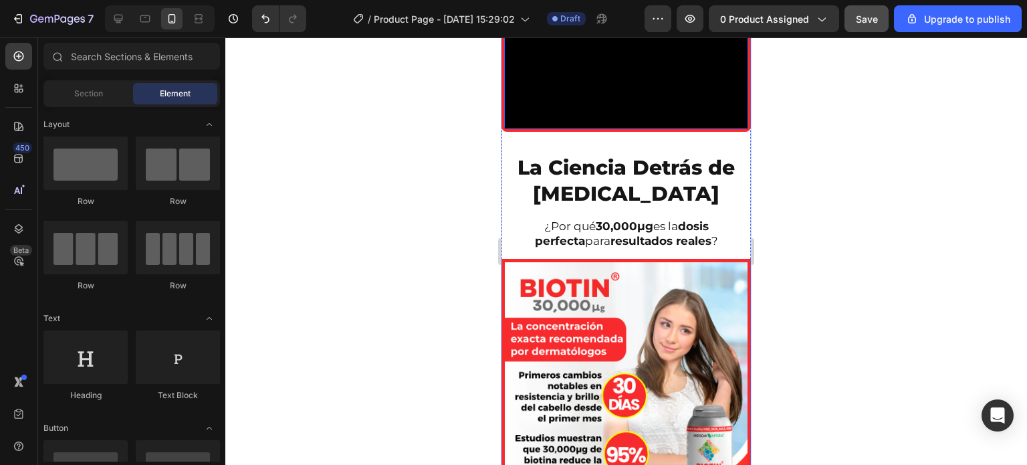
scroll to position [2805, 0]
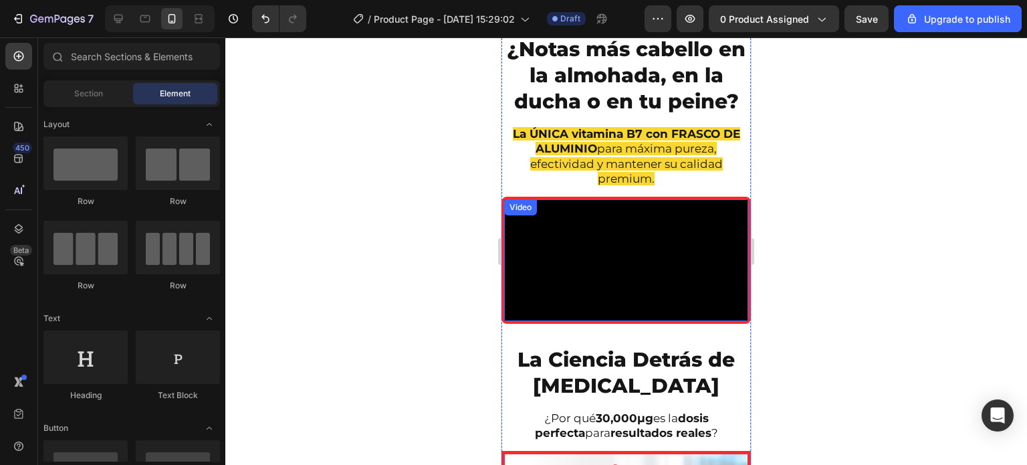
scroll to position [2580, 0]
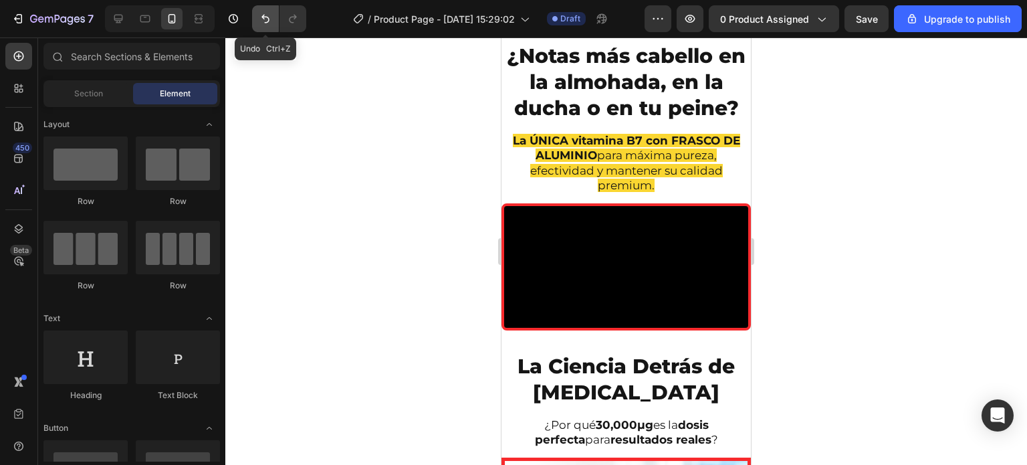
click at [259, 13] on icon "Undo/Redo" at bounding box center [265, 18] width 13 height 13
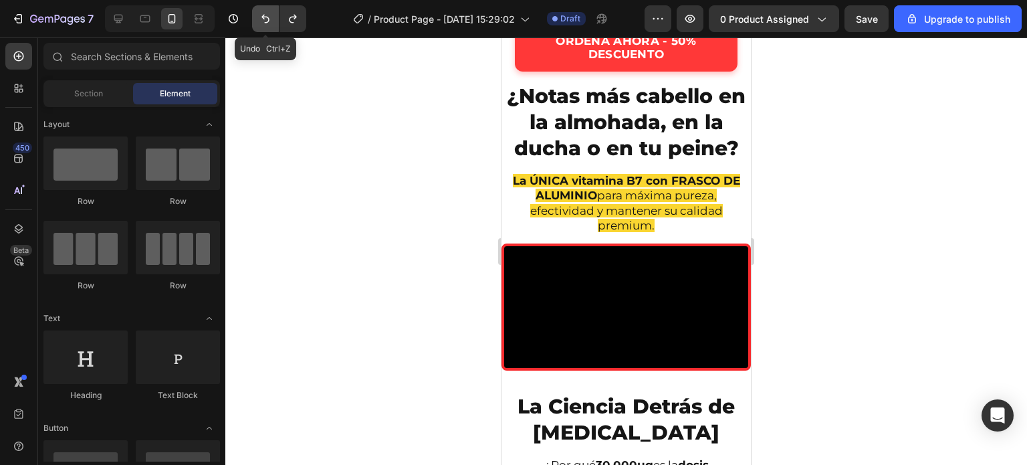
click at [259, 13] on icon "Undo/Redo" at bounding box center [265, 18] width 13 height 13
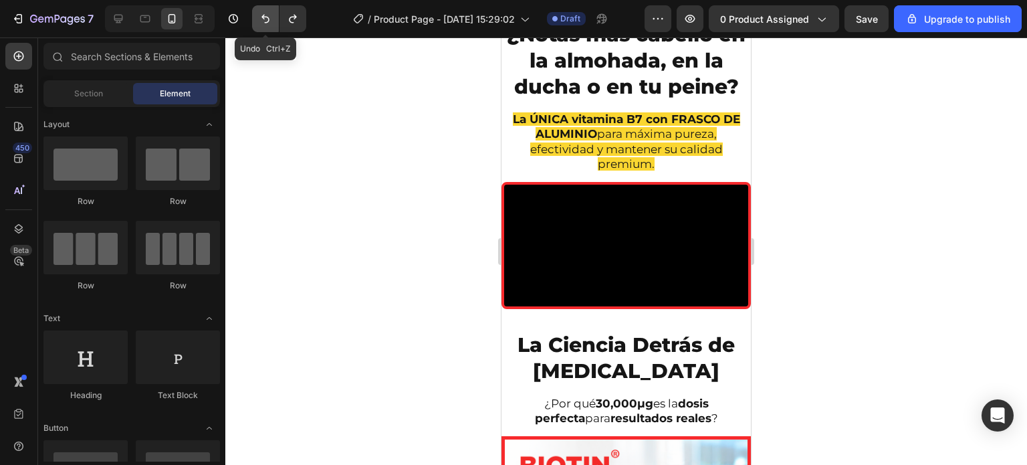
click at [259, 13] on icon "Undo/Redo" at bounding box center [265, 18] width 13 height 13
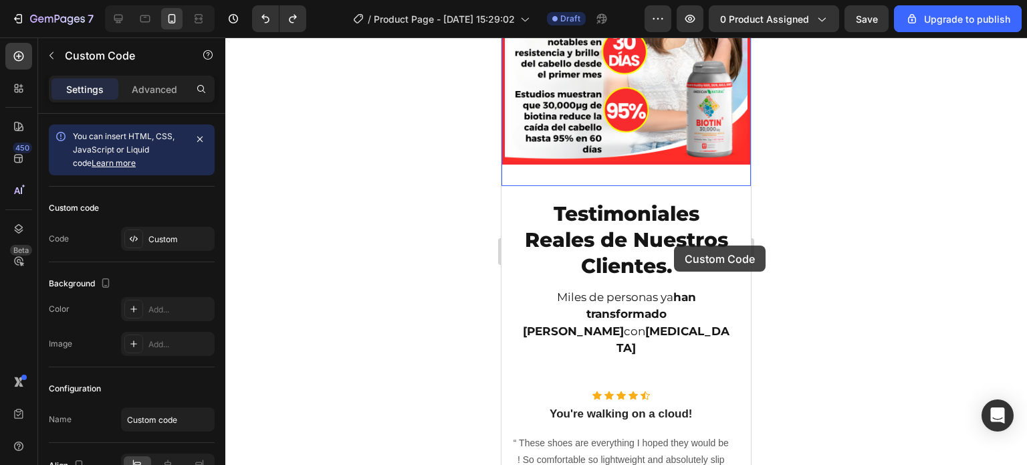
scroll to position [3498, 0]
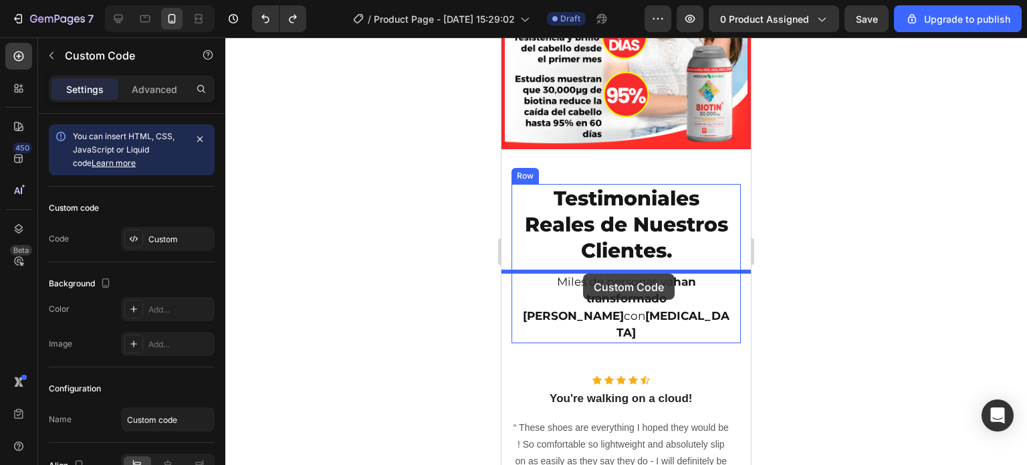
drag, startPoint x: 578, startPoint y: 187, endPoint x: 583, endPoint y: 274, distance: 87.1
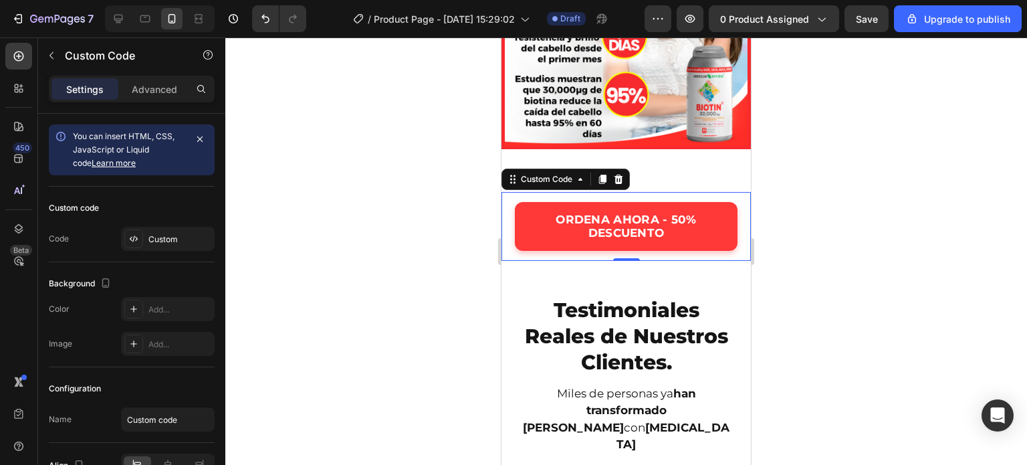
click at [413, 340] on div at bounding box center [626, 250] width 802 height 427
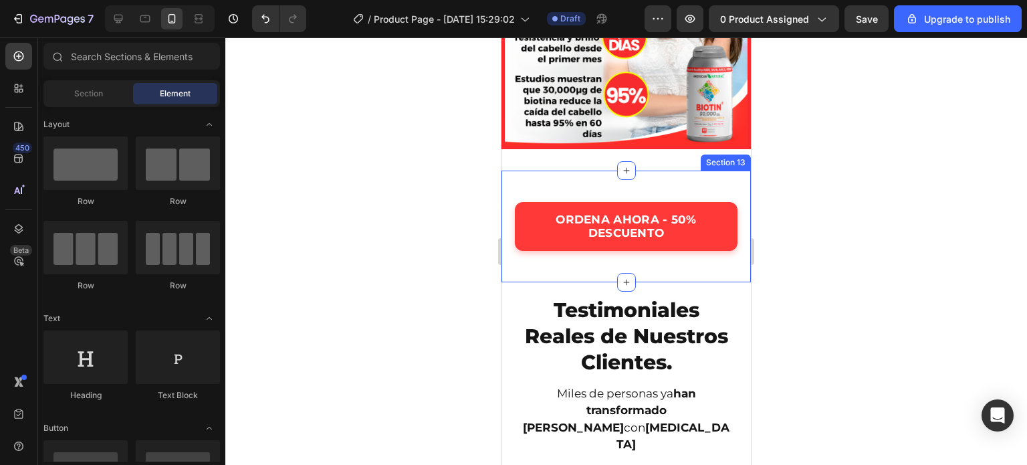
drag, startPoint x: 704, startPoint y: 283, endPoint x: 692, endPoint y: 284, distance: 11.4
click at [702, 282] on div "ORDENA AHORA - 50% DESCUENTO Custom Code Section 13" at bounding box center [627, 227] width 250 height 112
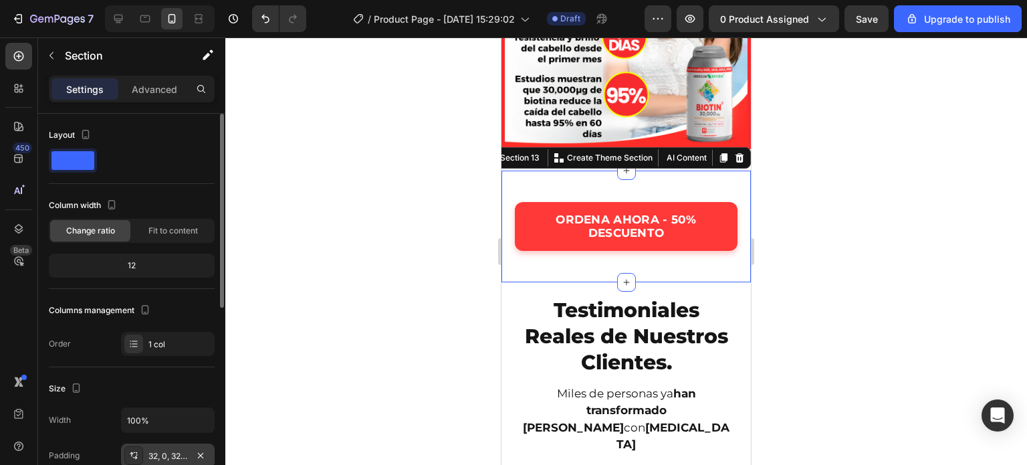
click at [173, 446] on div "32, 0, 32, 0" at bounding box center [168, 456] width 94 height 24
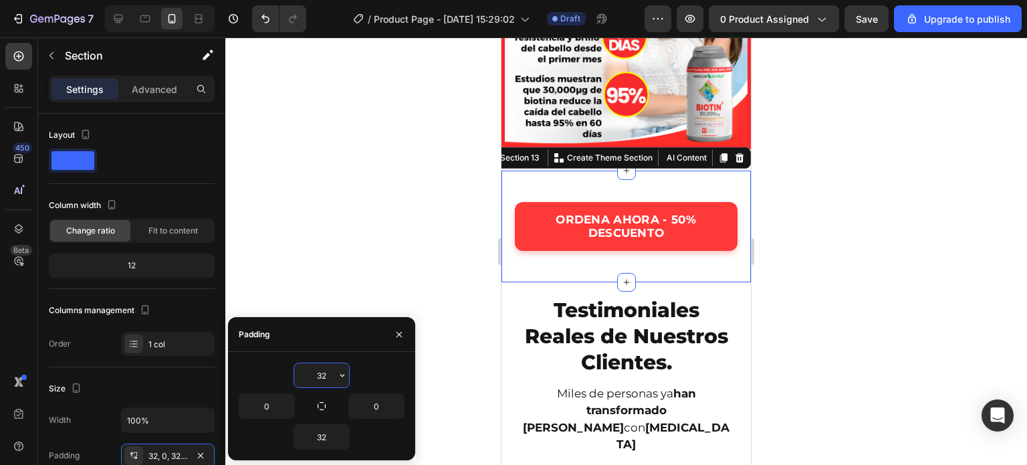
click at [332, 378] on input "32" at bounding box center [321, 375] width 55 height 24
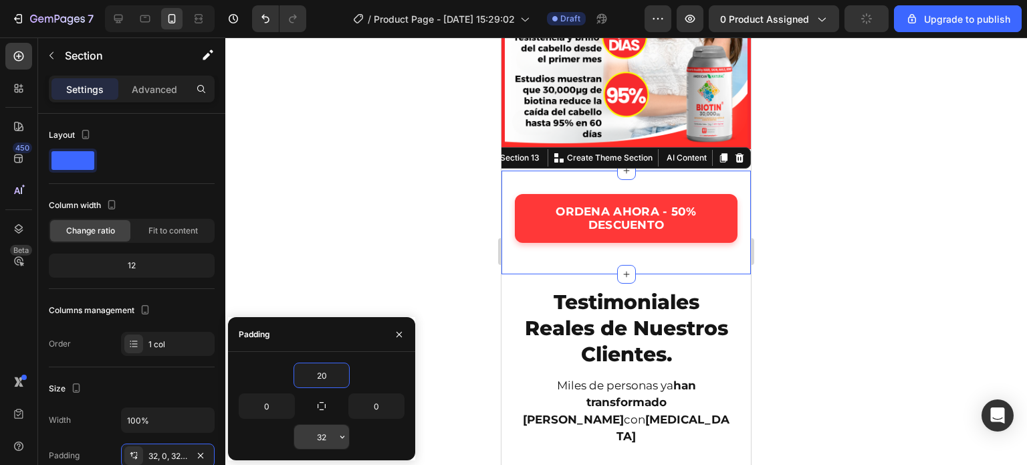
type input "20"
click at [320, 443] on input "32" at bounding box center [321, 437] width 55 height 24
type input "20"
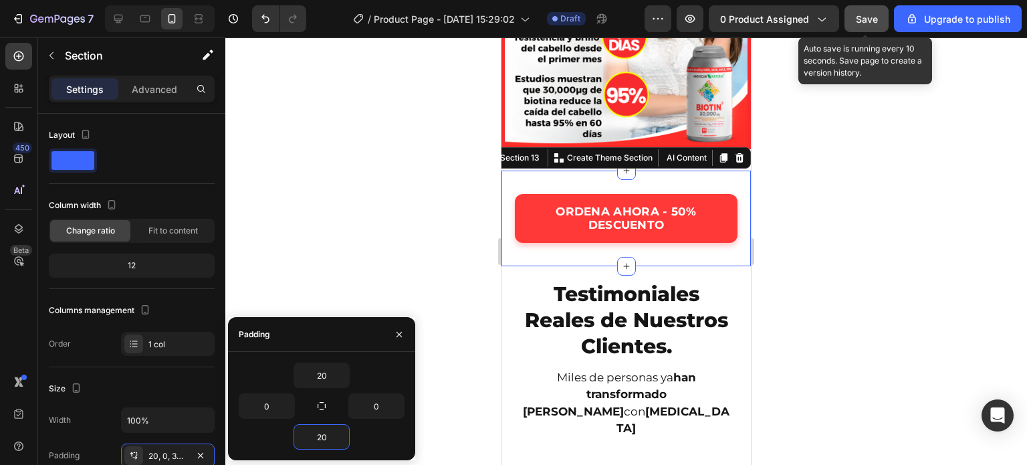
click at [877, 21] on span "Save" at bounding box center [867, 18] width 22 height 11
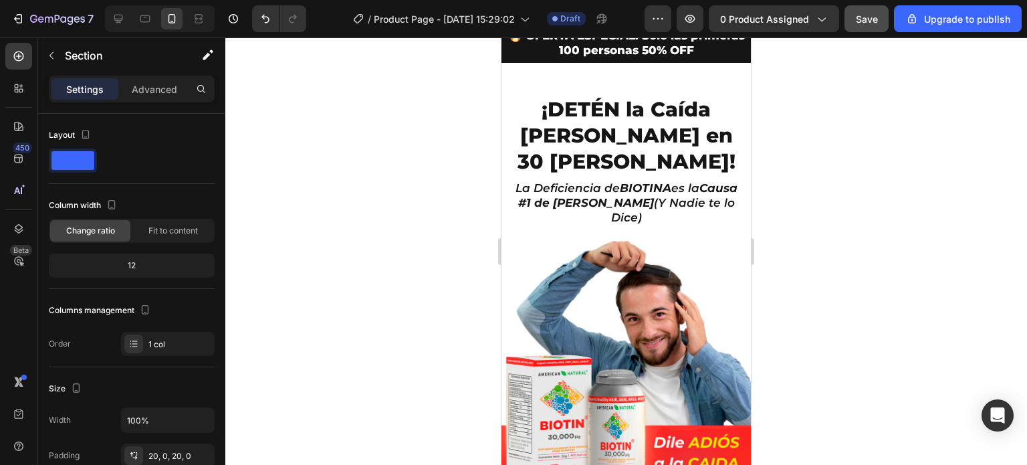
scroll to position [0, 0]
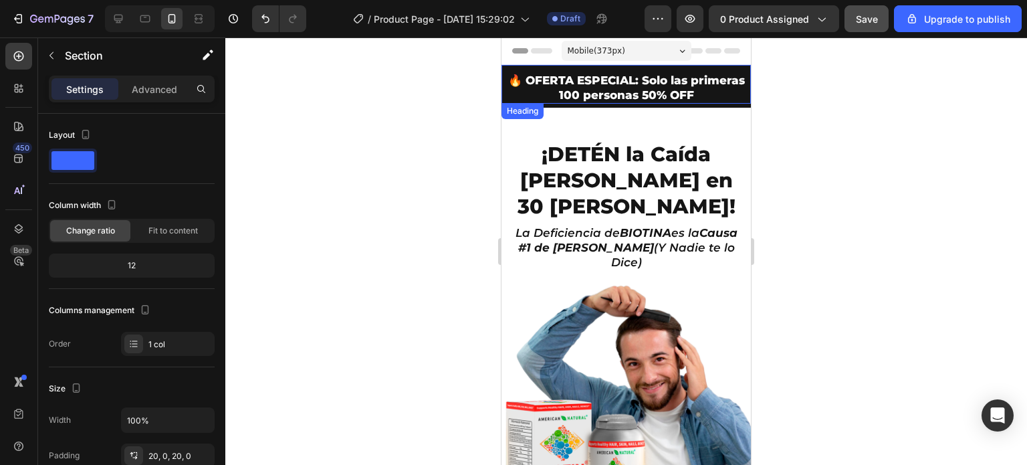
click at [516, 90] on h2 "🔥 OFERTA ESPECIAL: Solo las primeras 100 personas 50% OFF" at bounding box center [627, 88] width 250 height 32
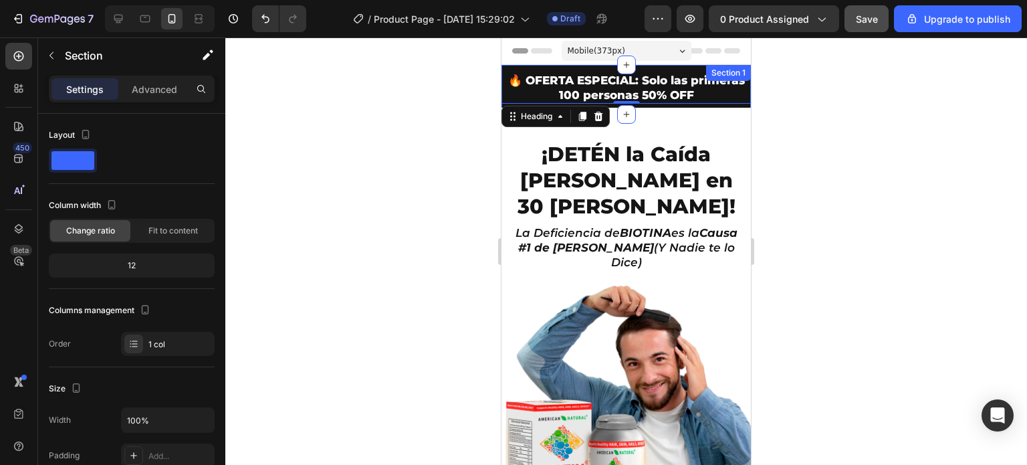
click at [656, 106] on div "🔥 OFERTA ESPECIAL: Solo las primeras 100 personas 50% OFF Heading 0 Row" at bounding box center [627, 90] width 250 height 50
click at [656, 66] on div "🔥 OFERTA ESPECIAL: Solo las primeras 100 personas 50% OFF Heading 0" at bounding box center [627, 84] width 250 height 39
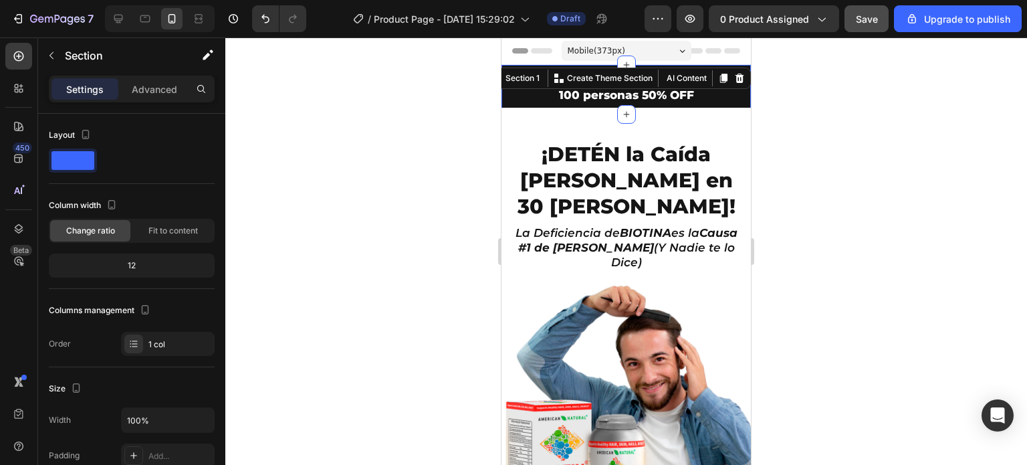
click at [718, 106] on div "🔥 OFERTA ESPECIAL: Solo las primeras 100 personas 50% OFF Heading Row" at bounding box center [627, 90] width 250 height 50
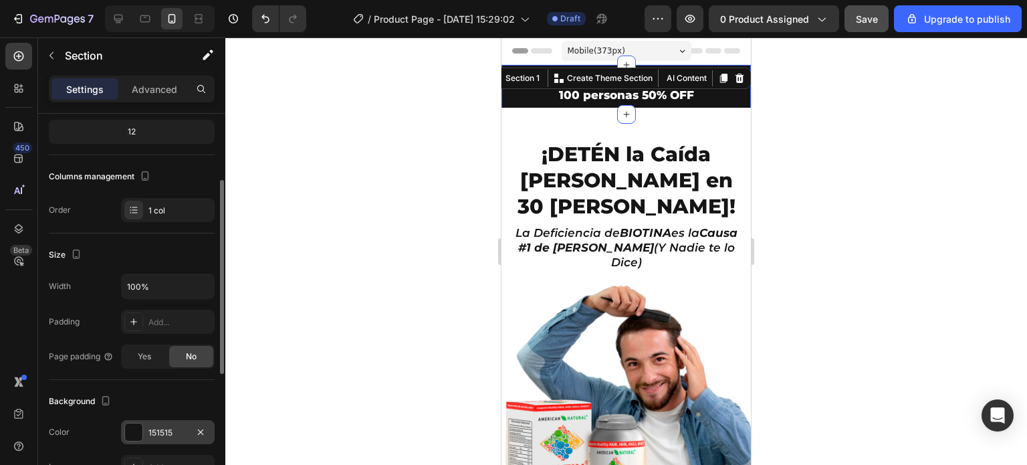
scroll to position [201, 0]
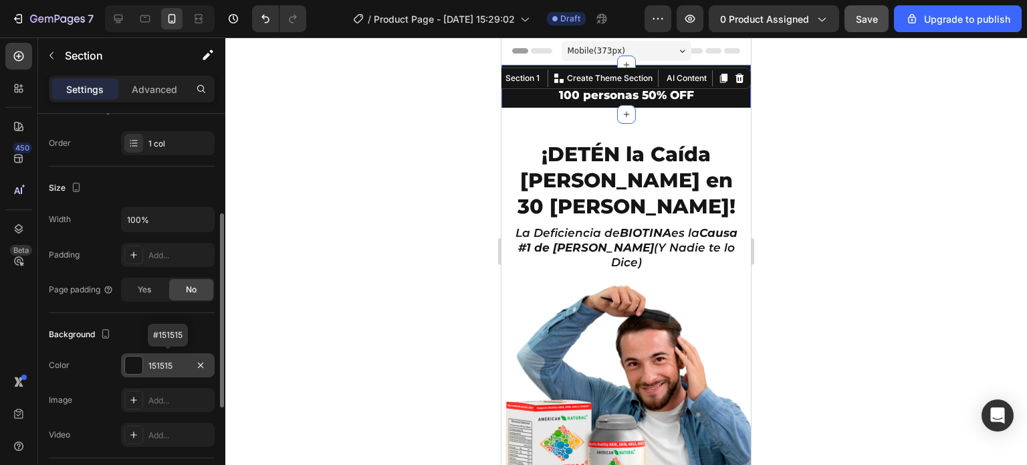
click at [126, 363] on div at bounding box center [133, 365] width 17 height 17
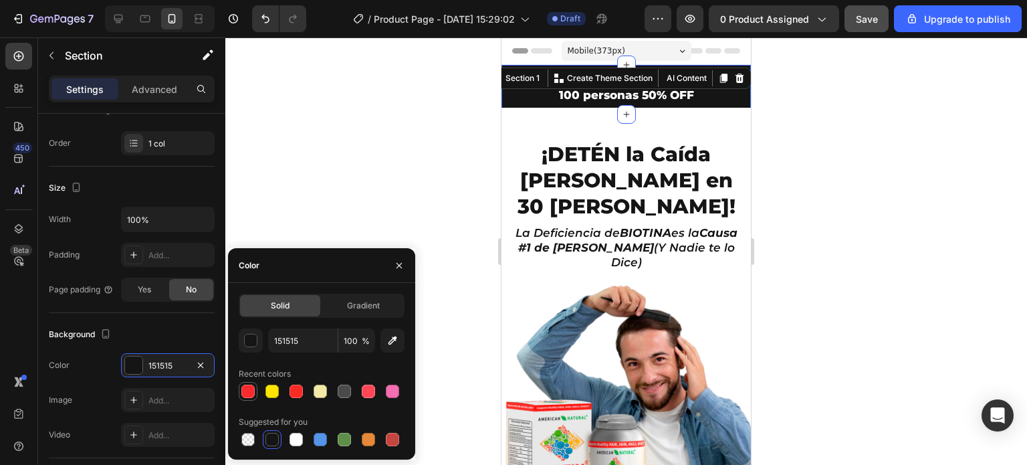
click at [243, 391] on div at bounding box center [247, 391] width 13 height 13
type input "F72A2D"
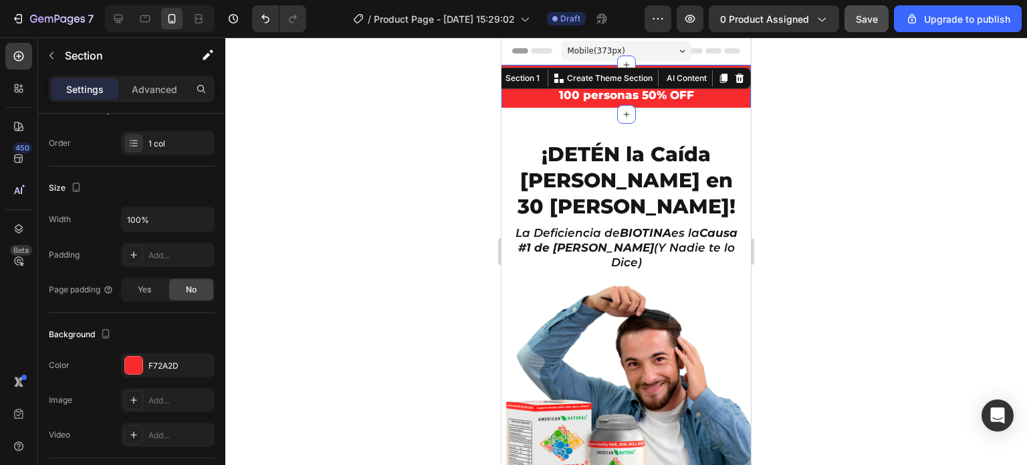
click at [409, 178] on div at bounding box center [626, 250] width 802 height 427
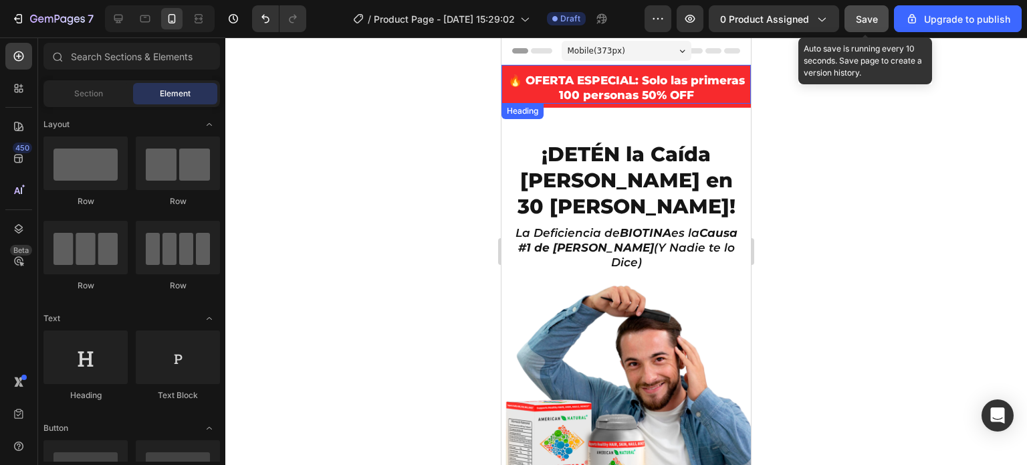
click at [867, 19] on span "Save" at bounding box center [867, 18] width 22 height 11
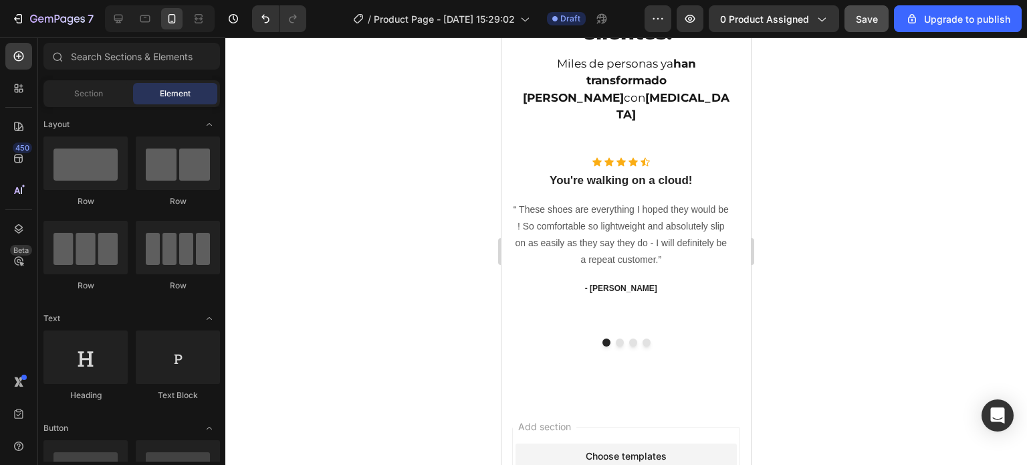
scroll to position [3776, 0]
click at [646, 227] on p "“ These shoes are everything I hoped they would be ! So comfortable so lightwei…" at bounding box center [621, 235] width 217 height 68
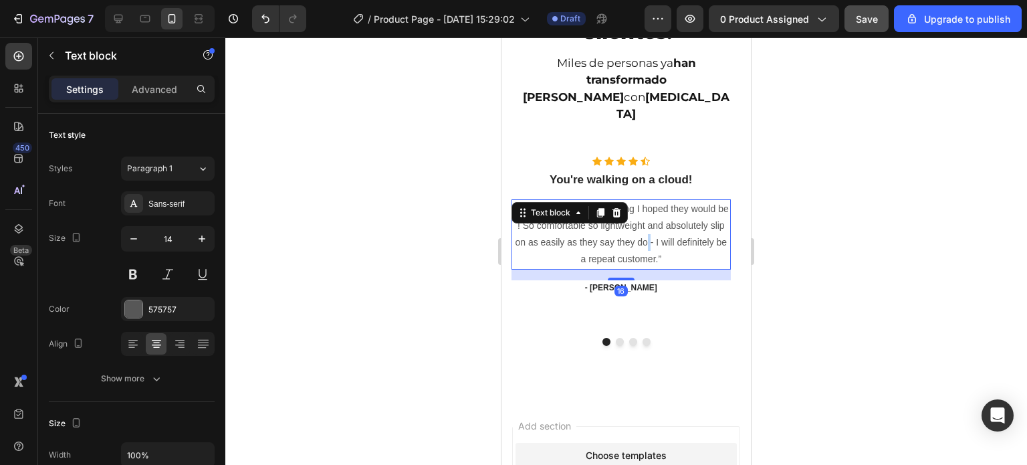
click at [647, 227] on p "“ These shoes are everything I hoped they would be ! So comfortable so lightwei…" at bounding box center [621, 235] width 217 height 68
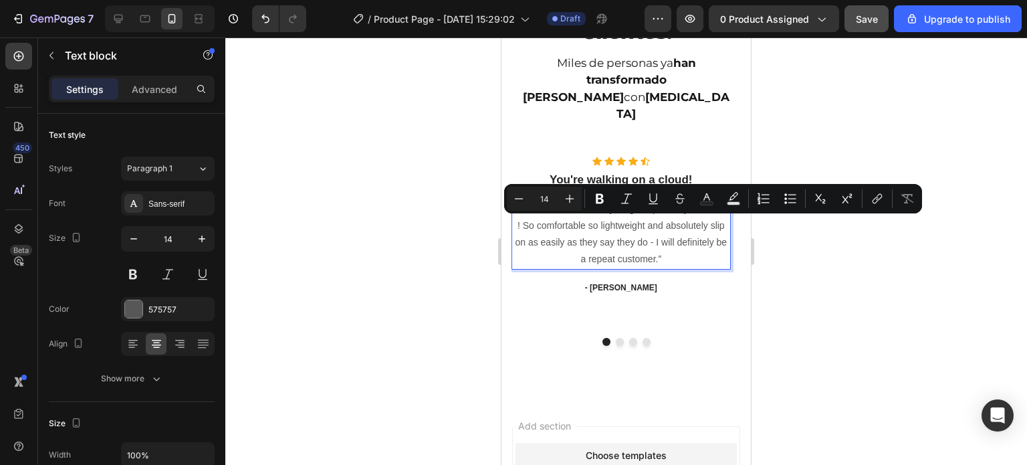
click at [668, 237] on p "“ These shoes are everything I hoped they would be ! So comfortable so lightwei…" at bounding box center [621, 235] width 217 height 68
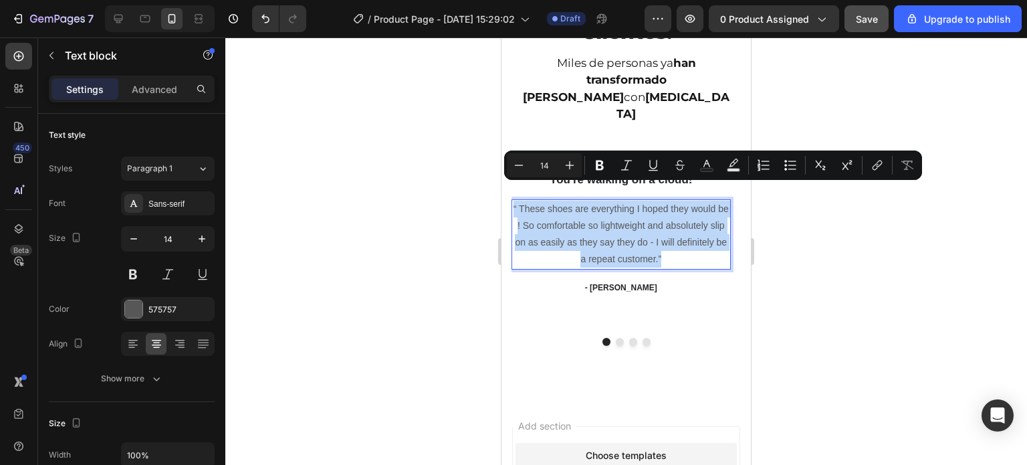
drag, startPoint x: 668, startPoint y: 237, endPoint x: 514, endPoint y: 194, distance: 160.5
click at [514, 201] on p "“ These shoes are everything I hoped they would be ! So comfortable so lightwei…" at bounding box center [621, 235] width 217 height 68
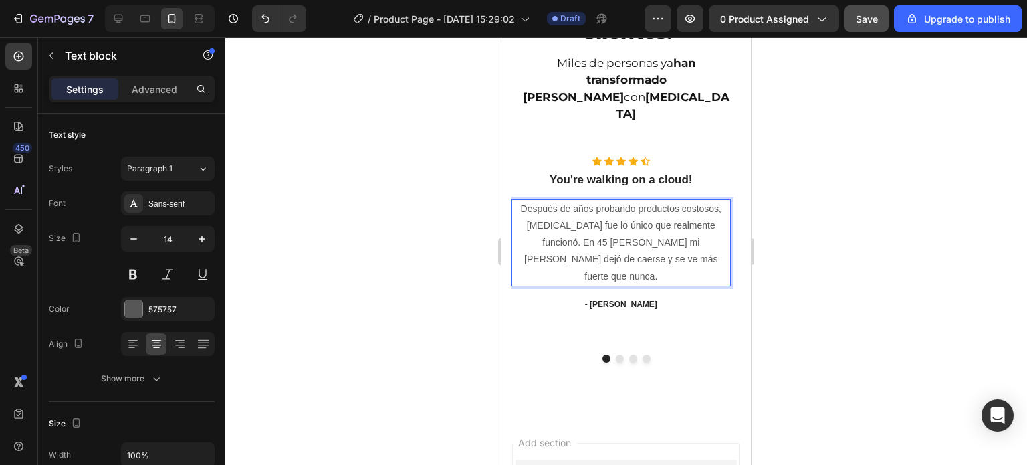
click at [522, 201] on p "Después de años probando productos costosos, BIOTIN fue lo único que realmente …" at bounding box center [621, 243] width 217 height 84
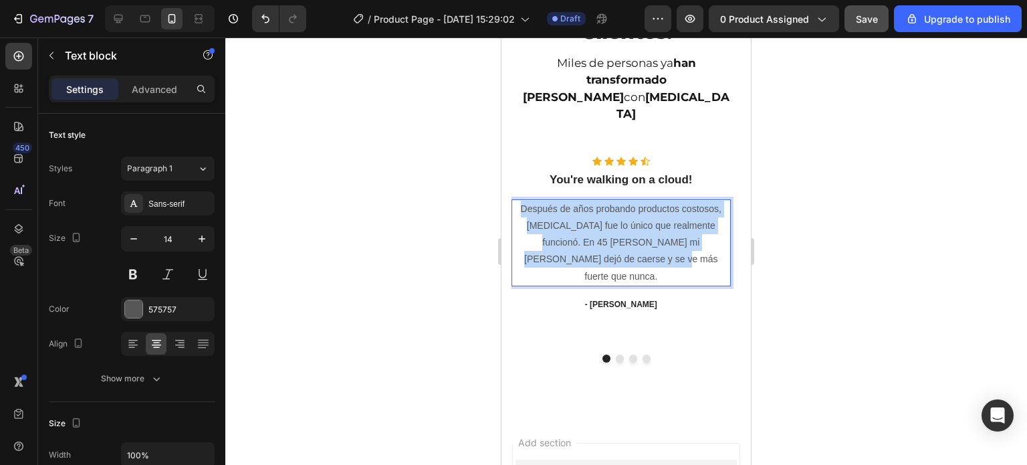
drag, startPoint x: 520, startPoint y: 189, endPoint x: 676, endPoint y: 238, distance: 163.5
click at [676, 238] on p "Después de años probando productos costosos, BIOTIN fue lo único que realmente …" at bounding box center [621, 243] width 217 height 84
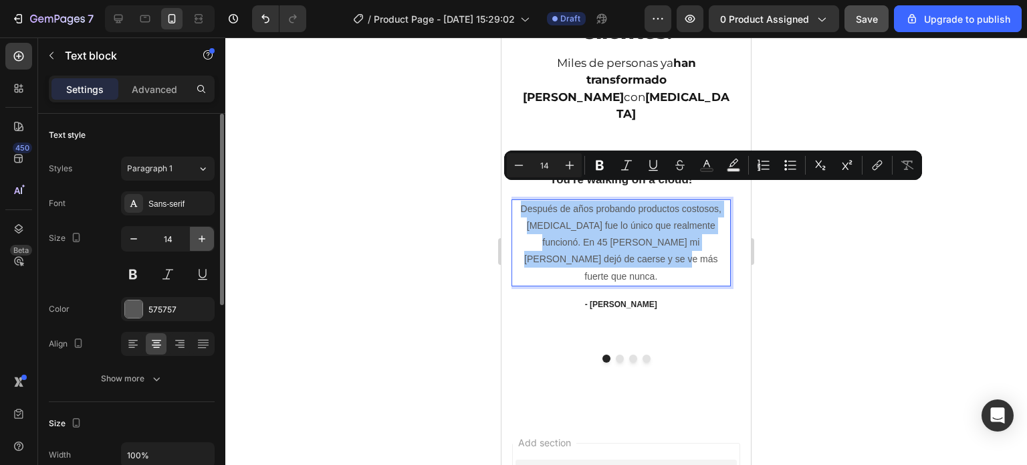
click at [206, 238] on icon "button" at bounding box center [201, 238] width 13 height 13
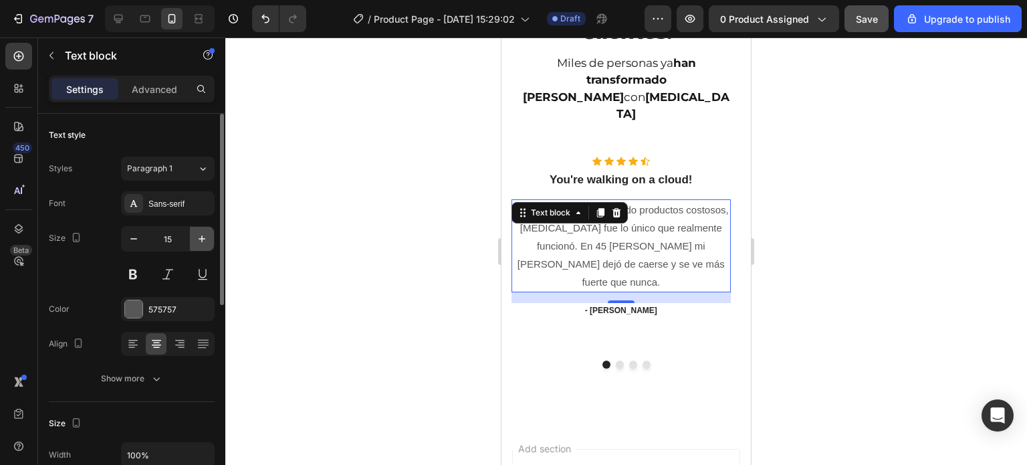
click at [206, 238] on icon "button" at bounding box center [201, 238] width 13 height 13
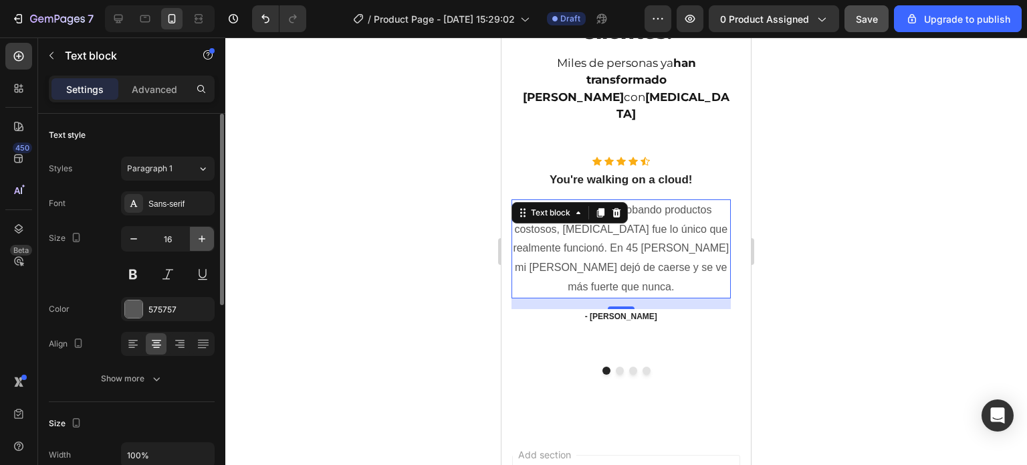
click at [206, 238] on icon "button" at bounding box center [201, 238] width 13 height 13
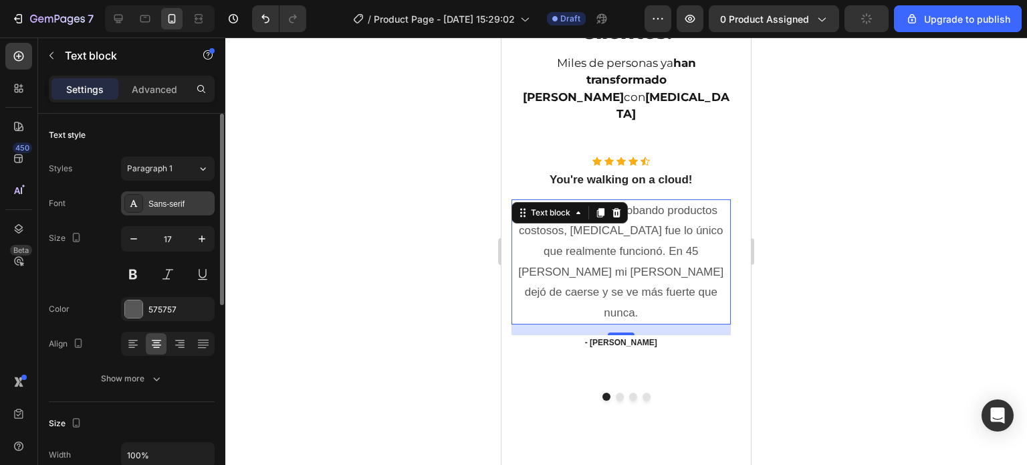
click at [171, 205] on div "Sans-serif" at bounding box center [180, 204] width 63 height 12
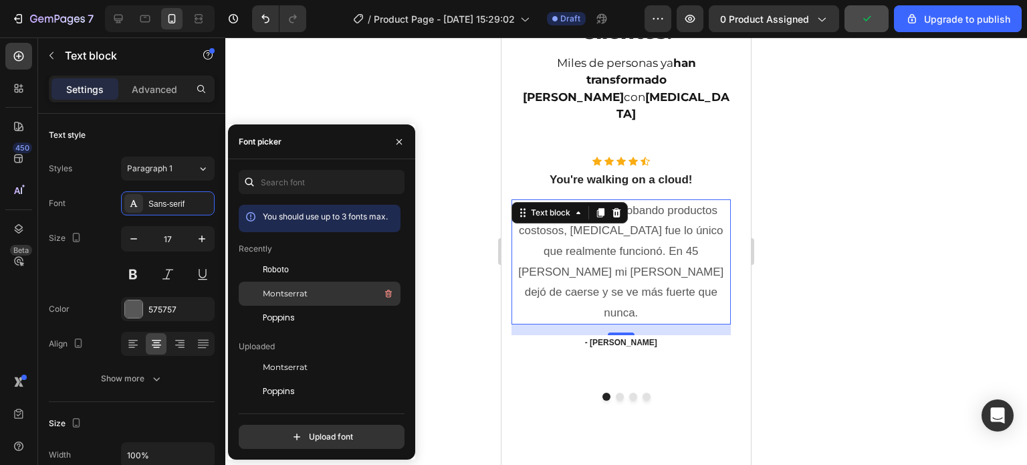
click at [308, 289] on div "Montserrat" at bounding box center [330, 294] width 135 height 16
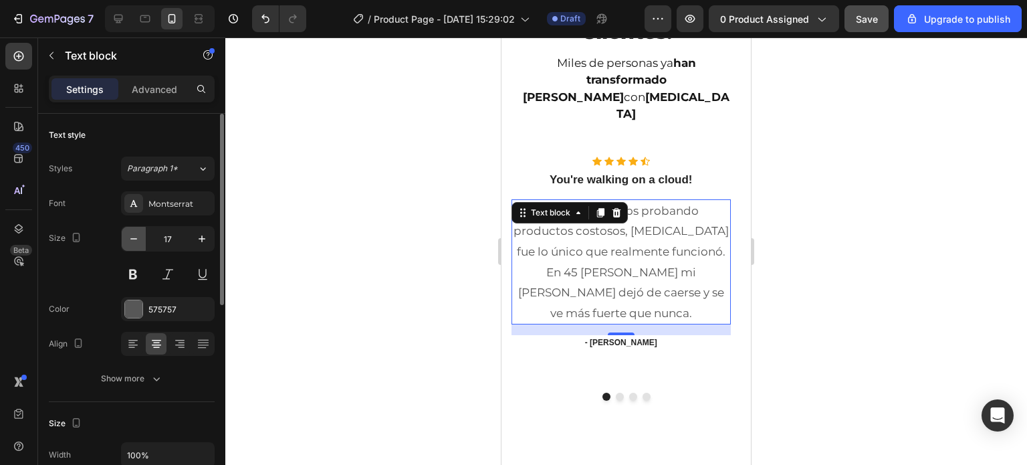
click at [136, 235] on icon "button" at bounding box center [133, 238] width 13 height 13
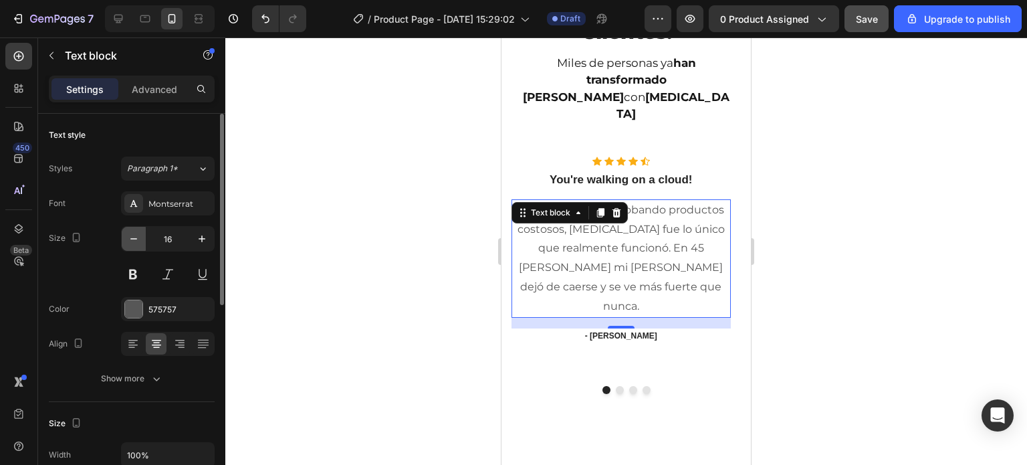
click at [136, 235] on icon "button" at bounding box center [133, 238] width 13 height 13
type input "15"
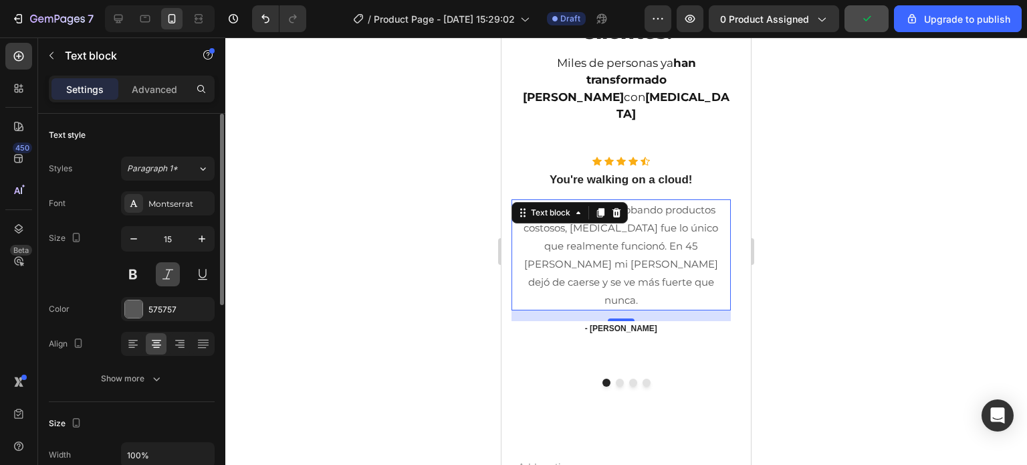
click at [175, 278] on button at bounding box center [168, 274] width 24 height 24
click at [469, 201] on div at bounding box center [626, 250] width 802 height 427
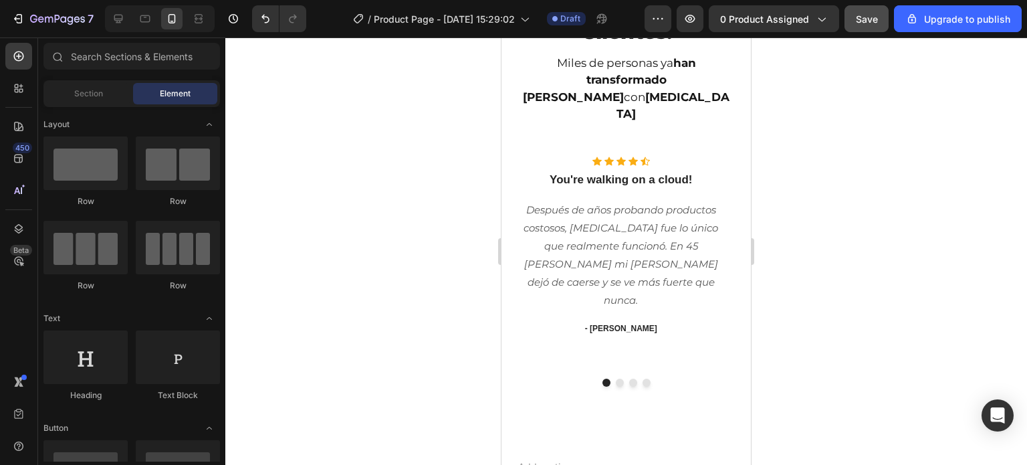
click at [469, 201] on div at bounding box center [626, 250] width 802 height 427
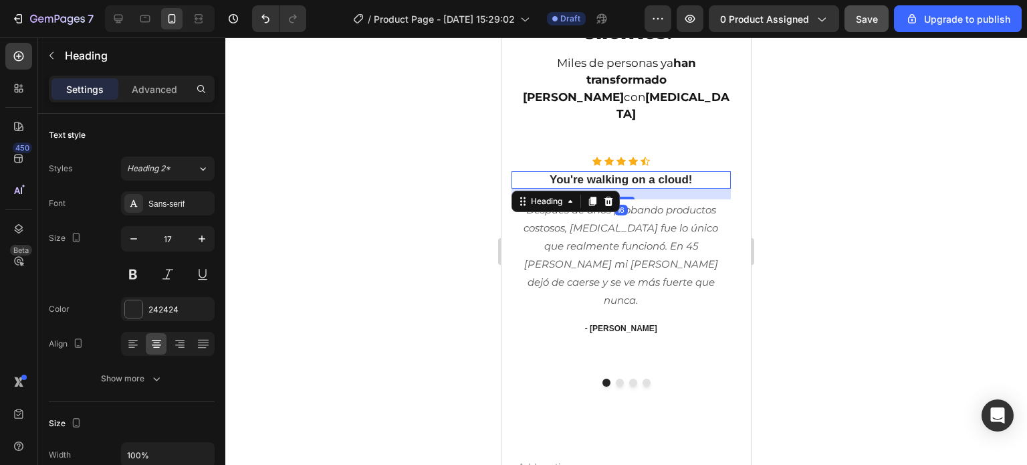
click at [692, 173] on p "You're walking on a cloud!" at bounding box center [621, 180] width 217 height 15
drag, startPoint x: 692, startPoint y: 162, endPoint x: 589, endPoint y: 163, distance: 103.0
click at [589, 173] on p "You're walking on a cloud!" at bounding box center [621, 180] width 217 height 15
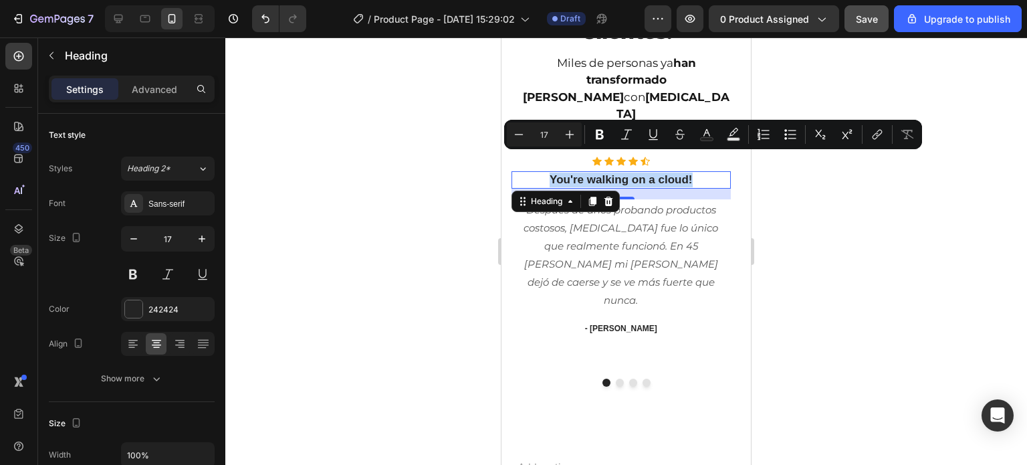
drag, startPoint x: 694, startPoint y: 163, endPoint x: 551, endPoint y: 159, distance: 143.2
click at [551, 173] on p "You're walking on a cloud!" at bounding box center [621, 180] width 217 height 15
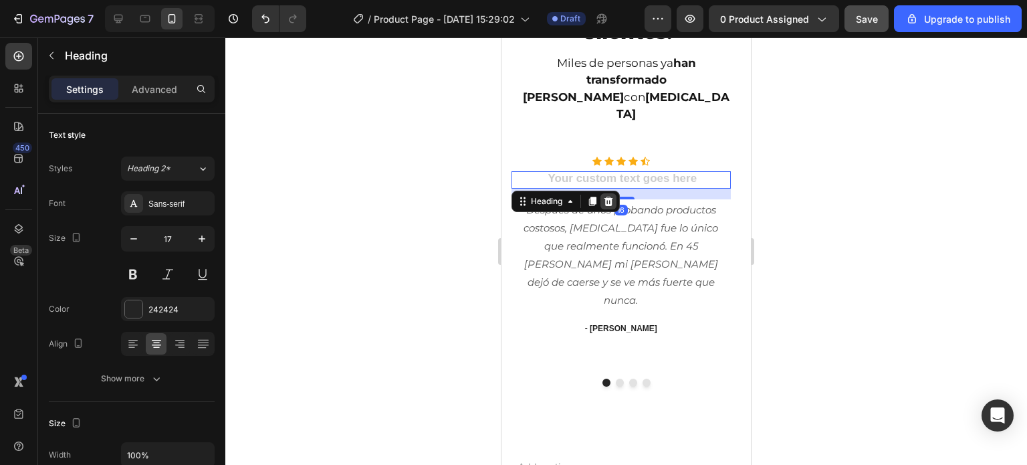
click at [613, 197] on icon at bounding box center [609, 201] width 9 height 9
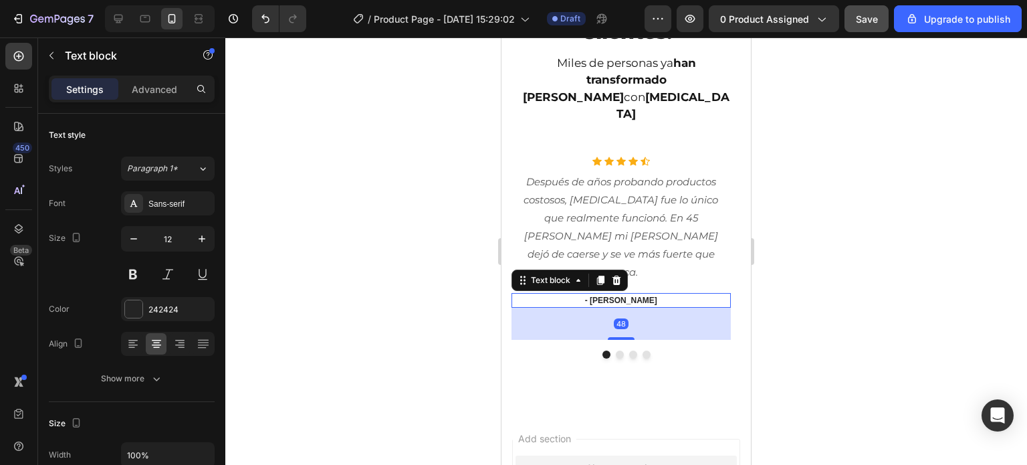
click at [645, 294] on p "- [PERSON_NAME]" at bounding box center [621, 300] width 217 height 12
click at [577, 294] on p "- Ryan S. María González Profesora, 34 años" at bounding box center [621, 300] width 217 height 12
click at [575, 294] on p "- Ryan S. María González Profesora, 34 años" at bounding box center [621, 300] width 217 height 12
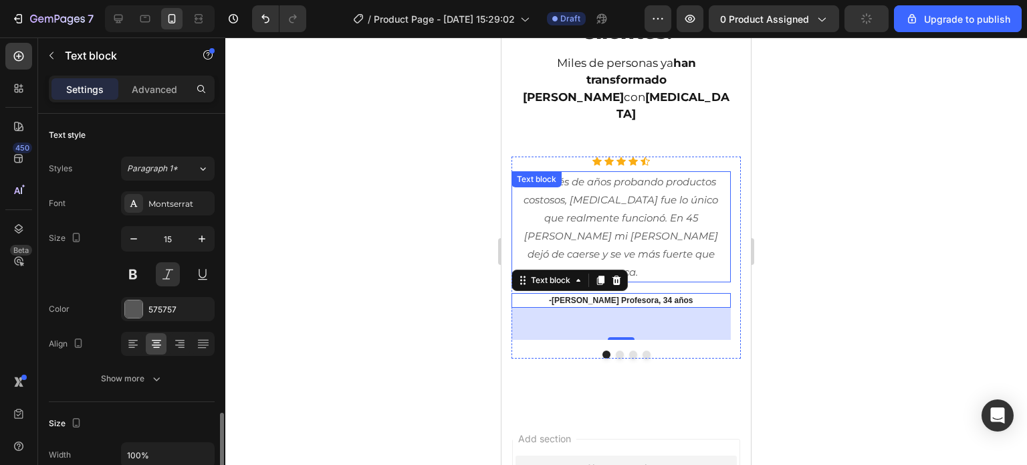
scroll to position [201, 0]
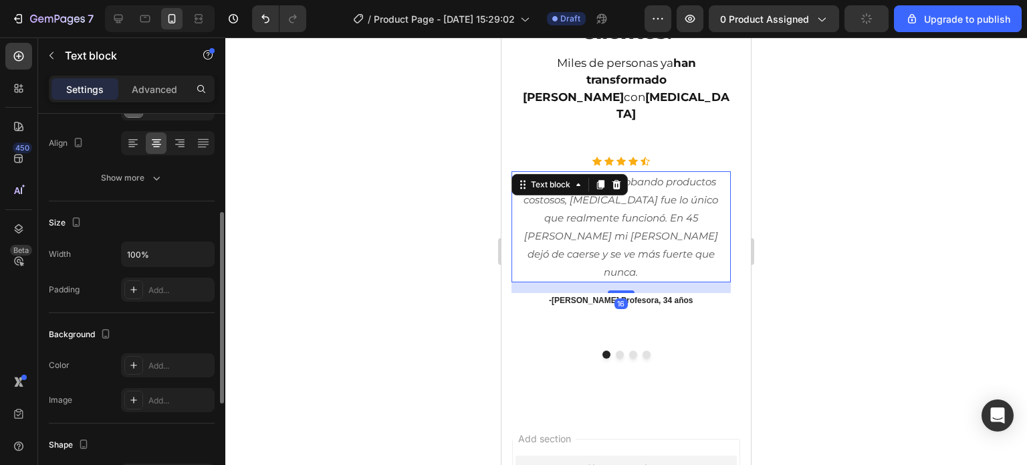
click at [635, 215] on p "Después de años probando productos costosos, BIOTIN fue lo único que realmente …" at bounding box center [621, 227] width 217 height 108
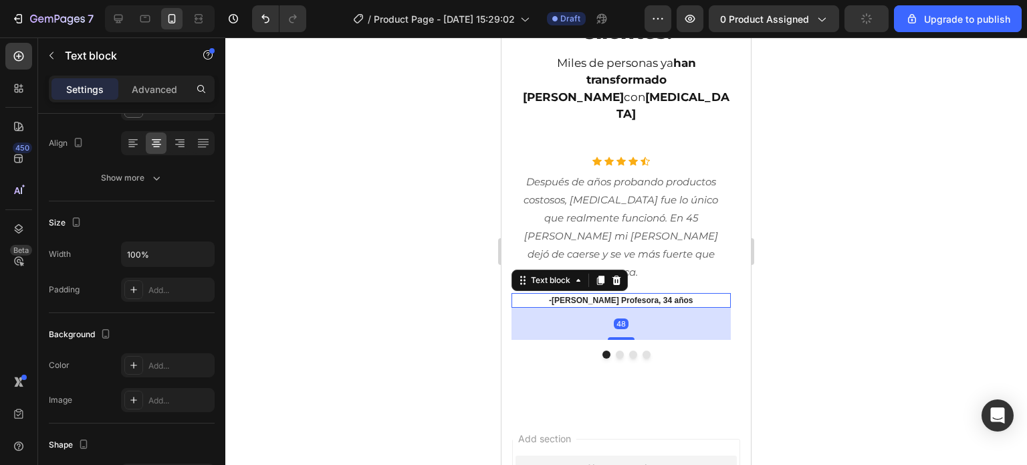
click at [677, 294] on p "-María González Profesora, 34 años" at bounding box center [621, 300] width 217 height 12
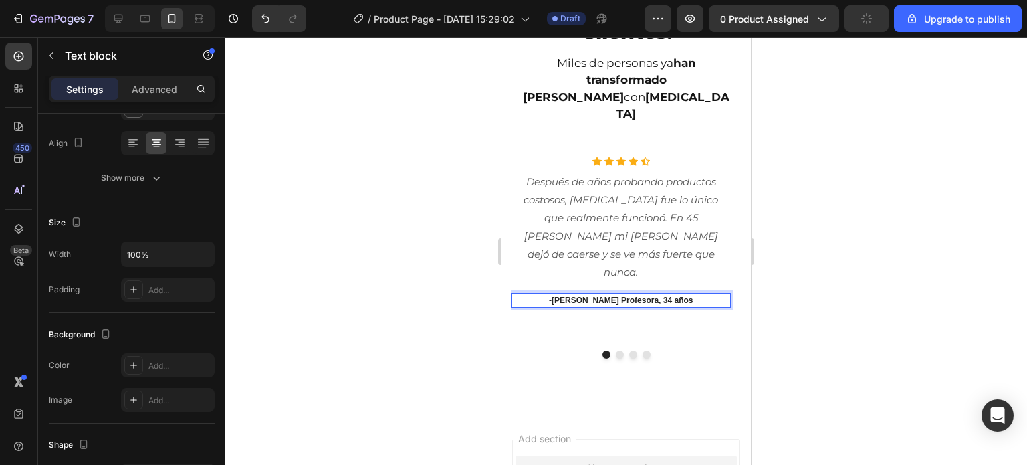
click at [617, 294] on p "-María González Profesora, 34 años" at bounding box center [621, 300] width 217 height 12
click at [607, 176] on div "Después de años probando productos costosos, BIOTIN fue lo único que realmente …" at bounding box center [621, 226] width 219 height 111
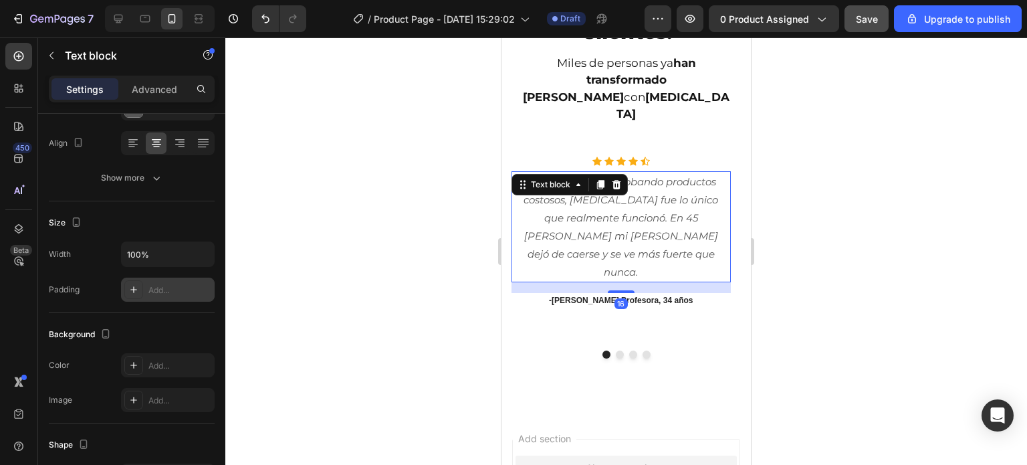
scroll to position [0, 0]
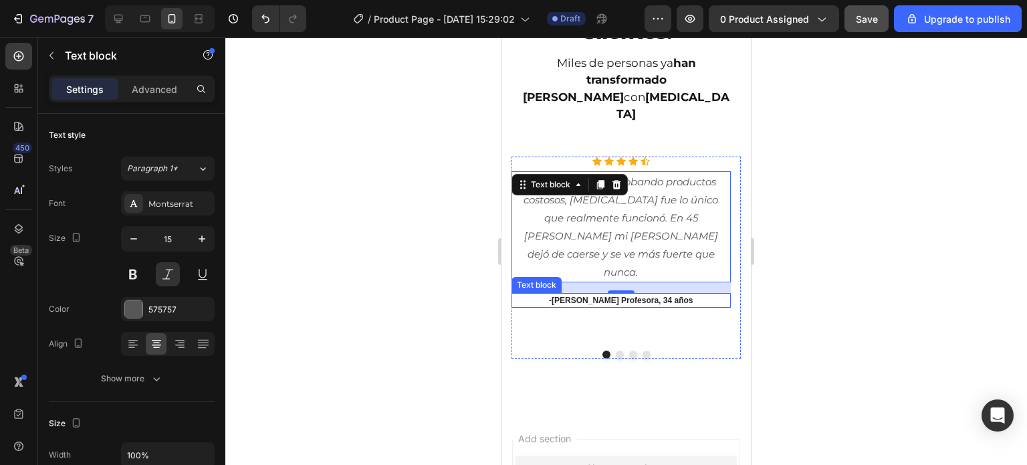
click at [634, 294] on p "-María González Profesora, 34 años" at bounding box center [621, 300] width 217 height 12
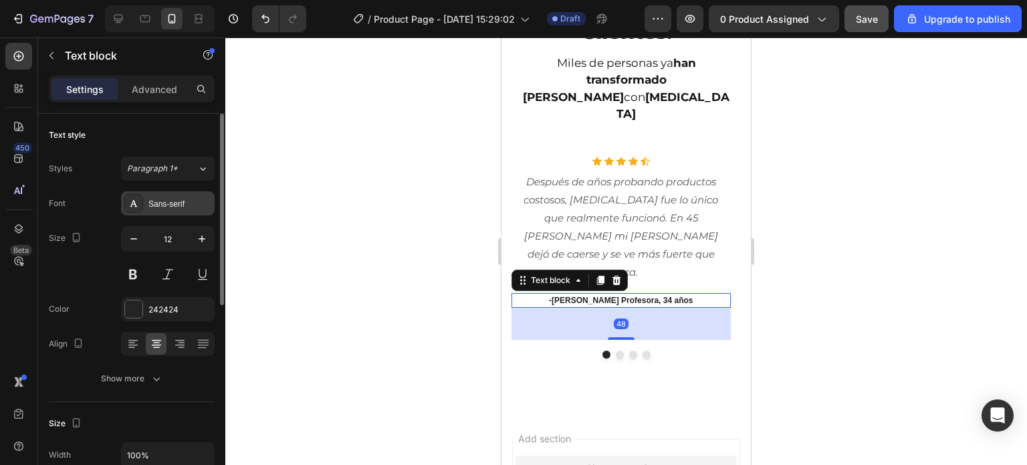
click at [181, 209] on div "Sans-serif" at bounding box center [168, 203] width 94 height 24
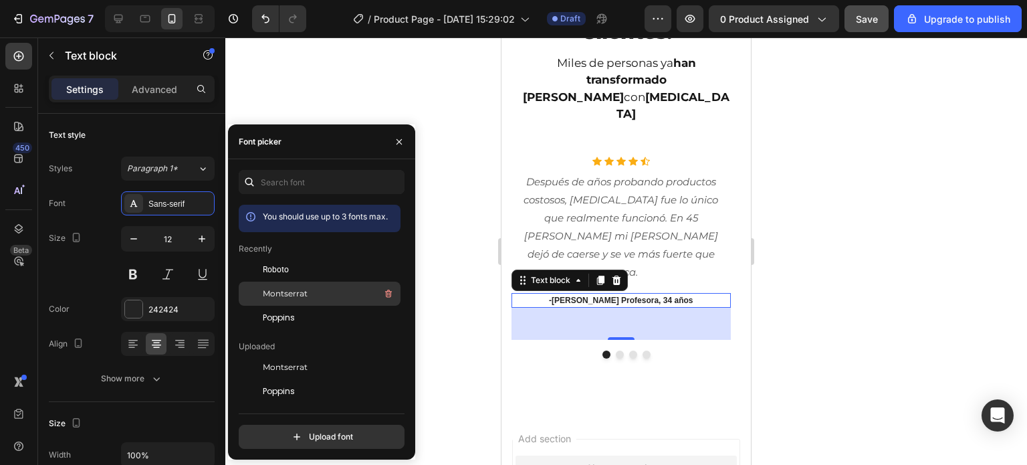
click at [284, 286] on div "Montserrat" at bounding box center [330, 294] width 135 height 16
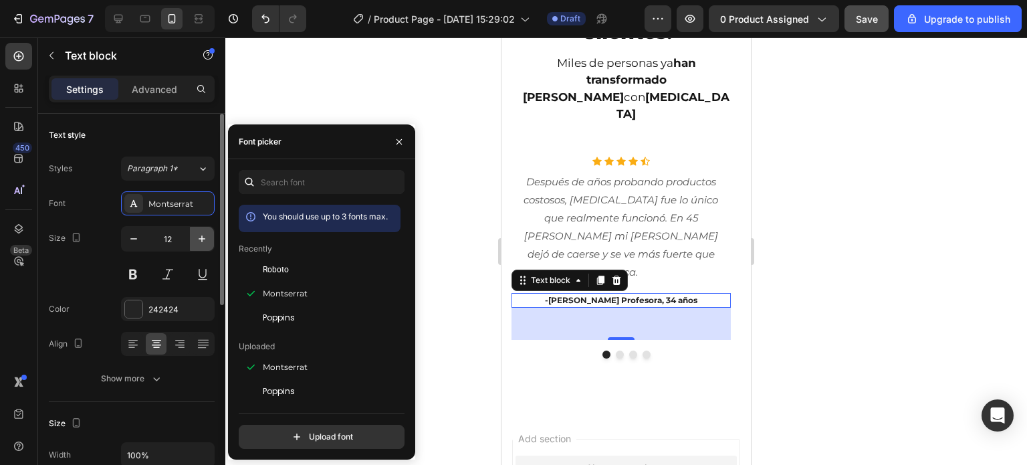
click at [199, 237] on icon "button" at bounding box center [202, 238] width 7 height 7
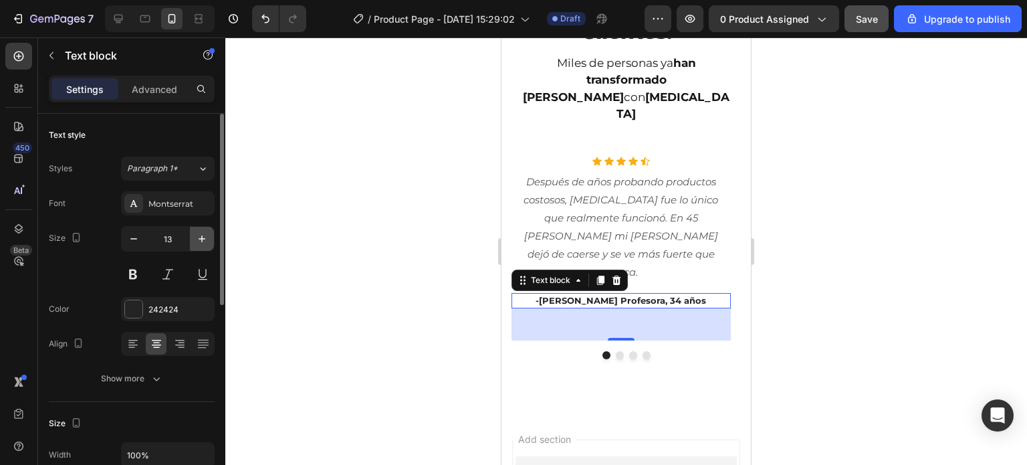
click at [199, 237] on icon "button" at bounding box center [202, 238] width 7 height 7
type input "14"
click at [446, 211] on div at bounding box center [626, 250] width 802 height 427
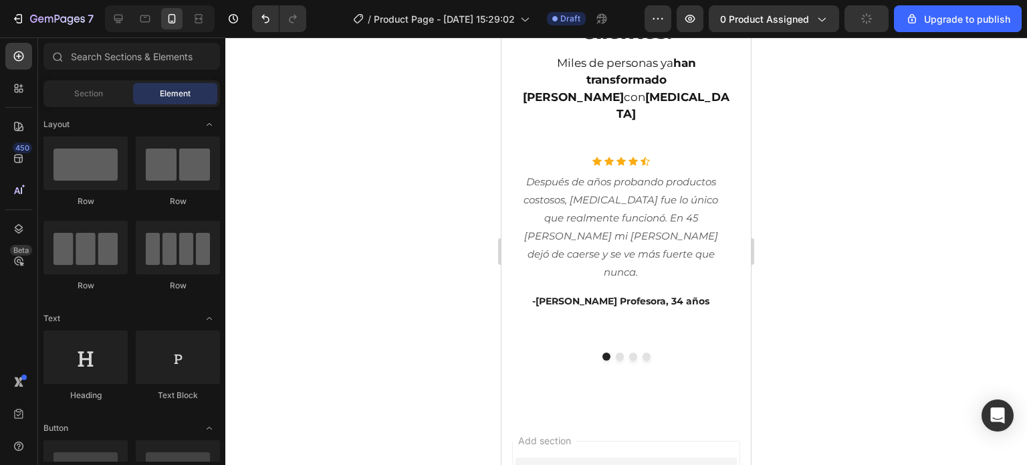
click at [446, 211] on div at bounding box center [626, 250] width 802 height 427
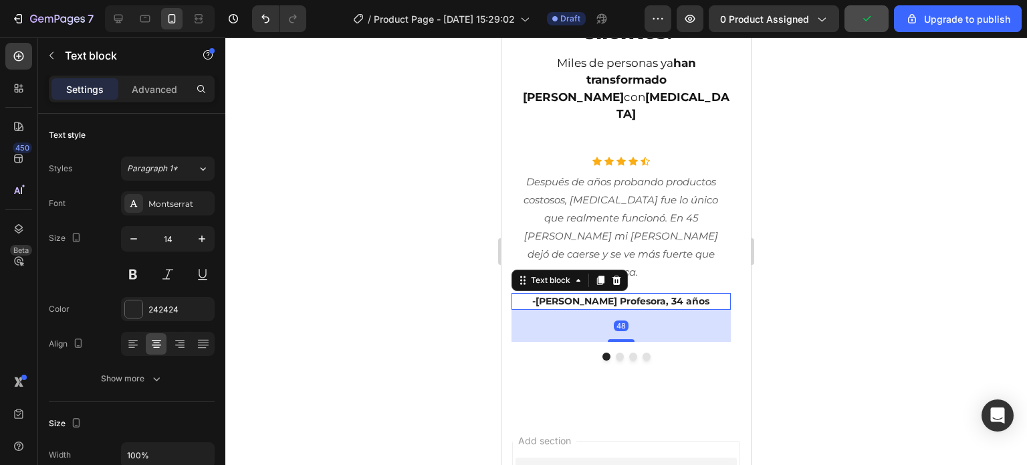
click at [617, 294] on p "-María González Profesora, 34 años" at bounding box center [621, 301] width 217 height 14
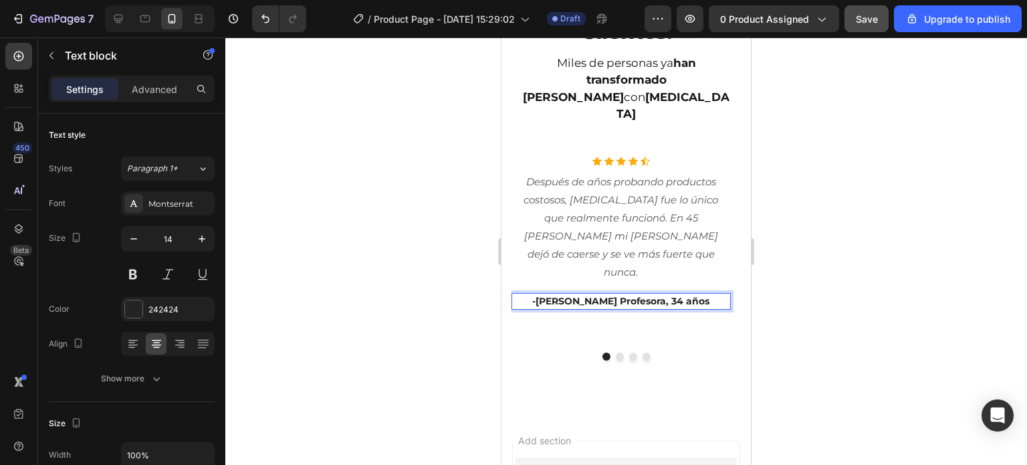
click at [617, 294] on p "-María González Profesora, 34 años" at bounding box center [621, 301] width 217 height 14
click at [537, 294] on p "-María González - Profesora, 34 años" at bounding box center [621, 301] width 217 height 14
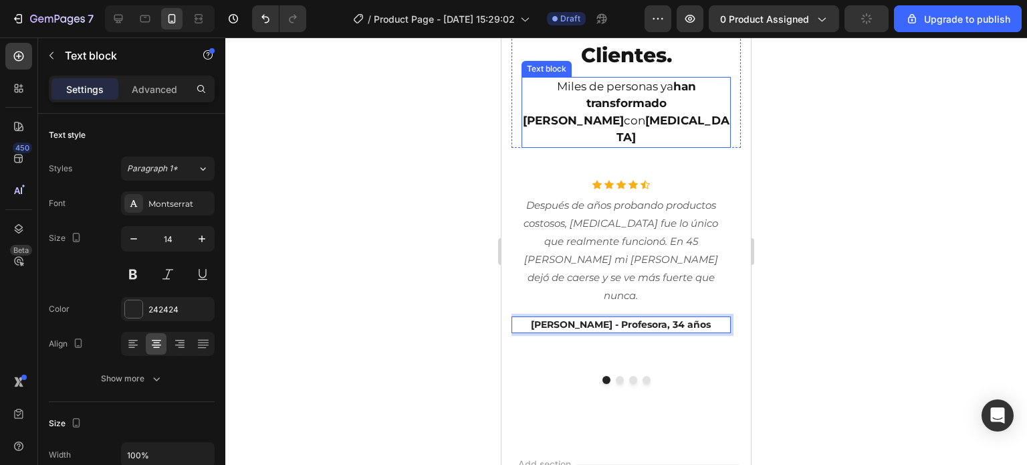
scroll to position [3776, 0]
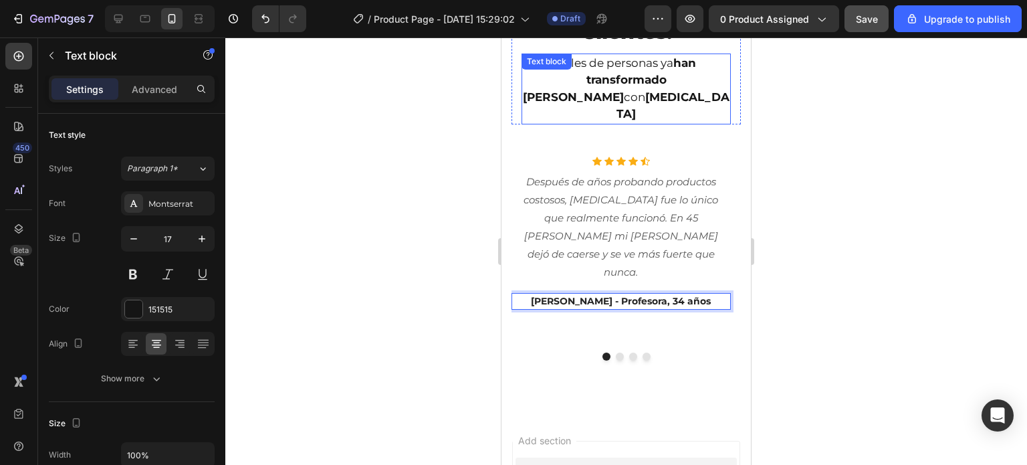
click at [617, 90] on strong "BIOTIN" at bounding box center [673, 105] width 113 height 31
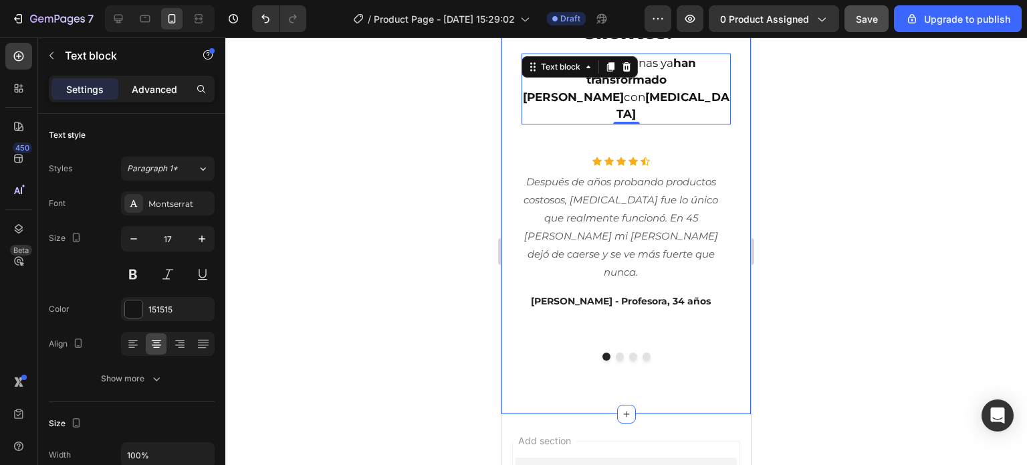
click at [162, 86] on p "Advanced" at bounding box center [154, 89] width 45 height 14
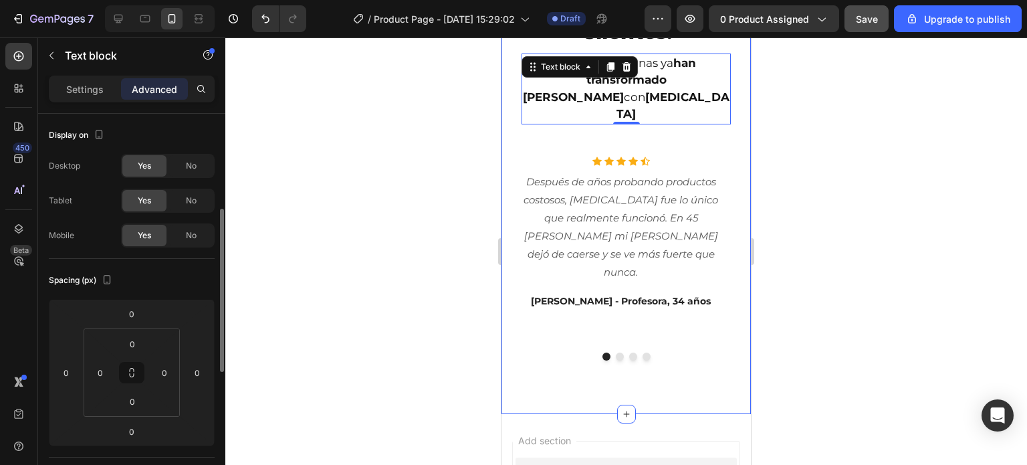
scroll to position [67, 0]
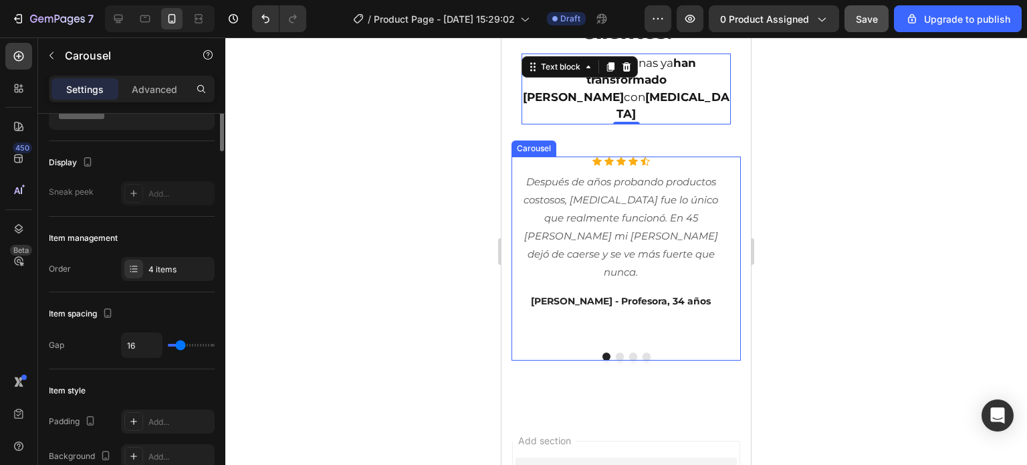
click at [720, 157] on div "Icon Icon Icon Icon Icon Icon List Hoz Después de años probando productos costo…" at bounding box center [621, 249] width 219 height 185
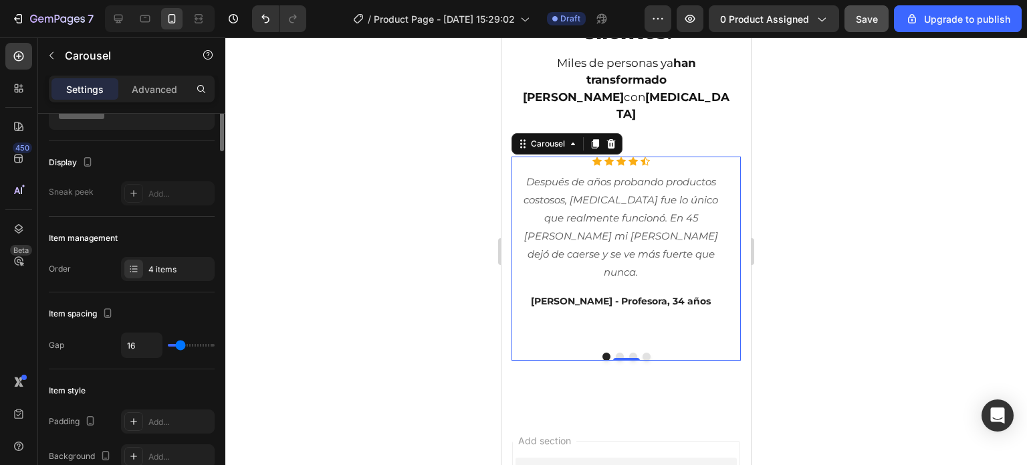
scroll to position [0, 0]
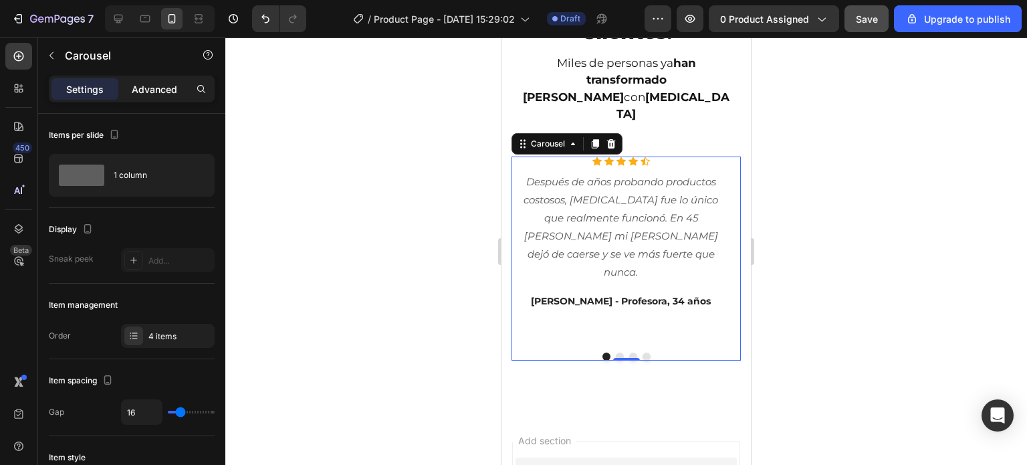
click at [169, 95] on p "Advanced" at bounding box center [154, 89] width 45 height 14
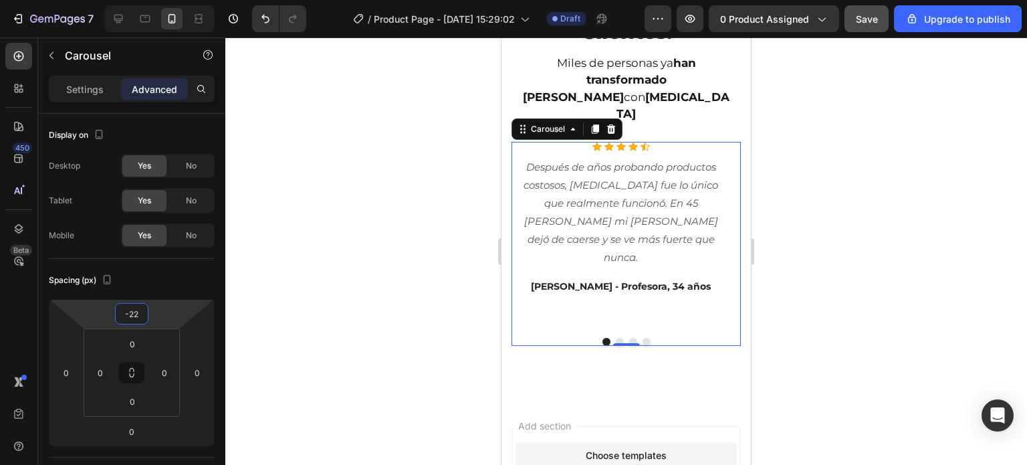
drag, startPoint x: 174, startPoint y: 322, endPoint x: 179, endPoint y: 329, distance: 9.1
click at [179, 0] on html "7 / Product Page - Aug 25, 15:29:02 Draft Preview 0 product assigned Save Upgra…" at bounding box center [513, 0] width 1027 height 0
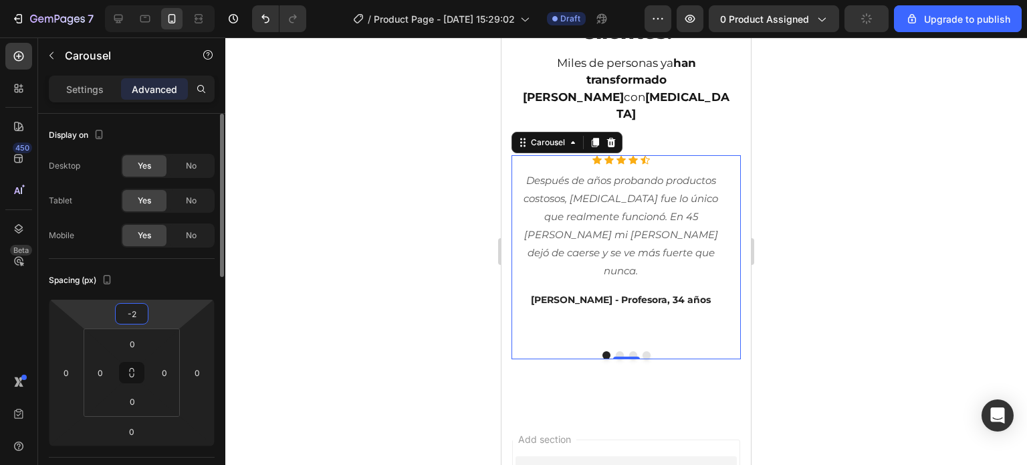
type input "-20"
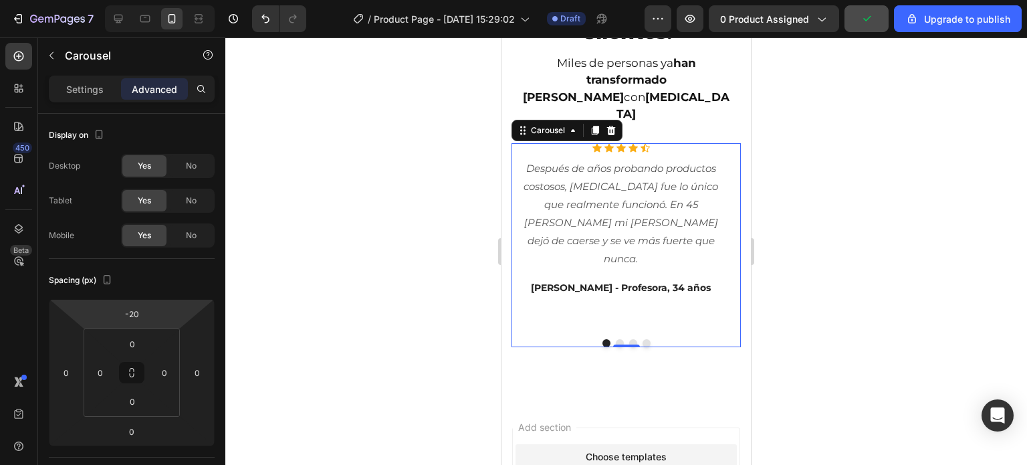
click at [821, 192] on div at bounding box center [626, 250] width 802 height 427
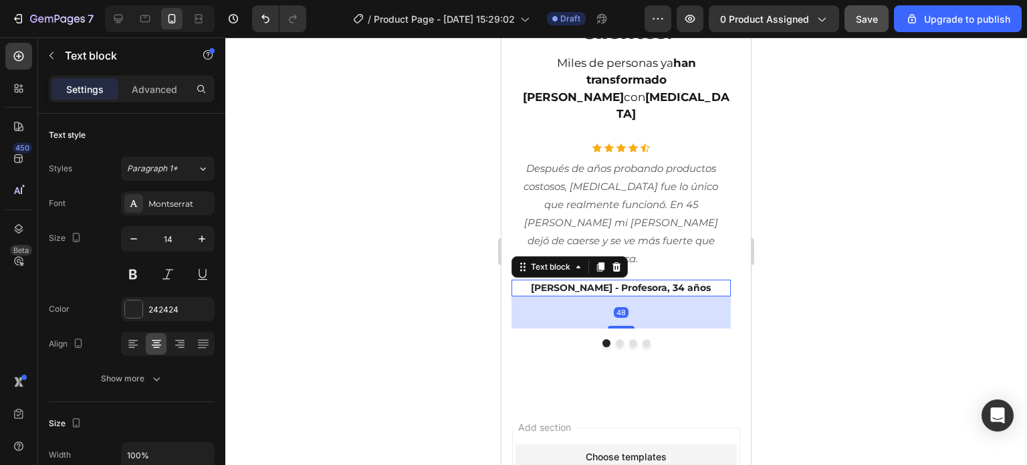
click at [642, 281] on p "[PERSON_NAME] - Profesora, 34 años" at bounding box center [621, 288] width 217 height 14
click at [165, 80] on div "Advanced" at bounding box center [154, 88] width 67 height 21
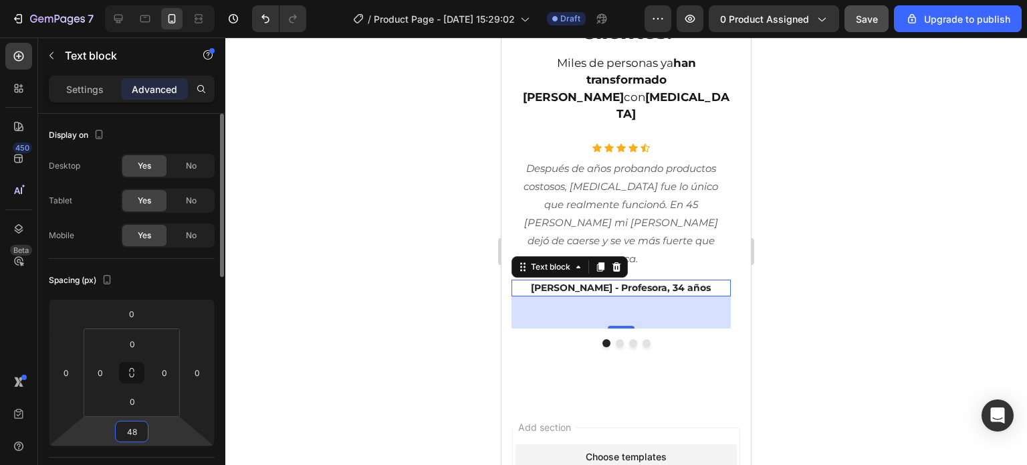
click at [133, 435] on input "48" at bounding box center [131, 431] width 27 height 20
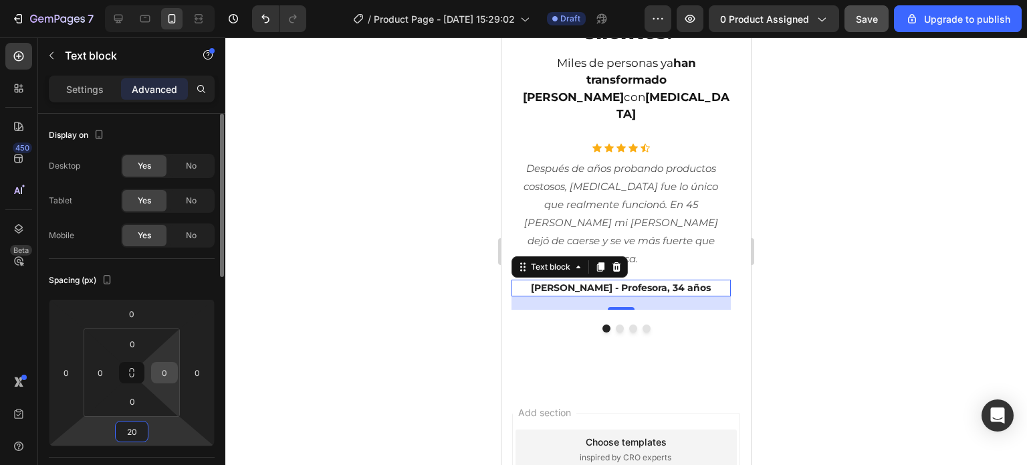
type input "2"
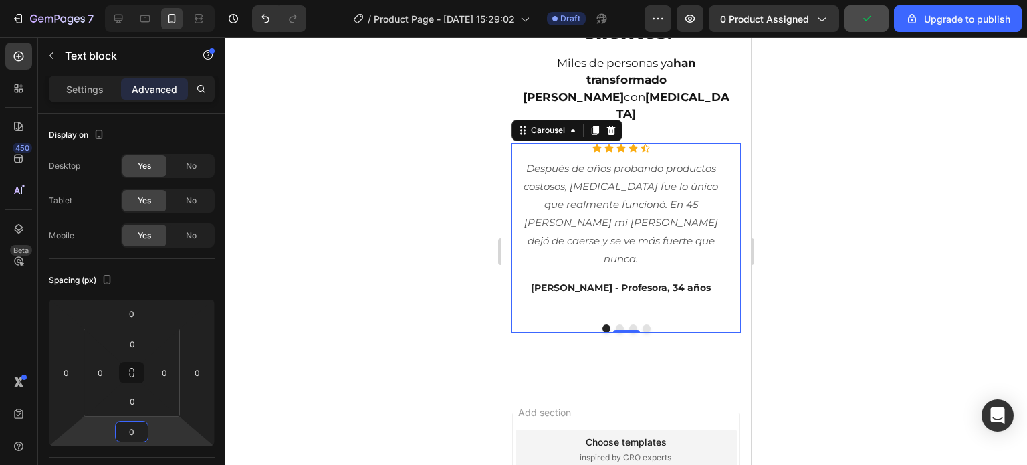
click at [573, 279] on div "Icon Icon Icon Icon Icon Icon List Hoz Después de años probando productos costo…" at bounding box center [621, 228] width 219 height 171
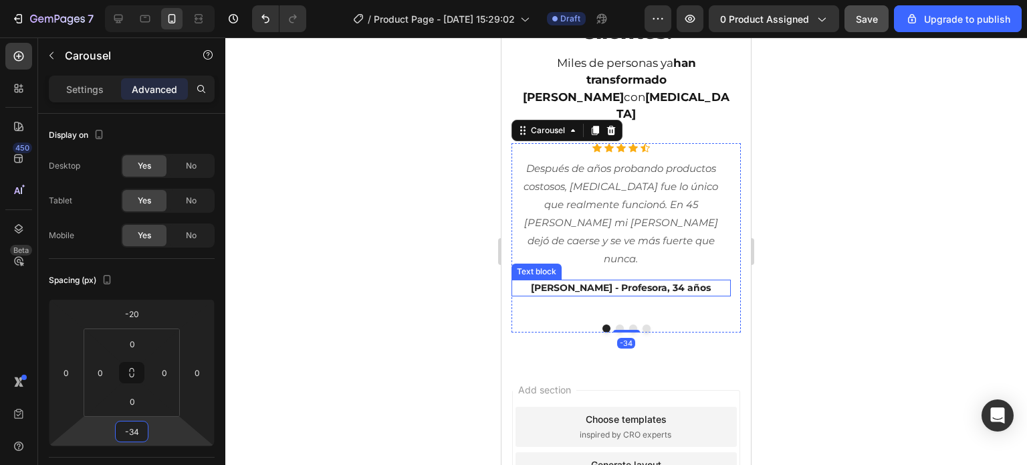
drag, startPoint x: 155, startPoint y: 433, endPoint x: 156, endPoint y: 444, distance: 11.4
click at [156, 0] on html "7 / Product Page - Aug 25, 15:29:02 Draft Preview 0 product assigned Save Upgra…" at bounding box center [513, 0] width 1027 height 0
type input "-3"
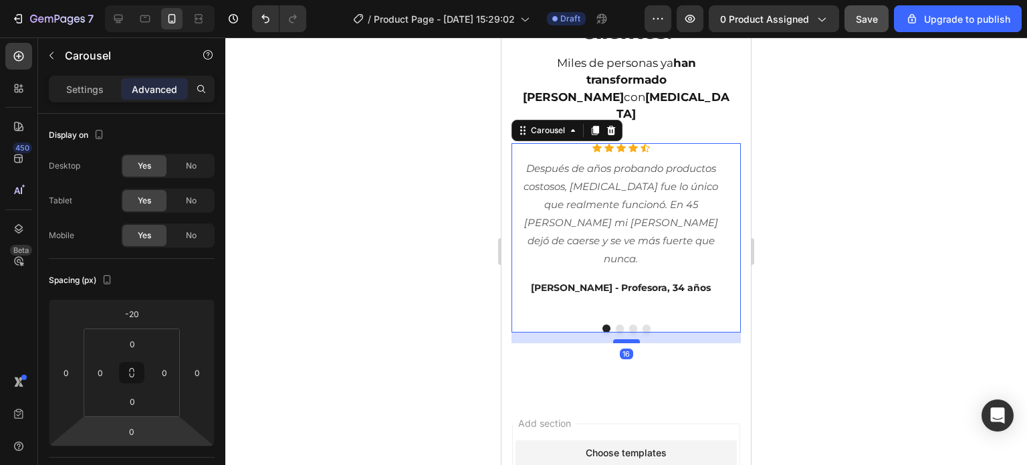
drag, startPoint x: 617, startPoint y: 313, endPoint x: 617, endPoint y: 323, distance: 10.0
click at [617, 339] on div at bounding box center [626, 341] width 27 height 4
drag, startPoint x: 617, startPoint y: 323, endPoint x: 621, endPoint y: 312, distance: 11.4
click at [621, 328] on div at bounding box center [626, 330] width 27 height 4
type input "0"
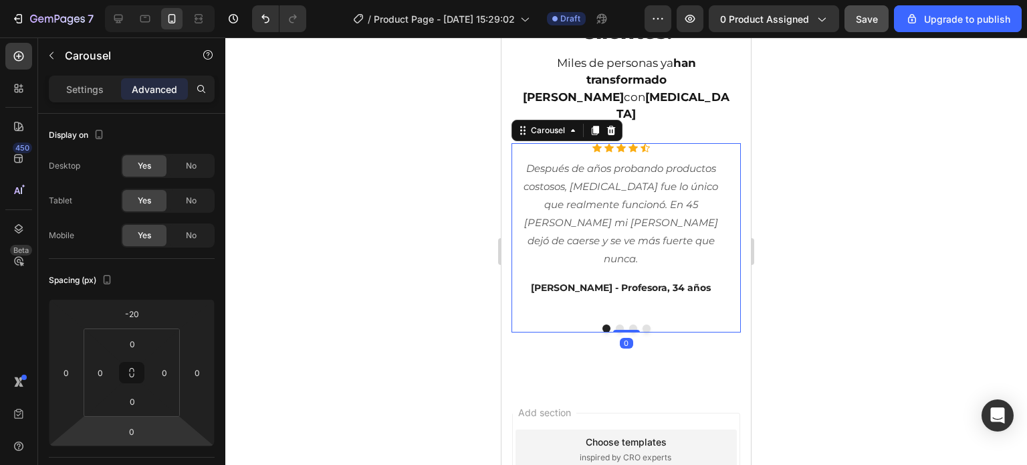
click at [416, 298] on div at bounding box center [626, 250] width 802 height 427
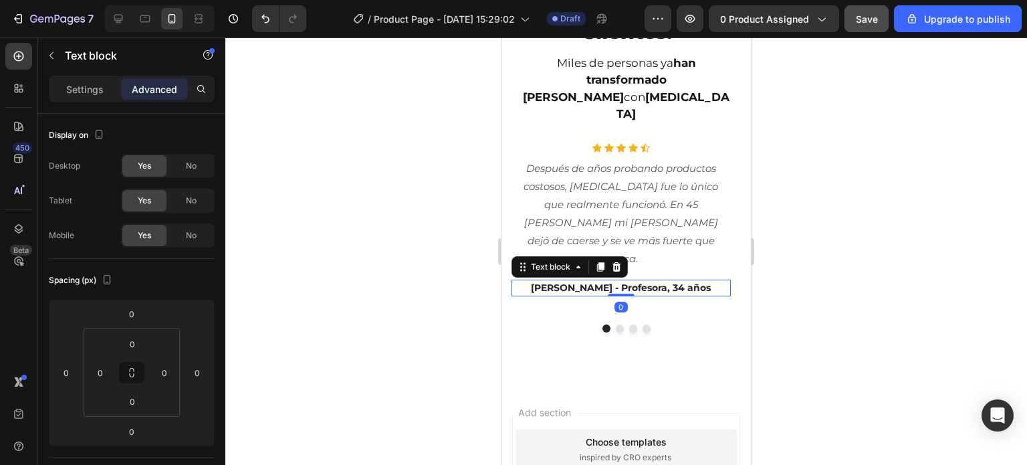
click at [601, 281] on p "[PERSON_NAME] - Profesora, 34 años" at bounding box center [621, 288] width 217 height 14
type input "-6"
click at [163, 0] on html "7 / Product Page - Aug 25, 15:29:02 Draft Preview 0 product assigned Save Upgra…" at bounding box center [513, 0] width 1027 height 0
type input "0"
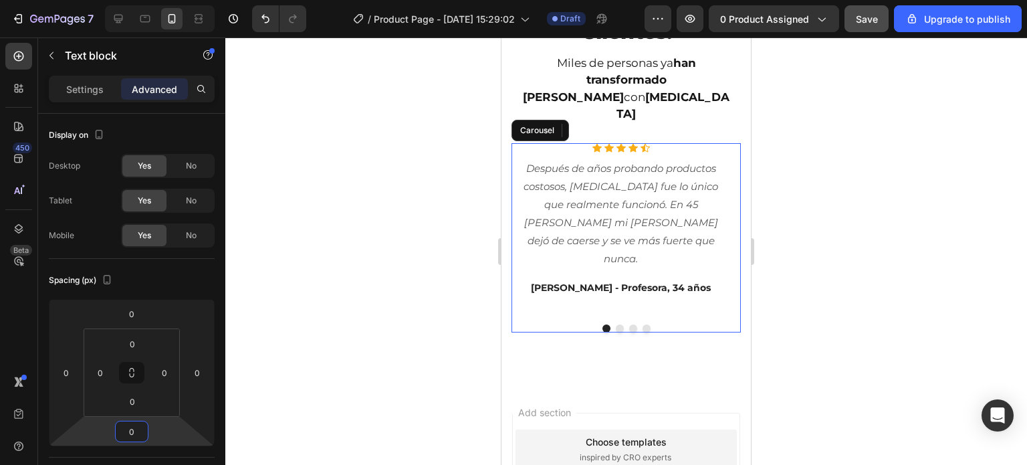
click at [545, 285] on div "Icon Icon Icon Icon Icon Icon List Hoz Después de años probando productos costo…" at bounding box center [621, 228] width 219 height 171
click at [612, 304] on div "Icon Icon Icon Icon Icon Icon List Hoz Después de años probando productos costo…" at bounding box center [626, 237] width 229 height 189
click at [616, 324] on button "Dot" at bounding box center [620, 328] width 8 height 8
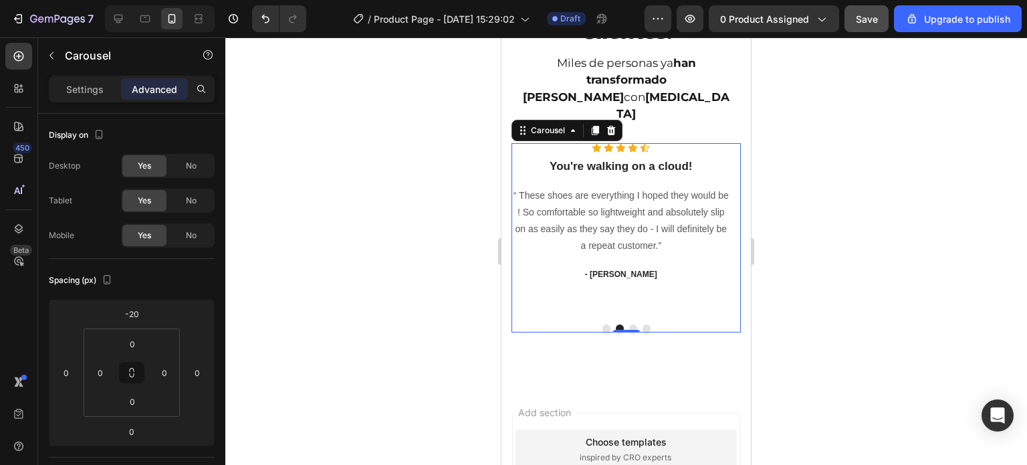
click at [604, 324] on button "Dot" at bounding box center [607, 328] width 8 height 8
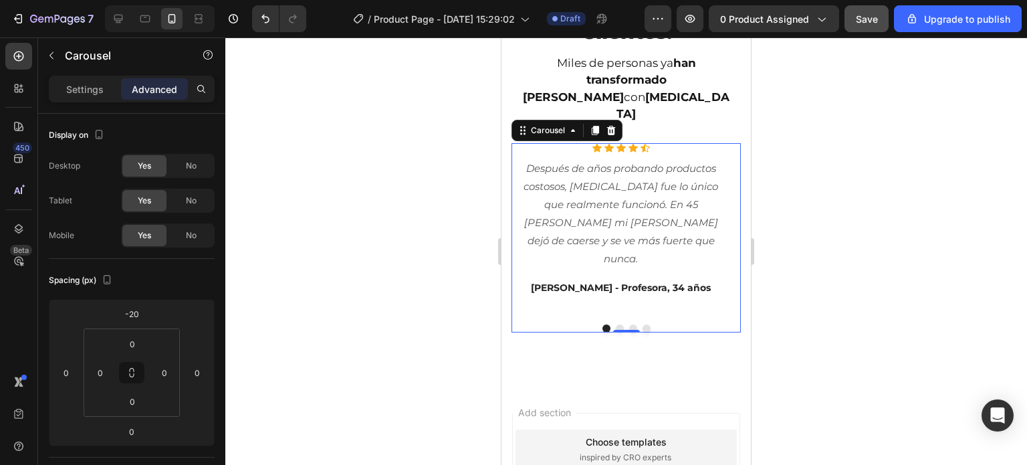
click at [645, 266] on div "Icon Icon Icon Icon Icon Icon List Hoz Después de años probando productos costo…" at bounding box center [621, 228] width 219 height 171
click at [591, 281] on p "[PERSON_NAME] - Profesora, 34 años" at bounding box center [621, 288] width 217 height 14
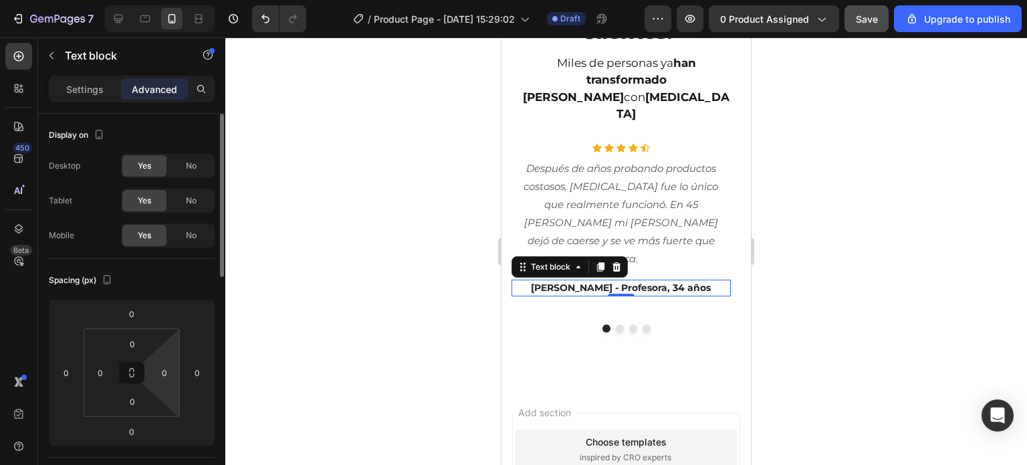
scroll to position [67, 0]
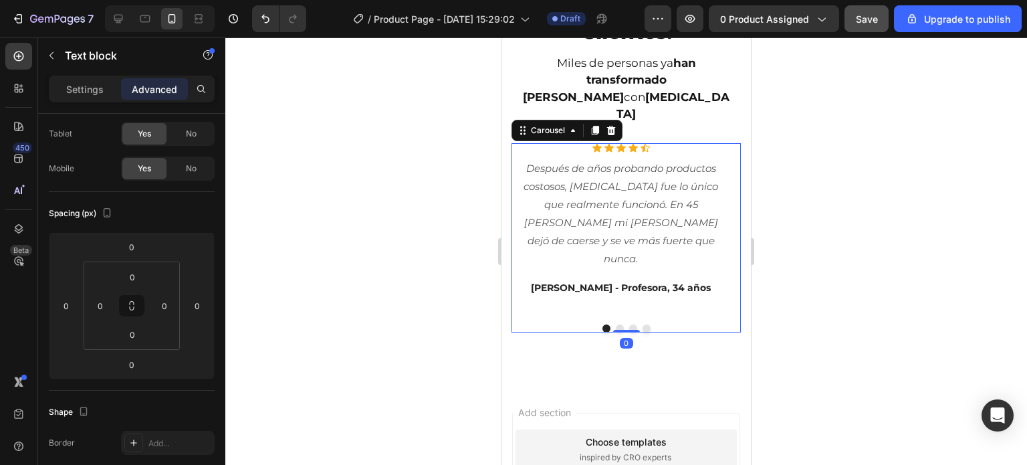
click at [603, 324] on button "Dot" at bounding box center [607, 328] width 8 height 8
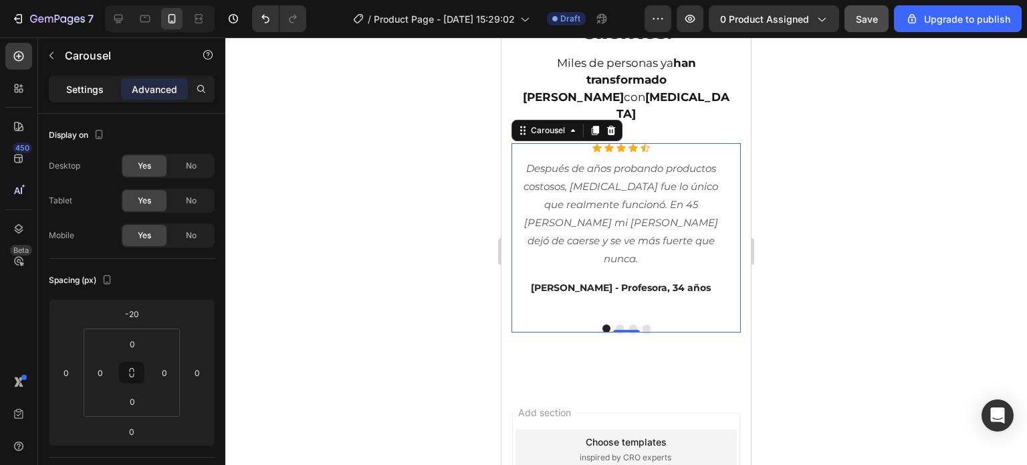
click at [78, 90] on p "Settings" at bounding box center [84, 89] width 37 height 14
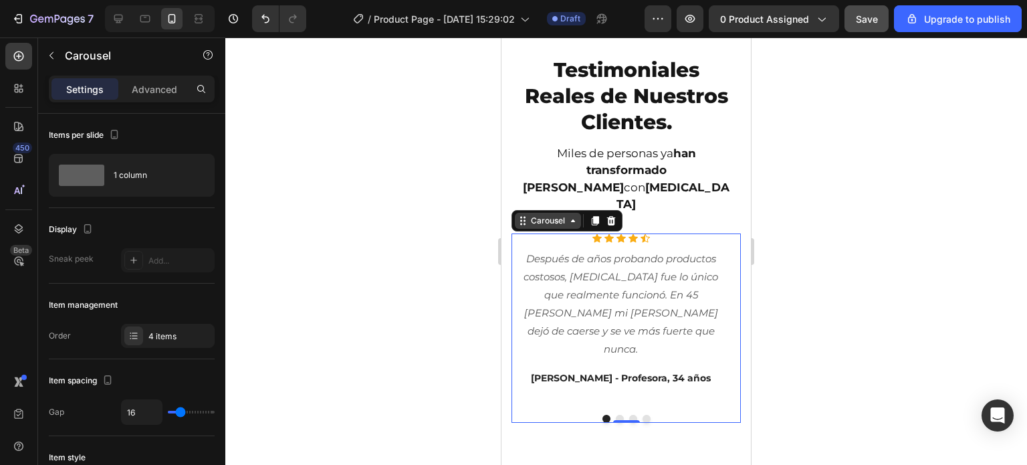
scroll to position [3709, 0]
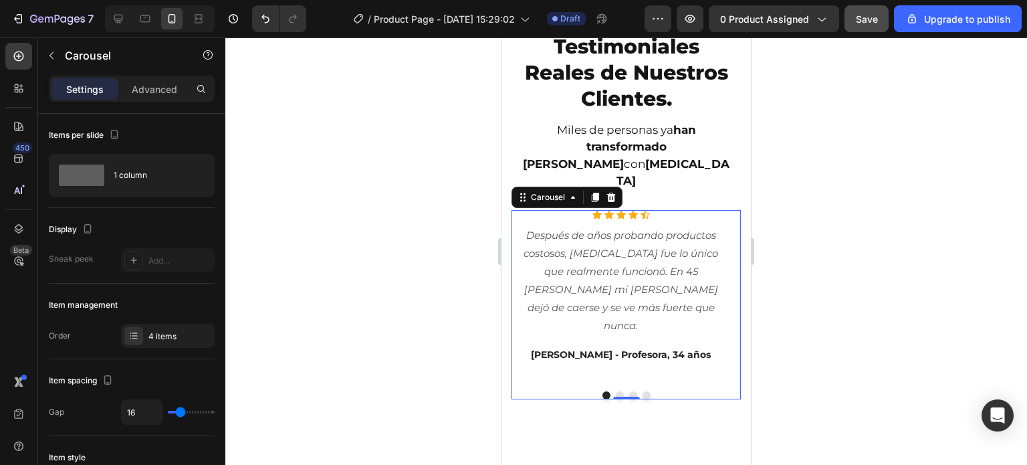
click at [872, 182] on div at bounding box center [626, 250] width 802 height 427
click at [615, 371] on div "Icon Icon Icon Icon Icon Icon List Hoz Después de años probando productos costo…" at bounding box center [626, 304] width 229 height 189
click at [144, 89] on p "Advanced" at bounding box center [154, 89] width 45 height 14
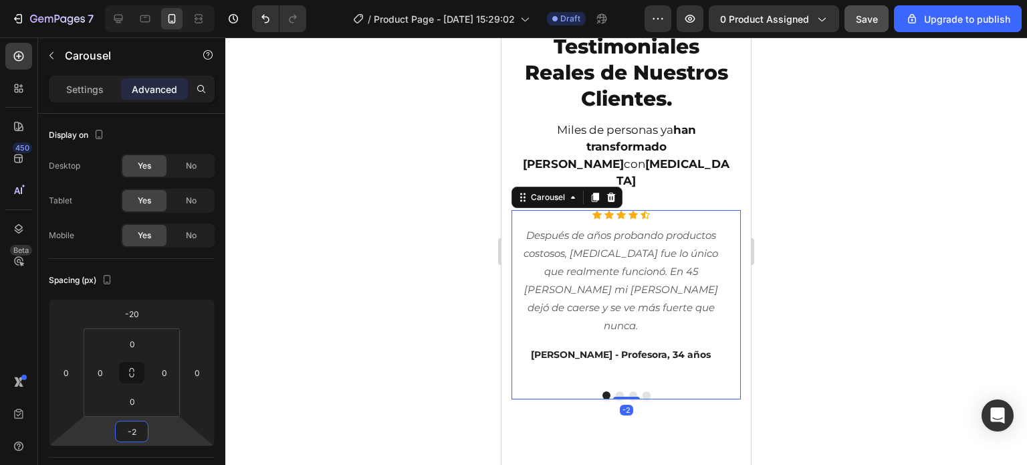
type input "0"
drag, startPoint x: 155, startPoint y: 430, endPoint x: 163, endPoint y: 430, distance: 8.0
click at [163, 0] on html "7 / Product Page - Aug 25, 15:29:02 Draft Preview 0 product assigned Save Upgra…" at bounding box center [513, 0] width 1027 height 0
click at [341, 323] on div at bounding box center [626, 250] width 802 height 427
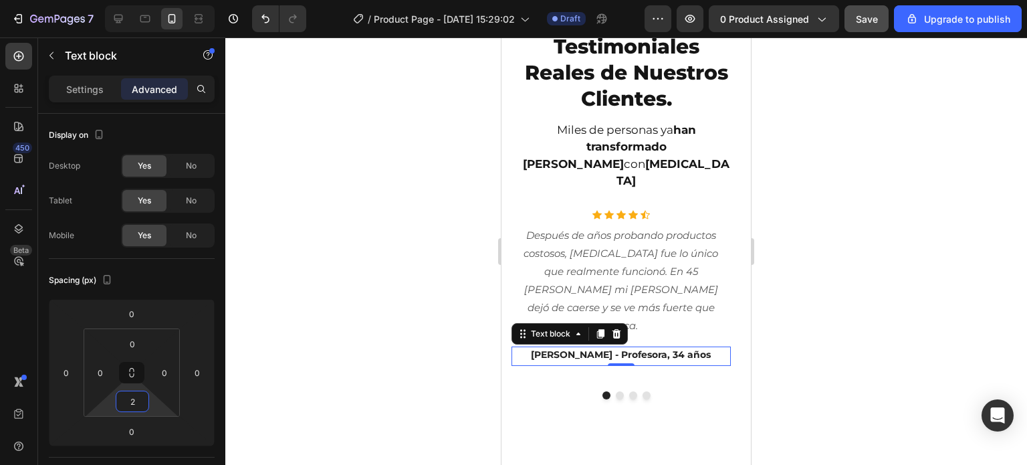
type input "0"
click at [145, 0] on html "7 / Product Page - Aug 25, 15:29:02 Draft Preview 0 product assigned Save Upgra…" at bounding box center [513, 0] width 1027 height 0
drag, startPoint x: 162, startPoint y: 439, endPoint x: 174, endPoint y: 438, distance: 12.1
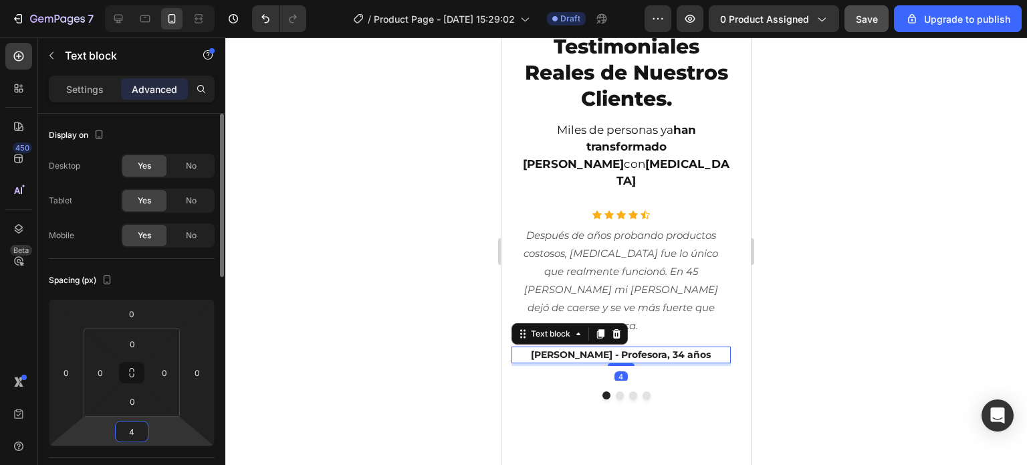
click at [174, 0] on html "7 / Product Page - Aug 25, 15:29:02 Draft Preview 0 product assigned Save Upgra…" at bounding box center [513, 0] width 1027 height 0
drag, startPoint x: 174, startPoint y: 438, endPoint x: 169, endPoint y: 470, distance: 32.6
click at [169, 0] on html "7 / Product Page - Aug 25, 15:29:02 Draft Preview 0 product assigned Save Upgra…" at bounding box center [513, 0] width 1027 height 0
click at [136, 428] on input "-92" at bounding box center [131, 431] width 27 height 20
type input "-9"
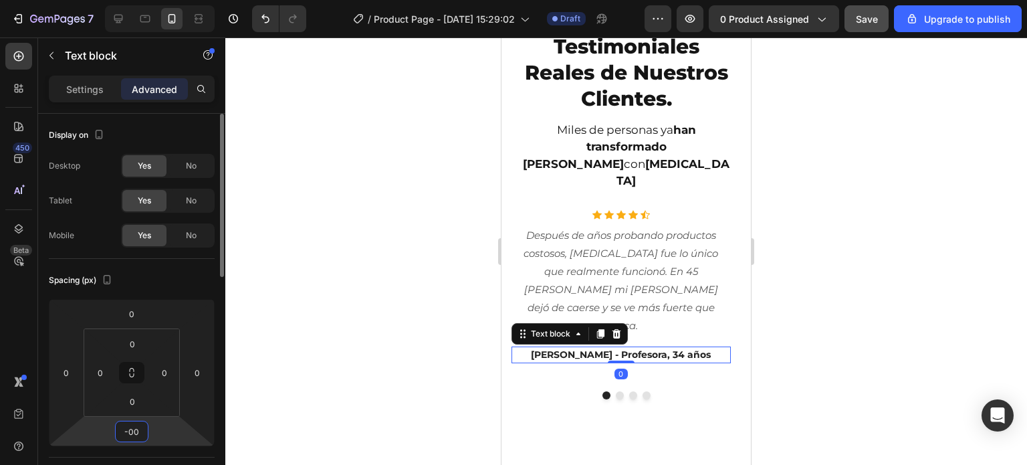
click at [131, 431] on input "-00" at bounding box center [131, 431] width 27 height 20
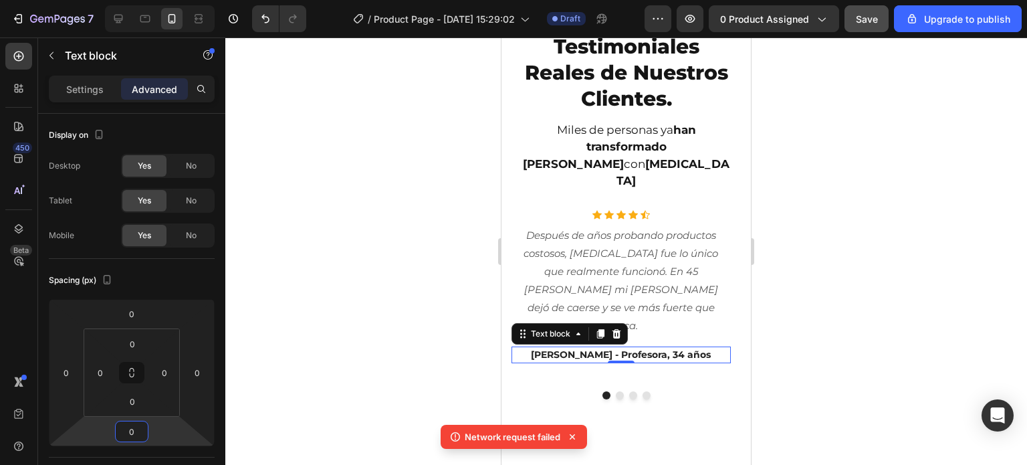
type input "0"
click at [356, 384] on div at bounding box center [626, 250] width 802 height 427
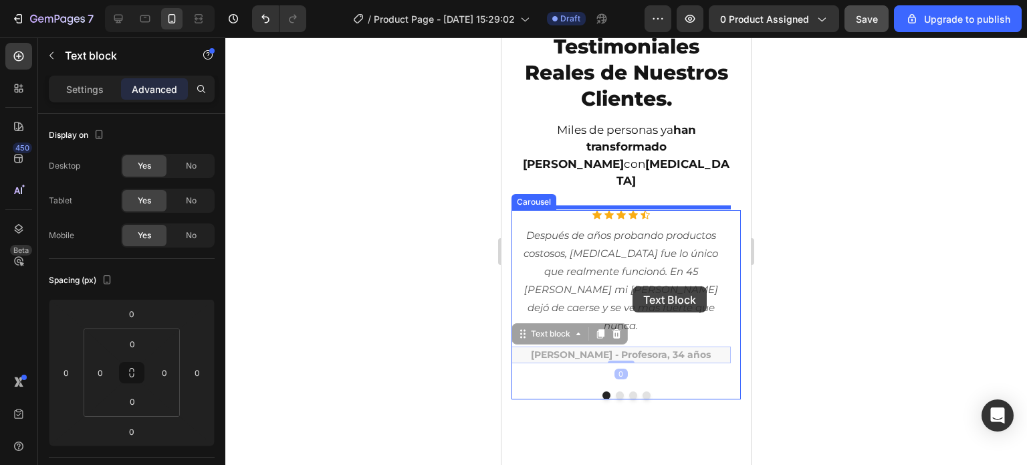
drag, startPoint x: 606, startPoint y: 320, endPoint x: 633, endPoint y: 286, distance: 43.4
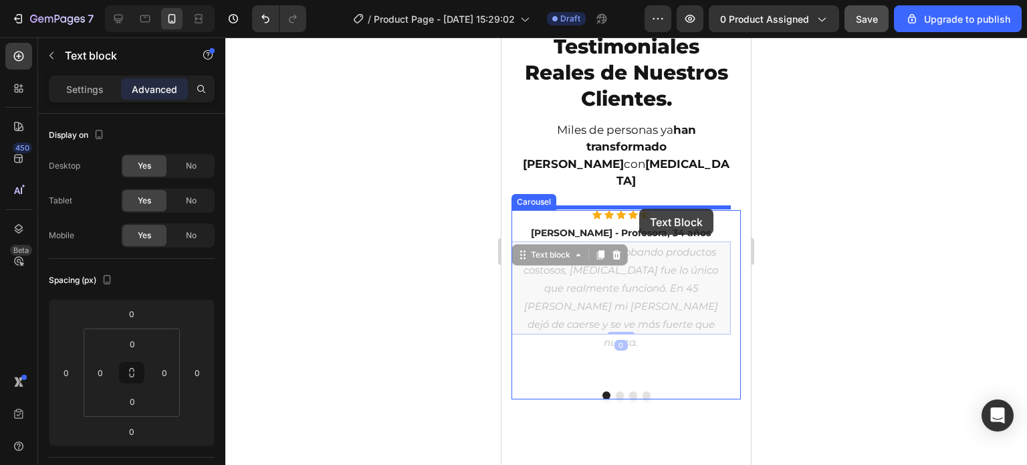
drag, startPoint x: 623, startPoint y: 278, endPoint x: 639, endPoint y: 209, distance: 70.3
type input "8"
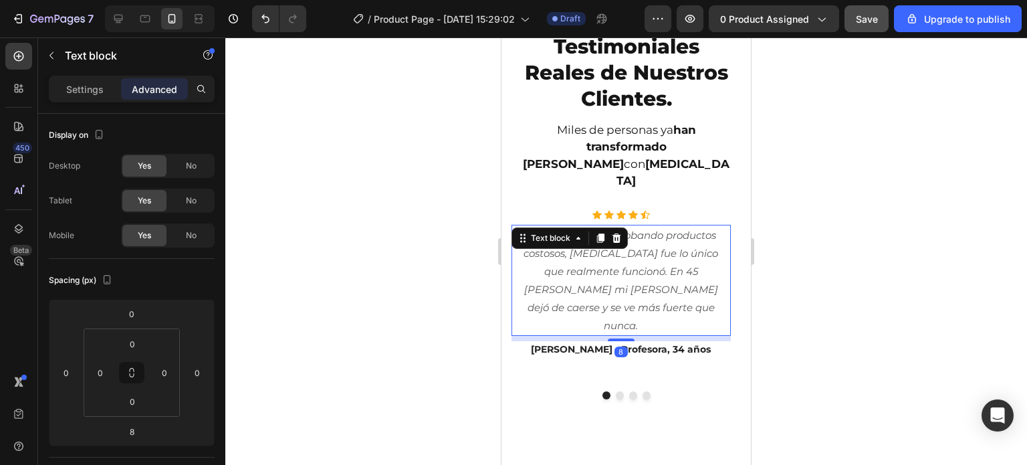
click at [817, 323] on div at bounding box center [626, 250] width 802 height 427
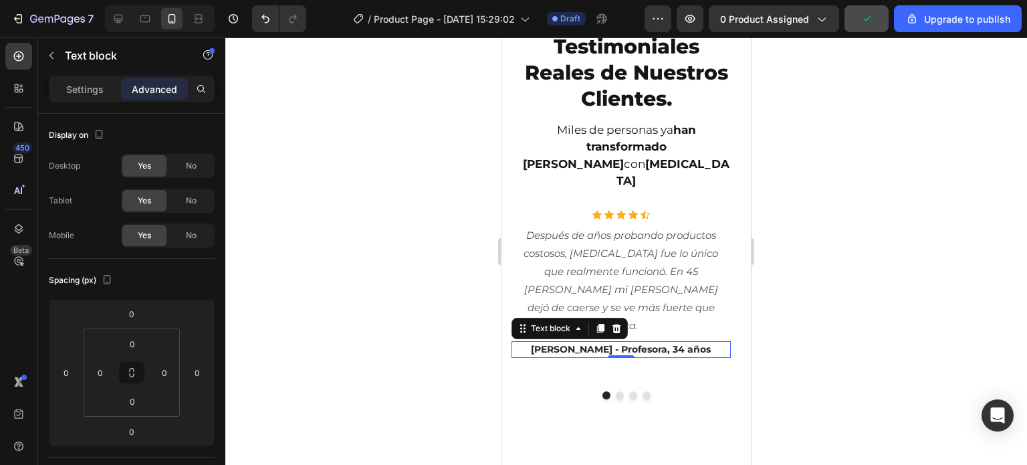
click at [417, 336] on div at bounding box center [626, 250] width 802 height 427
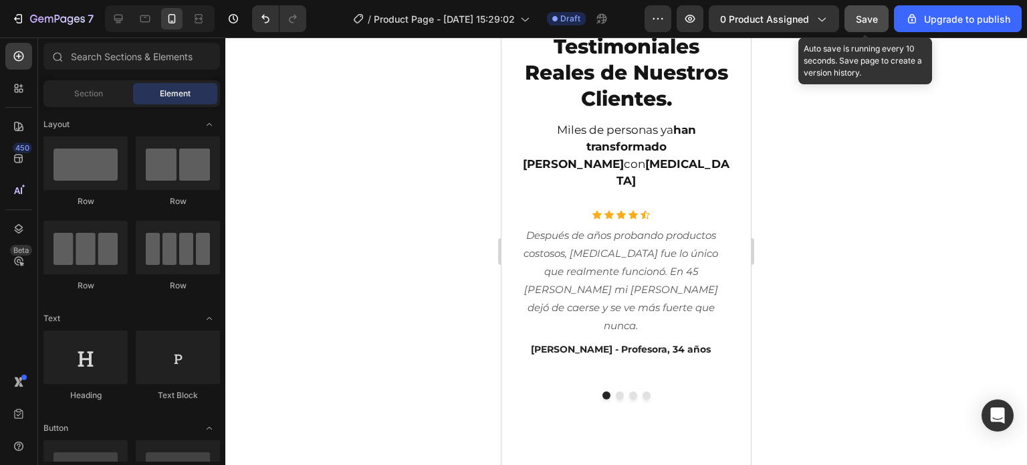
click at [865, 21] on span "Save" at bounding box center [867, 18] width 22 height 11
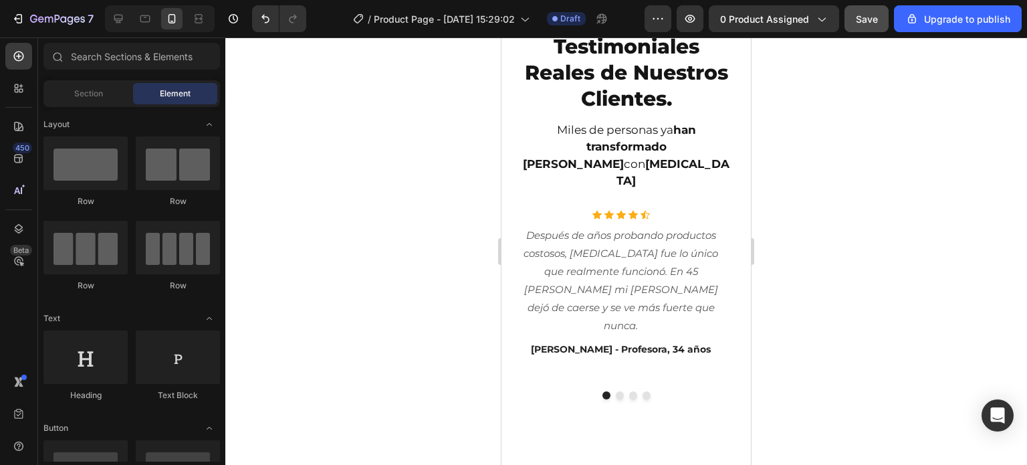
scroll to position [3708, 0]
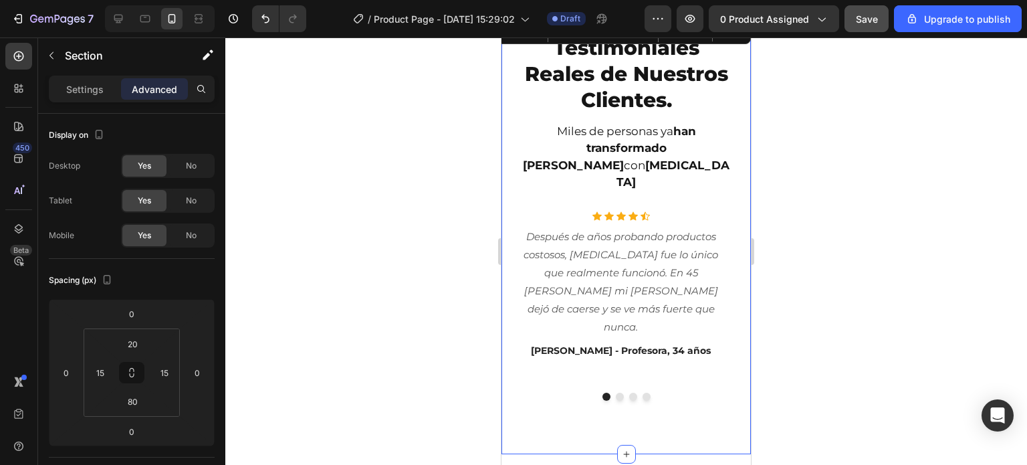
click at [508, 201] on div "Testimoniales Reales de Nuestros Clientes. Heading Miles de personas ya han tra…" at bounding box center [627, 237] width 250 height 434
click at [84, 93] on p "Settings" at bounding box center [84, 89] width 37 height 14
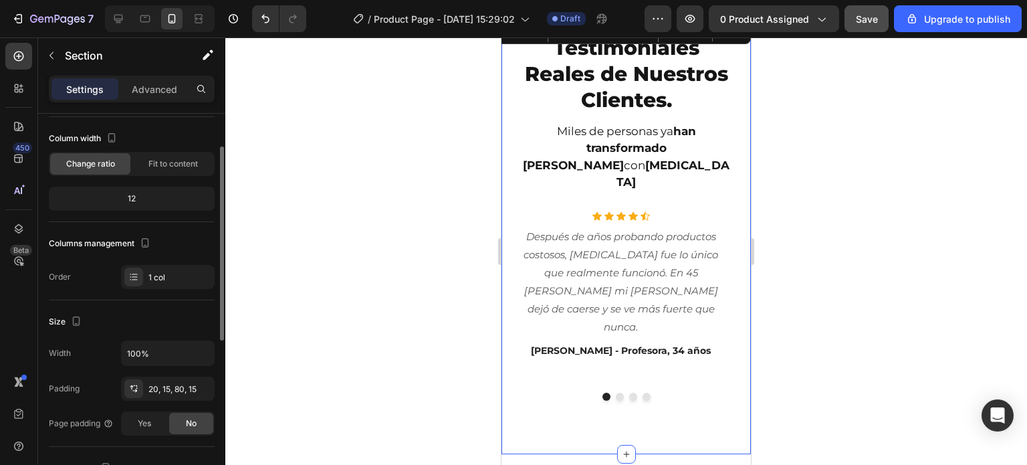
scroll to position [134, 0]
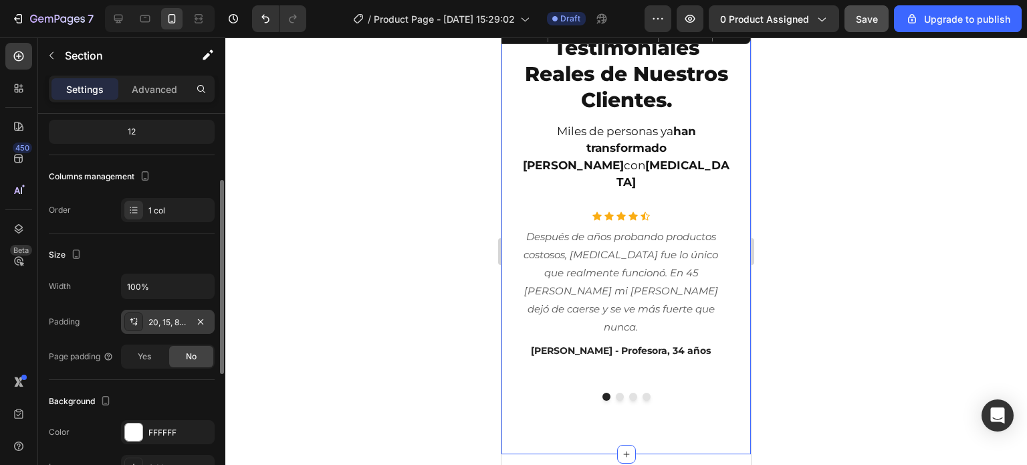
click at [177, 323] on div "20, 15, 80, 15" at bounding box center [168, 322] width 39 height 12
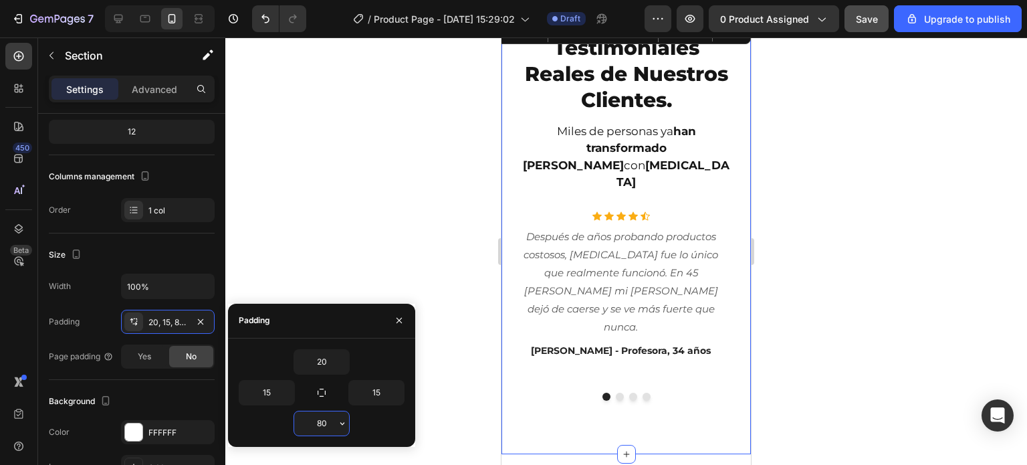
click at [326, 421] on input "80" at bounding box center [321, 423] width 55 height 24
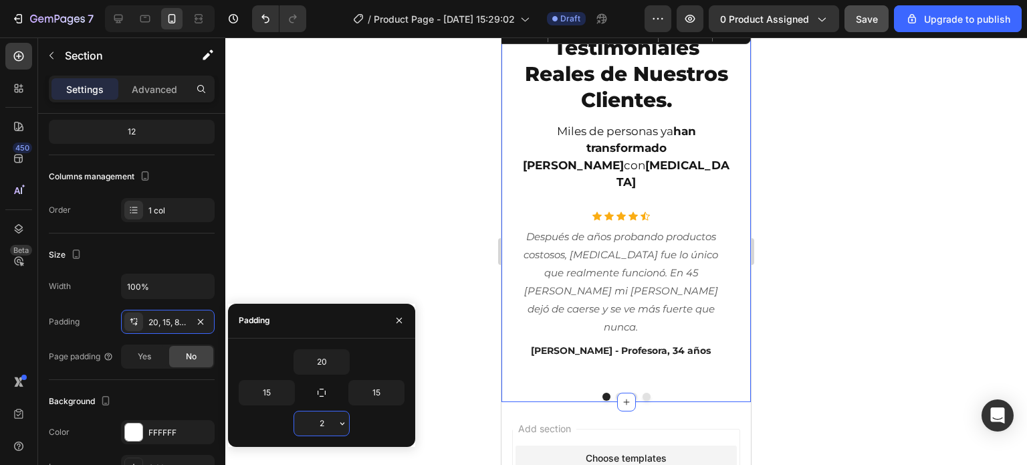
type input "20"
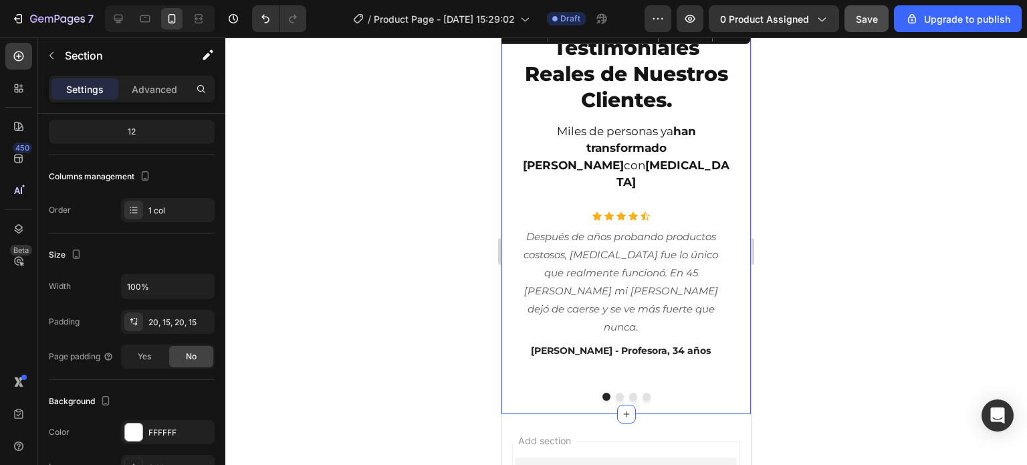
click at [407, 274] on div at bounding box center [626, 250] width 802 height 427
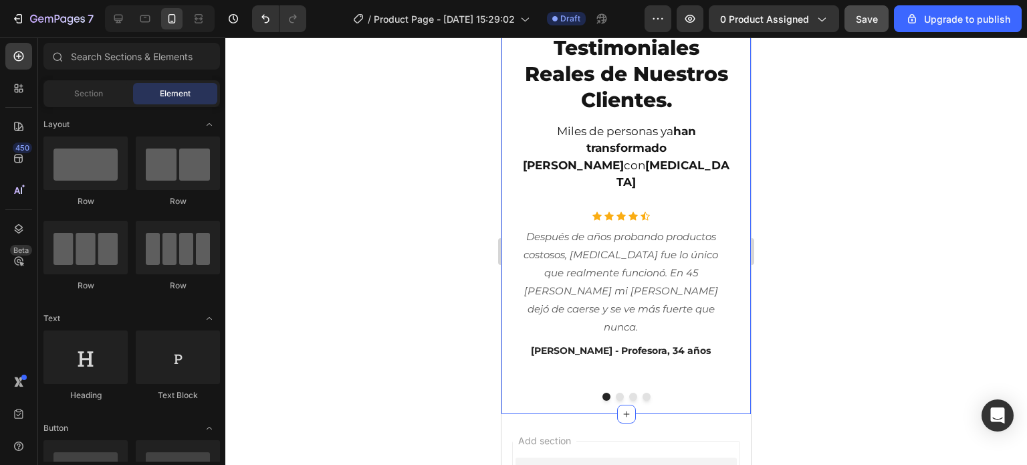
click at [504, 334] on div "Testimoniales Reales de Nuestros Clientes. Heading Miles de personas ya han tra…" at bounding box center [627, 217] width 250 height 394
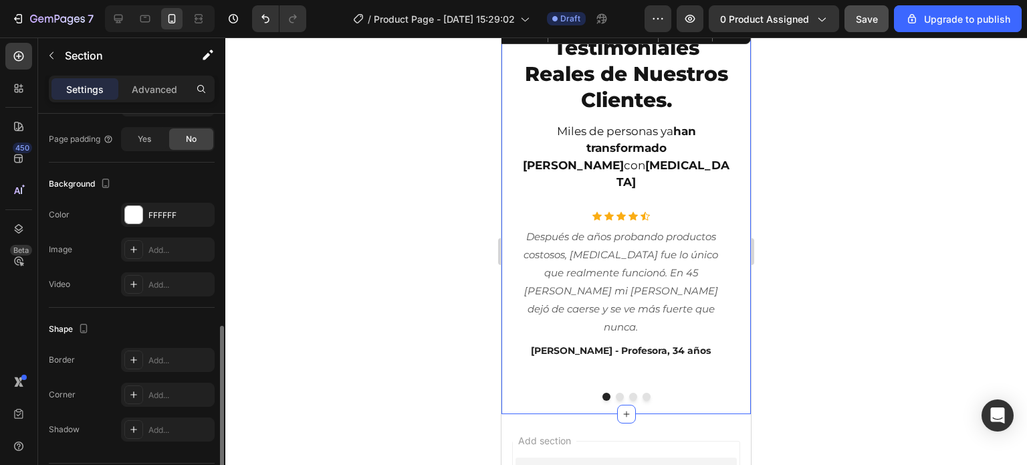
scroll to position [383, 0]
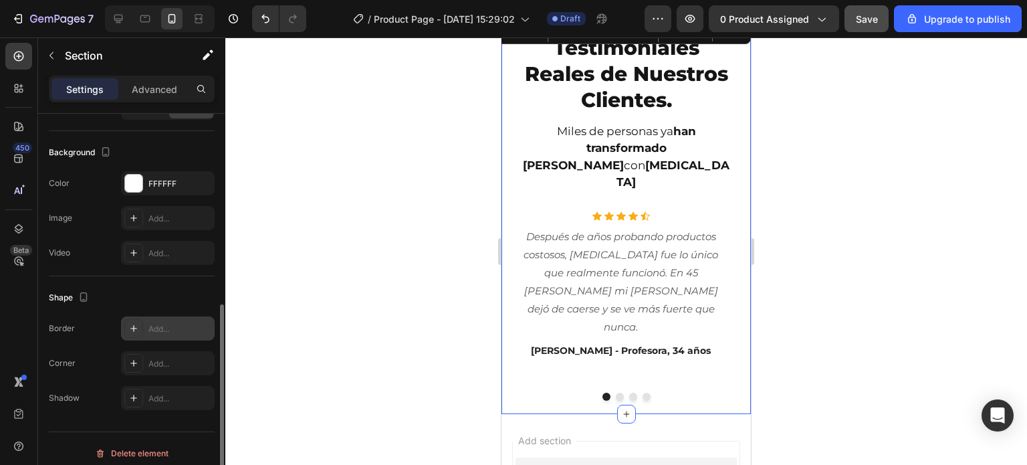
click at [183, 328] on div "Add..." at bounding box center [180, 329] width 63 height 12
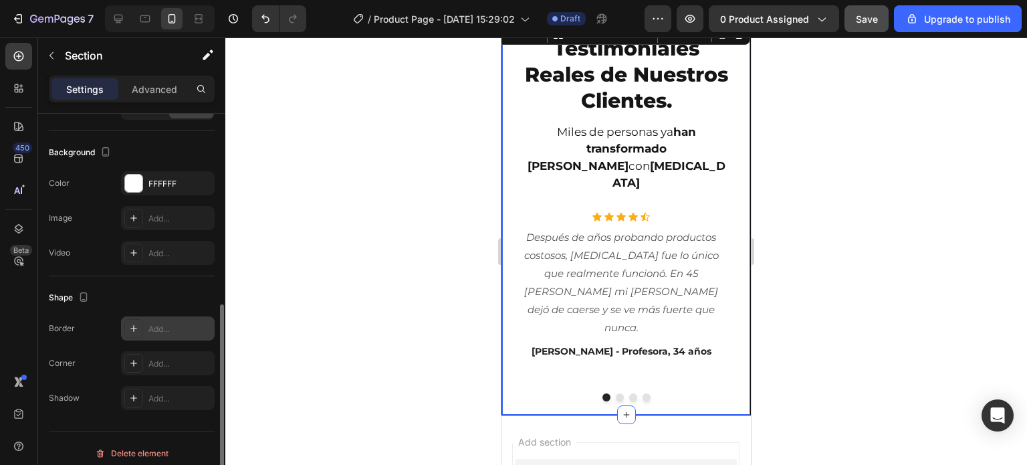
scroll to position [3709, 0]
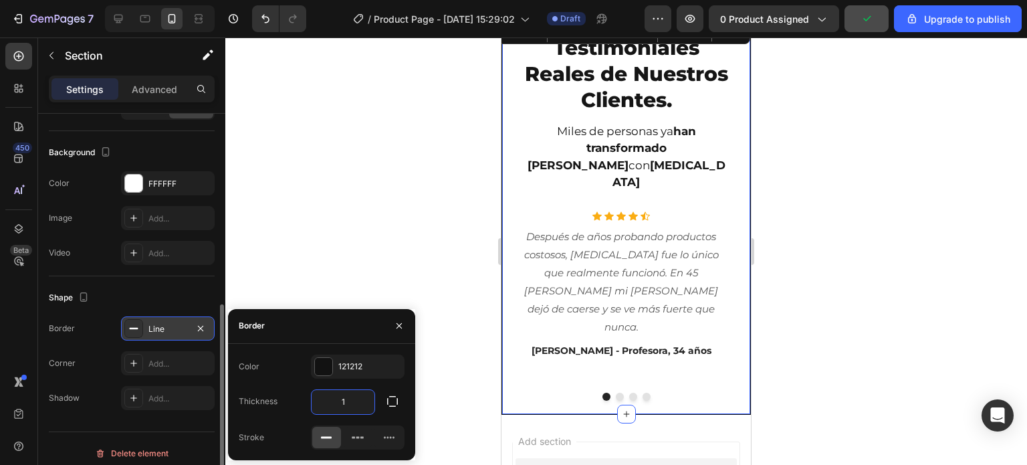
click at [343, 399] on input "1" at bounding box center [343, 402] width 63 height 24
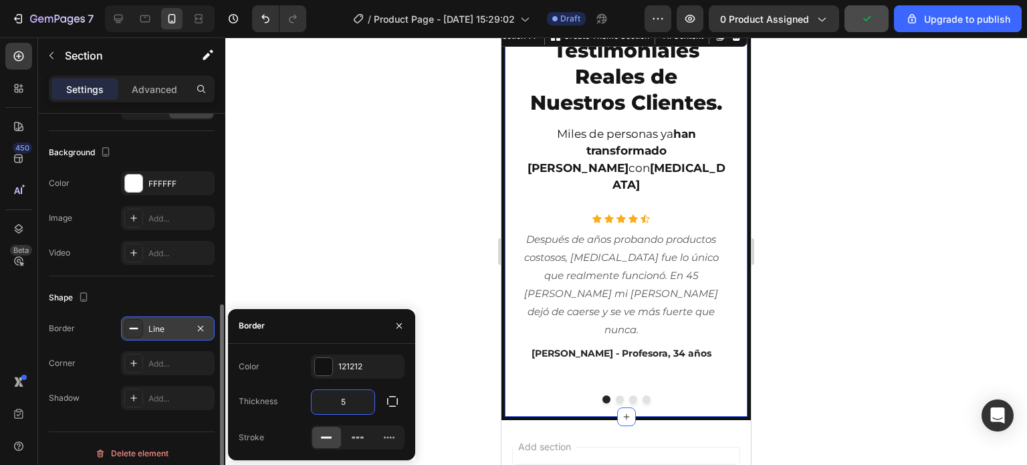
scroll to position [3711, 0]
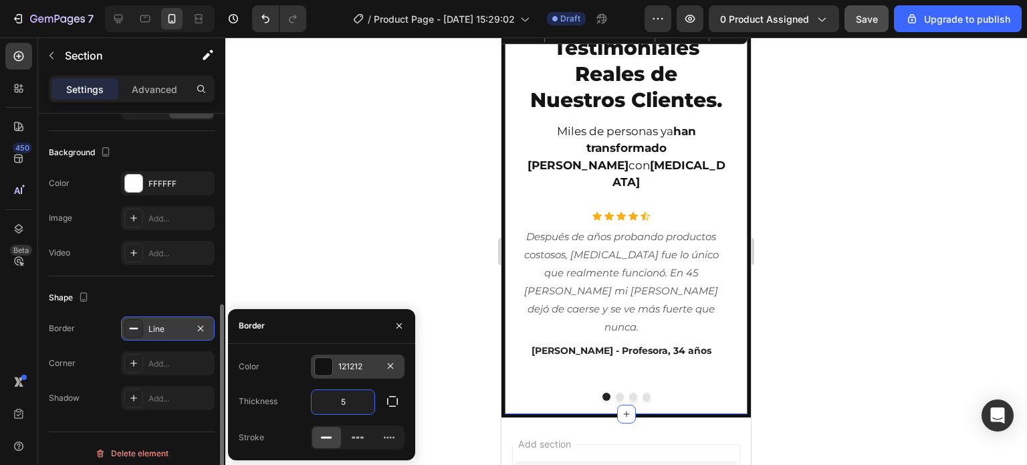
type input "5"
click at [322, 363] on div at bounding box center [323, 366] width 17 height 17
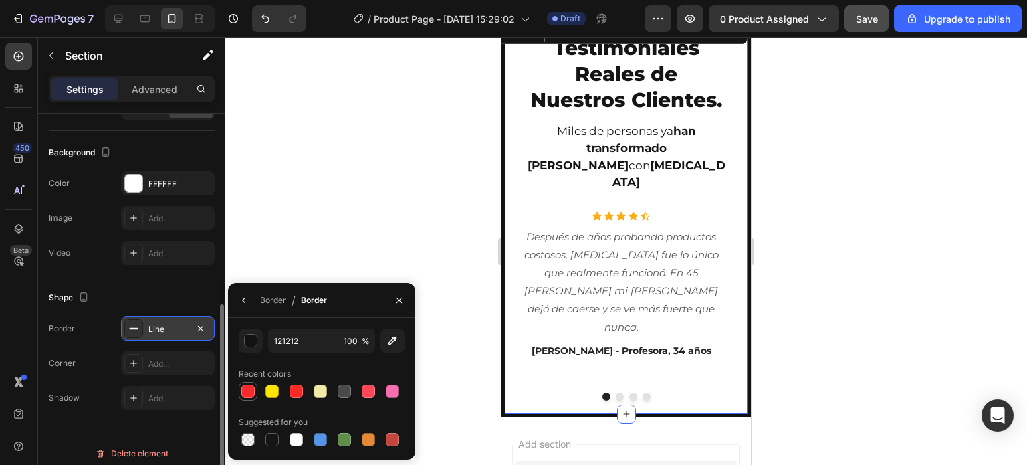
click at [241, 389] on div at bounding box center [247, 391] width 13 height 13
type input "F72A2D"
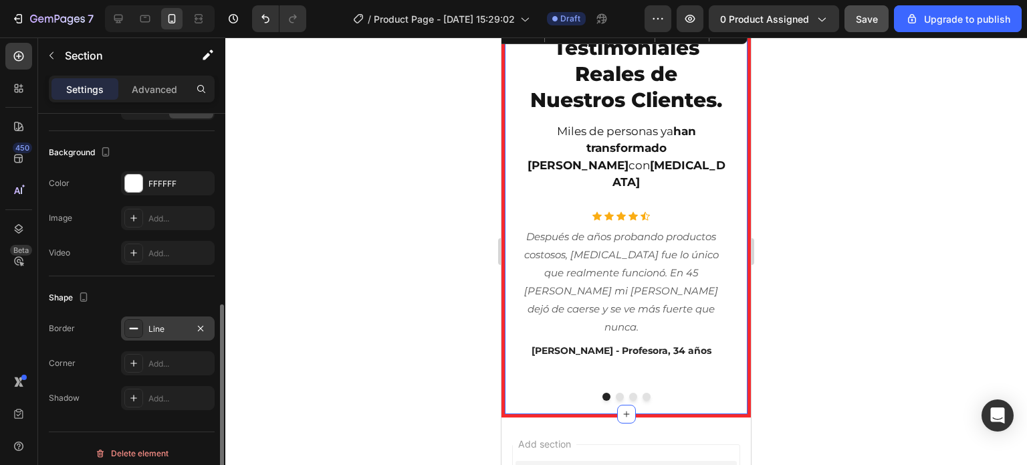
click at [458, 223] on div at bounding box center [626, 250] width 802 height 427
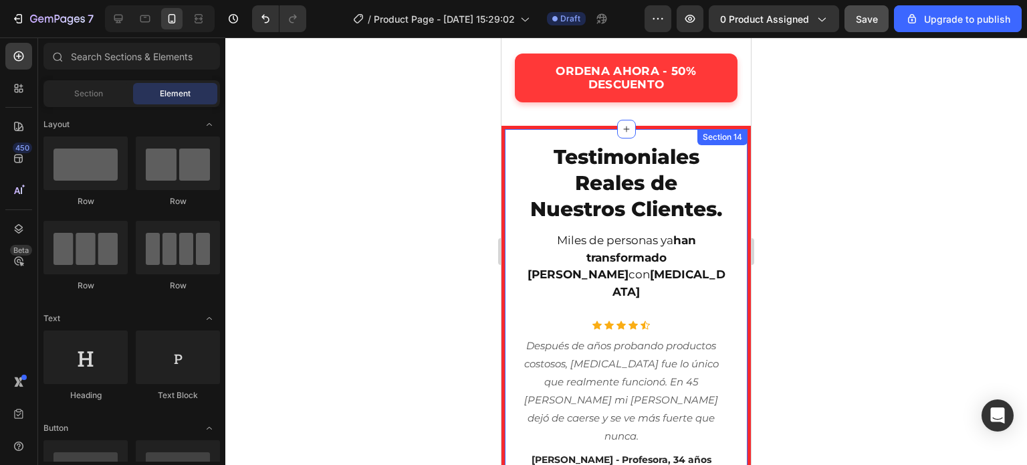
scroll to position [3502, 0]
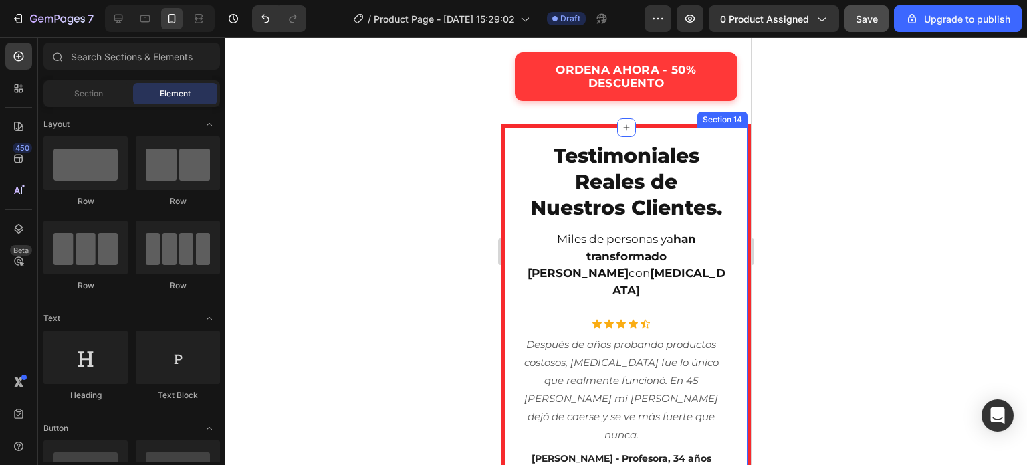
click at [404, 275] on div at bounding box center [626, 250] width 802 height 427
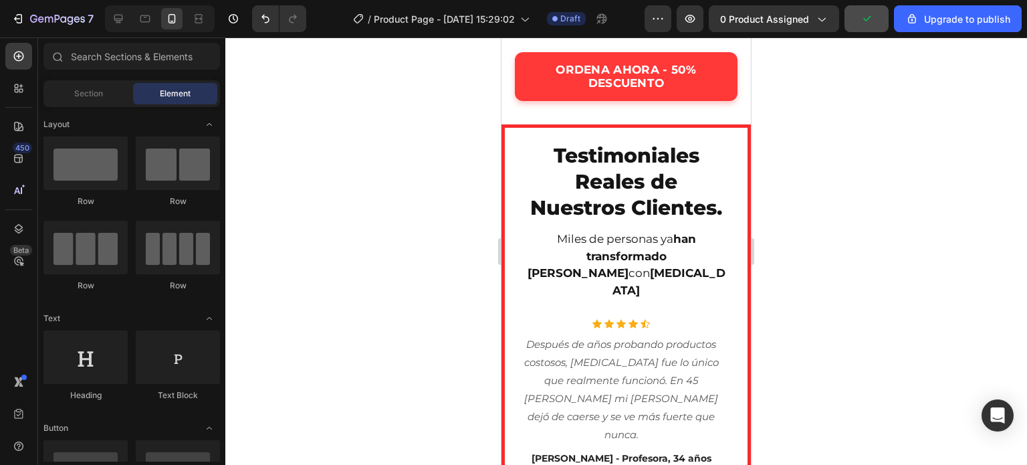
click at [833, 356] on div at bounding box center [626, 250] width 802 height 427
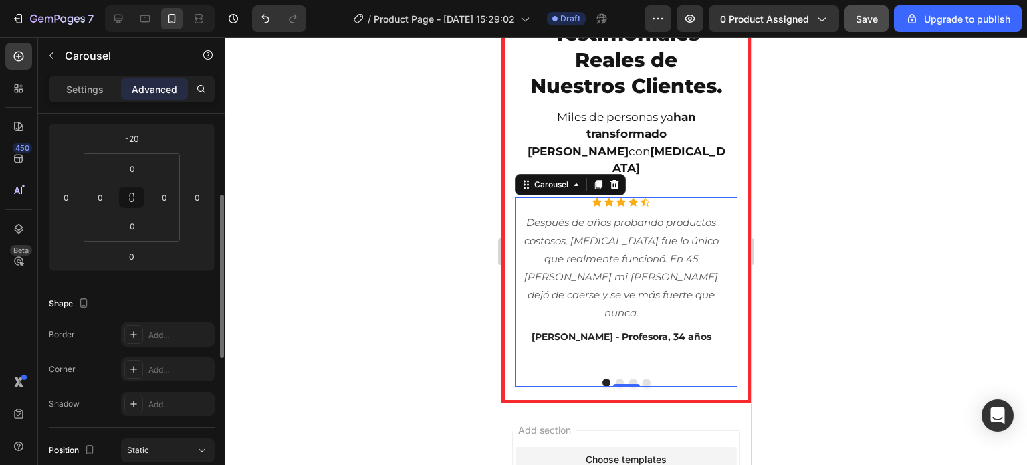
scroll to position [181, 0]
click at [183, 331] on div "Add..." at bounding box center [180, 329] width 63 height 12
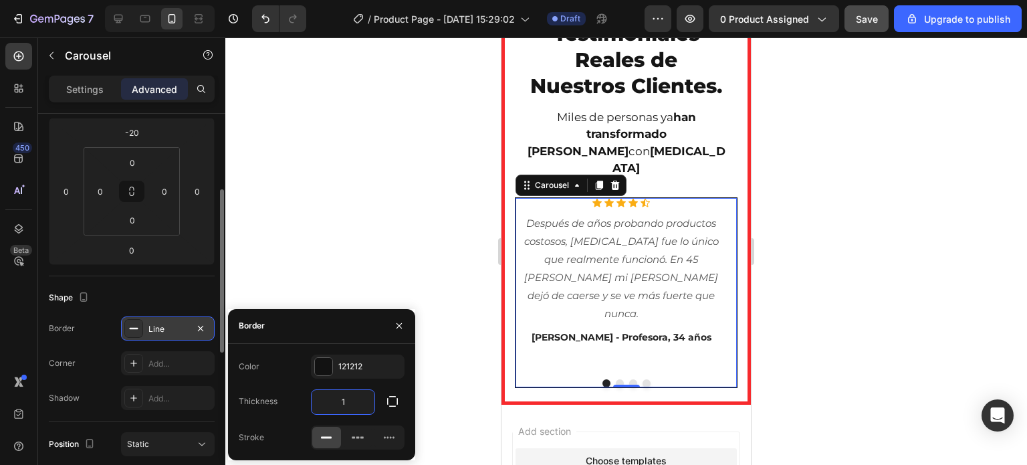
click at [344, 393] on input "1" at bounding box center [343, 402] width 63 height 24
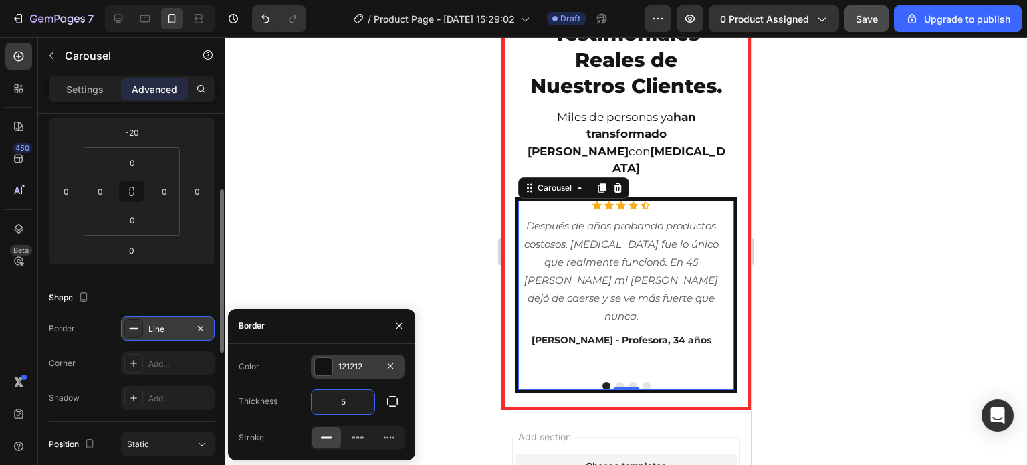
type input "5"
click at [329, 366] on div at bounding box center [323, 366] width 17 height 17
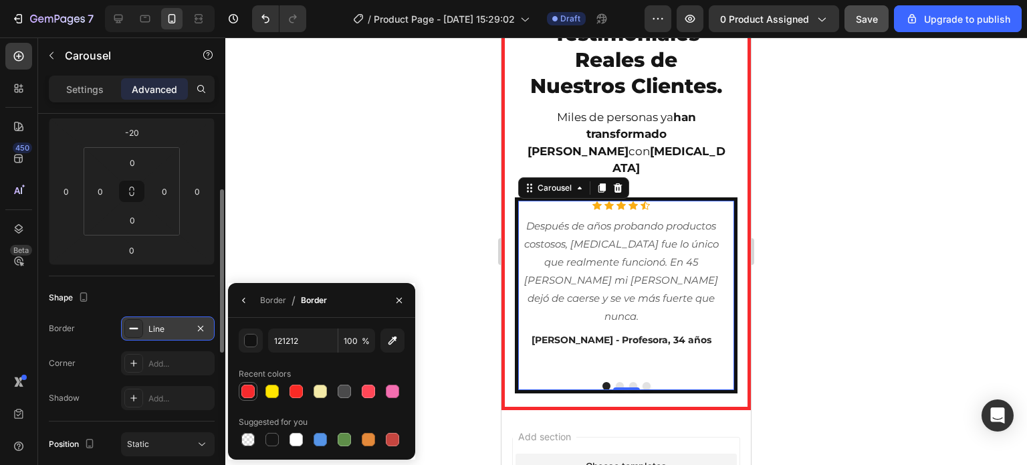
click at [252, 385] on div at bounding box center [247, 391] width 13 height 13
type input "F72A2D"
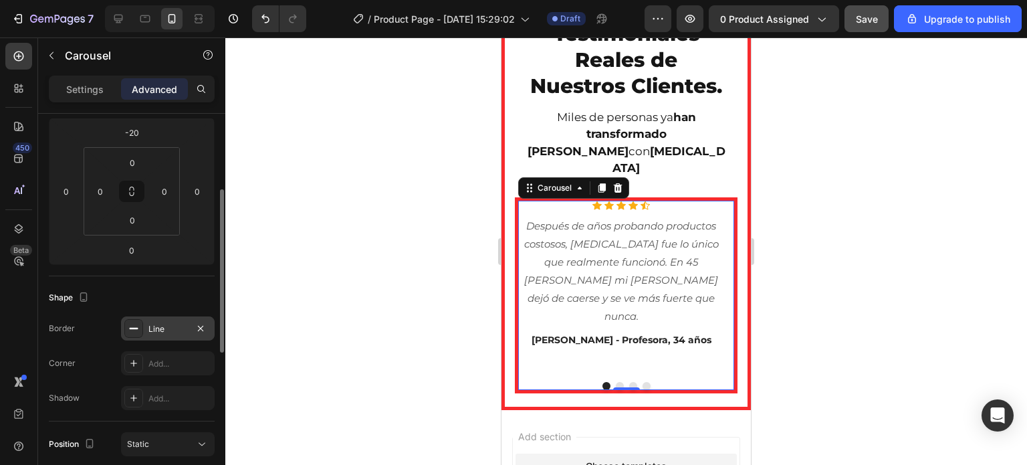
click at [462, 217] on div at bounding box center [626, 250] width 802 height 427
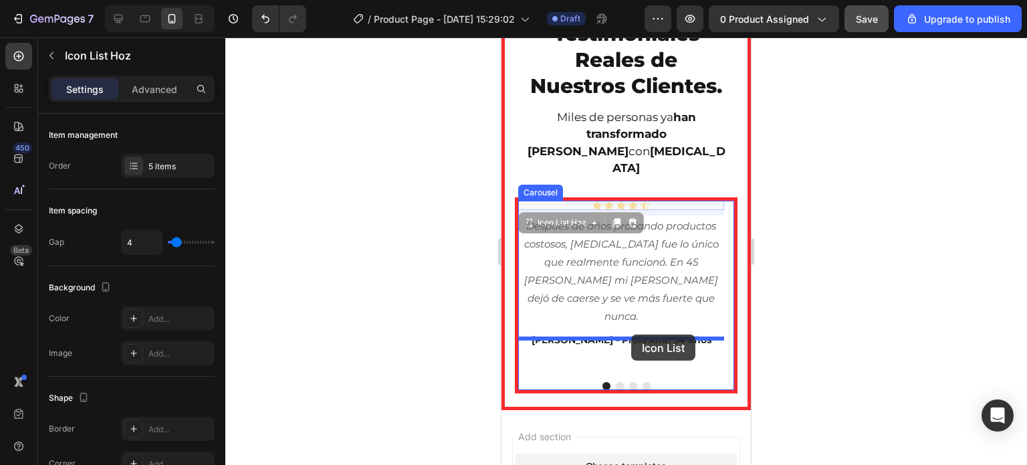
drag, startPoint x: 686, startPoint y: 212, endPoint x: 631, endPoint y: 334, distance: 134.1
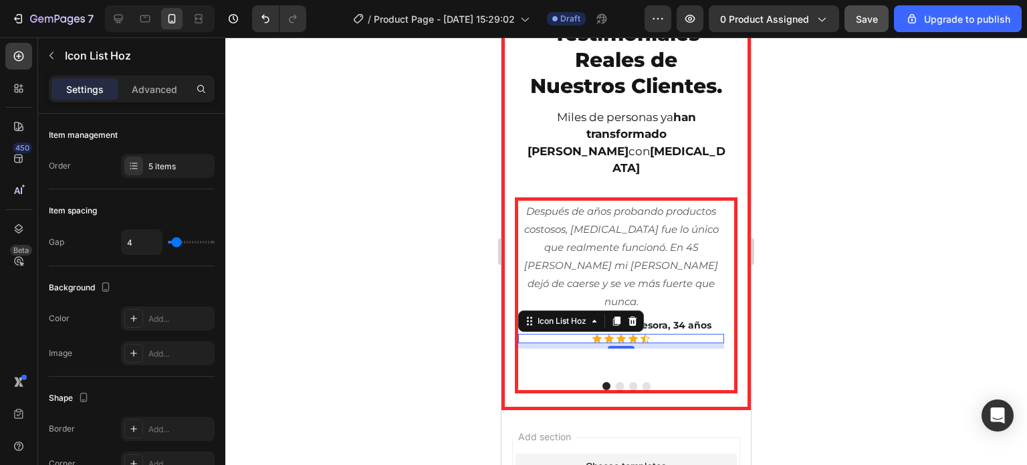
click at [806, 235] on div at bounding box center [626, 250] width 802 height 427
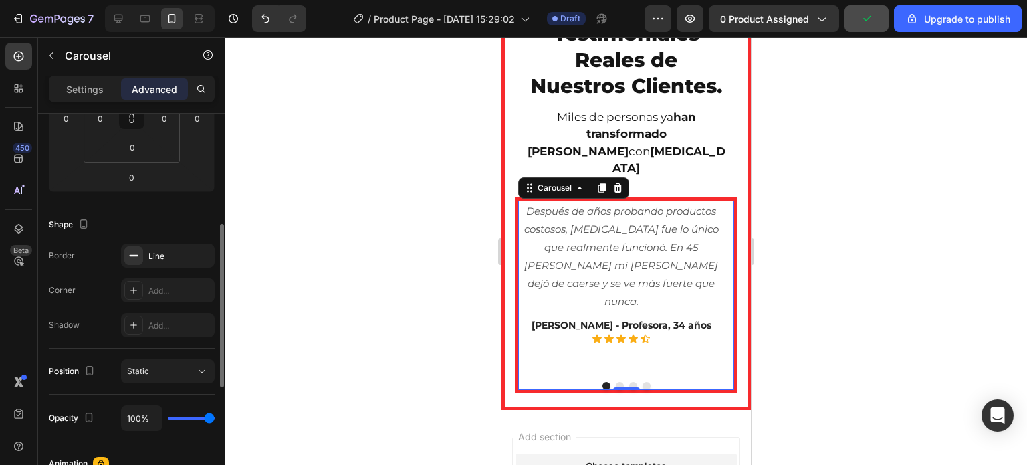
scroll to position [257, 0]
click at [167, 288] on div "Add..." at bounding box center [180, 288] width 63 height 12
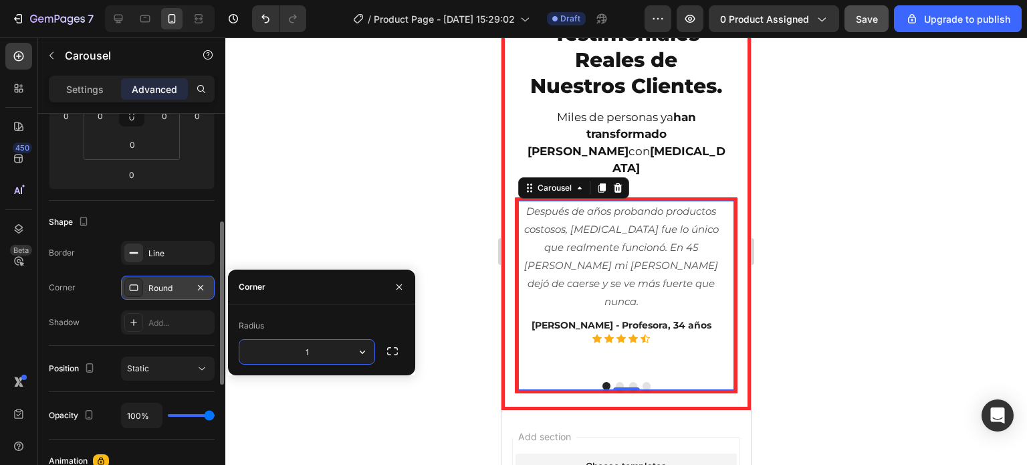
type input "10"
click at [413, 227] on div at bounding box center [626, 250] width 802 height 427
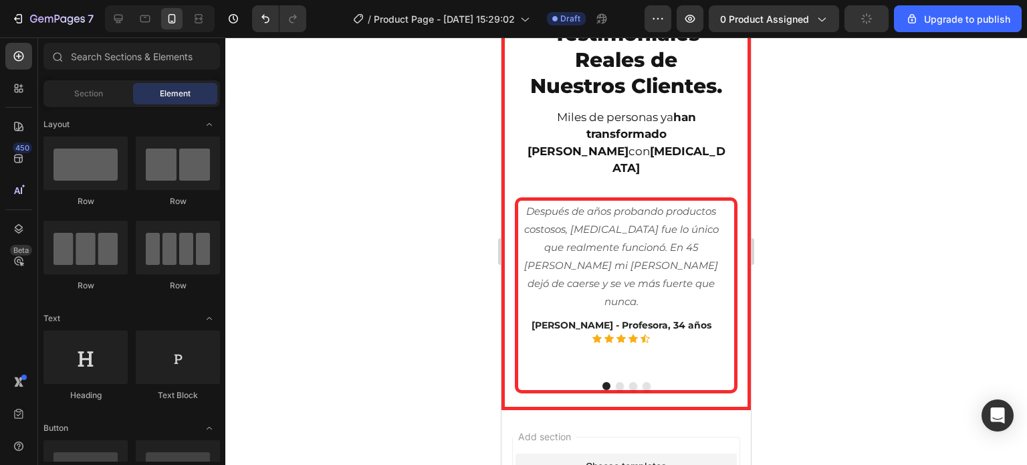
click at [413, 227] on div at bounding box center [626, 250] width 802 height 427
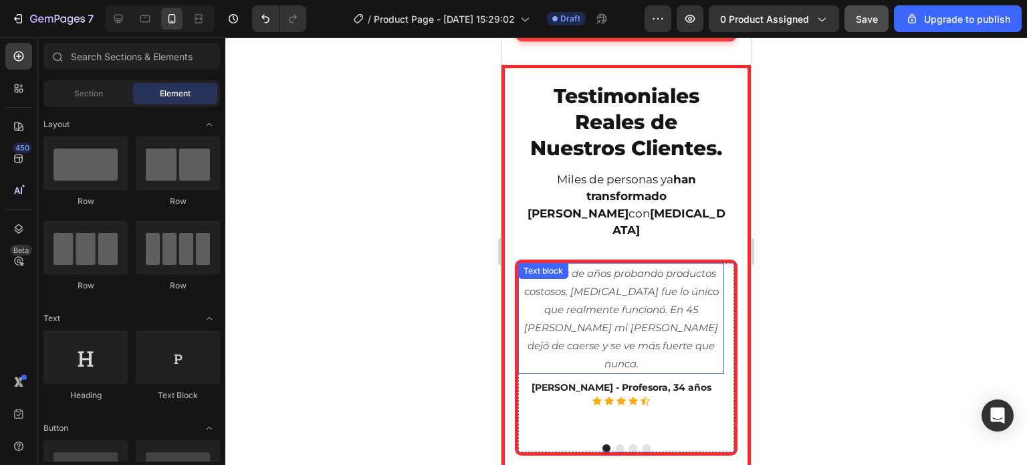
scroll to position [3662, 0]
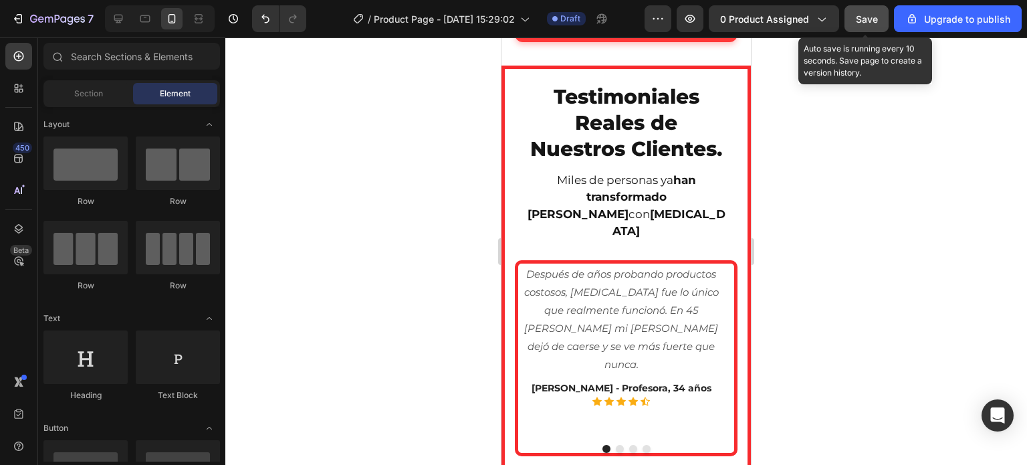
click at [876, 21] on span "Save" at bounding box center [867, 18] width 22 height 11
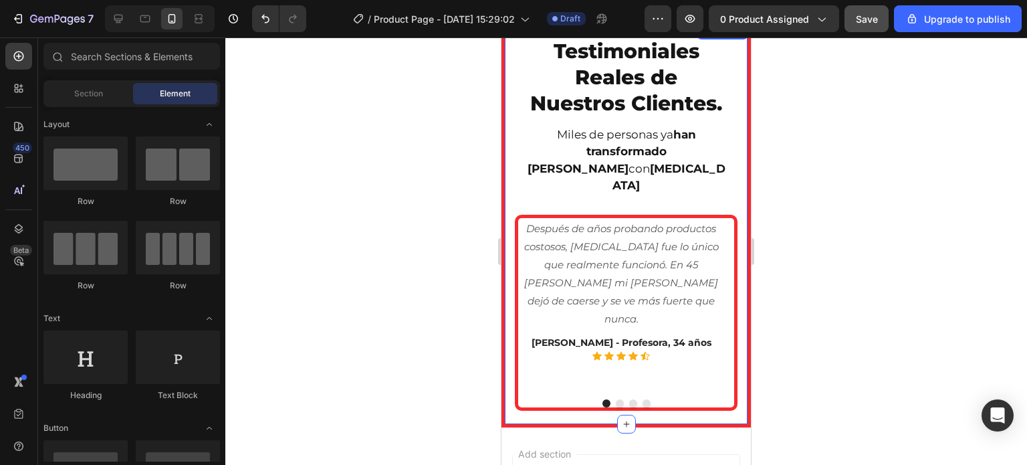
scroll to position [3729, 0]
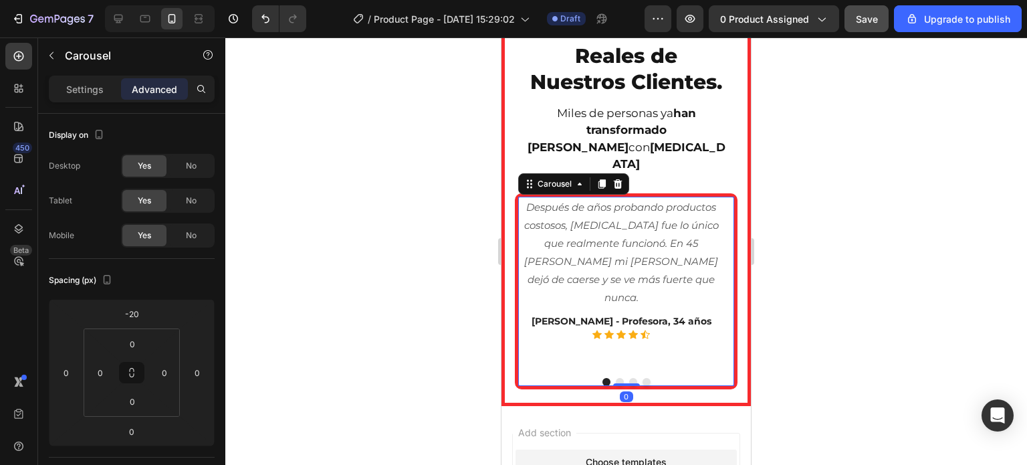
click at [528, 383] on div "Después de años probando productos costosos, BIOTIN fue lo único que realmente …" at bounding box center [626, 291] width 223 height 196
click at [134, 398] on input "0" at bounding box center [132, 401] width 27 height 20
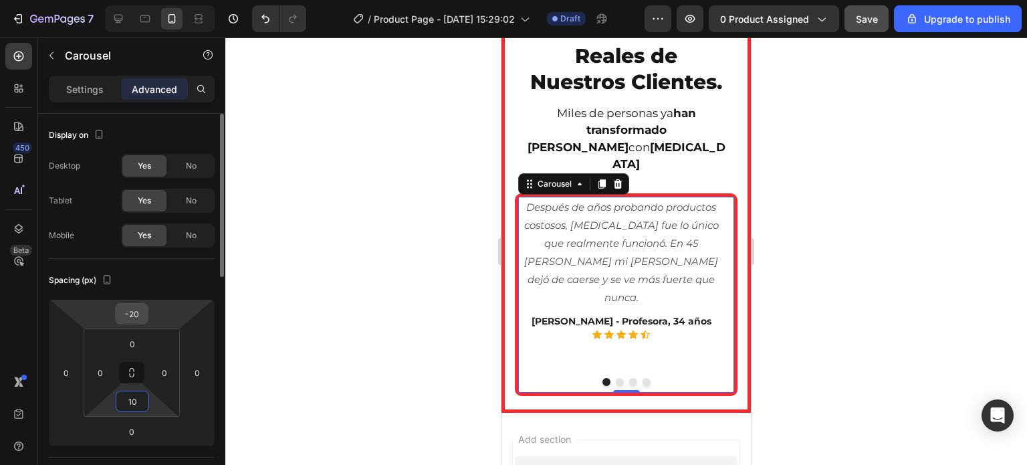
type input "10"
click at [137, 316] on input "-20" at bounding box center [131, 314] width 27 height 20
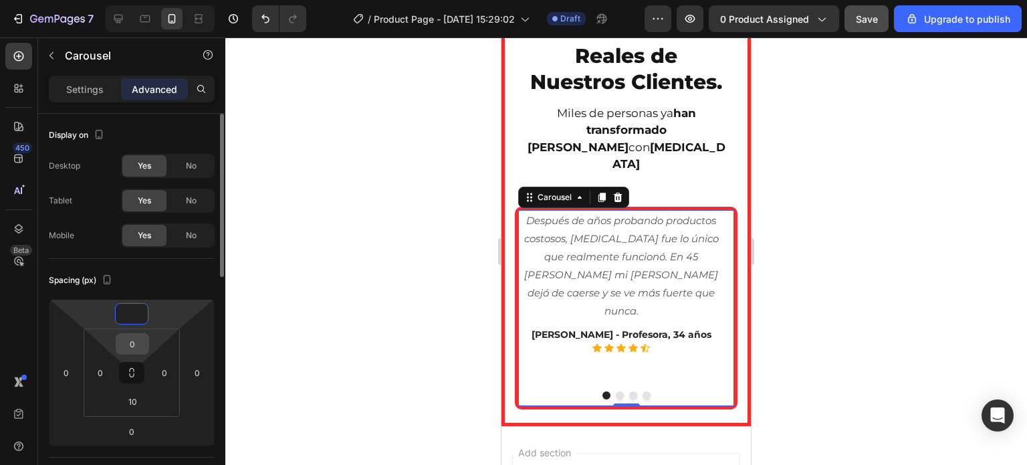
type input "0"
click at [135, 339] on input "0" at bounding box center [132, 344] width 27 height 20
type input "10"
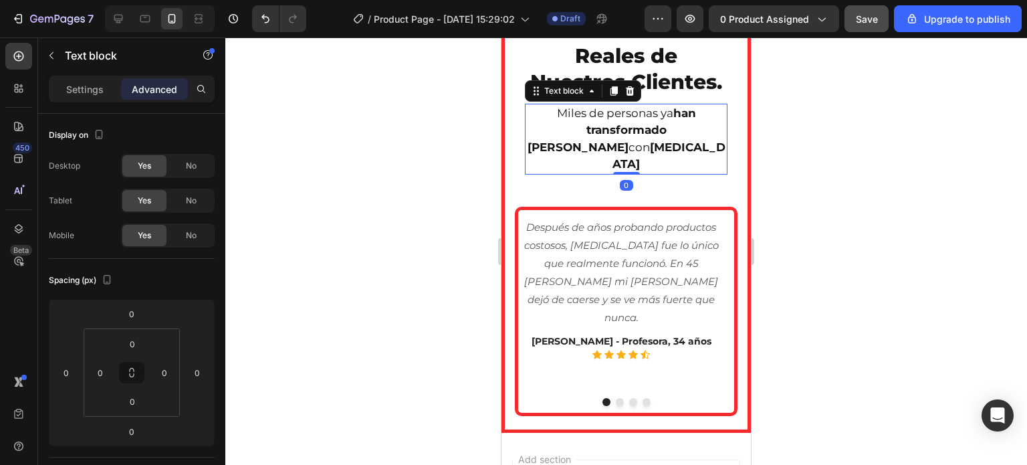
click at [643, 150] on strong "han transformado su cabello" at bounding box center [612, 129] width 169 height 47
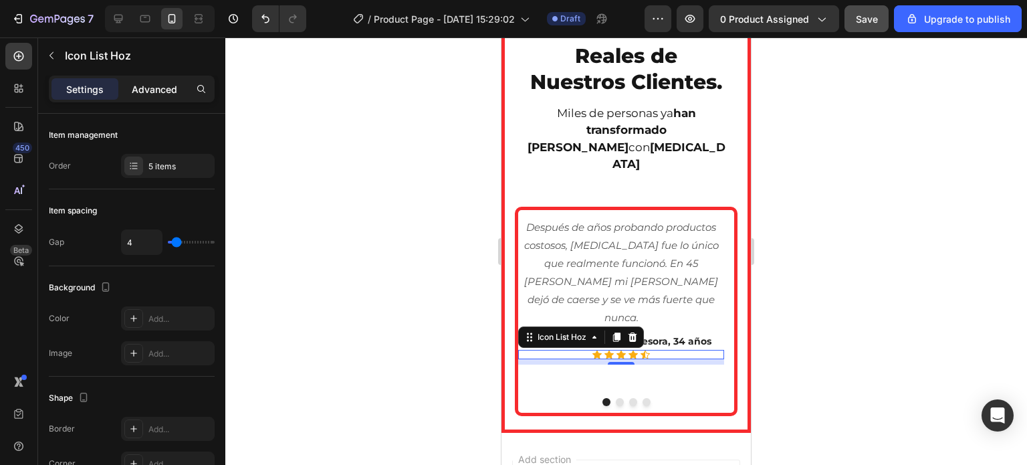
click at [150, 88] on p "Advanced" at bounding box center [154, 89] width 45 height 14
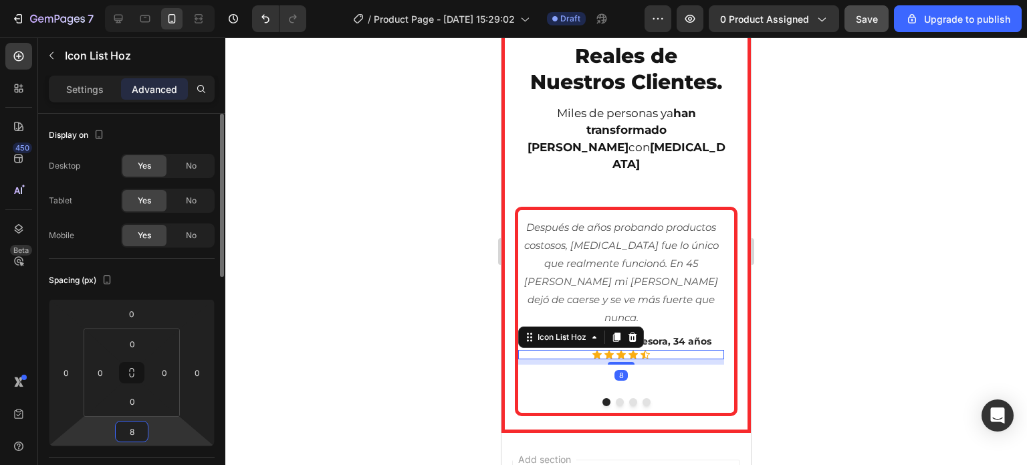
click at [134, 427] on input "8" at bounding box center [131, 431] width 27 height 20
type input "0"
click at [439, 347] on div at bounding box center [626, 250] width 802 height 427
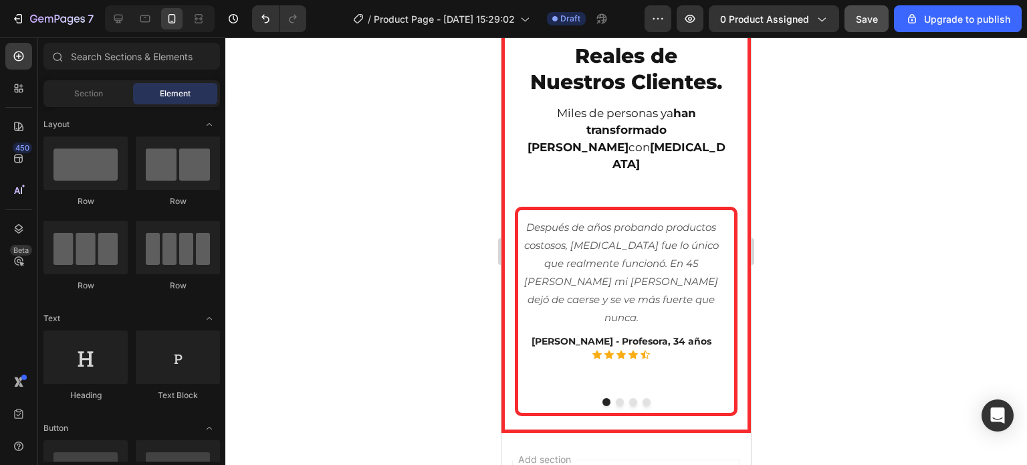
click at [439, 347] on div at bounding box center [626, 250] width 802 height 427
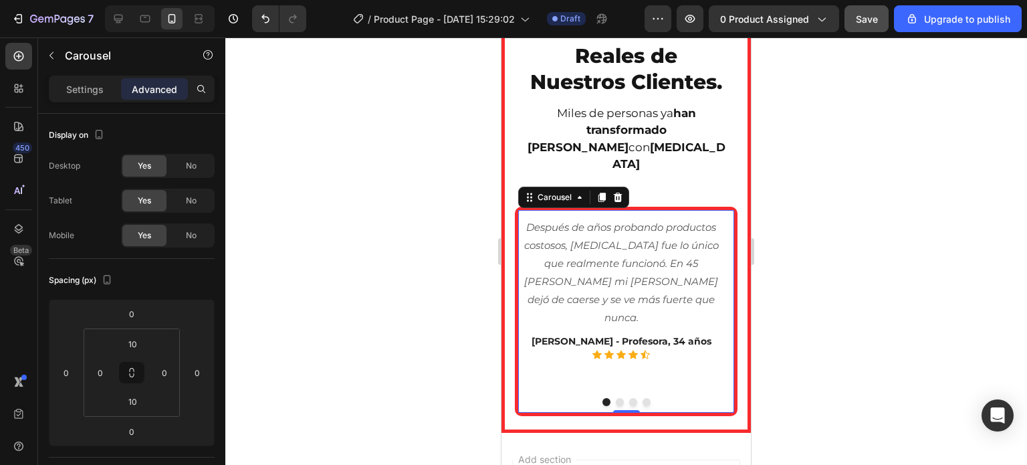
click at [610, 406] on div at bounding box center [626, 402] width 216 height 8
click at [855, 193] on div at bounding box center [626, 250] width 802 height 427
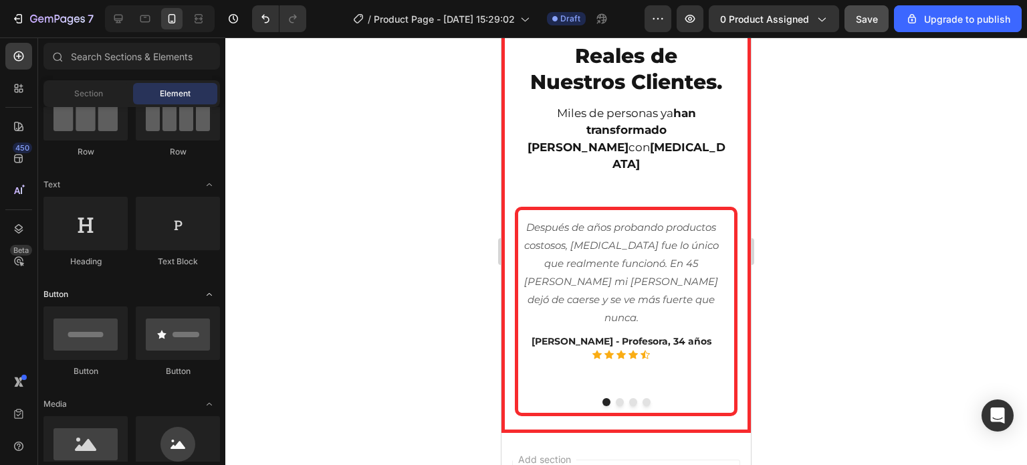
scroll to position [201, 0]
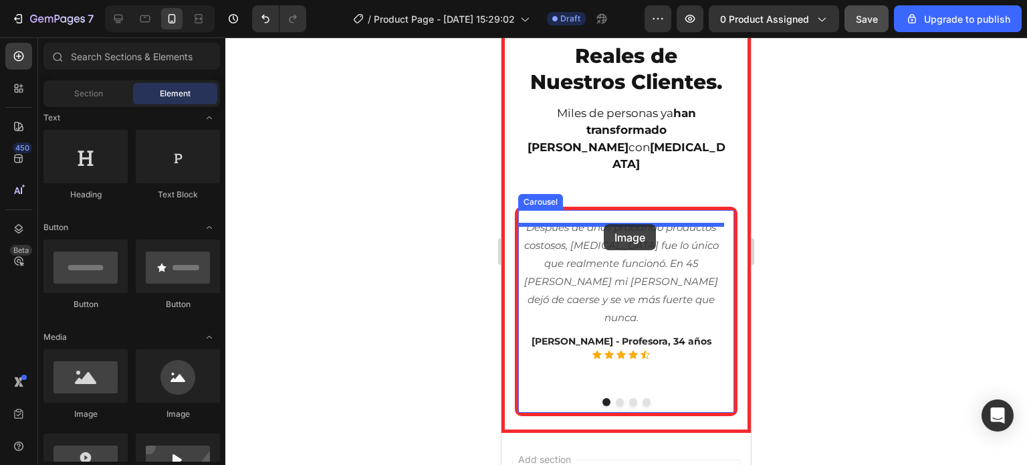
drag, startPoint x: 583, startPoint y: 435, endPoint x: 604, endPoint y: 224, distance: 212.5
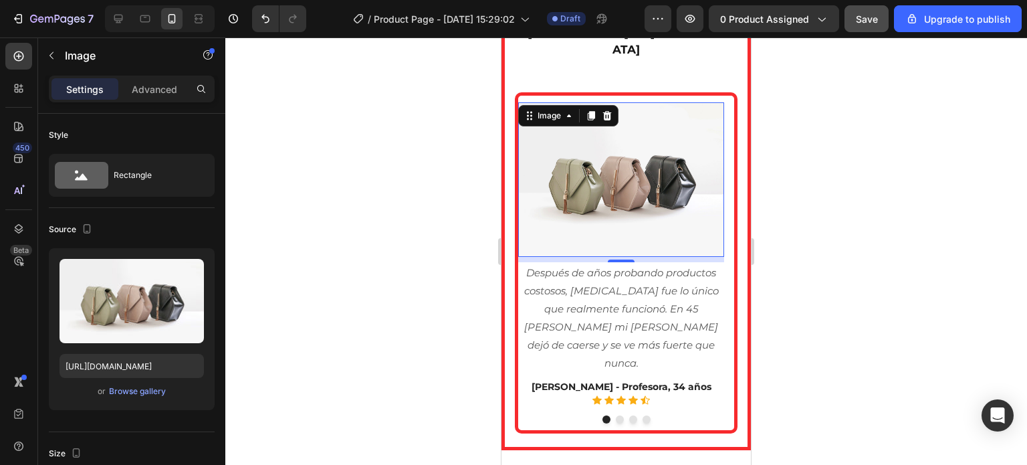
scroll to position [3863, 0]
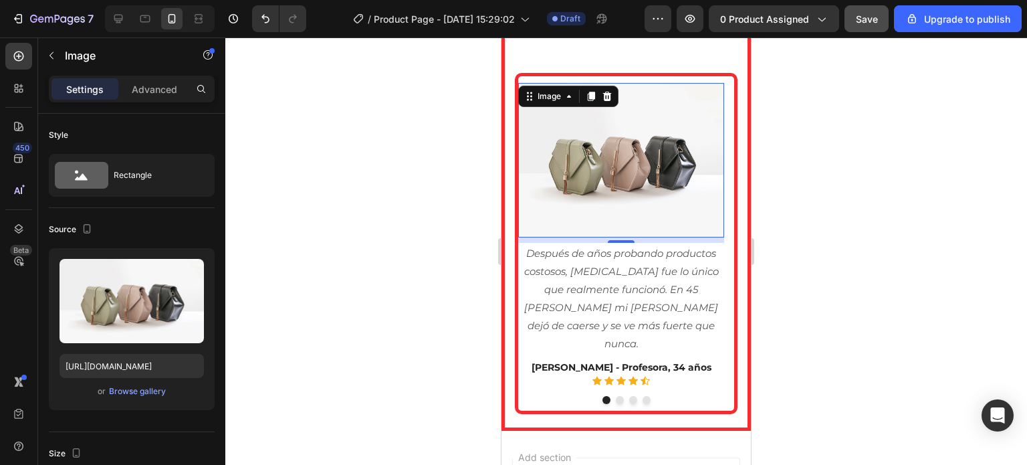
click at [911, 262] on div at bounding box center [626, 250] width 802 height 427
click at [625, 224] on img at bounding box center [621, 160] width 206 height 155
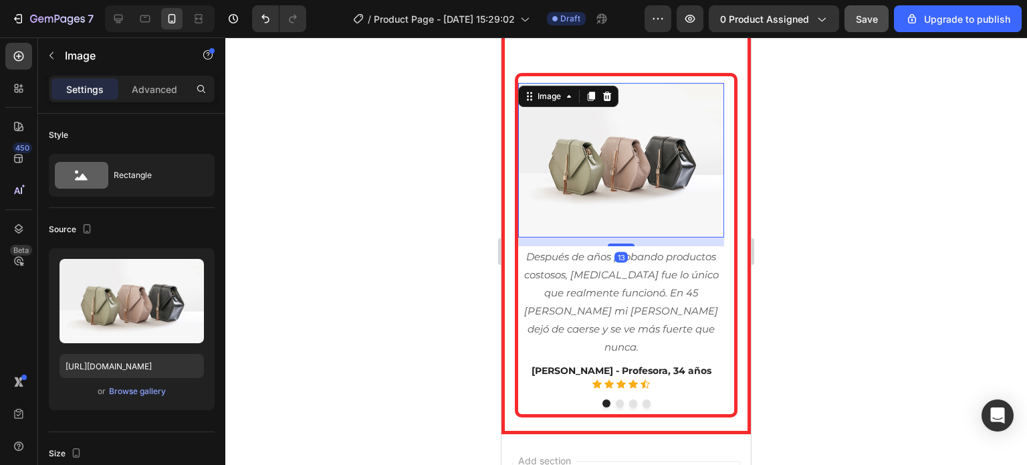
drag, startPoint x: 623, startPoint y: 250, endPoint x: 745, endPoint y: 256, distance: 121.2
click at [619, 246] on div at bounding box center [621, 244] width 27 height 3
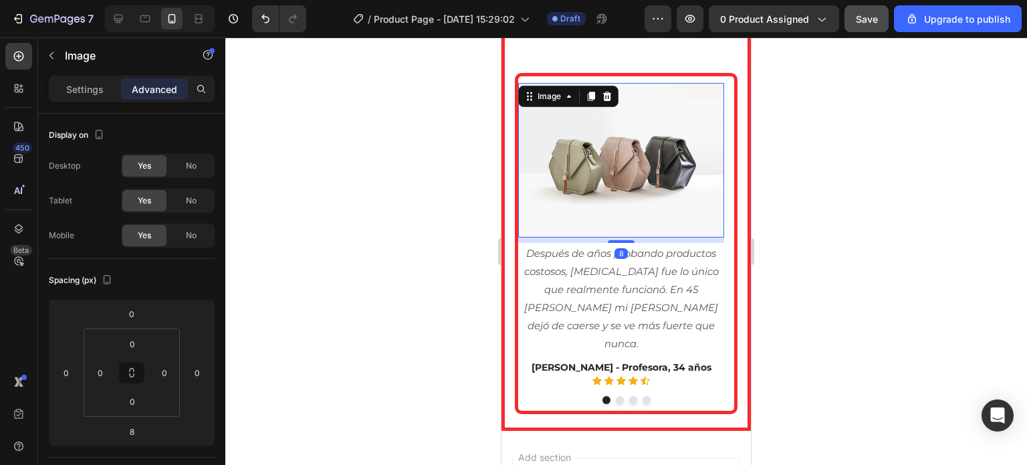
click at [809, 254] on div at bounding box center [626, 250] width 802 height 427
click at [540, 180] on img at bounding box center [621, 160] width 206 height 155
click at [88, 92] on p "Settings" at bounding box center [84, 89] width 37 height 14
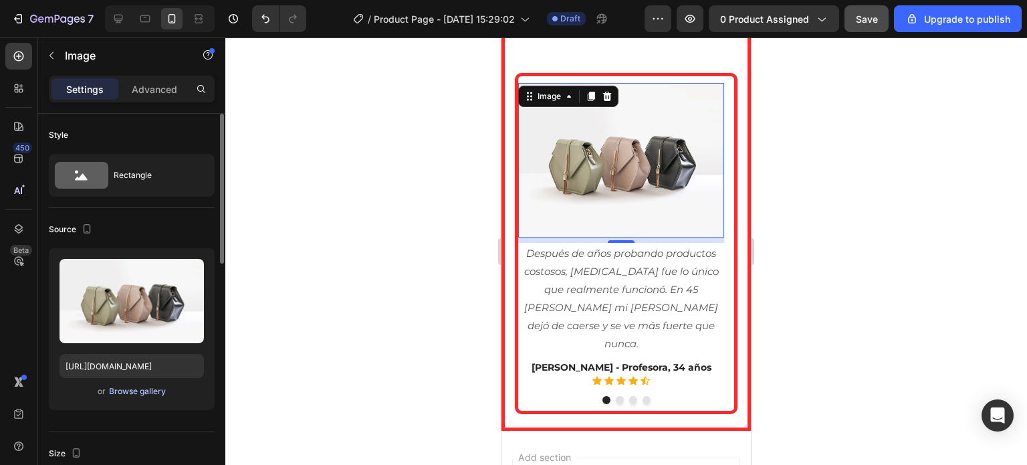
click at [121, 393] on div "Browse gallery" at bounding box center [137, 391] width 57 height 12
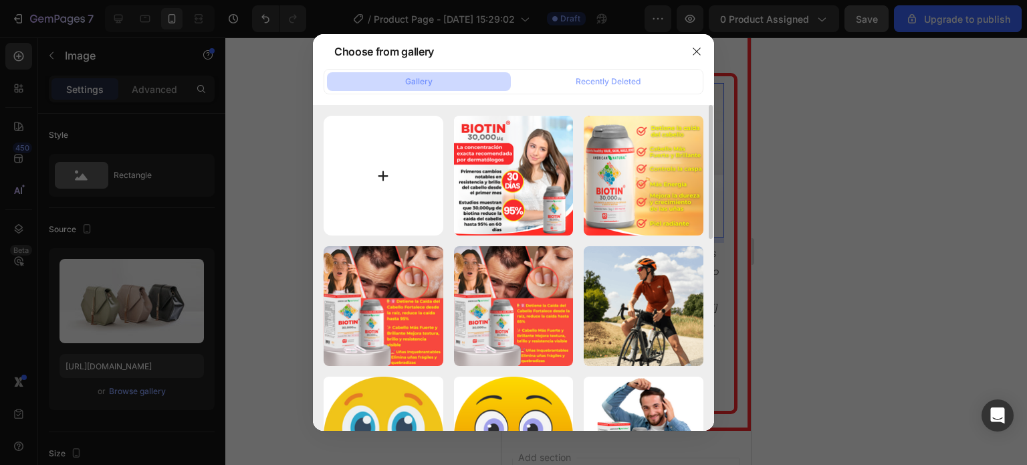
click at [386, 207] on input "file" at bounding box center [384, 176] width 120 height 120
type input "C:\fakepath\RESEÑA 1.jpg"
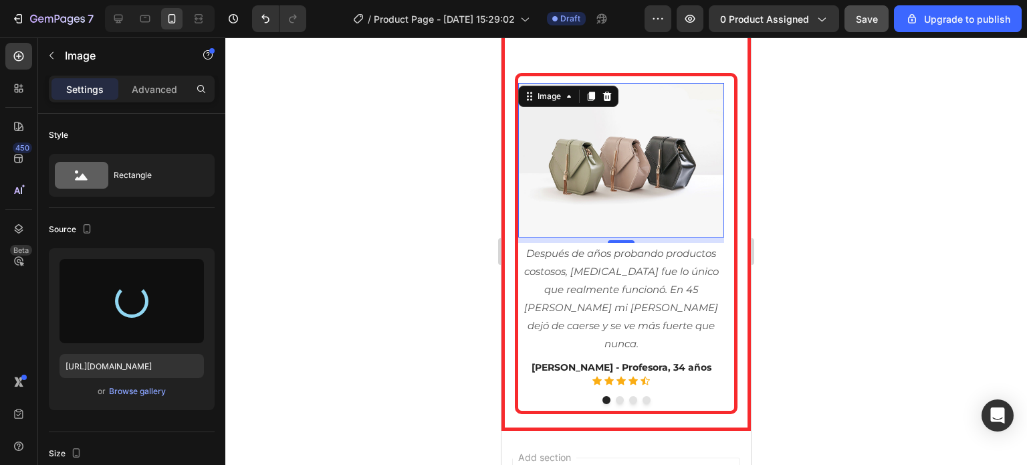
type input "[URL][DOMAIN_NAME]"
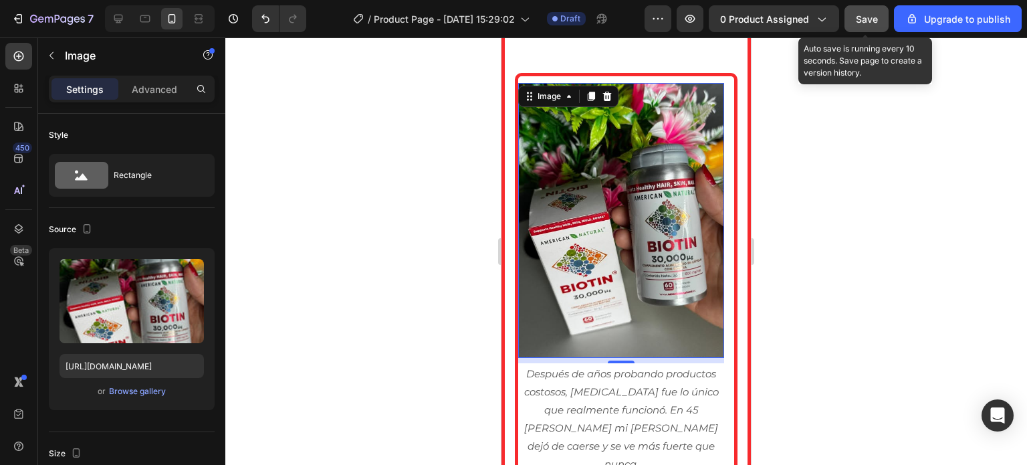
click at [864, 17] on span "Save" at bounding box center [867, 18] width 22 height 11
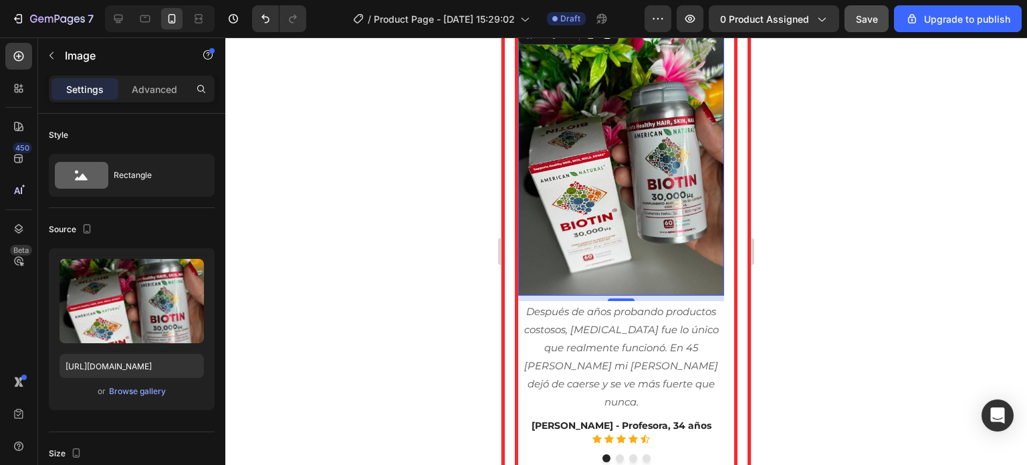
scroll to position [3997, 0]
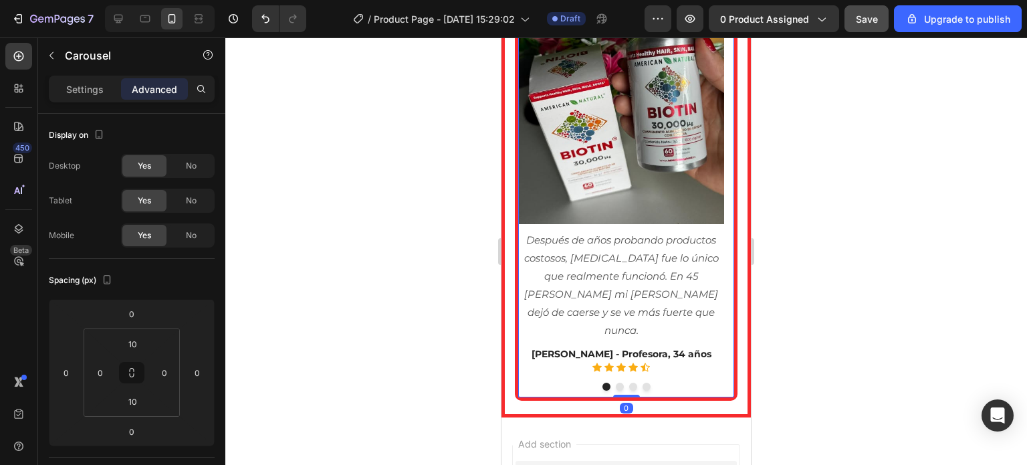
click at [535, 381] on div "Image Después de años probando productos costosos, BIOTIN fue lo único que real…" at bounding box center [626, 170] width 223 height 462
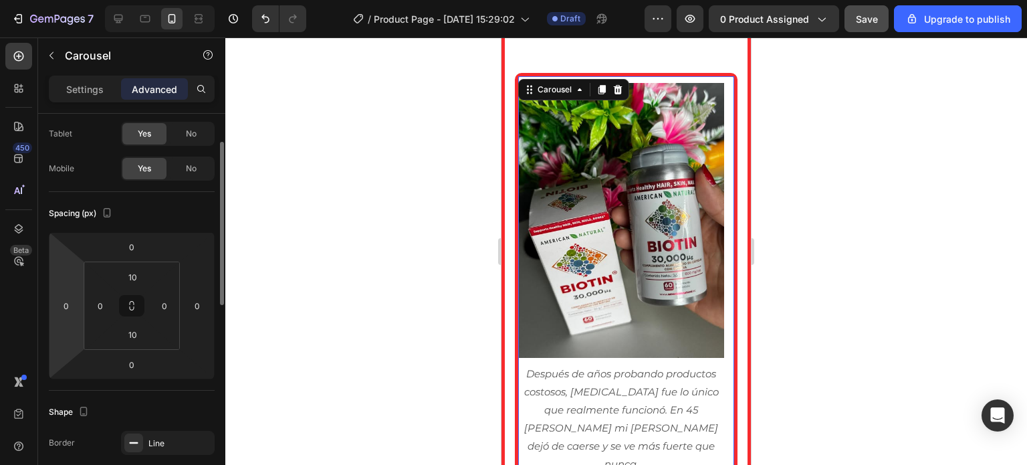
scroll to position [201, 0]
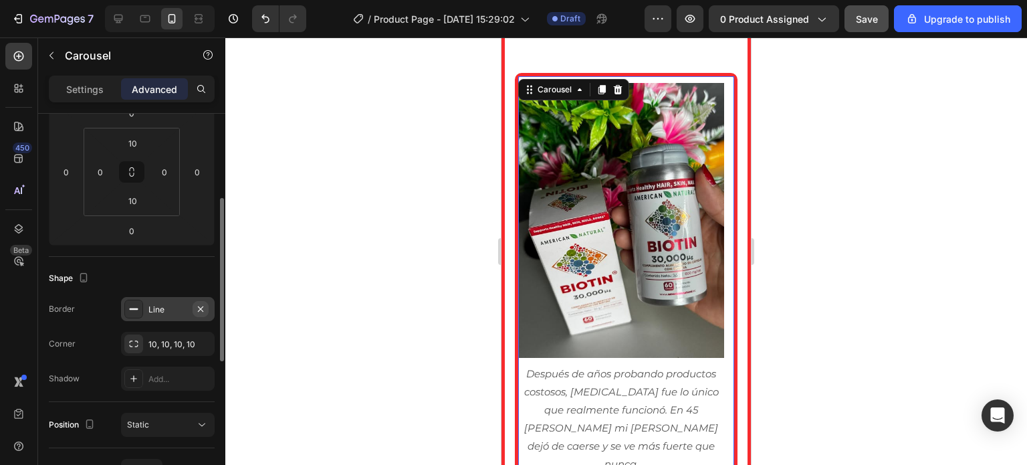
click at [202, 310] on icon "button" at bounding box center [200, 309] width 11 height 11
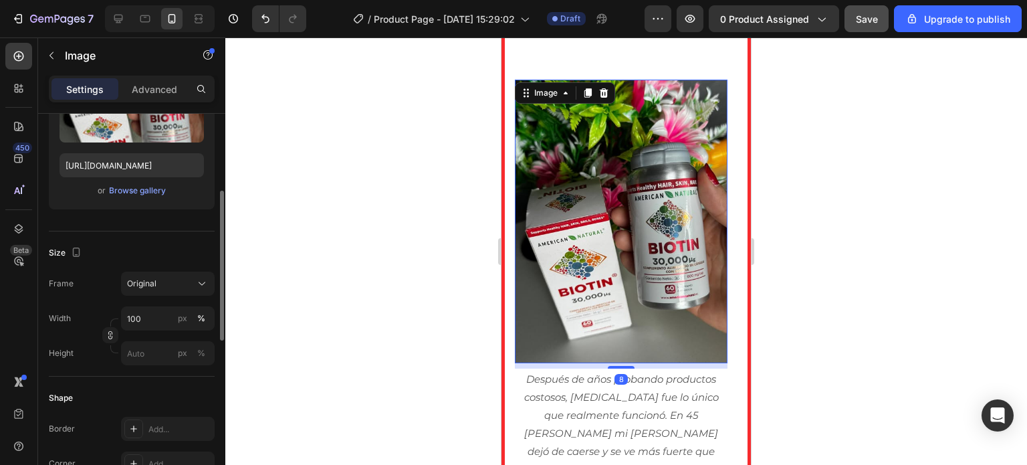
click at [559, 276] on img at bounding box center [621, 222] width 213 height 284
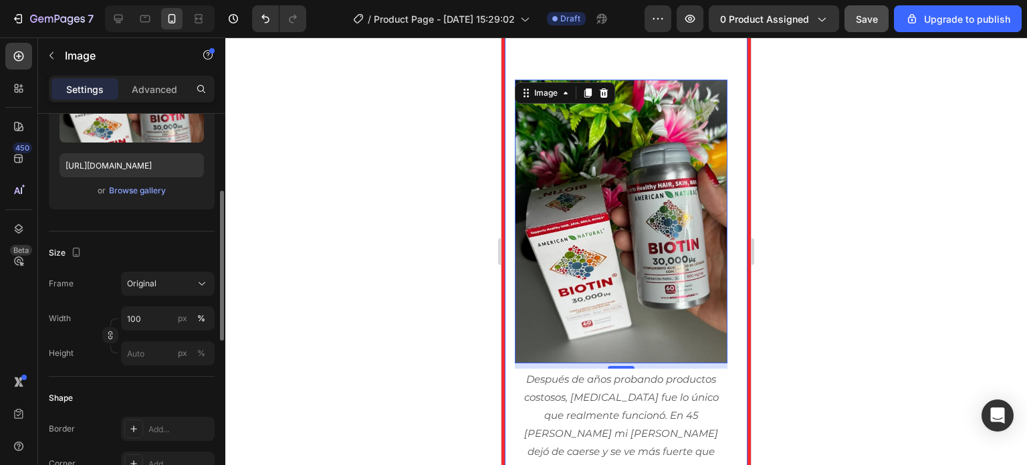
scroll to position [268, 0]
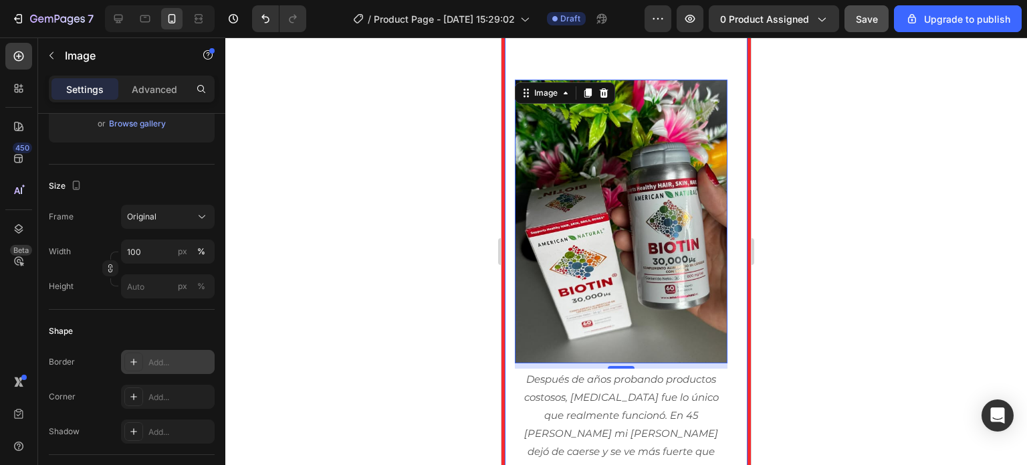
click at [159, 357] on div "Add..." at bounding box center [180, 363] width 63 height 12
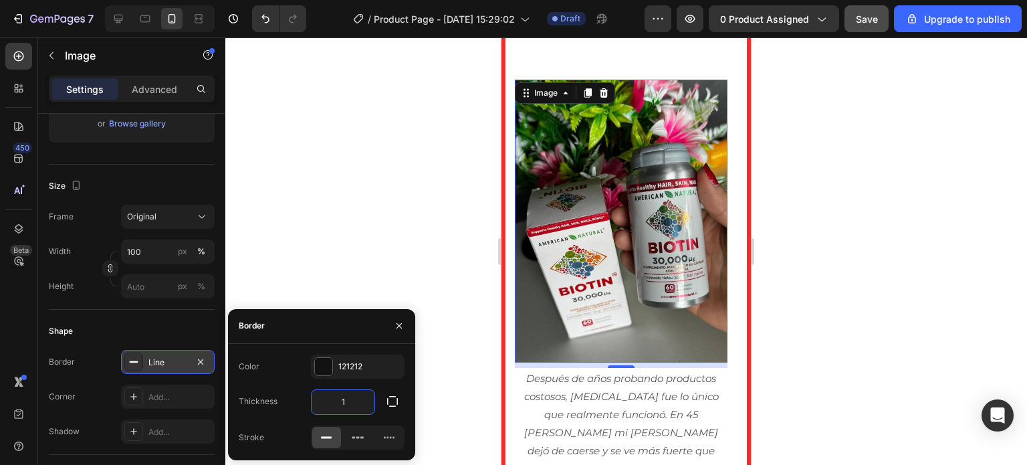
click at [350, 405] on input "1" at bounding box center [343, 402] width 63 height 24
type input "3"
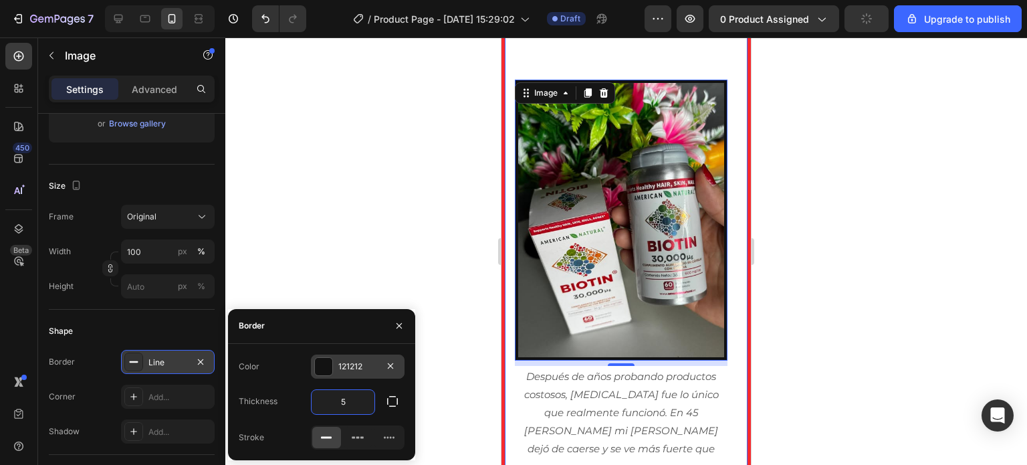
type input "5"
click at [316, 371] on div at bounding box center [323, 366] width 17 height 17
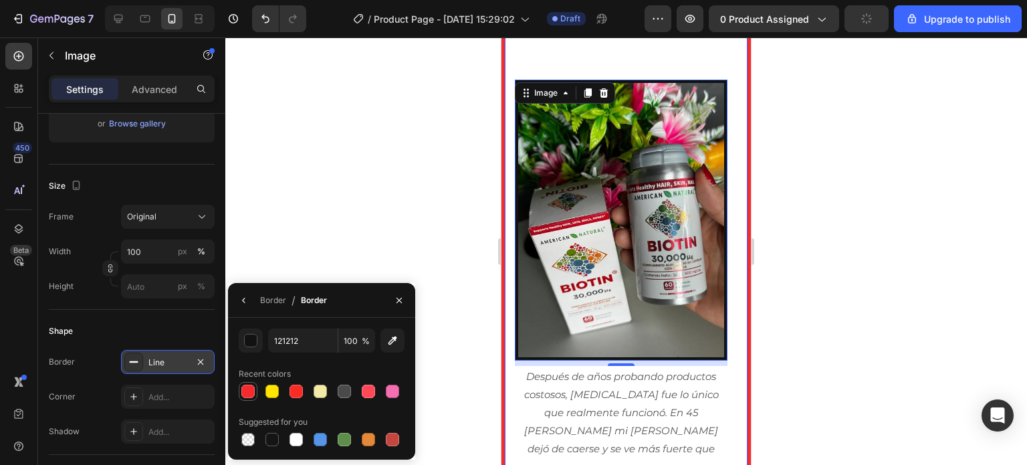
click at [248, 391] on div at bounding box center [247, 391] width 13 height 13
type input "F72A2D"
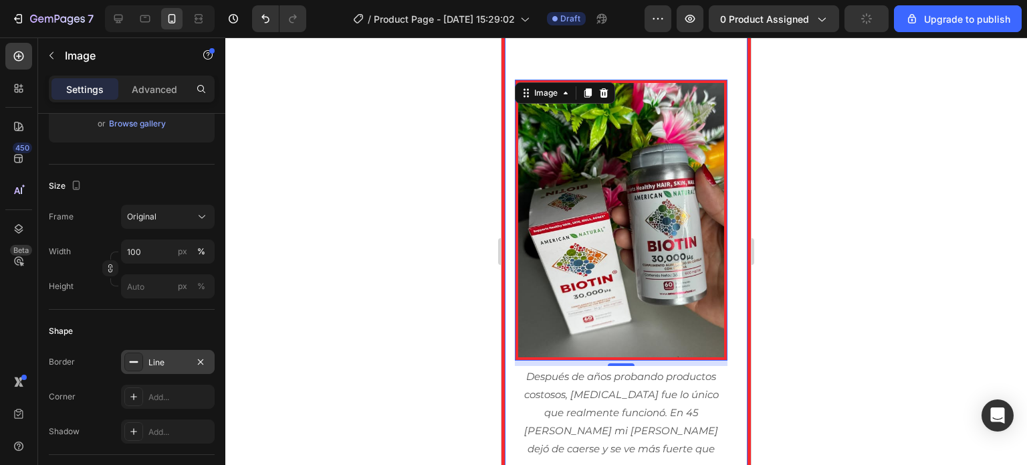
click at [468, 337] on div at bounding box center [626, 250] width 802 height 427
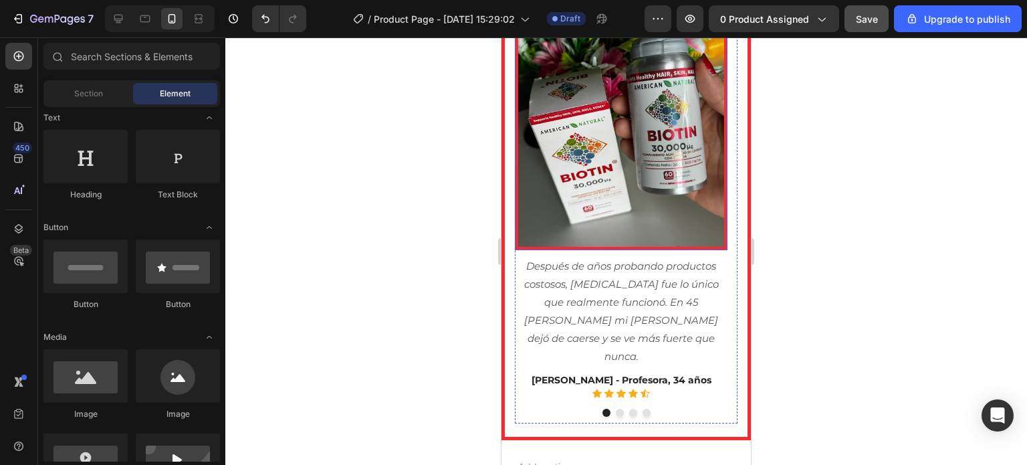
scroll to position [3997, 0]
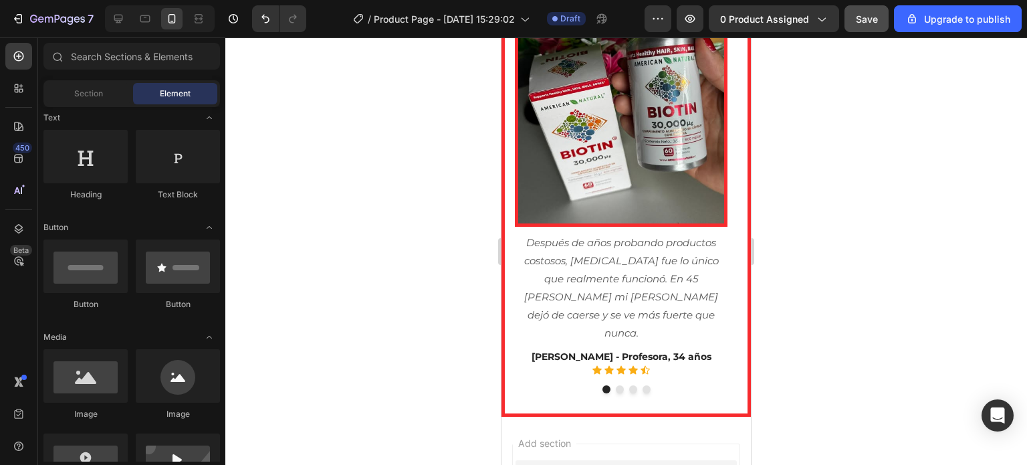
click at [861, 251] on div at bounding box center [626, 250] width 802 height 427
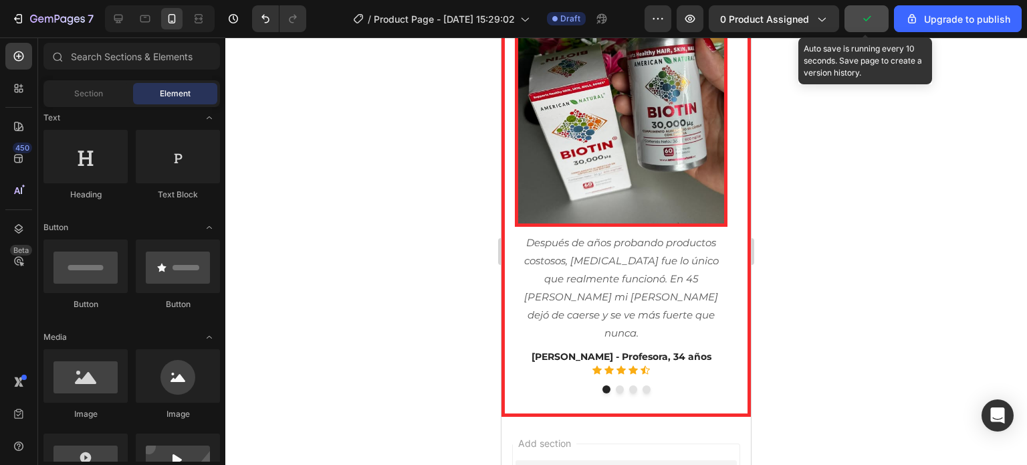
click at [862, 13] on icon "button" at bounding box center [866, 18] width 13 height 13
click at [862, 19] on span "Save" at bounding box center [867, 18] width 22 height 11
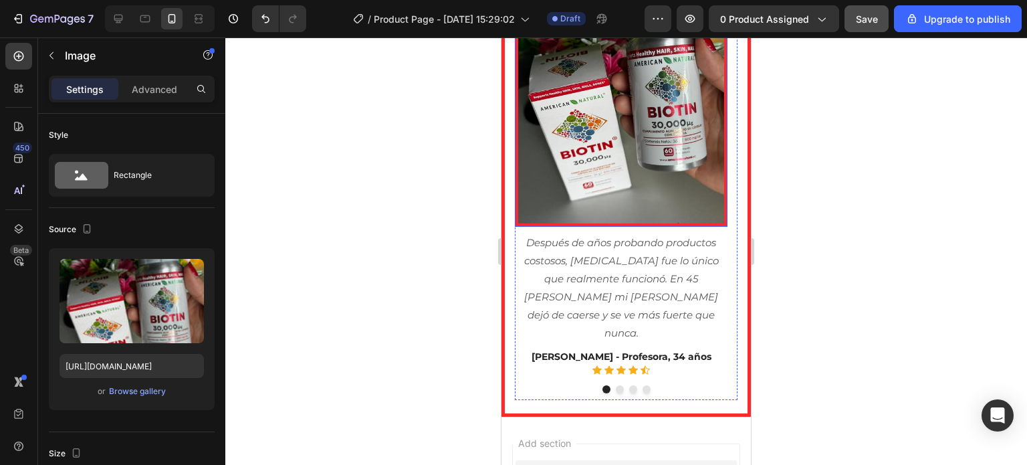
click at [599, 150] on img at bounding box center [621, 86] width 213 height 281
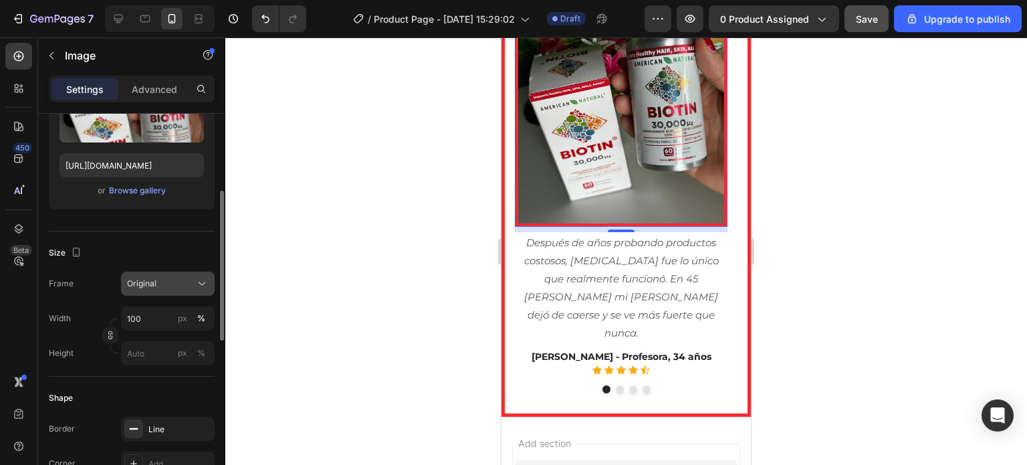
scroll to position [268, 0]
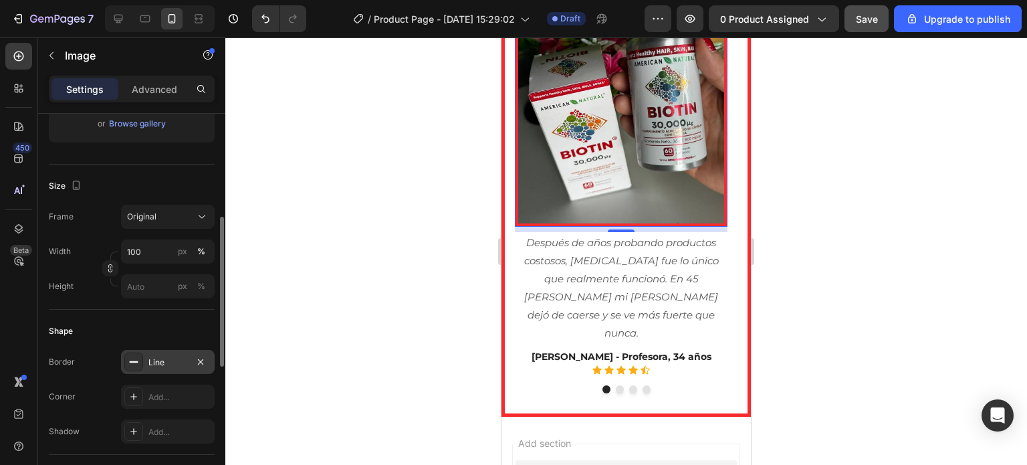
click at [171, 361] on div "Line" at bounding box center [168, 363] width 39 height 12
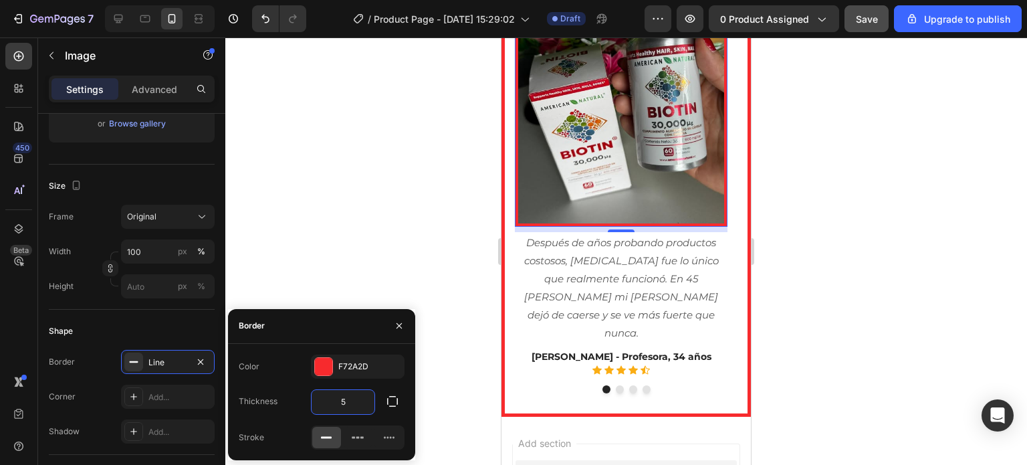
click at [346, 403] on input "5" at bounding box center [343, 402] width 63 height 24
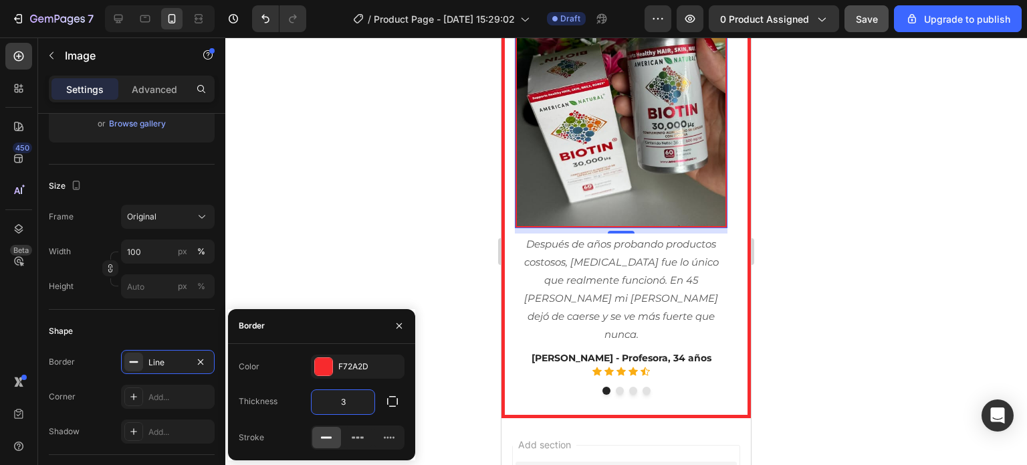
click at [346, 403] on input "3" at bounding box center [343, 402] width 63 height 24
click at [340, 403] on input "3" at bounding box center [343, 402] width 63 height 24
type input "4"
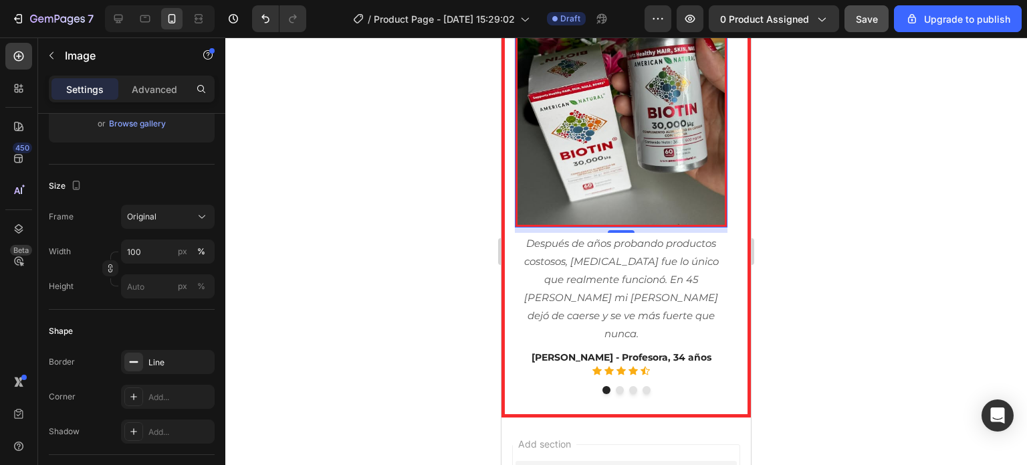
click at [448, 261] on div at bounding box center [626, 250] width 802 height 427
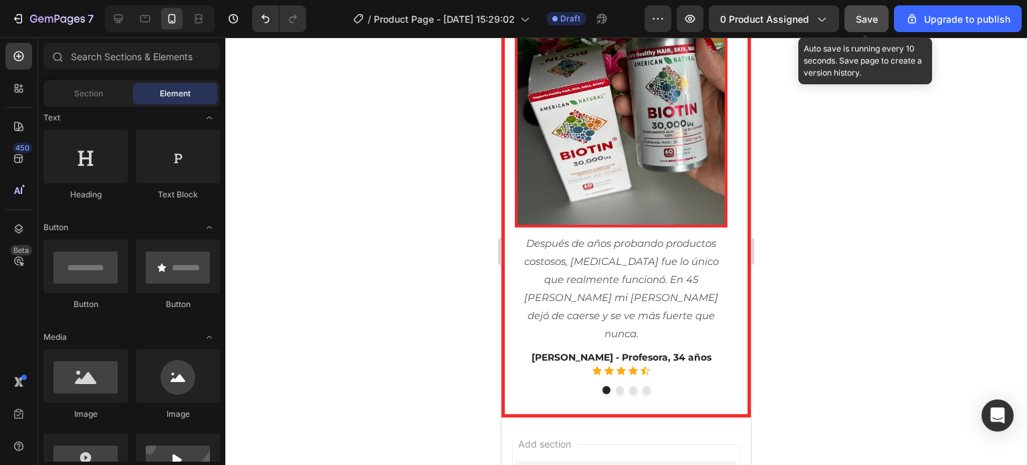
click at [864, 15] on span "Save" at bounding box center [867, 18] width 22 height 11
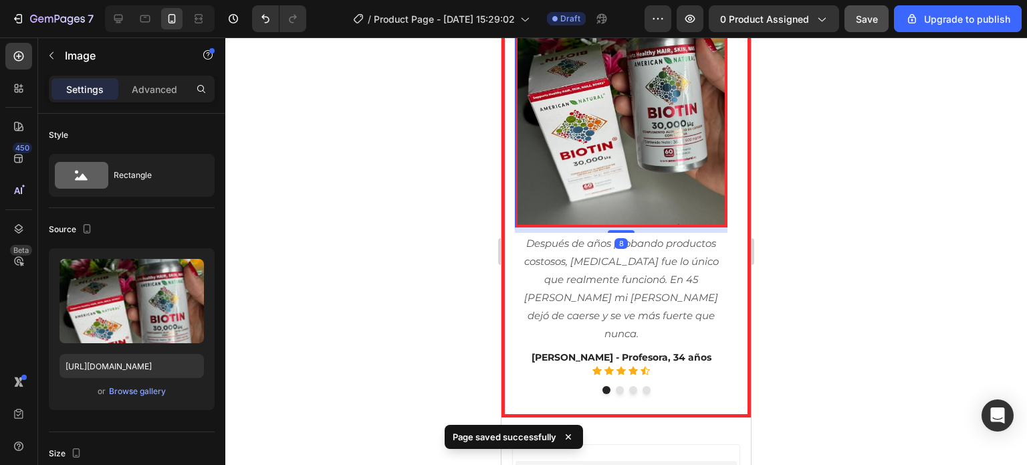
click at [649, 114] on img at bounding box center [621, 87] width 213 height 282
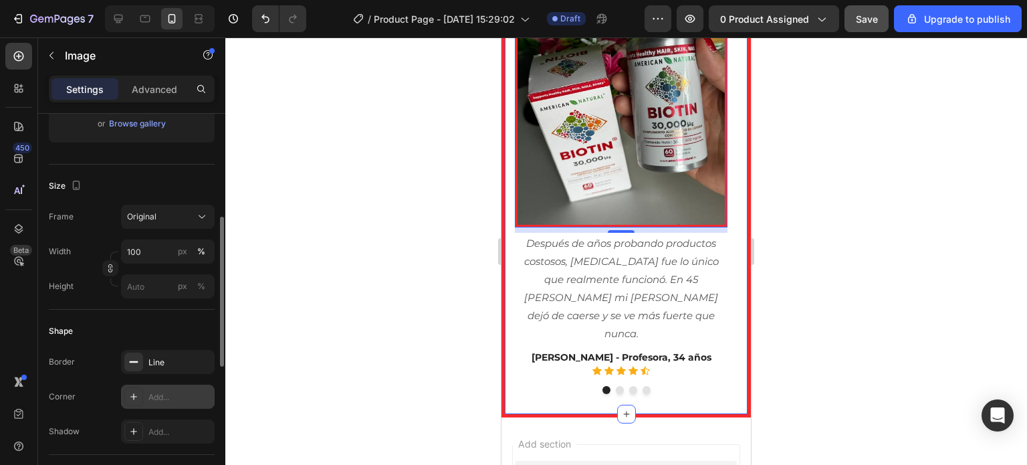
click at [174, 391] on div "Add..." at bounding box center [180, 397] width 63 height 12
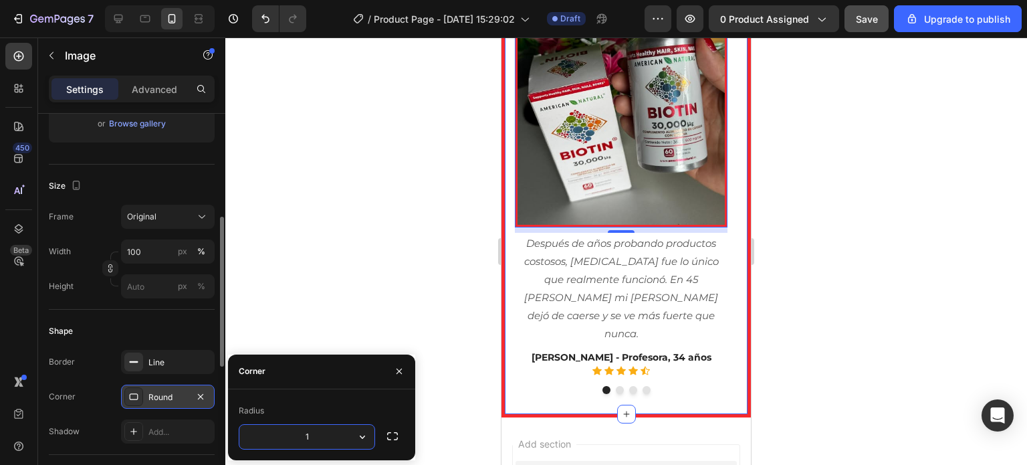
type input "10"
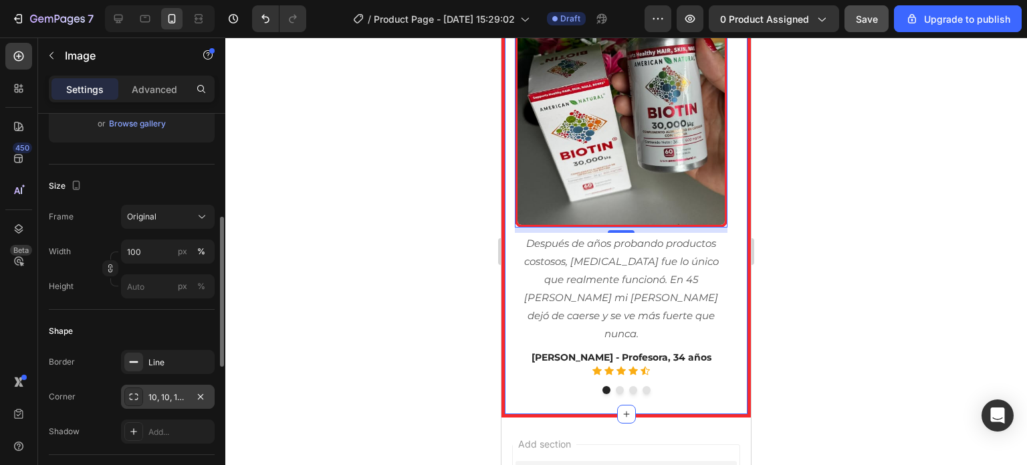
click at [442, 272] on div at bounding box center [626, 250] width 802 height 427
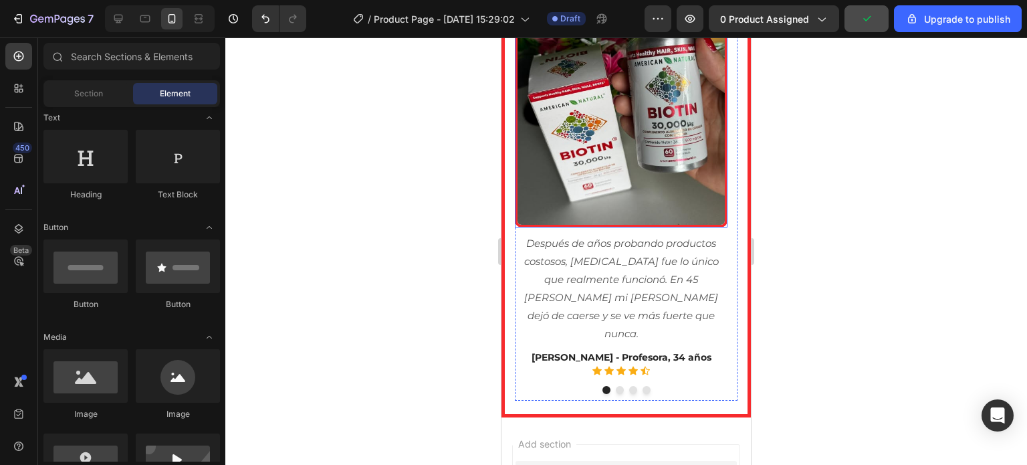
click at [559, 216] on img at bounding box center [621, 87] width 213 height 282
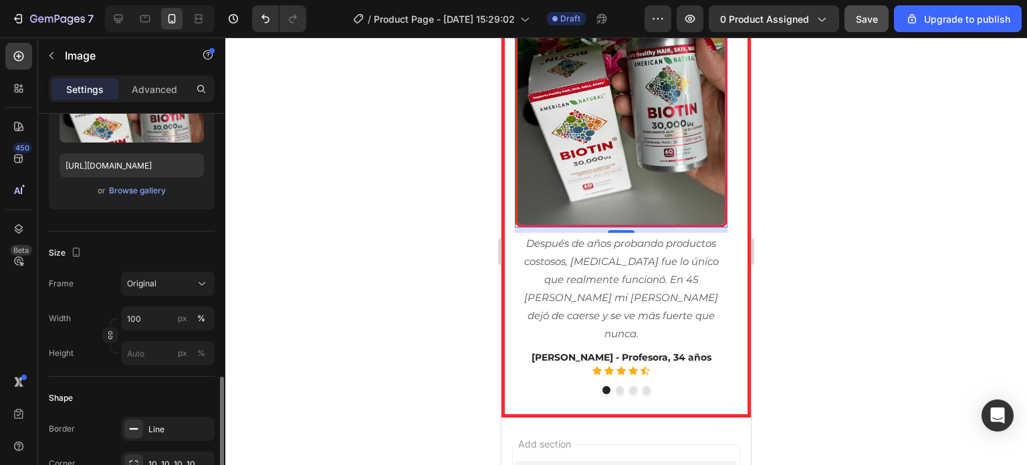
scroll to position [334, 0]
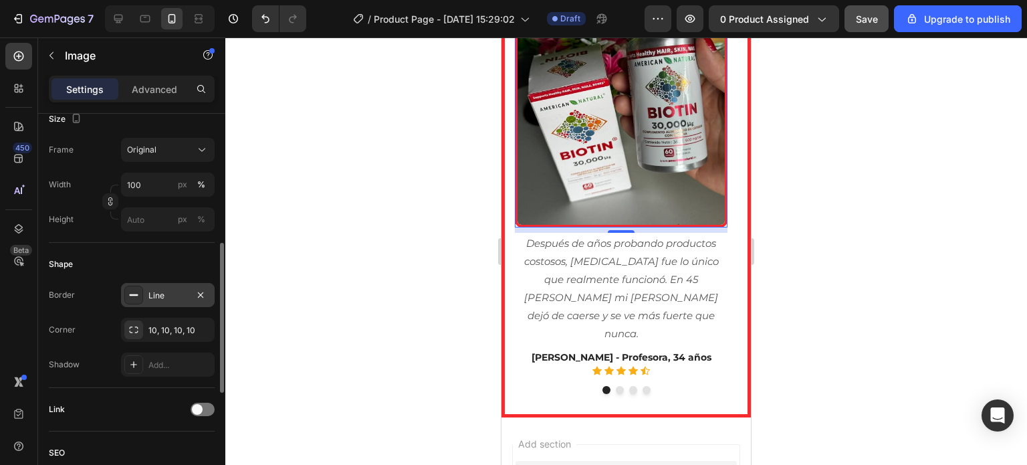
click at [165, 299] on div "Line" at bounding box center [168, 296] width 39 height 12
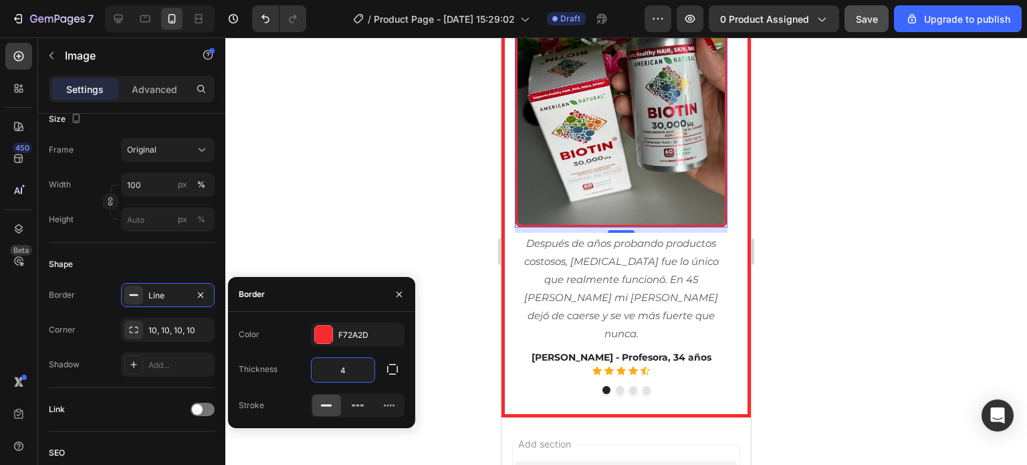
click at [352, 377] on input "4" at bounding box center [343, 370] width 63 height 24
type input "3"
type input "4"
type input "3"
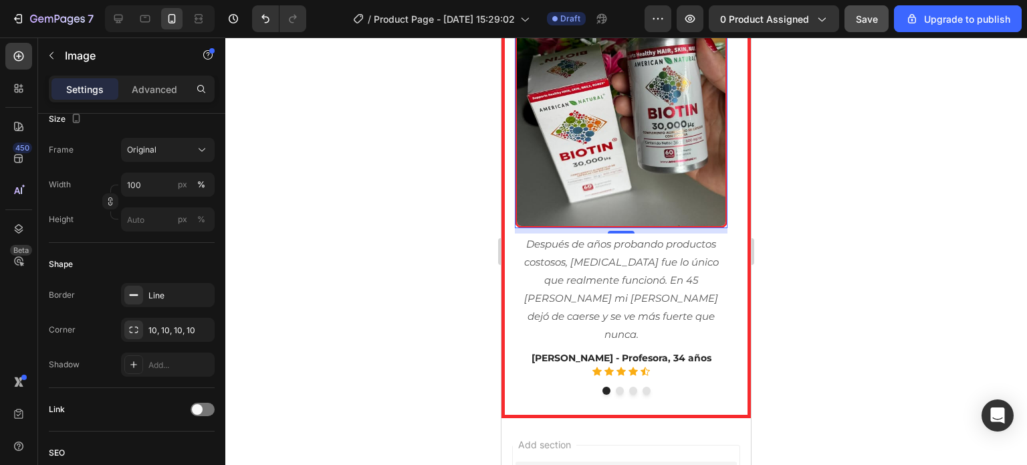
click at [425, 199] on div at bounding box center [626, 250] width 802 height 427
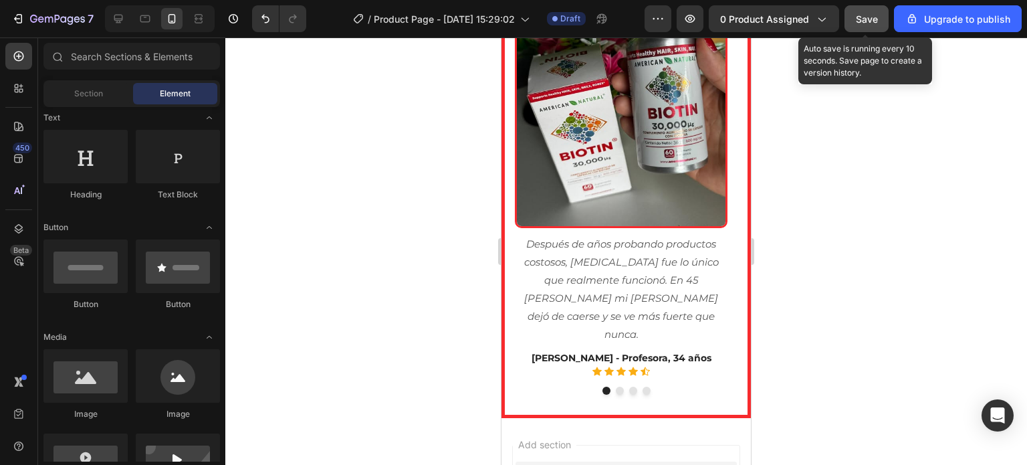
click at [875, 19] on span "Save" at bounding box center [867, 18] width 22 height 11
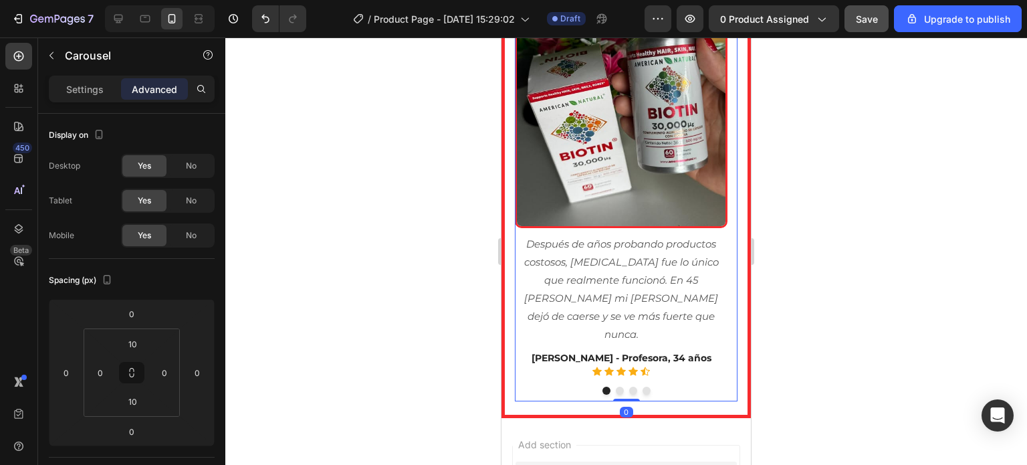
click at [523, 387] on div at bounding box center [626, 391] width 223 height 8
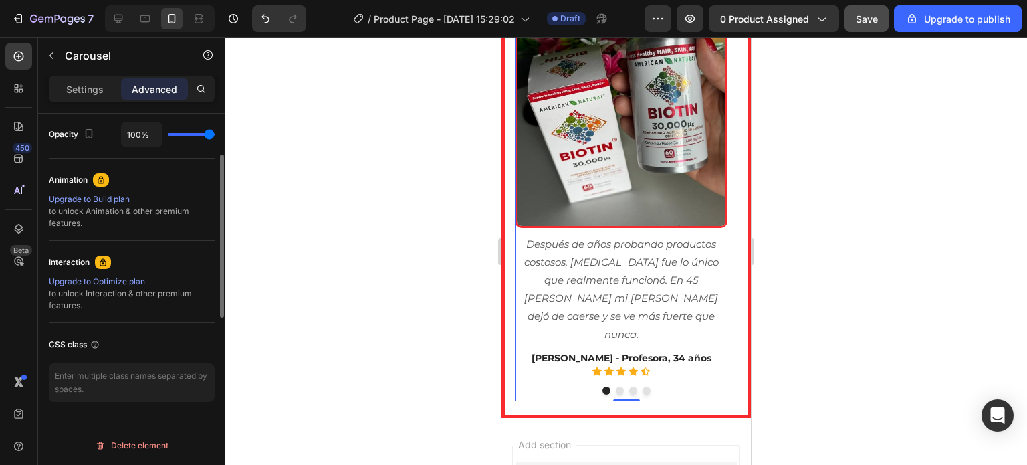
scroll to position [0, 0]
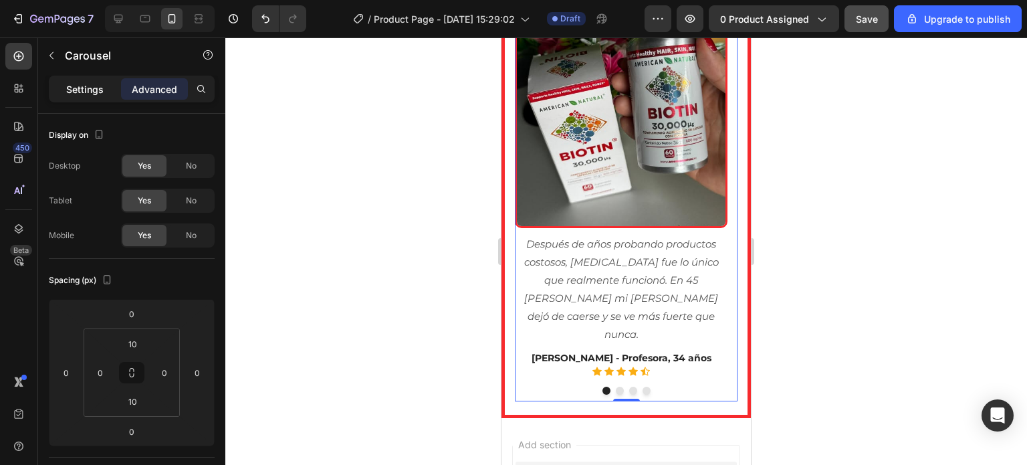
click at [99, 85] on p "Settings" at bounding box center [84, 89] width 37 height 14
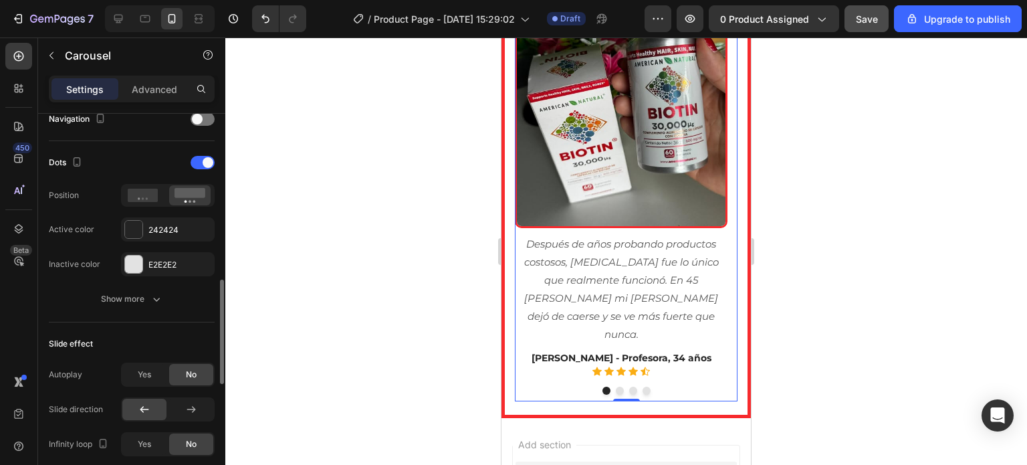
scroll to position [534, 0]
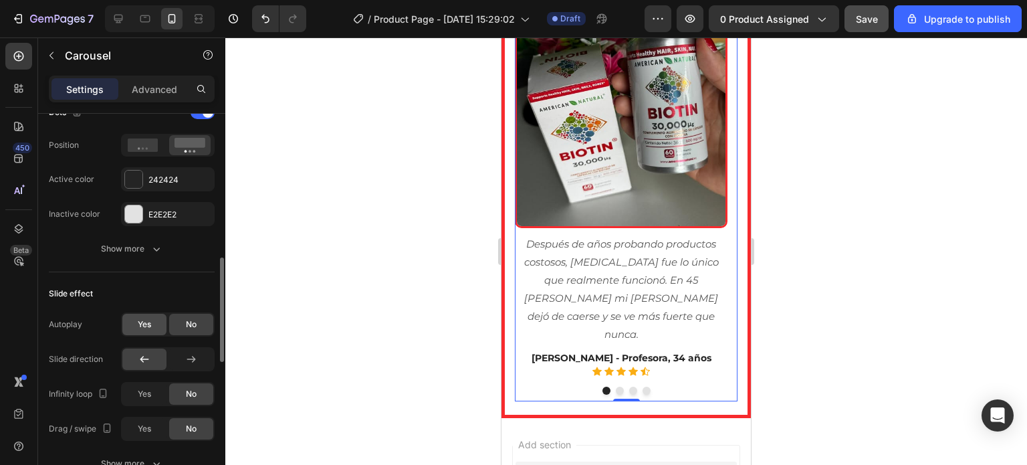
click at [140, 320] on span "Yes" at bounding box center [144, 324] width 13 height 12
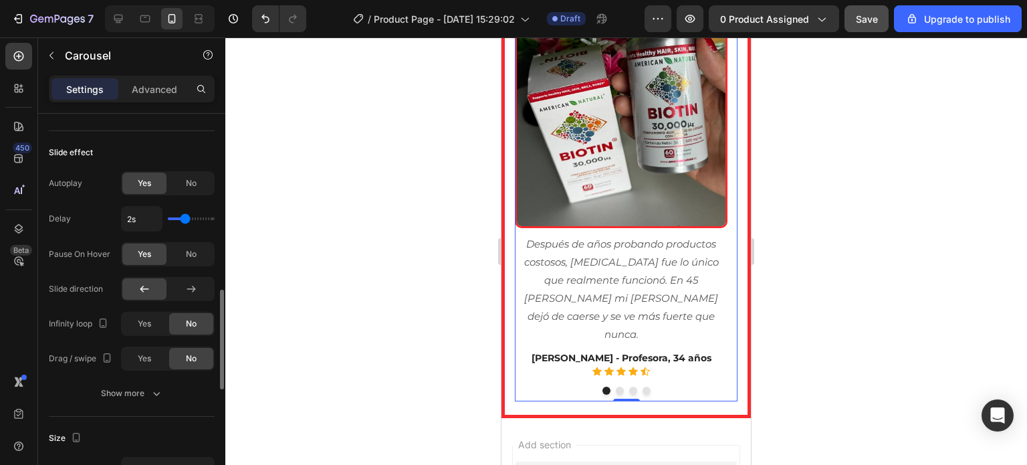
scroll to position [680, 0]
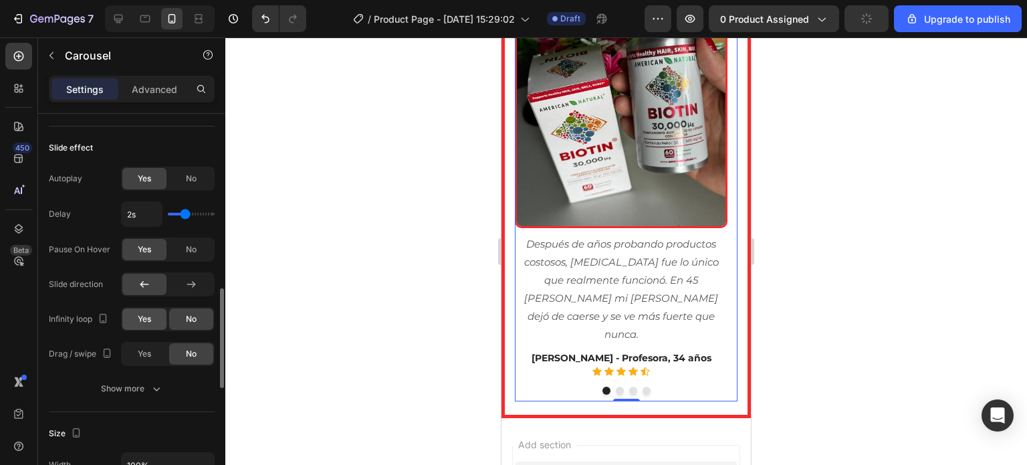
click at [144, 321] on span "Yes" at bounding box center [144, 319] width 13 height 12
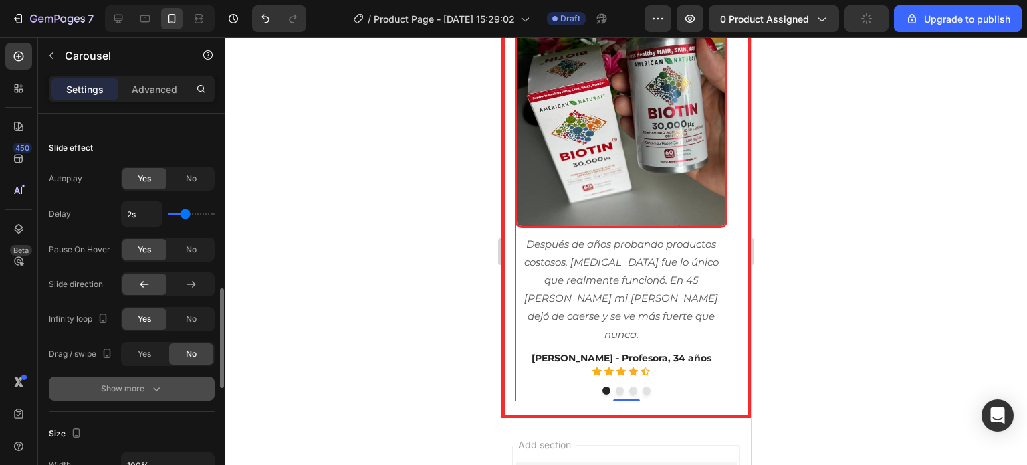
click at [155, 385] on icon "button" at bounding box center [156, 388] width 13 height 13
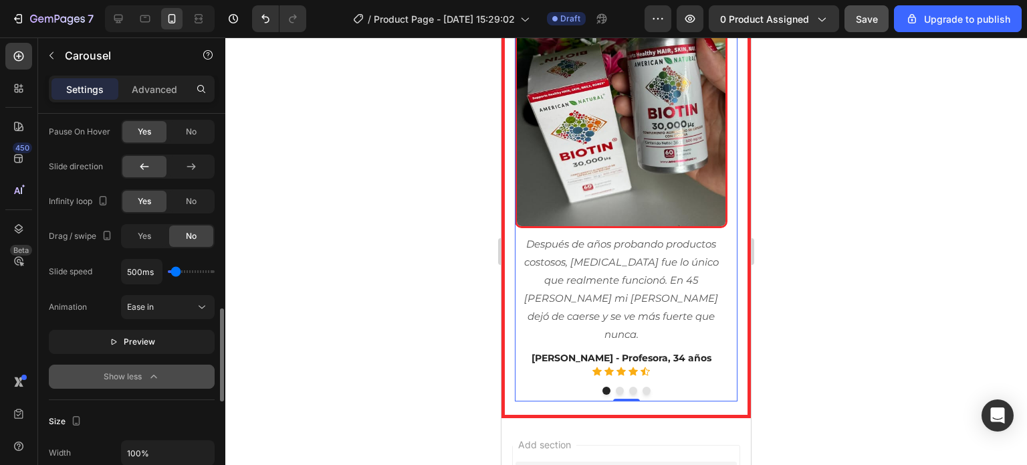
scroll to position [818, 0]
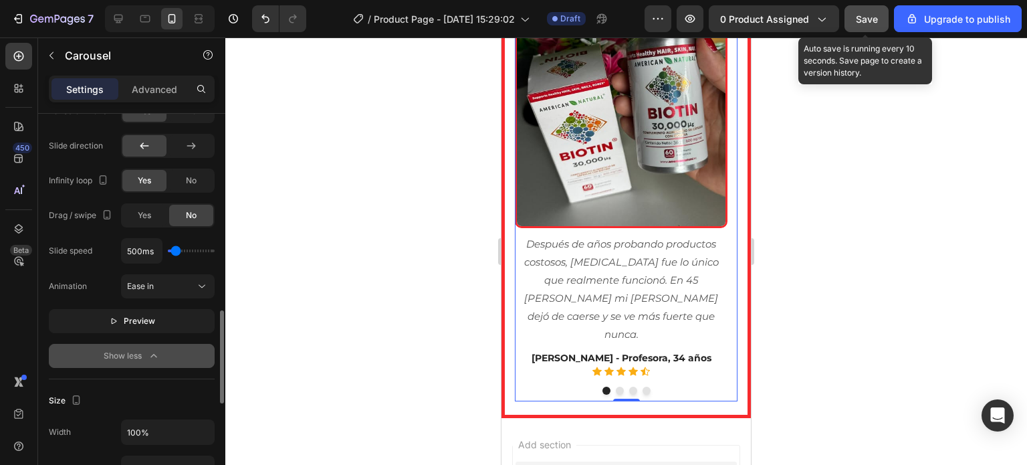
click at [872, 15] on span "Save" at bounding box center [867, 18] width 22 height 11
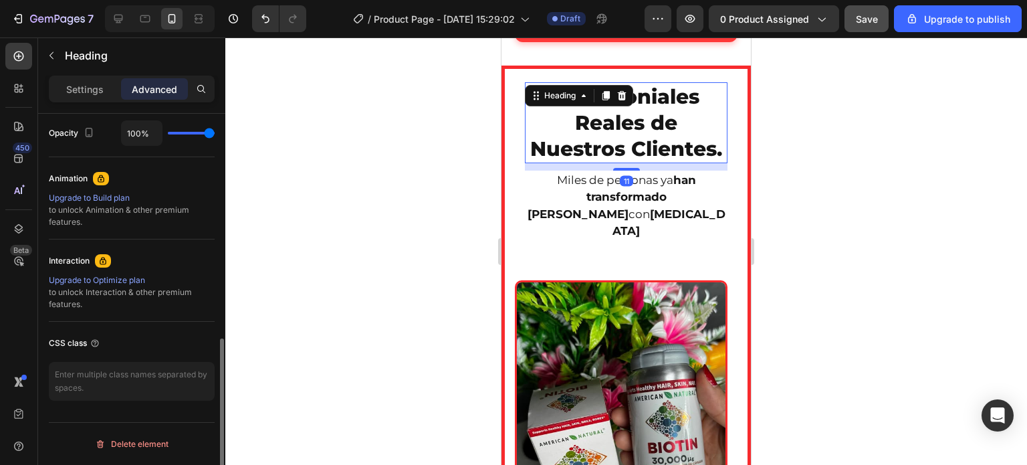
scroll to position [0, 0]
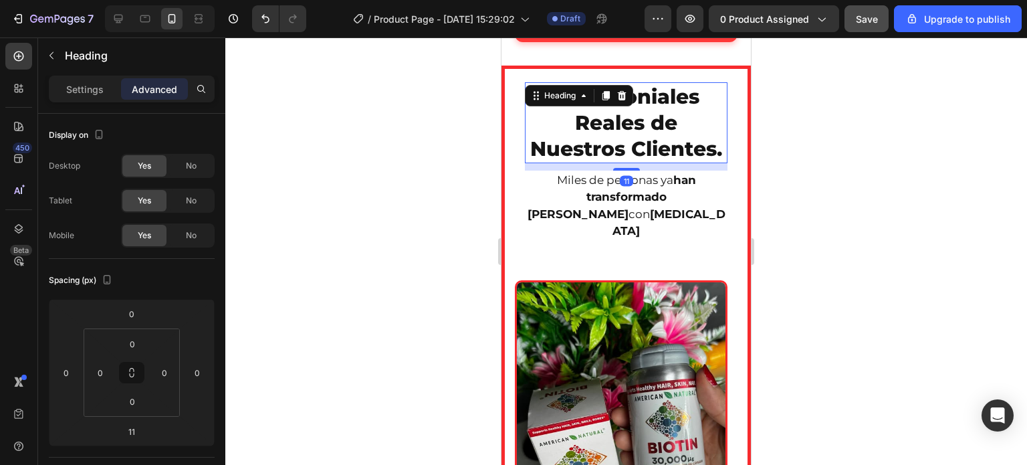
click at [653, 101] on h2 "Testimoniales Reales de Nuestros Clientes." at bounding box center [626, 122] width 203 height 81
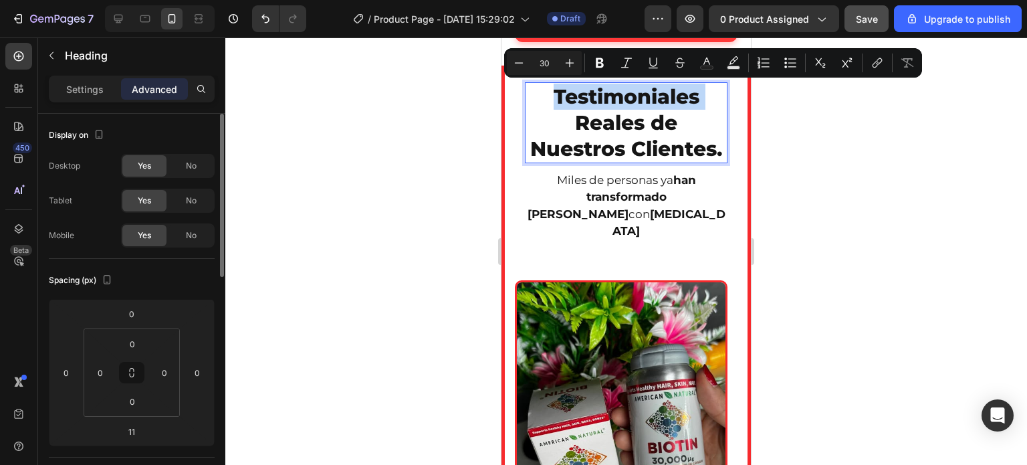
click at [674, 98] on p "Testimoniales Reales de Nuestros Clientes." at bounding box center [626, 123] width 200 height 78
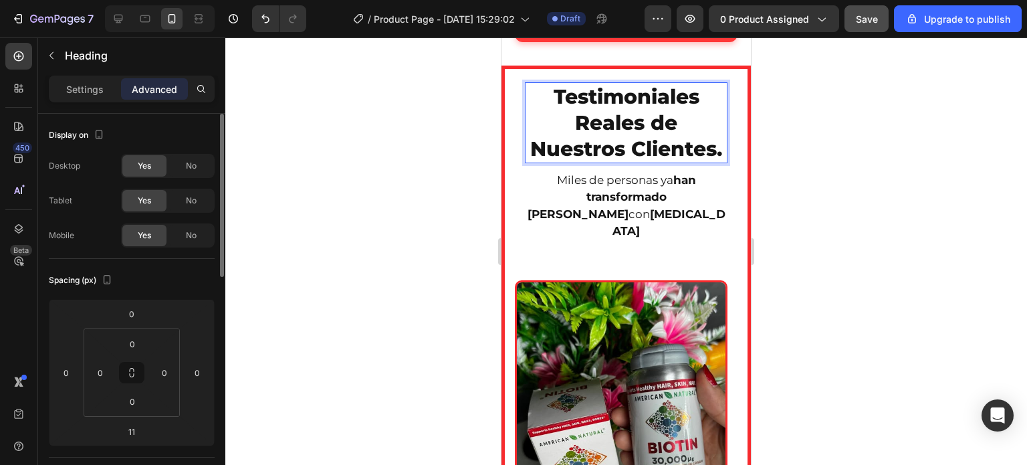
click at [682, 94] on p "Testimoniales Reales de Nuestros Clientes." at bounding box center [626, 123] width 200 height 78
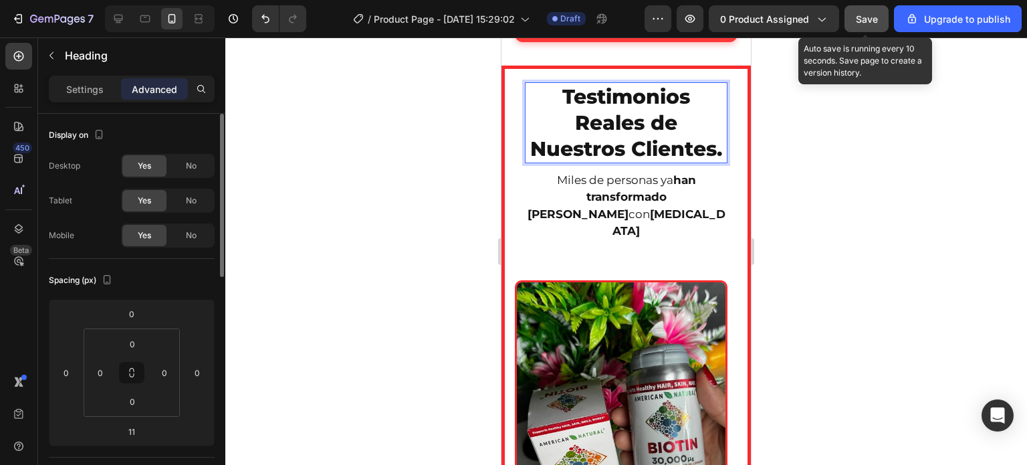
click at [880, 14] on button "Save" at bounding box center [867, 18] width 44 height 27
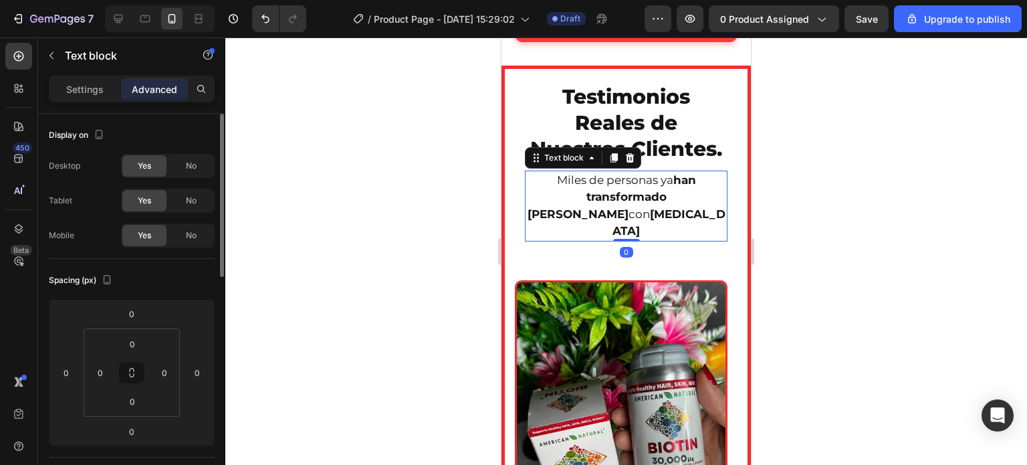
click at [605, 216] on strong "han transformado su cabello" at bounding box center [612, 196] width 169 height 47
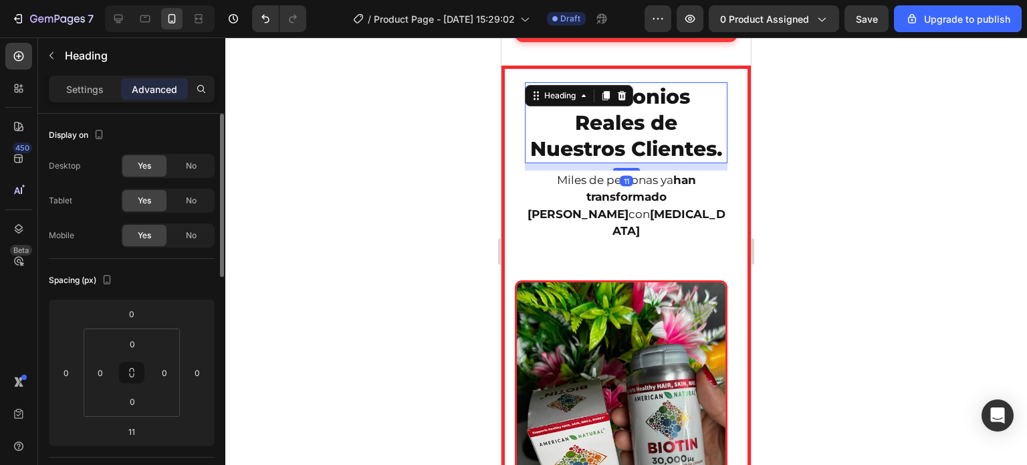
click at [612, 126] on p "Testimonios Reales de Nuestros Clientes." at bounding box center [626, 123] width 200 height 78
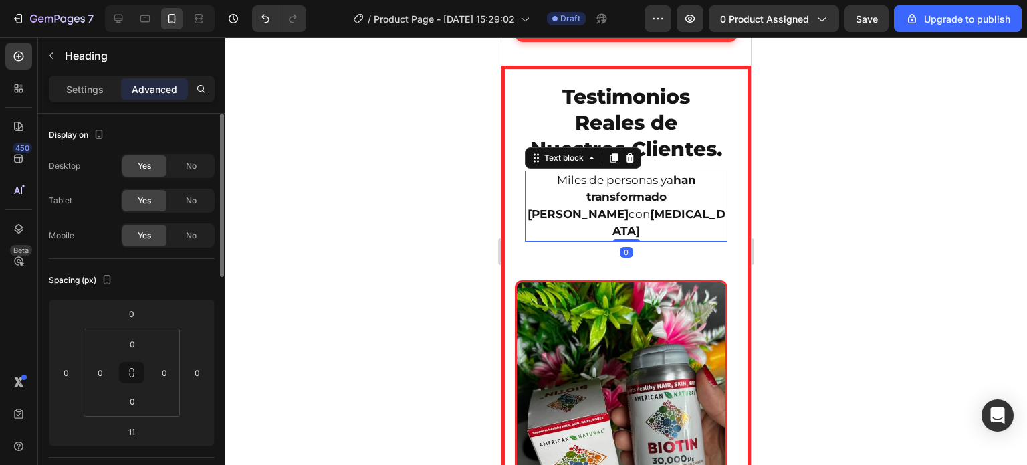
click at [646, 211] on p "Miles de personas ya han transformado su cabello con BIOTIN" at bounding box center [626, 206] width 200 height 68
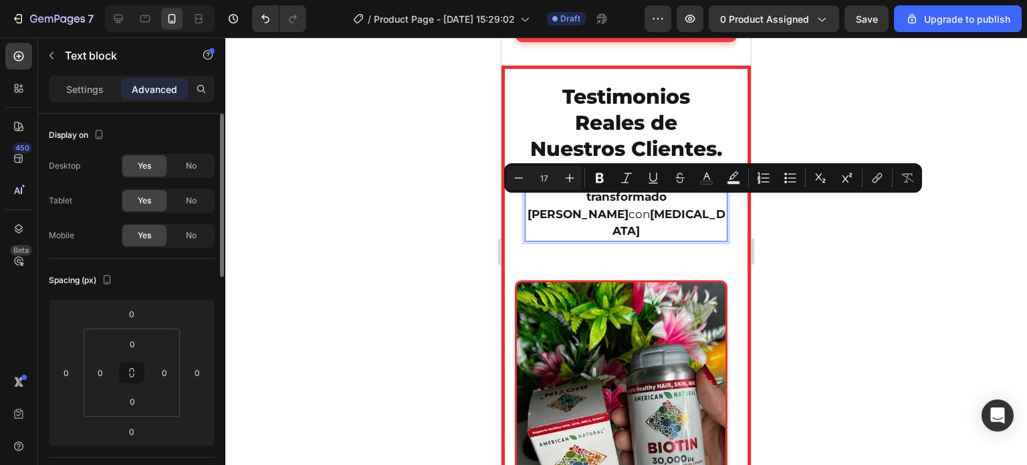
click at [648, 235] on p "Miles de personas ya han transformado su cabello con BIOTIN" at bounding box center [626, 206] width 200 height 68
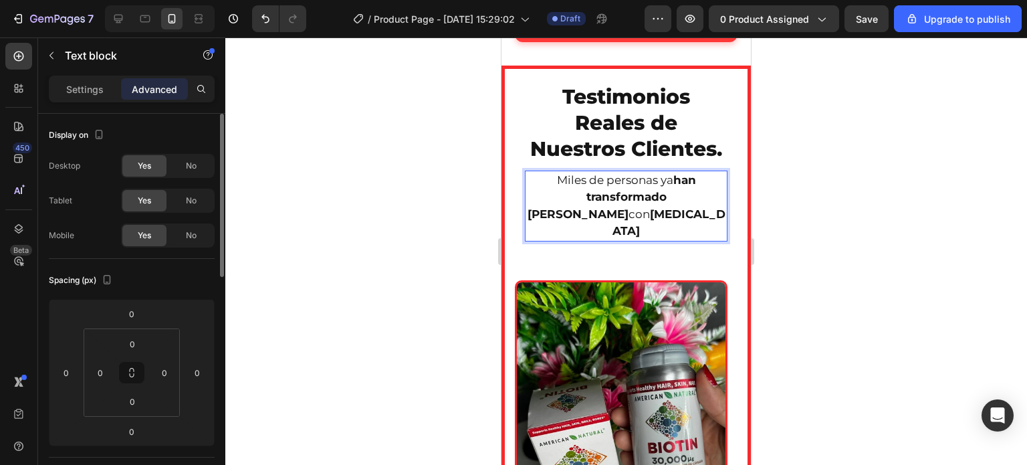
drag, startPoint x: 633, startPoint y: 240, endPoint x: 546, endPoint y: 211, distance: 91.8
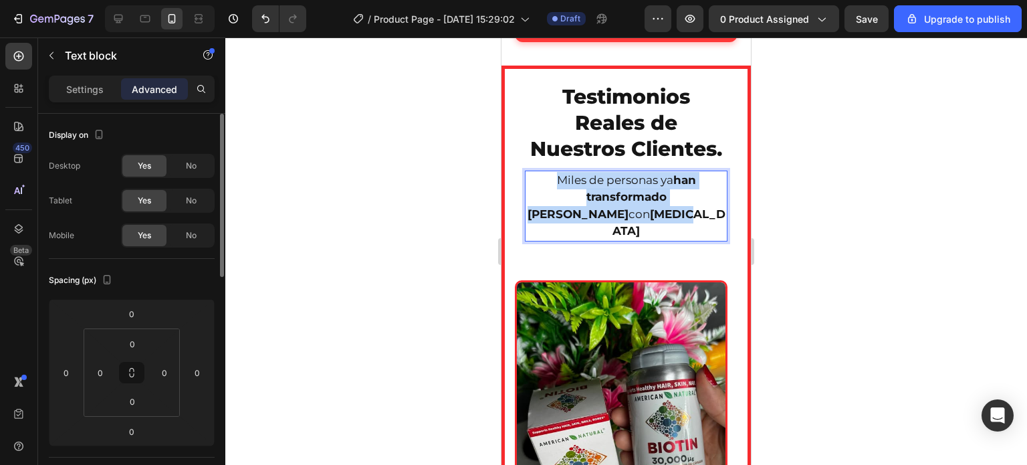
drag, startPoint x: 551, startPoint y: 202, endPoint x: 679, endPoint y: 245, distance: 135.6
click at [679, 240] on p "Miles de personas ya han transformado su cabello con BIOTIN" at bounding box center [626, 206] width 200 height 68
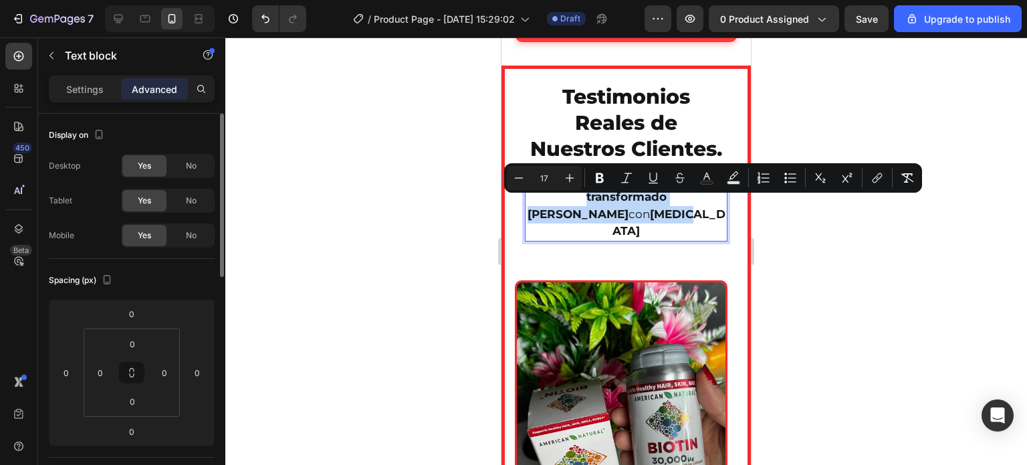
copy p "Miles de personas ya han transformado su cabello con BIOTIN"
click at [470, 235] on div at bounding box center [626, 250] width 802 height 427
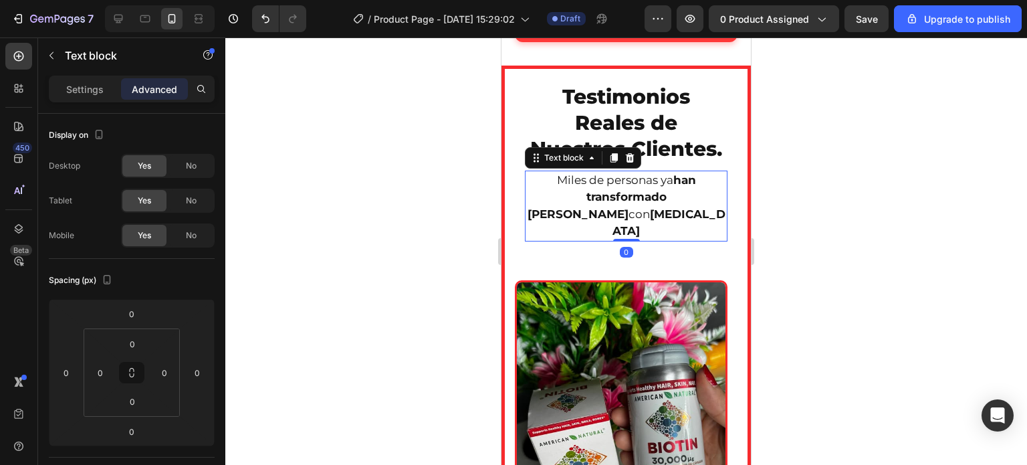
click at [591, 214] on p "Miles de personas ya han transformado su cabello con BIOTIN" at bounding box center [626, 206] width 200 height 68
click at [629, 163] on icon at bounding box center [630, 157] width 9 height 9
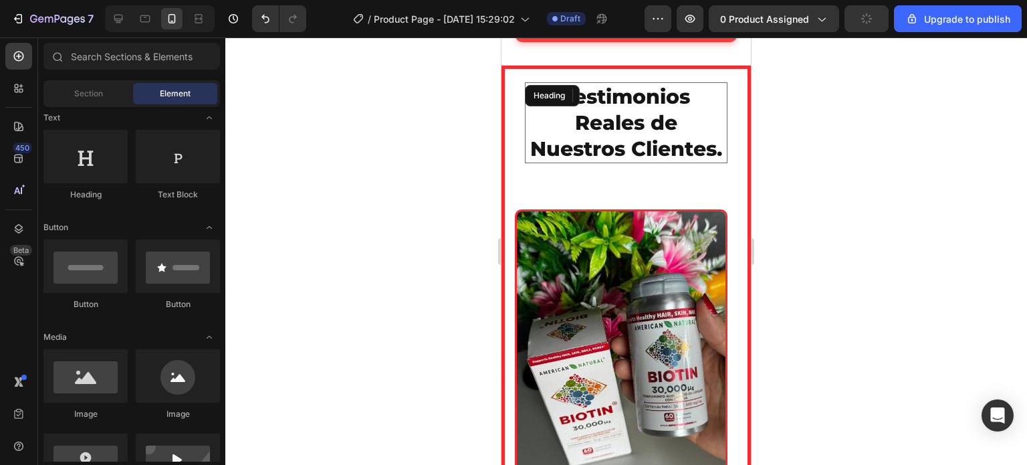
click at [621, 162] on p "Testimonios Reales de Nuestros Clientes." at bounding box center [626, 123] width 200 height 78
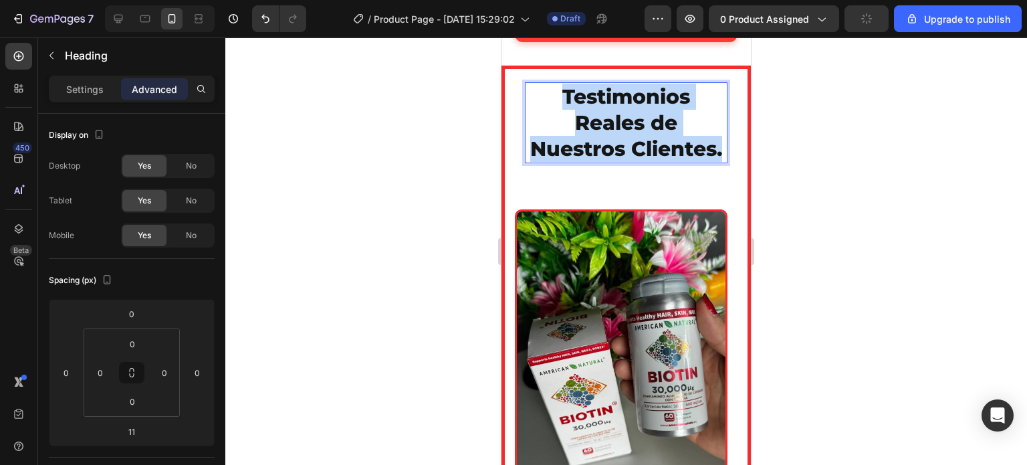
drag, startPoint x: 672, startPoint y: 171, endPoint x: 557, endPoint y: 91, distance: 139.9
click at [557, 91] on p "Testimonios Reales de Nuestros Clientes." at bounding box center [626, 123] width 200 height 78
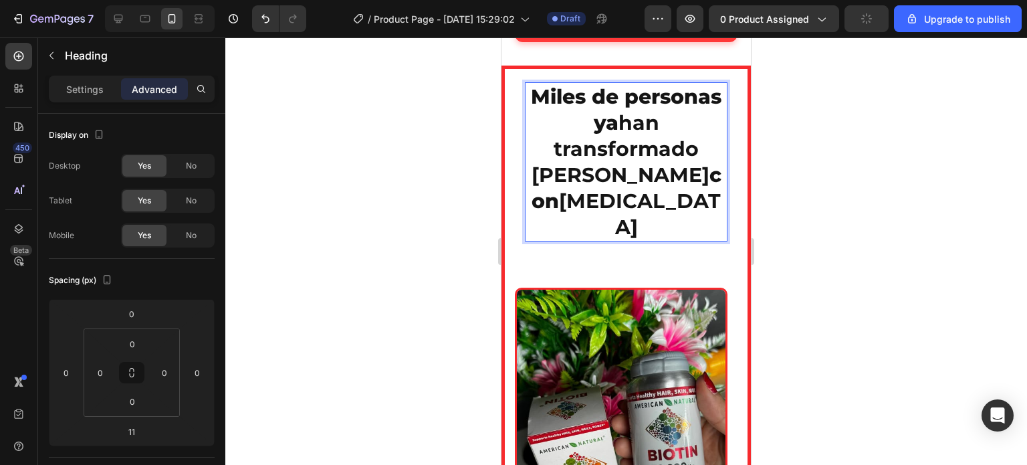
click at [559, 135] on strong "han transformado su cabello" at bounding box center [621, 148] width 178 height 77
click at [89, 90] on p "Settings" at bounding box center [84, 89] width 37 height 14
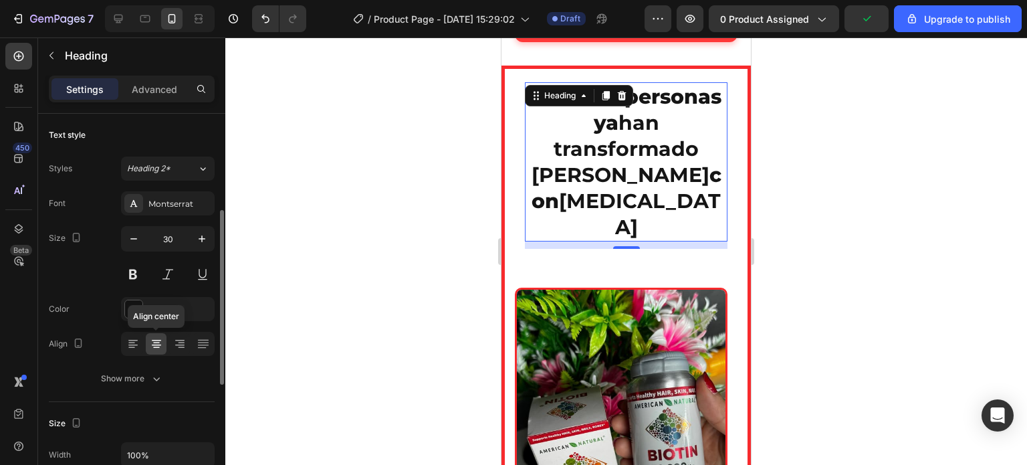
scroll to position [67, 0]
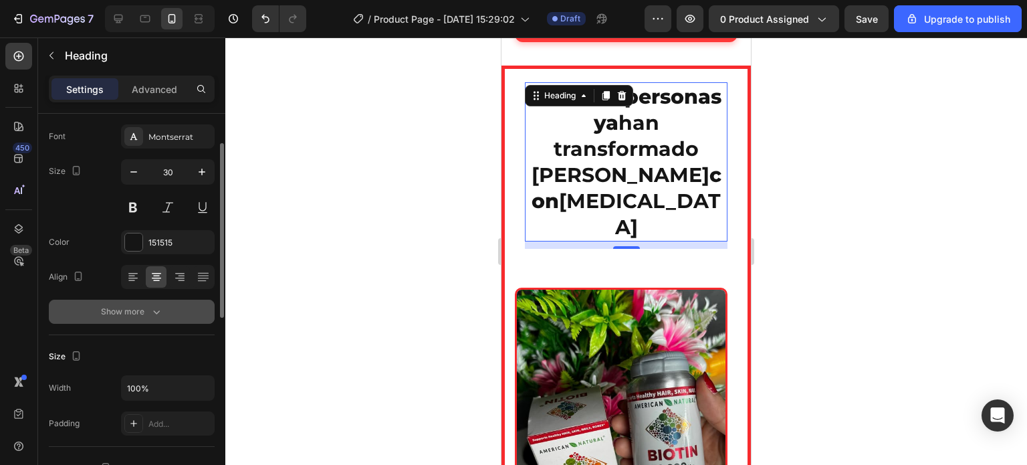
click at [139, 315] on div "Show more" at bounding box center [132, 311] width 62 height 13
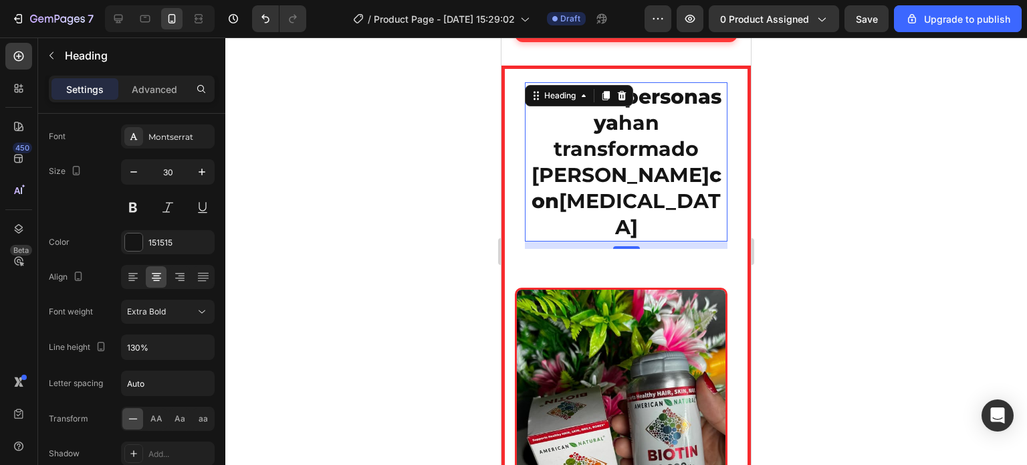
click at [452, 191] on div at bounding box center [626, 250] width 802 height 427
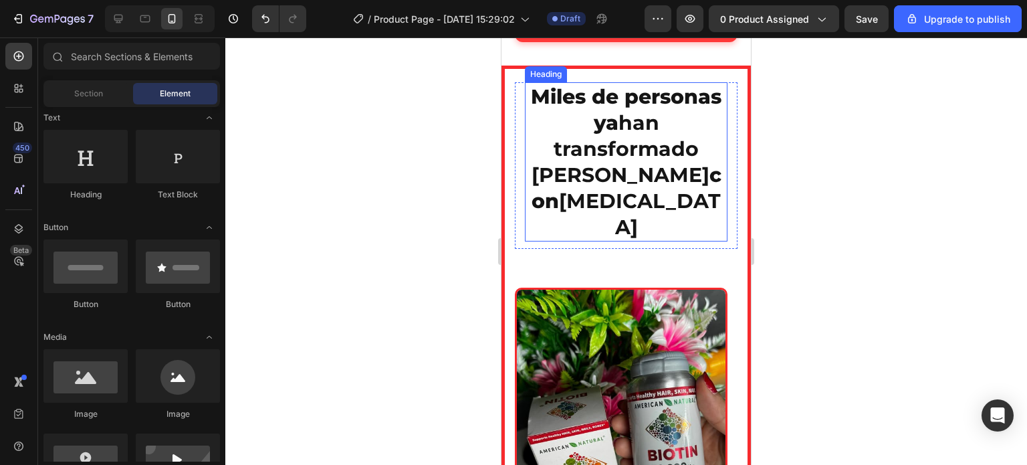
click at [571, 205] on p "Miles de personas ya han transformado su cabello con BIOTIN" at bounding box center [626, 162] width 200 height 157
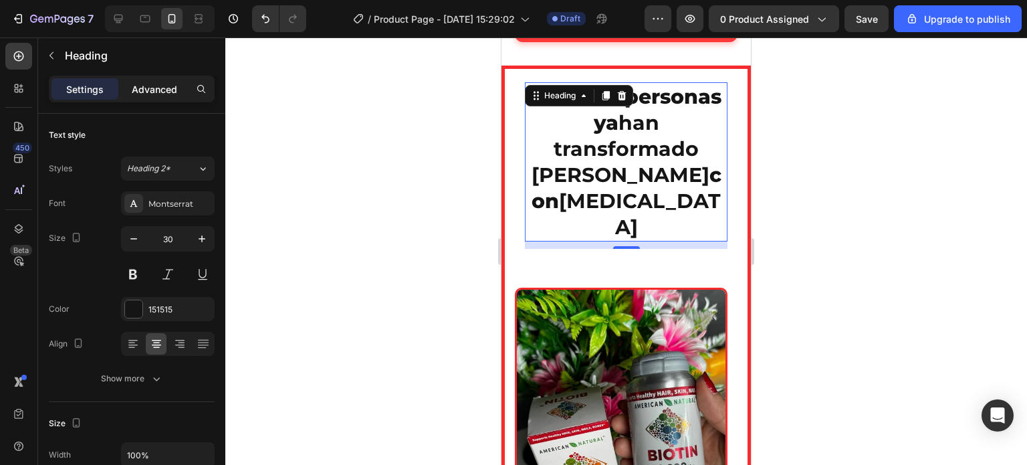
click at [151, 92] on p "Advanced" at bounding box center [154, 89] width 45 height 14
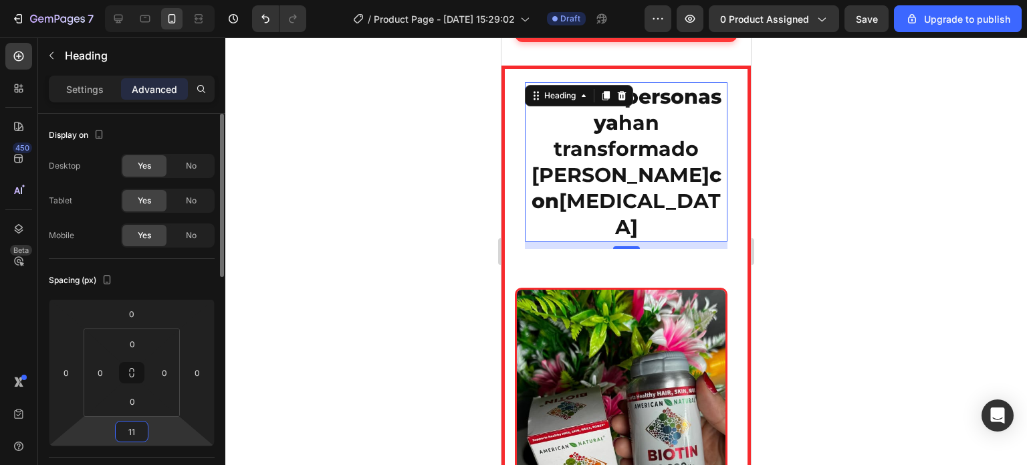
click at [142, 429] on input "11" at bounding box center [131, 431] width 27 height 20
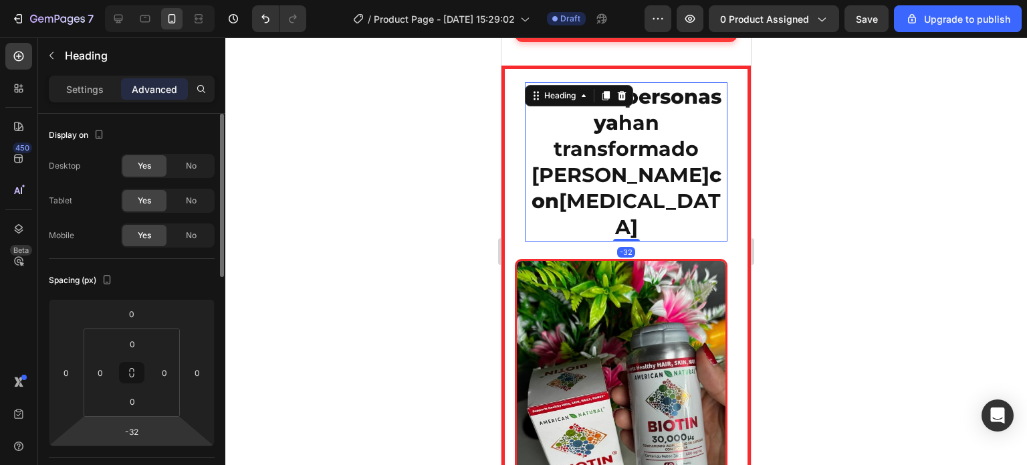
drag, startPoint x: 158, startPoint y: 438, endPoint x: 167, endPoint y: 449, distance: 14.2
click at [157, 0] on html "7 / Product Page - Aug 25, 15:29:02 Draft Preview 0 product assigned Save Upgra…" at bounding box center [513, 0] width 1027 height 0
type input "-34"
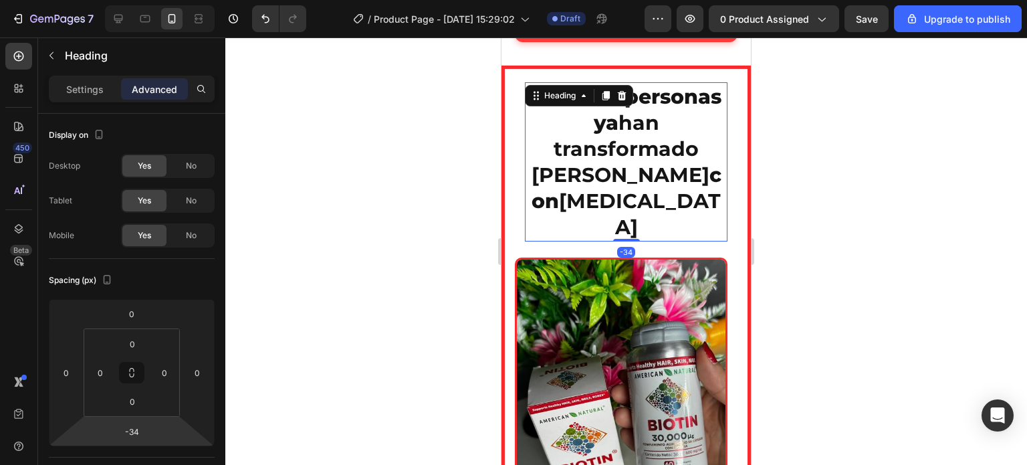
click at [365, 318] on div at bounding box center [626, 250] width 802 height 427
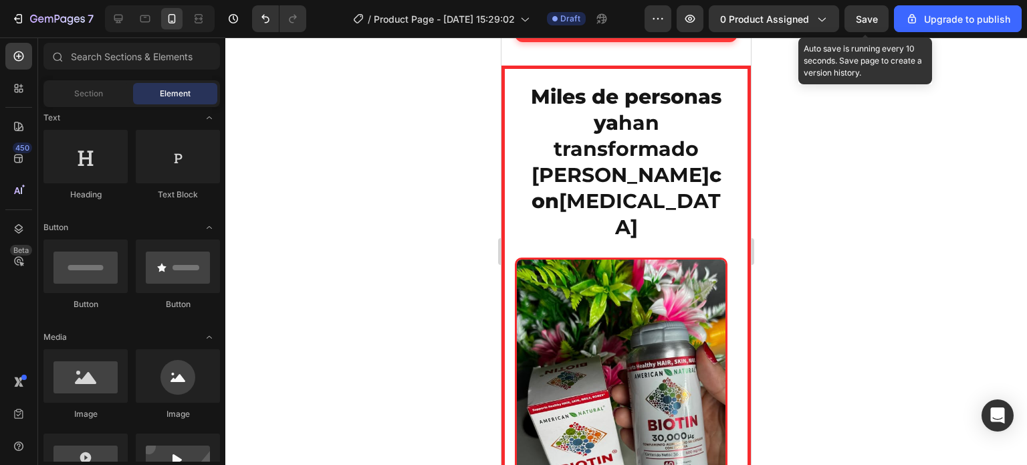
click at [861, 18] on span "Save" at bounding box center [867, 18] width 22 height 11
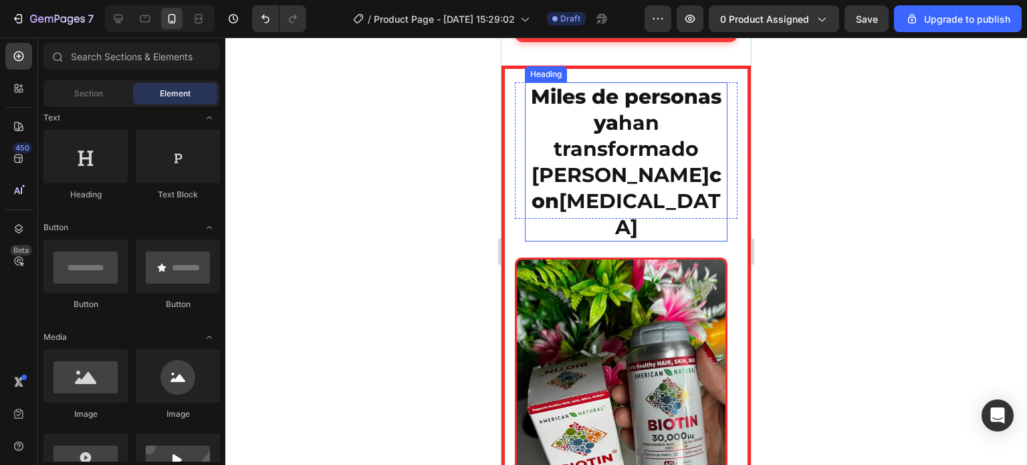
click at [690, 105] on p "Miles de personas ya han transformado su cabello con BIOTIN" at bounding box center [626, 162] width 200 height 157
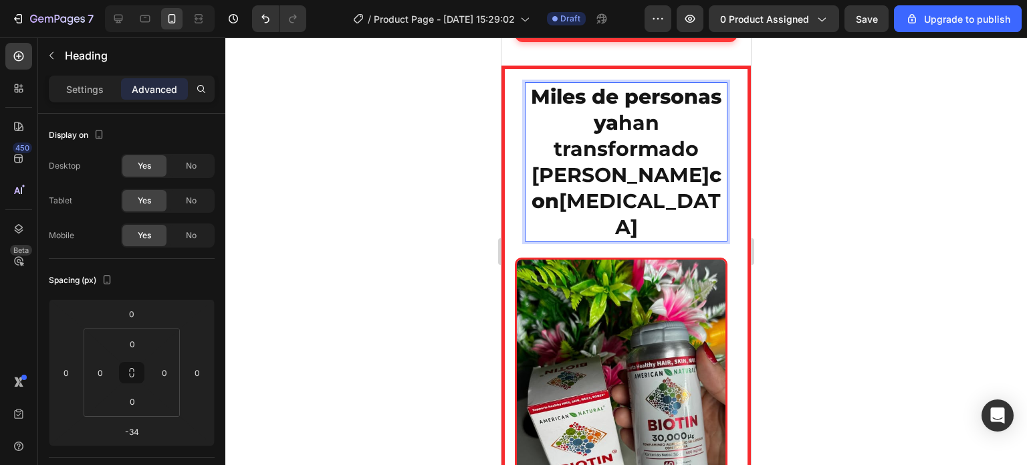
click at [658, 203] on strong "BIOTIN" at bounding box center [640, 214] width 162 height 51
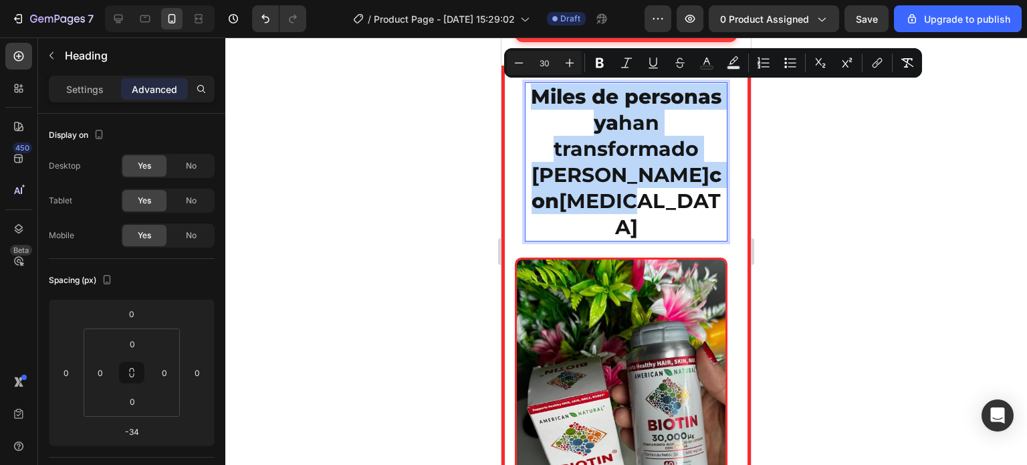
drag, startPoint x: 658, startPoint y: 203, endPoint x: 549, endPoint y: 102, distance: 148.2
click at [549, 102] on p "Miles de personas ya han transformado su cabello con BIOTIN" at bounding box center [626, 162] width 200 height 157
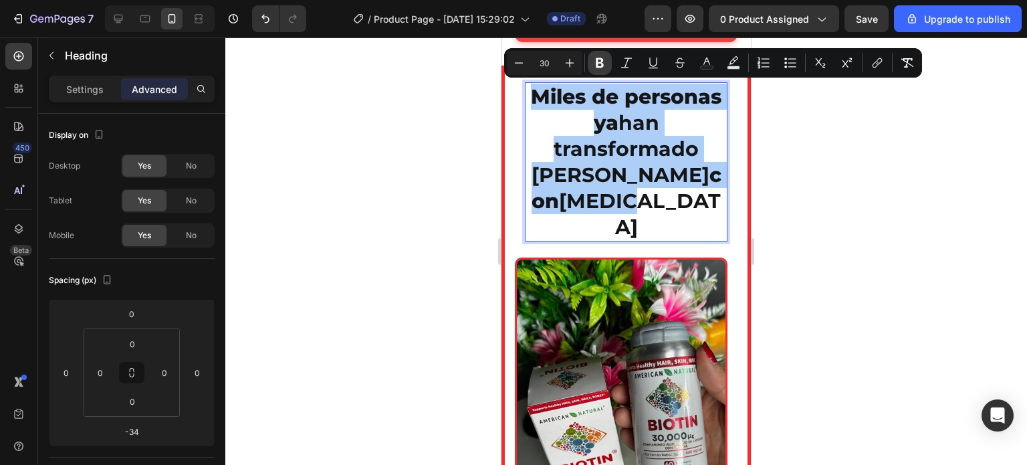
click at [600, 64] on icon "Editor contextual toolbar" at bounding box center [599, 62] width 13 height 13
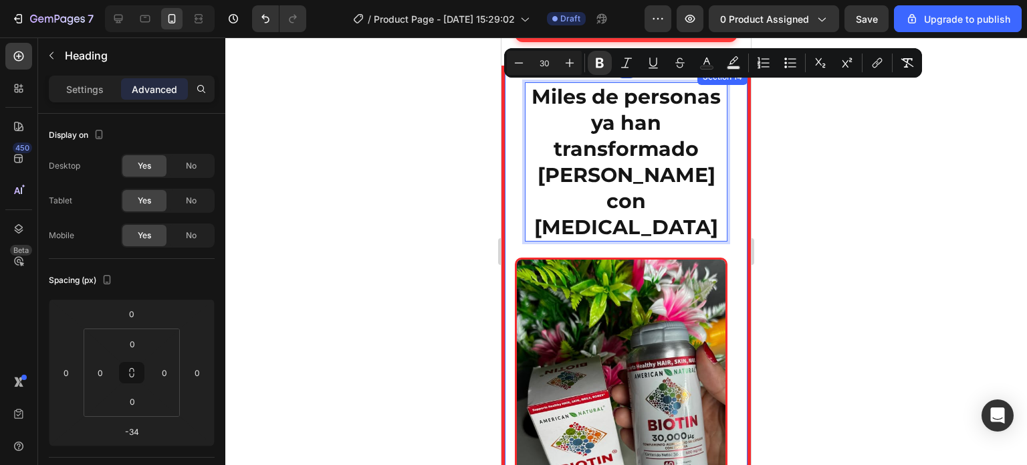
click at [445, 124] on div at bounding box center [626, 250] width 802 height 427
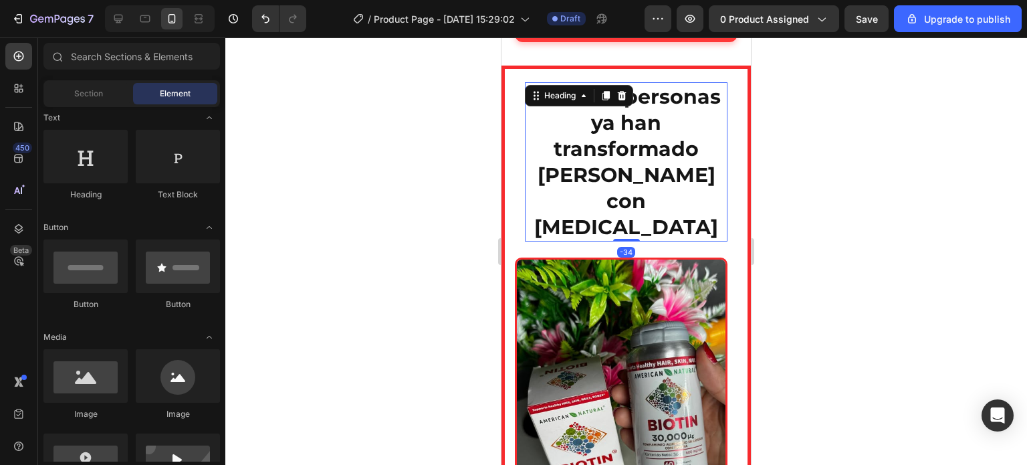
click at [532, 96] on div "⁠⁠⁠⁠⁠⁠⁠ Miles de personas ya han transformado su cabello con BIOTIN Heading -34" at bounding box center [626, 161] width 203 height 159
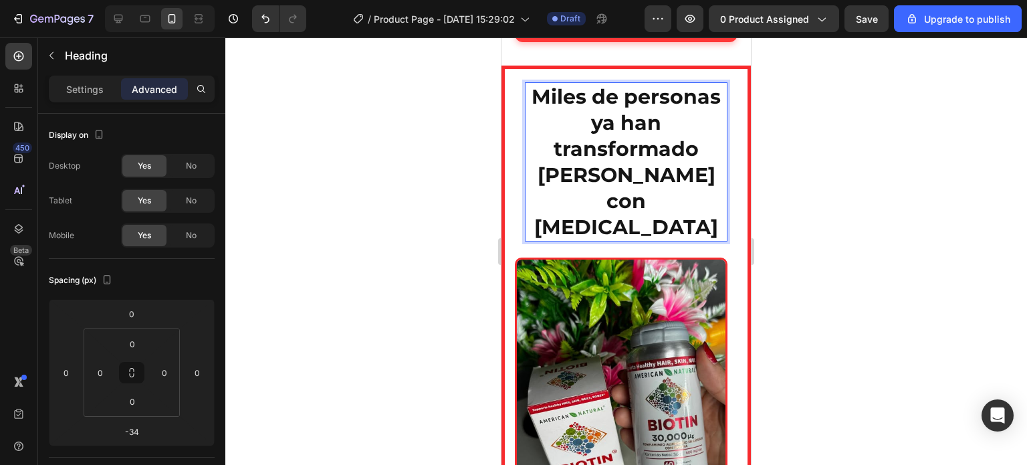
click at [663, 191] on p "Miles de personas ya han transformado su cabello con [MEDICAL_DATA]" at bounding box center [626, 162] width 200 height 157
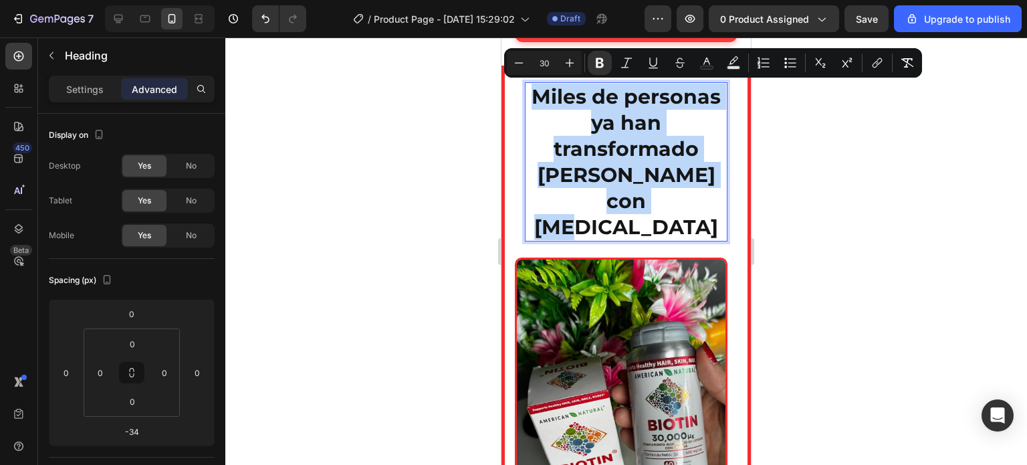
drag, startPoint x: 649, startPoint y: 200, endPoint x: 534, endPoint y: 96, distance: 154.4
click at [534, 96] on p "Miles de personas ya han transformado su cabello con [MEDICAL_DATA]" at bounding box center [626, 162] width 200 height 157
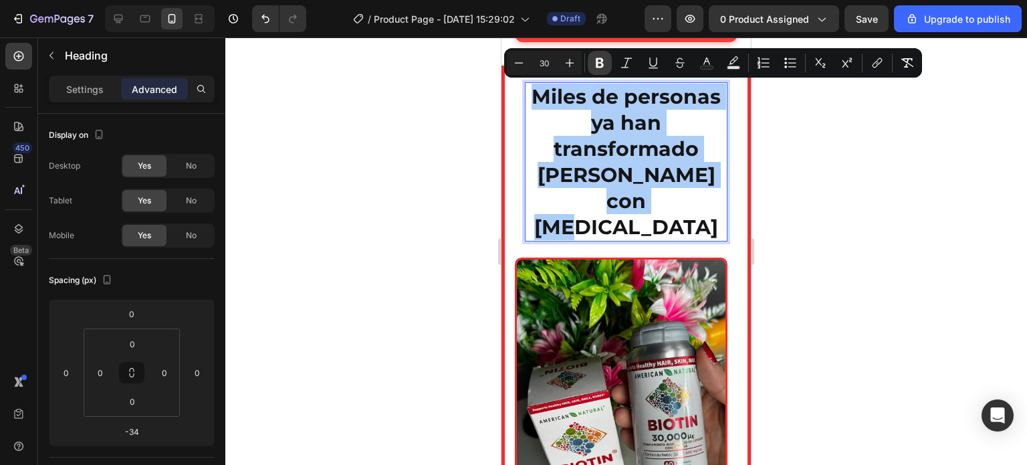
click at [604, 72] on button "Bold" at bounding box center [600, 63] width 24 height 24
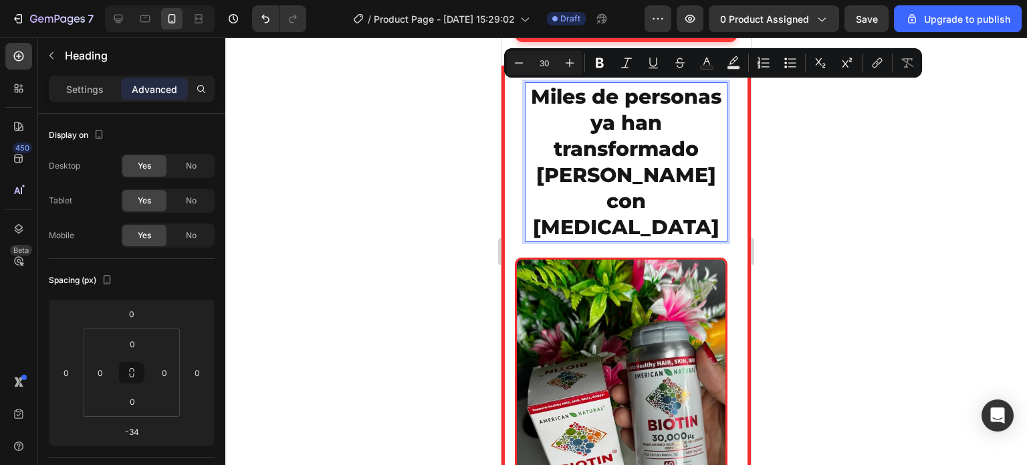
click at [444, 156] on div at bounding box center [626, 250] width 802 height 427
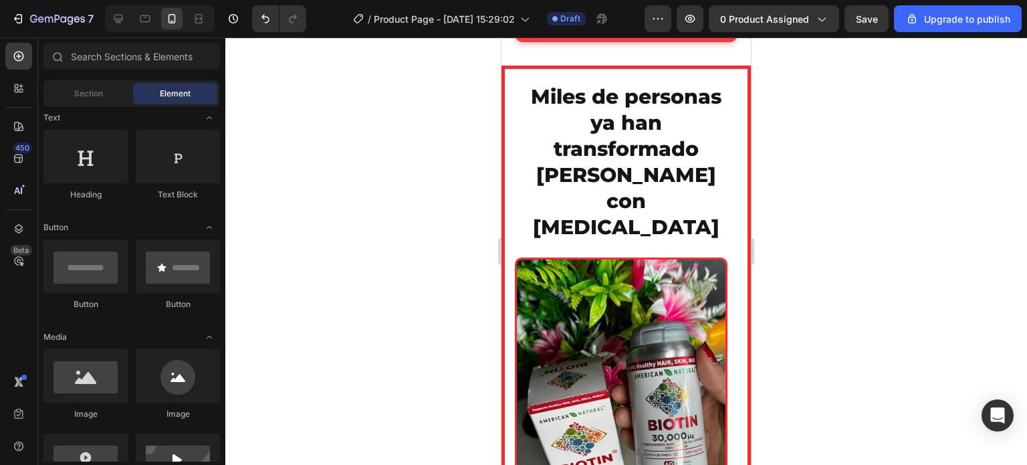
click at [447, 118] on div at bounding box center [626, 250] width 802 height 427
click at [784, 167] on div at bounding box center [626, 250] width 802 height 427
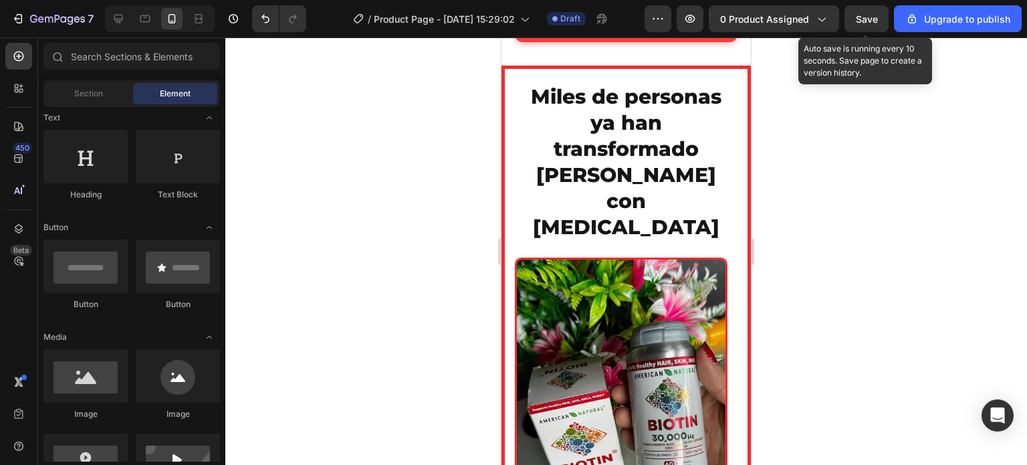
click at [862, 18] on span "Save" at bounding box center [867, 18] width 22 height 11
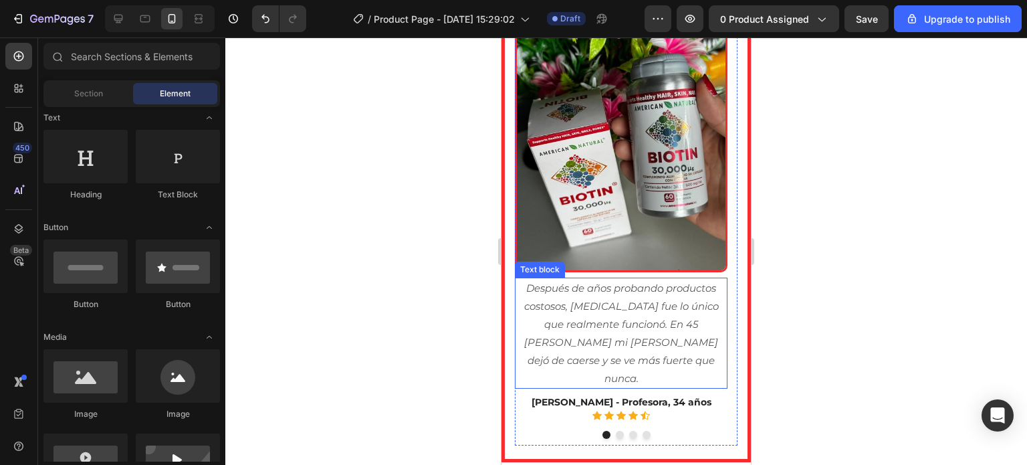
scroll to position [3997, 0]
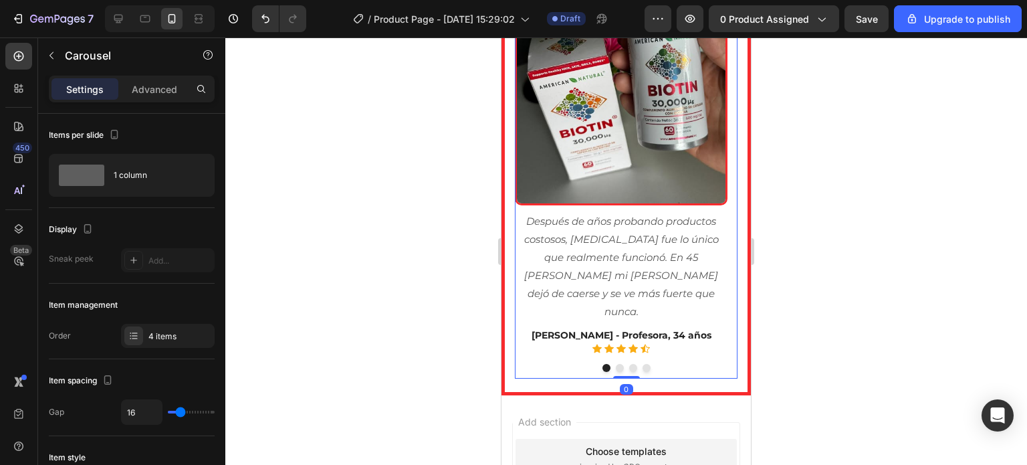
click at [616, 364] on button "Dot" at bounding box center [620, 368] width 8 height 8
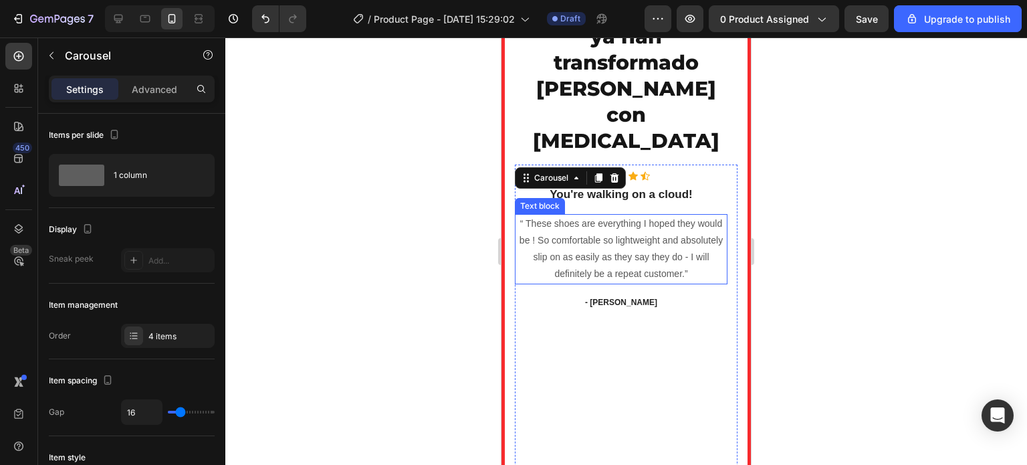
scroll to position [3729, 0]
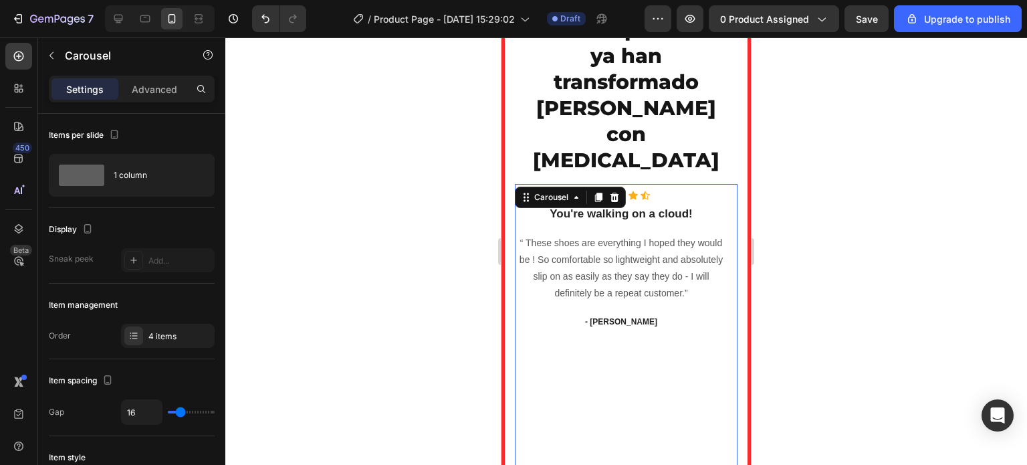
click at [470, 212] on div at bounding box center [626, 250] width 802 height 427
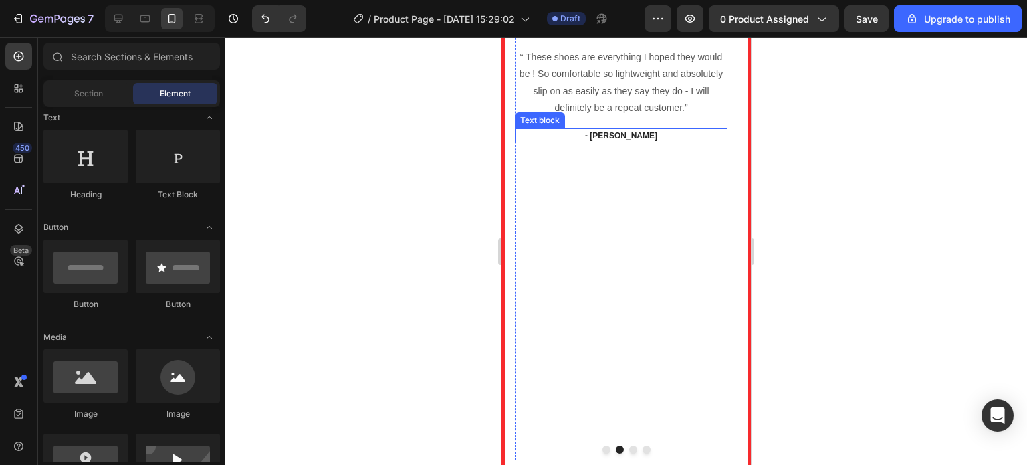
scroll to position [3783, 0]
click at [603, 444] on button "Dot" at bounding box center [607, 448] width 8 height 8
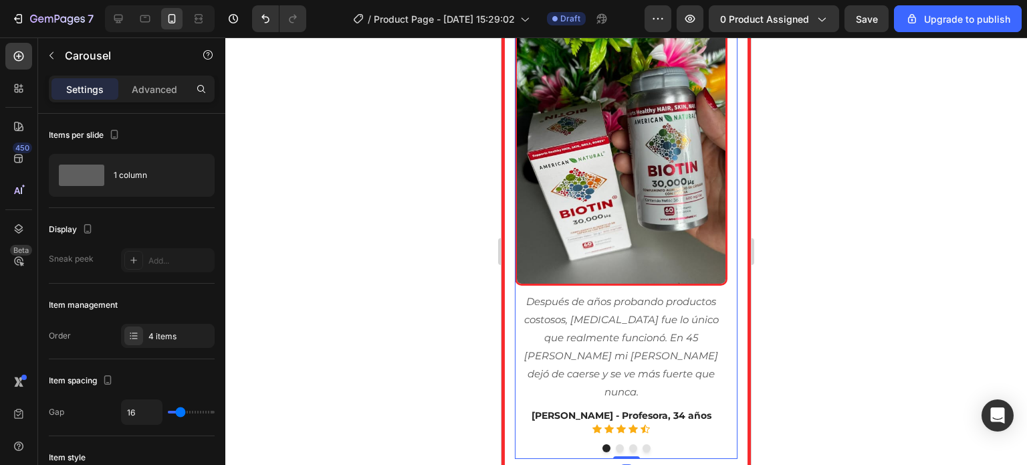
click at [616, 444] on button "Dot" at bounding box center [620, 448] width 8 height 8
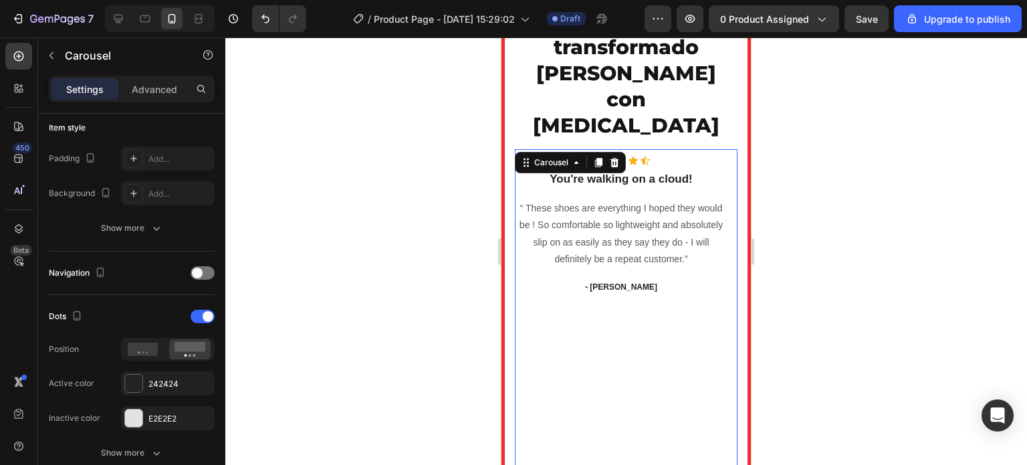
scroll to position [0, 0]
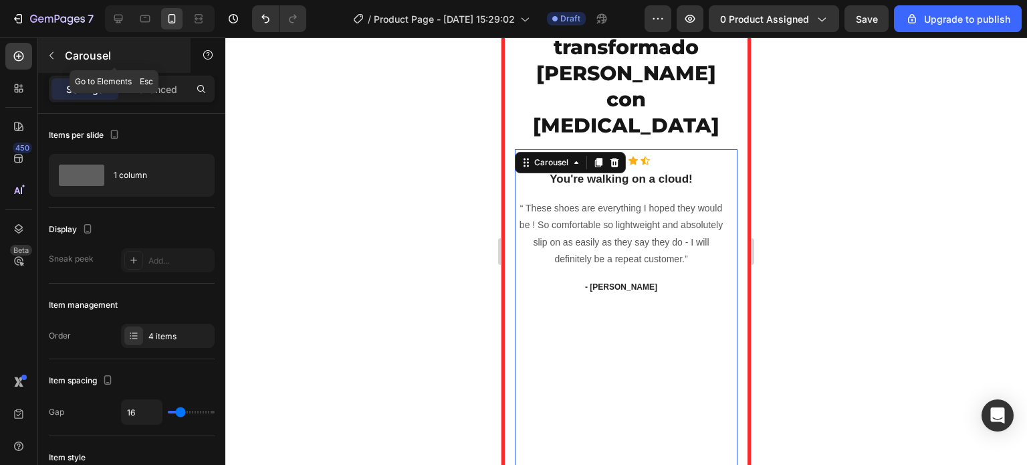
click at [53, 60] on icon "button" at bounding box center [51, 55] width 11 height 11
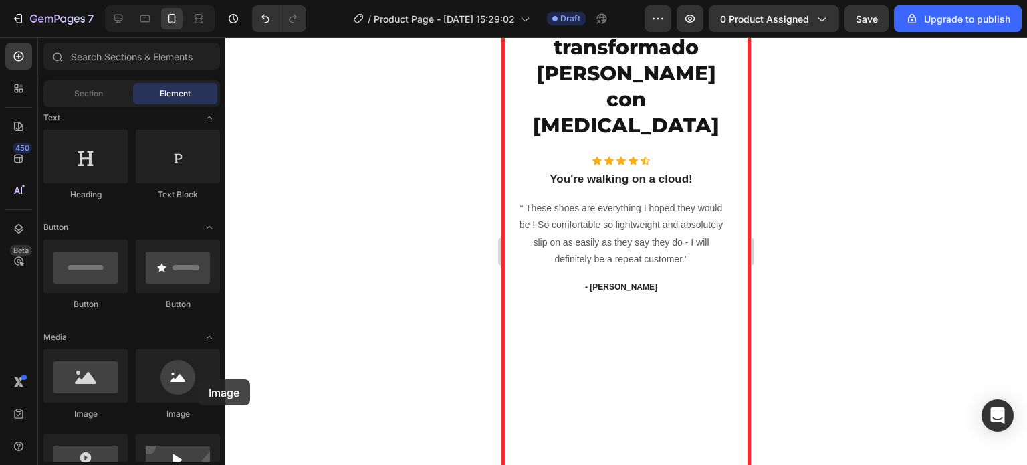
scroll to position [3638, 0]
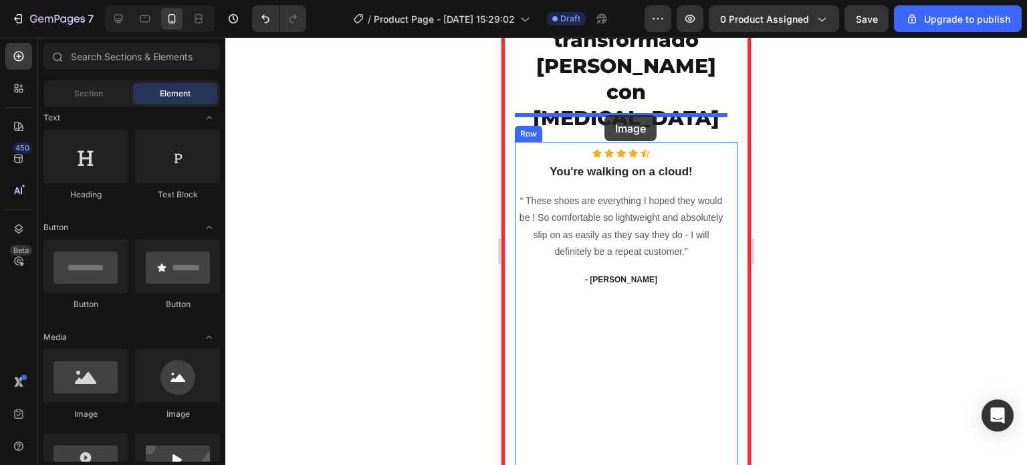
drag, startPoint x: 595, startPoint y: 430, endPoint x: 605, endPoint y: 115, distance: 315.2
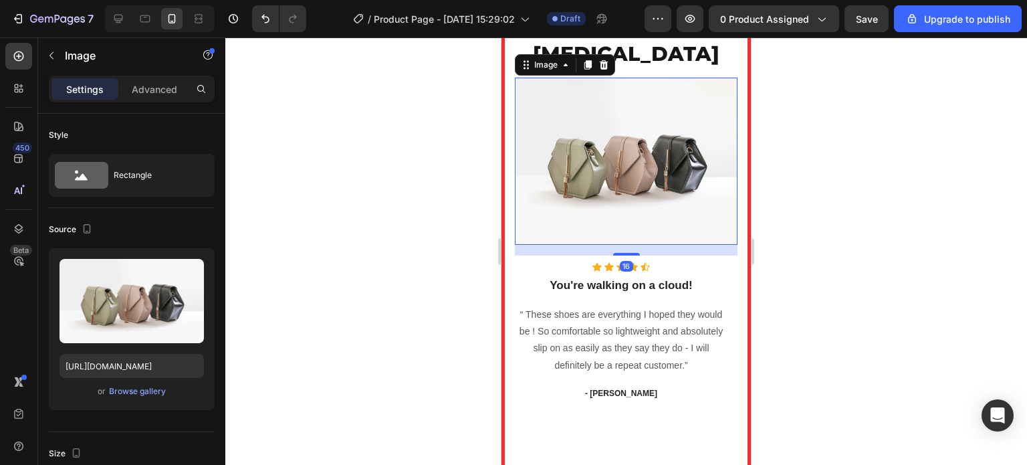
scroll to position [3721, 0]
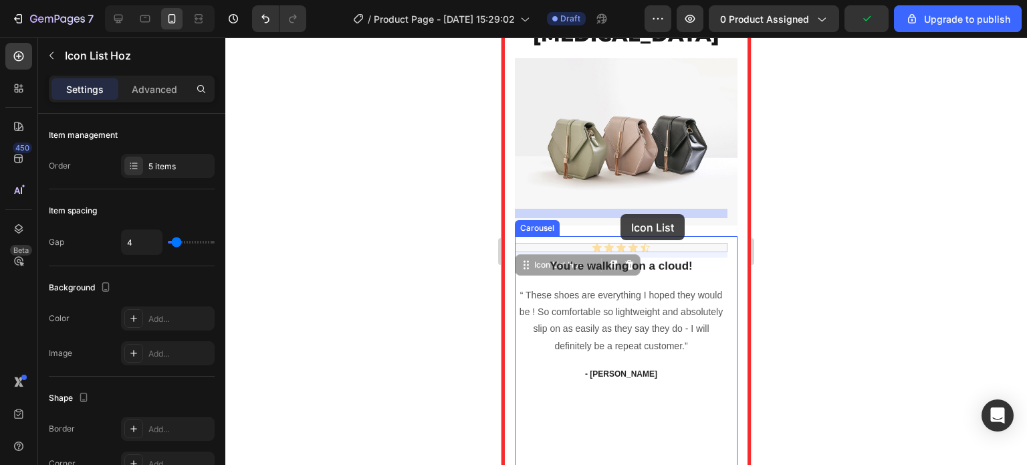
drag, startPoint x: 662, startPoint y: 210, endPoint x: 621, endPoint y: 214, distance: 41.0
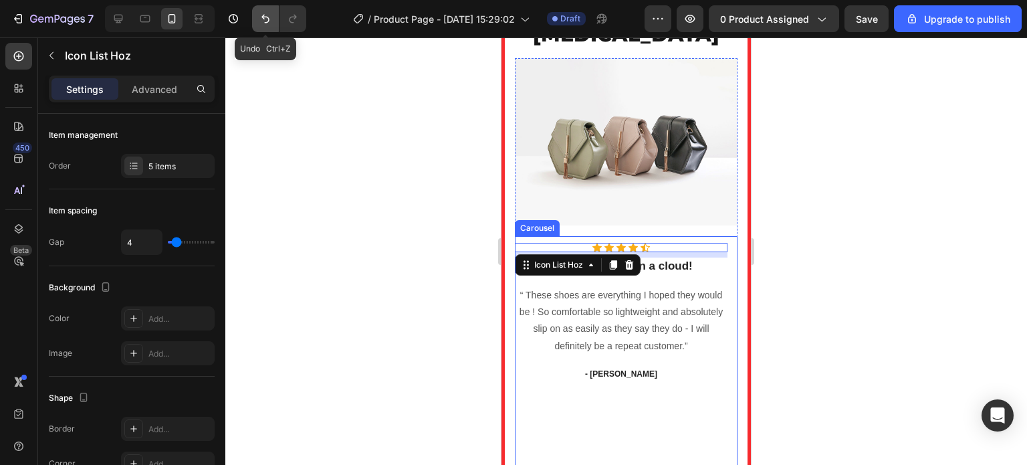
drag, startPoint x: 265, startPoint y: 20, endPoint x: 264, endPoint y: 13, distance: 7.5
click at [264, 13] on icon "Undo/Redo" at bounding box center [265, 18] width 13 height 13
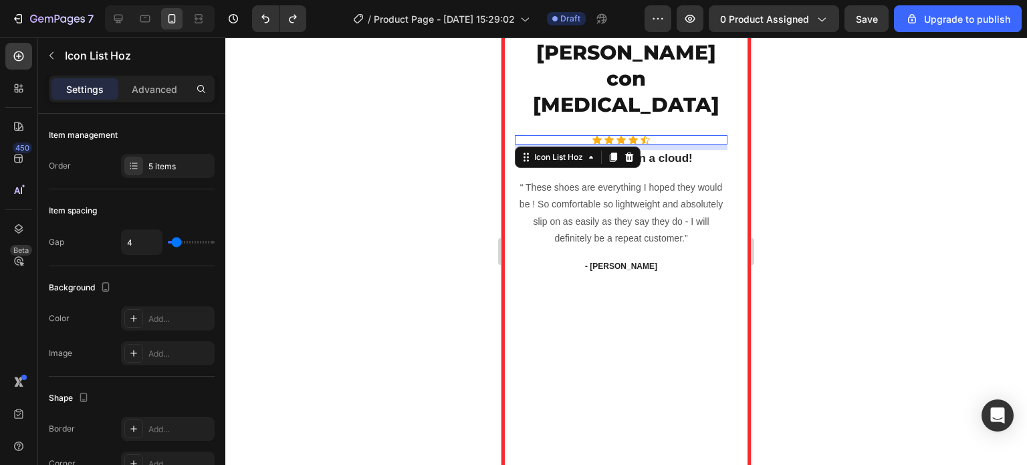
scroll to position [3642, 0]
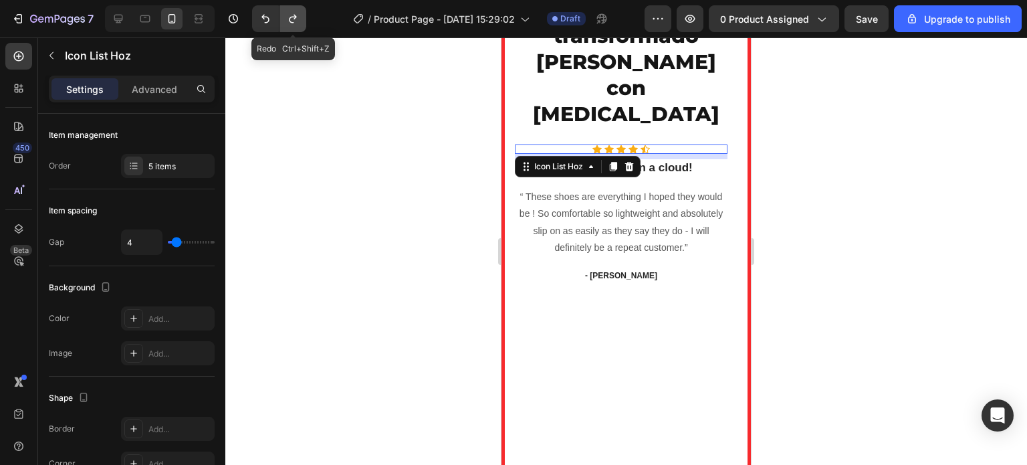
click at [296, 19] on icon "Undo/Redo" at bounding box center [292, 18] width 13 height 13
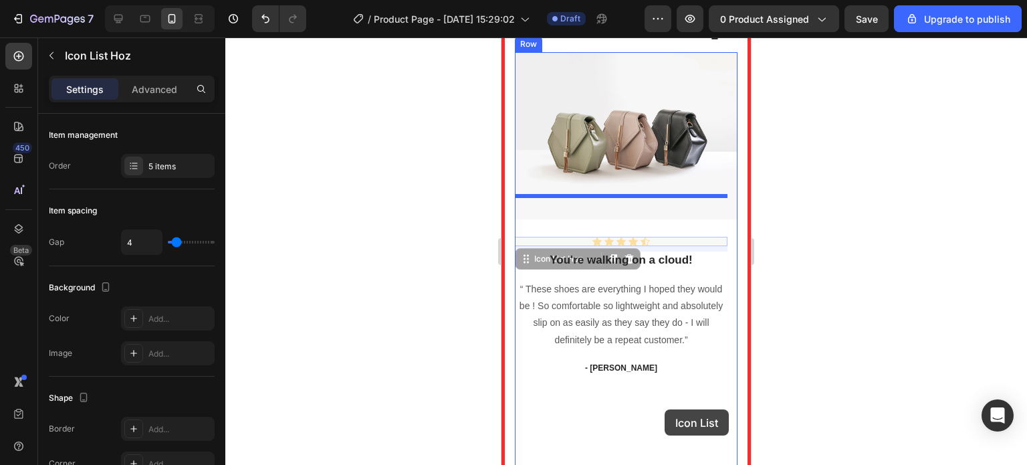
scroll to position [3730, 0]
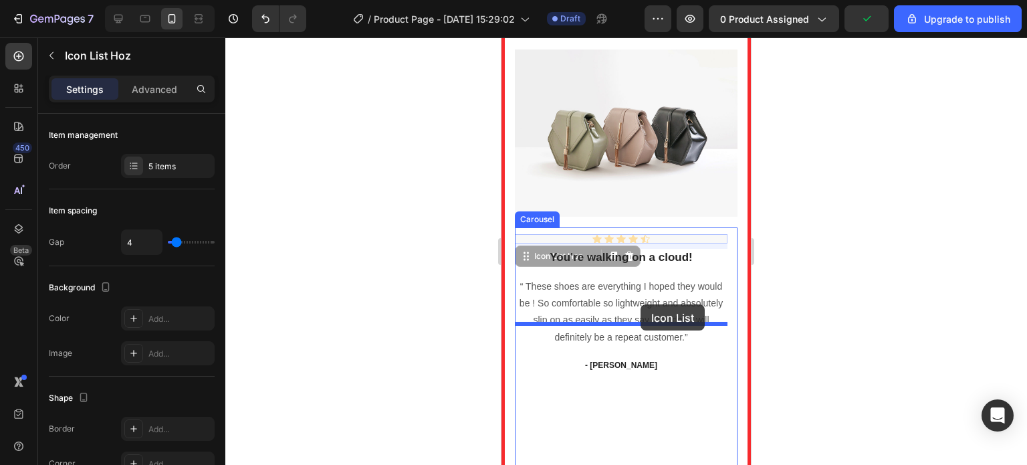
drag, startPoint x: 670, startPoint y: 291, endPoint x: 641, endPoint y: 304, distance: 32.3
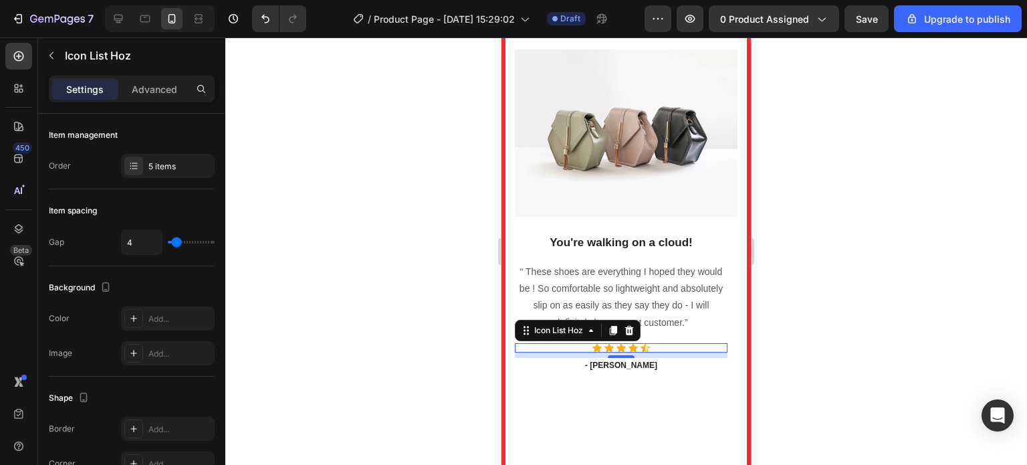
click at [444, 302] on div at bounding box center [626, 250] width 802 height 427
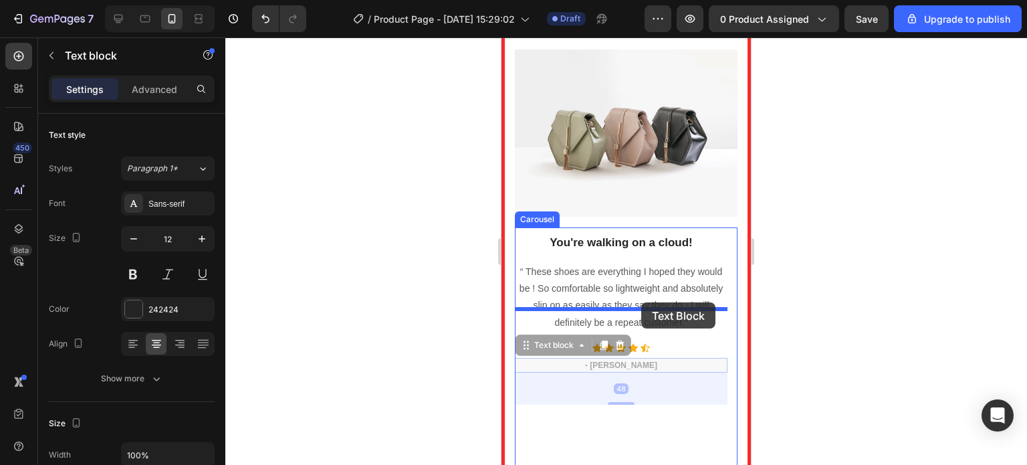
drag, startPoint x: 631, startPoint y: 333, endPoint x: 642, endPoint y: 302, distance: 32.4
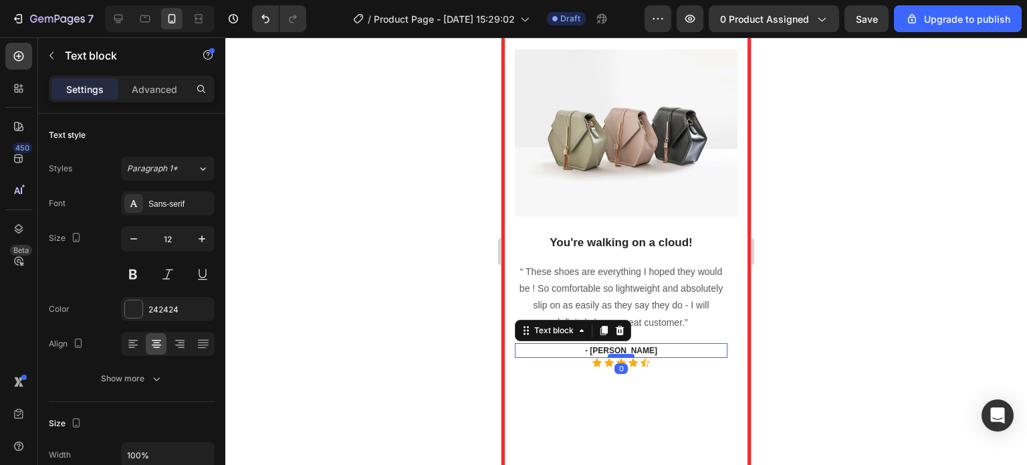
drag, startPoint x: 616, startPoint y: 353, endPoint x: 625, endPoint y: 319, distance: 35.2
click at [625, 354] on div at bounding box center [621, 356] width 27 height 4
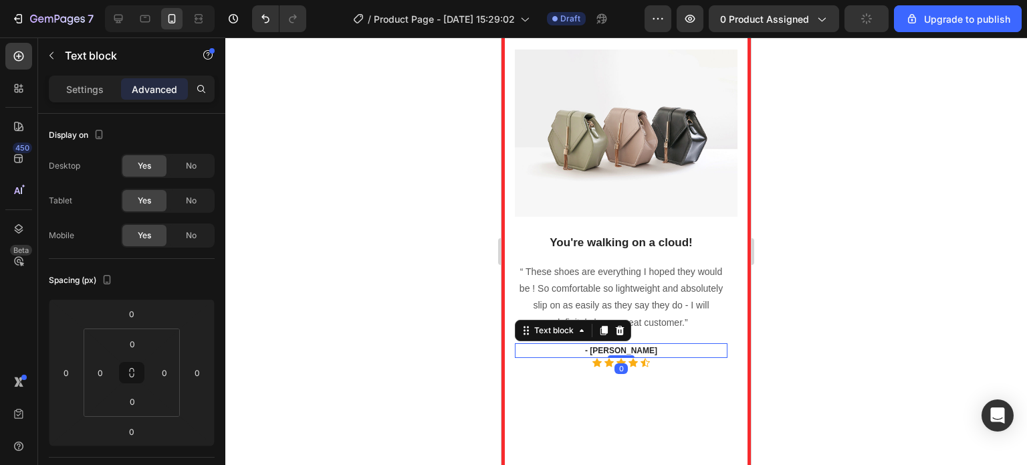
click at [802, 324] on div at bounding box center [626, 250] width 802 height 427
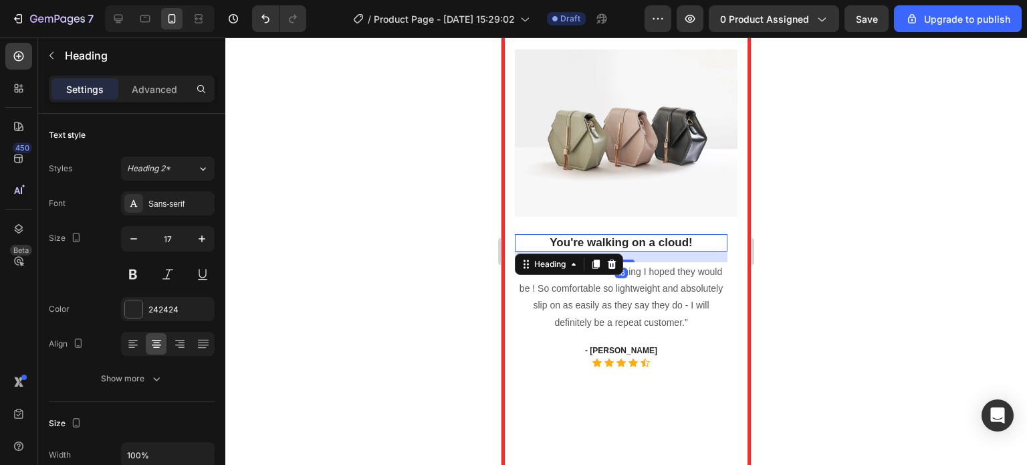
click at [698, 235] on p "You're walking on a cloud!" at bounding box center [621, 242] width 210 height 15
click at [697, 235] on p "You're walking on a cloud!" at bounding box center [621, 242] width 210 height 15
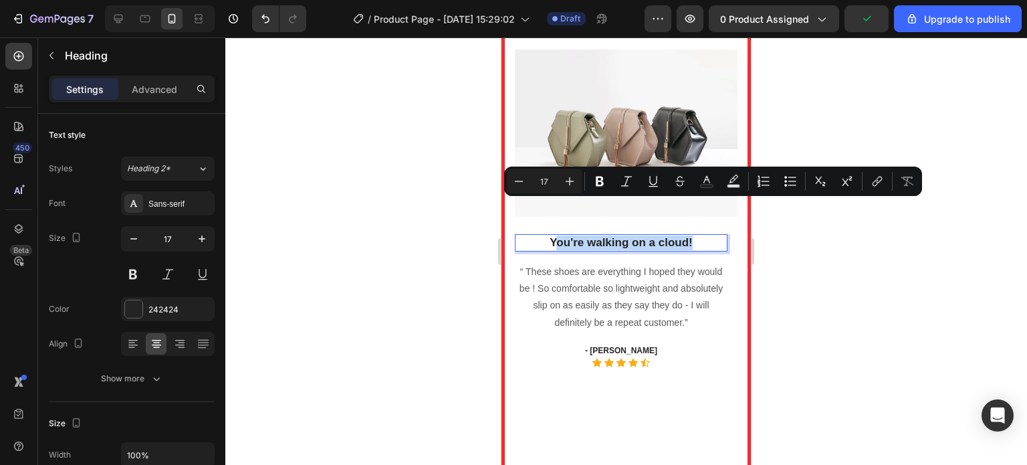
drag, startPoint x: 696, startPoint y: 208, endPoint x: 557, endPoint y: 203, distance: 139.2
click at [554, 235] on p "You're walking on a cloud!" at bounding box center [621, 242] width 210 height 15
click at [714, 235] on p "You're walking on a cloud!" at bounding box center [621, 242] width 210 height 15
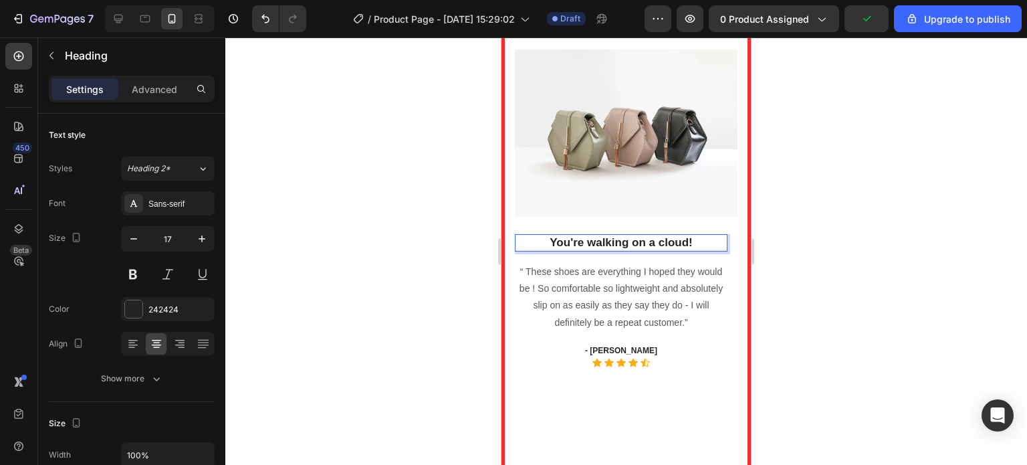
click at [714, 235] on p "You're walking on a cloud!" at bounding box center [621, 242] width 210 height 15
click at [565, 262] on div "“ These shoes are everything I hoped they would be ! So comfortable so lightwei…" at bounding box center [621, 297] width 213 height 70
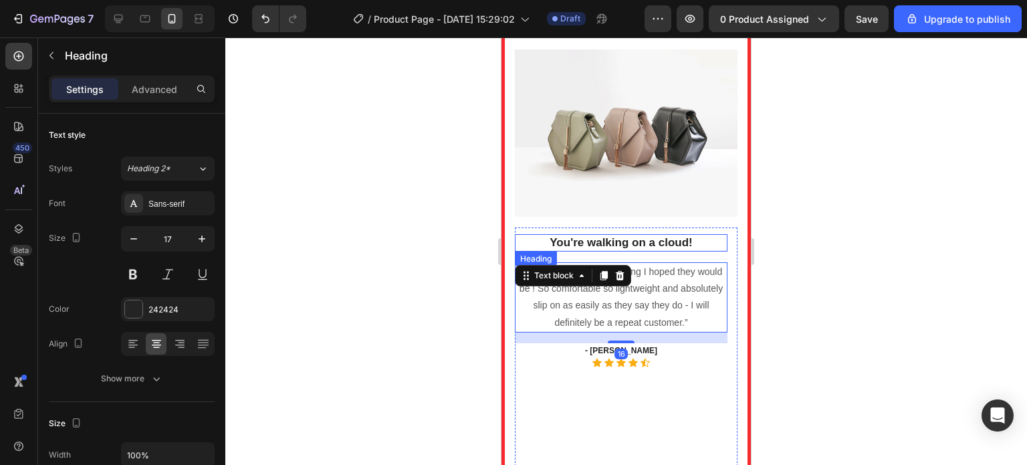
click at [697, 235] on p "You're walking on a cloud!" at bounding box center [621, 242] width 210 height 15
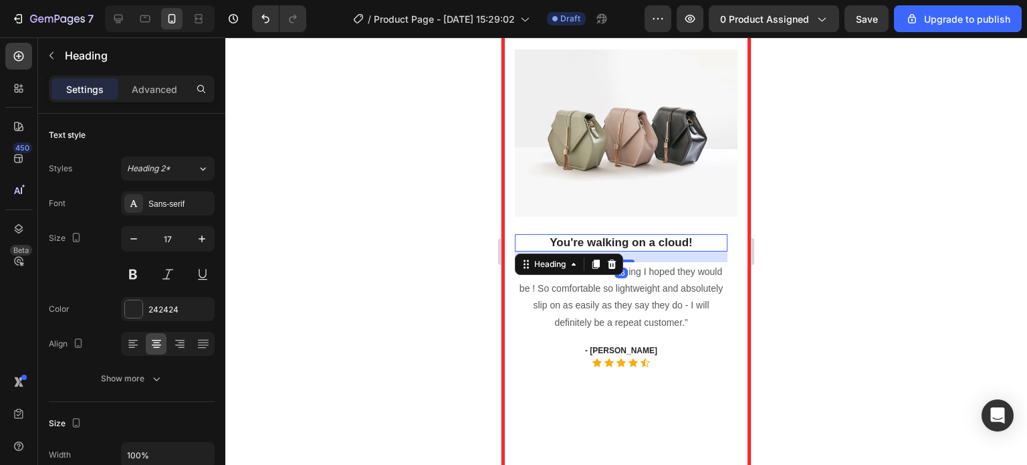
click at [612, 256] on div at bounding box center [612, 264] width 16 height 16
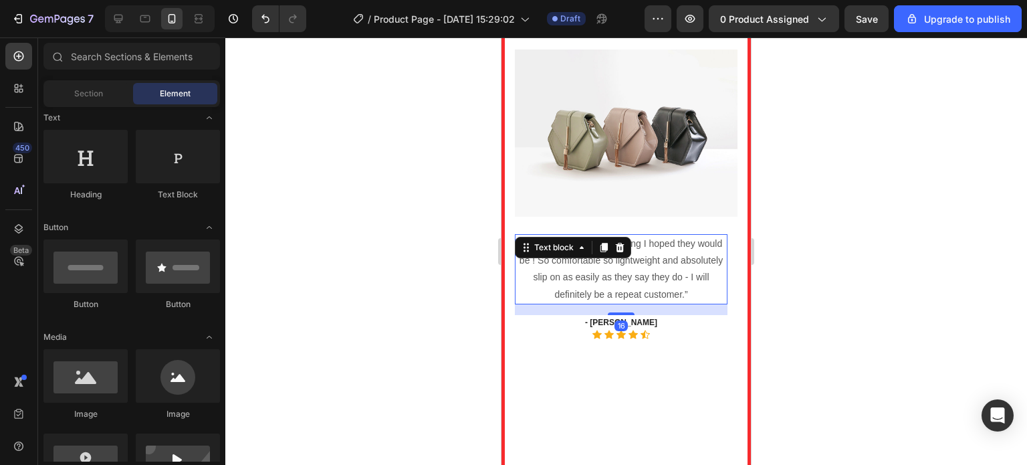
click at [621, 234] on div "“ These shoes are everything I hoped they would be ! So comfortable so lightwei…" at bounding box center [621, 269] width 213 height 70
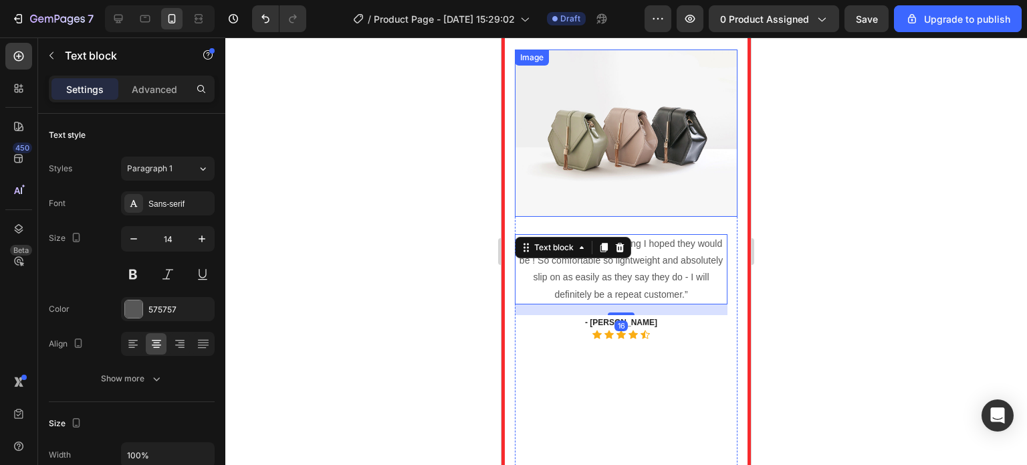
click at [625, 177] on img at bounding box center [626, 133] width 223 height 167
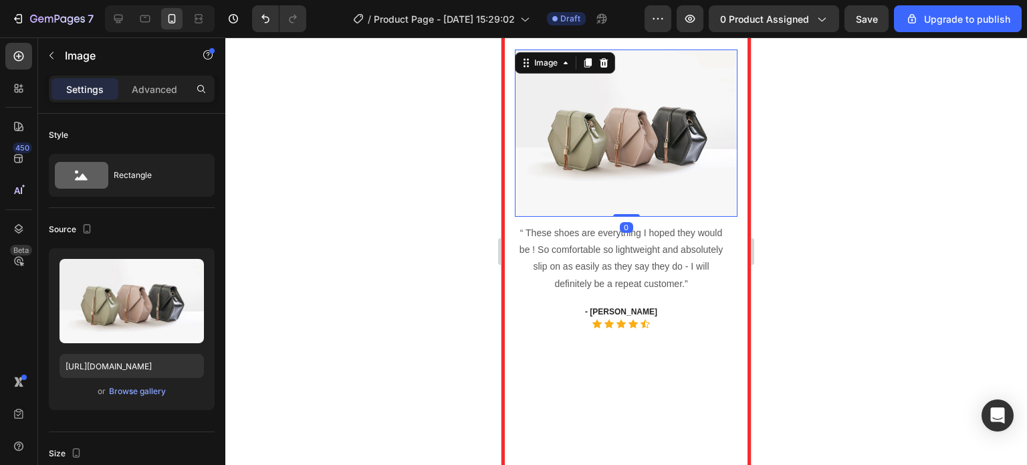
drag, startPoint x: 625, startPoint y: 190, endPoint x: 624, endPoint y: 176, distance: 14.1
click at [624, 176] on div "Image 0" at bounding box center [626, 133] width 223 height 167
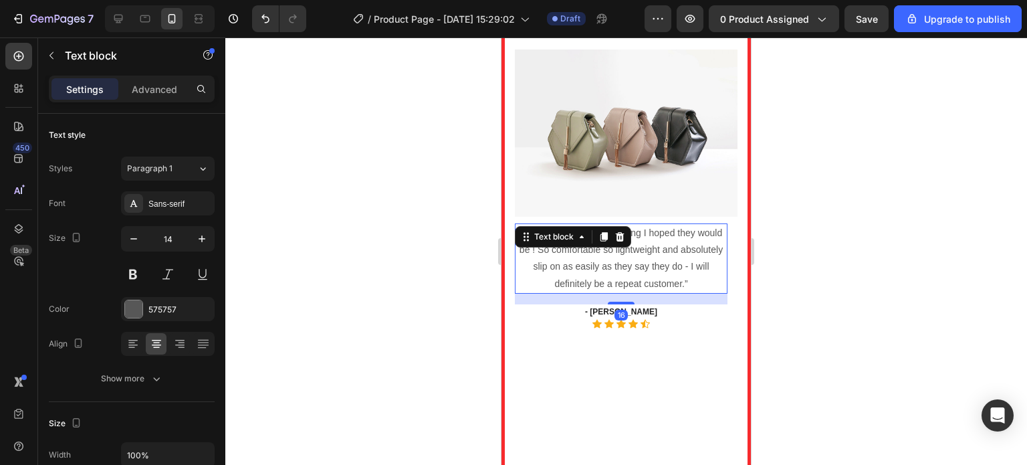
click at [650, 235] on p "“ These shoes are everything I hoped they would be ! So comfortable so lightwei…" at bounding box center [621, 259] width 210 height 68
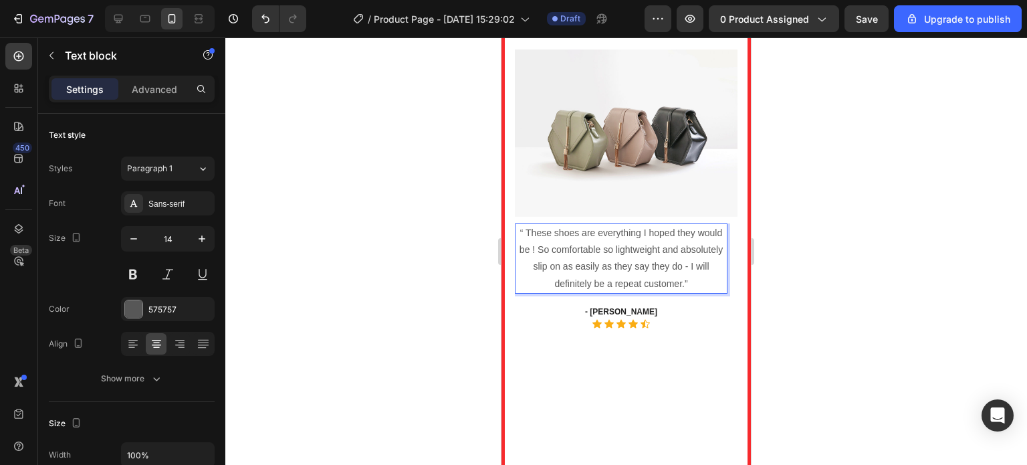
click at [688, 244] on p "“ These shoes are everything I hoped they would be ! So comfortable so lightwei…" at bounding box center [621, 259] width 210 height 68
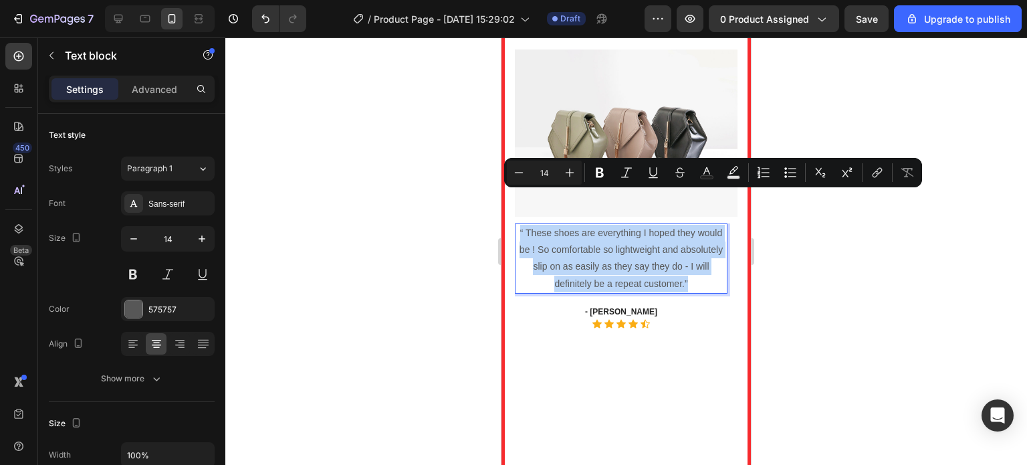
drag, startPoint x: 688, startPoint y: 244, endPoint x: 518, endPoint y: 203, distance: 174.9
click at [518, 225] on p "“ These shoes are everything I hoped they would be ! So comfortable so lightwei…" at bounding box center [621, 259] width 210 height 68
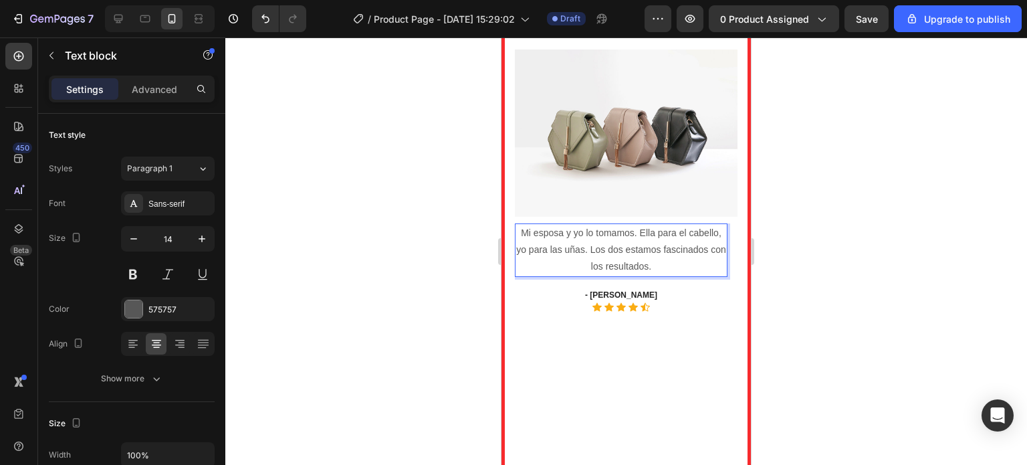
click at [522, 225] on p "Mi esposa y yo lo tomamos. Ella para el cabello, yo para las uñas. Los dos esta…" at bounding box center [621, 250] width 210 height 51
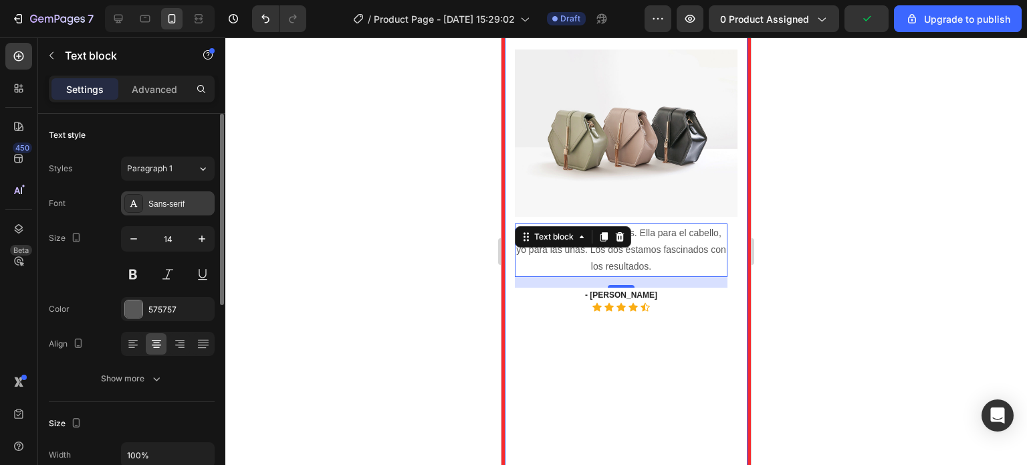
click at [174, 199] on div "Sans-serif" at bounding box center [180, 204] width 63 height 12
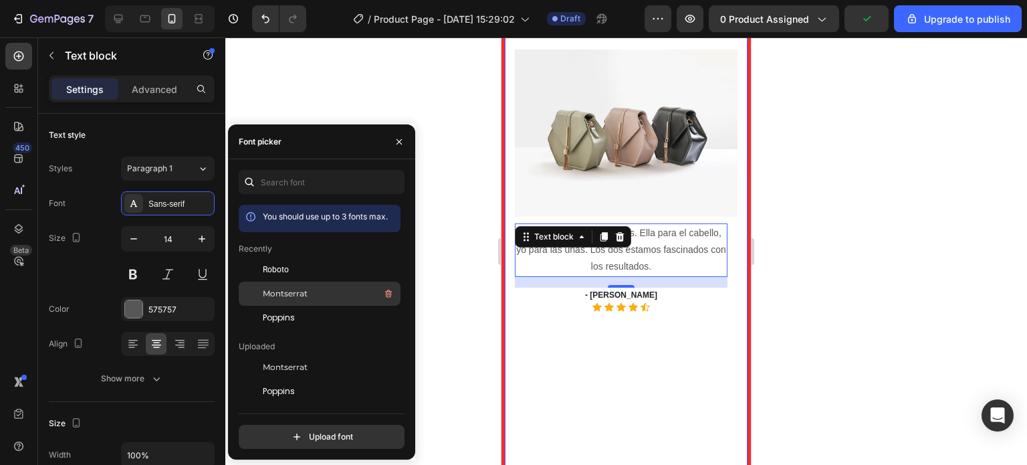
click at [280, 296] on span "Montserrat" at bounding box center [285, 294] width 45 height 12
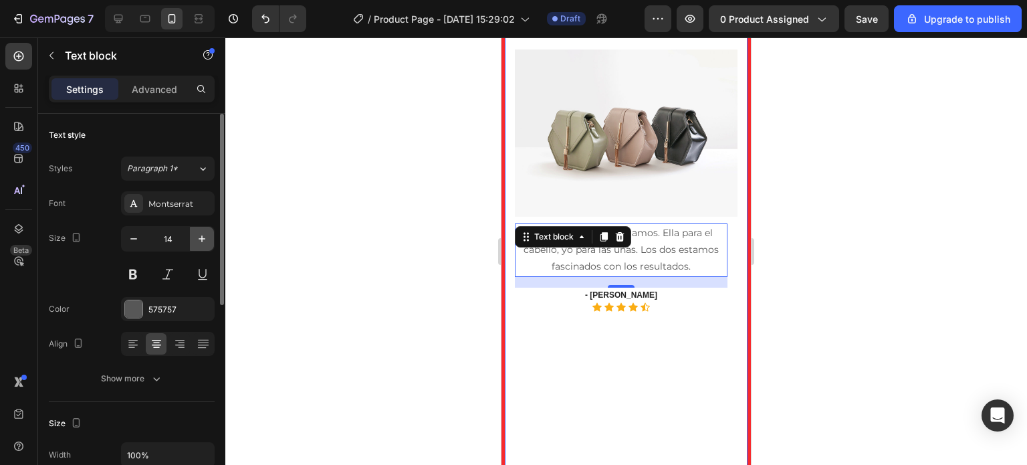
click at [205, 241] on icon "button" at bounding box center [201, 238] width 13 height 13
type input "15"
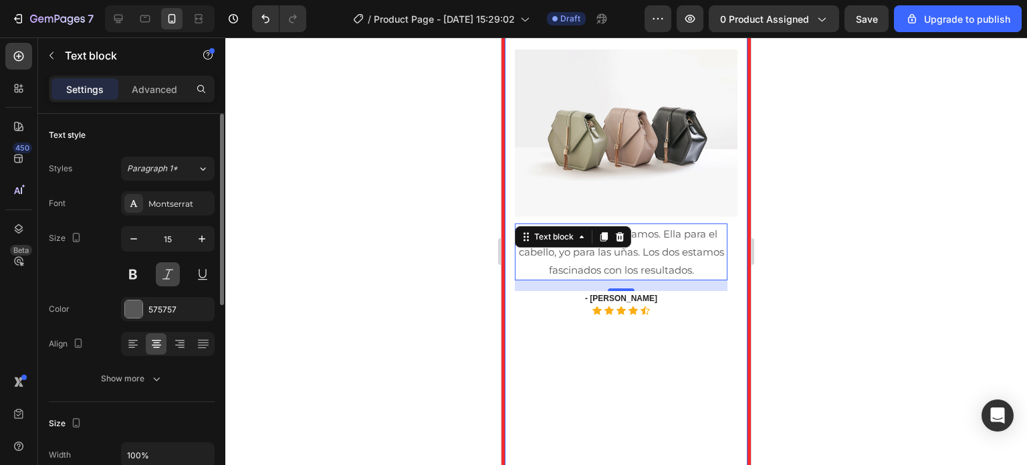
click at [176, 272] on button at bounding box center [168, 274] width 24 height 24
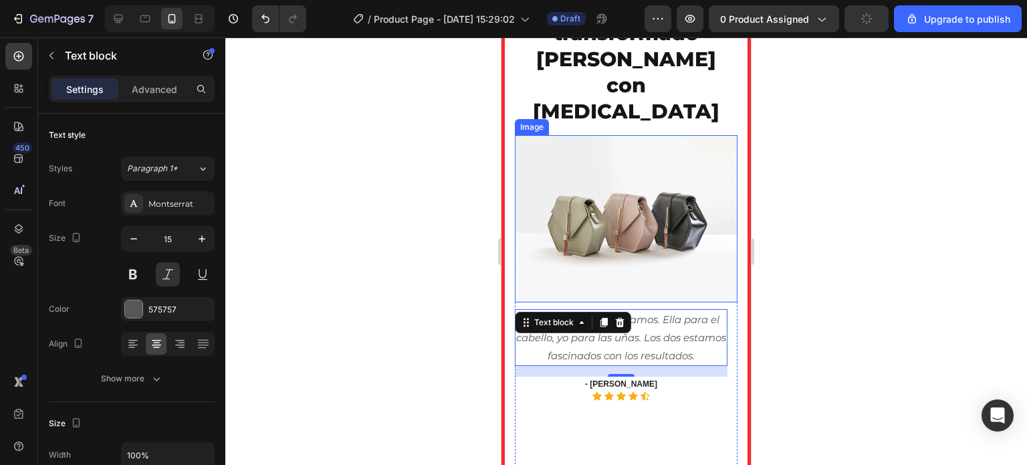
scroll to position [3663, 0]
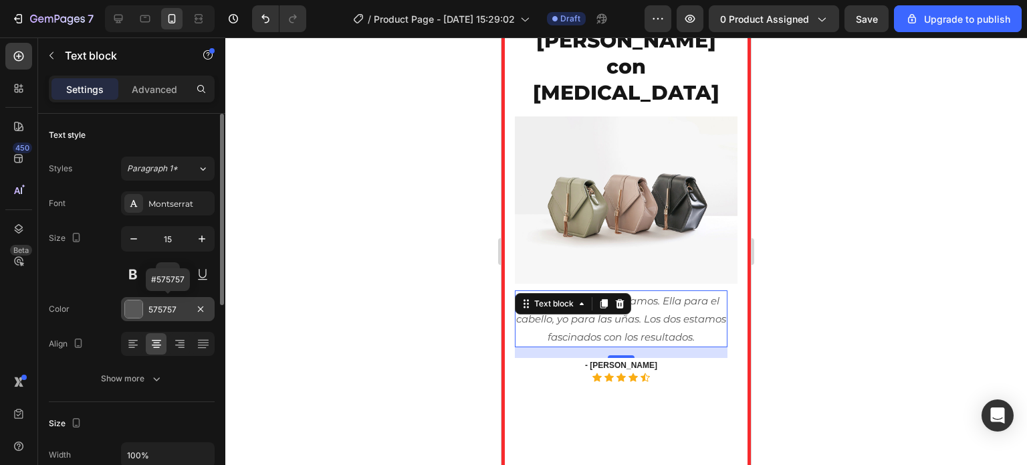
click at [138, 306] on div at bounding box center [133, 308] width 17 height 17
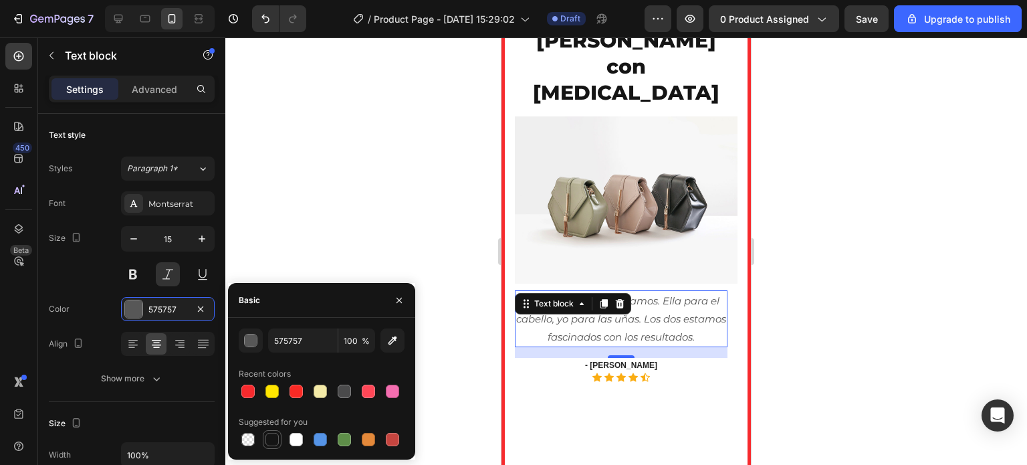
click at [269, 439] on div at bounding box center [272, 439] width 13 height 13
type input "151515"
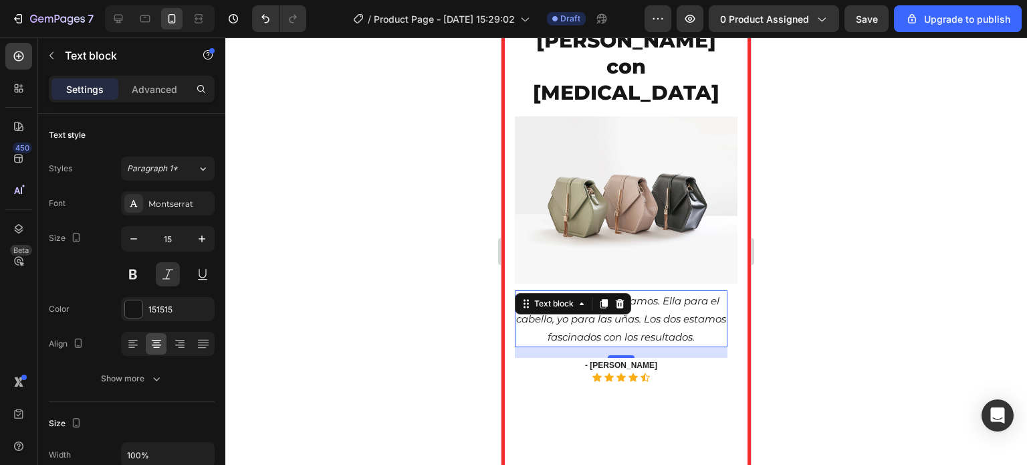
click at [409, 229] on div at bounding box center [626, 250] width 802 height 427
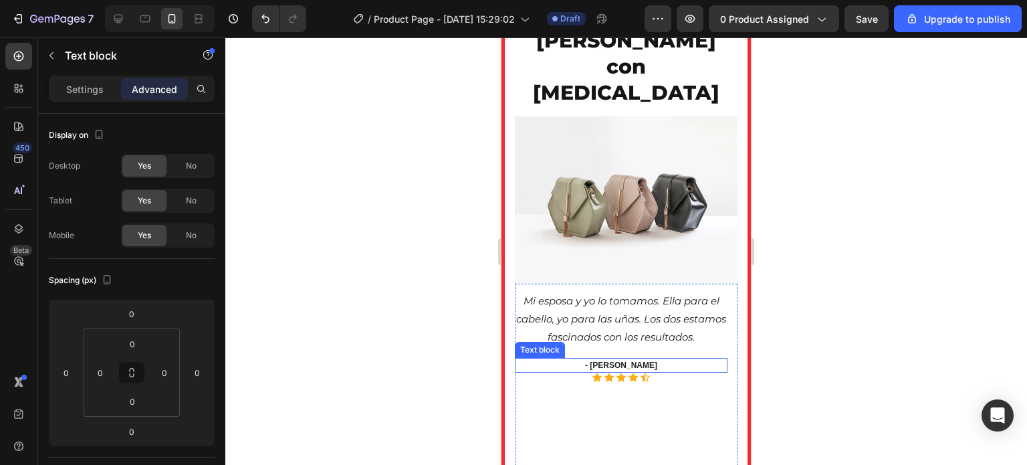
click at [624, 359] on p "- [PERSON_NAME]" at bounding box center [621, 365] width 210 height 12
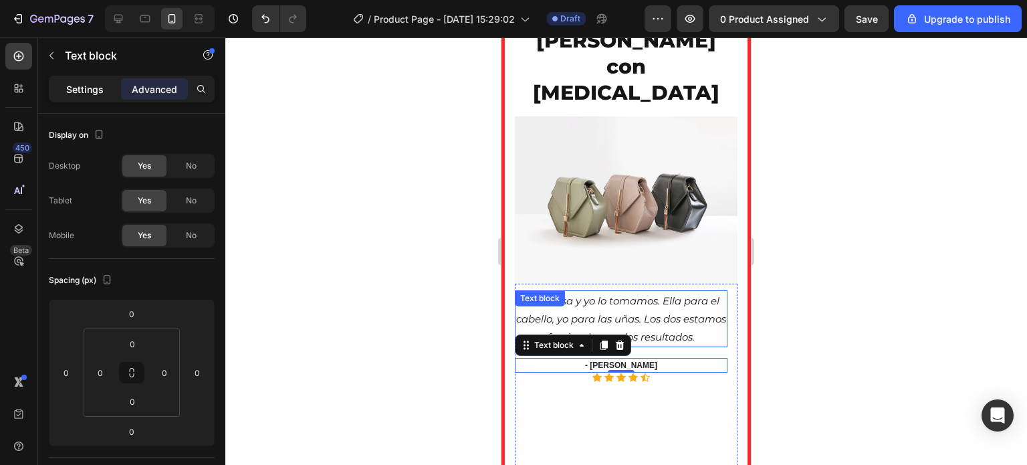
click at [88, 90] on p "Settings" at bounding box center [84, 89] width 37 height 14
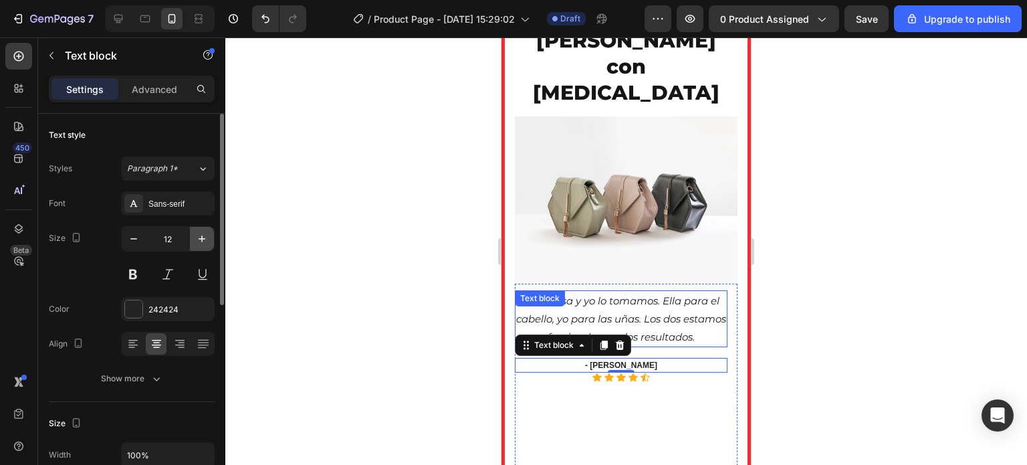
click at [203, 239] on icon "button" at bounding box center [201, 238] width 13 height 13
type input "15"
click at [177, 205] on div "Sans-serif" at bounding box center [180, 204] width 63 height 12
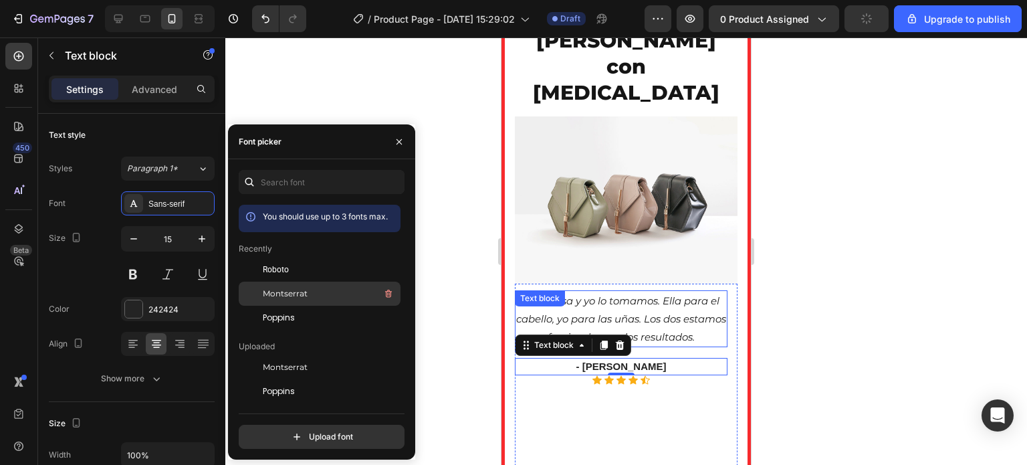
click at [289, 294] on span "Montserrat" at bounding box center [285, 294] width 45 height 12
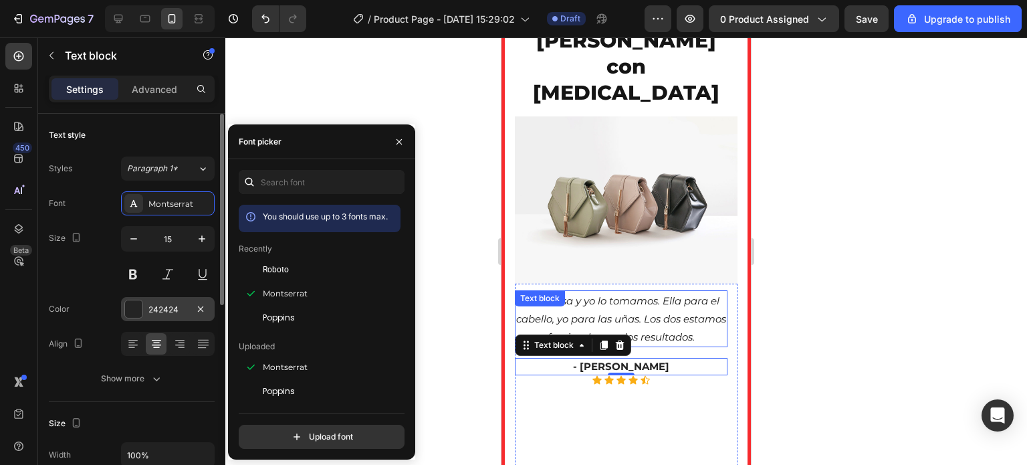
click at [139, 312] on div at bounding box center [133, 308] width 17 height 17
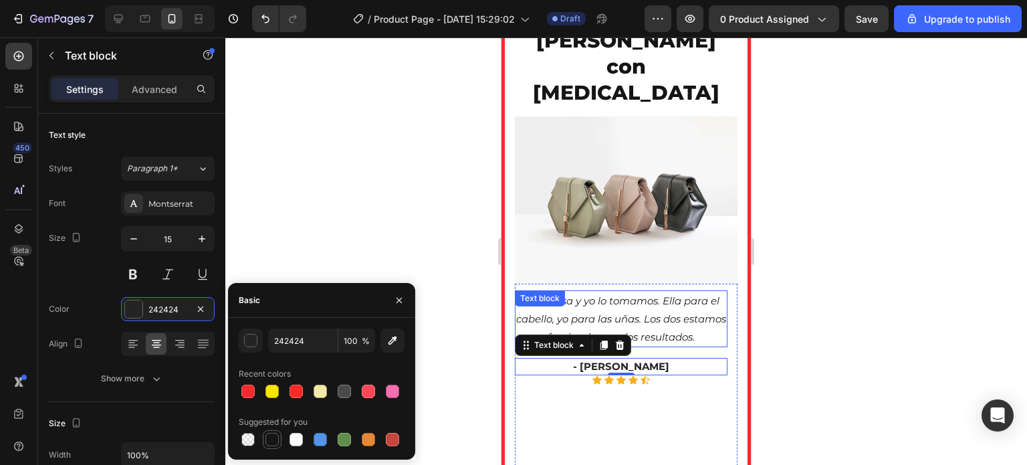
click at [268, 441] on div at bounding box center [272, 439] width 13 height 13
type input "151515"
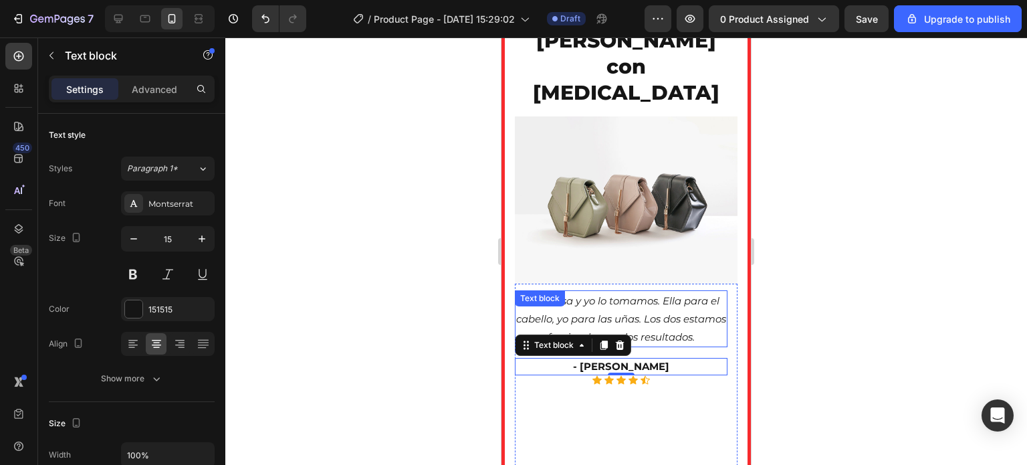
click at [479, 244] on div at bounding box center [626, 250] width 802 height 427
click at [631, 359] on p "- [PERSON_NAME]" at bounding box center [621, 366] width 210 height 15
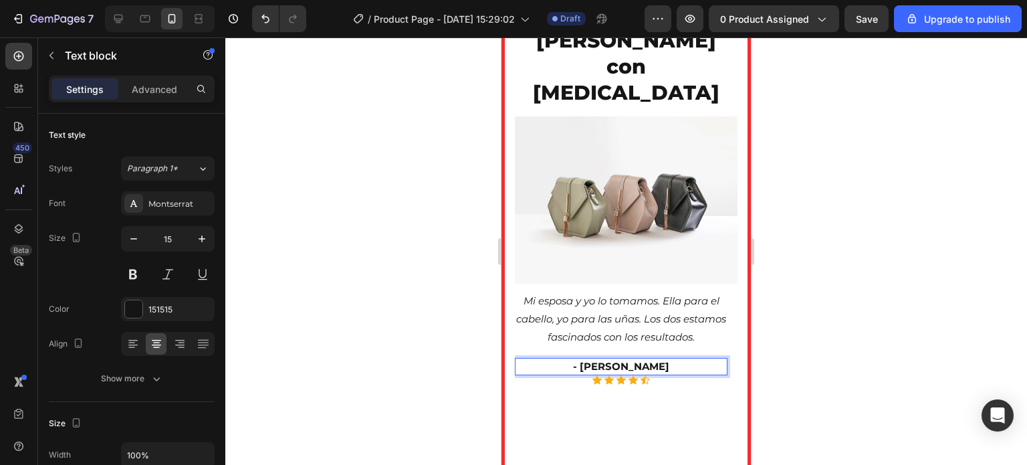
click at [654, 359] on p "- [PERSON_NAME]" at bounding box center [621, 366] width 210 height 15
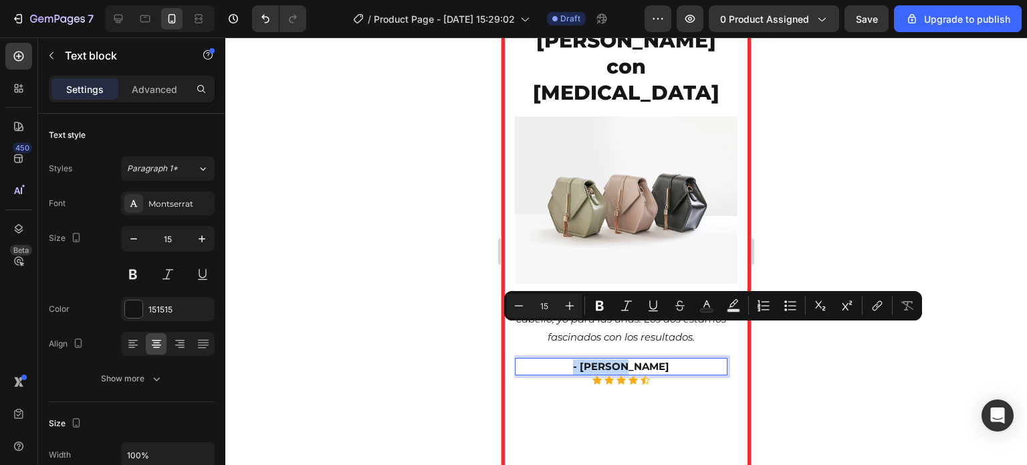
drag, startPoint x: 629, startPoint y: 333, endPoint x: 587, endPoint y: 331, distance: 42.2
click at [587, 359] on p "- [PERSON_NAME]" at bounding box center [621, 366] width 210 height 15
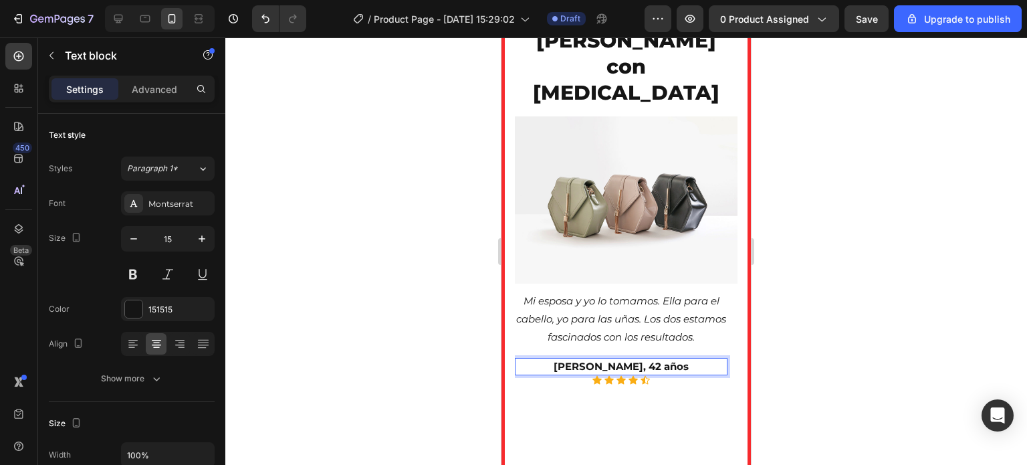
click at [611, 359] on p "José Martínez Contador, 42 años" at bounding box center [621, 366] width 210 height 15
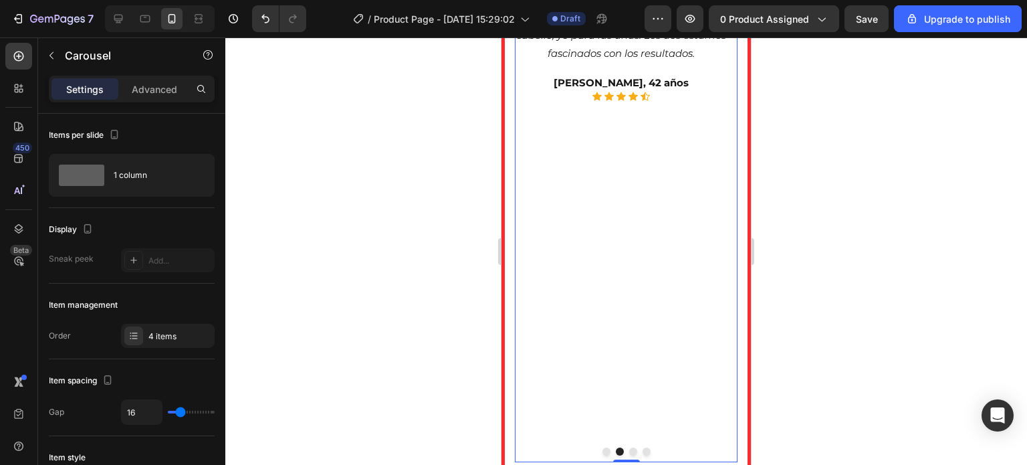
scroll to position [4064, 0]
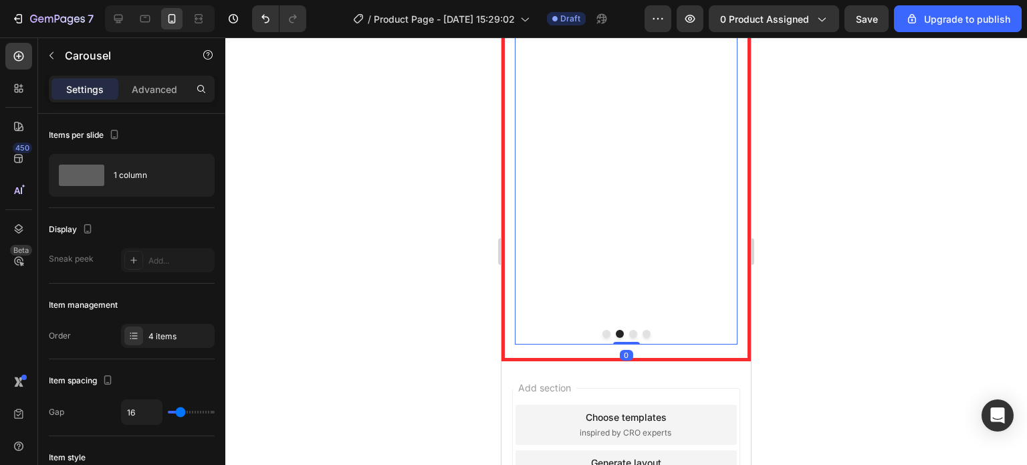
drag, startPoint x: 620, startPoint y: 290, endPoint x: 622, endPoint y: 251, distance: 38.8
click at [622, 251] on div "Image Después de años probando productos costosos, BIOTIN fue lo único que real…" at bounding box center [626, 113] width 223 height 462
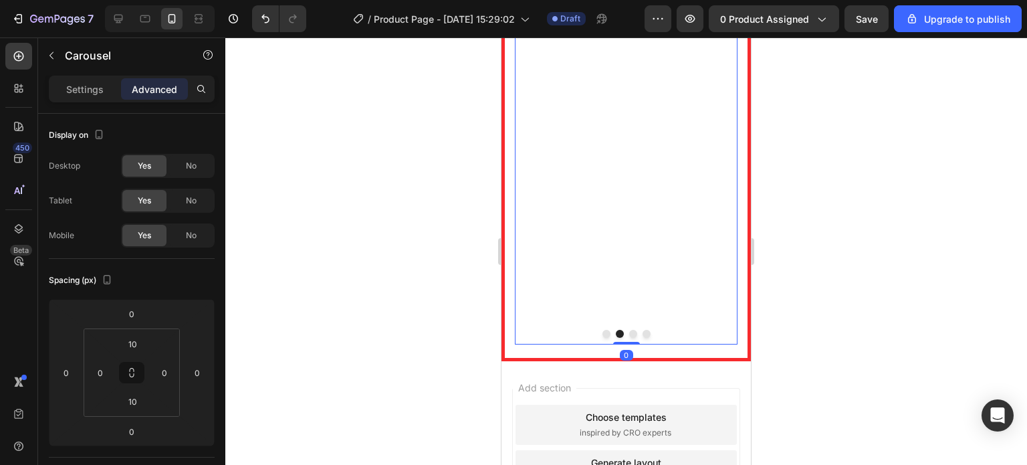
drag, startPoint x: 621, startPoint y: 290, endPoint x: 627, endPoint y: 267, distance: 23.7
click at [624, 270] on div "Image Después de años probando productos costosos, BIOTIN fue lo único que real…" at bounding box center [626, 113] width 223 height 462
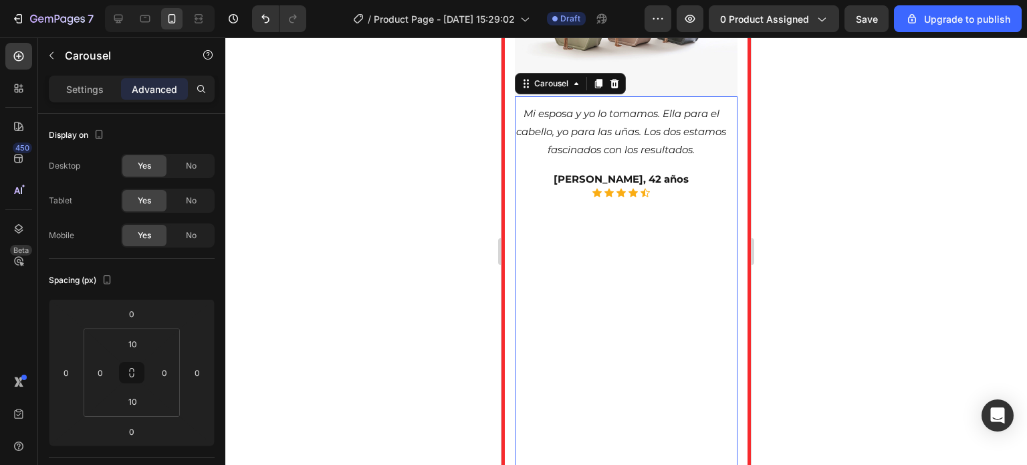
scroll to position [3864, 0]
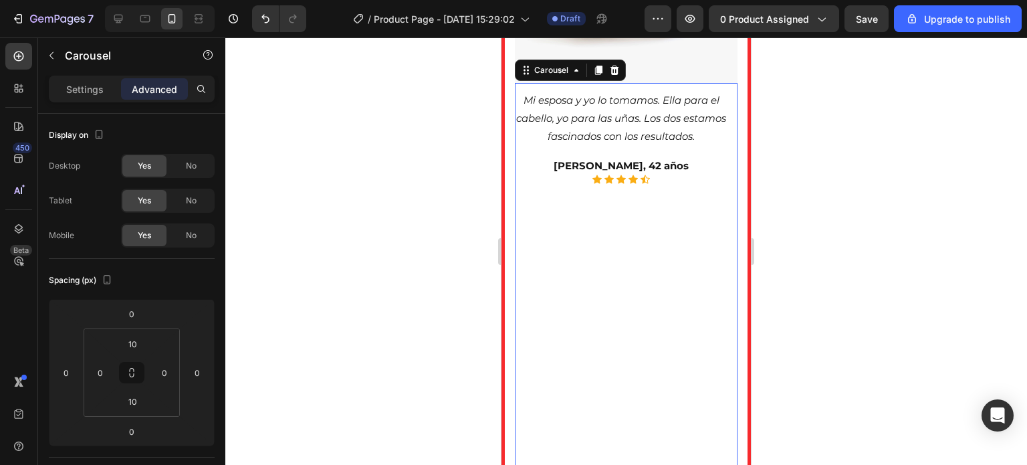
click at [565, 350] on div "Mi esposa y yo lo tomamos. Ella para el cabello, yo para las uñas. Los dos esta…" at bounding box center [621, 305] width 213 height 430
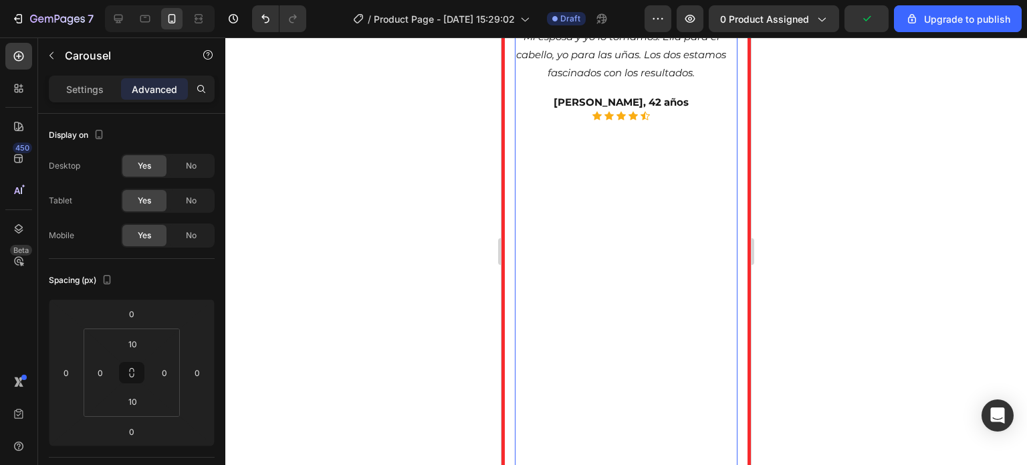
scroll to position [3998, 0]
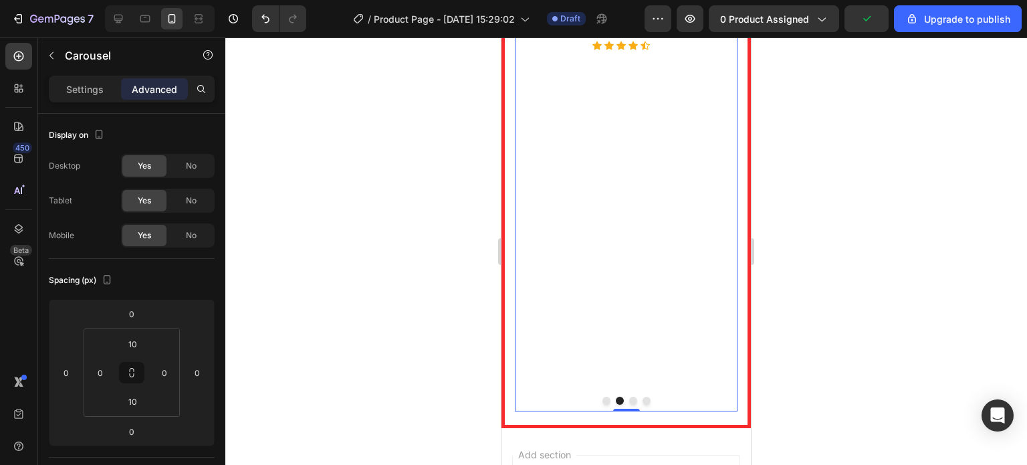
click at [603, 397] on button "Dot" at bounding box center [607, 401] width 8 height 8
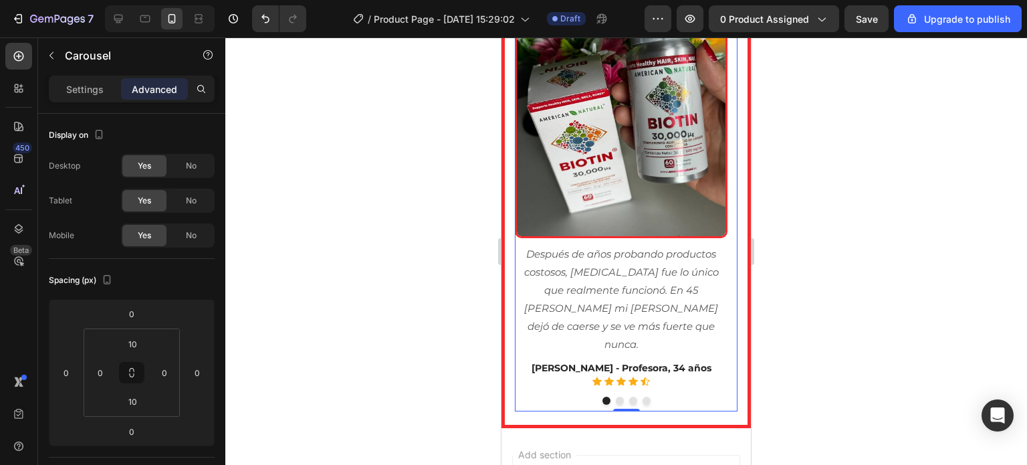
click at [616, 397] on button "Dot" at bounding box center [620, 401] width 8 height 8
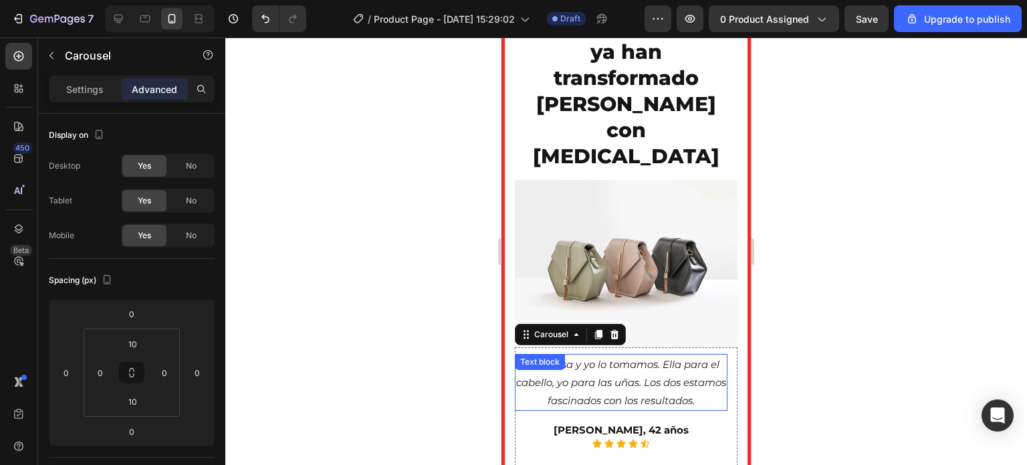
scroll to position [3596, 0]
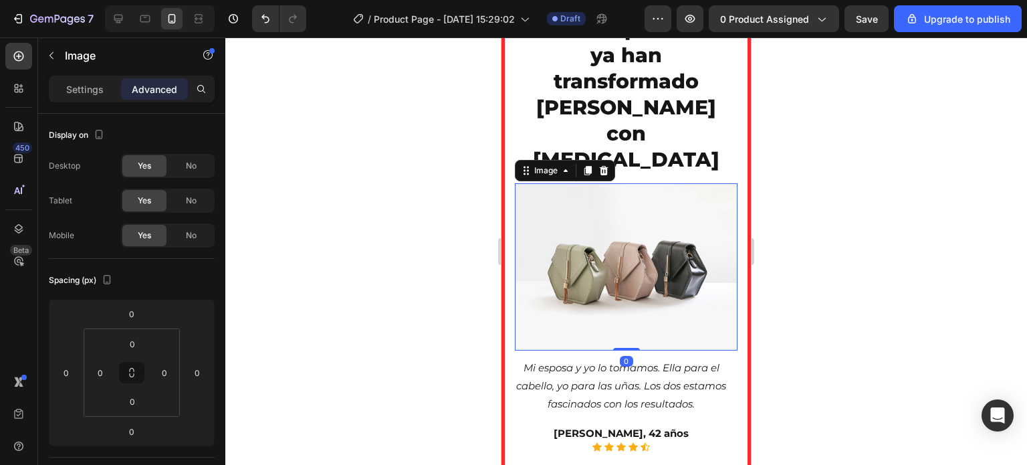
click at [621, 222] on img at bounding box center [626, 266] width 223 height 167
click at [588, 186] on img at bounding box center [626, 266] width 223 height 167
click at [76, 83] on p "Settings" at bounding box center [84, 89] width 37 height 14
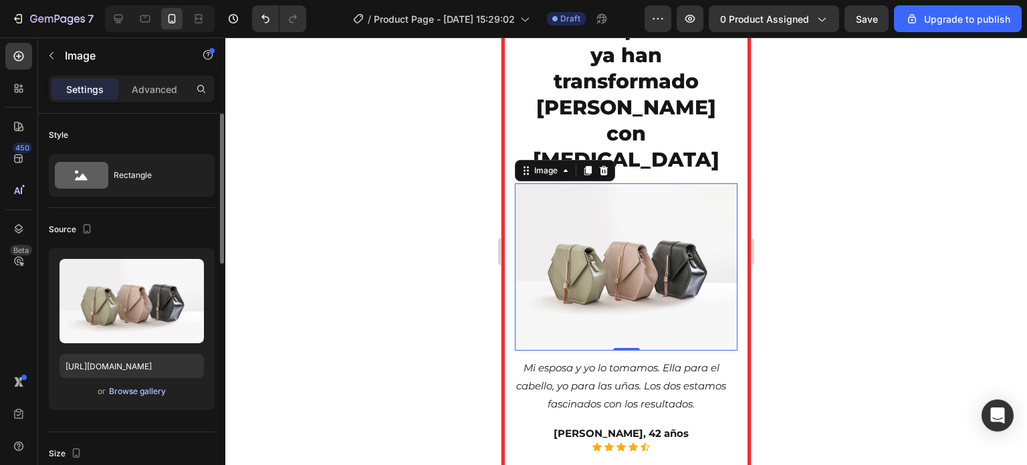
click at [126, 393] on div "Browse gallery" at bounding box center [137, 391] width 57 height 12
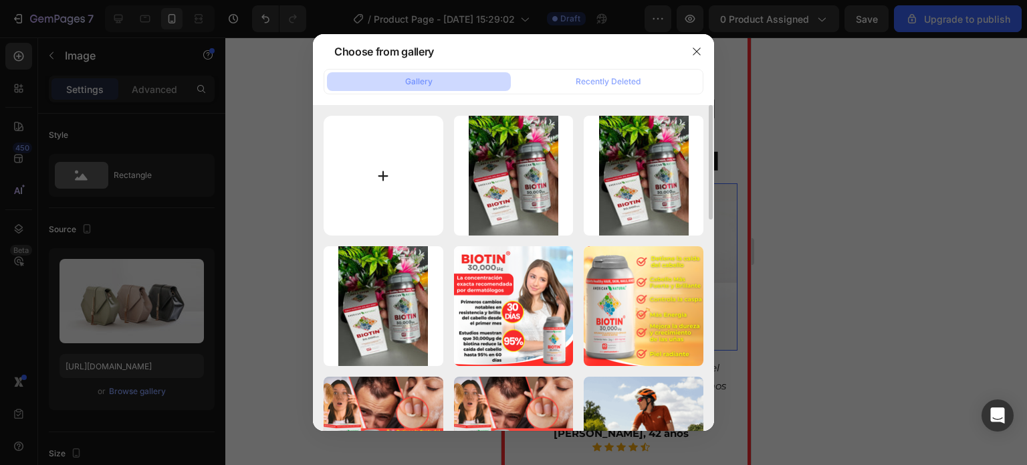
click at [385, 171] on input "file" at bounding box center [384, 176] width 120 height 120
type input "C:\fakepath\RESEÑA 2.jpg"
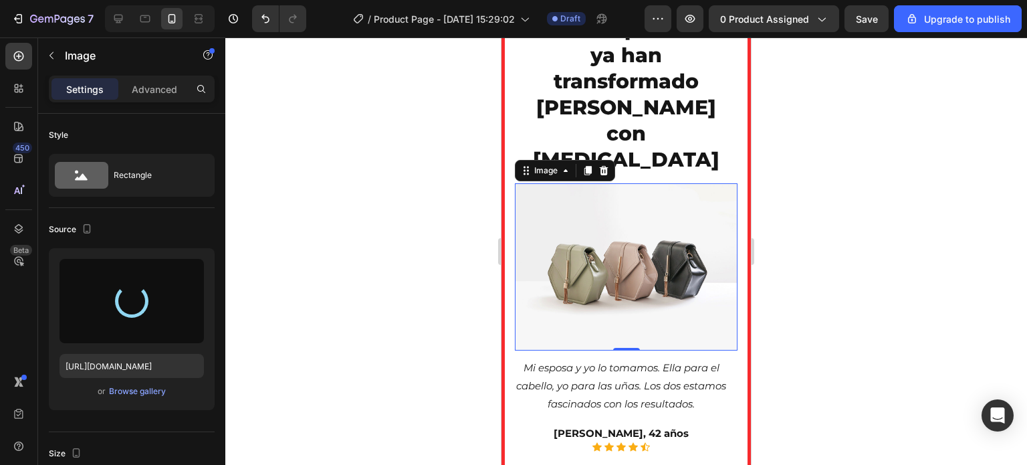
type input "[URL][DOMAIN_NAME]"
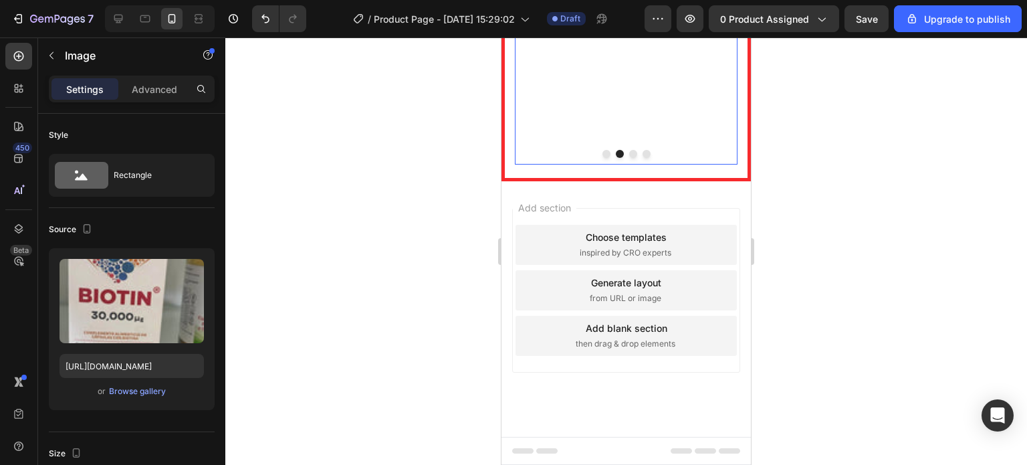
scroll to position [4265, 0]
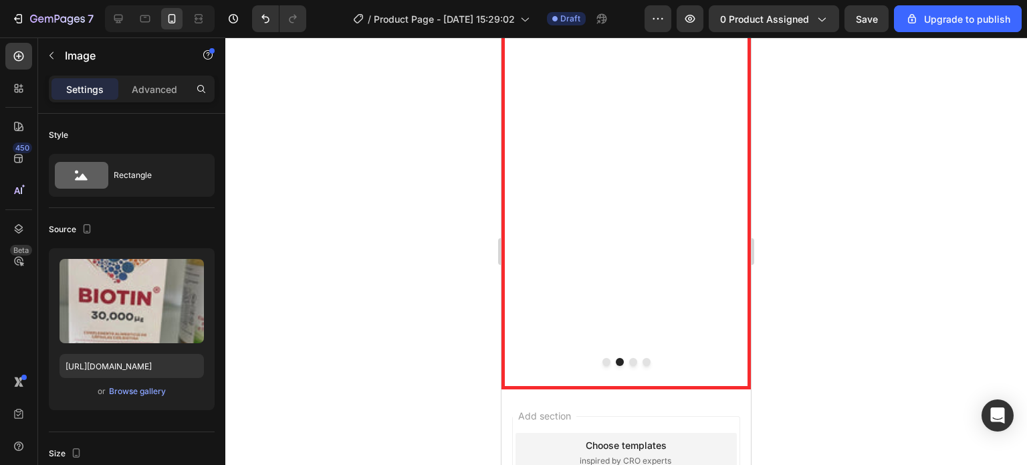
click at [846, 212] on div at bounding box center [626, 250] width 802 height 427
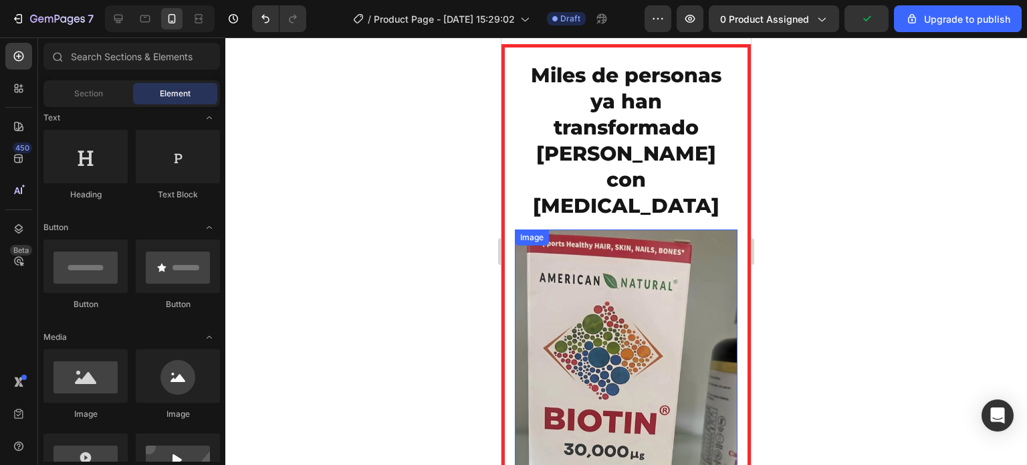
scroll to position [3529, 0]
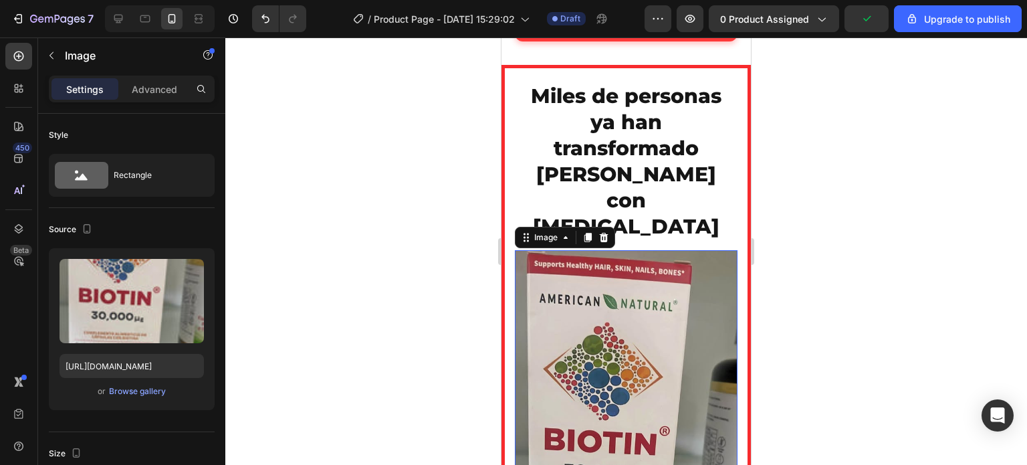
click at [606, 267] on img at bounding box center [626, 448] width 223 height 396
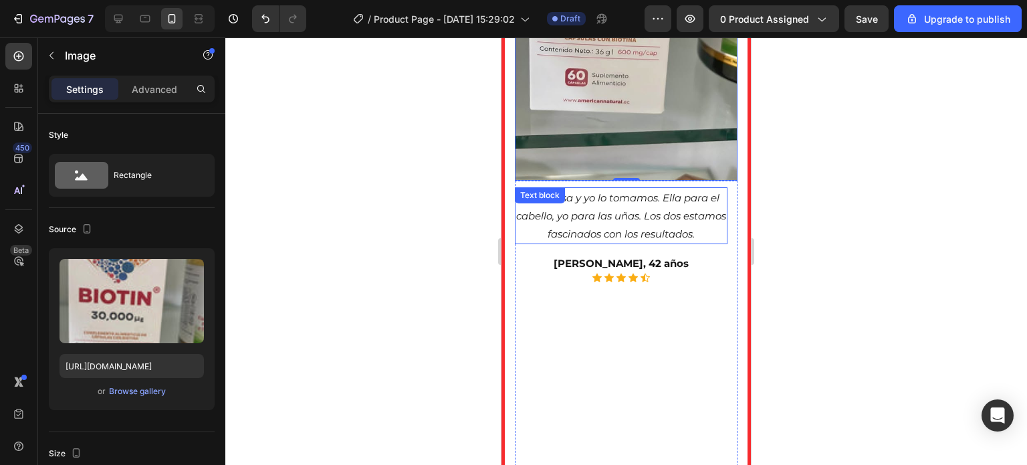
scroll to position [4064, 0]
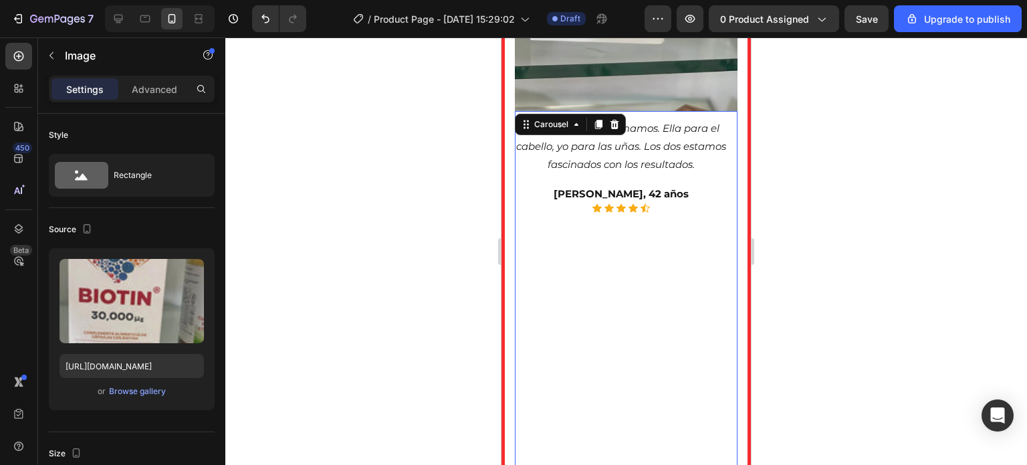
click at [544, 395] on div "Mi esposa y yo lo tomamos. Ella para el cabello, yo para las uñas. Los dos esta…" at bounding box center [621, 333] width 213 height 430
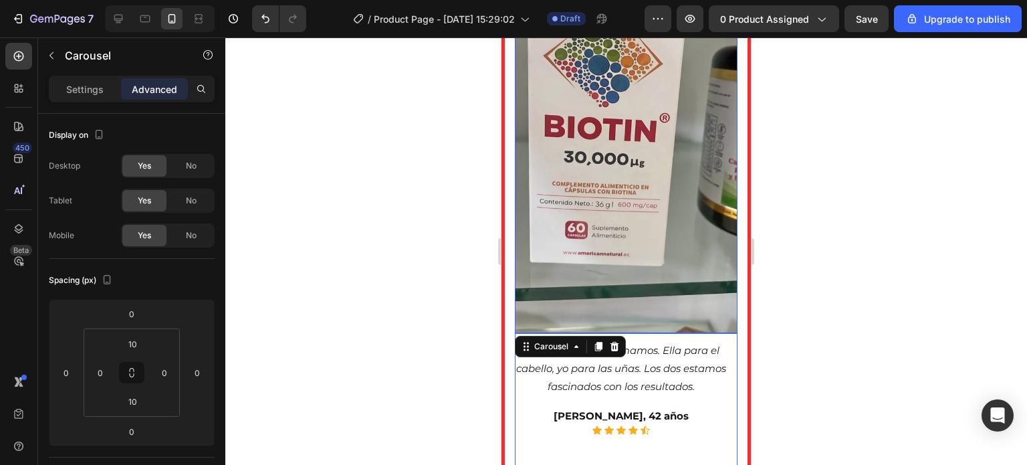
scroll to position [3864, 0]
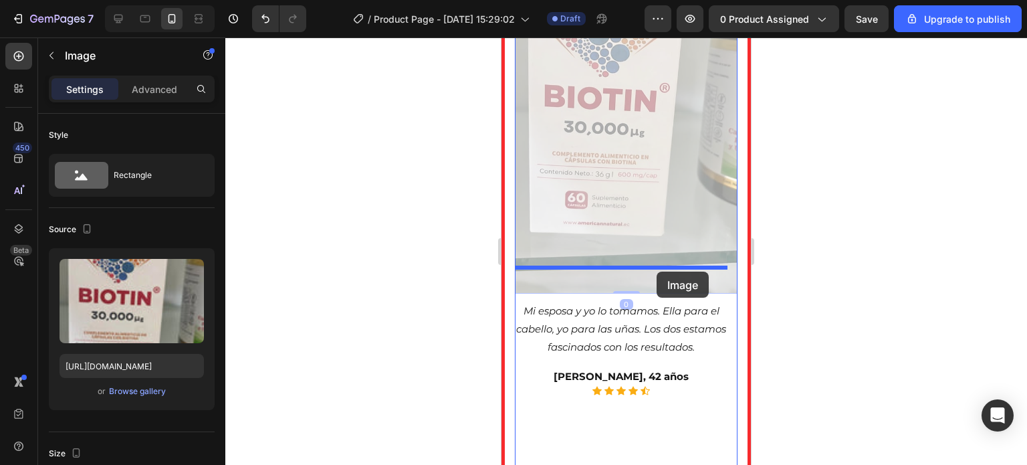
drag, startPoint x: 599, startPoint y: 160, endPoint x: 657, endPoint y: 272, distance: 125.7
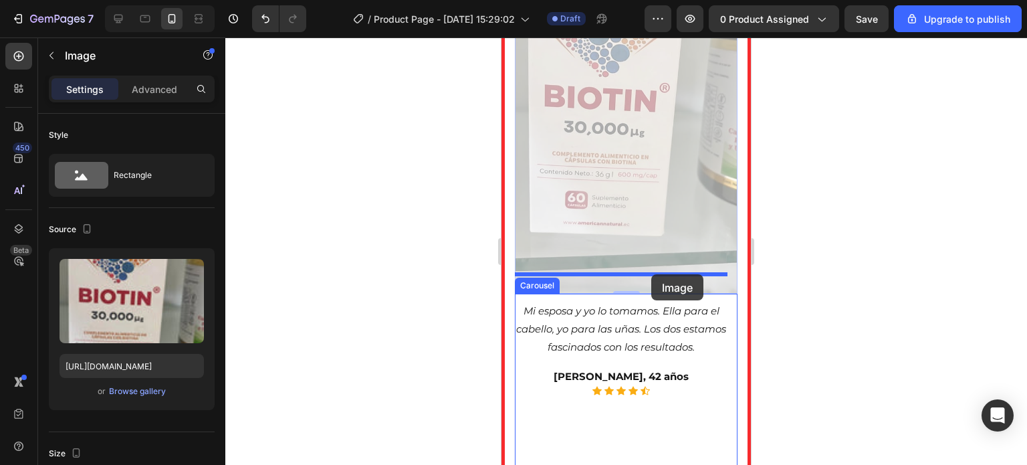
drag, startPoint x: 576, startPoint y: 196, endPoint x: 652, endPoint y: 274, distance: 108.8
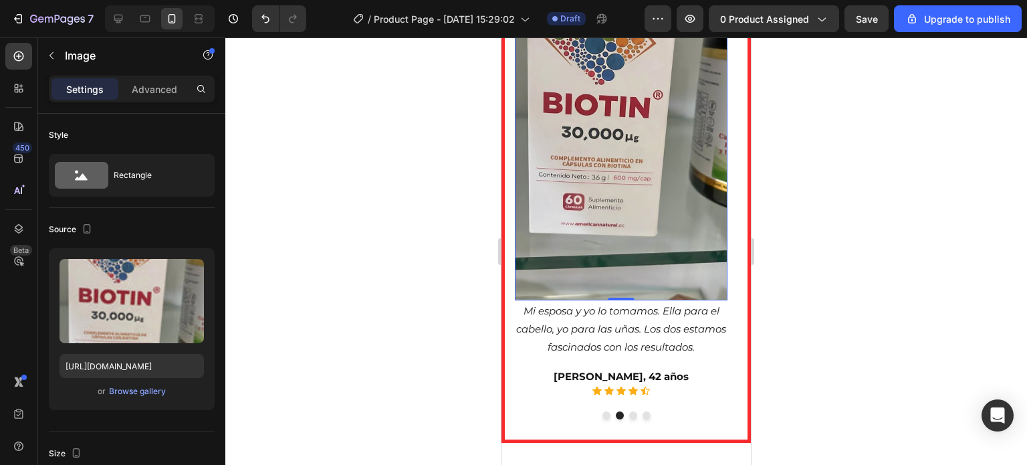
scroll to position [3931, 0]
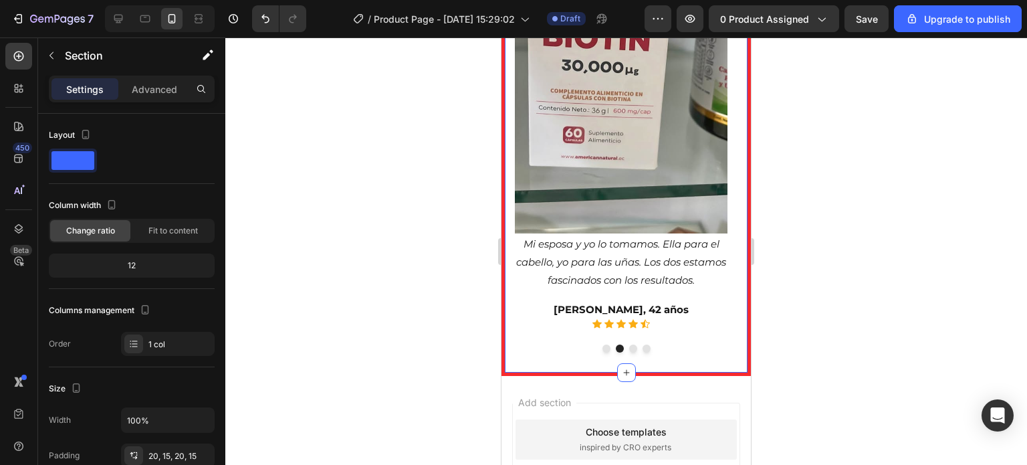
click at [510, 310] on div "Miles de personas ya han transformado su cabello con BIOTIN Heading Row Image D…" at bounding box center [627, 20] width 250 height 712
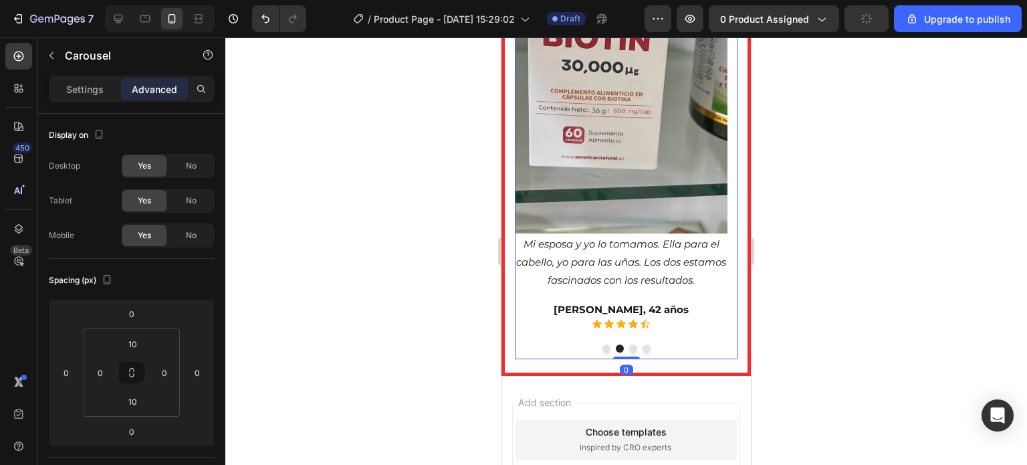
click at [516, 309] on div "Image Después de años probando productos costosos, [MEDICAL_DATA] fue lo único …" at bounding box center [626, 104] width 223 height 510
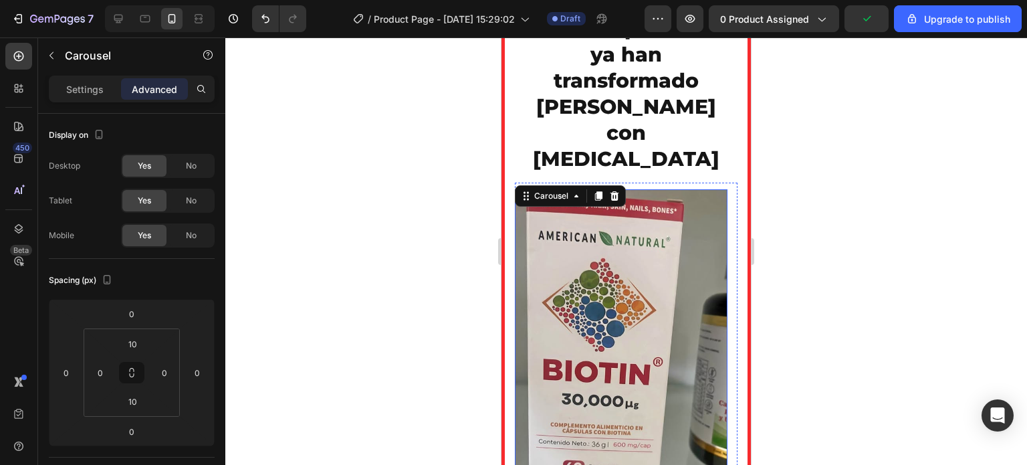
scroll to position [3596, 0]
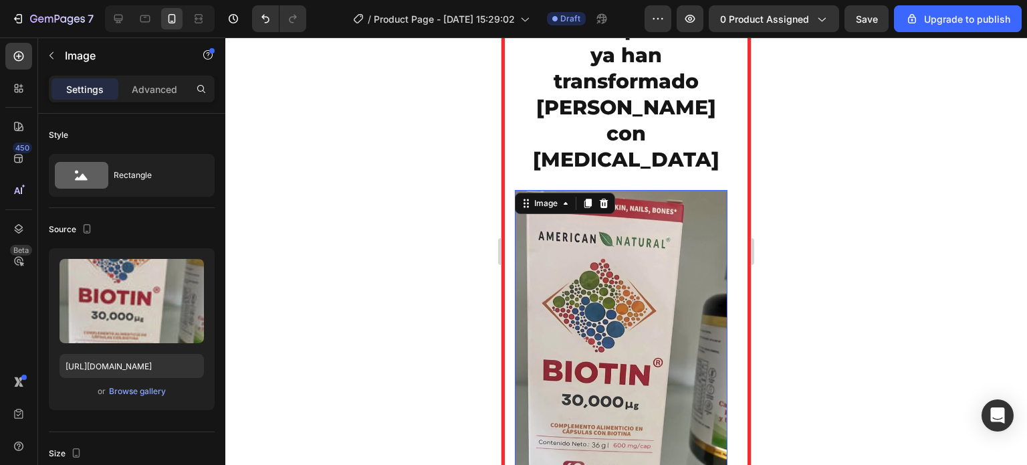
click at [621, 240] on img at bounding box center [621, 379] width 213 height 378
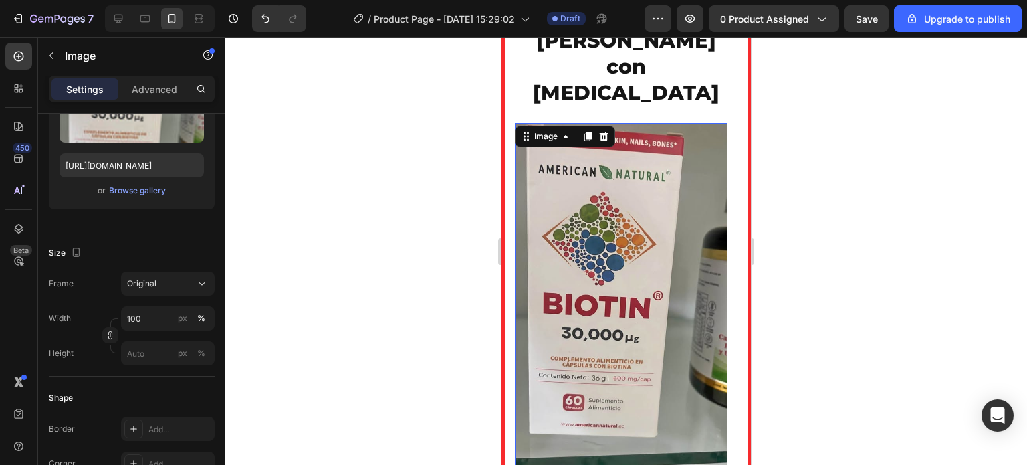
scroll to position [3730, 0]
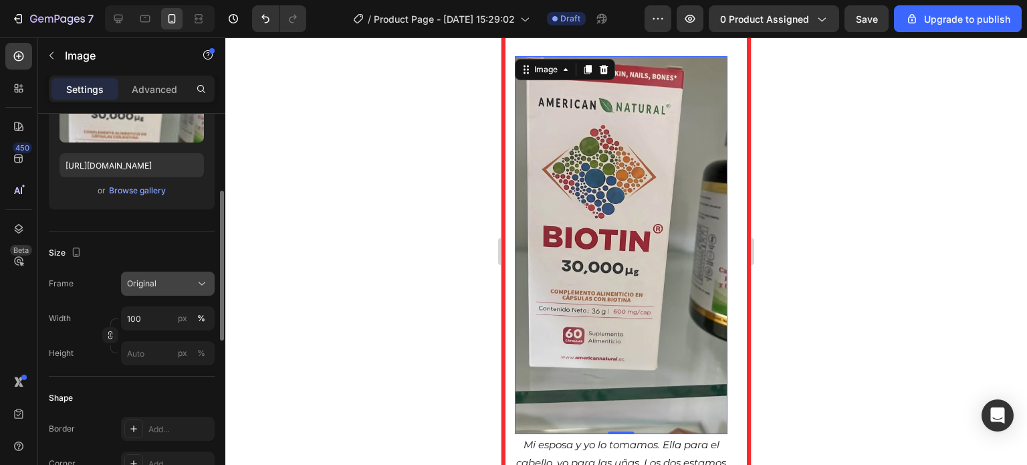
click at [195, 278] on div "Original" at bounding box center [168, 283] width 82 height 13
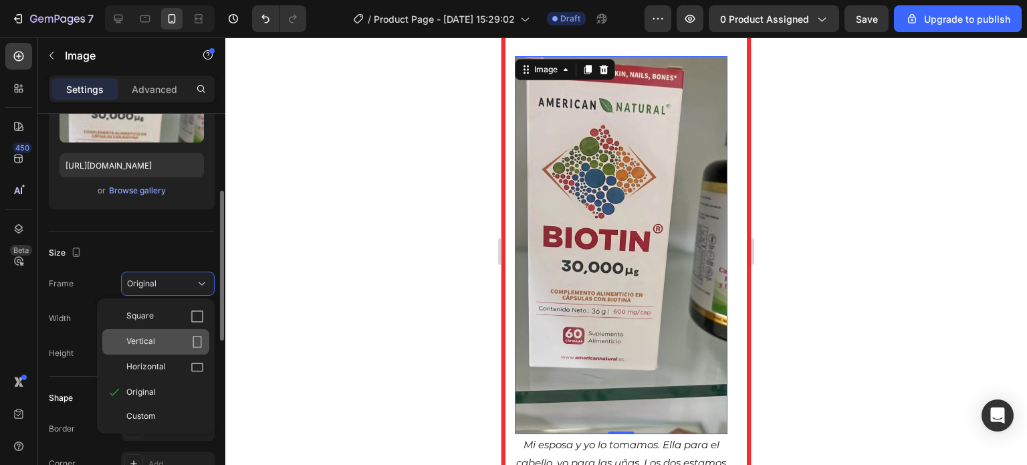
click at [191, 335] on icon at bounding box center [197, 341] width 13 height 13
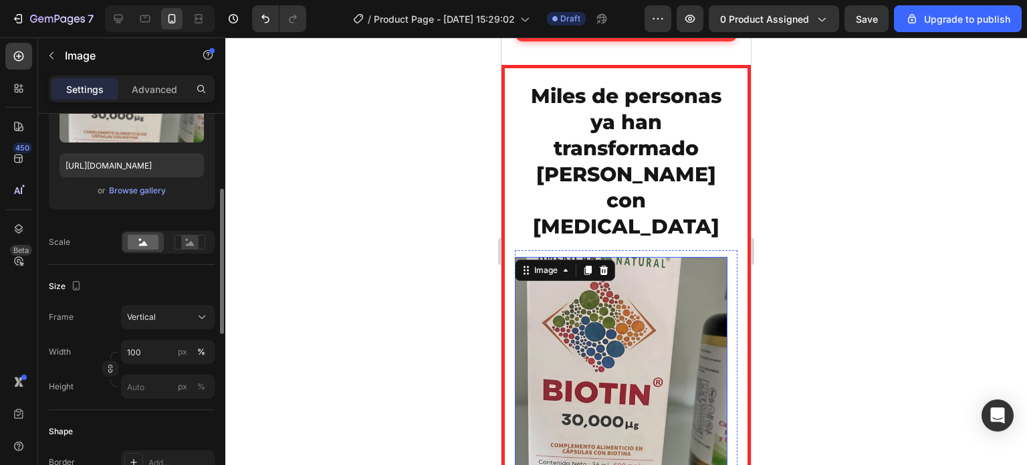
scroll to position [3663, 0]
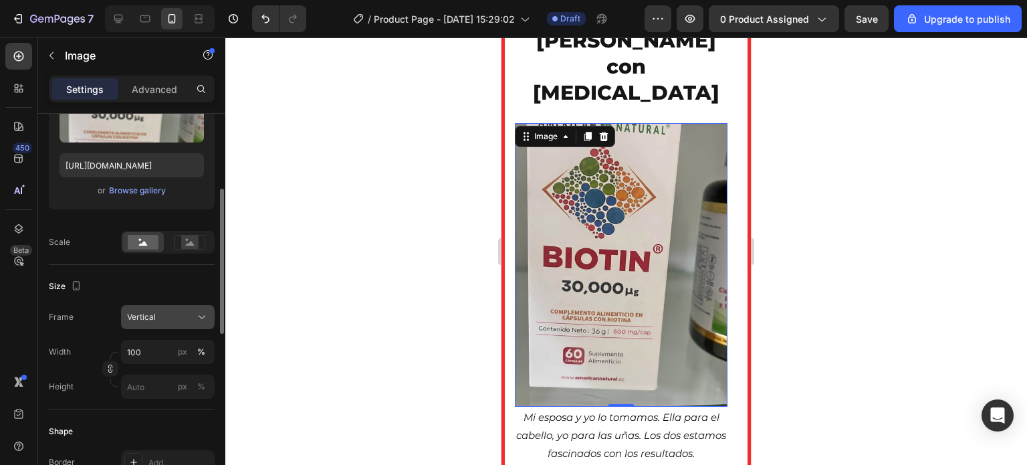
click at [186, 318] on div "Vertical" at bounding box center [160, 317] width 66 height 12
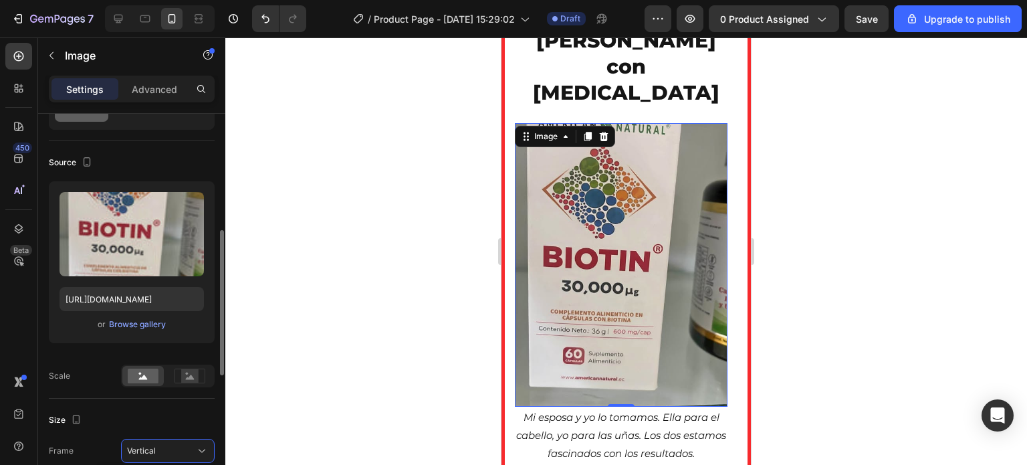
scroll to position [268, 0]
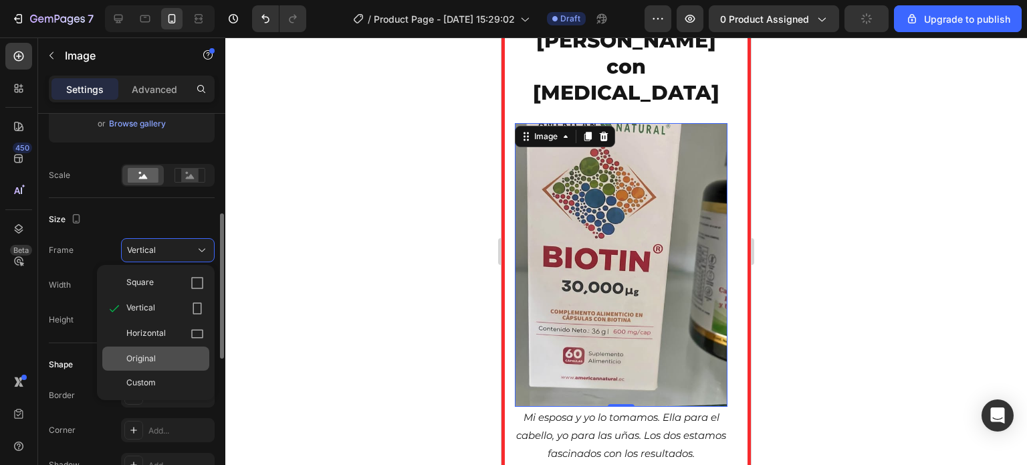
click at [167, 353] on div "Original" at bounding box center [165, 359] width 78 height 12
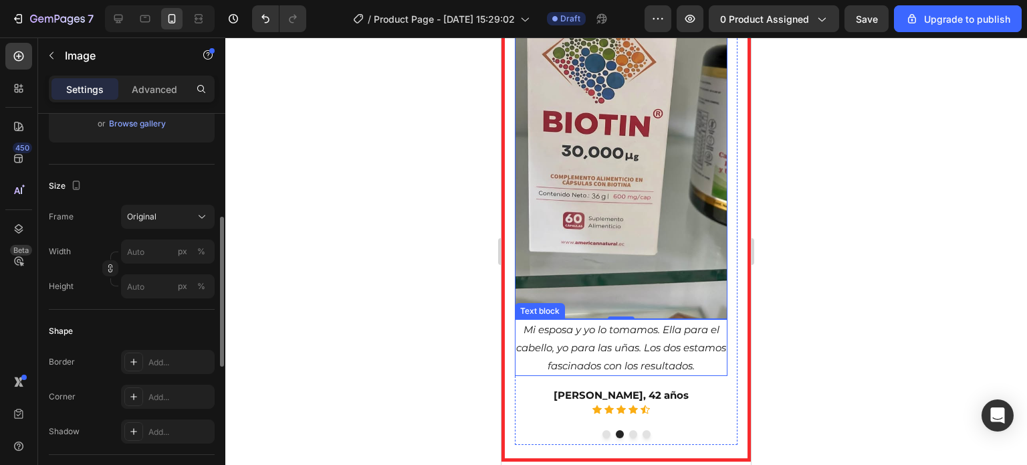
scroll to position [3931, 0]
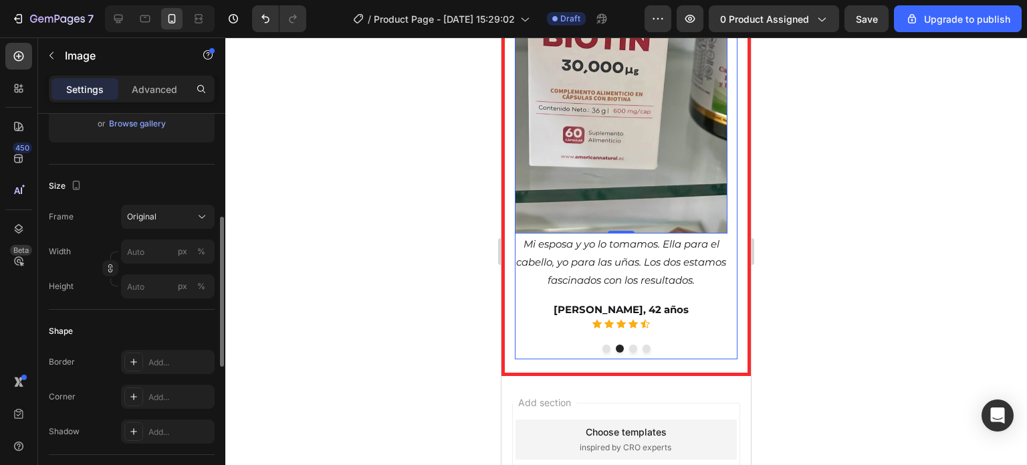
click at [603, 344] on button "Dot" at bounding box center [607, 348] width 8 height 8
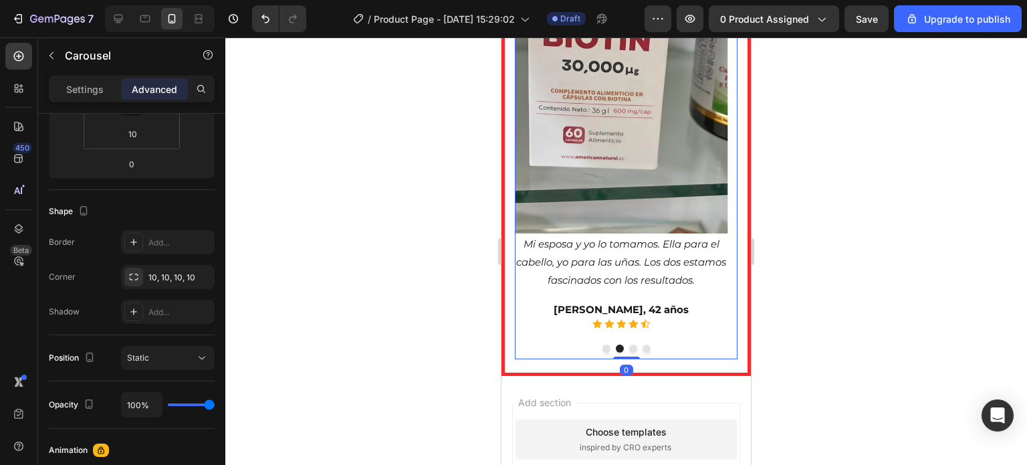
scroll to position [0, 0]
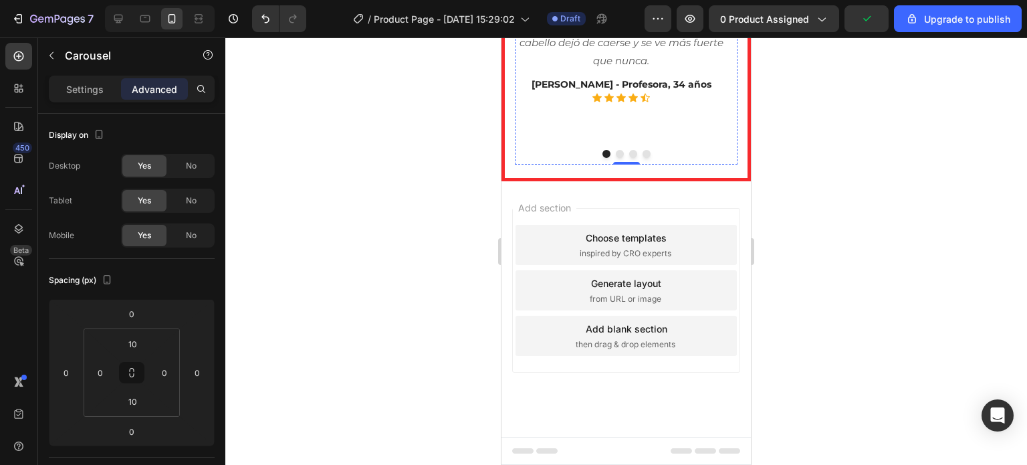
scroll to position [3931, 0]
click at [616, 158] on button "Dot" at bounding box center [620, 154] width 8 height 8
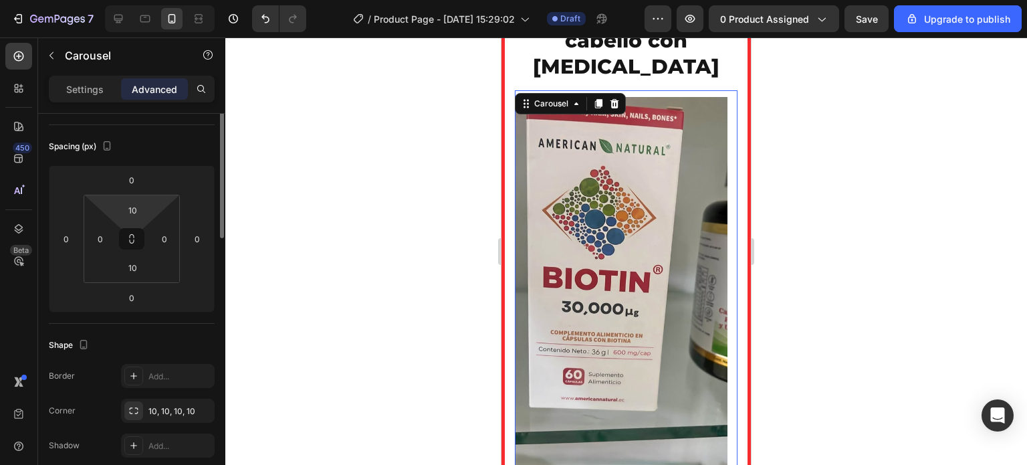
scroll to position [67, 0]
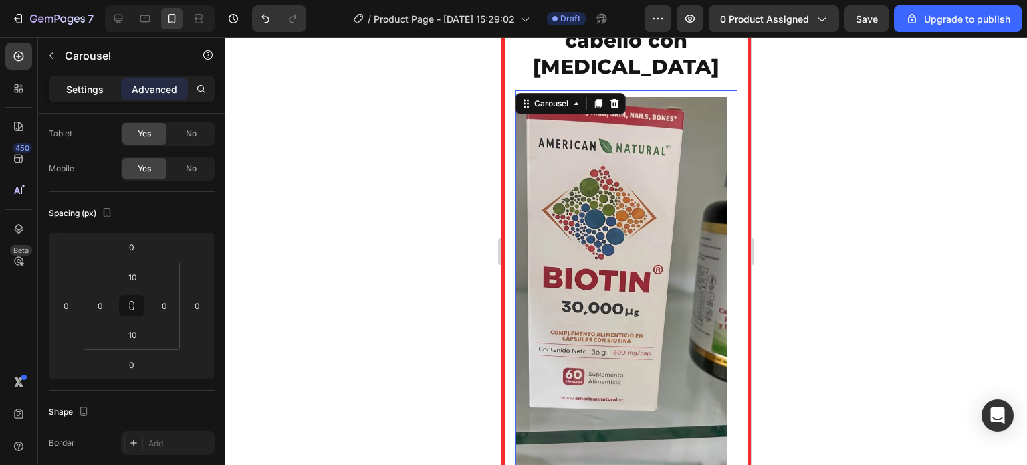
click at [94, 94] on p "Settings" at bounding box center [84, 89] width 37 height 14
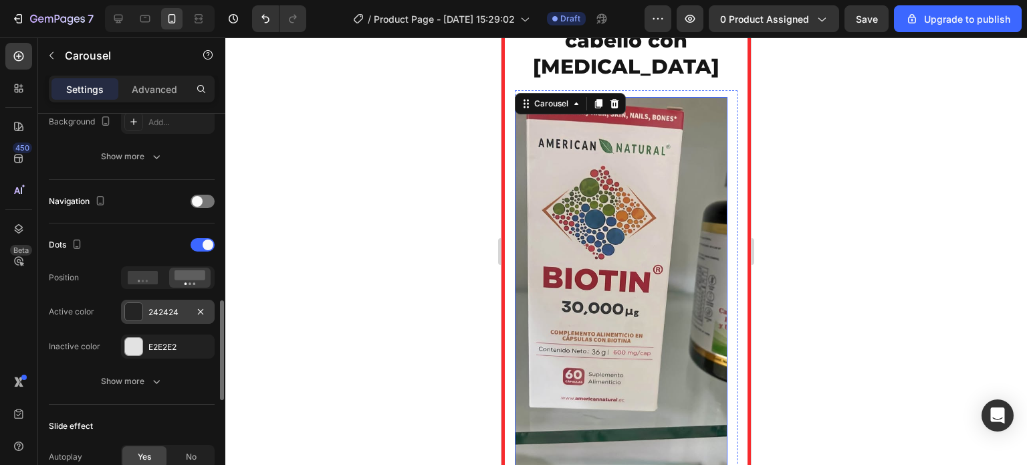
scroll to position [468, 0]
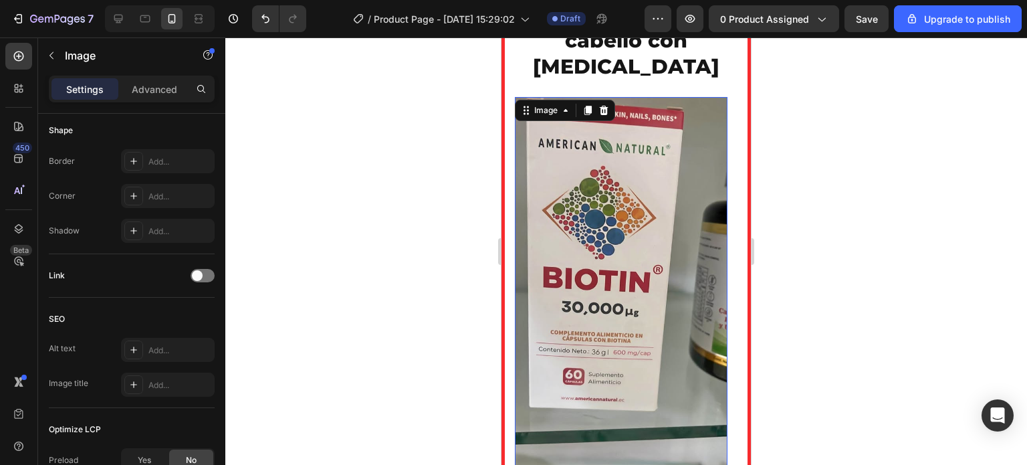
click at [613, 311] on img at bounding box center [621, 286] width 213 height 378
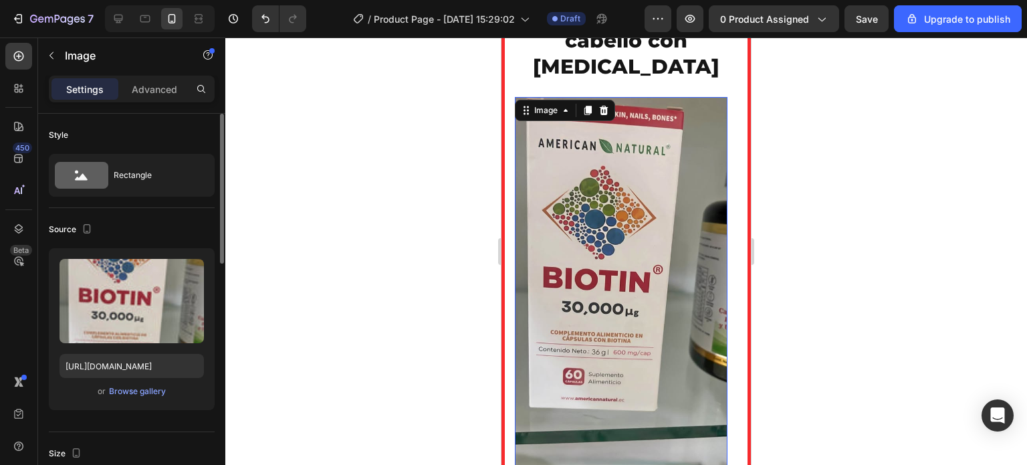
drag, startPoint x: 613, startPoint y: 311, endPoint x: 755, endPoint y: 287, distance: 143.8
click at [613, 311] on img at bounding box center [621, 286] width 213 height 378
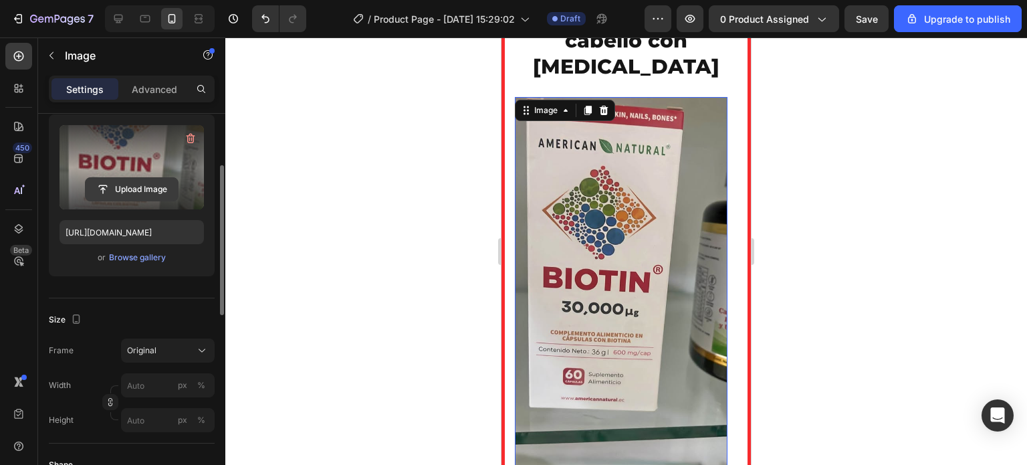
scroll to position [201, 0]
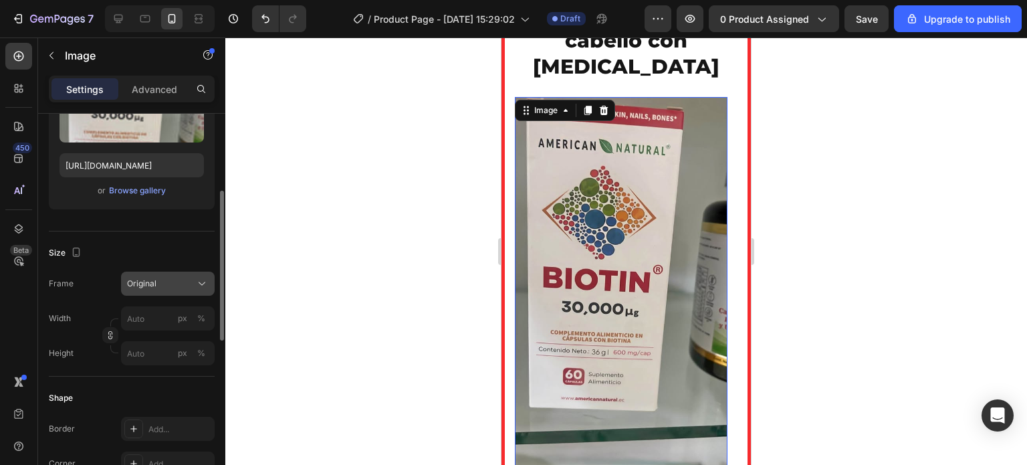
click at [169, 272] on button "Original" at bounding box center [168, 284] width 94 height 24
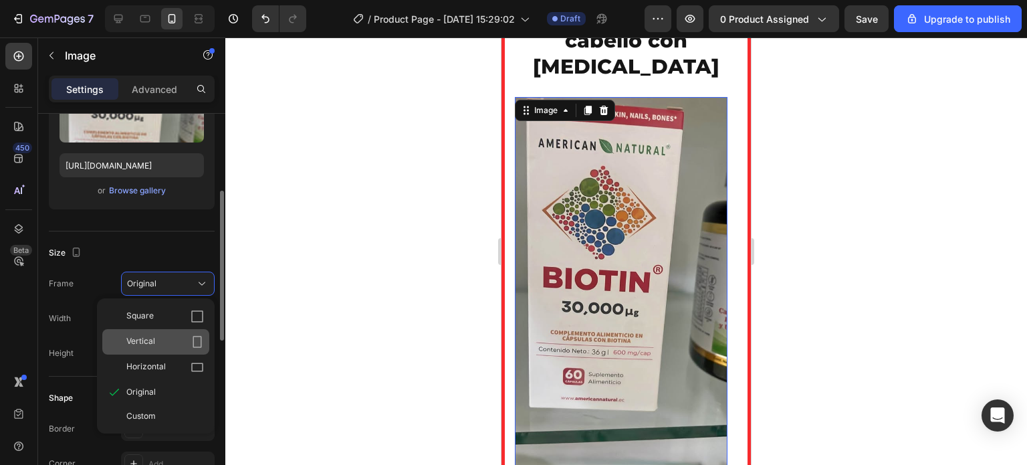
click at [161, 335] on div "Vertical" at bounding box center [165, 341] width 78 height 13
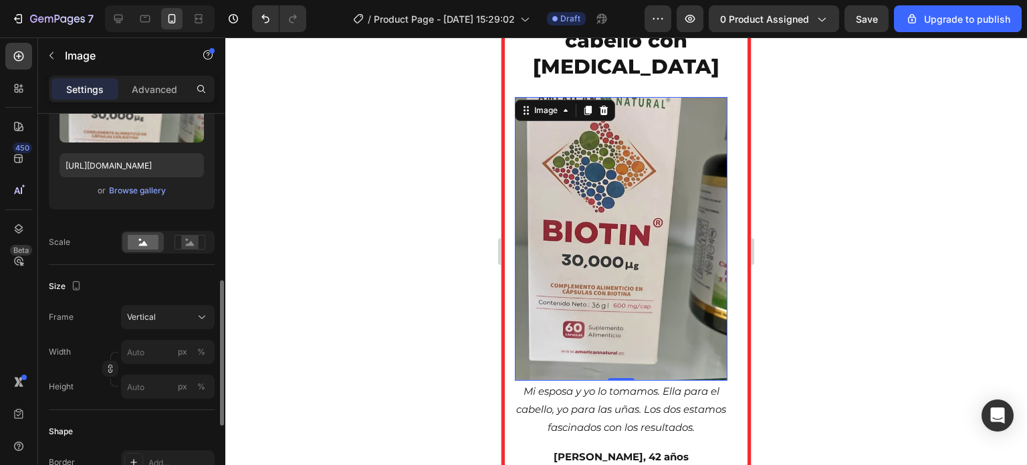
scroll to position [334, 0]
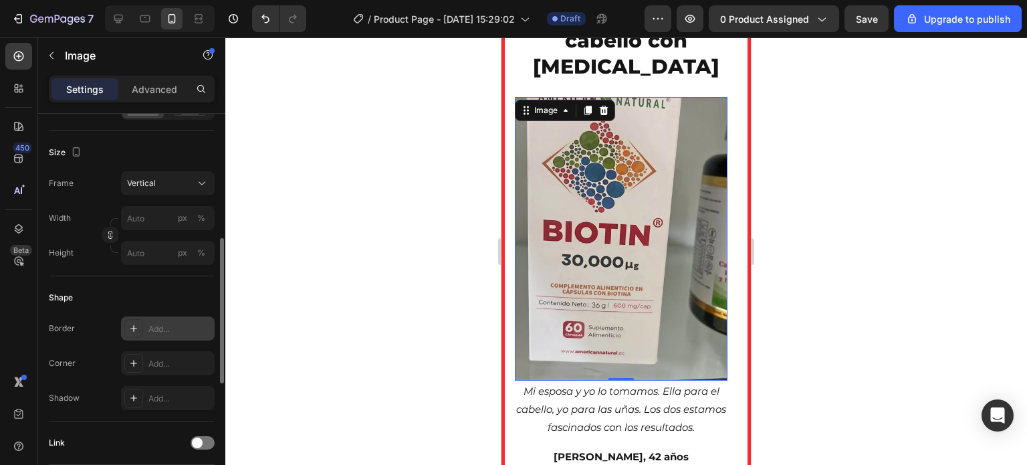
click at [163, 329] on div "Add..." at bounding box center [180, 329] width 63 height 12
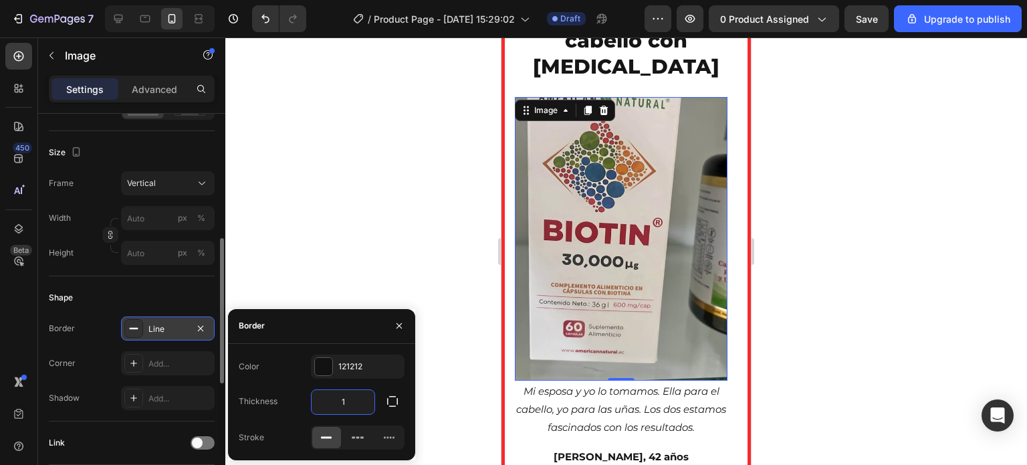
click at [350, 401] on input "1" at bounding box center [343, 402] width 63 height 24
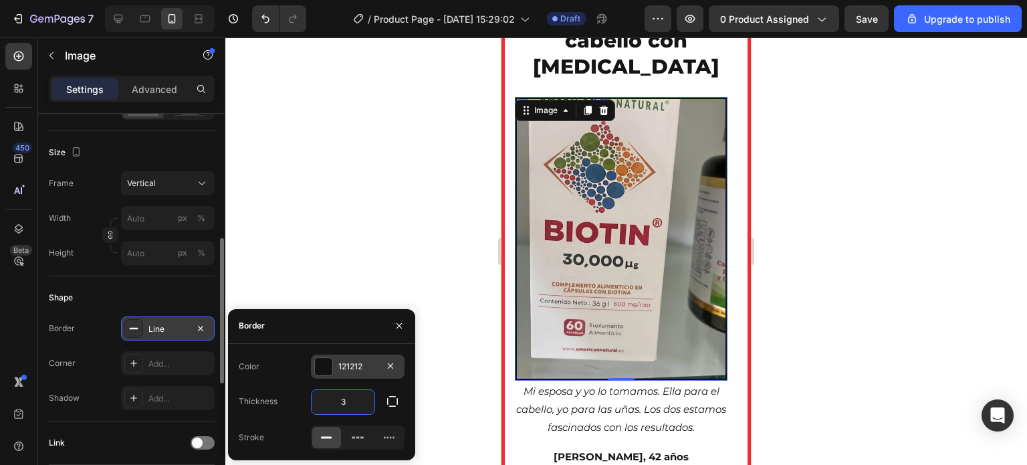
type input "3"
click at [318, 367] on div at bounding box center [323, 366] width 17 height 17
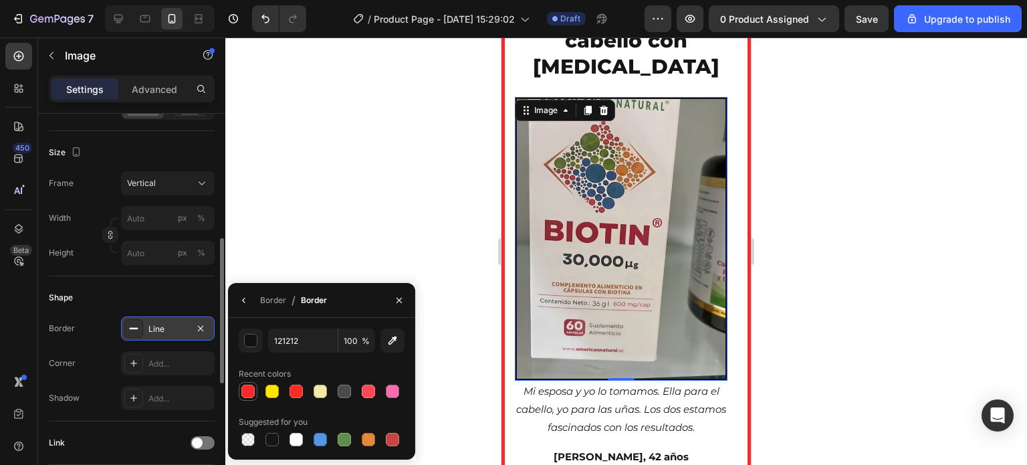
click at [254, 386] on div at bounding box center [247, 391] width 13 height 13
type input "F72A2D"
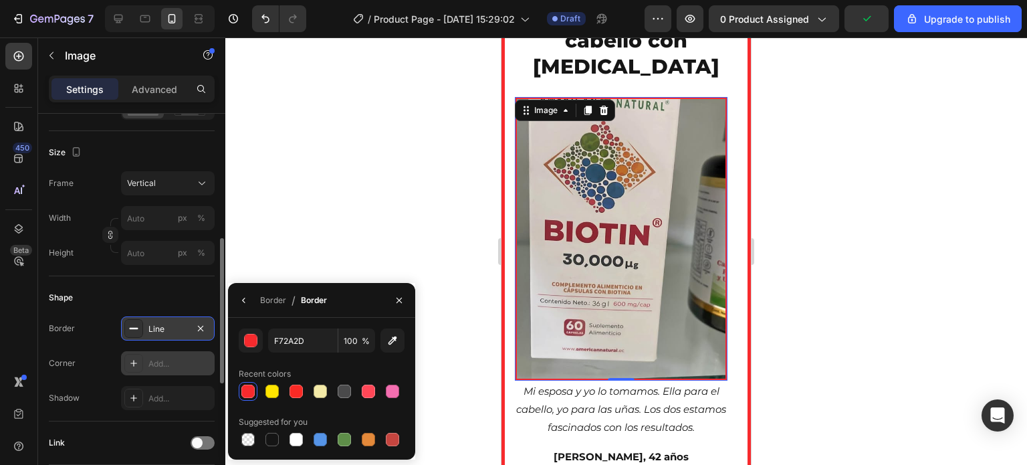
click at [185, 358] on div "Add..." at bounding box center [180, 364] width 63 height 12
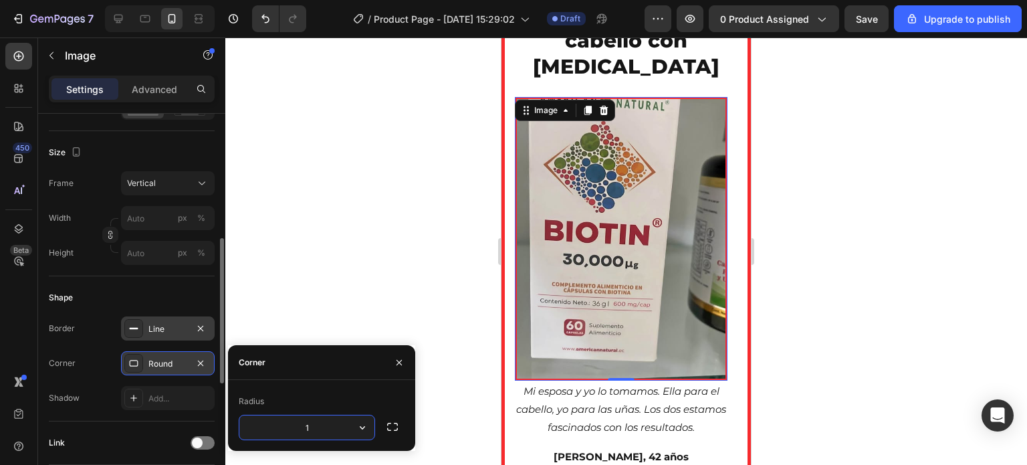
type input "10"
click at [400, 288] on div at bounding box center [626, 250] width 802 height 427
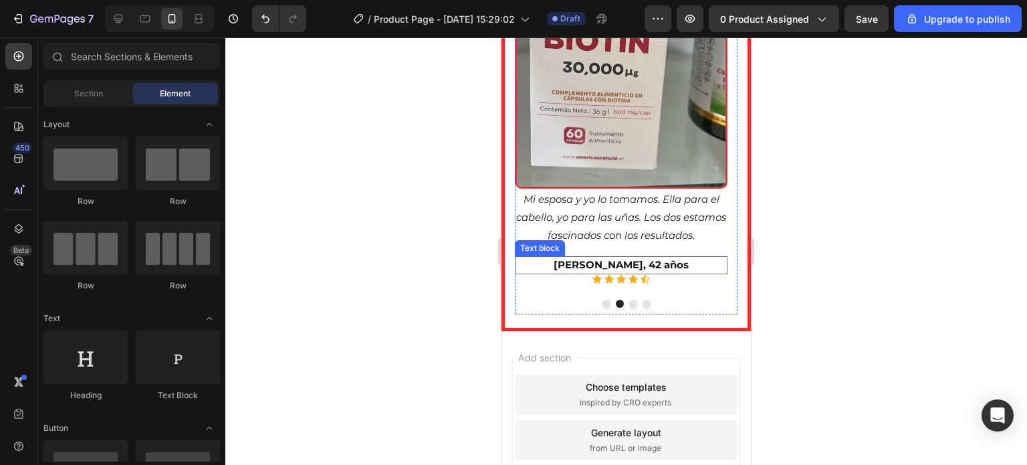
scroll to position [3864, 0]
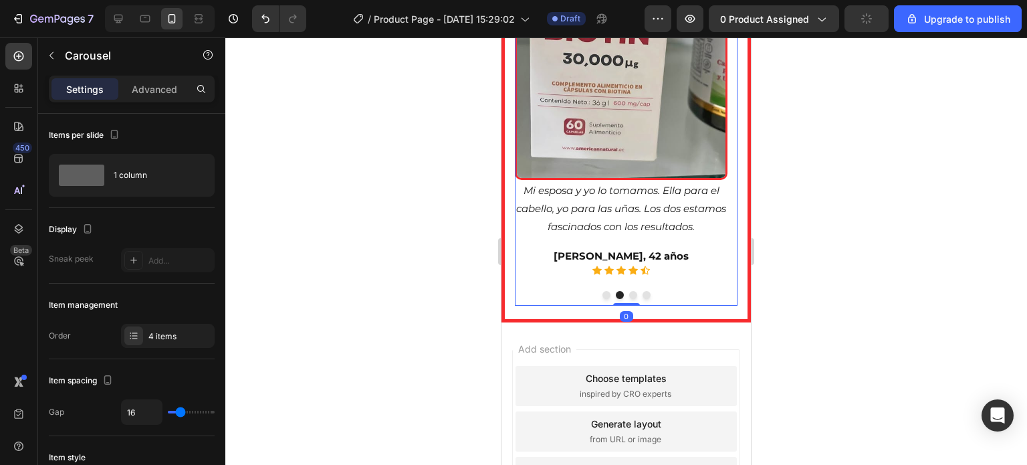
click at [604, 299] on button "Dot" at bounding box center [607, 295] width 8 height 8
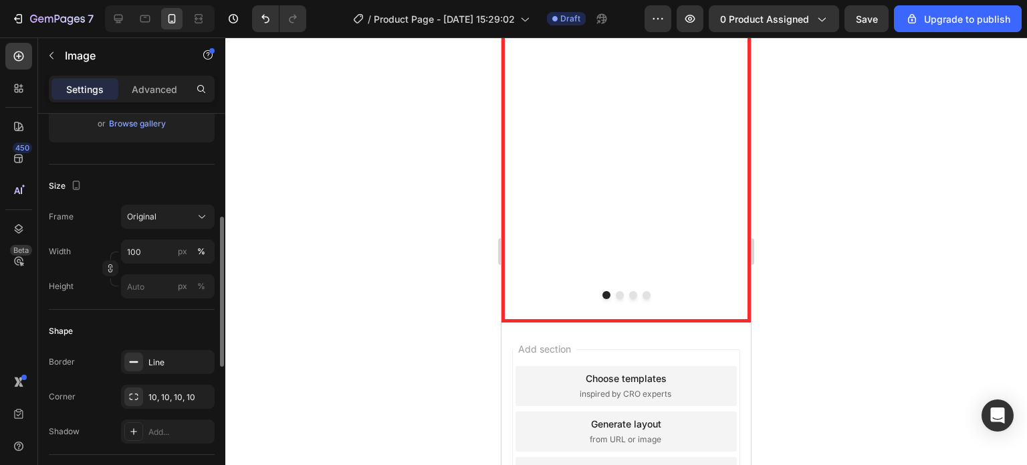
scroll to position [334, 0]
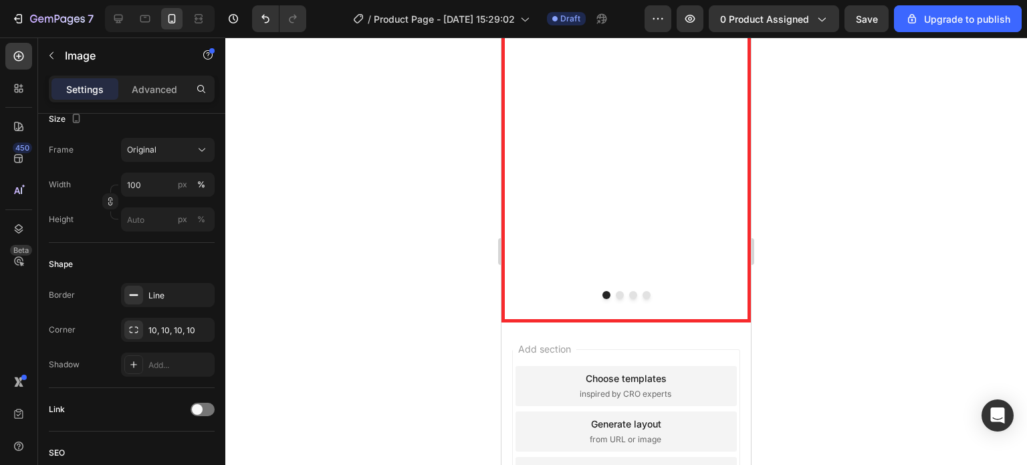
click at [399, 266] on div at bounding box center [626, 250] width 802 height 427
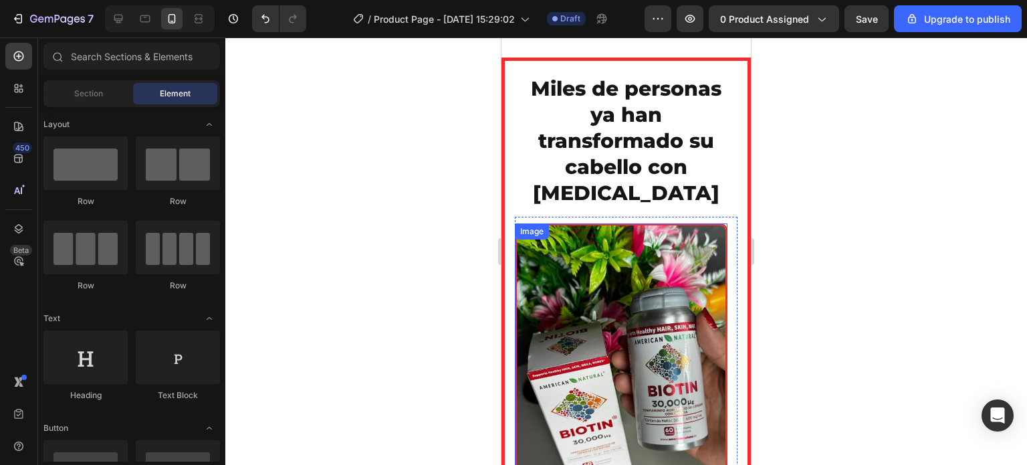
scroll to position [3529, 0]
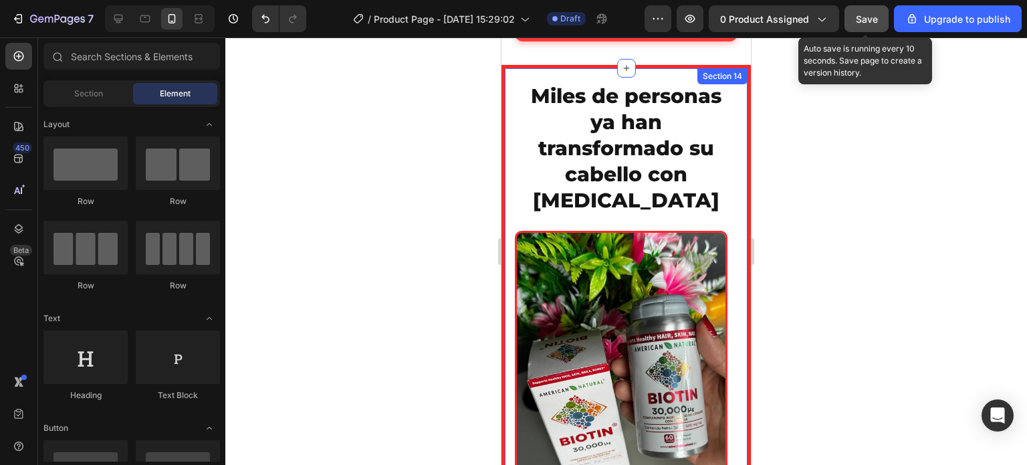
click at [860, 19] on span "Save" at bounding box center [867, 18] width 22 height 11
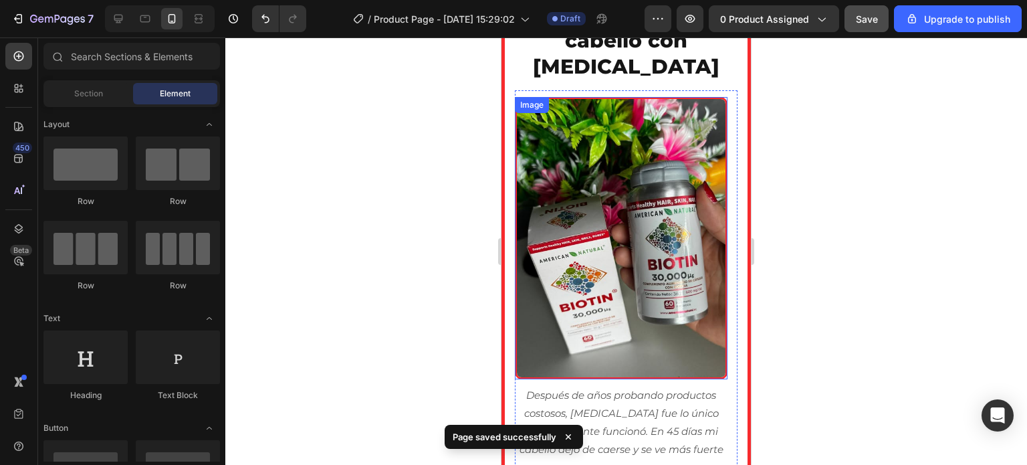
scroll to position [3797, 0]
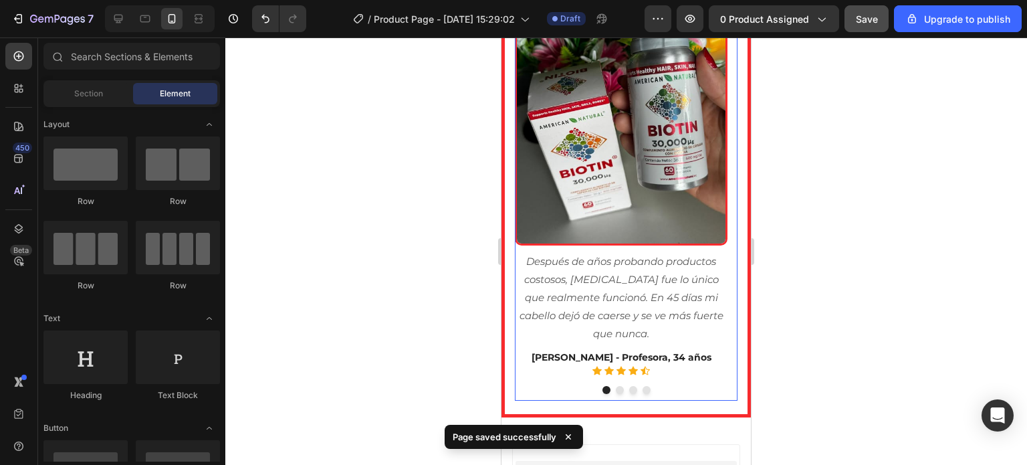
click at [530, 397] on div "Image Después de años probando productos costosos, [MEDICAL_DATA] fue lo único …" at bounding box center [626, 179] width 223 height 444
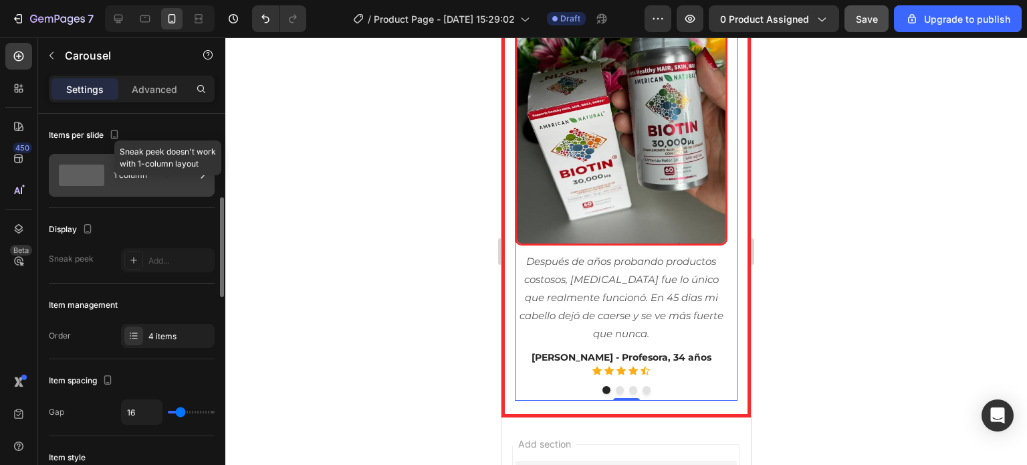
scroll to position [134, 0]
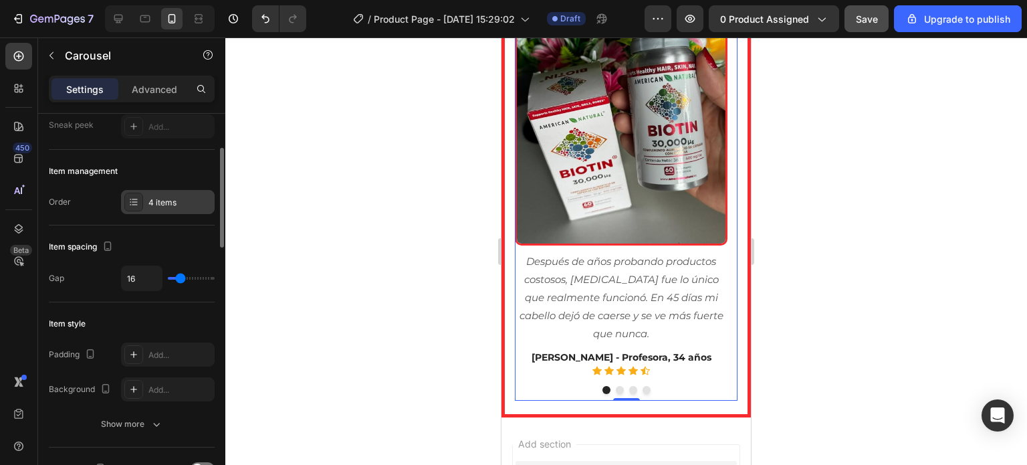
click at [166, 198] on div "4 items" at bounding box center [180, 203] width 63 height 12
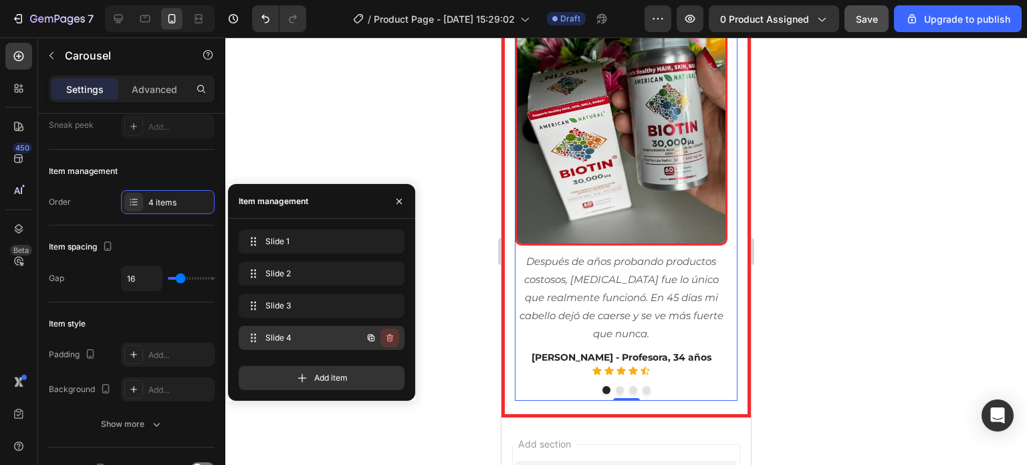
click at [393, 336] on icon "button" at bounding box center [390, 337] width 11 height 11
click at [379, 331] on button "Delete" at bounding box center [381, 337] width 37 height 19
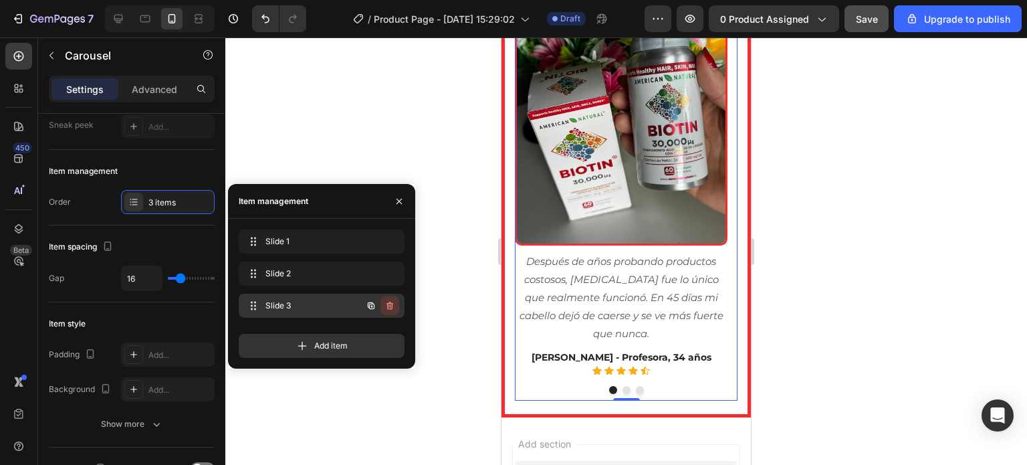
click at [389, 302] on icon "button" at bounding box center [390, 306] width 7 height 8
click at [379, 310] on div "Delete" at bounding box center [381, 306] width 25 height 12
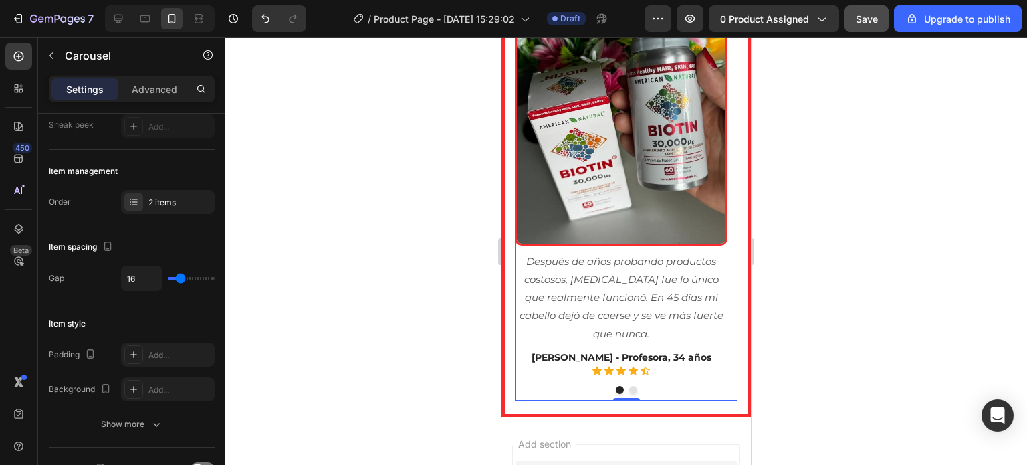
click at [471, 177] on div at bounding box center [626, 250] width 802 height 427
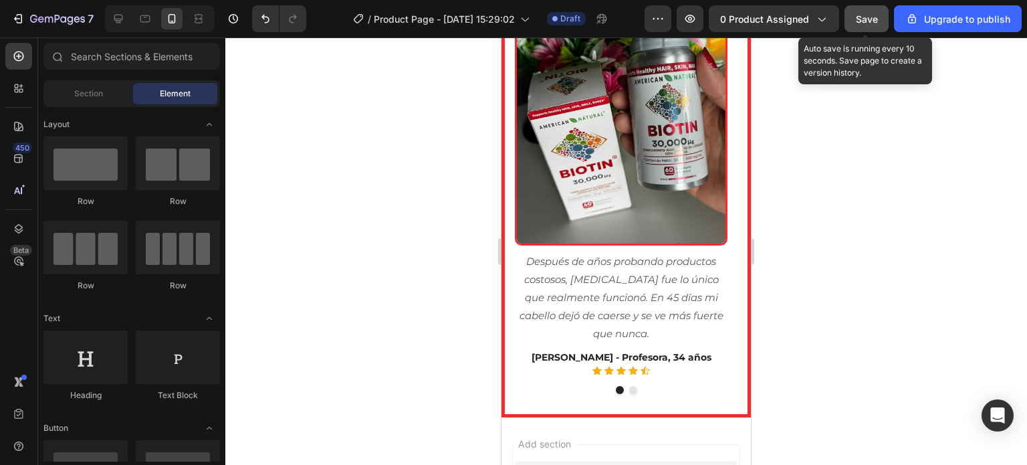
click at [859, 23] on span "Save" at bounding box center [867, 18] width 22 height 11
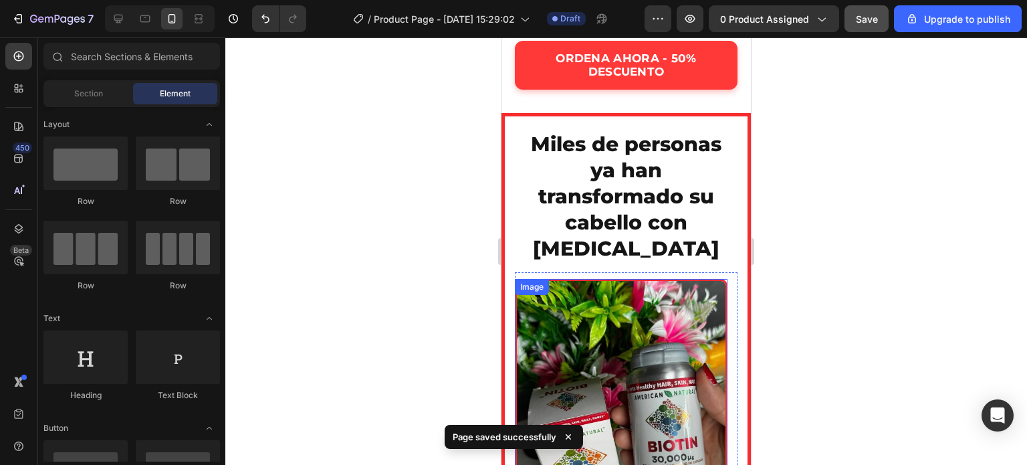
scroll to position [3462, 0]
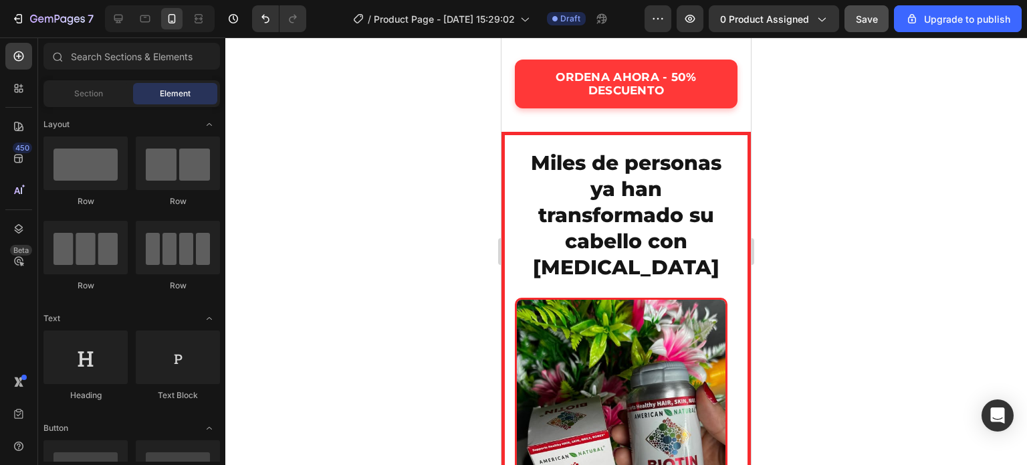
click at [872, 232] on div at bounding box center [626, 250] width 802 height 427
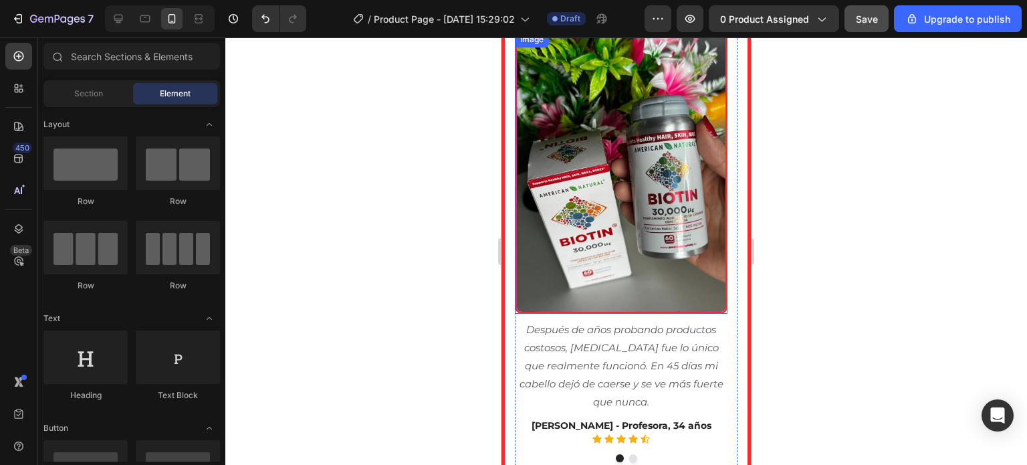
scroll to position [3730, 0]
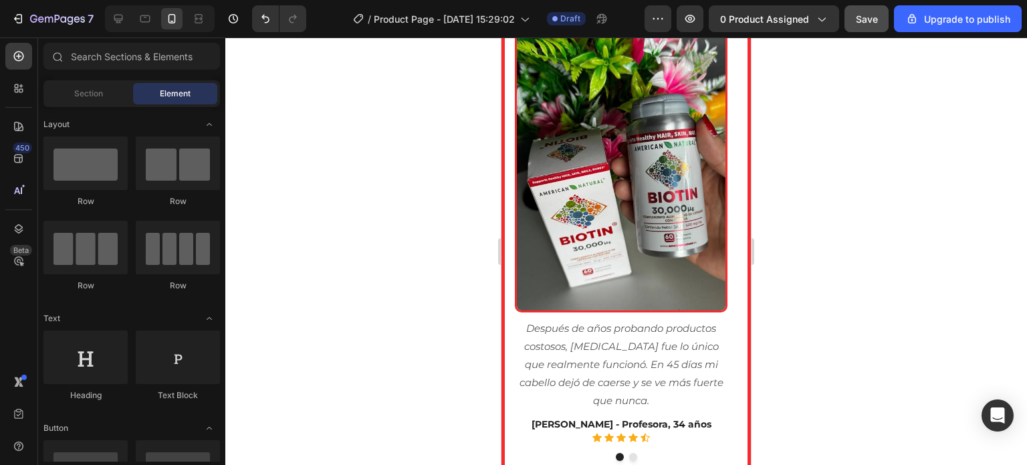
click at [862, 248] on div at bounding box center [626, 250] width 802 height 427
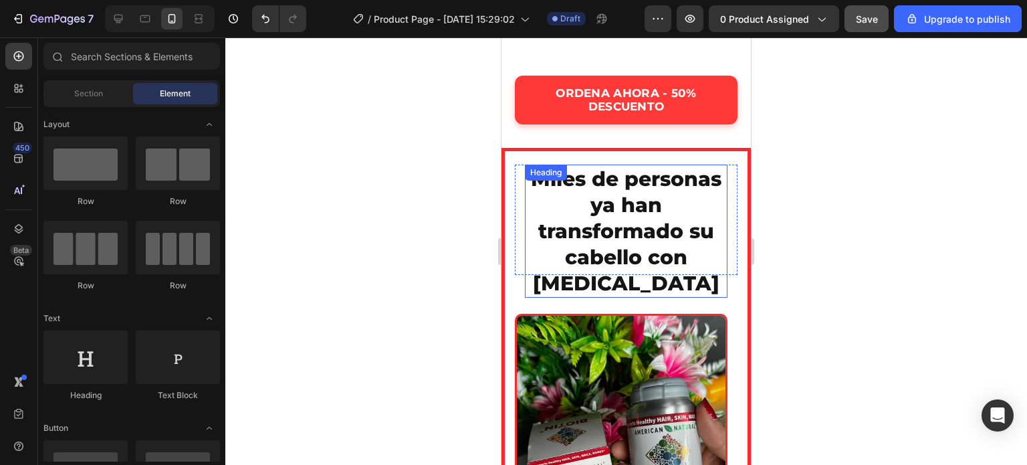
scroll to position [3329, 0]
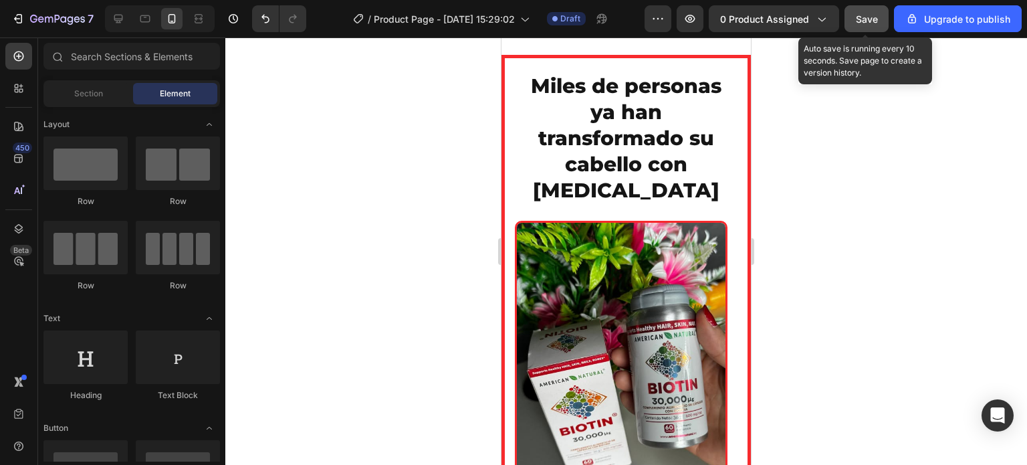
click at [862, 13] on span "Save" at bounding box center [867, 18] width 22 height 11
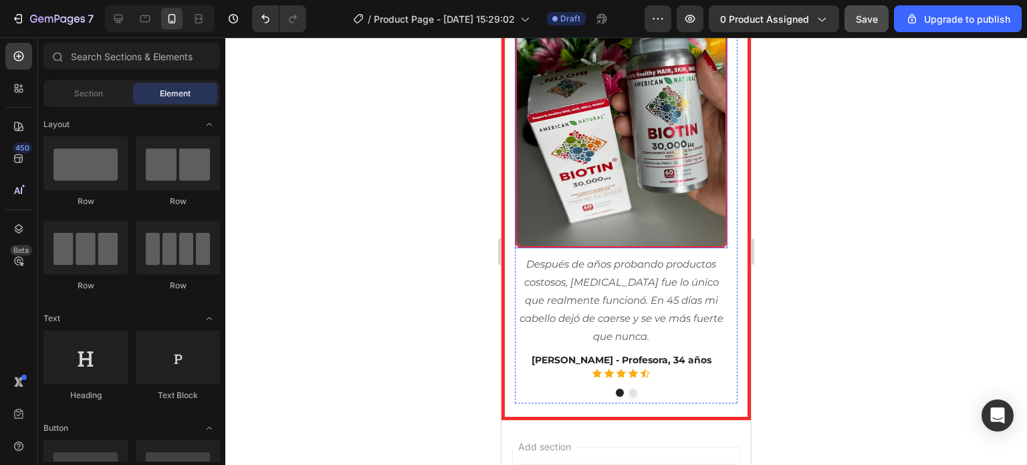
scroll to position [3931, 0]
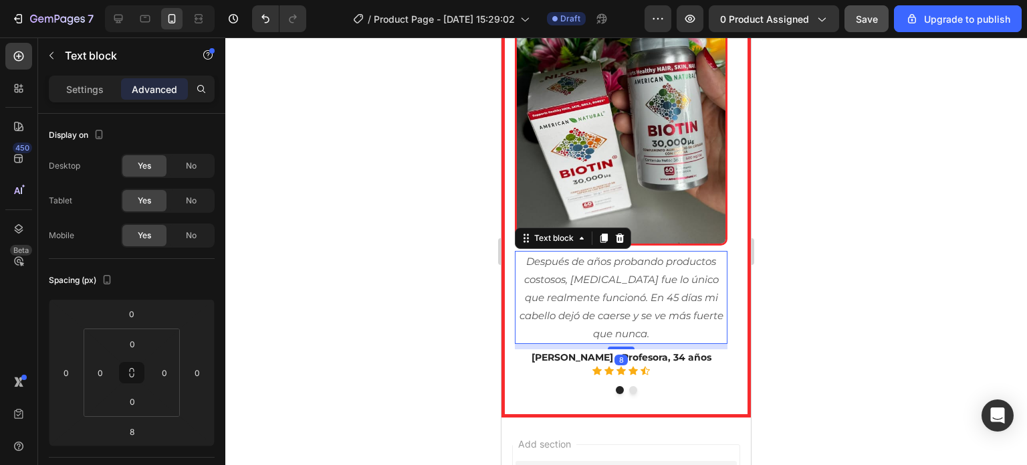
click at [599, 294] on p "Después de años probando productos costosos, [MEDICAL_DATA] fue lo único que re…" at bounding box center [621, 297] width 210 height 90
click at [89, 81] on div "Settings" at bounding box center [85, 88] width 67 height 21
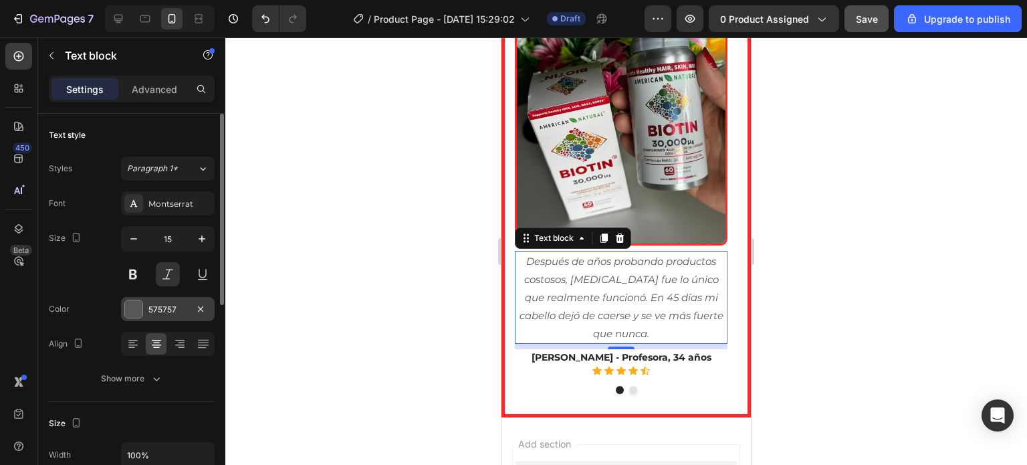
click at [138, 307] on div at bounding box center [133, 308] width 17 height 17
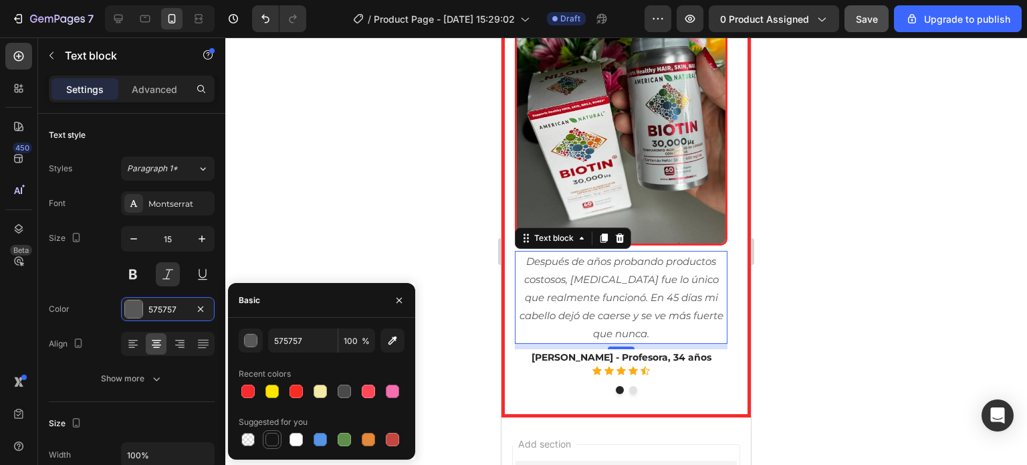
click at [269, 442] on div at bounding box center [272, 439] width 13 height 13
type input "151515"
click at [463, 334] on div at bounding box center [626, 250] width 802 height 427
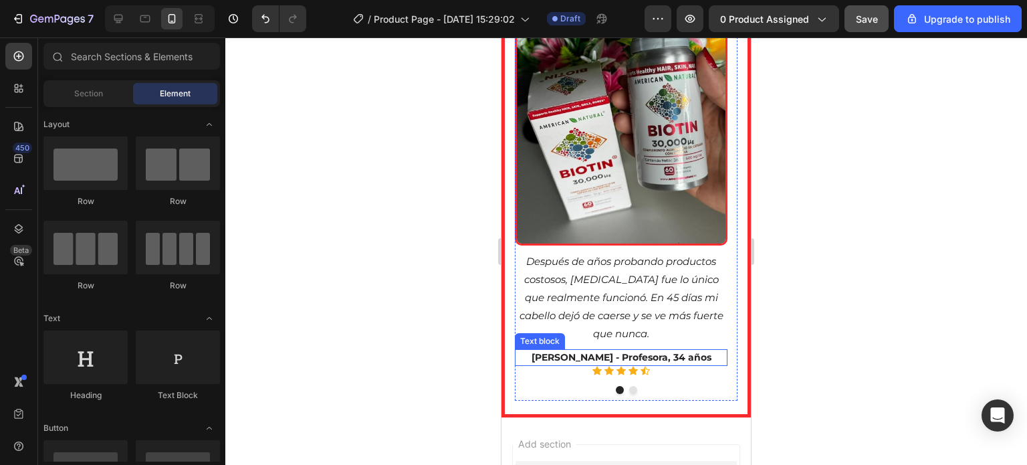
click at [600, 359] on p "[PERSON_NAME] - Profesora, 34 años" at bounding box center [621, 358] width 210 height 14
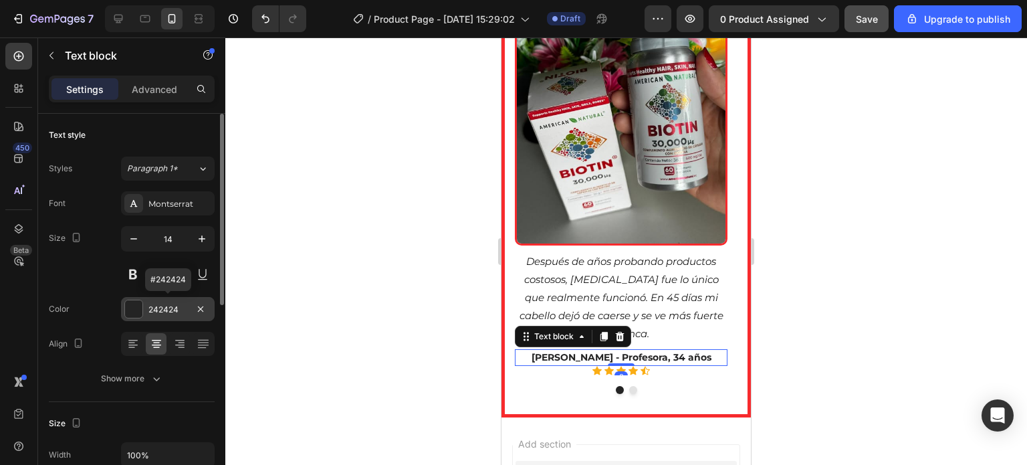
click at [137, 305] on div at bounding box center [133, 308] width 17 height 17
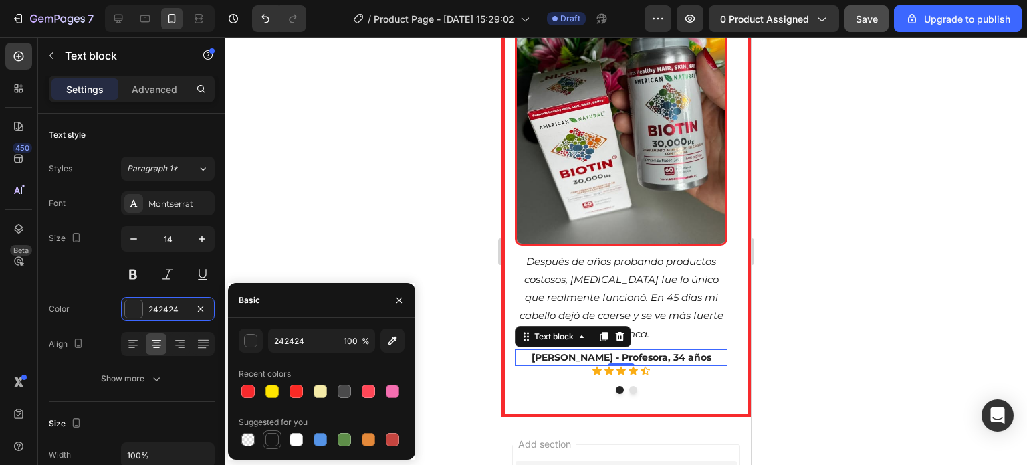
click at [276, 439] on div at bounding box center [272, 439] width 13 height 13
type input "151515"
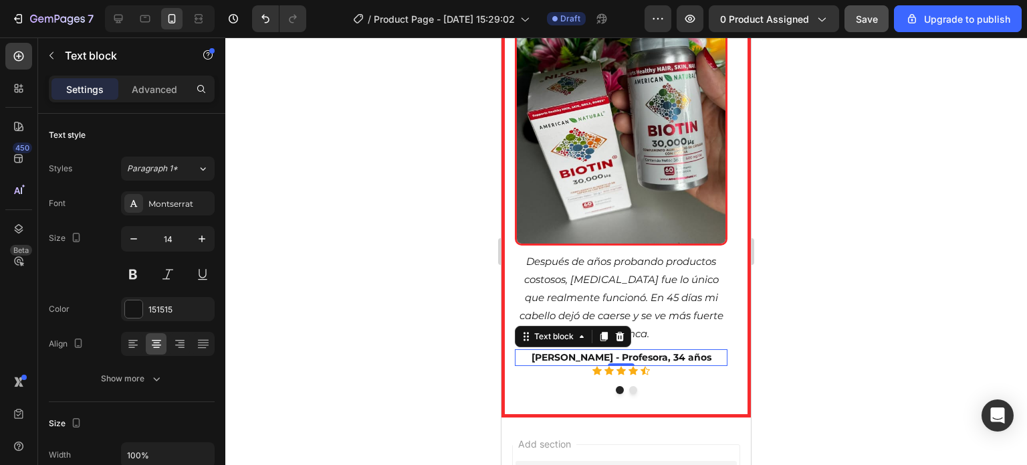
click at [461, 383] on div at bounding box center [626, 250] width 802 height 427
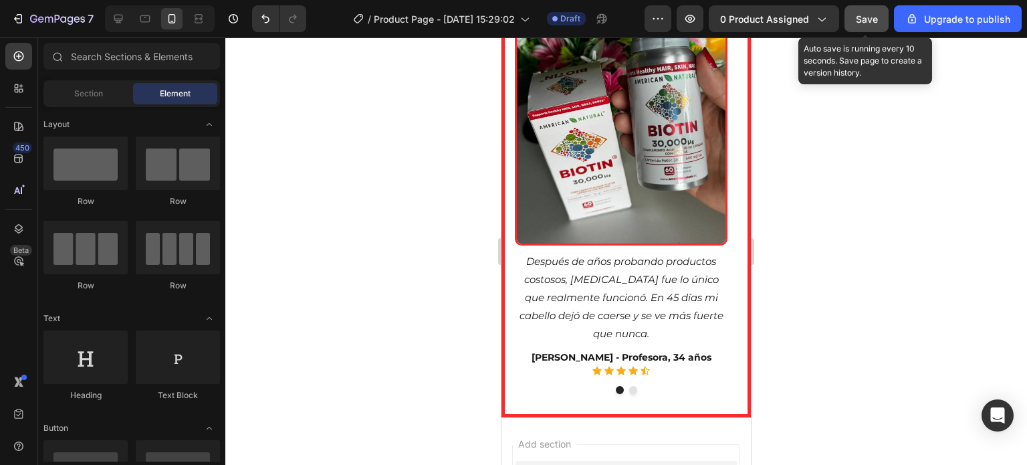
click at [862, 15] on span "Save" at bounding box center [867, 18] width 22 height 11
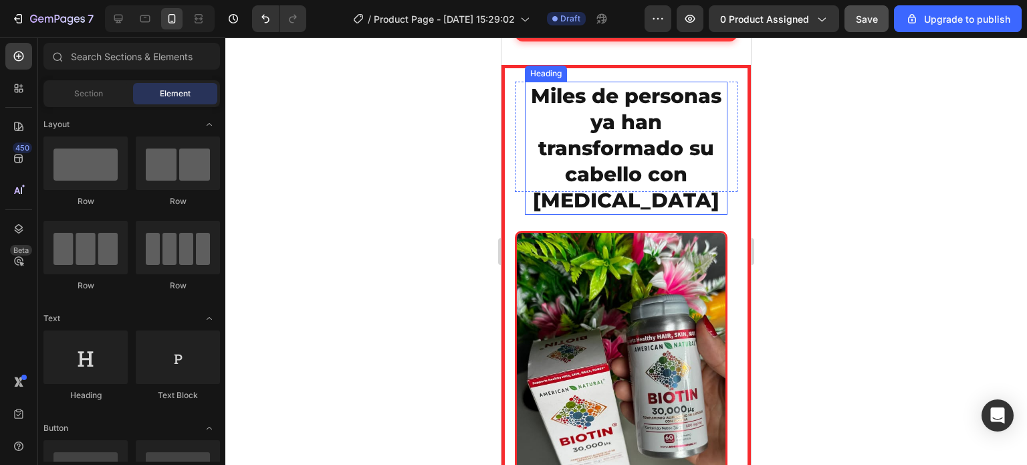
scroll to position [3663, 0]
click at [607, 165] on p "Miles de personas ya han transformado su cabello con [MEDICAL_DATA]" at bounding box center [626, 148] width 200 height 130
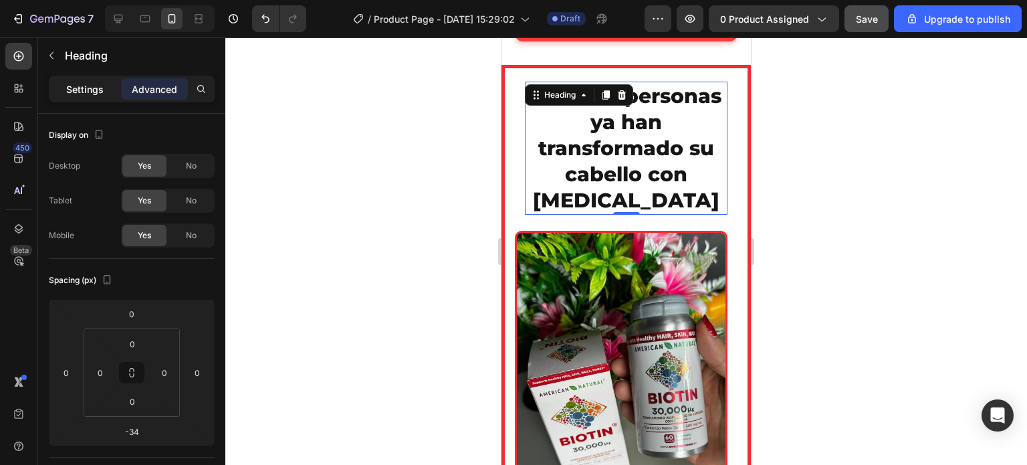
click at [80, 90] on p "Settings" at bounding box center [84, 89] width 37 height 14
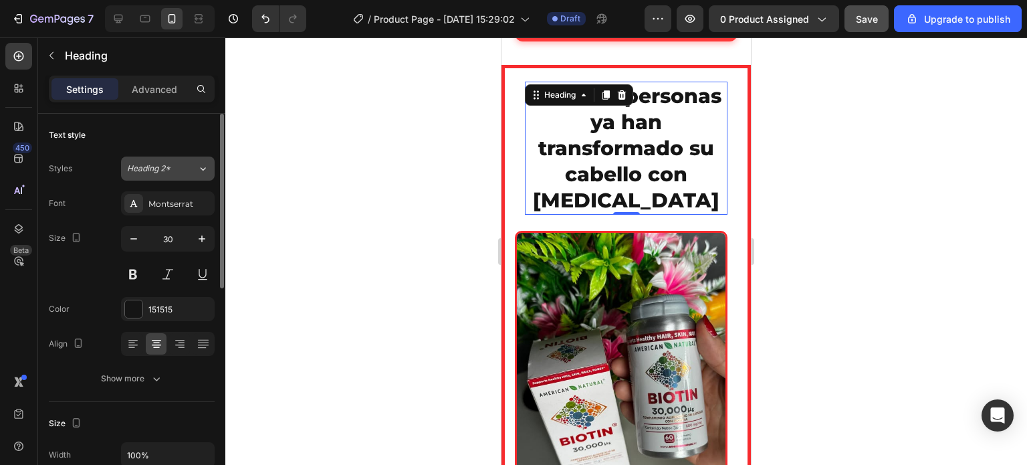
click at [175, 163] on div "Heading 2*" at bounding box center [154, 169] width 54 height 12
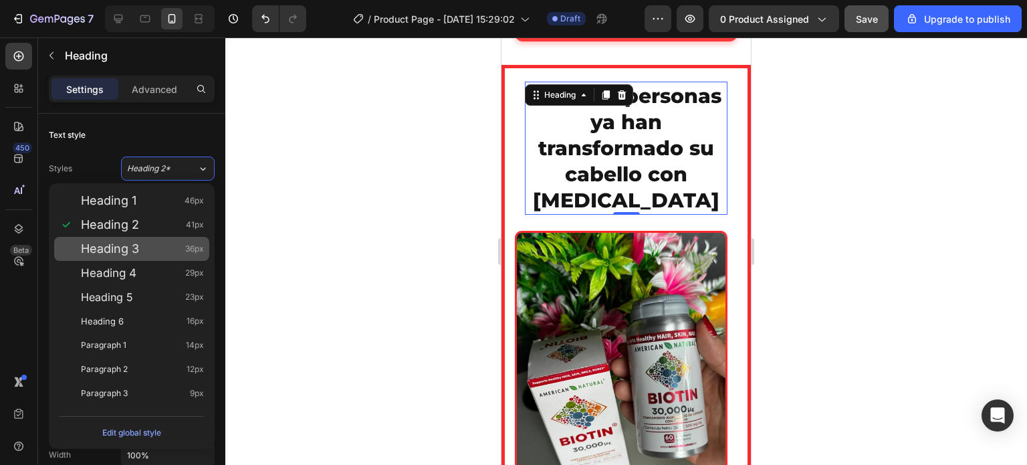
click at [123, 240] on div "Heading 3 36px" at bounding box center [131, 249] width 155 height 24
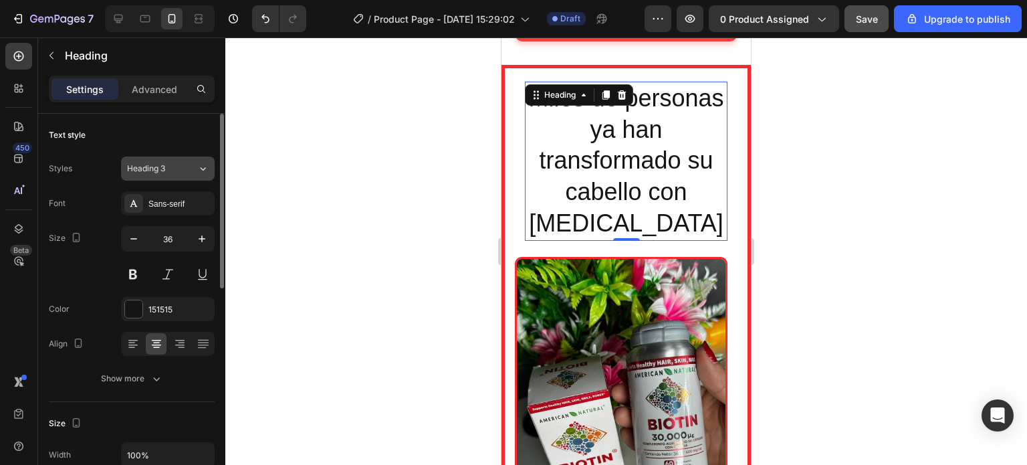
click at [165, 165] on span "Heading 3" at bounding box center [146, 169] width 38 height 12
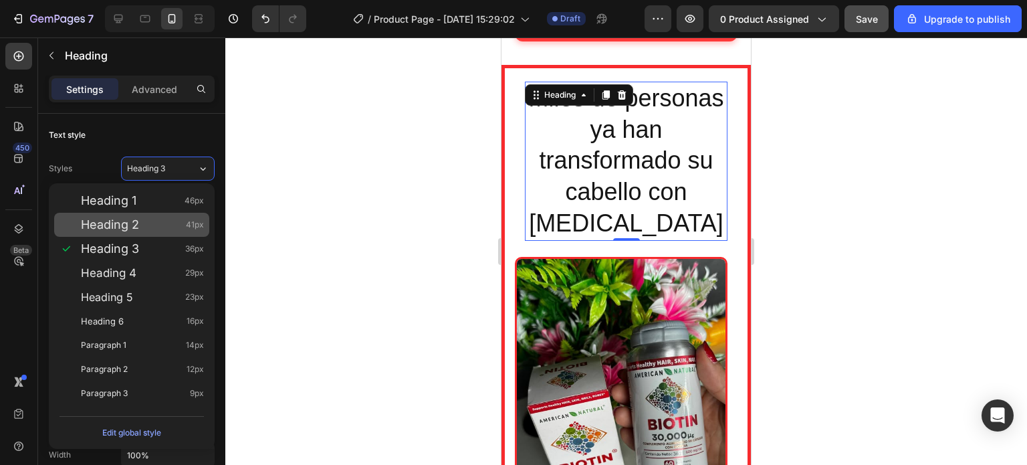
click at [115, 218] on span "Heading 2" at bounding box center [110, 224] width 58 height 13
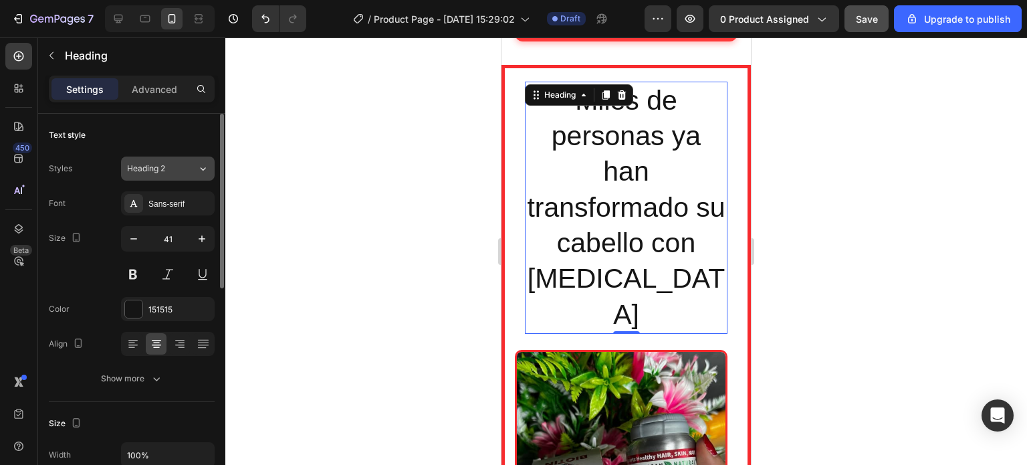
click at [193, 165] on div "Heading 2" at bounding box center [162, 169] width 70 height 12
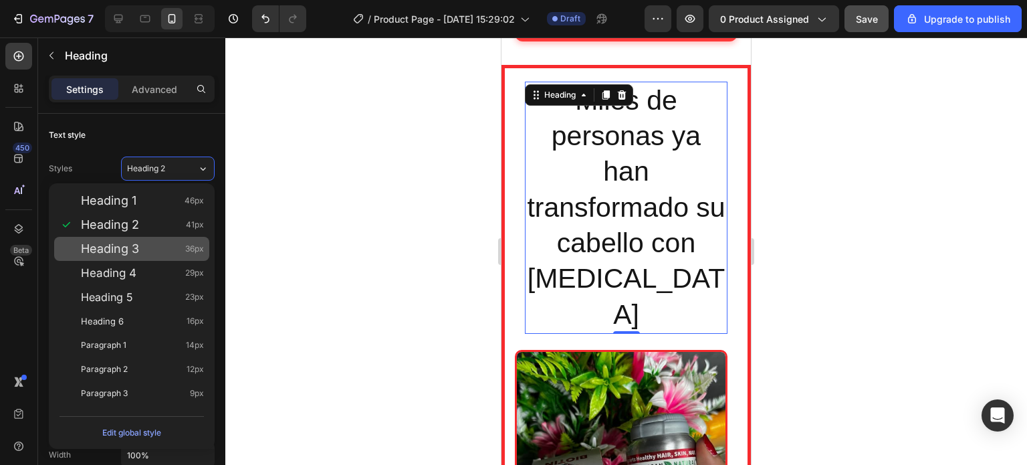
click at [116, 242] on span "Heading 3" at bounding box center [110, 248] width 58 height 13
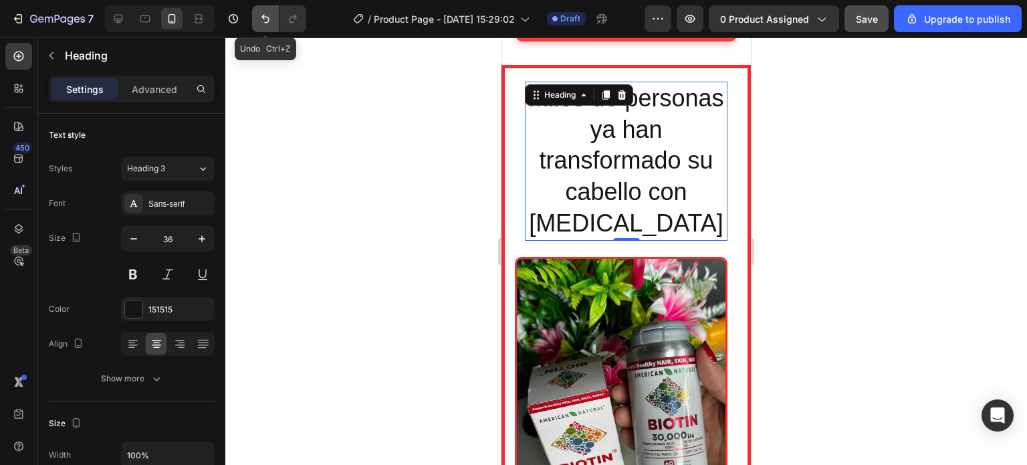
click at [266, 17] on icon "Undo/Redo" at bounding box center [266, 19] width 8 height 9
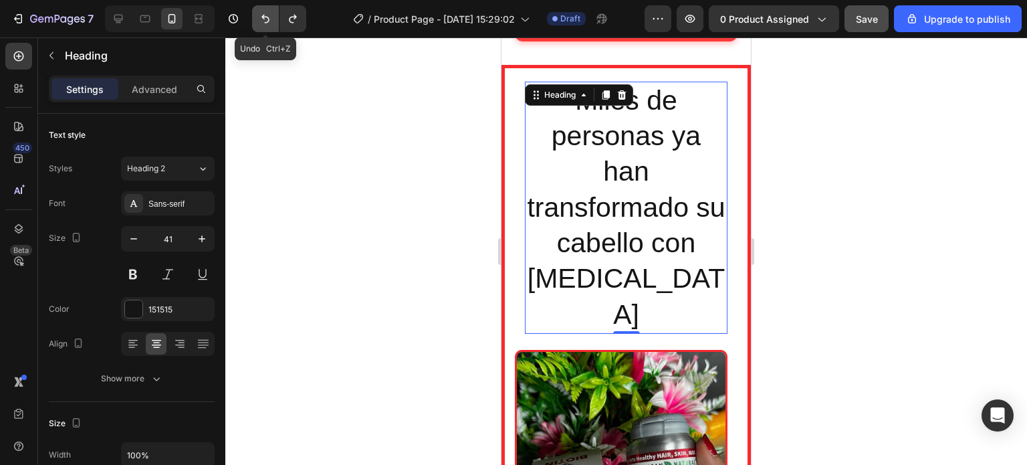
click at [266, 17] on icon "Undo/Redo" at bounding box center [266, 19] width 8 height 9
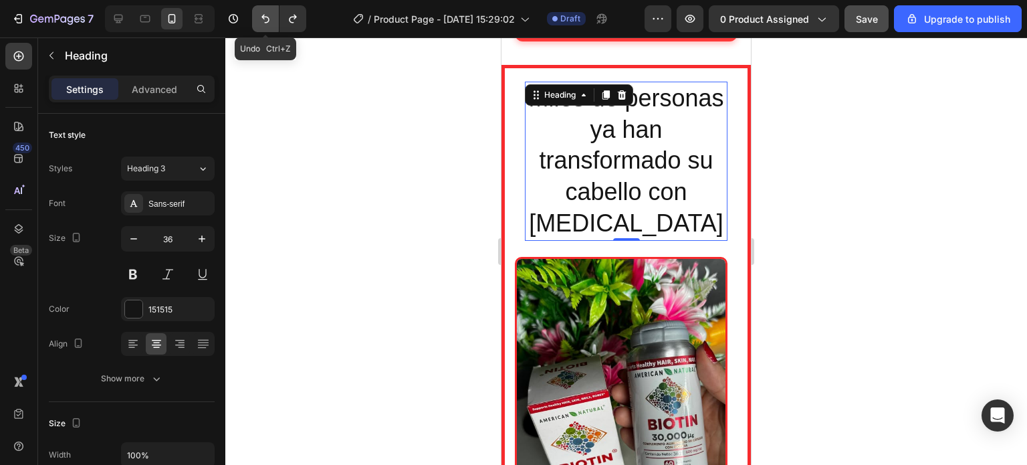
click at [266, 17] on icon "Undo/Redo" at bounding box center [266, 19] width 8 height 9
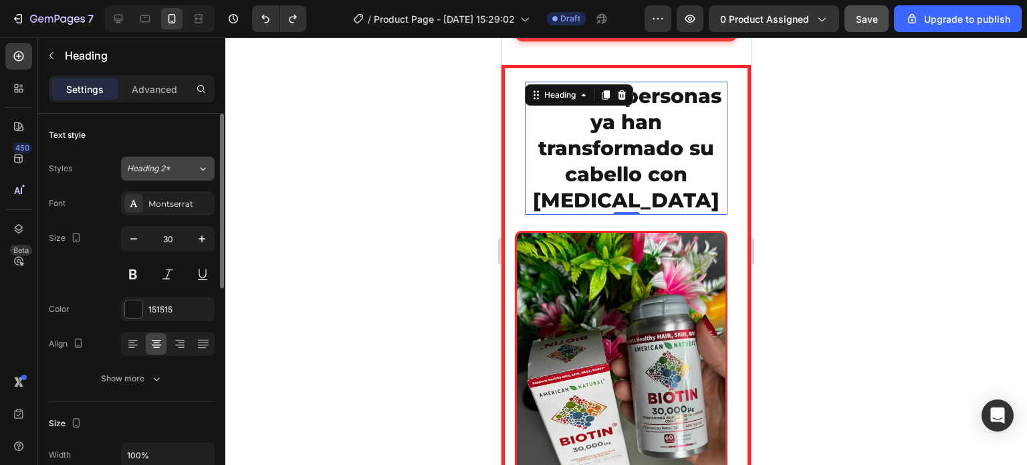
click at [169, 165] on span "Heading 2*" at bounding box center [148, 169] width 43 height 12
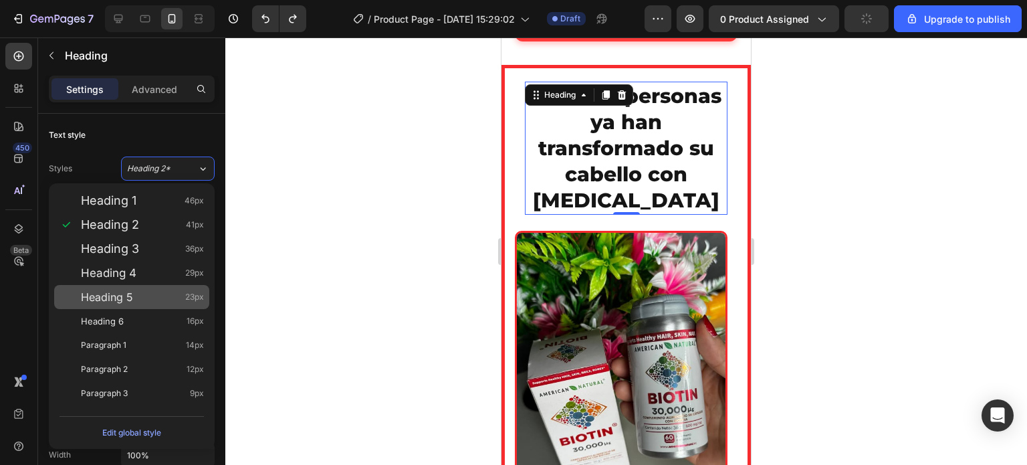
click at [131, 300] on span "Heading 5" at bounding box center [107, 296] width 52 height 13
type input "23"
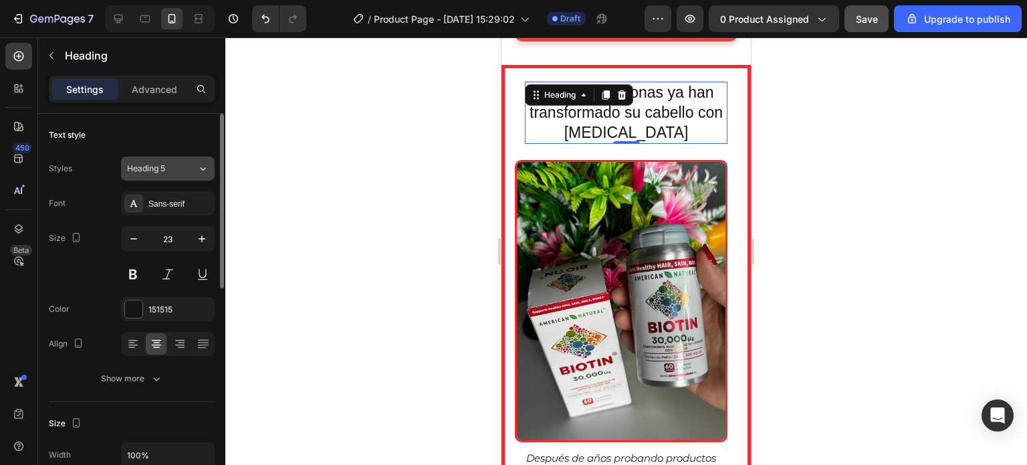
click at [187, 170] on div "Heading 5" at bounding box center [162, 169] width 70 height 12
click at [420, 138] on div at bounding box center [626, 250] width 802 height 427
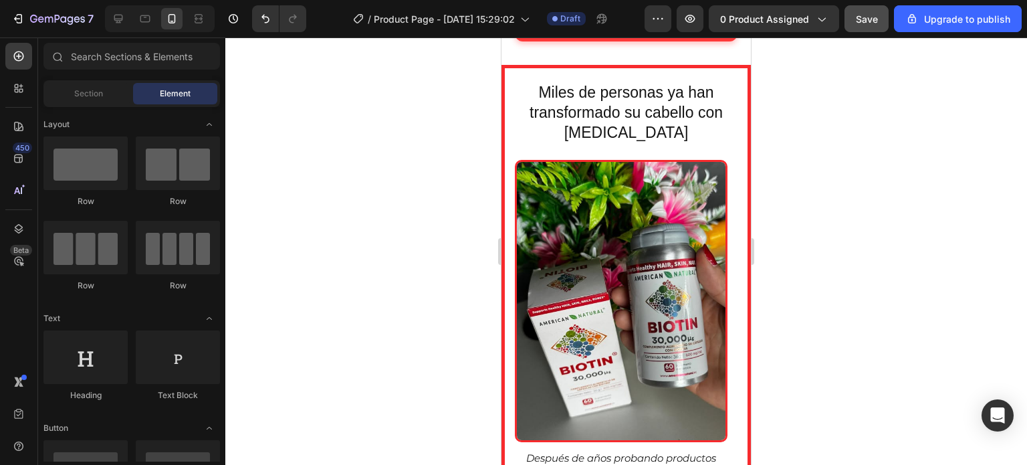
click at [420, 138] on div at bounding box center [626, 250] width 802 height 427
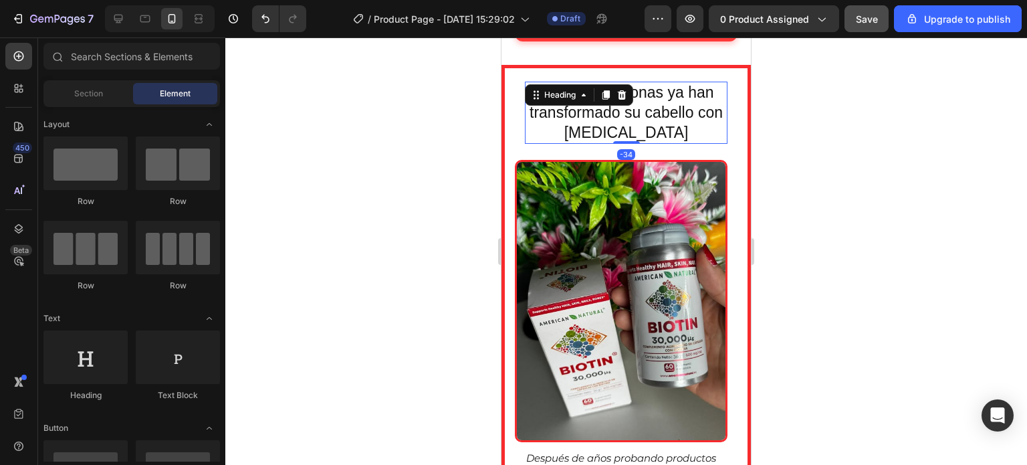
click at [613, 132] on p "Miles de personas ya han transformado su cabello con [MEDICAL_DATA]" at bounding box center [626, 113] width 200 height 60
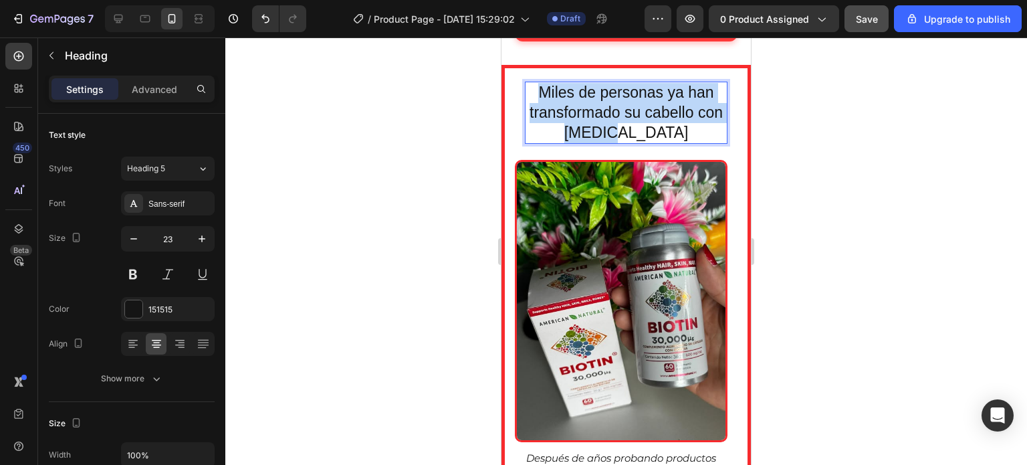
drag, startPoint x: 664, startPoint y: 132, endPoint x: 528, endPoint y: 92, distance: 141.6
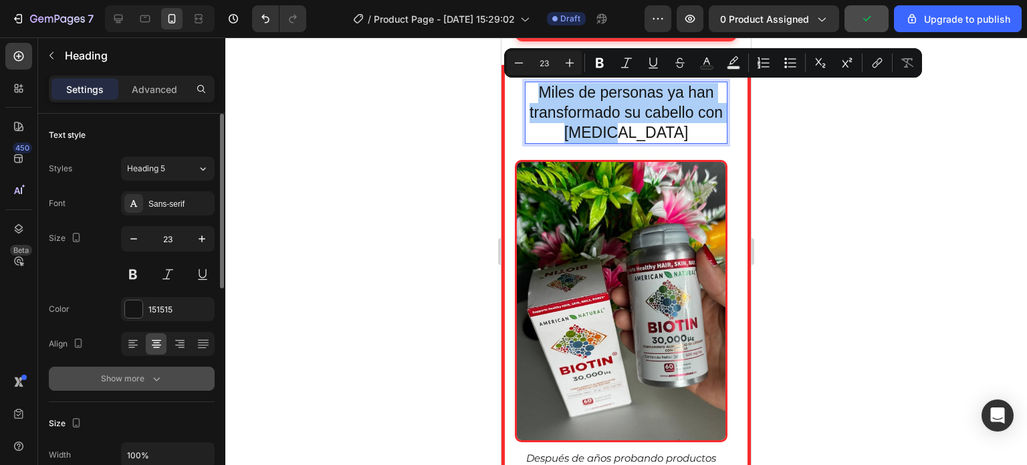
click at [142, 373] on div "Show more" at bounding box center [132, 378] width 62 height 13
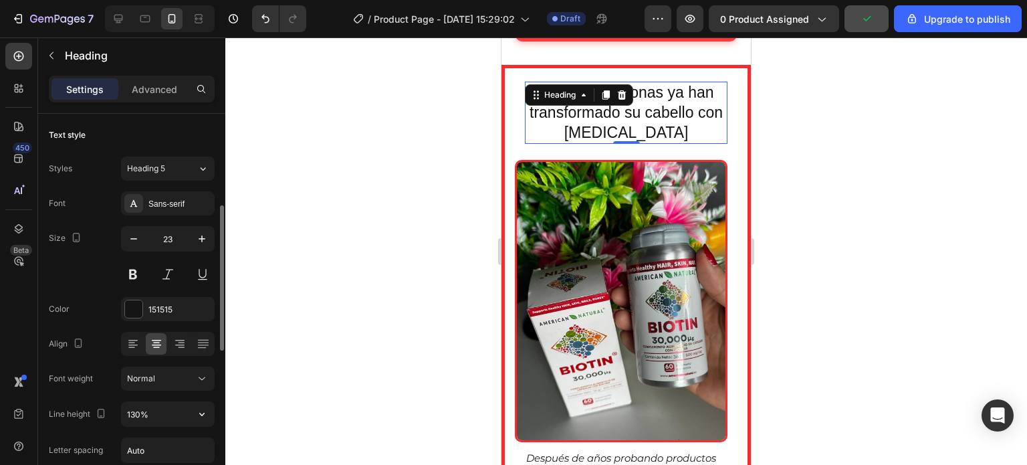
scroll to position [67, 0]
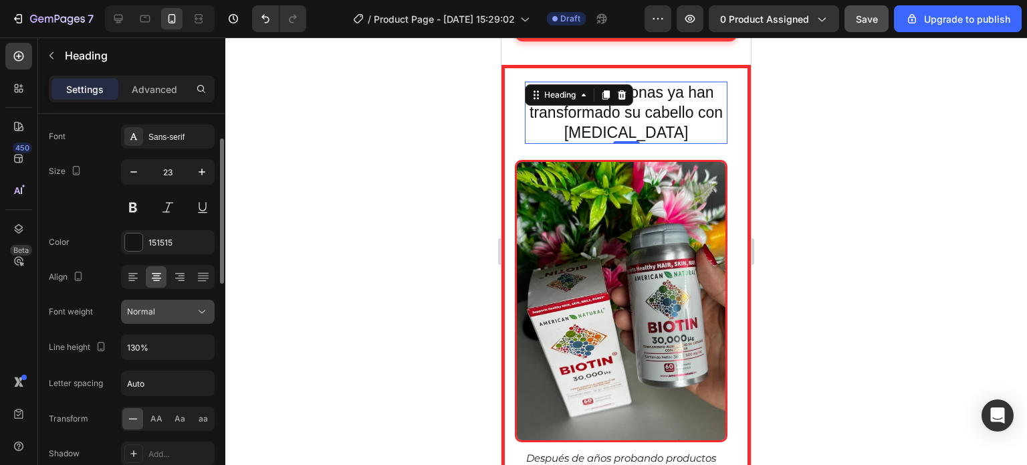
click at [188, 316] on div "Normal" at bounding box center [161, 312] width 68 height 12
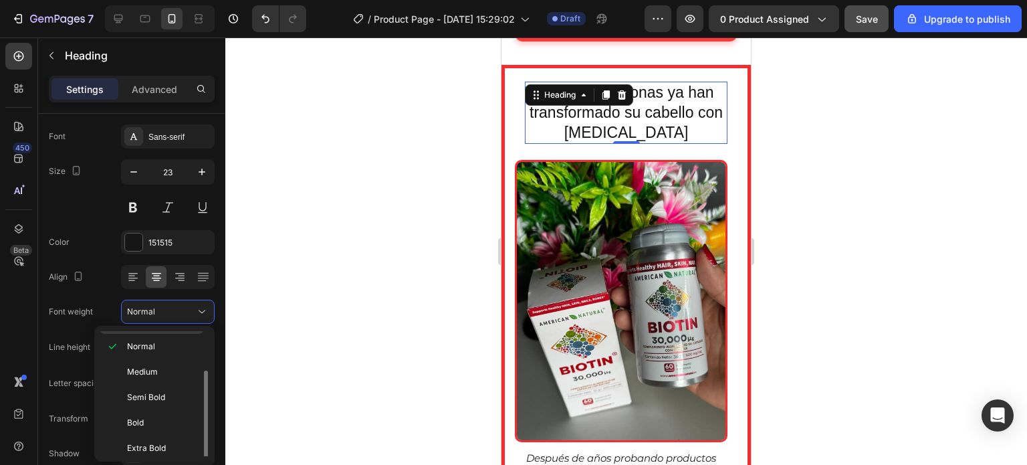
scroll to position [51, 0]
click at [159, 449] on span "Extra Bold" at bounding box center [146, 445] width 39 height 12
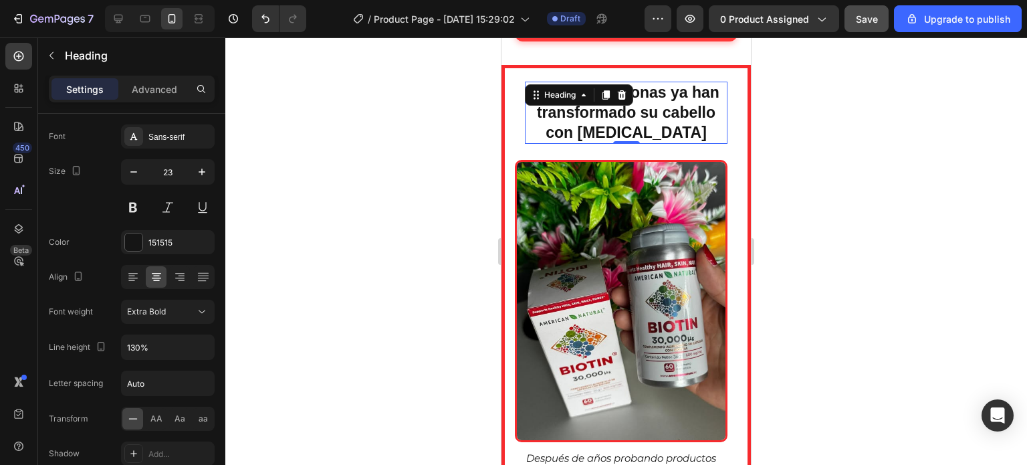
click at [403, 221] on div at bounding box center [626, 250] width 802 height 427
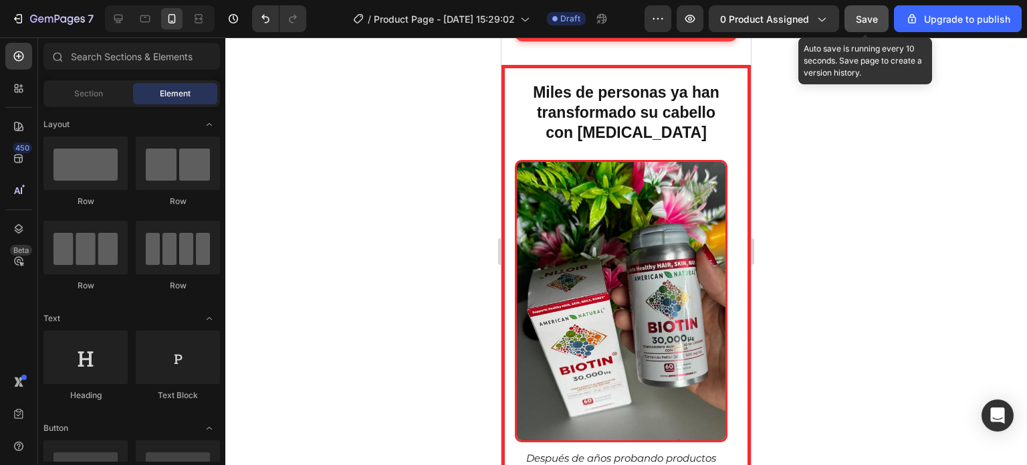
click at [869, 14] on span "Save" at bounding box center [867, 18] width 22 height 11
click at [872, 18] on span "Save" at bounding box center [867, 18] width 22 height 11
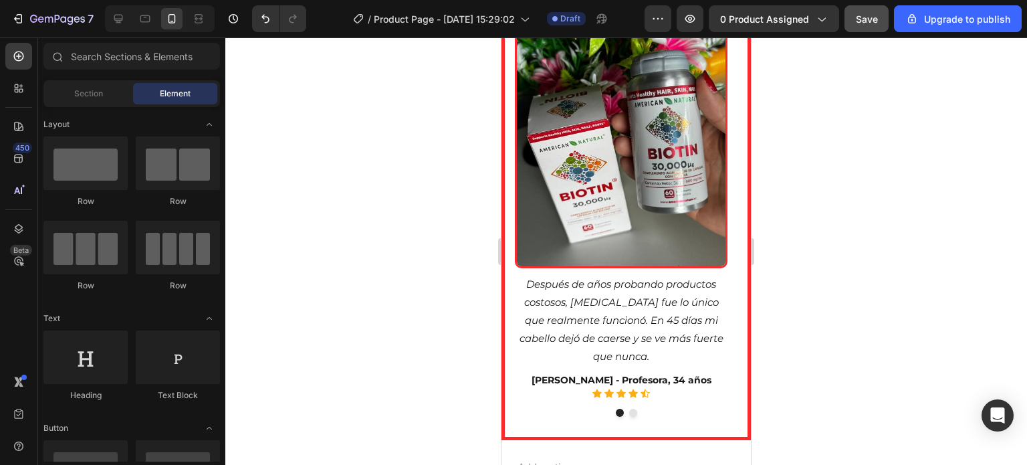
scroll to position [3691, 0]
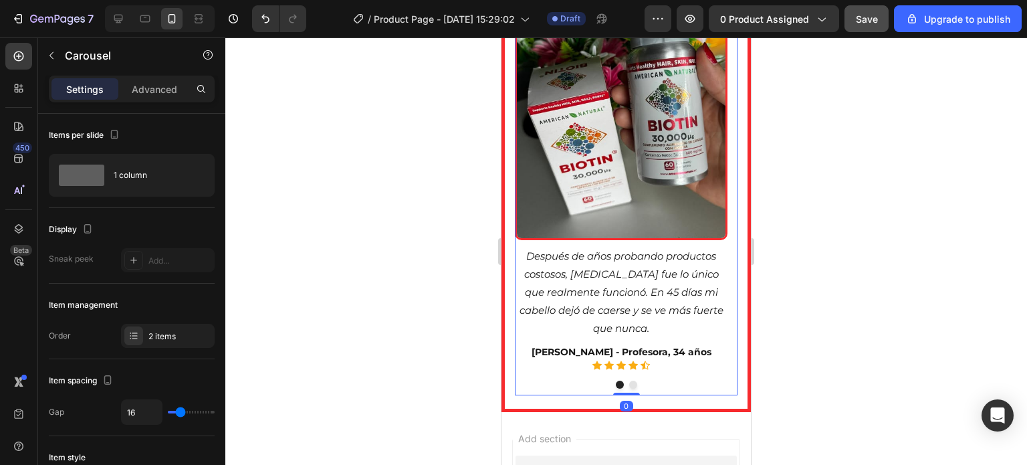
click at [630, 381] on div at bounding box center [626, 385] width 223 height 8
click at [629, 385] on button "Dot" at bounding box center [633, 385] width 8 height 8
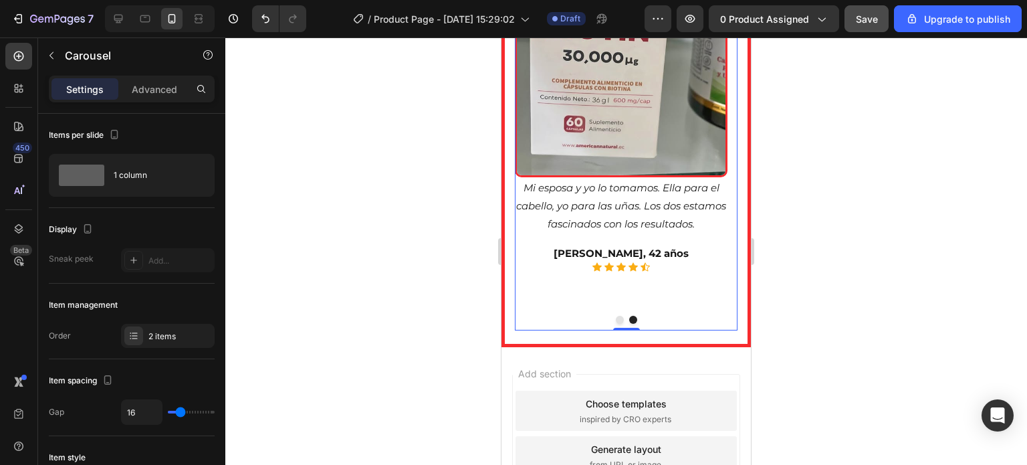
scroll to position [3755, 0]
